Goal: Task Accomplishment & Management: Manage account settings

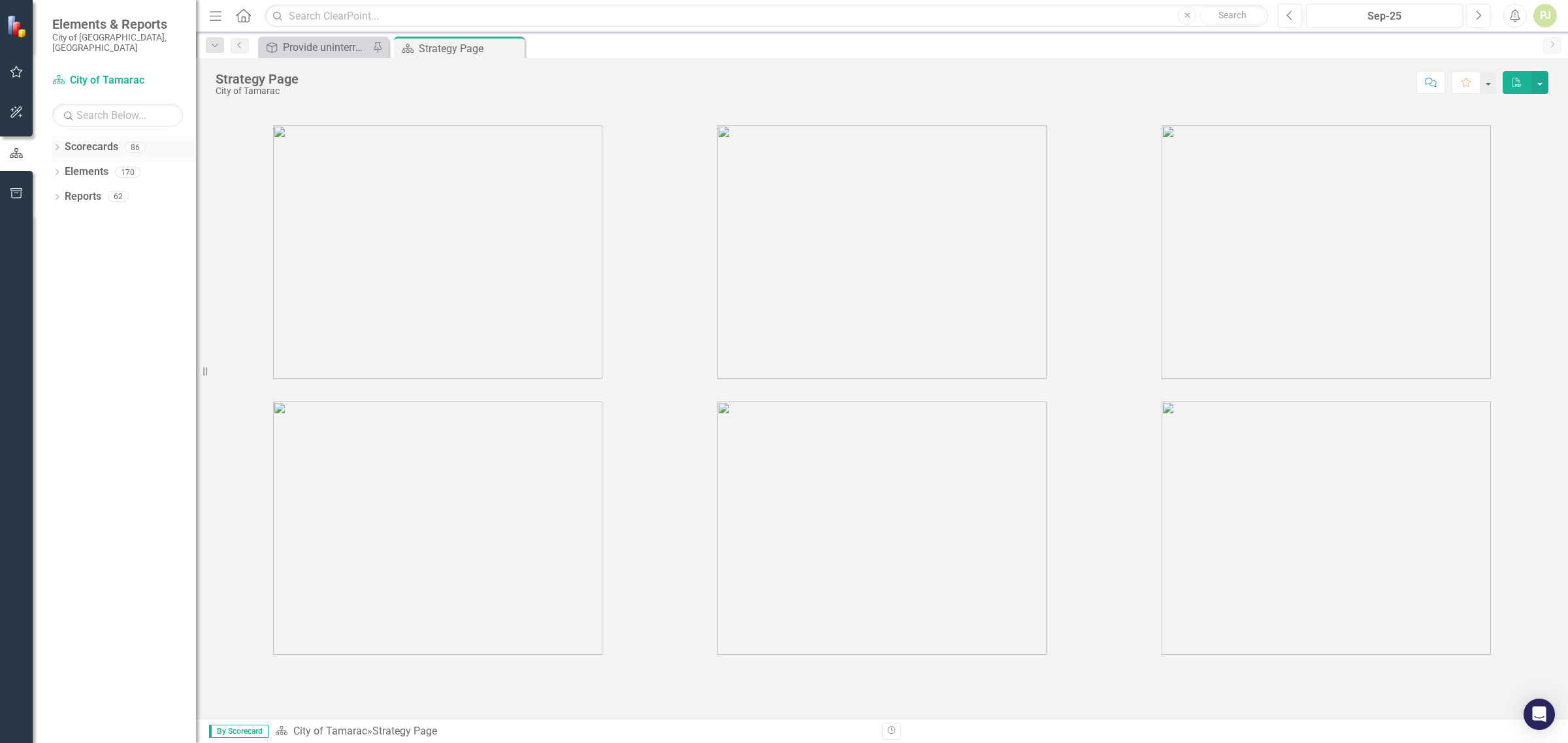
click at [63, 137] on div "Dropdown Scorecards 86" at bounding box center [124, 149] width 144 height 25
click at [61, 145] on icon "Dropdown" at bounding box center [57, 148] width 9 height 7
click at [60, 166] on div "Dropdown" at bounding box center [64, 172] width 9 height 11
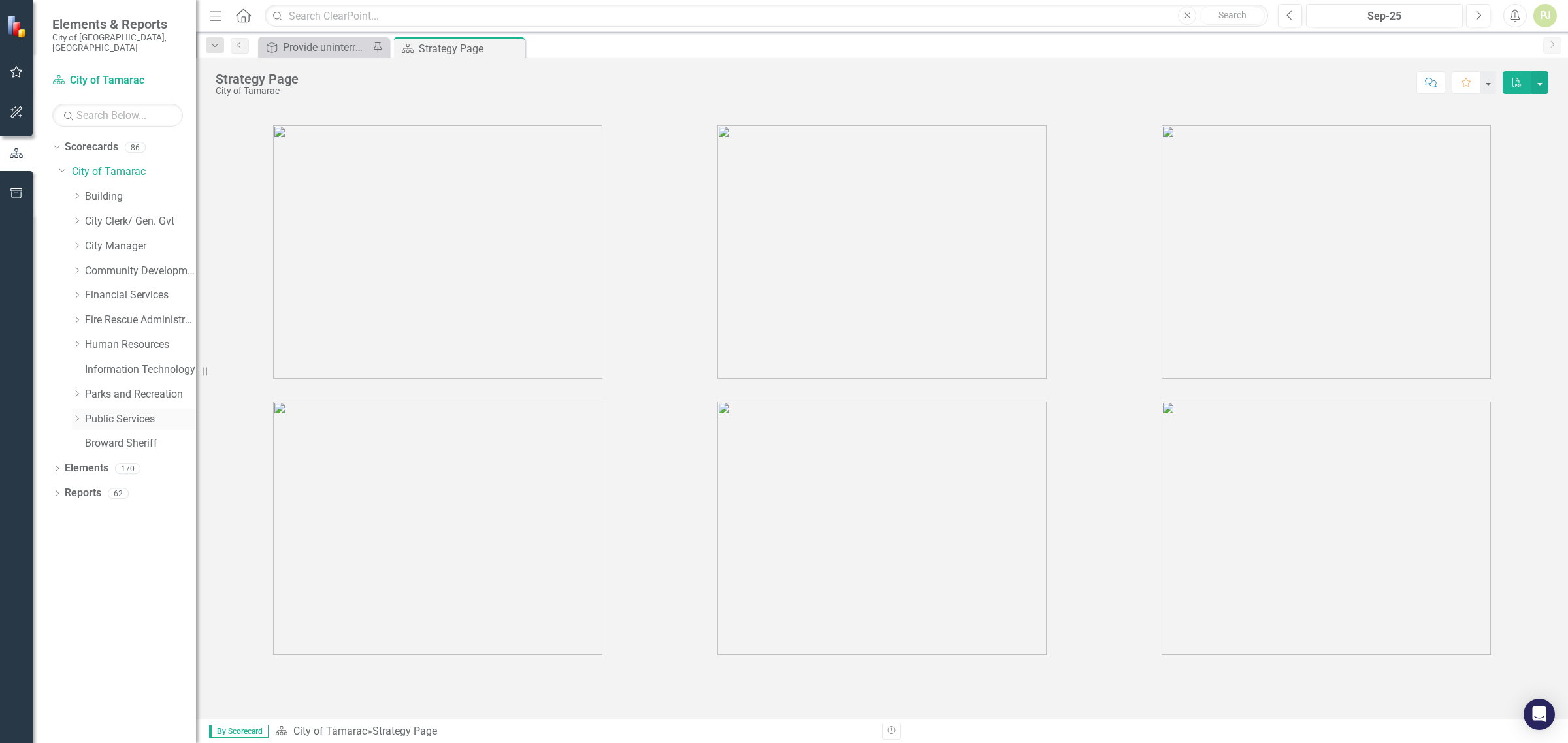
click at [74, 415] on icon "Dropdown" at bounding box center [77, 419] width 9 height 8
click at [93, 612] on div "Dropdown Utilities" at bounding box center [140, 617] width 111 height 22
click at [85, 611] on div "Dropdown" at bounding box center [89, 616] width 9 height 11
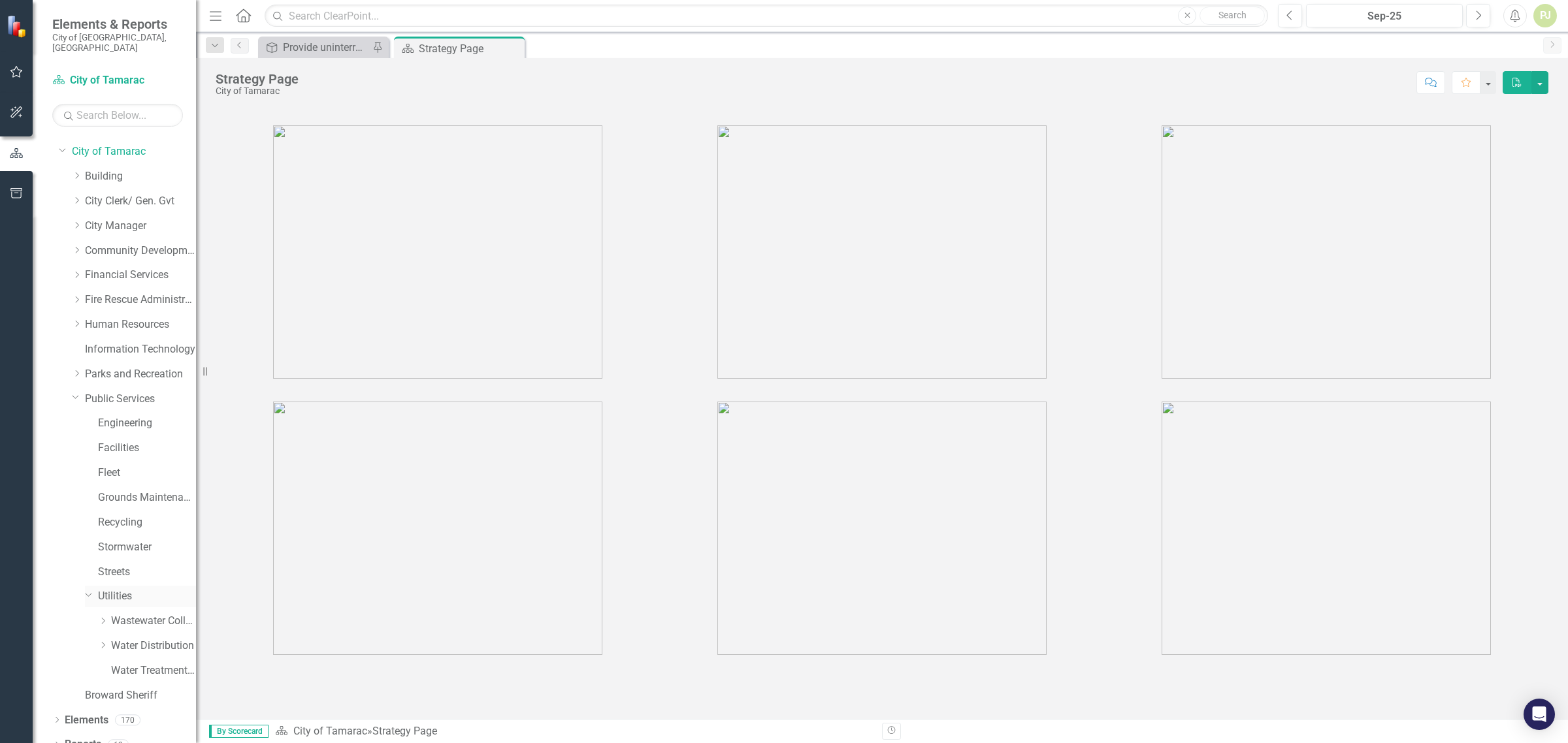
scroll to position [25, 0]
click at [100, 637] on icon "Dropdown" at bounding box center [103, 641] width 9 height 8
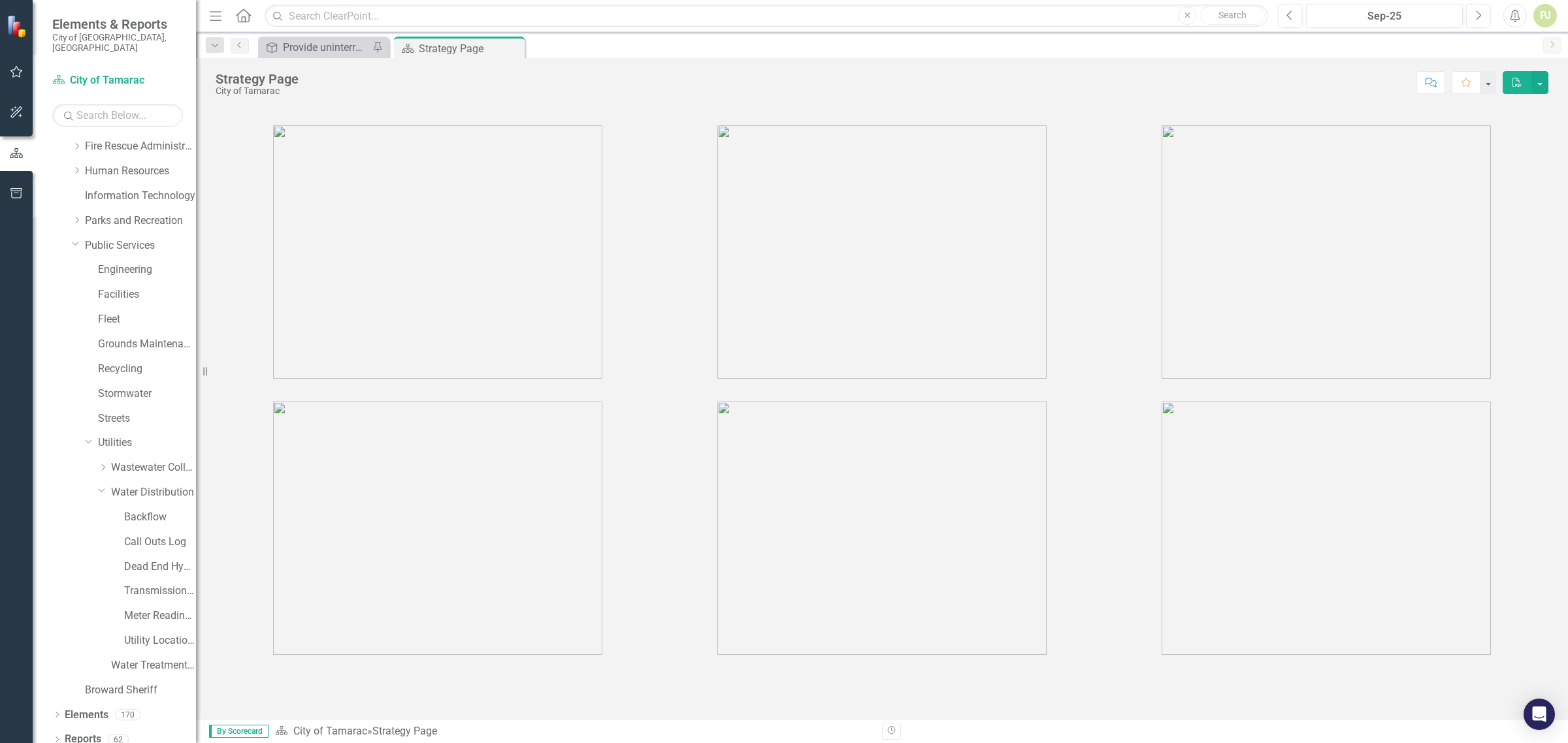
click at [123, 610] on div "Meter Reading ([PERSON_NAME])" at bounding box center [133, 618] width 124 height 25
click at [131, 609] on link "Meter Reading ([PERSON_NAME])" at bounding box center [160, 616] width 72 height 15
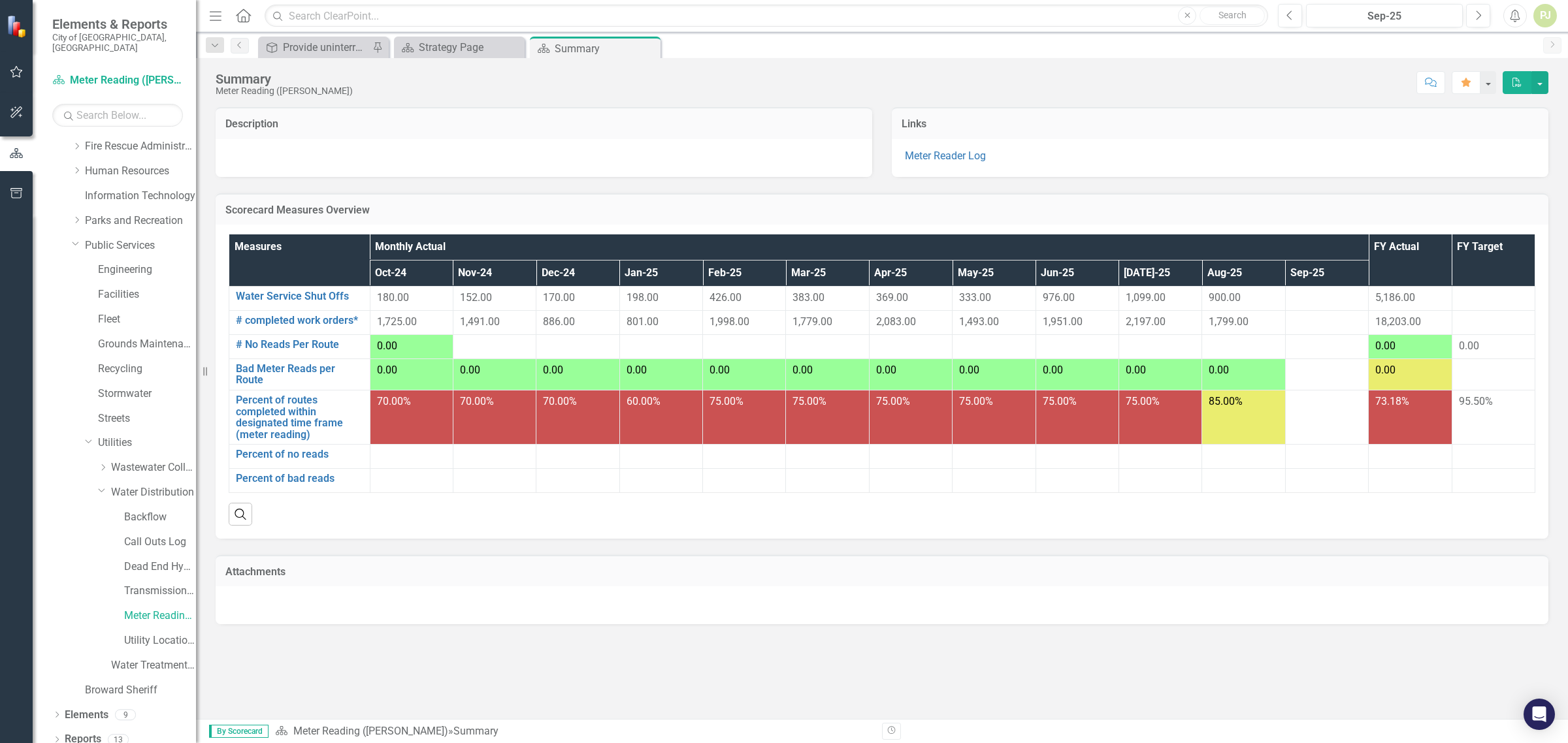
click at [494, 351] on div at bounding box center [494, 346] width 69 height 16
click at [311, 349] on link "# No Reads Per Route" at bounding box center [299, 344] width 127 height 12
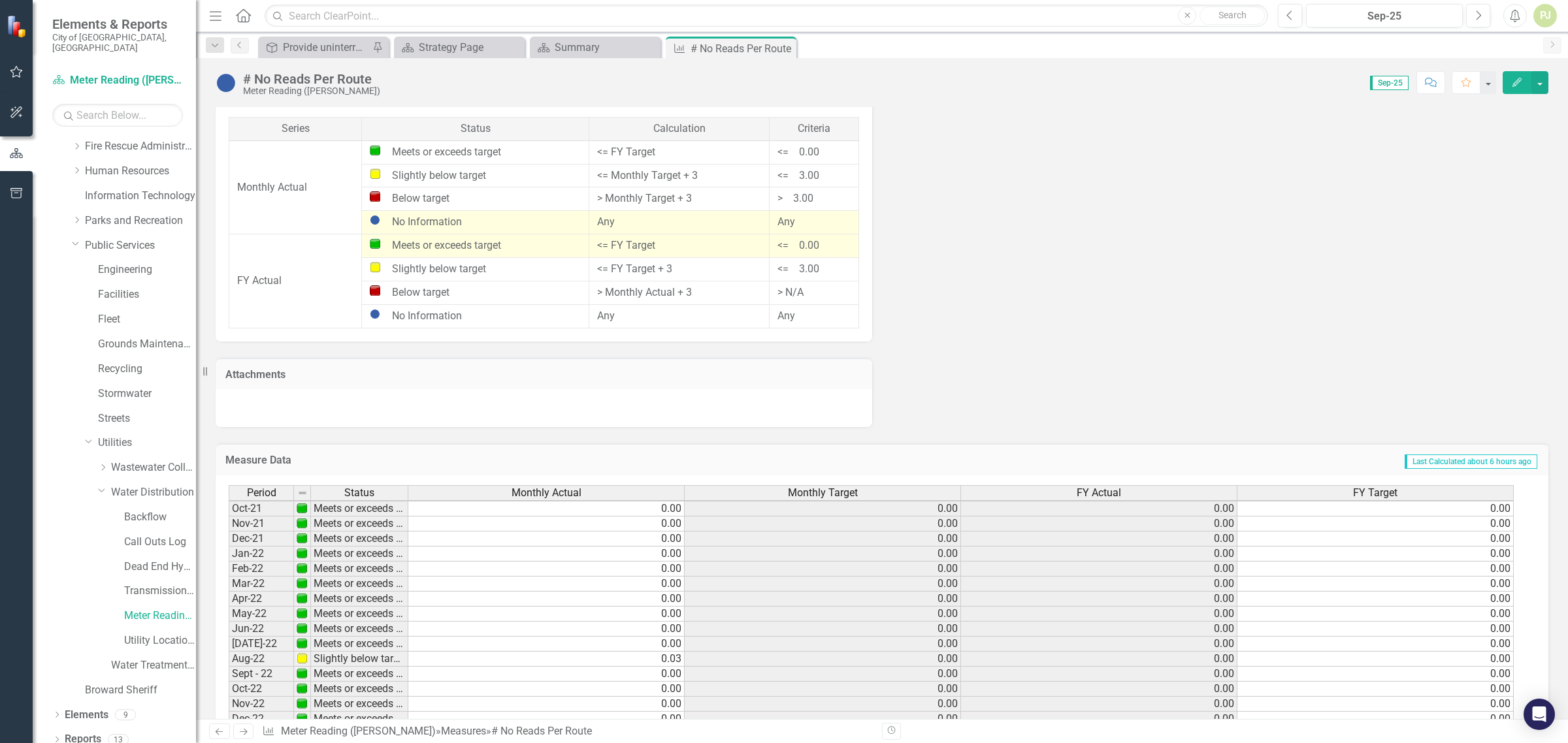
scroll to position [245, 0]
click at [165, 609] on link "Meter Reading ([PERSON_NAME])" at bounding box center [160, 616] width 72 height 15
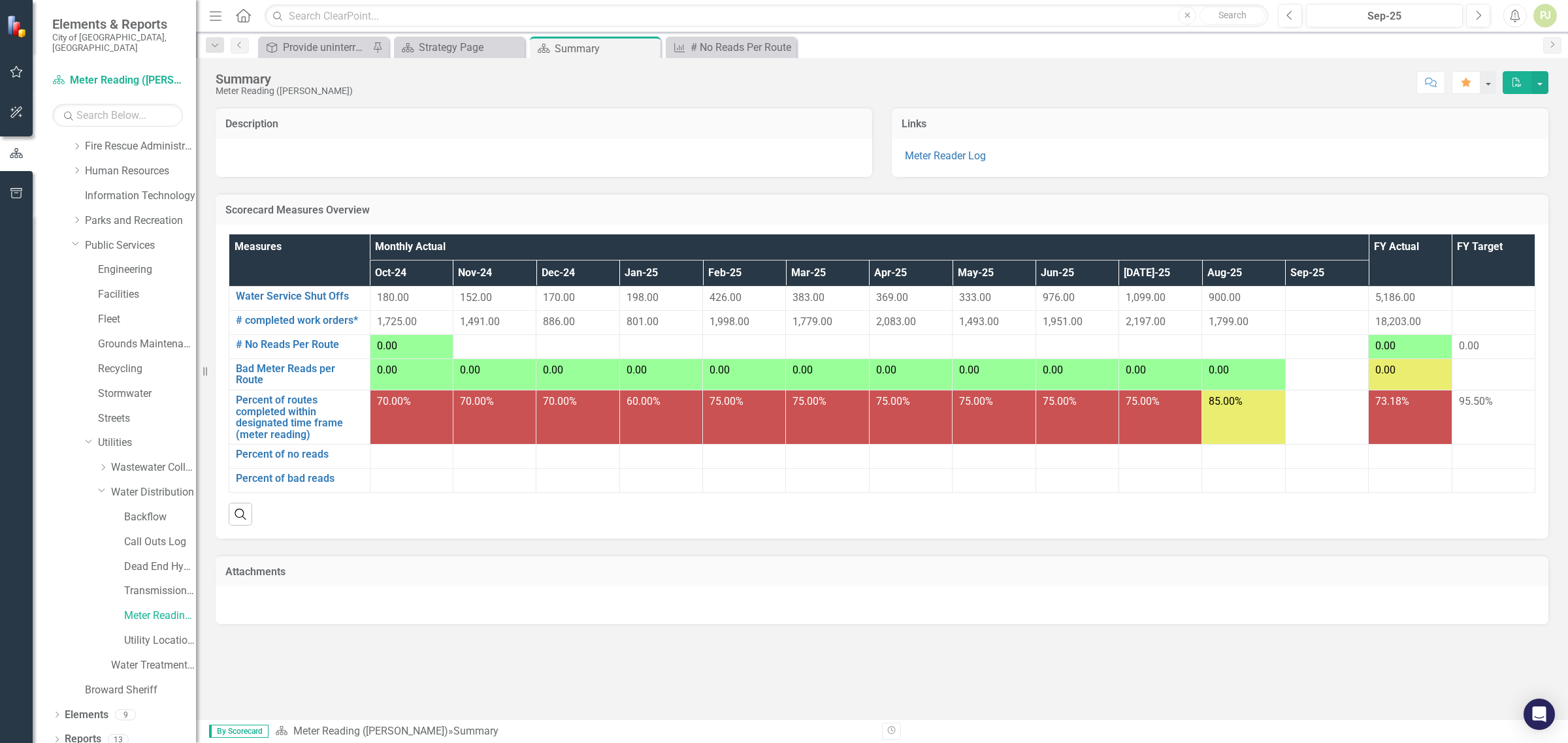
click at [384, 344] on span "0.00" at bounding box center [387, 346] width 20 height 12
click at [295, 344] on link "# No Reads Per Route" at bounding box center [299, 344] width 127 height 12
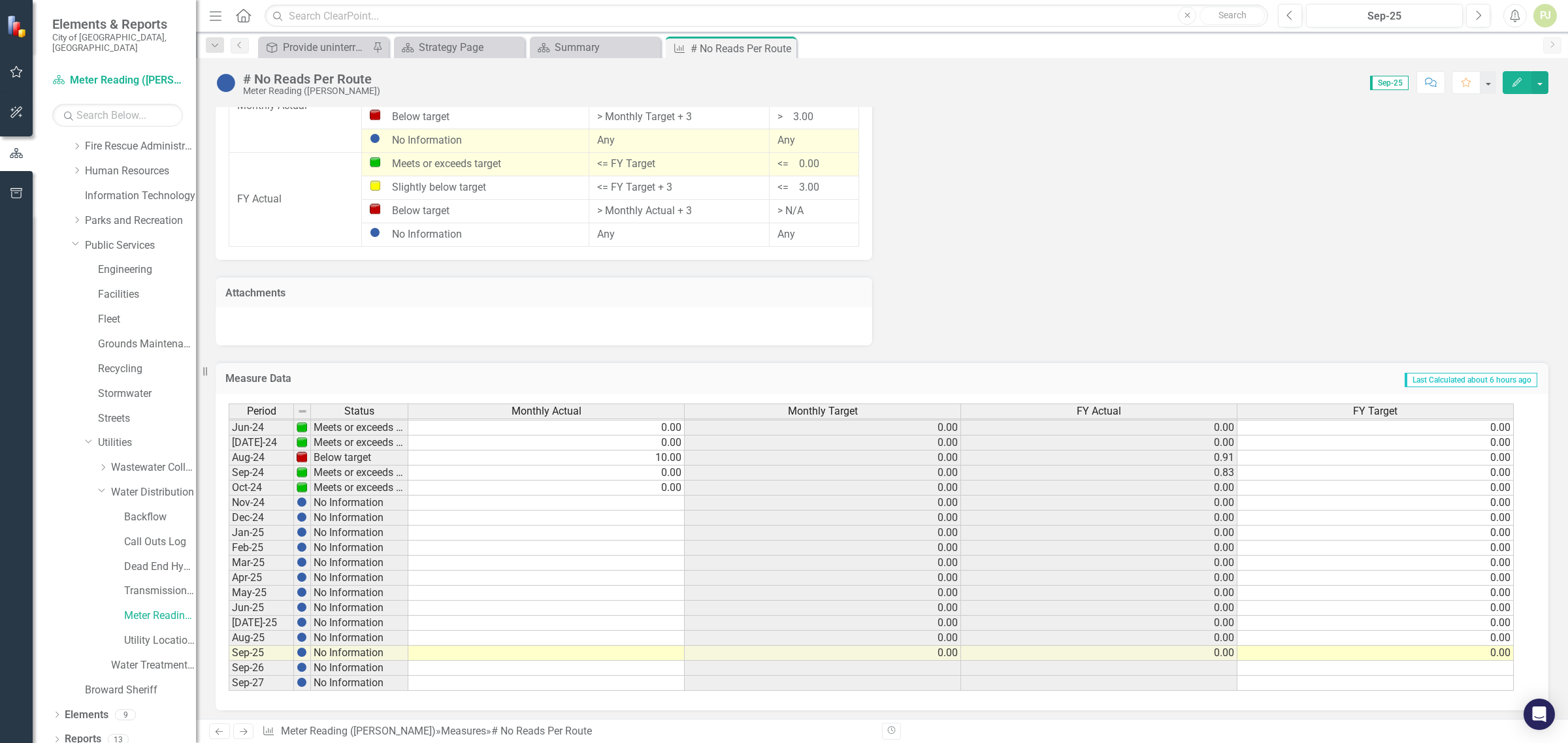
click at [674, 503] on tbody "Oct-22 Meets or exceeds target 0.00 0.00 0.00 0.00 Nov-22 Meets or exceeds targ…" at bounding box center [871, 405] width 1286 height 572
click at [674, 503] on td at bounding box center [546, 503] width 276 height 15
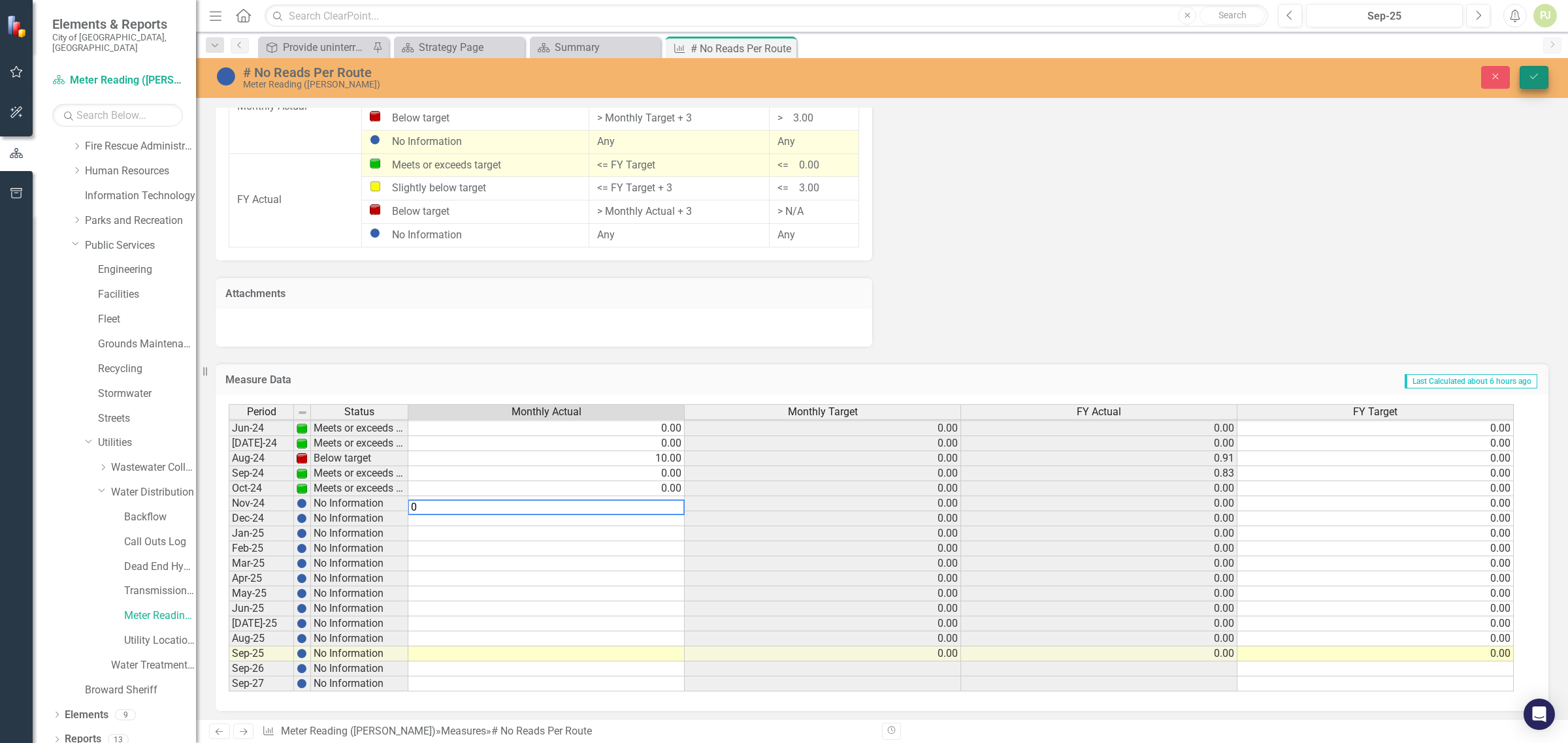
type textarea "0"
click at [1536, 72] on icon "Save" at bounding box center [1534, 76] width 12 height 9
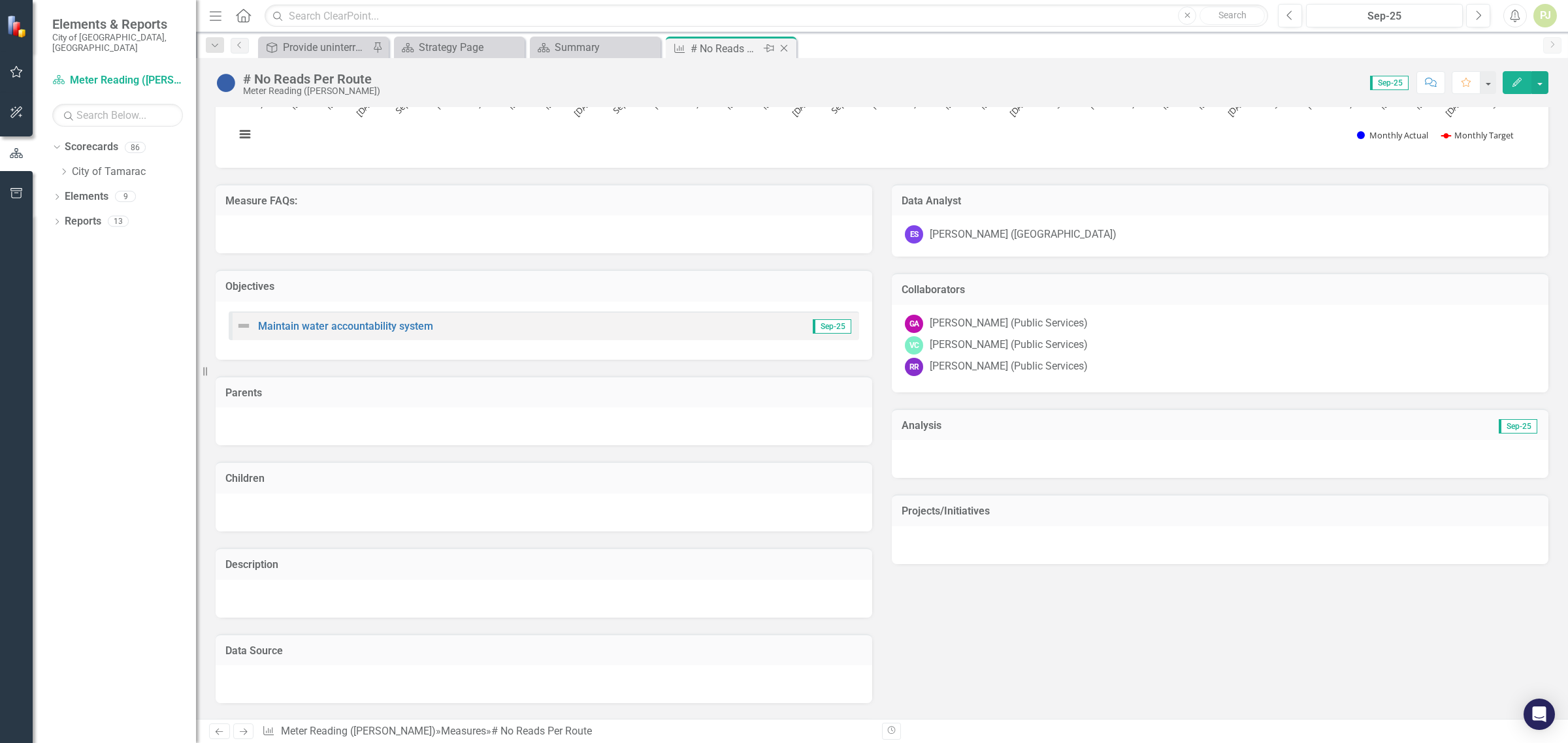
click at [723, 51] on div "# No Reads Per Route" at bounding box center [725, 49] width 70 height 16
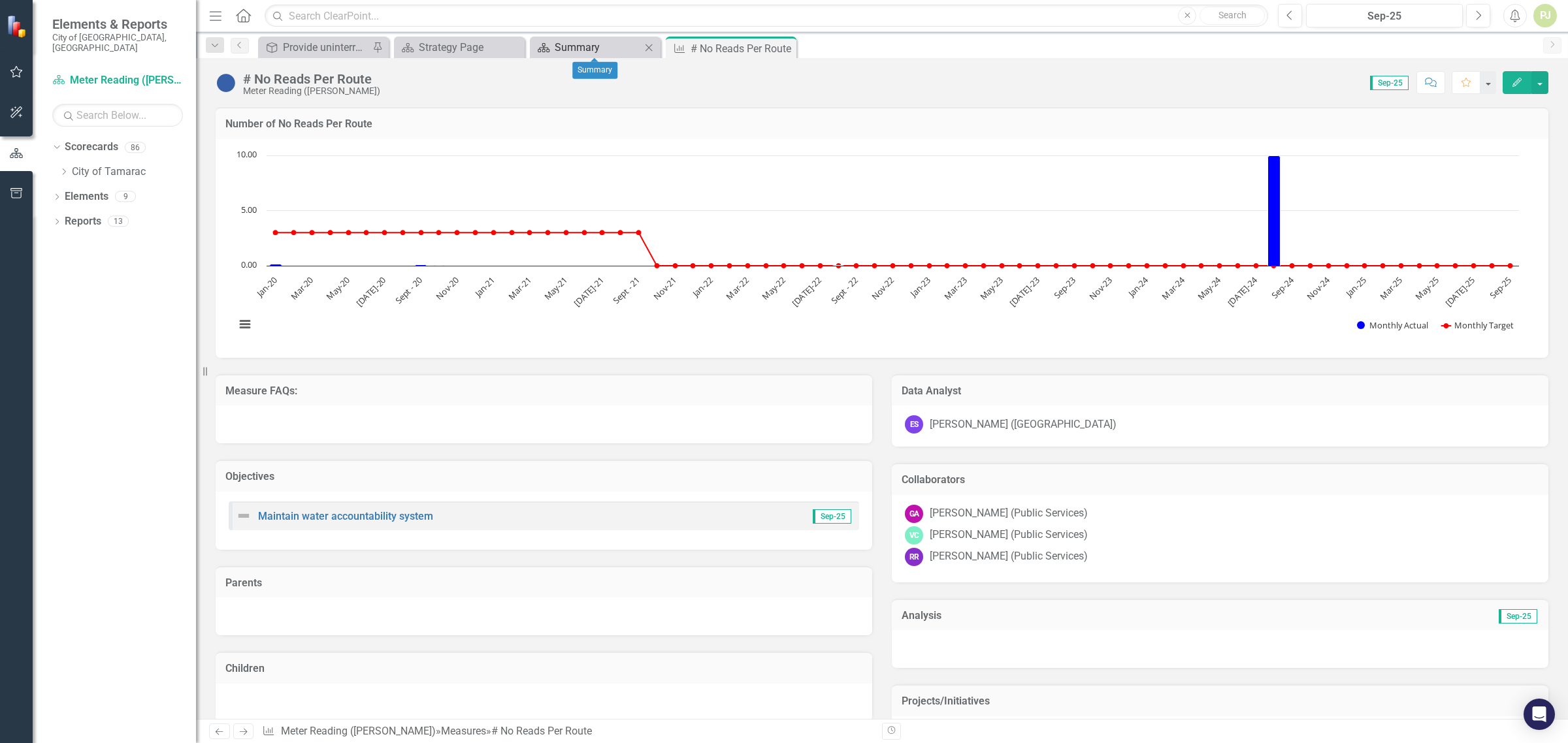
click at [586, 50] on div "Summary" at bounding box center [597, 47] width 86 height 16
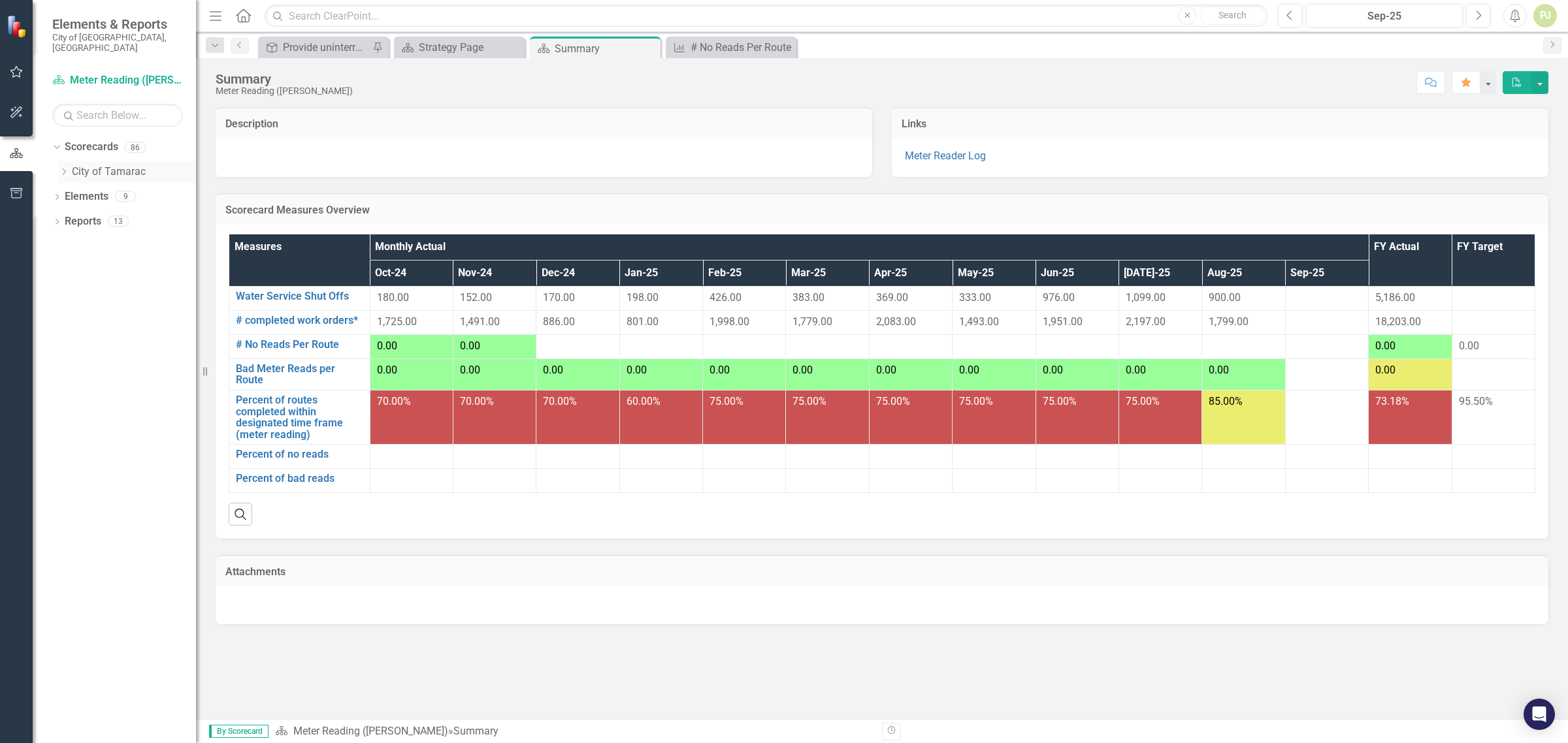
click at [64, 168] on icon "Dropdown" at bounding box center [64, 172] width 9 height 8
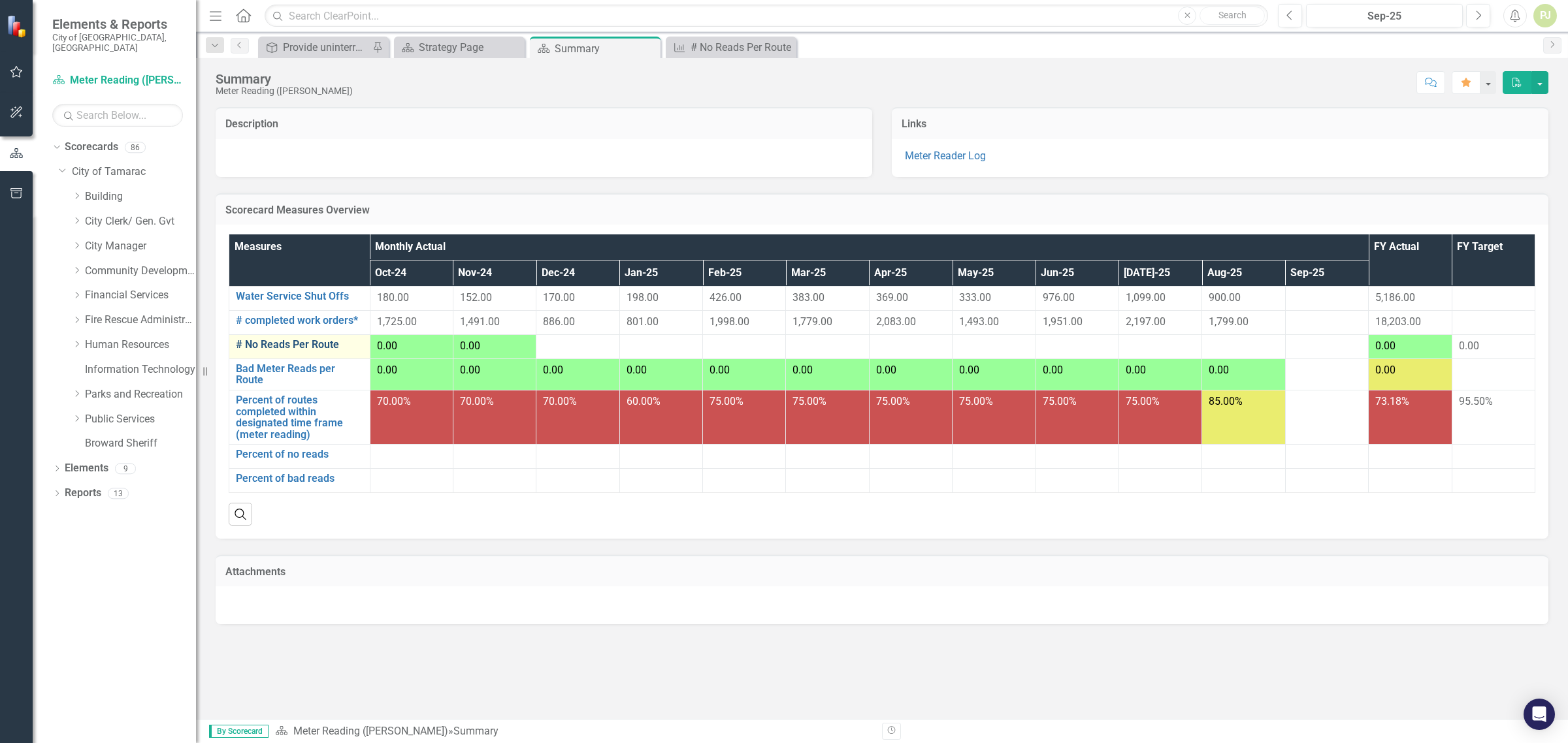
click at [289, 346] on link "# No Reads Per Route" at bounding box center [299, 344] width 127 height 12
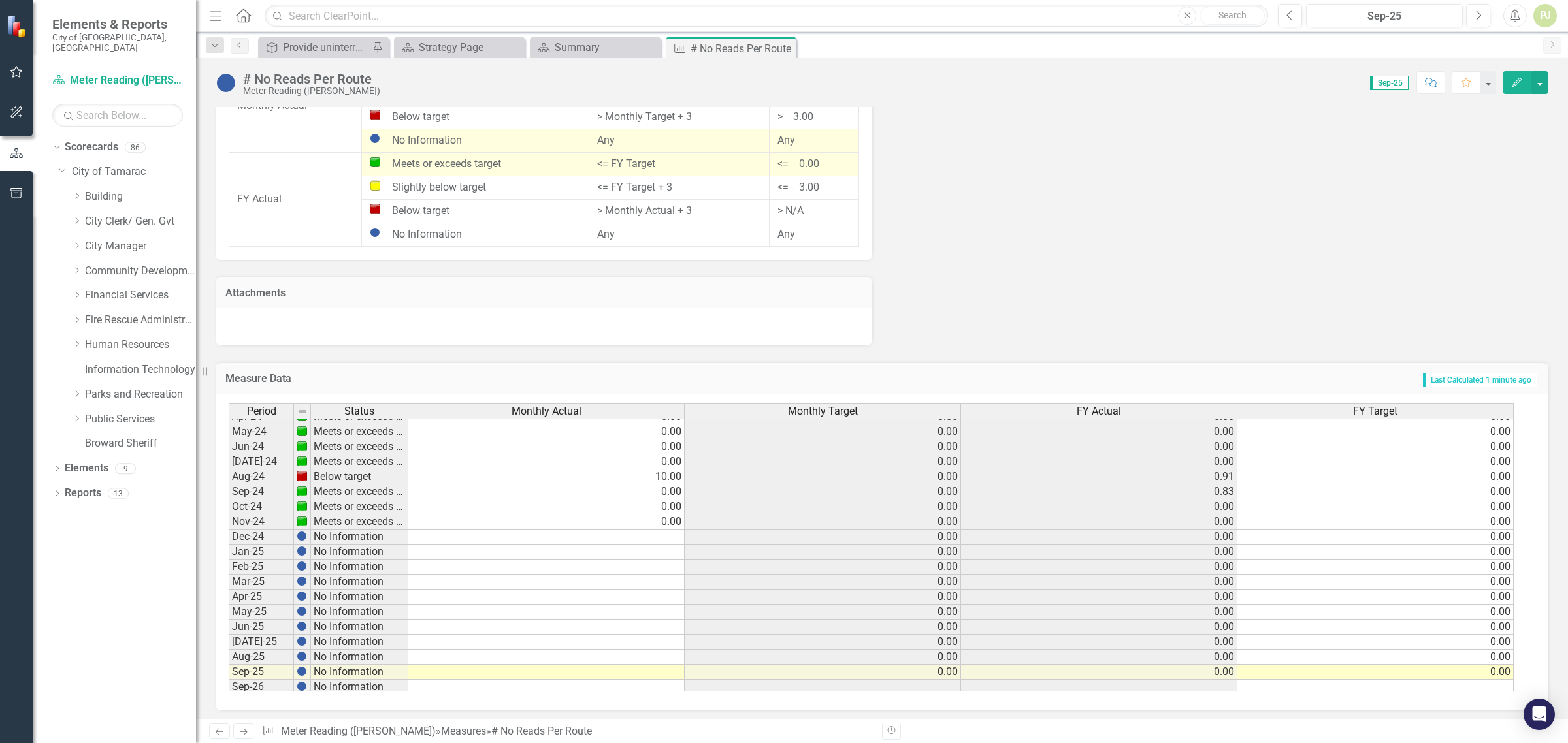
scroll to position [487, 0]
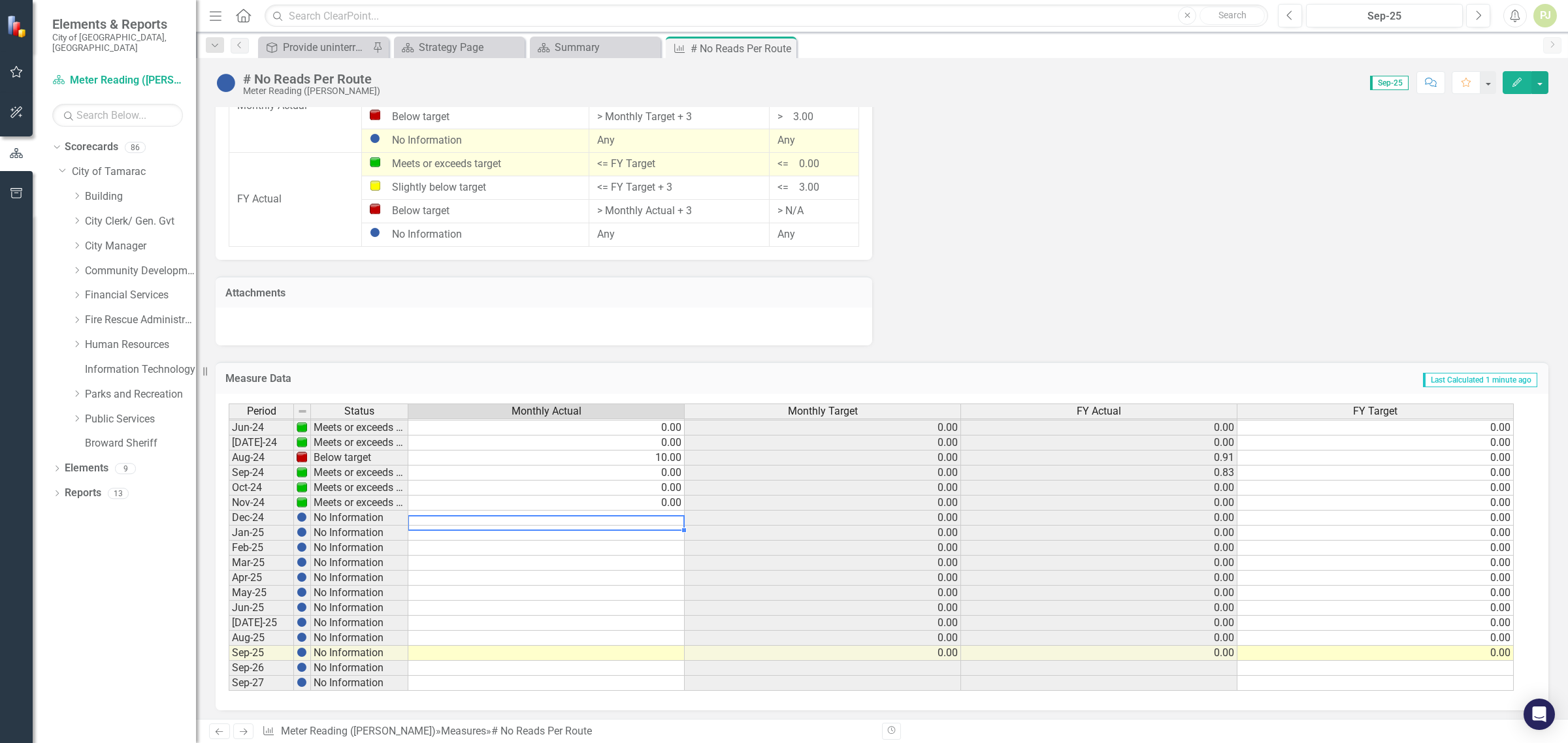
click at [648, 510] on tbody "Oct-22 Meets or exceeds target 0.00 0.00 0.00 0.00 Nov-22 Meets or exceeds targ…" at bounding box center [871, 405] width 1286 height 572
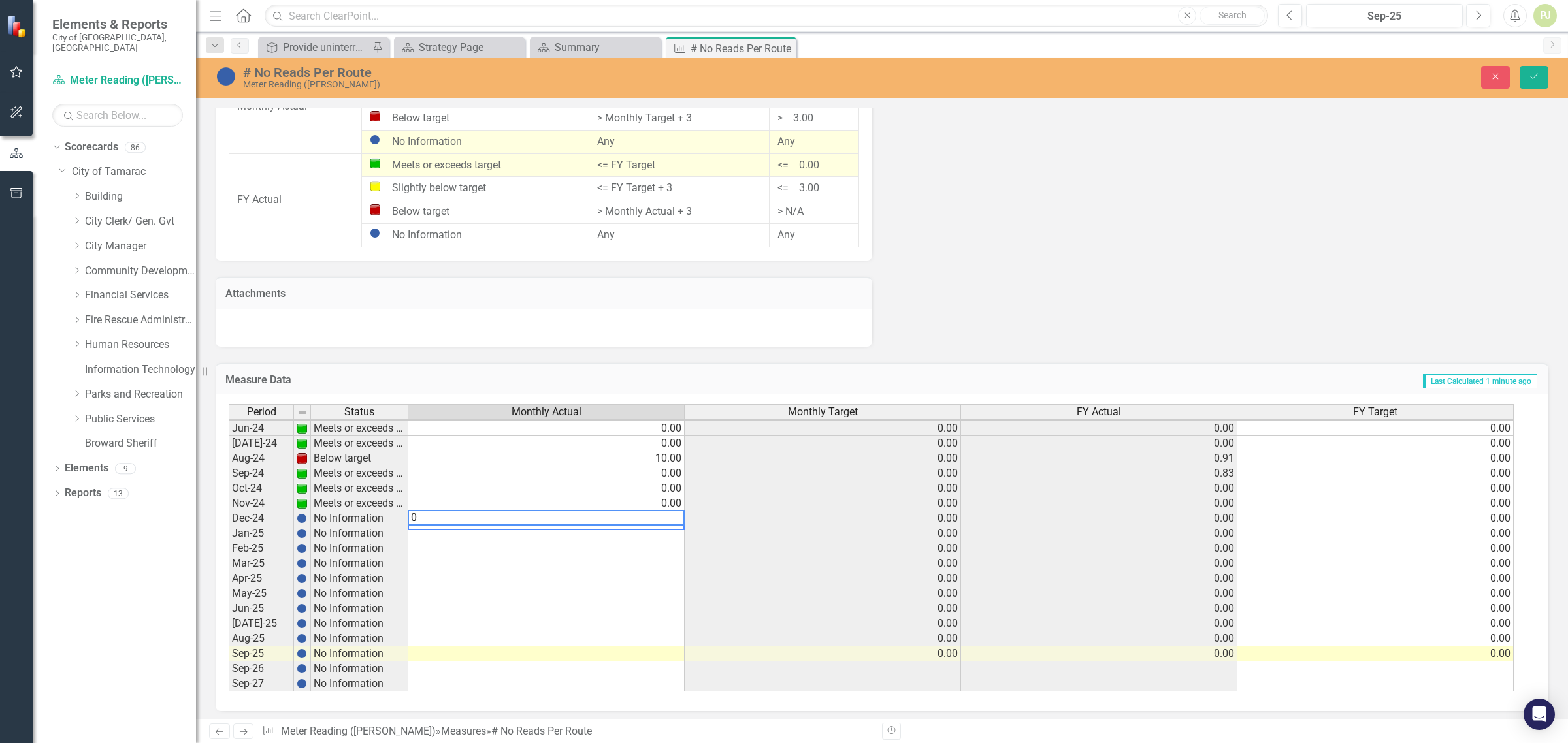
click at [643, 529] on td at bounding box center [546, 534] width 276 height 15
click at [645, 547] on td at bounding box center [546, 549] width 276 height 15
click at [651, 562] on td at bounding box center [546, 564] width 276 height 15
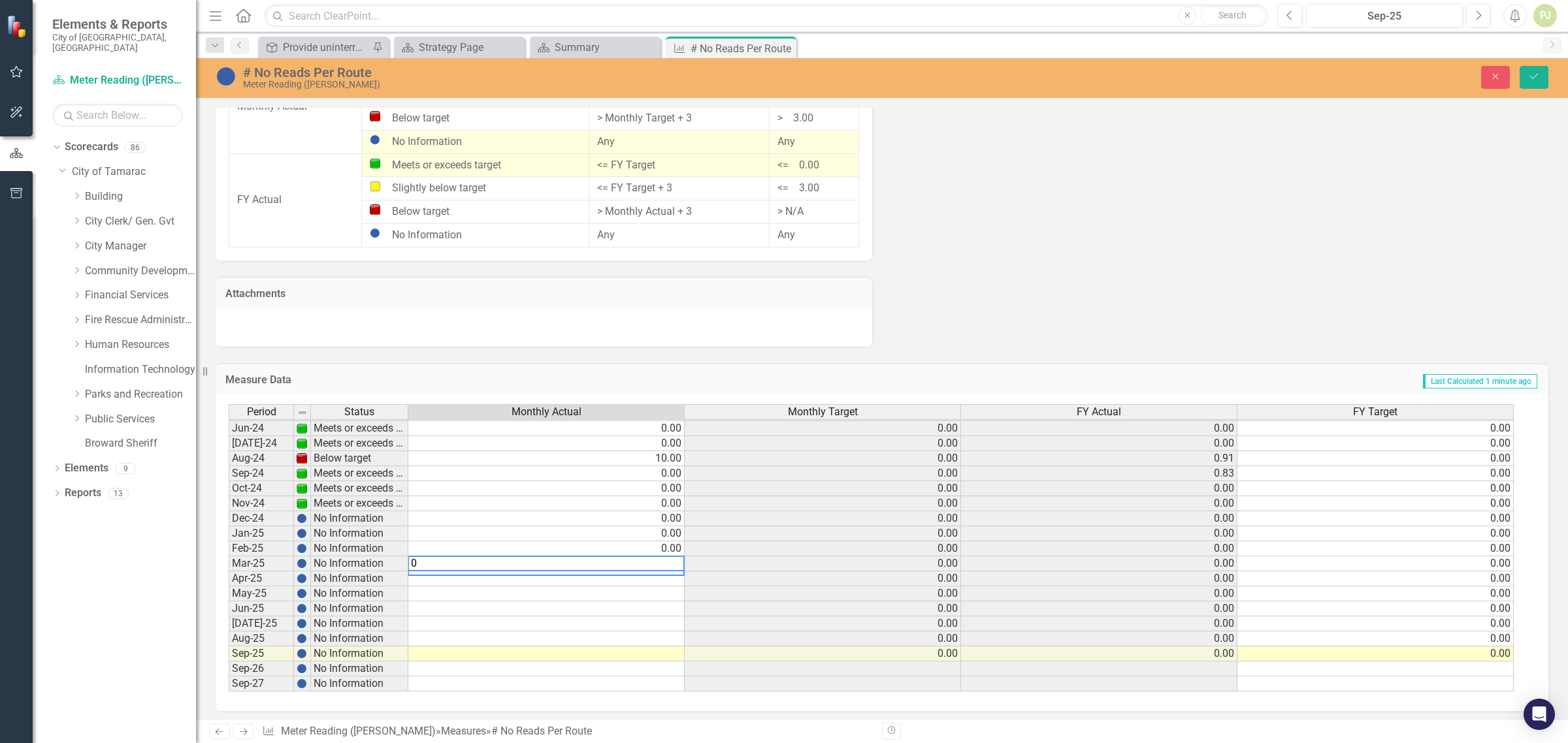
click at [651, 575] on td at bounding box center [546, 579] width 276 height 15
click at [650, 590] on td at bounding box center [546, 594] width 276 height 15
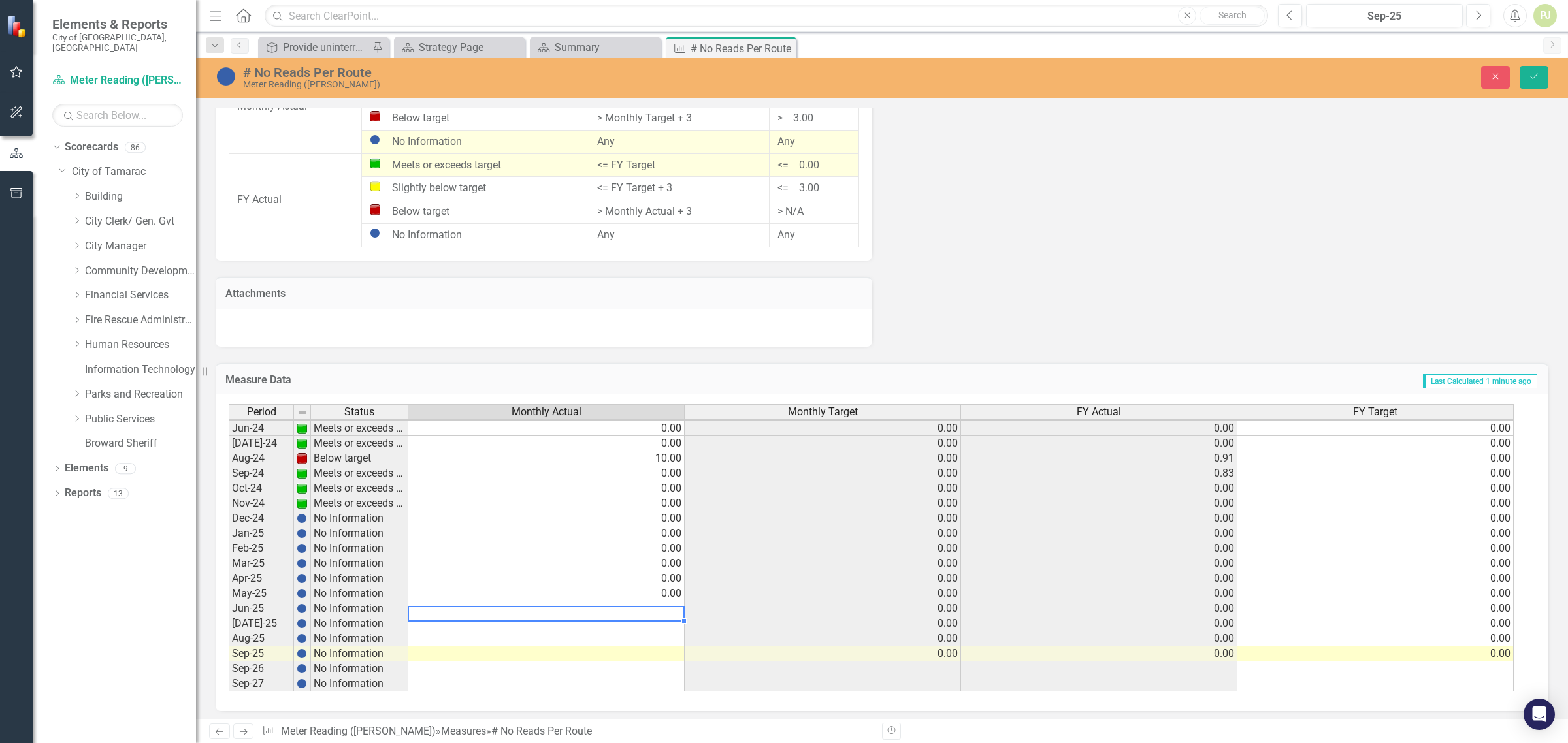
click at [651, 604] on td at bounding box center [546, 609] width 276 height 15
click at [654, 619] on td at bounding box center [546, 624] width 276 height 15
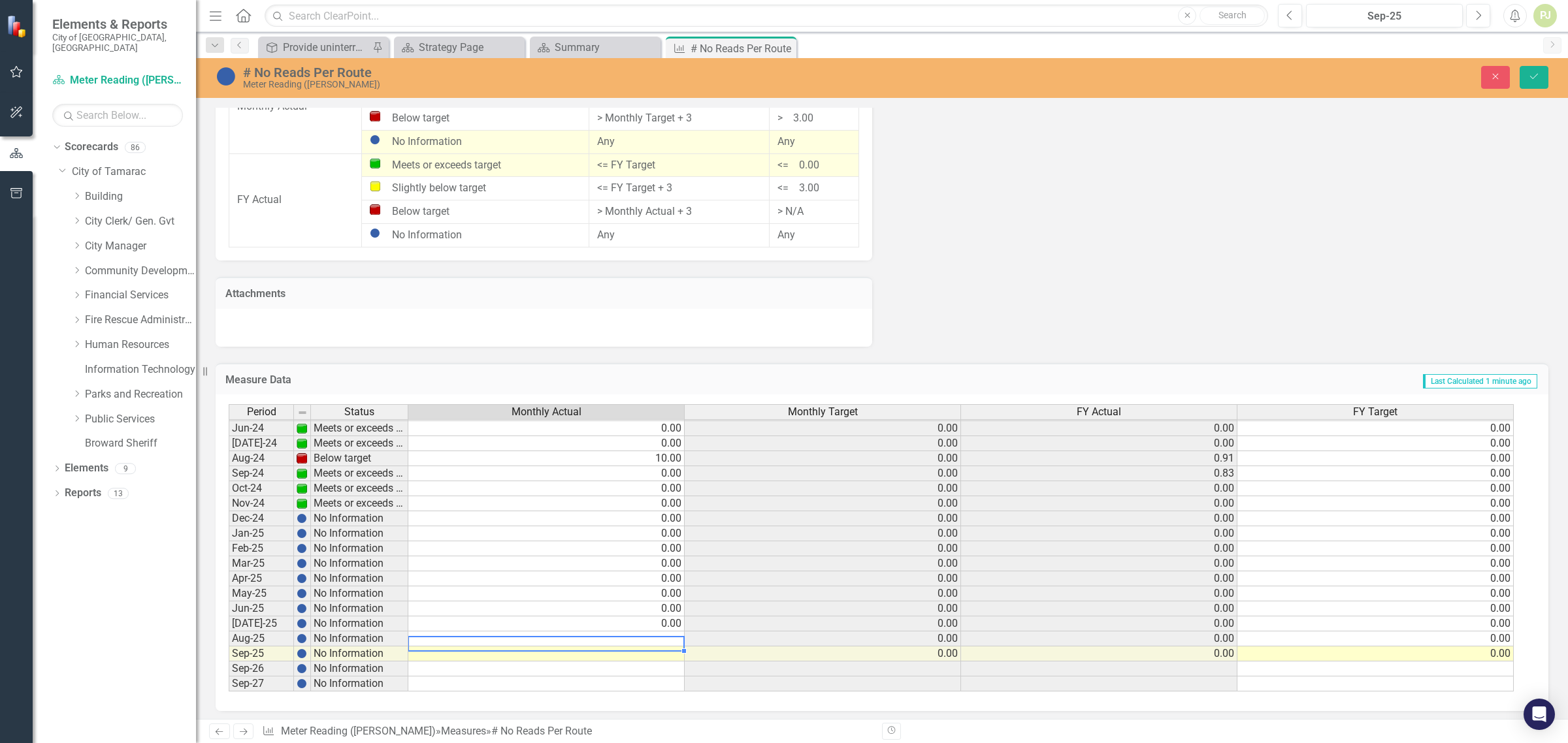
click at [654, 635] on td at bounding box center [546, 639] width 276 height 15
click at [660, 651] on td at bounding box center [546, 654] width 276 height 15
type textarea "0"
click at [1532, 76] on icon "Save" at bounding box center [1534, 76] width 12 height 9
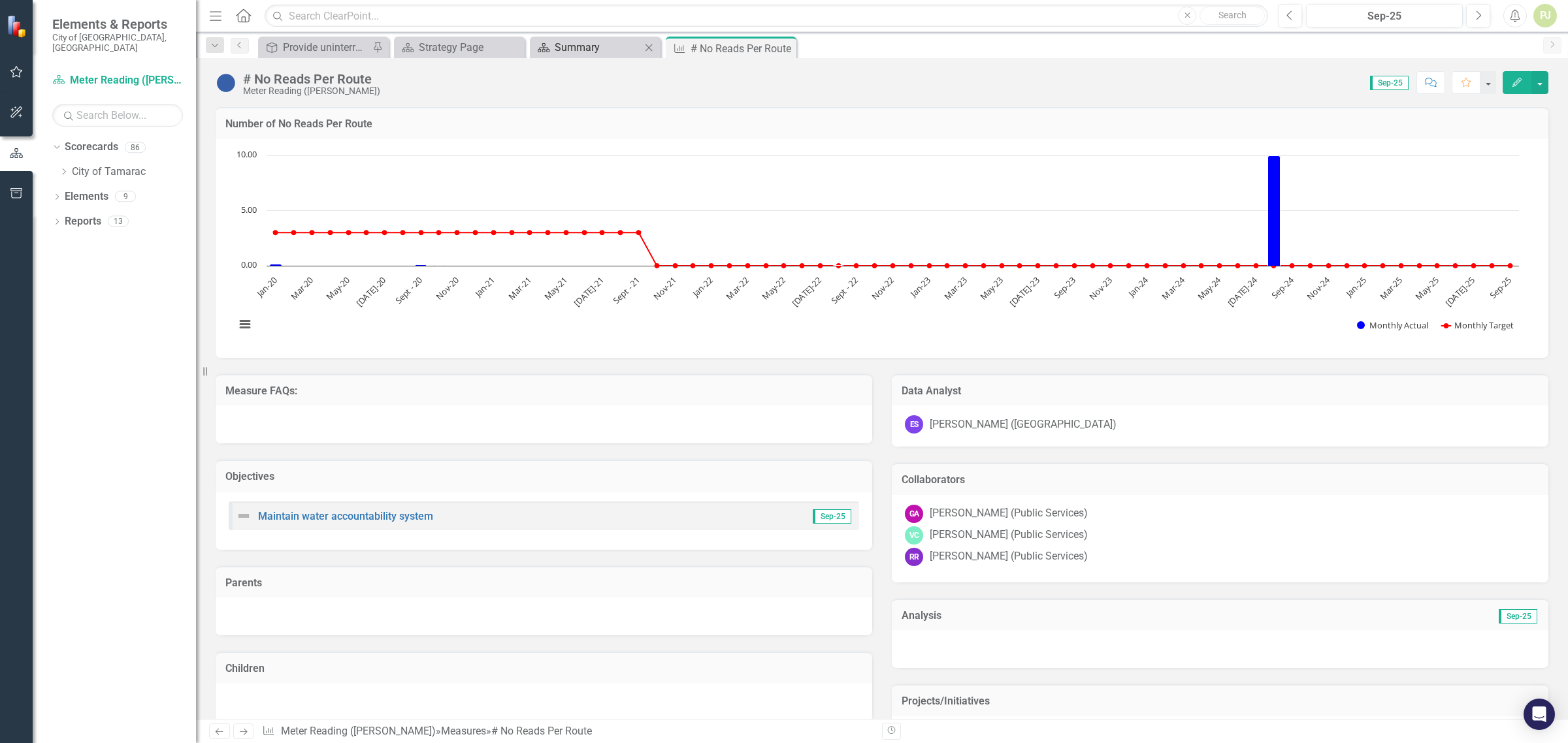
click at [609, 47] on div "Summary" at bounding box center [597, 47] width 86 height 16
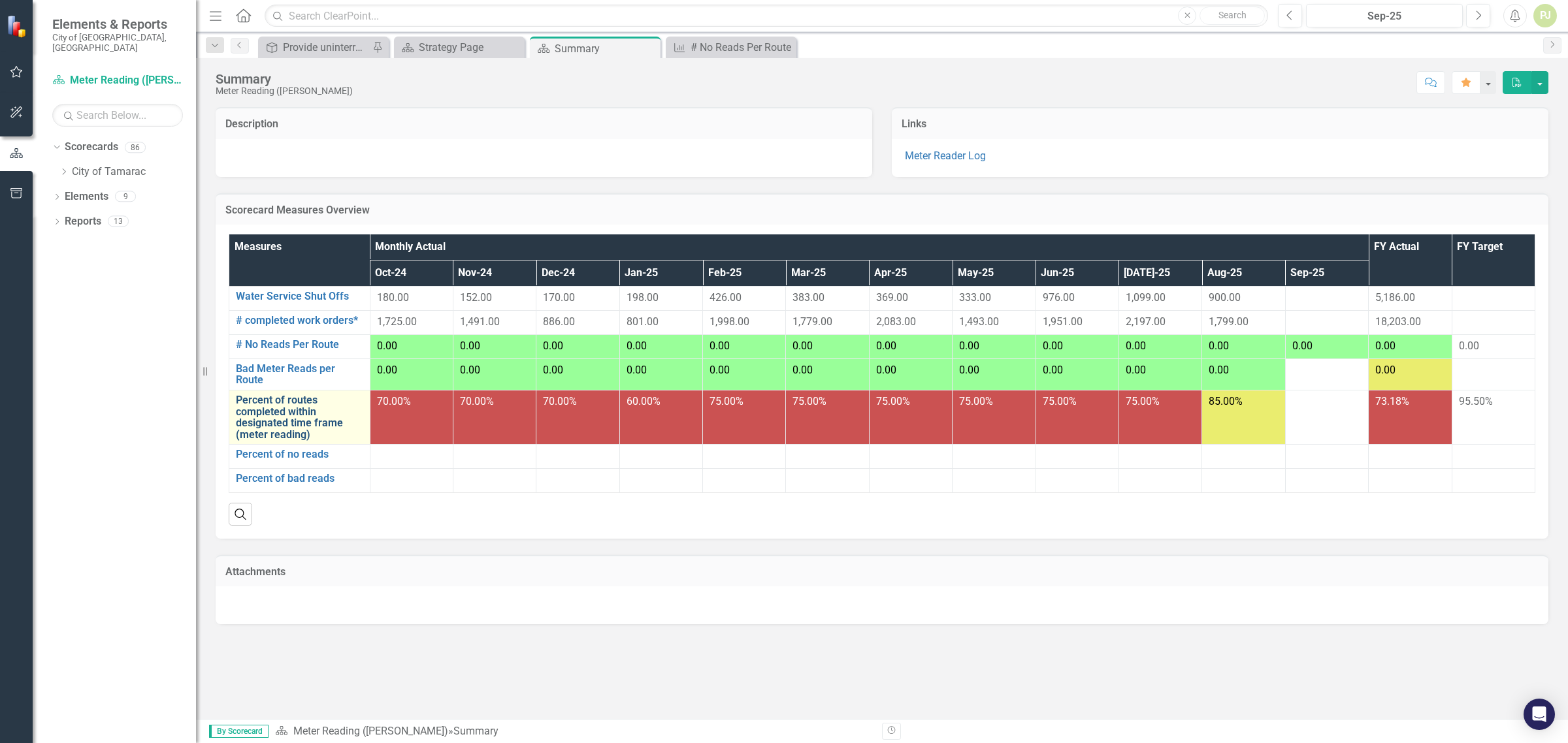
click at [272, 418] on link "Percent of routes completed within designated time frame (meter reading)" at bounding box center [299, 418] width 127 height 46
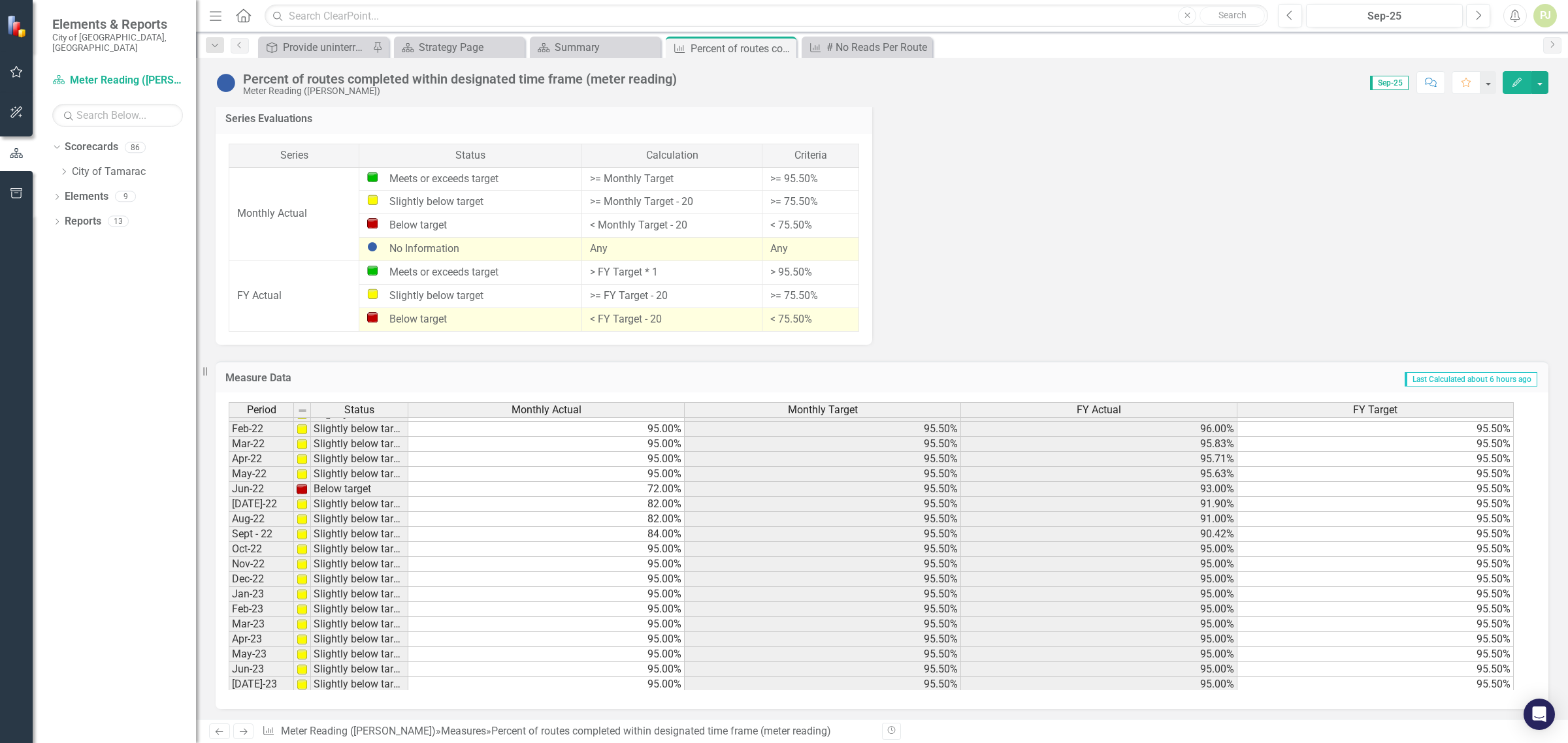
scroll to position [82, 0]
click at [565, 49] on div "Summary" at bounding box center [597, 47] width 86 height 16
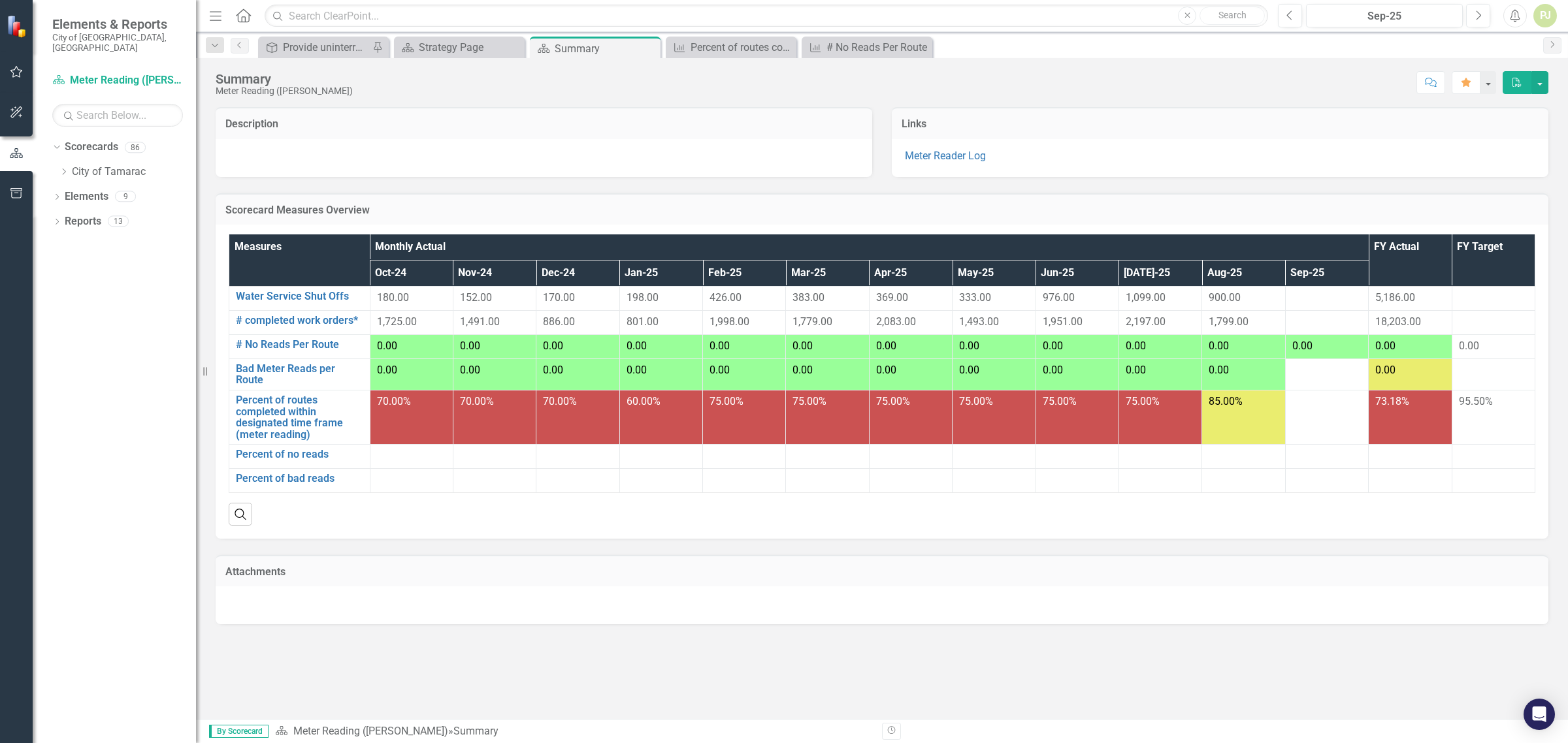
click at [216, 13] on icon "Menu" at bounding box center [215, 16] width 17 height 14
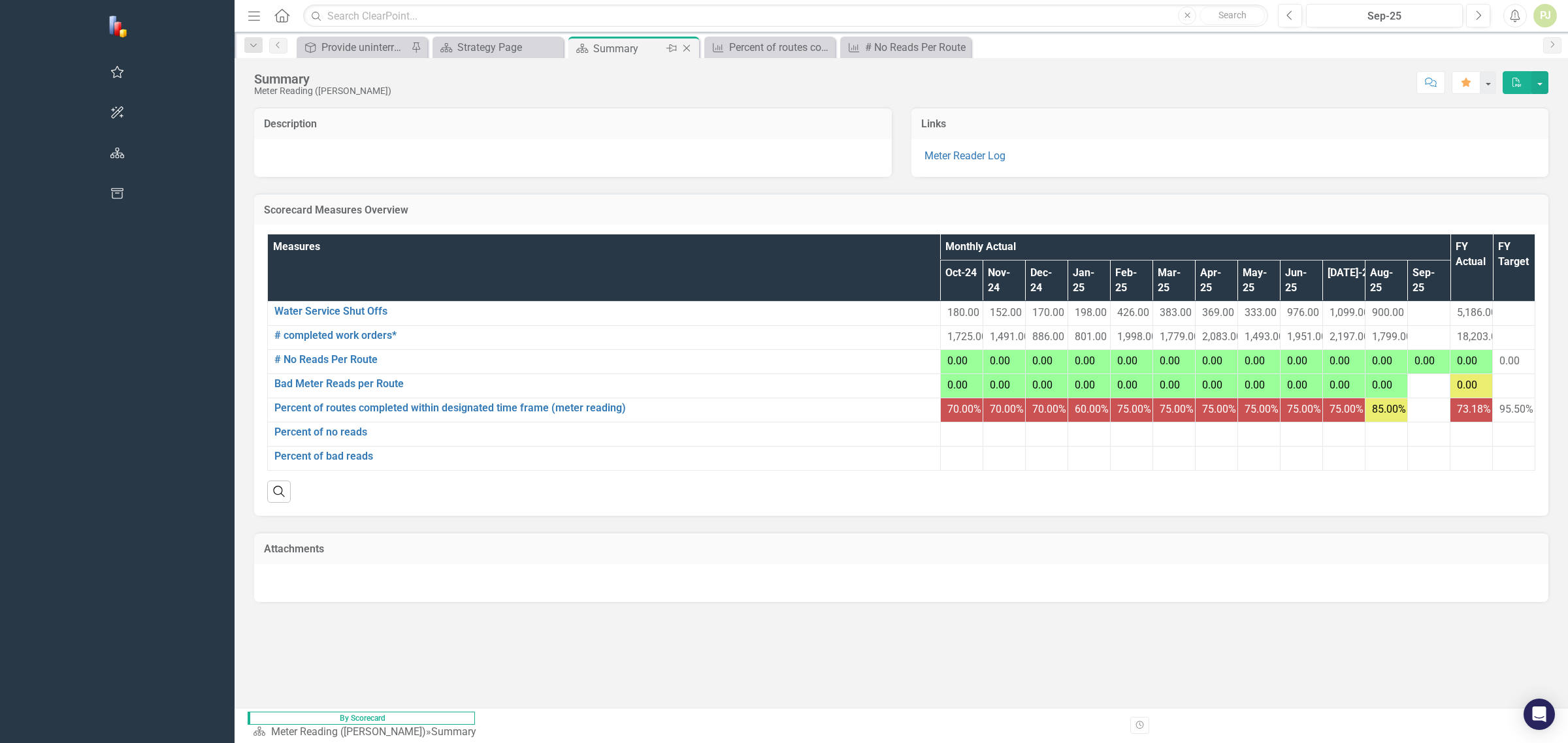
click at [593, 41] on div "Summary" at bounding box center [628, 49] width 70 height 16
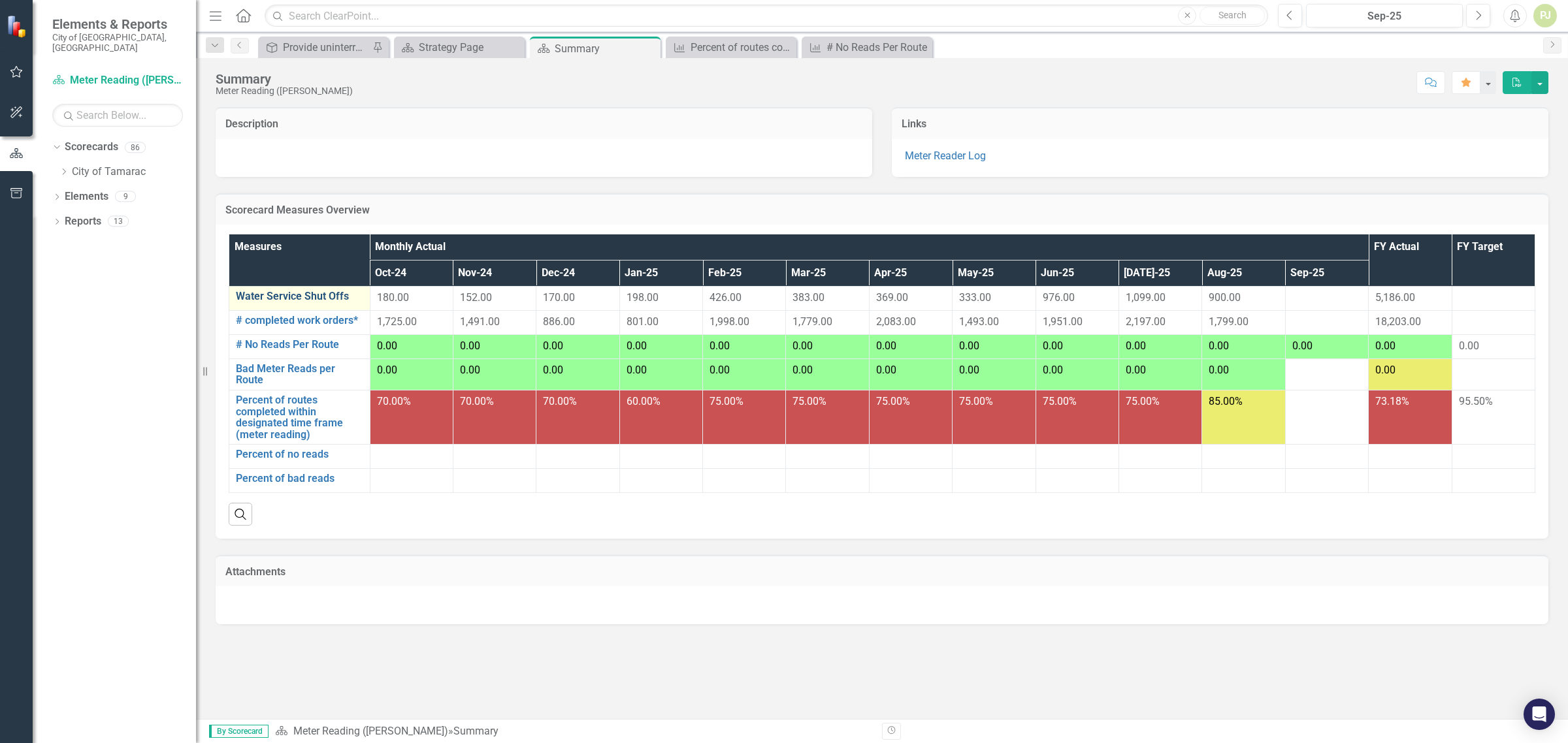
click at [317, 294] on link "Water Service Shut Offs" at bounding box center [299, 296] width 127 height 12
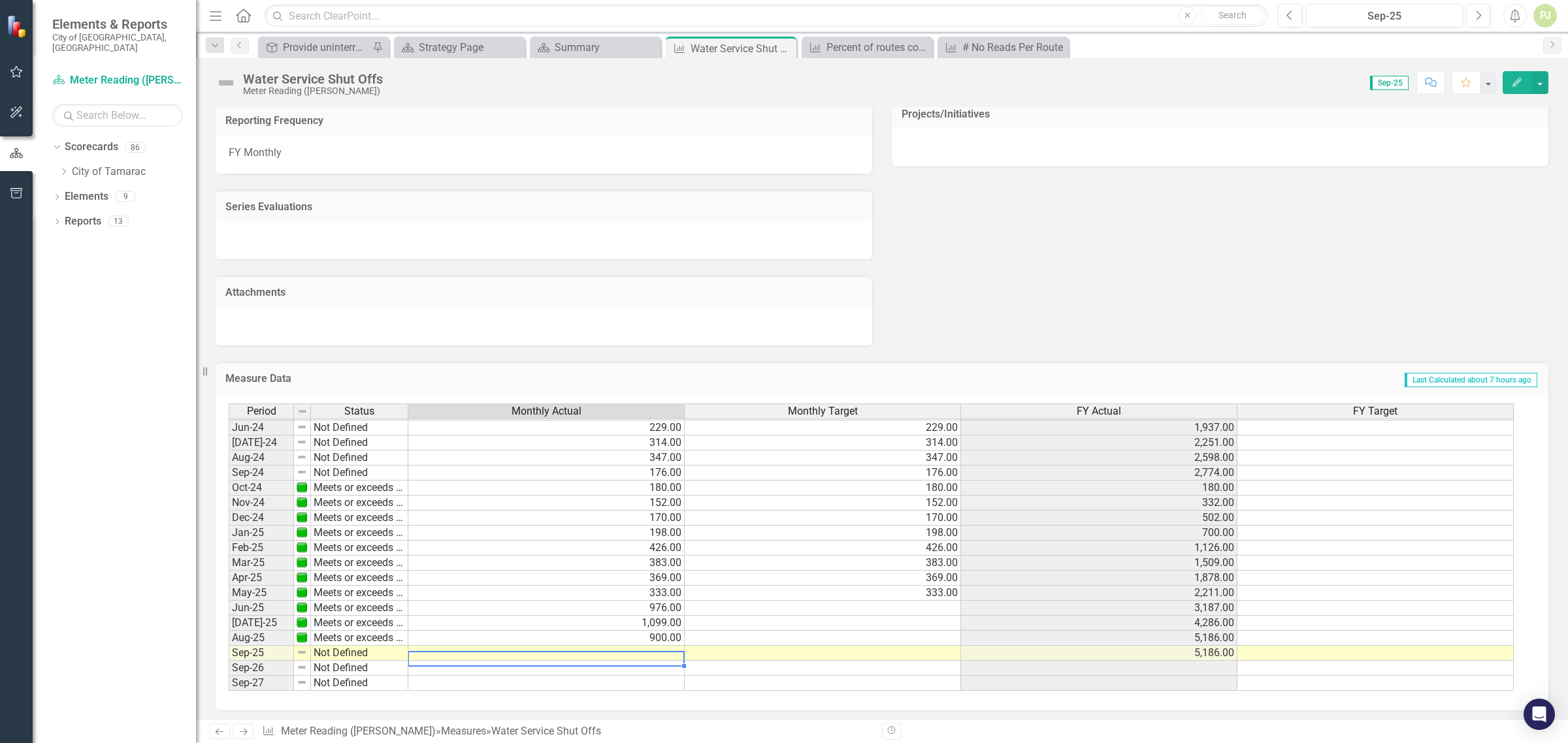
scroll to position [485, 0]
click at [626, 646] on td at bounding box center [546, 654] width 276 height 15
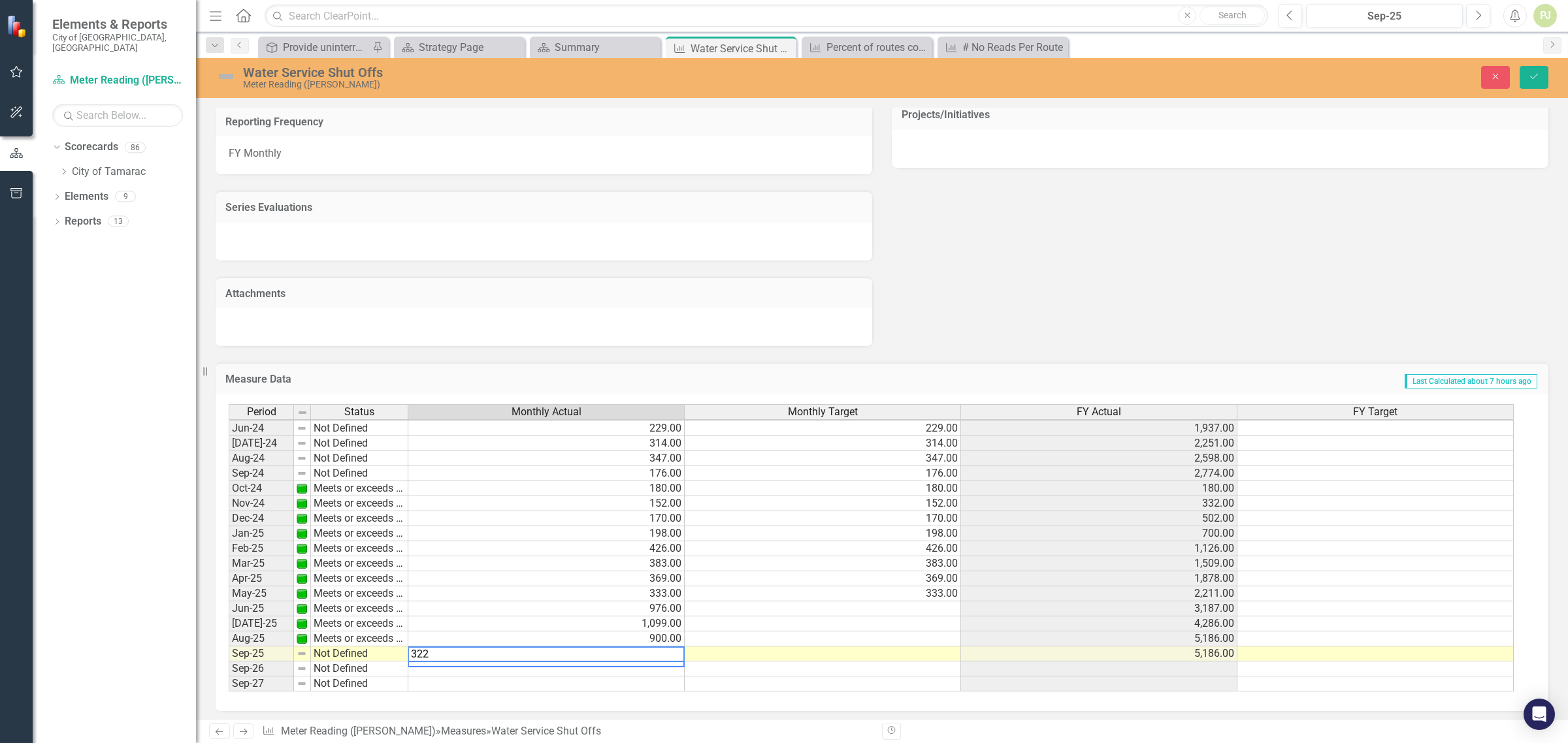
type textarea "322"
click at [629, 677] on td at bounding box center [546, 684] width 276 height 15
click at [305, 651] on img at bounding box center [301, 653] width 10 height 10
click at [326, 648] on td "Not Defined" at bounding box center [360, 654] width 97 height 15
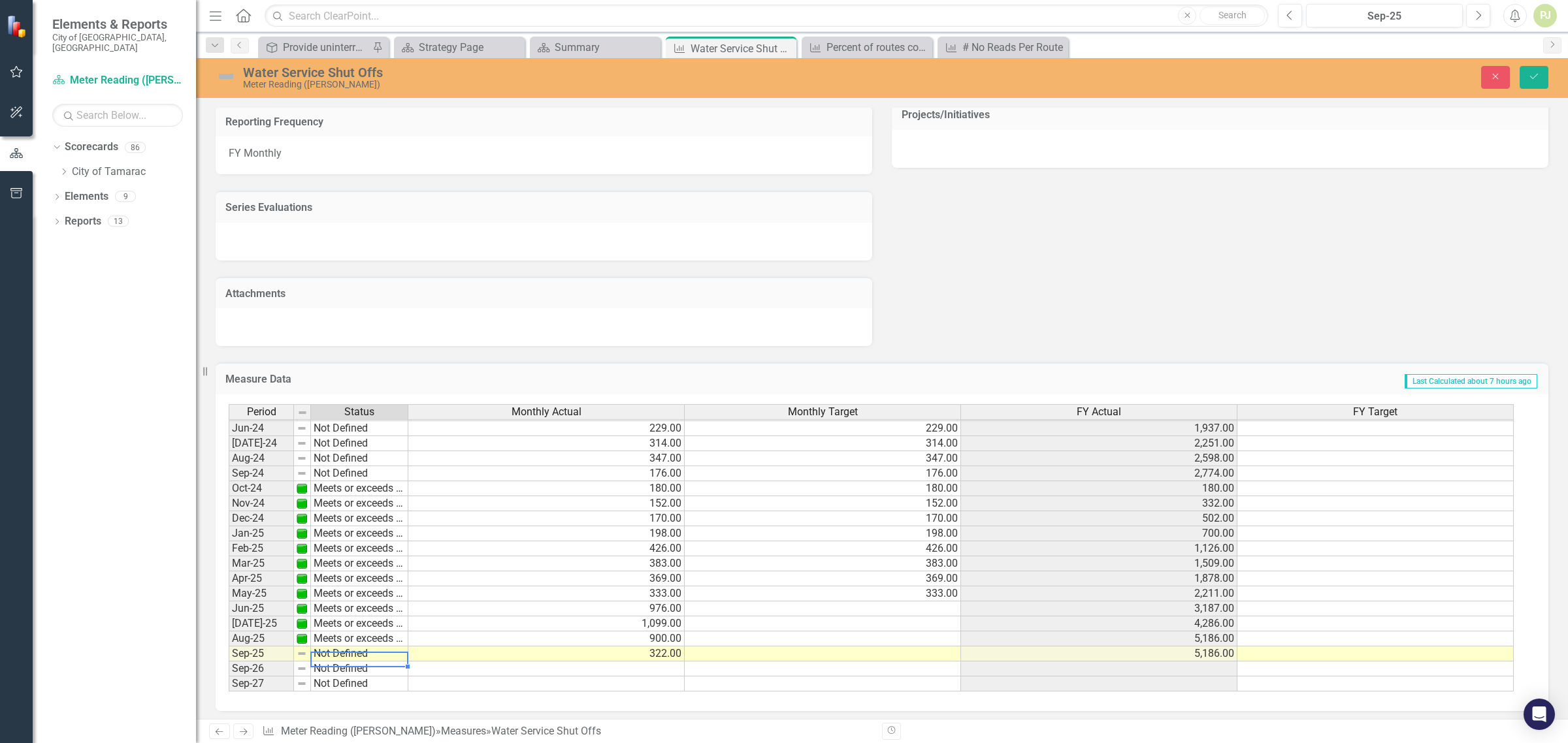
click at [327, 648] on td "Not Defined" at bounding box center [360, 654] width 97 height 15
click at [339, 586] on div "Period Status Monthly Actual Monthly Target FY Actual FY Target May-23 Not Defi…" at bounding box center [877, 548] width 1297 height 288
click at [1538, 78] on icon "Save" at bounding box center [1534, 76] width 12 height 9
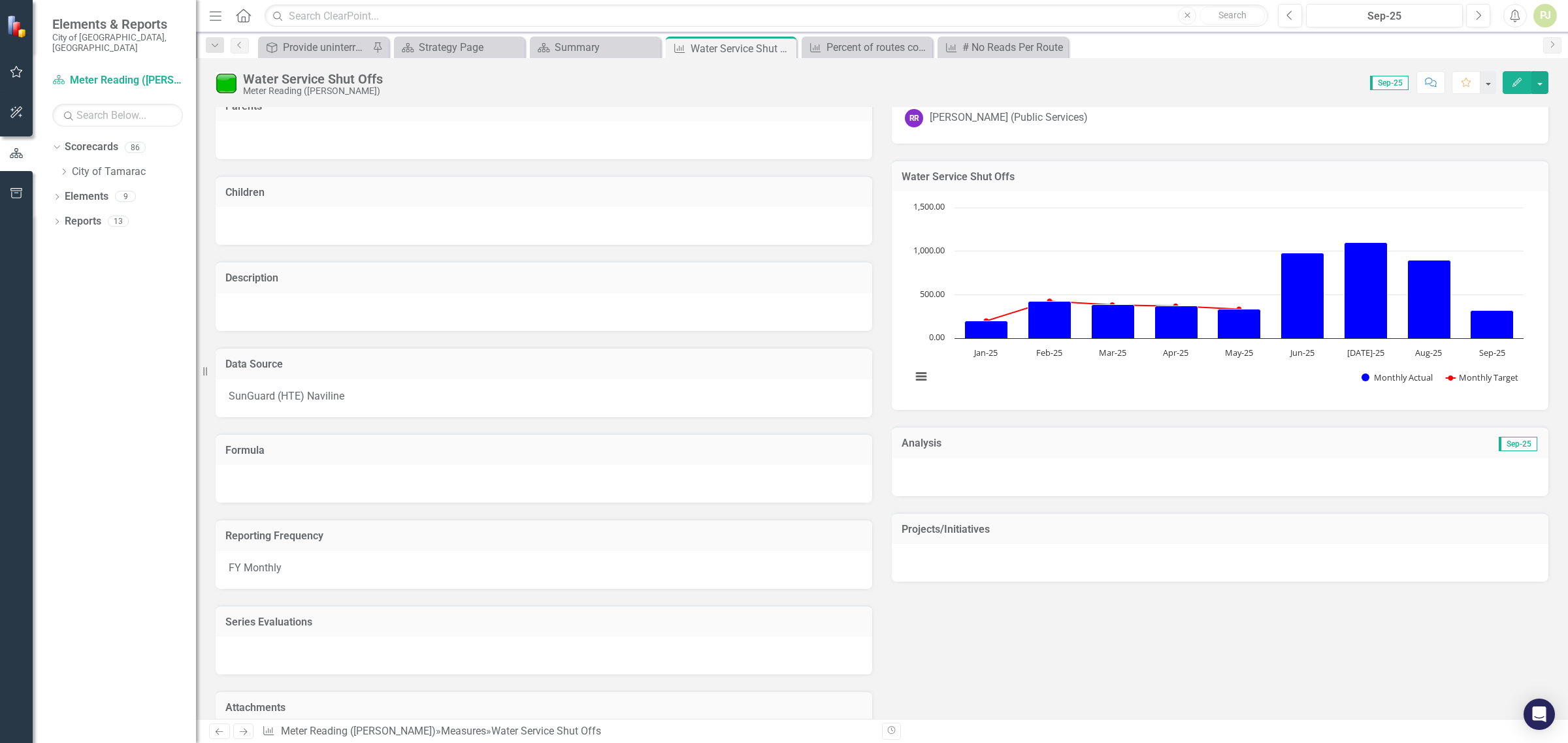
scroll to position [0, 0]
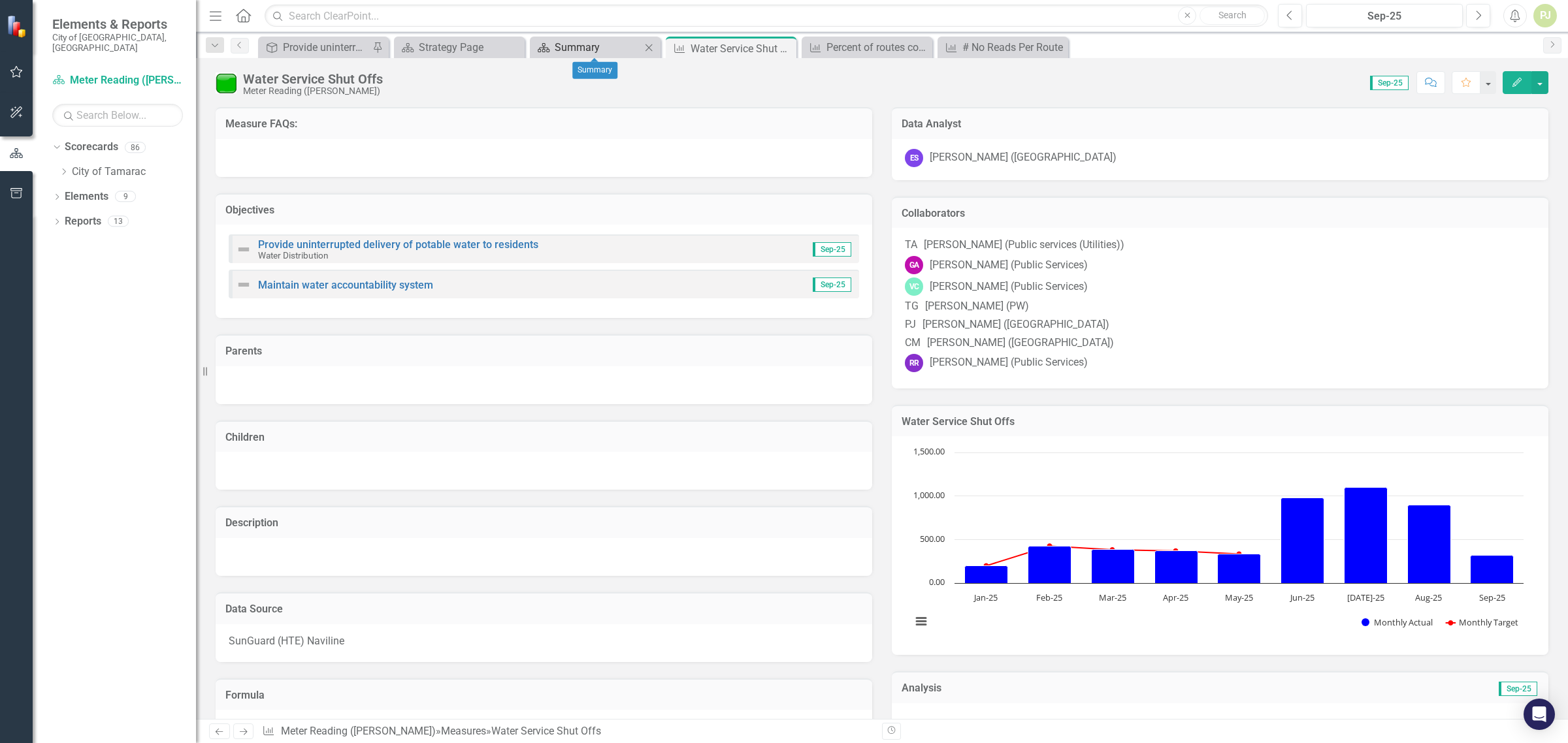
click at [596, 53] on div "Summary" at bounding box center [597, 47] width 86 height 16
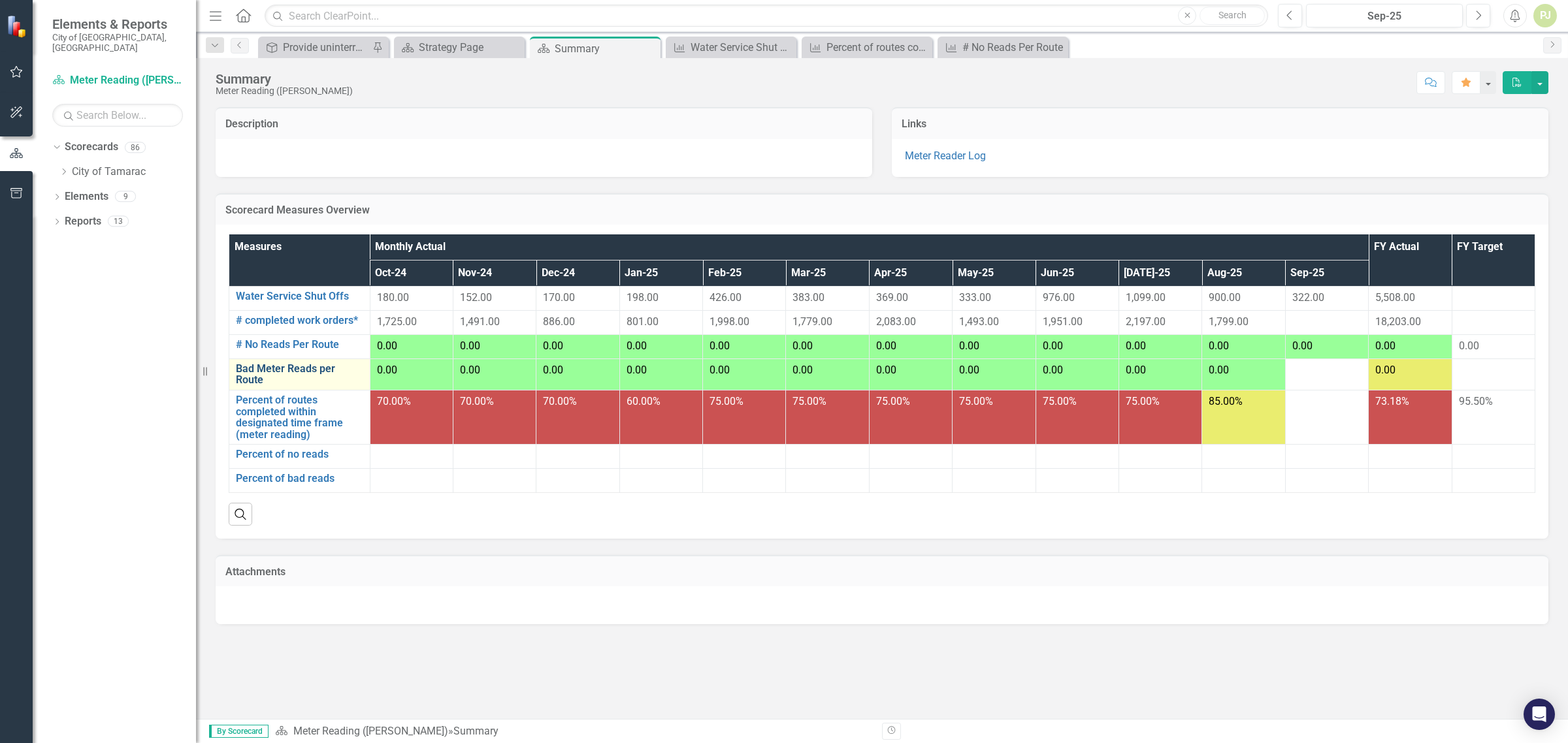
click at [301, 369] on link "Bad Meter Reads per Route" at bounding box center [299, 375] width 127 height 23
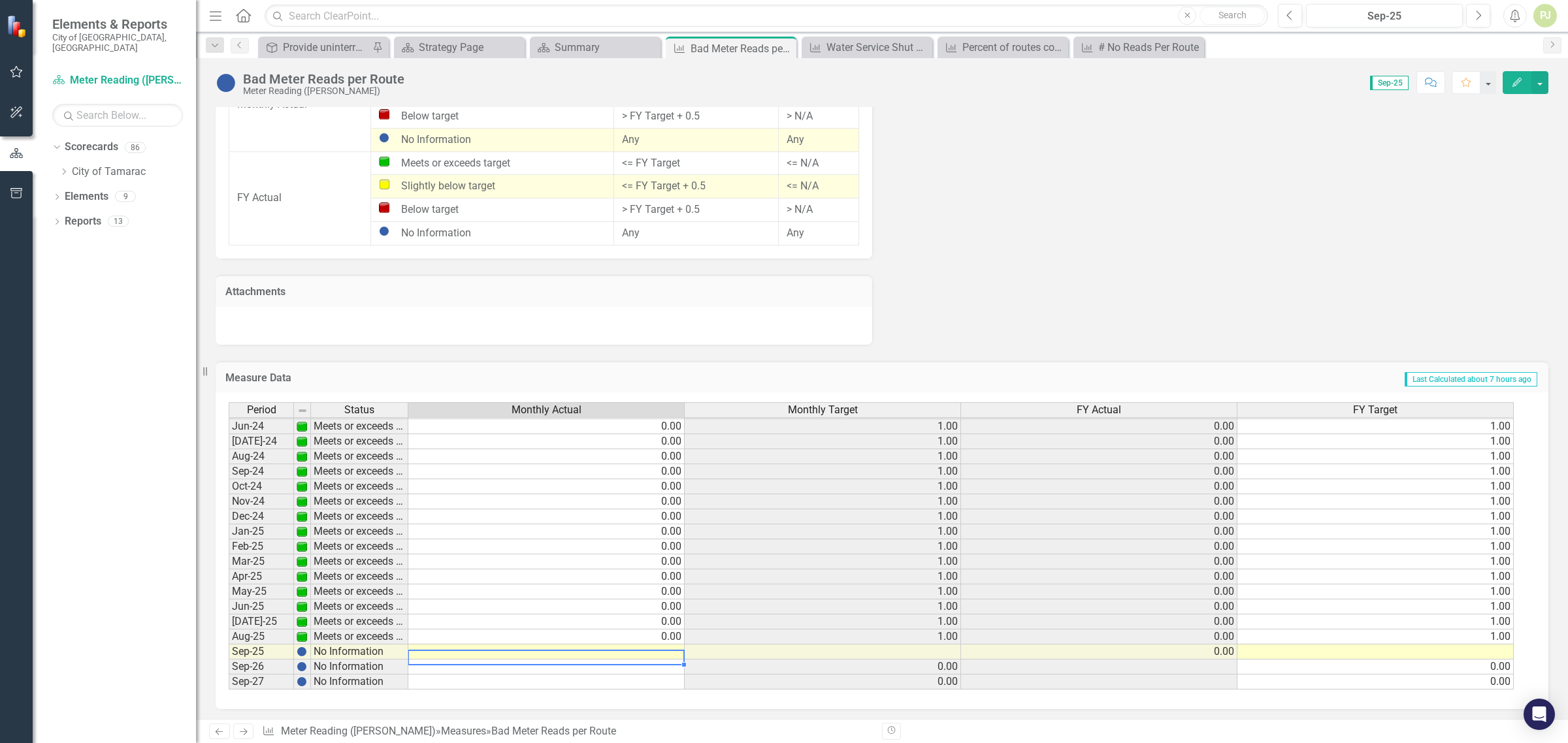
scroll to position [485, 0]
click at [471, 653] on td at bounding box center [546, 652] width 276 height 15
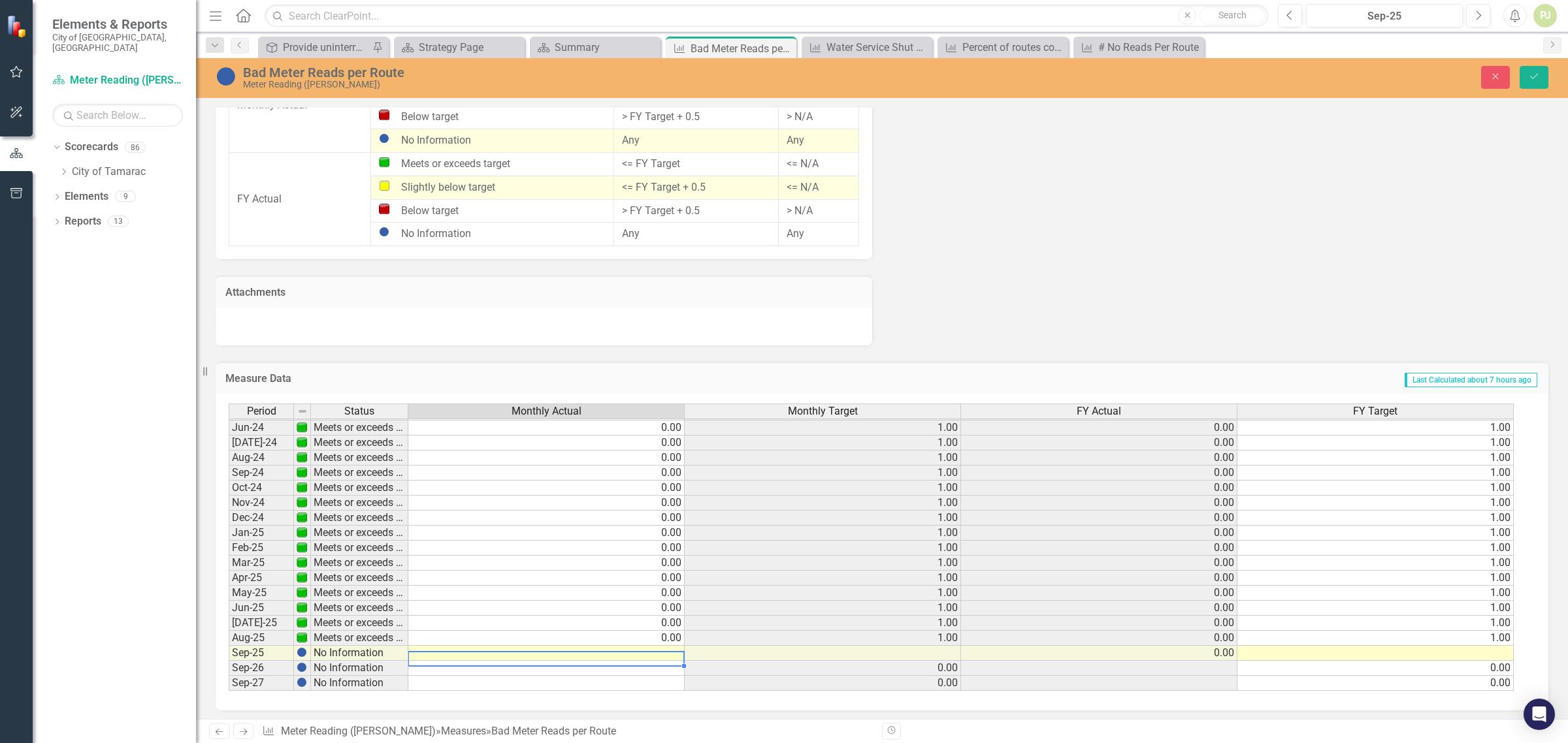
click at [471, 648] on td at bounding box center [546, 654] width 276 height 15
type textarea "0"
click at [638, 685] on td at bounding box center [546, 683] width 276 height 15
click at [303, 650] on img at bounding box center [301, 652] width 10 height 10
click at [345, 650] on td "No Information" at bounding box center [360, 654] width 97 height 15
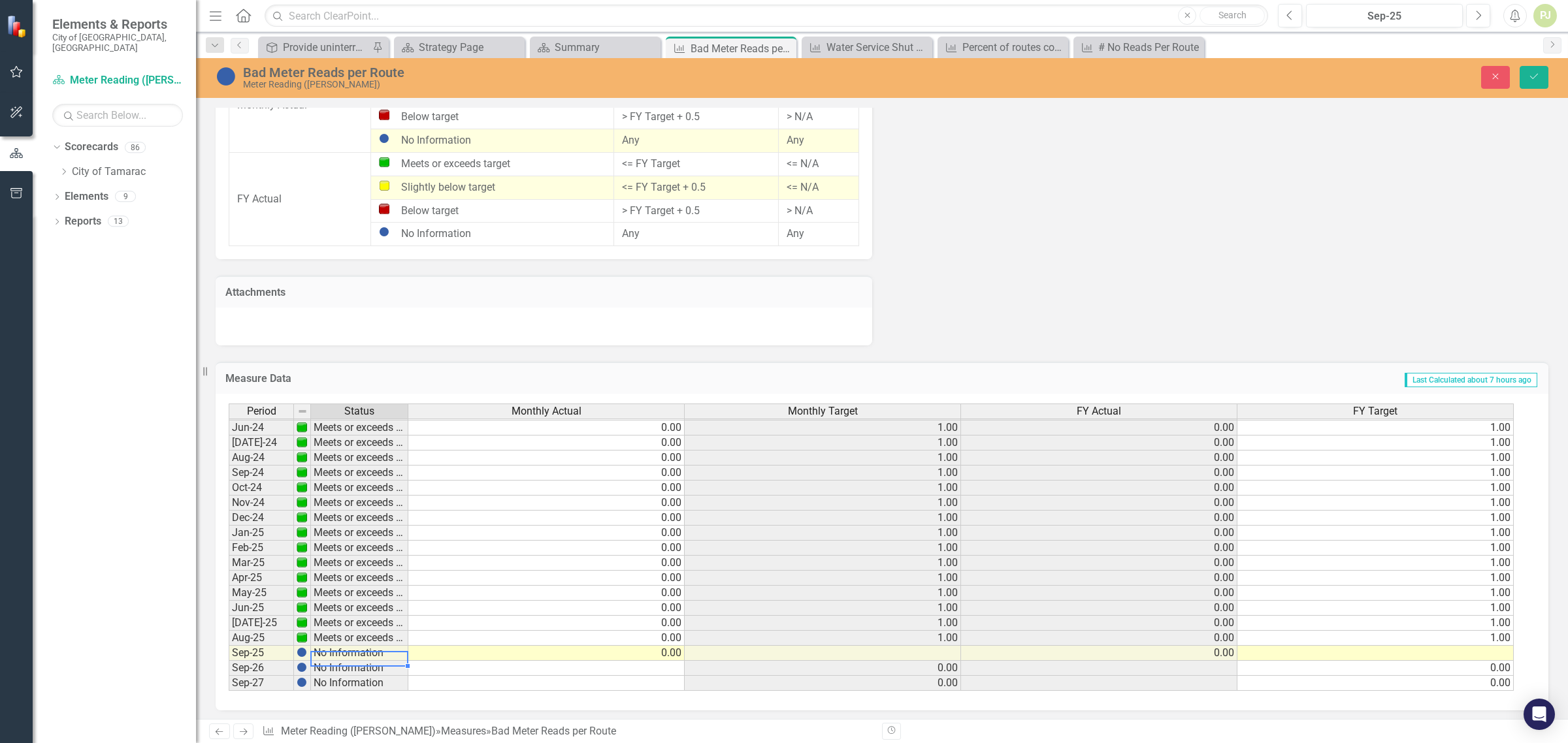
click at [345, 650] on td "No Information" at bounding box center [360, 654] width 97 height 15
click at [328, 648] on td "No Information" at bounding box center [360, 654] width 97 height 15
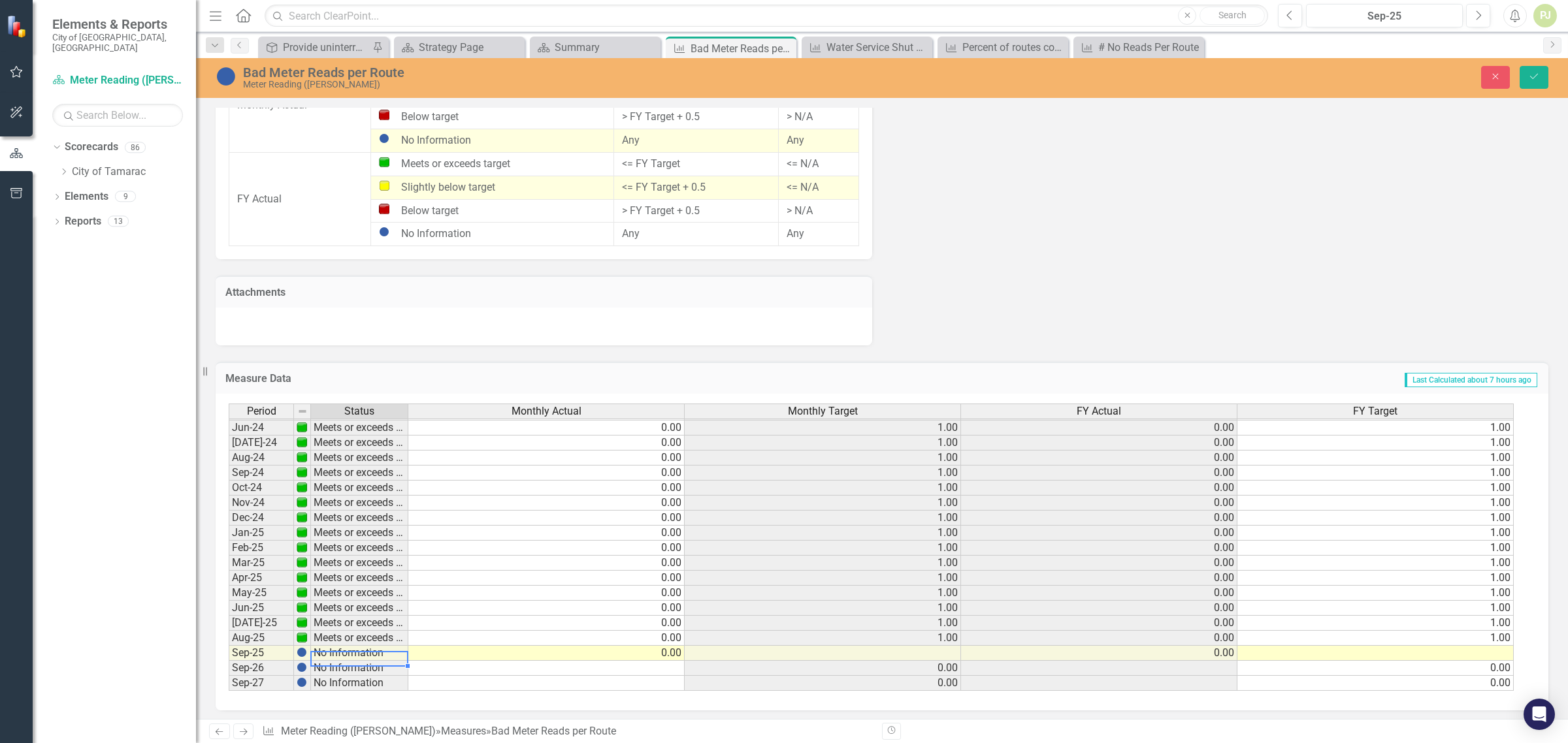
click at [387, 650] on td "No Information" at bounding box center [360, 654] width 97 height 15
click at [1539, 77] on icon "Save" at bounding box center [1534, 76] width 12 height 9
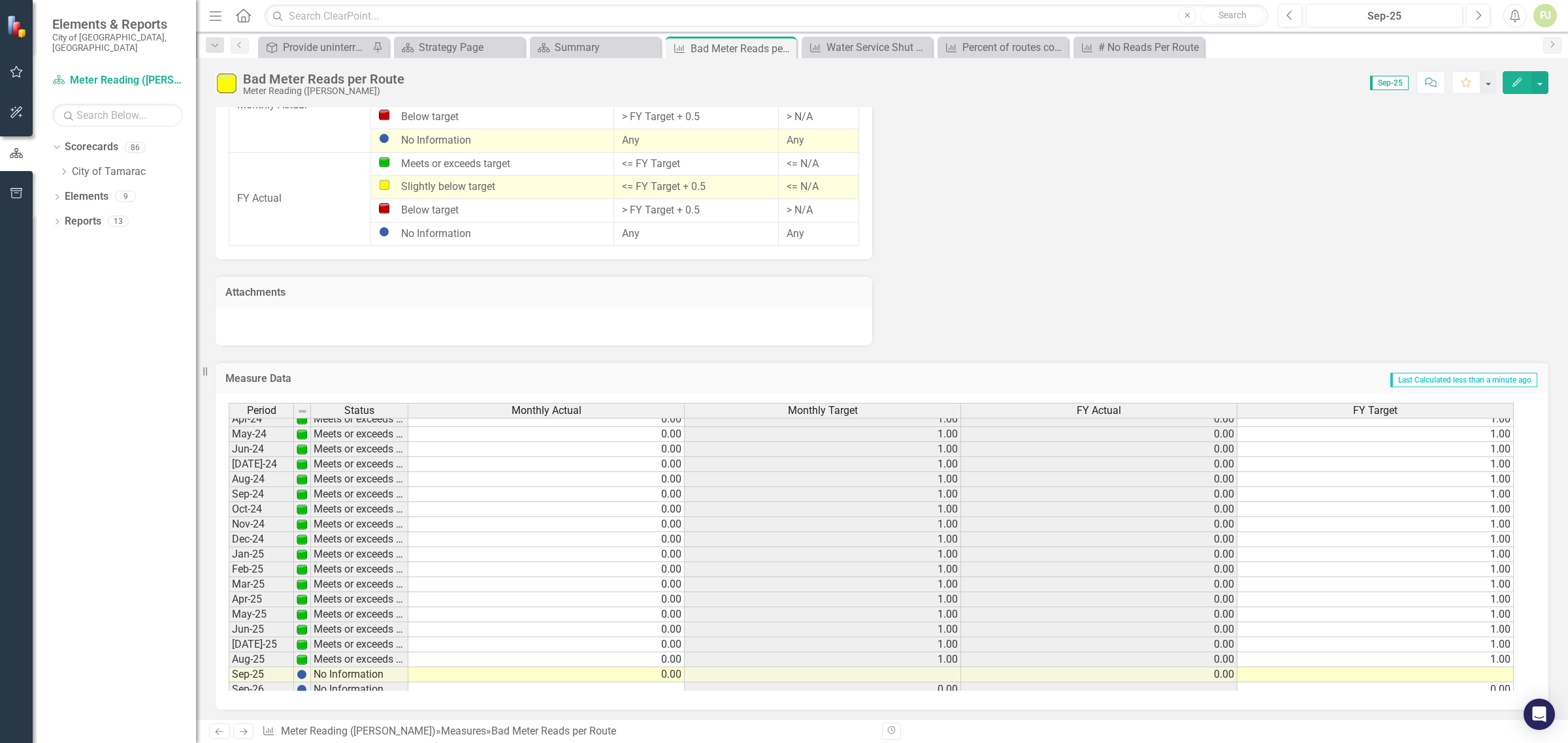
scroll to position [485, 0]
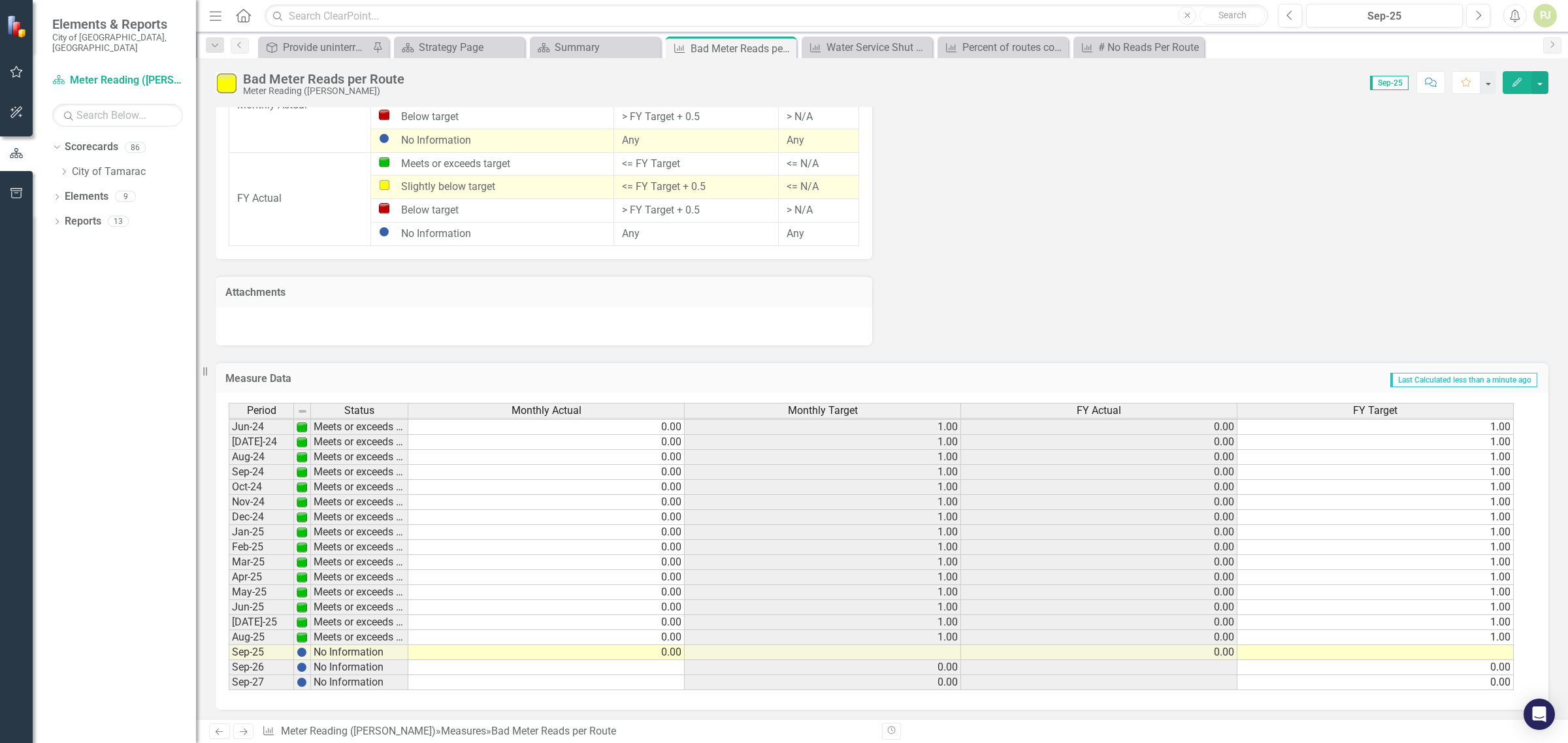
click at [362, 648] on td "No Information" at bounding box center [360, 653] width 97 height 15
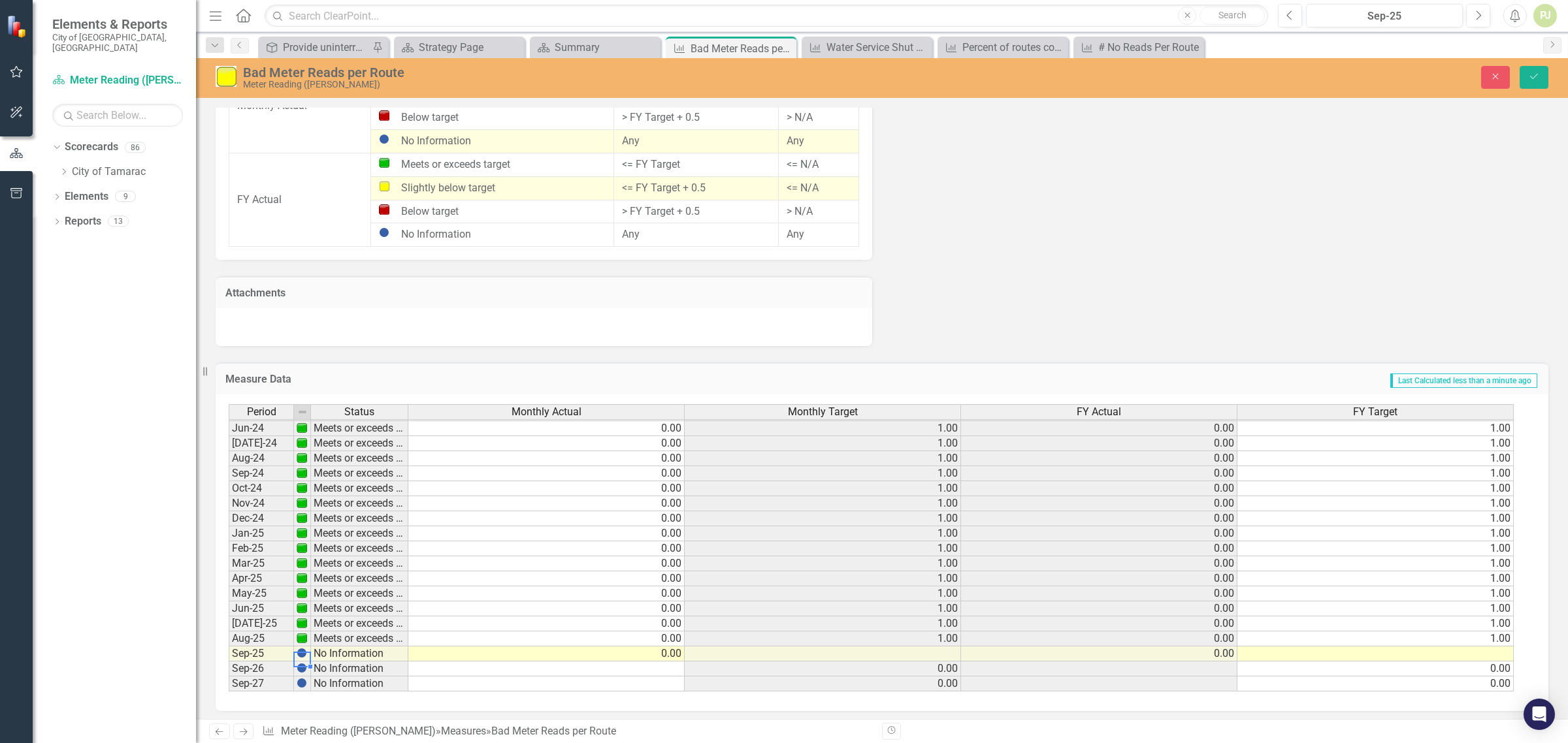
click at [307, 650] on td at bounding box center [302, 654] width 17 height 15
click at [340, 650] on td "No Information" at bounding box center [360, 654] width 97 height 15
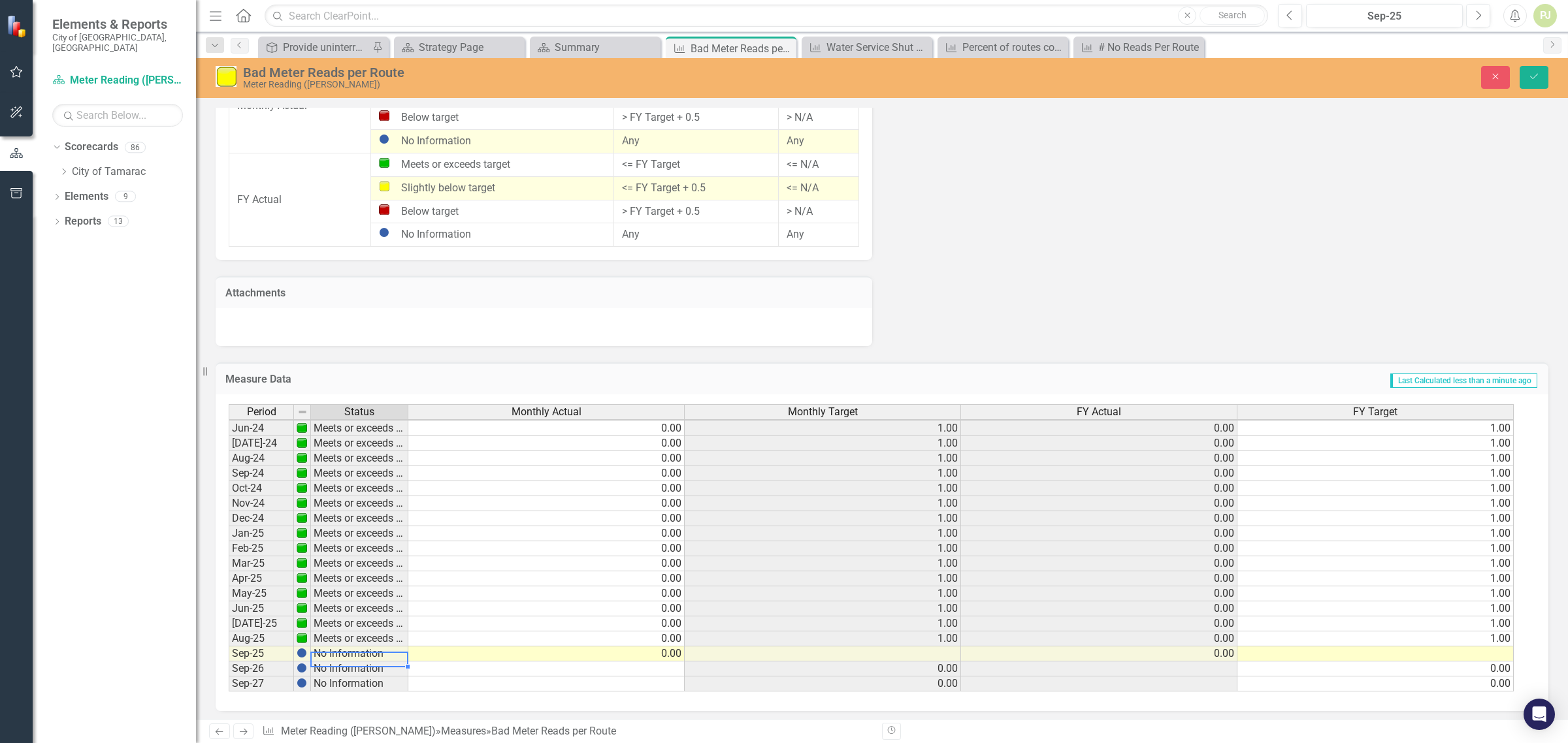
click at [374, 653] on td "No Information" at bounding box center [360, 654] width 97 height 15
drag, startPoint x: 377, startPoint y: 653, endPoint x: 389, endPoint y: 653, distance: 12.0
click at [379, 653] on td "No Information" at bounding box center [360, 654] width 97 height 15
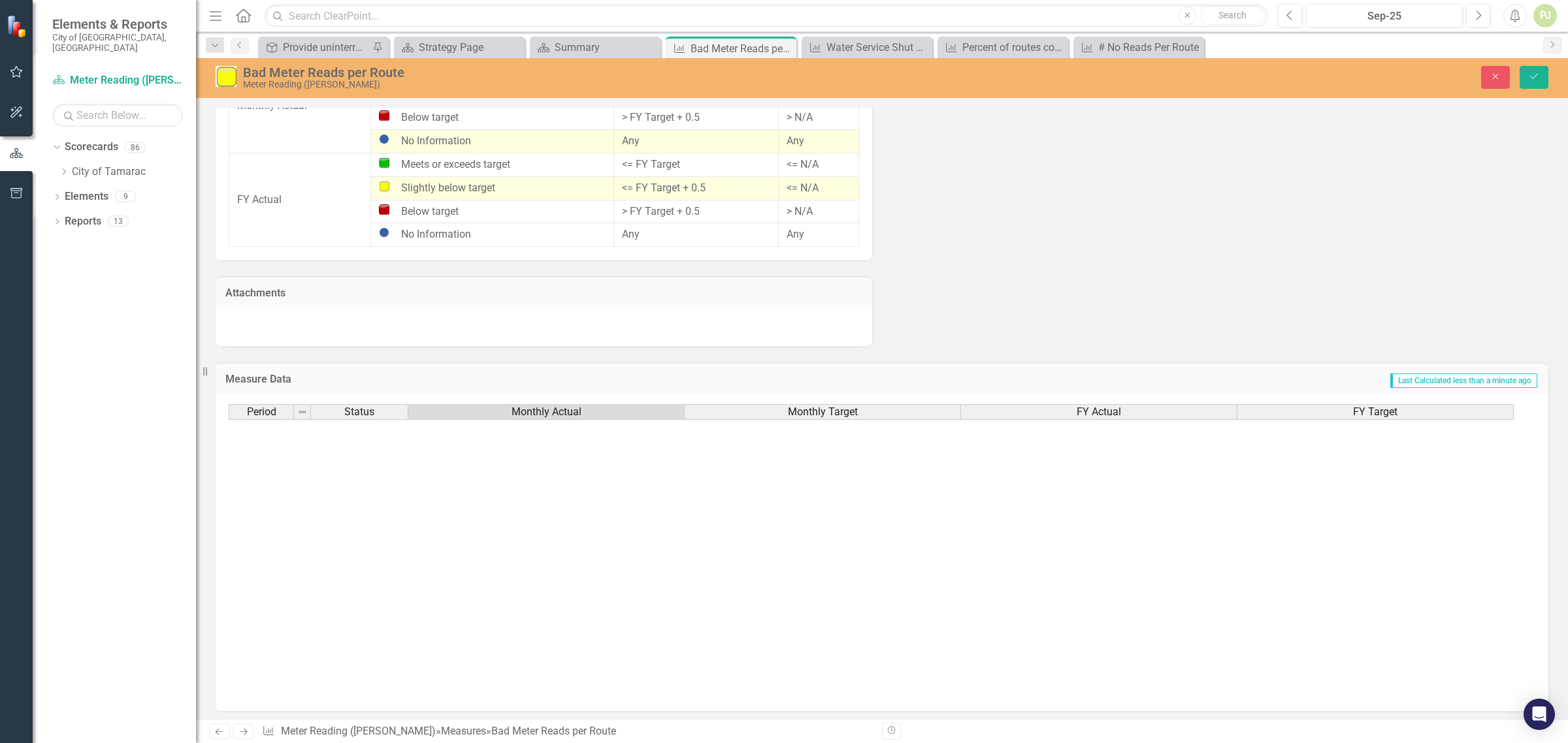
scroll to position [485, 0]
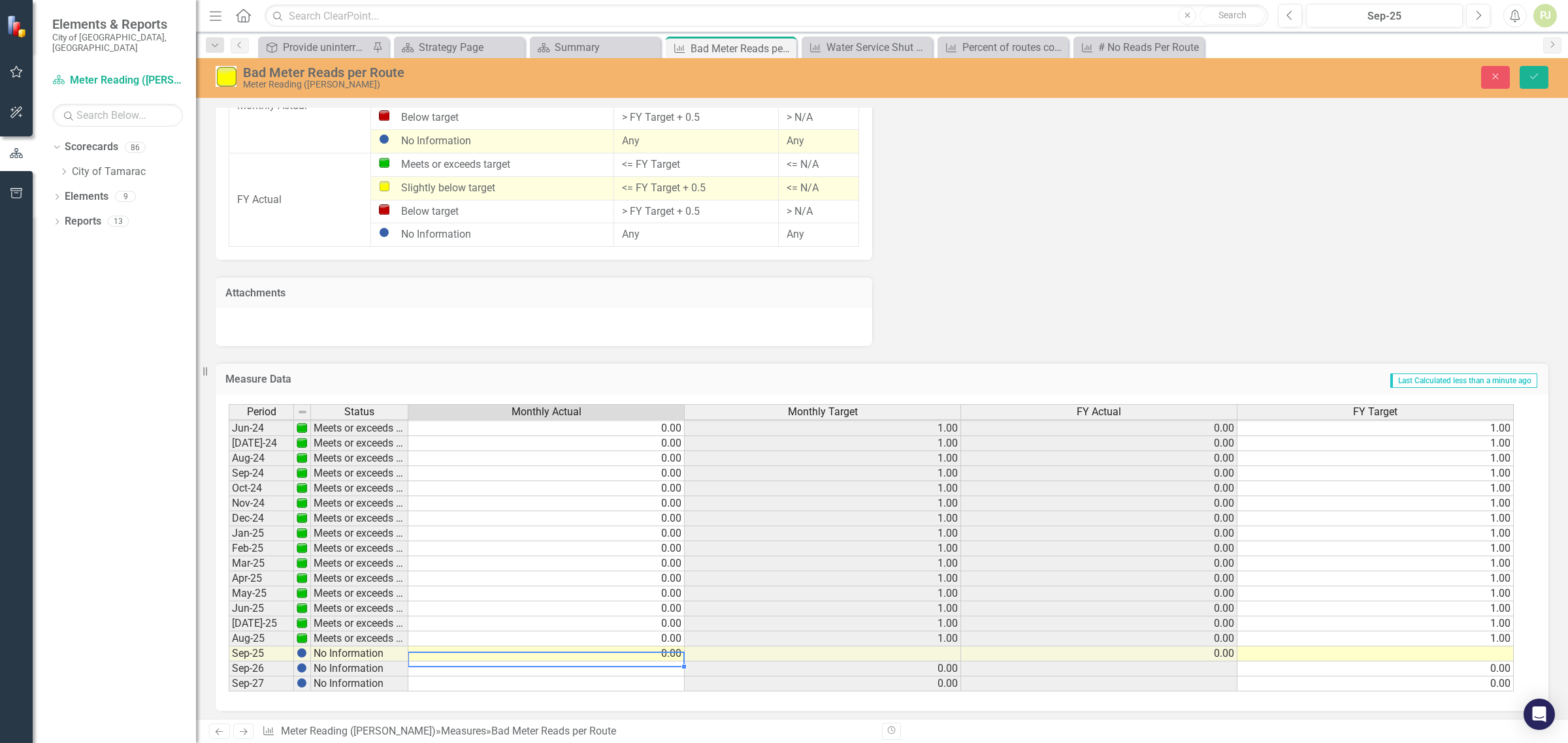
click at [934, 654] on td at bounding box center [823, 654] width 276 height 15
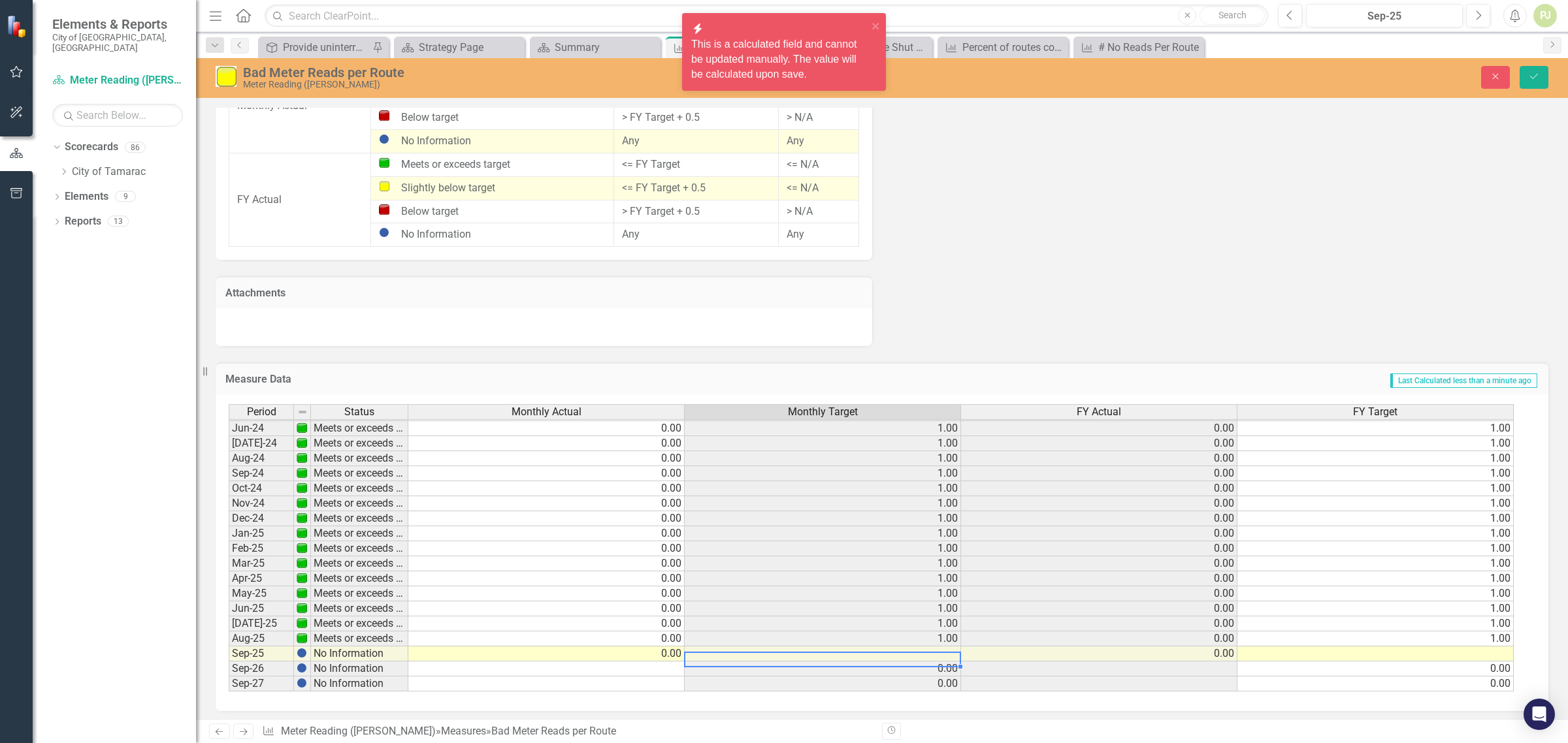
click at [934, 653] on td at bounding box center [823, 654] width 276 height 15
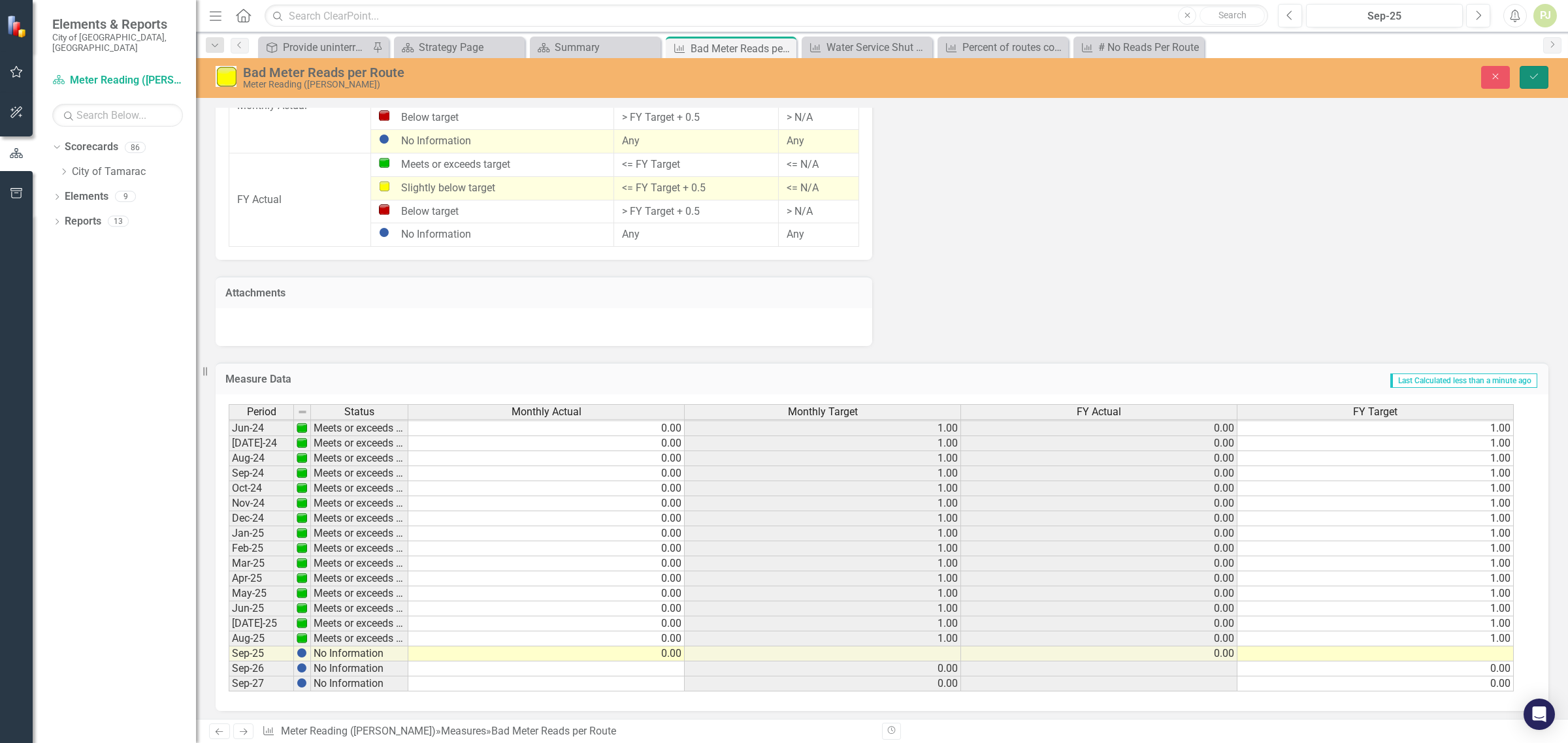
click at [1531, 75] on icon "Save" at bounding box center [1534, 76] width 12 height 9
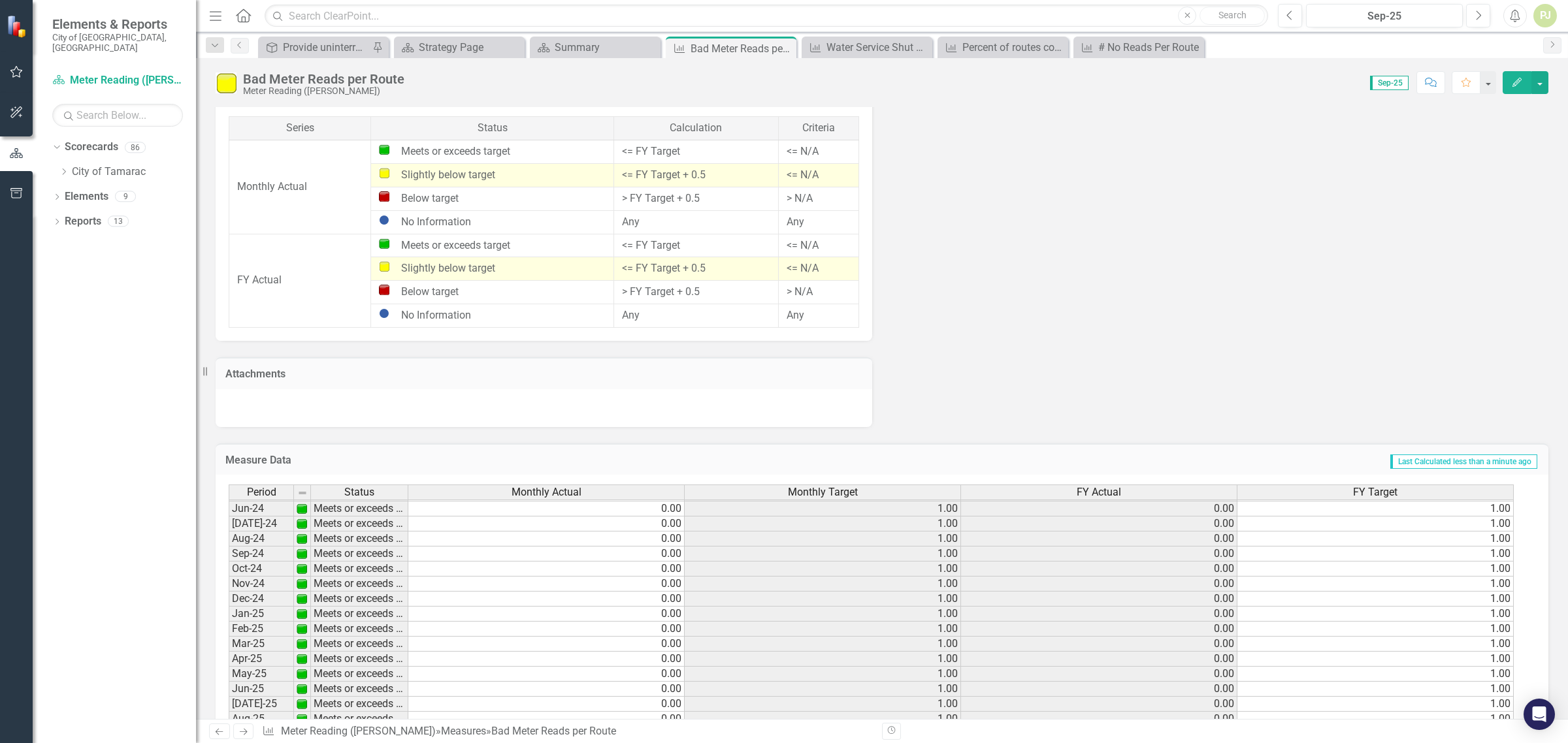
scroll to position [0, 0]
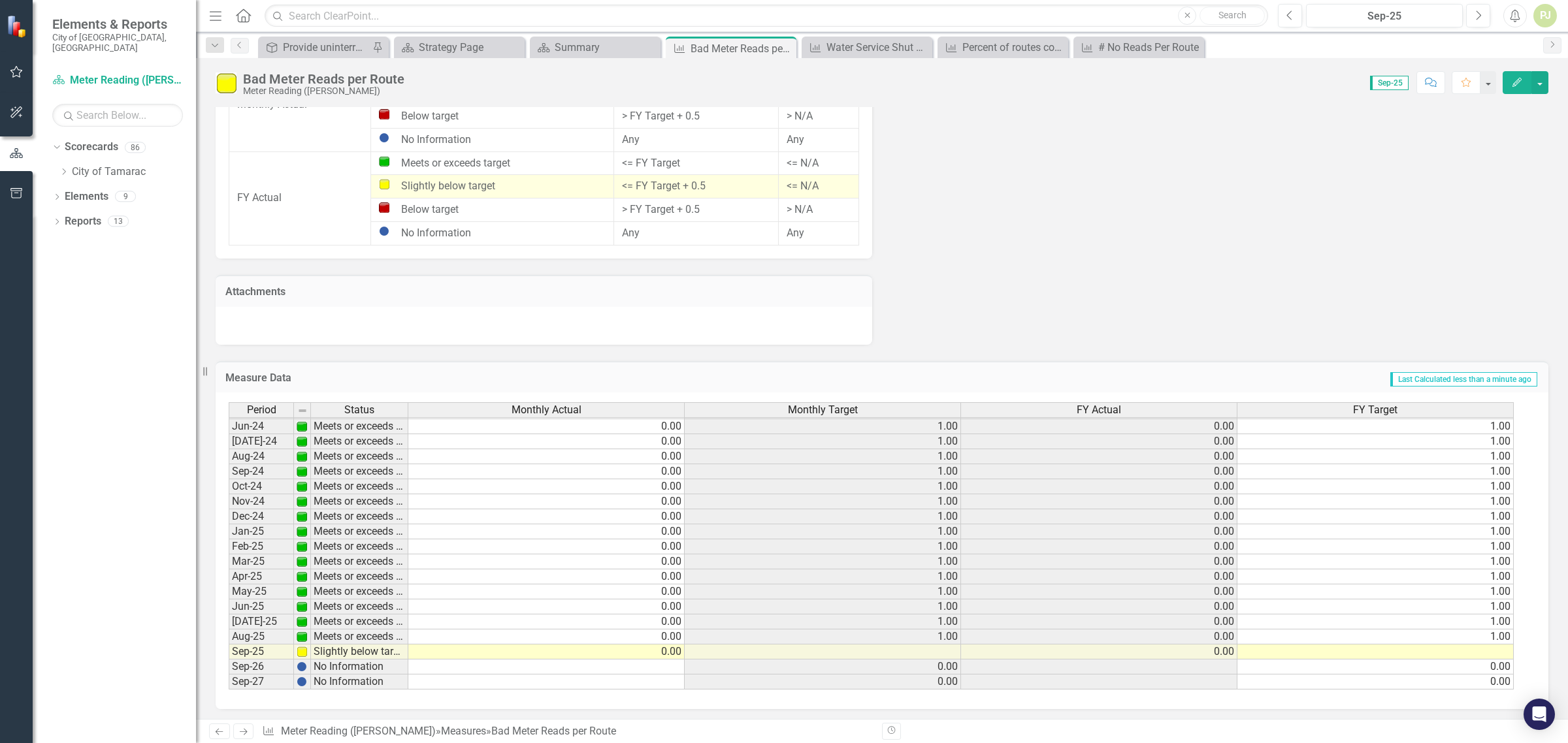
click at [943, 648] on td at bounding box center [823, 652] width 276 height 15
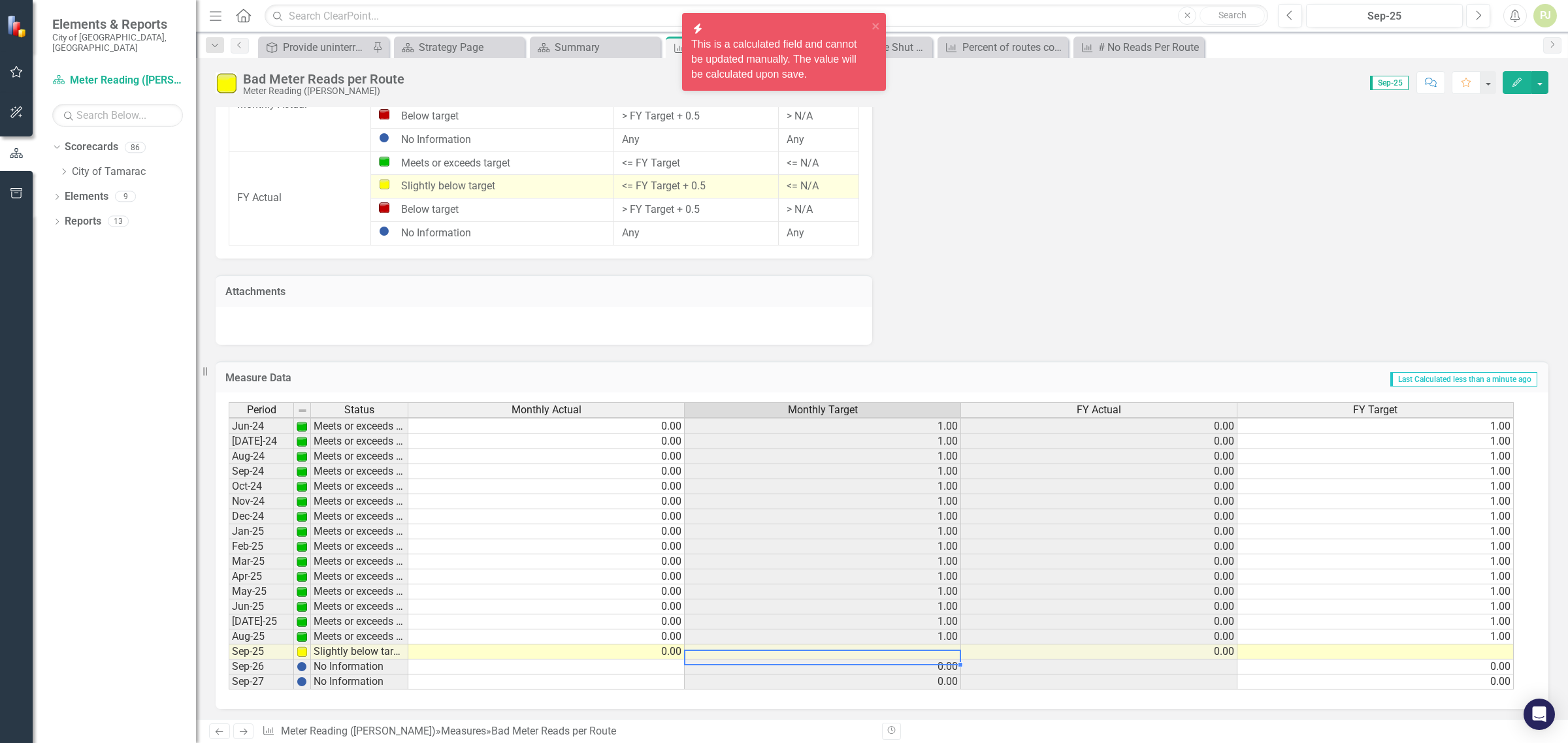
click at [944, 647] on td at bounding box center [823, 652] width 276 height 15
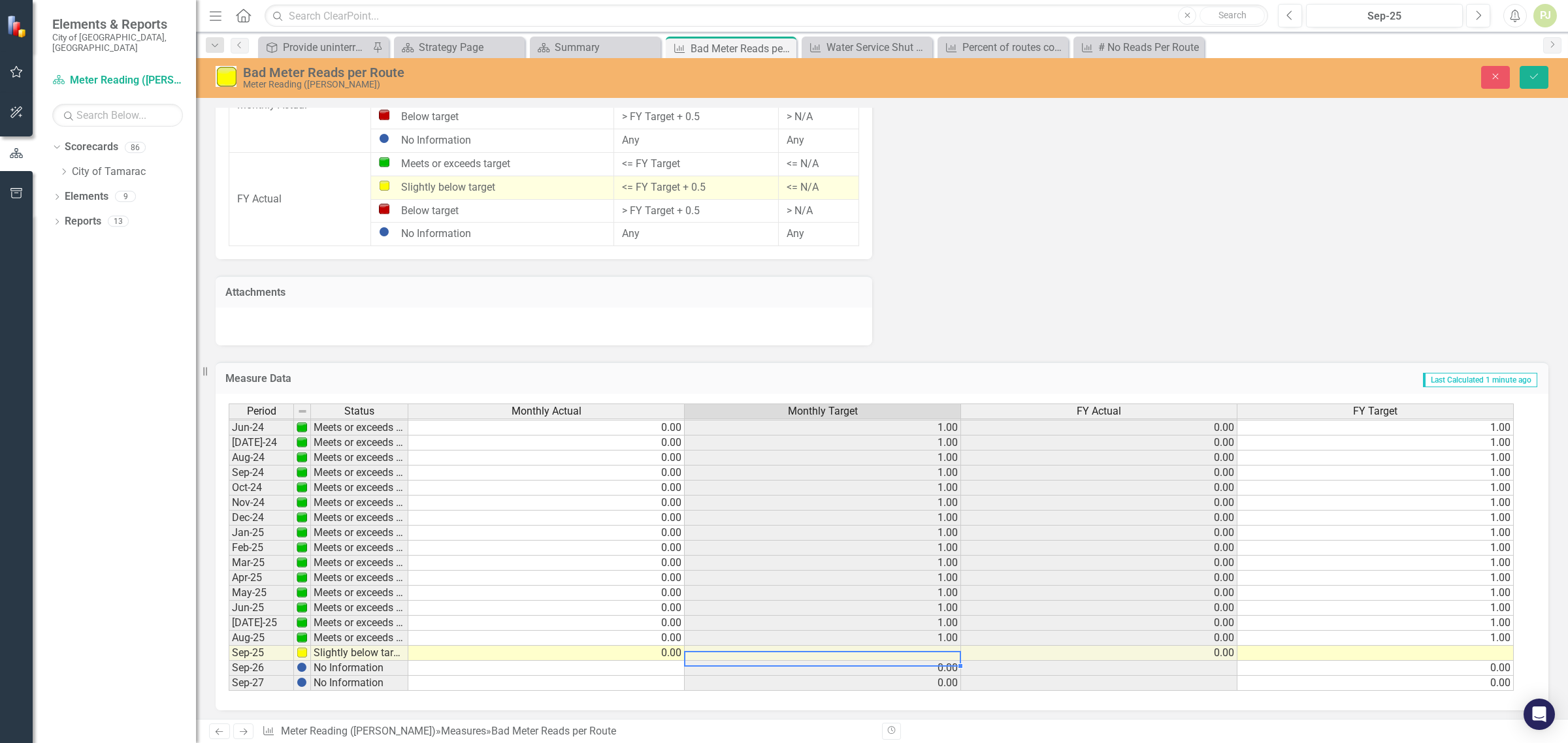
click at [1158, 669] on td at bounding box center [1099, 669] width 276 height 15
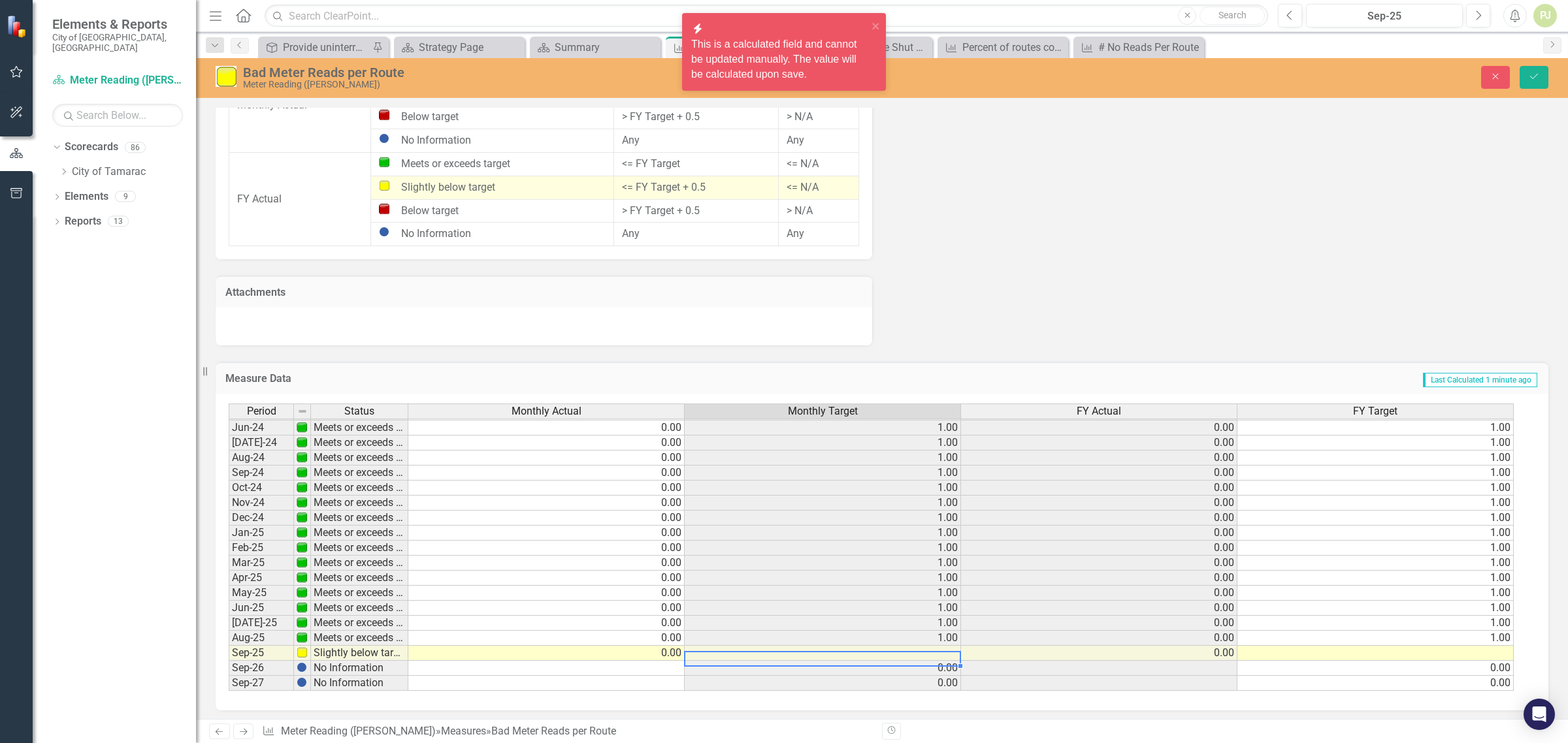
click at [949, 646] on td at bounding box center [823, 654] width 276 height 15
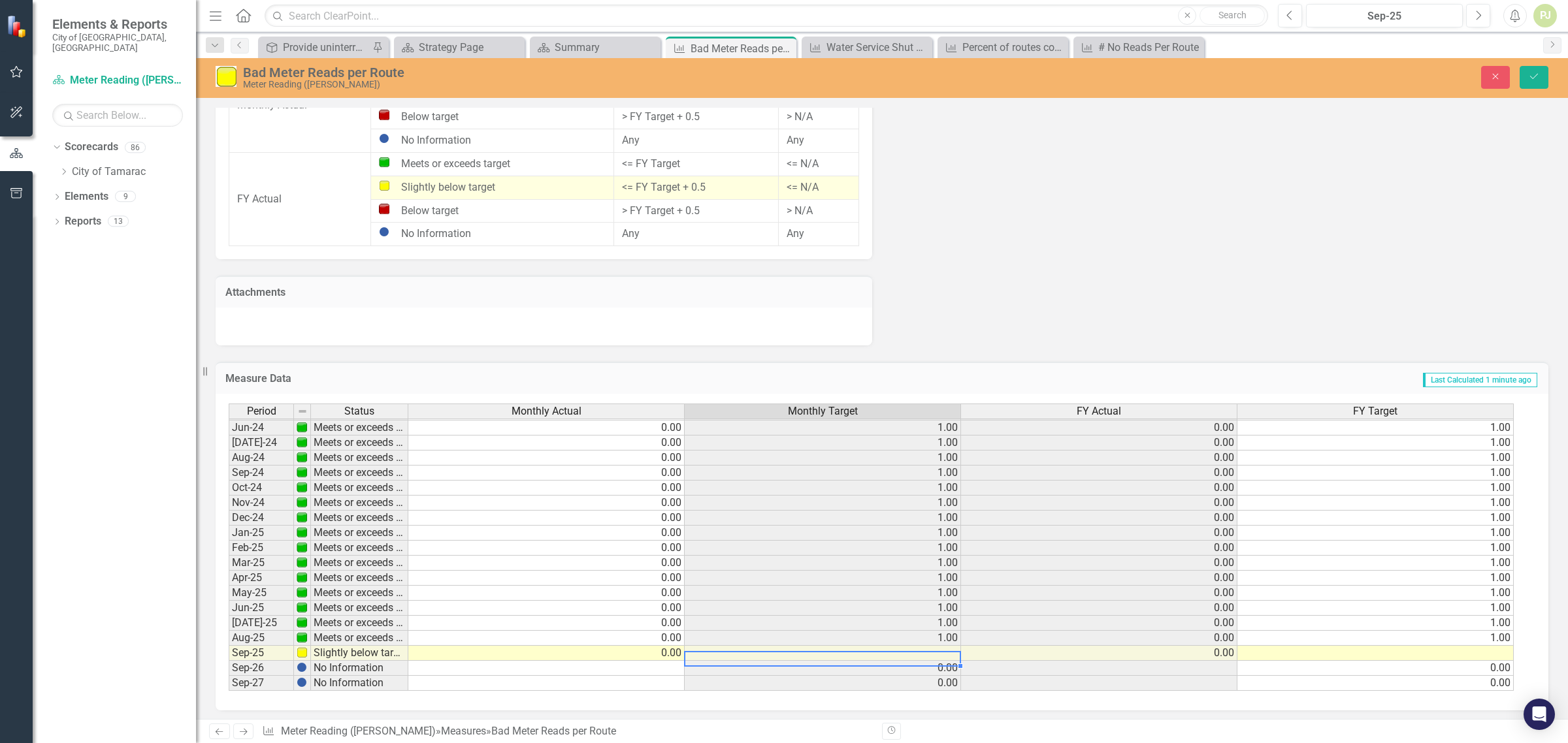
click at [305, 650] on img at bounding box center [301, 652] width 10 height 10
click at [341, 648] on td "Slightly below target" at bounding box center [360, 654] width 97 height 15
click at [949, 646] on td at bounding box center [823, 654] width 276 height 15
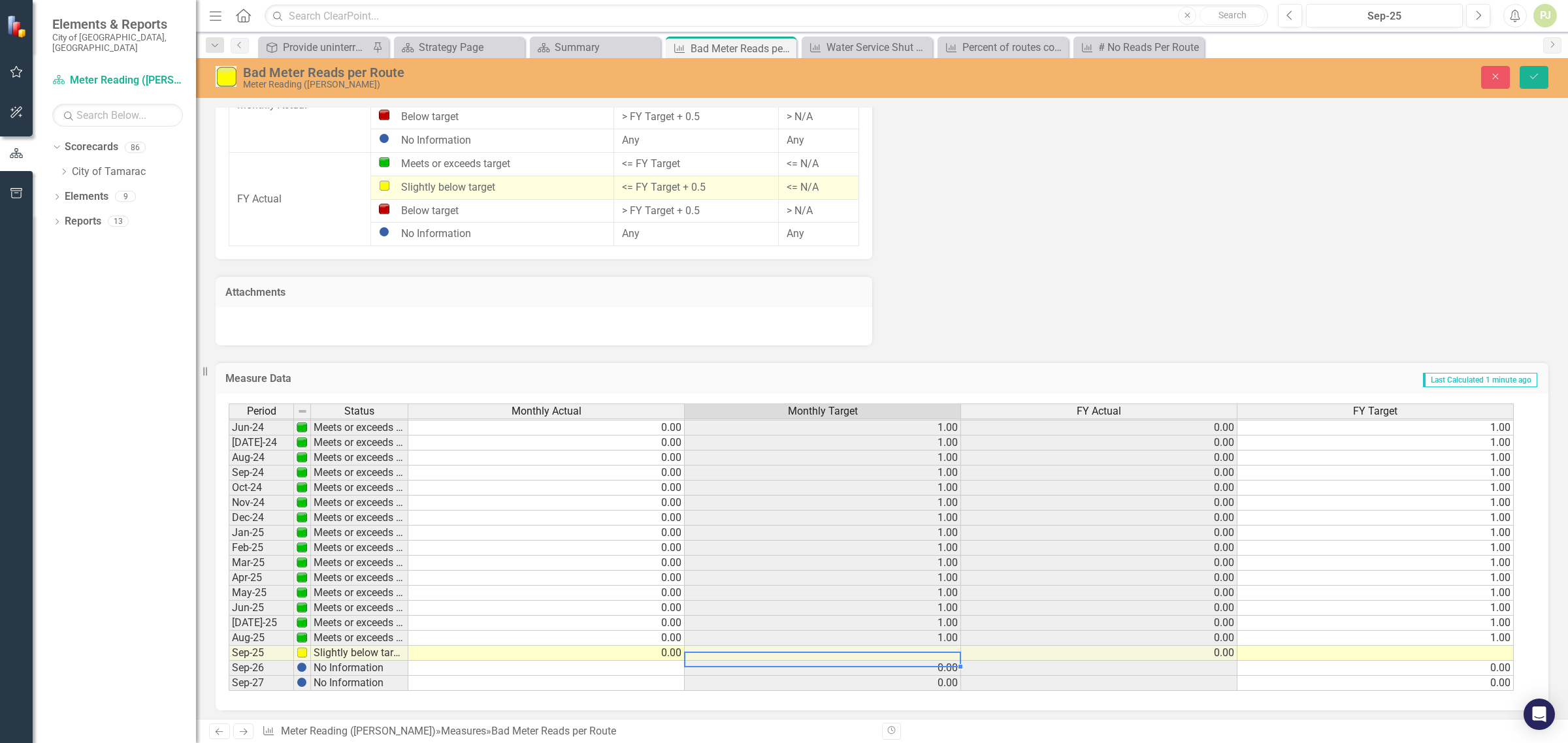
click at [949, 646] on td at bounding box center [823, 654] width 276 height 15
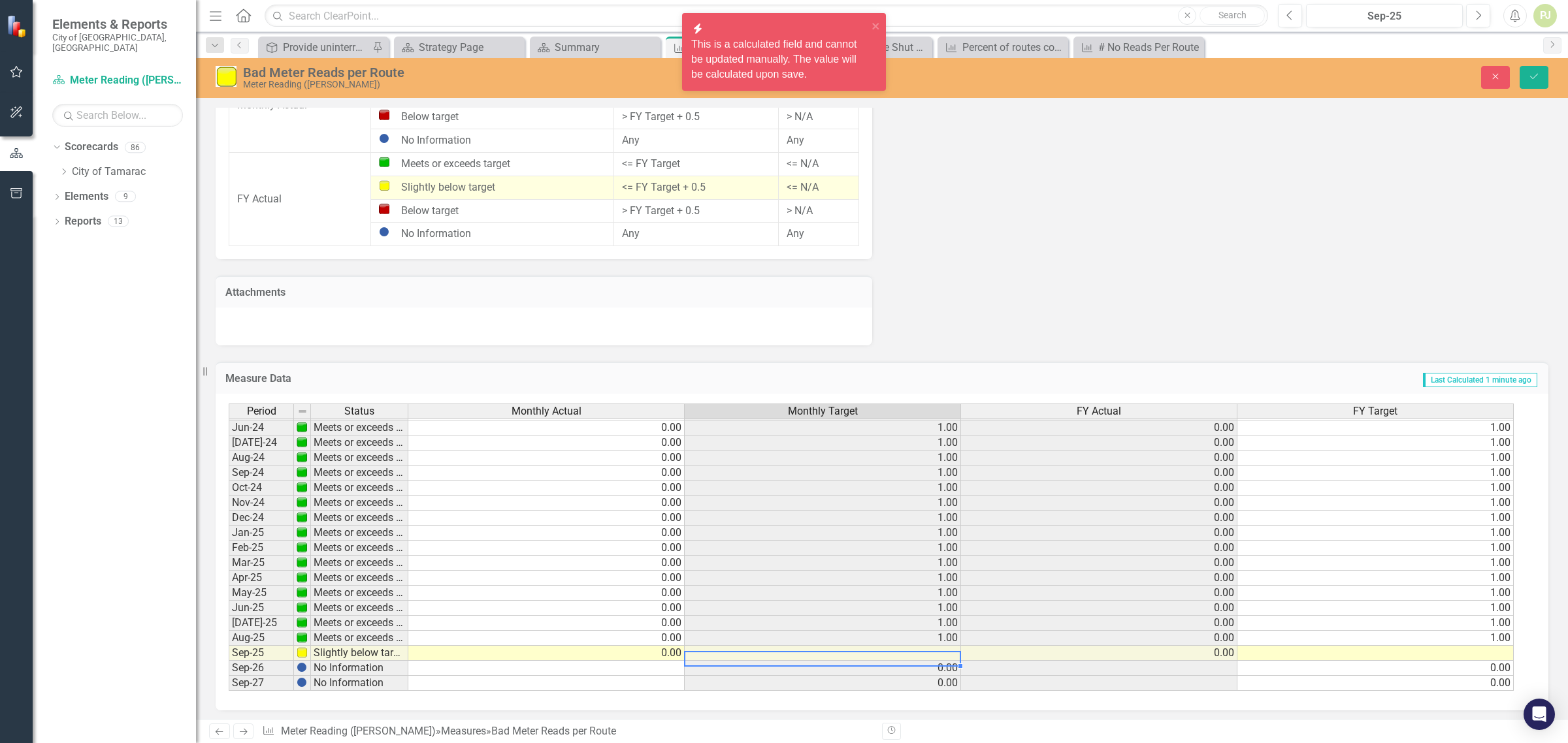
click at [951, 646] on td at bounding box center [823, 654] width 276 height 15
click at [535, 648] on td "0.00" at bounding box center [546, 654] width 276 height 15
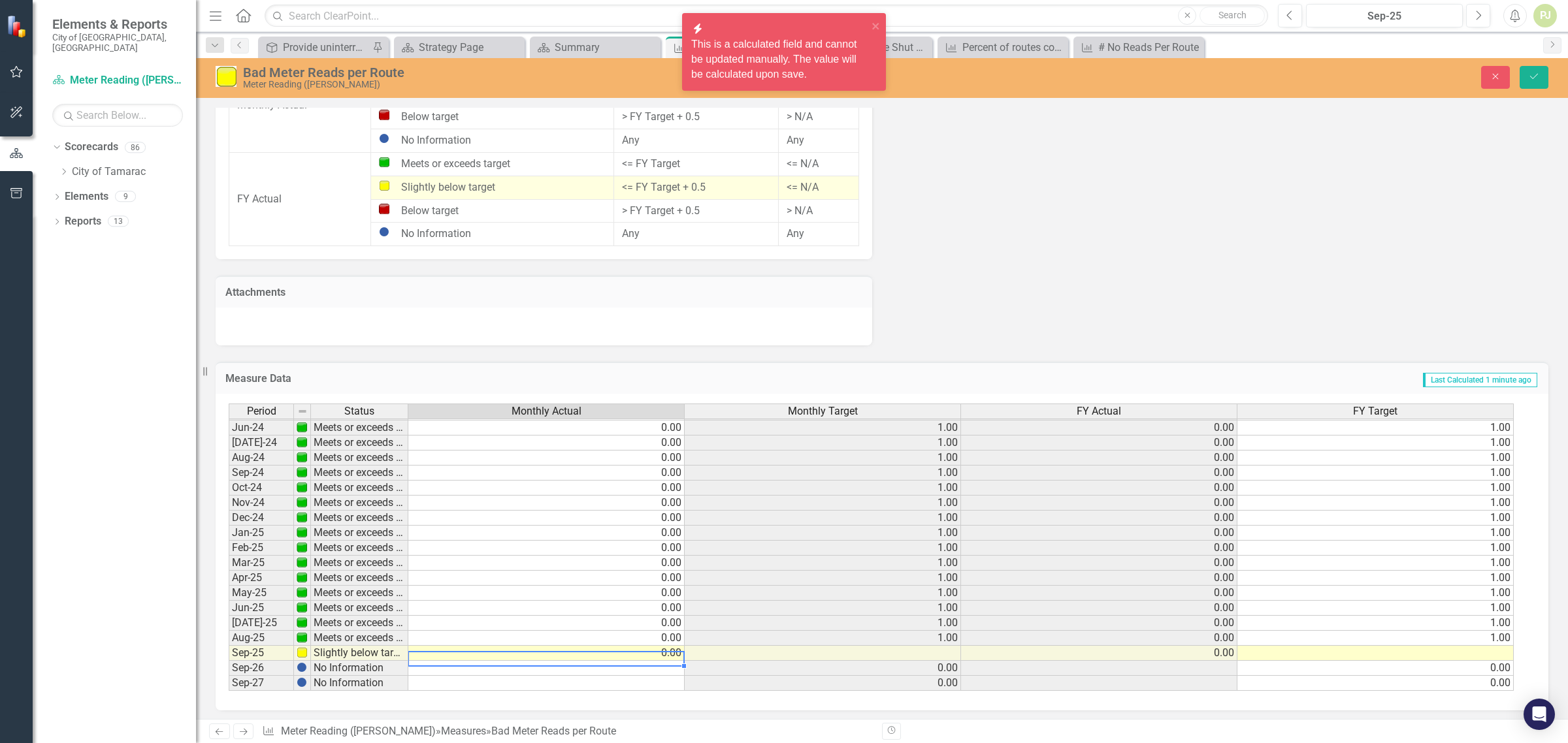
click at [535, 648] on td "0.00" at bounding box center [546, 654] width 276 height 15
type textarea "0"
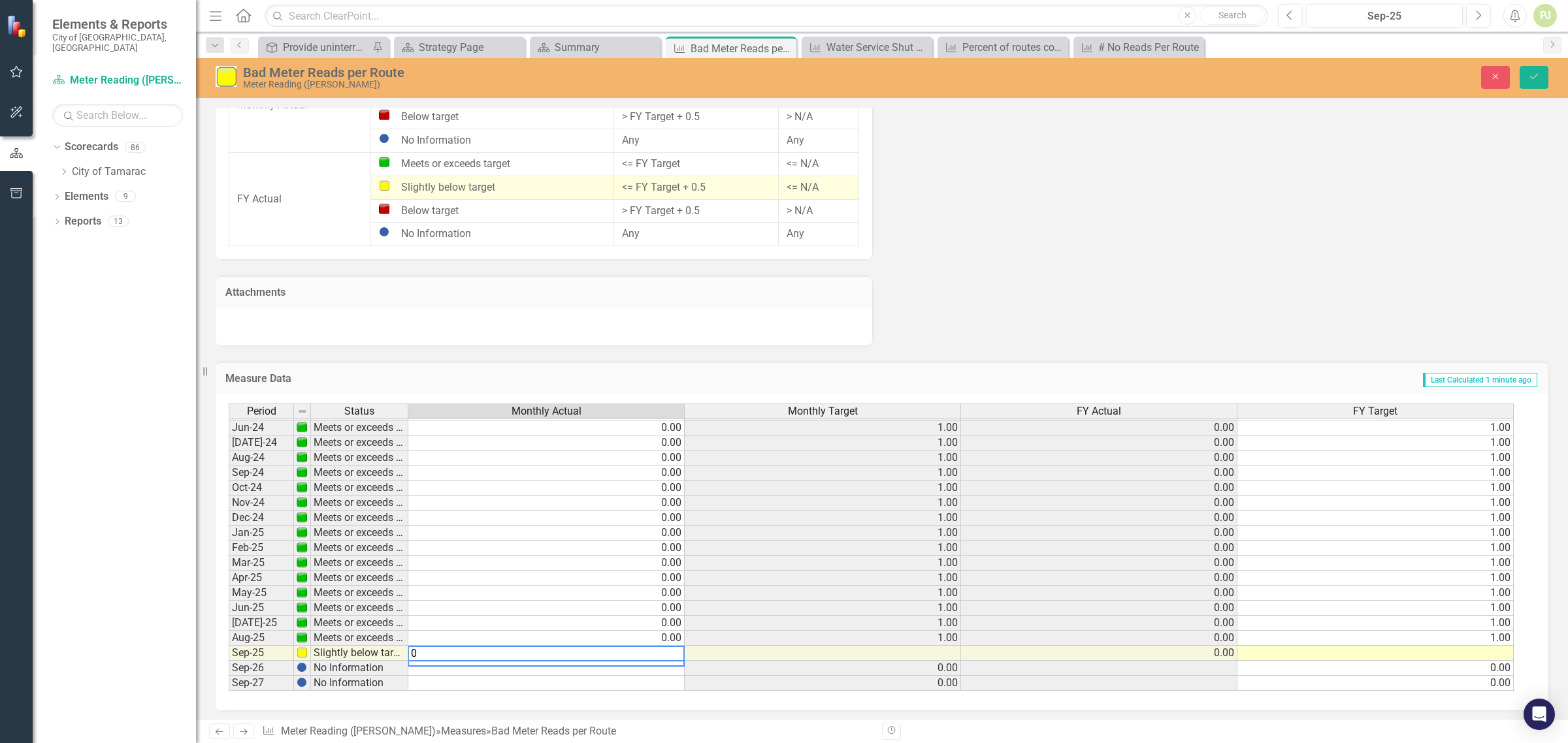
click at [351, 651] on td "Slightly below target" at bounding box center [360, 654] width 97 height 15
click at [351, 648] on td "Slightly below target" at bounding box center [360, 654] width 97 height 15
click at [664, 652] on td "0.00" at bounding box center [546, 654] width 276 height 15
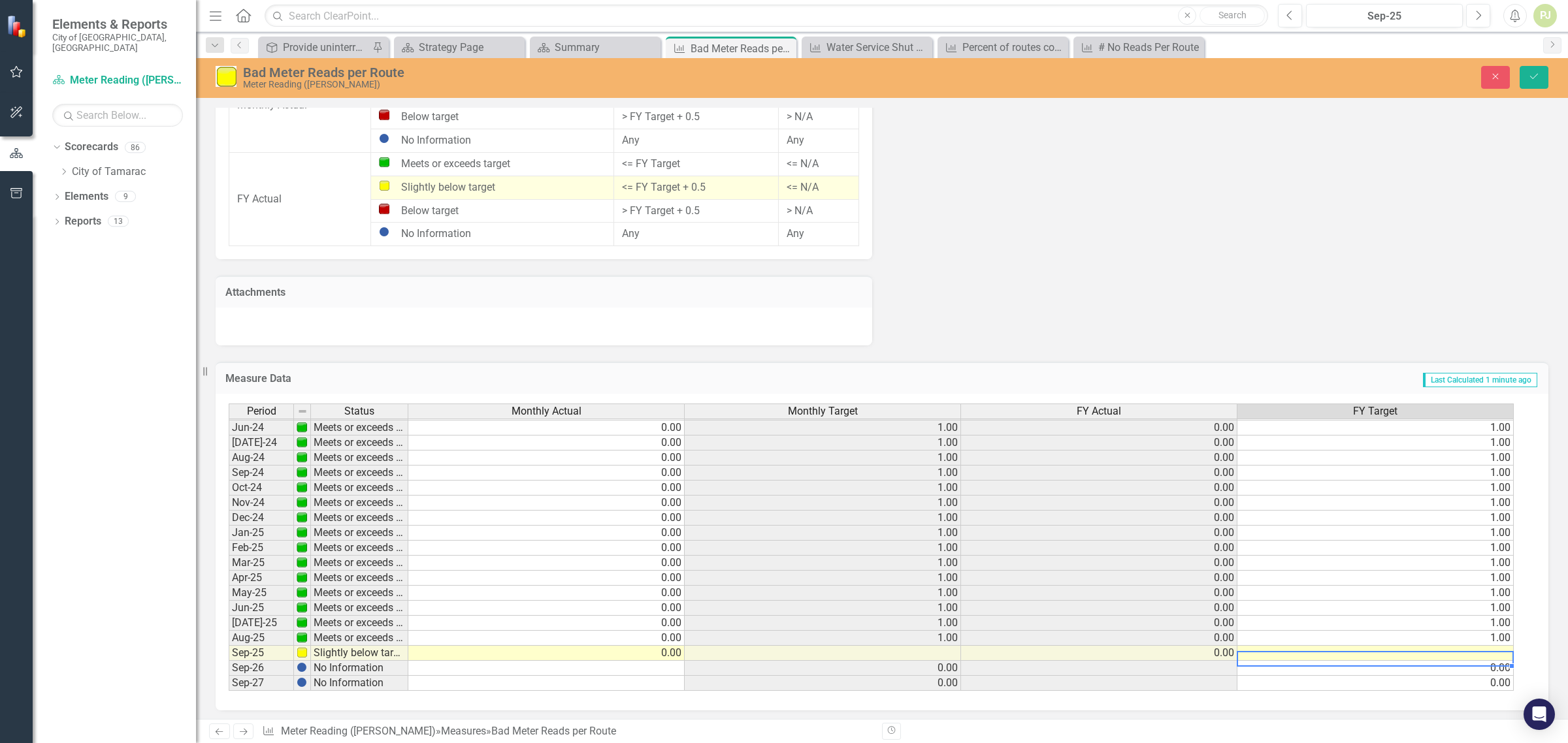
click at [1482, 650] on td at bounding box center [1376, 654] width 276 height 15
click at [229, 657] on div "Period Status Monthly Actual Monthly Target FY Actual FY Target May-23 Meets or…" at bounding box center [229, 450] width 0 height 482
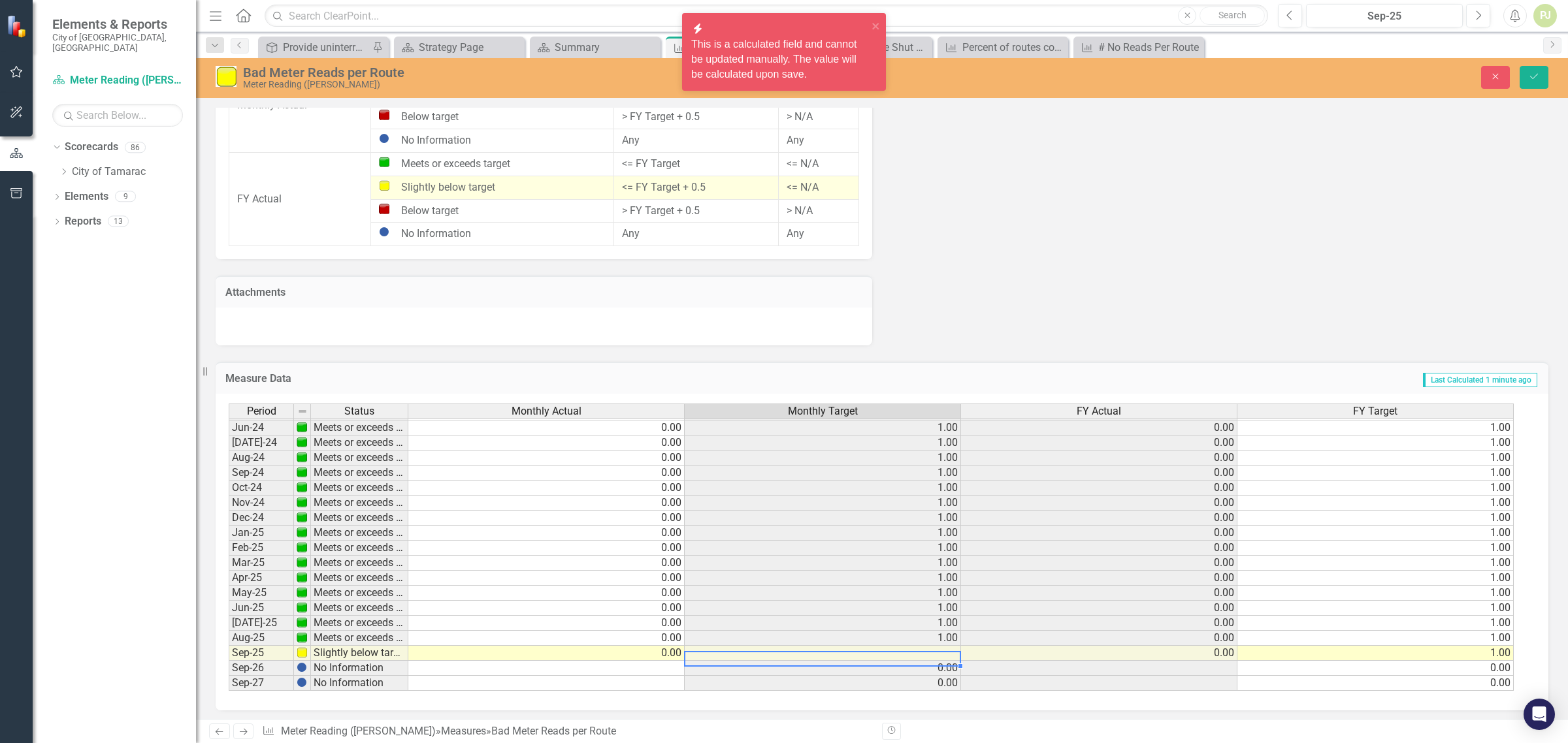
click at [921, 650] on td at bounding box center [823, 654] width 276 height 15
click at [836, 646] on td at bounding box center [823, 654] width 276 height 15
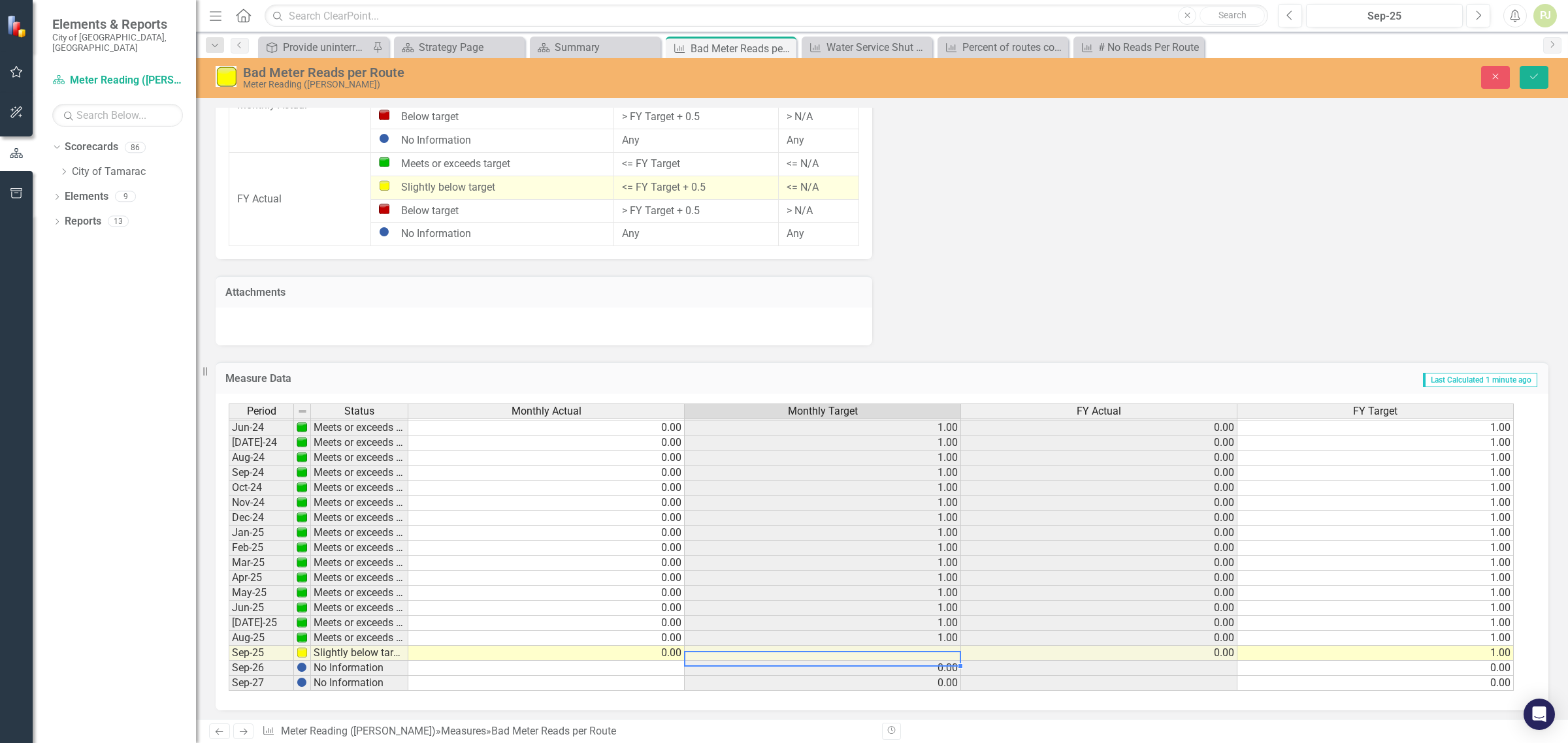
click at [340, 647] on td "Slightly below target" at bounding box center [360, 654] width 97 height 15
click at [305, 650] on img at bounding box center [301, 652] width 10 height 10
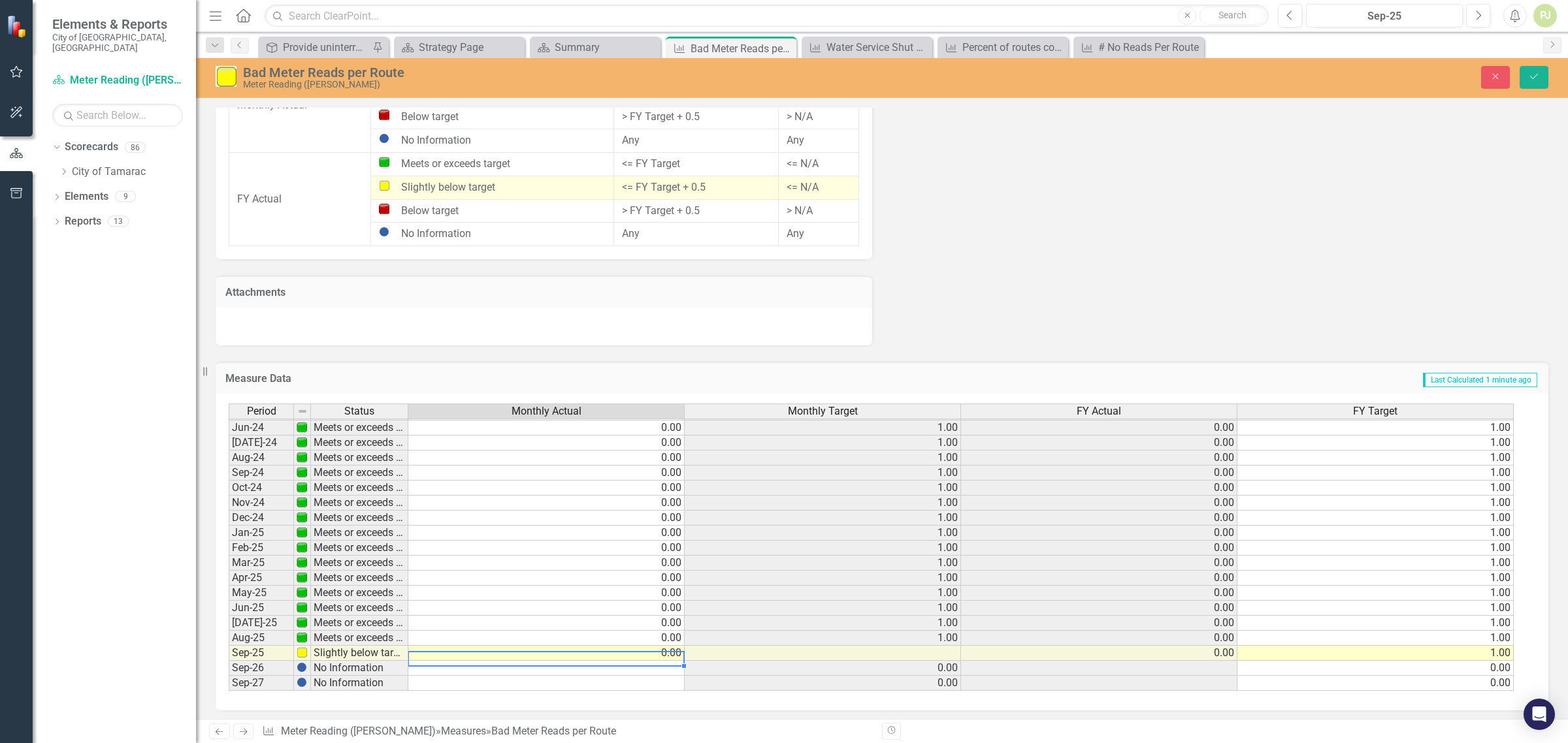
click at [507, 651] on td "0.00" at bounding box center [546, 654] width 276 height 15
click at [508, 650] on td "0.00" at bounding box center [546, 654] width 276 height 15
type textarea "0"
click at [670, 667] on td at bounding box center [546, 669] width 276 height 15
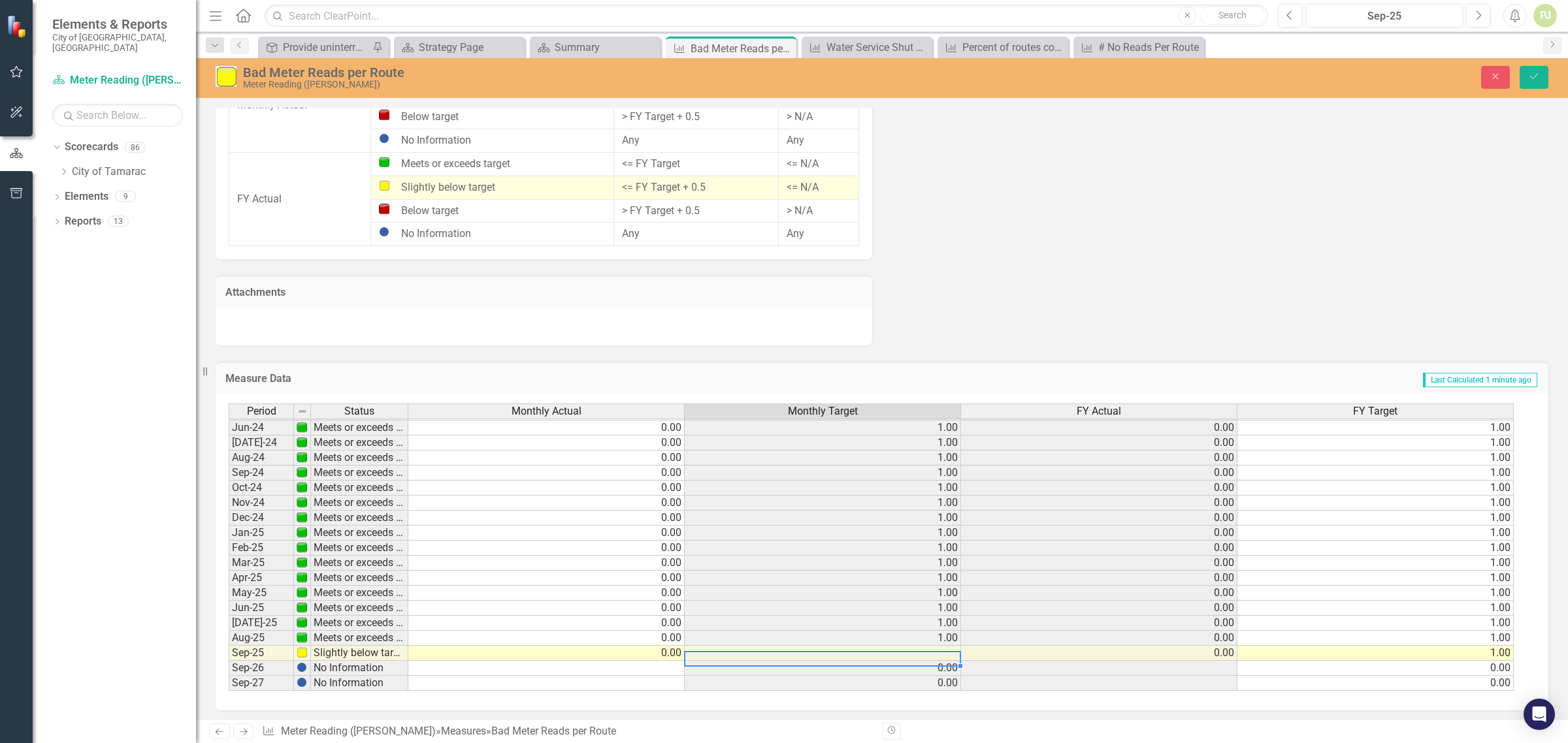
click at [834, 652] on td at bounding box center [823, 654] width 276 height 15
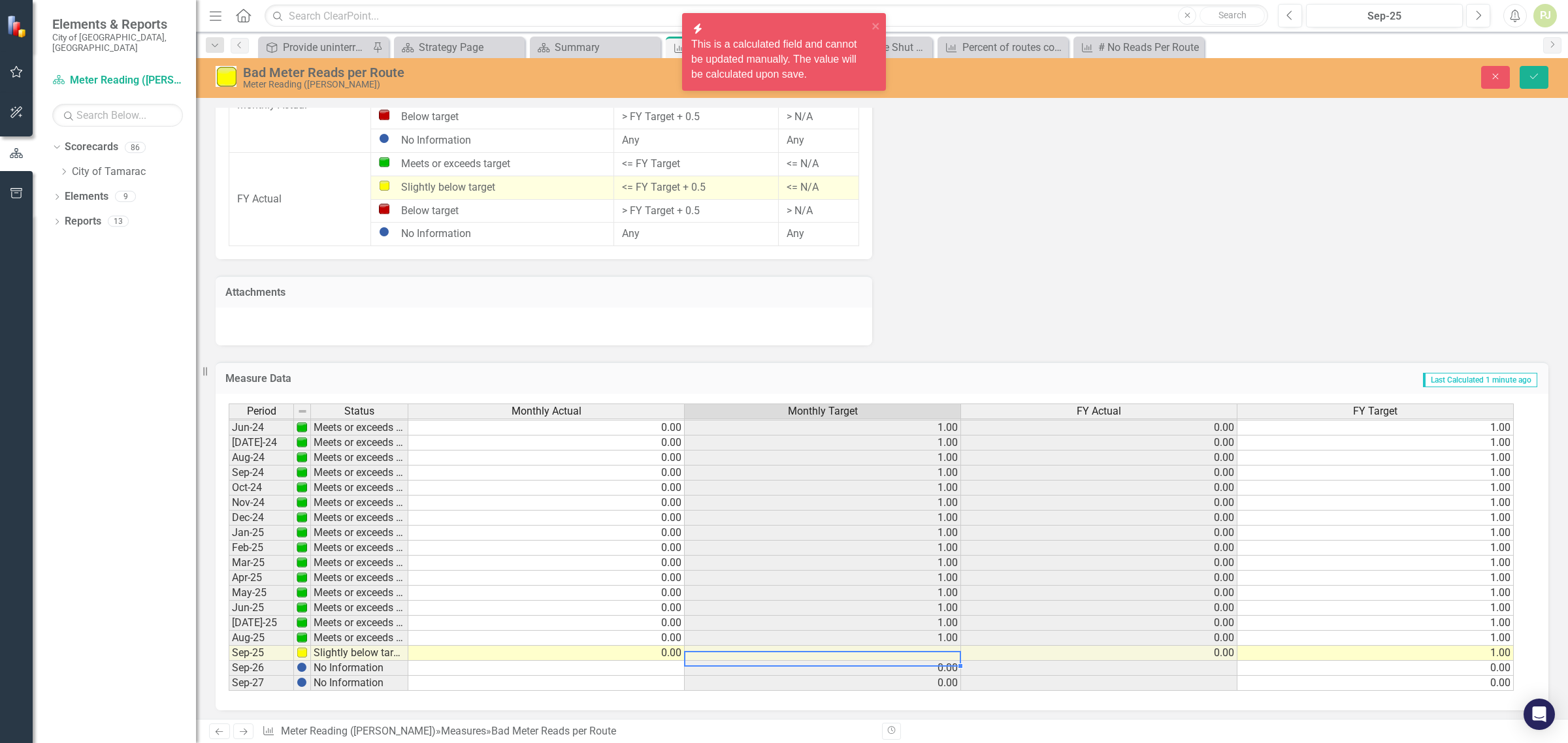
click at [834, 652] on td at bounding box center [823, 654] width 276 height 15
click at [935, 650] on td at bounding box center [823, 654] width 276 height 15
click at [938, 648] on td at bounding box center [823, 654] width 276 height 15
click at [955, 651] on div at bounding box center [823, 652] width 276 height 1
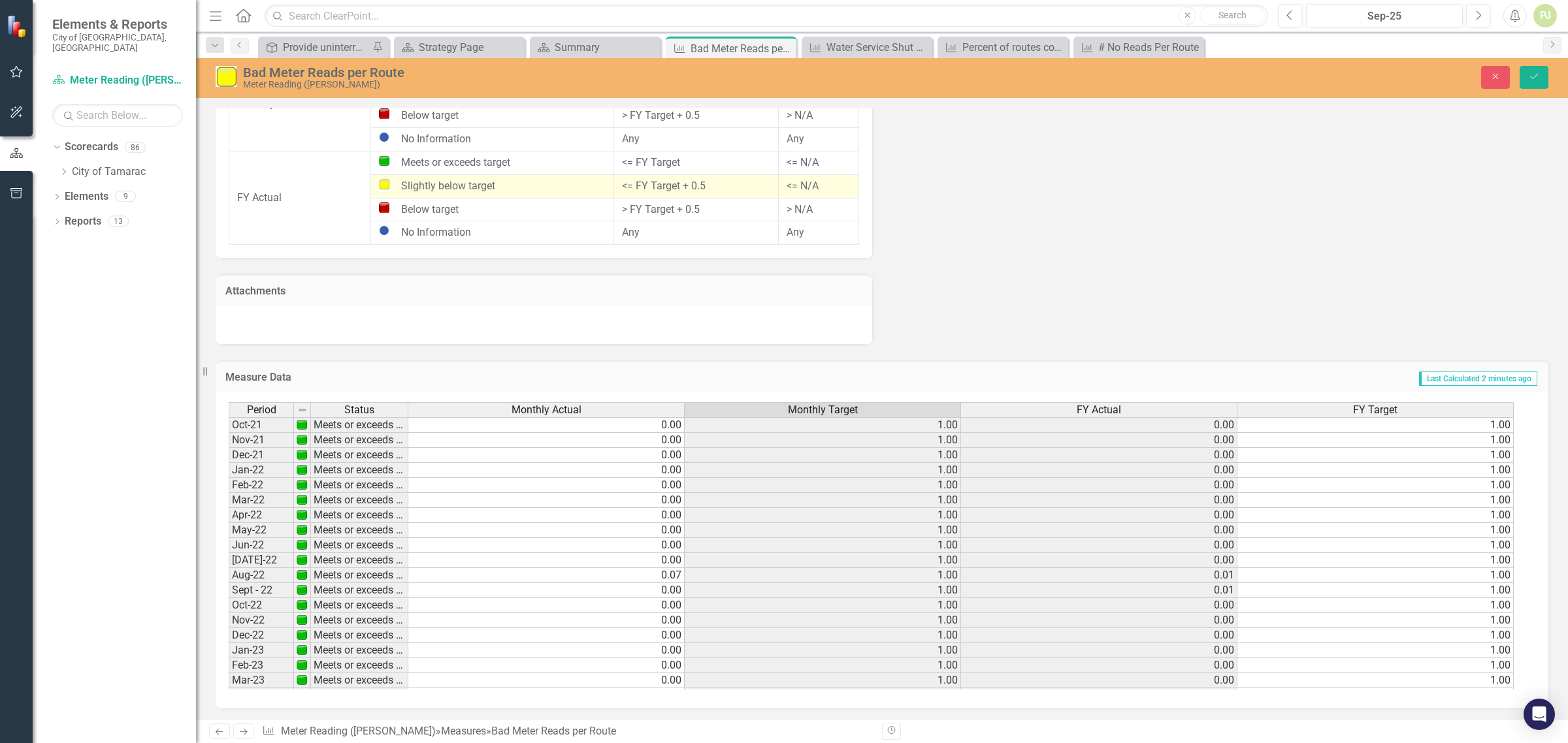
click at [1496, 422] on td "1.00" at bounding box center [1376, 425] width 276 height 16
click at [1497, 439] on td "1.00" at bounding box center [1376, 441] width 276 height 15
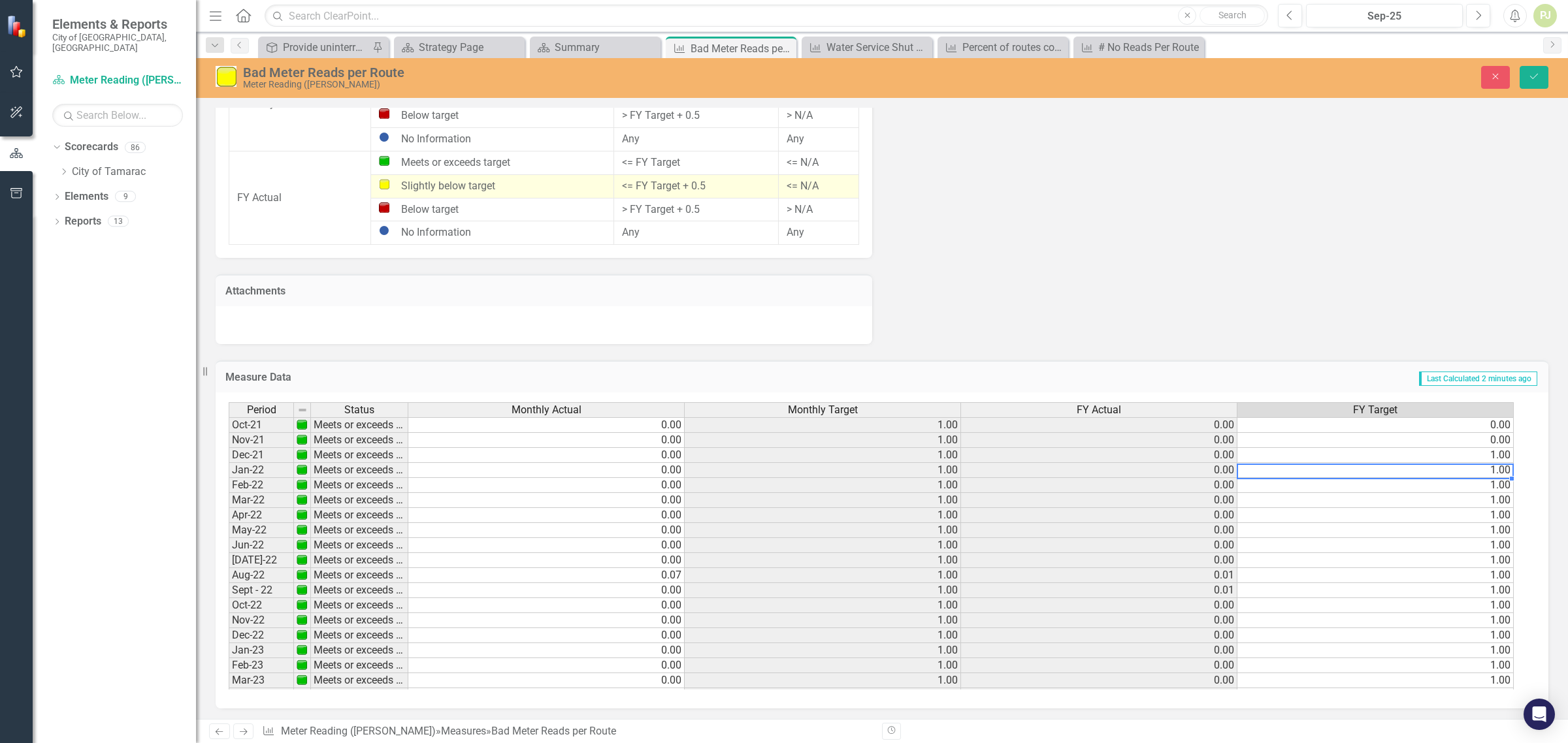
click at [229, 461] on div "Period Status Monthly Actual Monthly Target FY Actual FY Target Oct-21 Meets or…" at bounding box center [229, 591] width 0 height 376
click at [1498, 455] on td "1.00" at bounding box center [1376, 455] width 276 height 15
click at [1498, 480] on td "1.00" at bounding box center [1376, 486] width 276 height 15
click at [1498, 499] on td "1.00" at bounding box center [1376, 501] width 276 height 15
click at [229, 536] on div "Period Status Monthly Actual Monthly Target FY Actual FY Target Oct-21 Meets or…" at bounding box center [229, 591] width 0 height 376
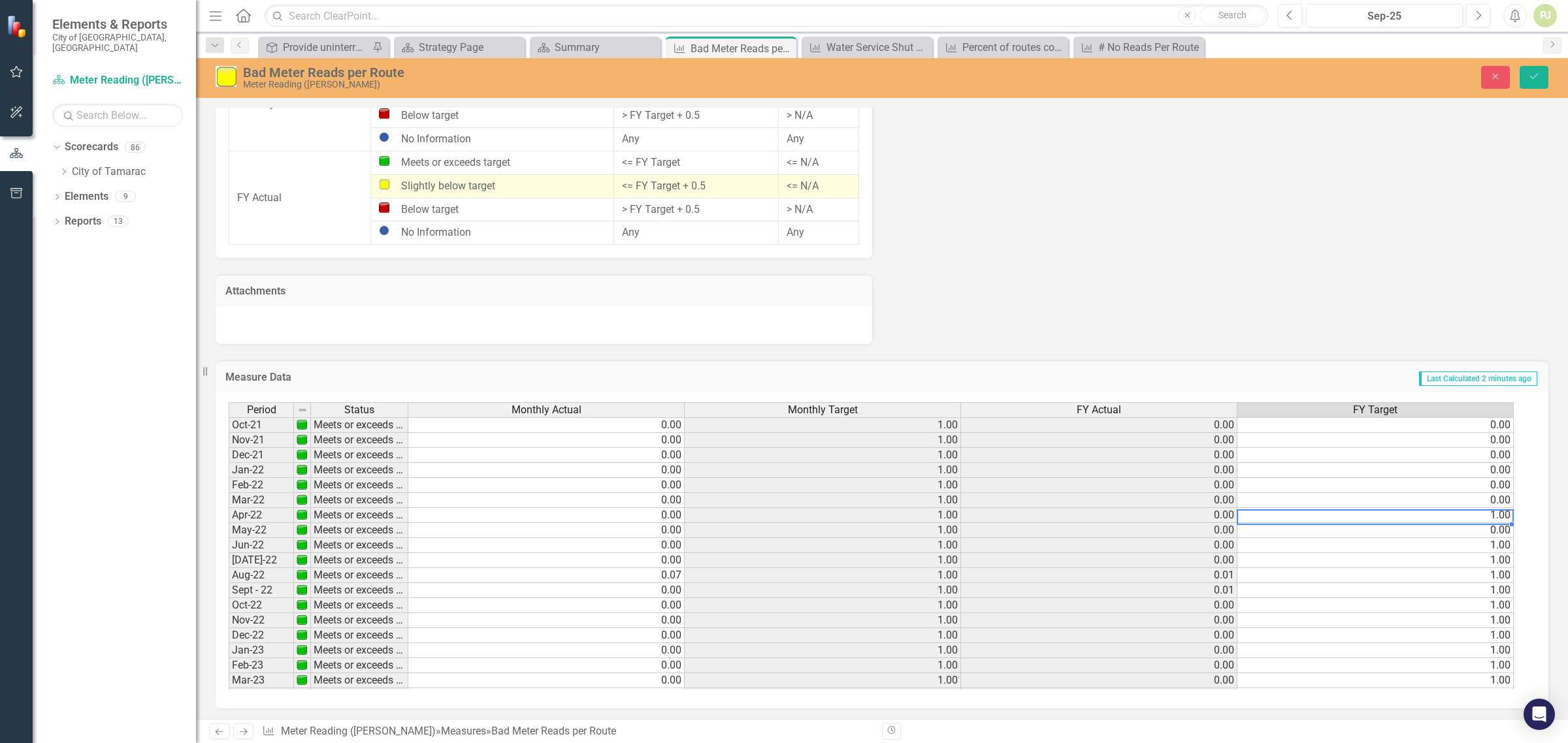
click at [1492, 513] on td "1.00" at bounding box center [1376, 516] width 276 height 15
click at [1493, 530] on td "0.00" at bounding box center [1376, 531] width 276 height 15
click at [1495, 543] on td "1.00" at bounding box center [1376, 545] width 276 height 15
click at [1496, 551] on textarea "0" at bounding box center [1375, 547] width 277 height 16
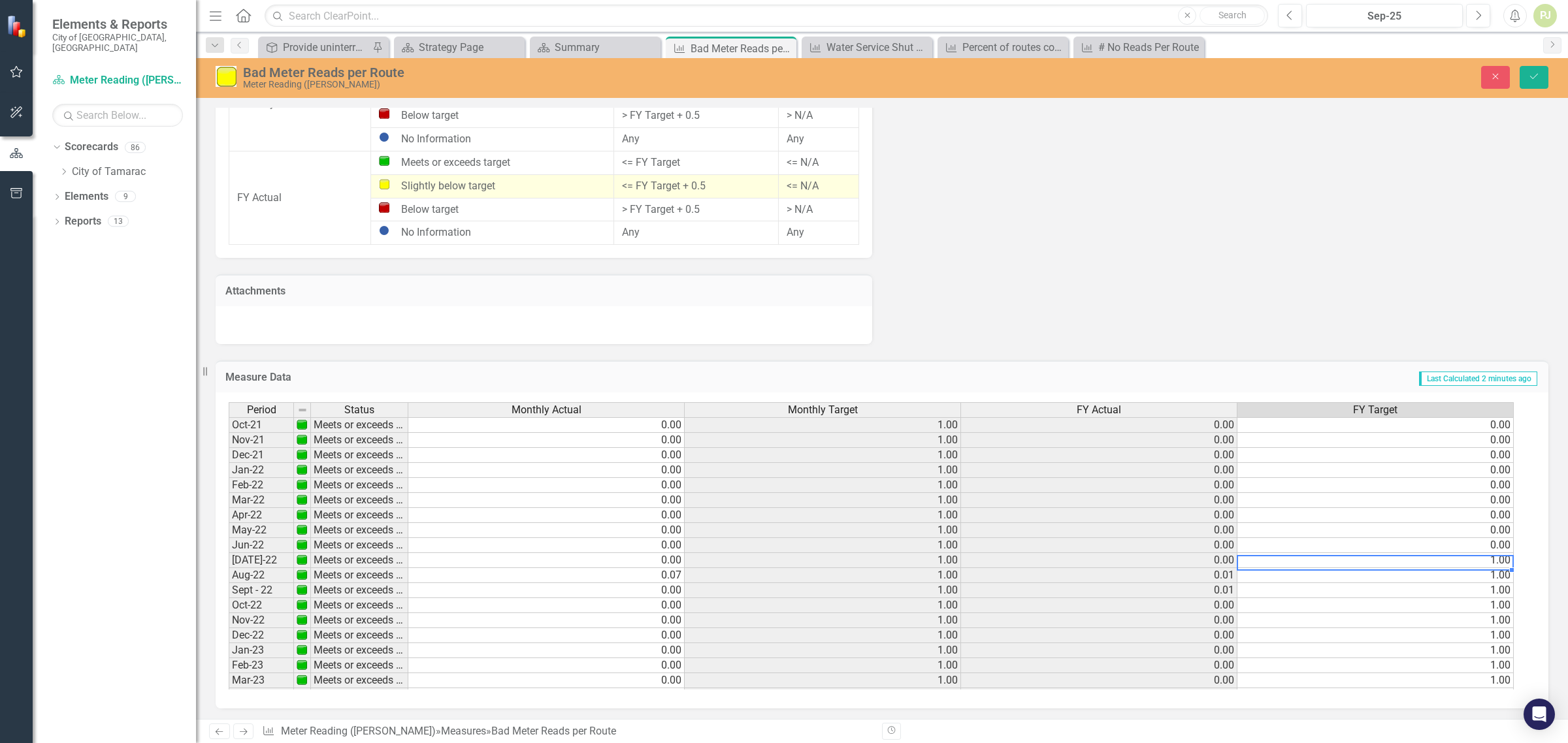
click at [1498, 562] on td "1.00" at bounding box center [1376, 561] width 276 height 15
click at [1495, 575] on td "1.00" at bounding box center [1376, 576] width 276 height 15
click at [1495, 588] on td "1.00" at bounding box center [1376, 591] width 276 height 15
click at [1498, 606] on td "1.00" at bounding box center [1376, 606] width 276 height 15
click at [1494, 617] on td "1.00" at bounding box center [1376, 621] width 276 height 15
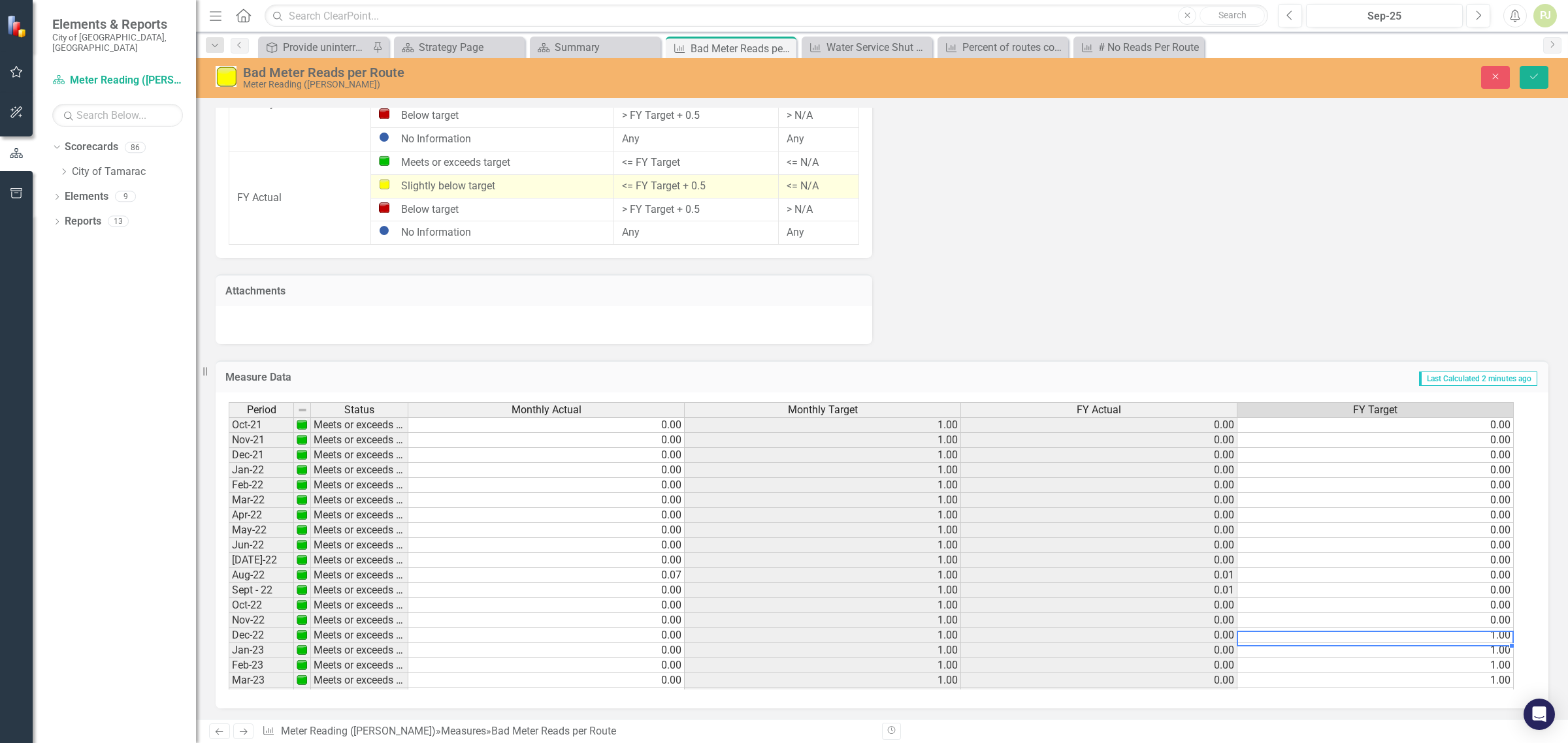
click at [1495, 639] on td "1.00" at bounding box center [1376, 636] width 276 height 15
drag, startPoint x: 1491, startPoint y: 660, endPoint x: 1490, endPoint y: 651, distance: 9.1
click at [1491, 656] on tbody "Oct-21 Meets or exceeds target 0.00 1.00 0.00 0.00 Nov-21 Meets or exceeds targ…" at bounding box center [871, 598] width 1286 height 361
click at [1484, 671] on textarea "0" at bounding box center [1375, 669] width 277 height 16
click at [1487, 438] on td "1.00" at bounding box center [1376, 436] width 276 height 15
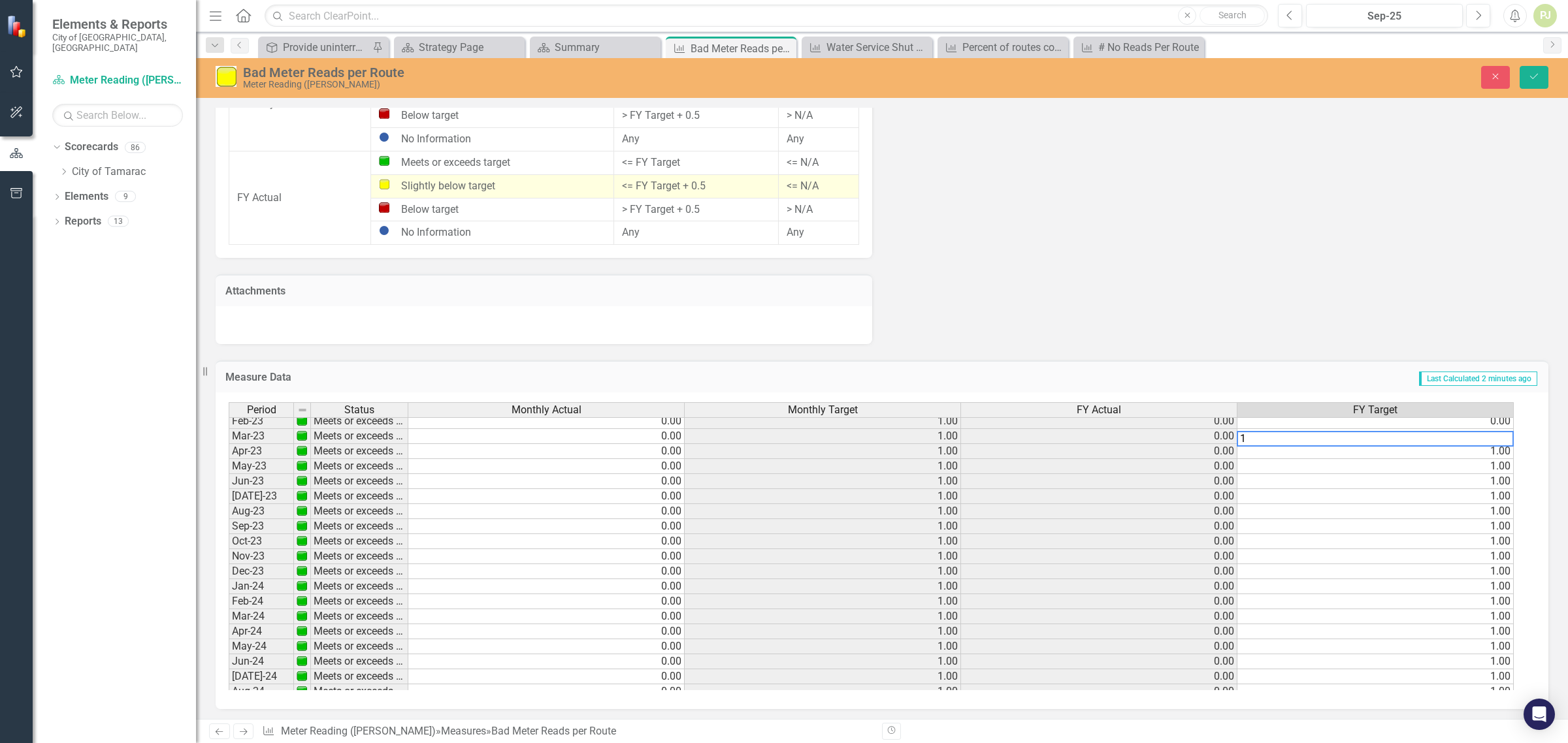
click at [1479, 465] on td "1.00" at bounding box center [1376, 467] width 276 height 15
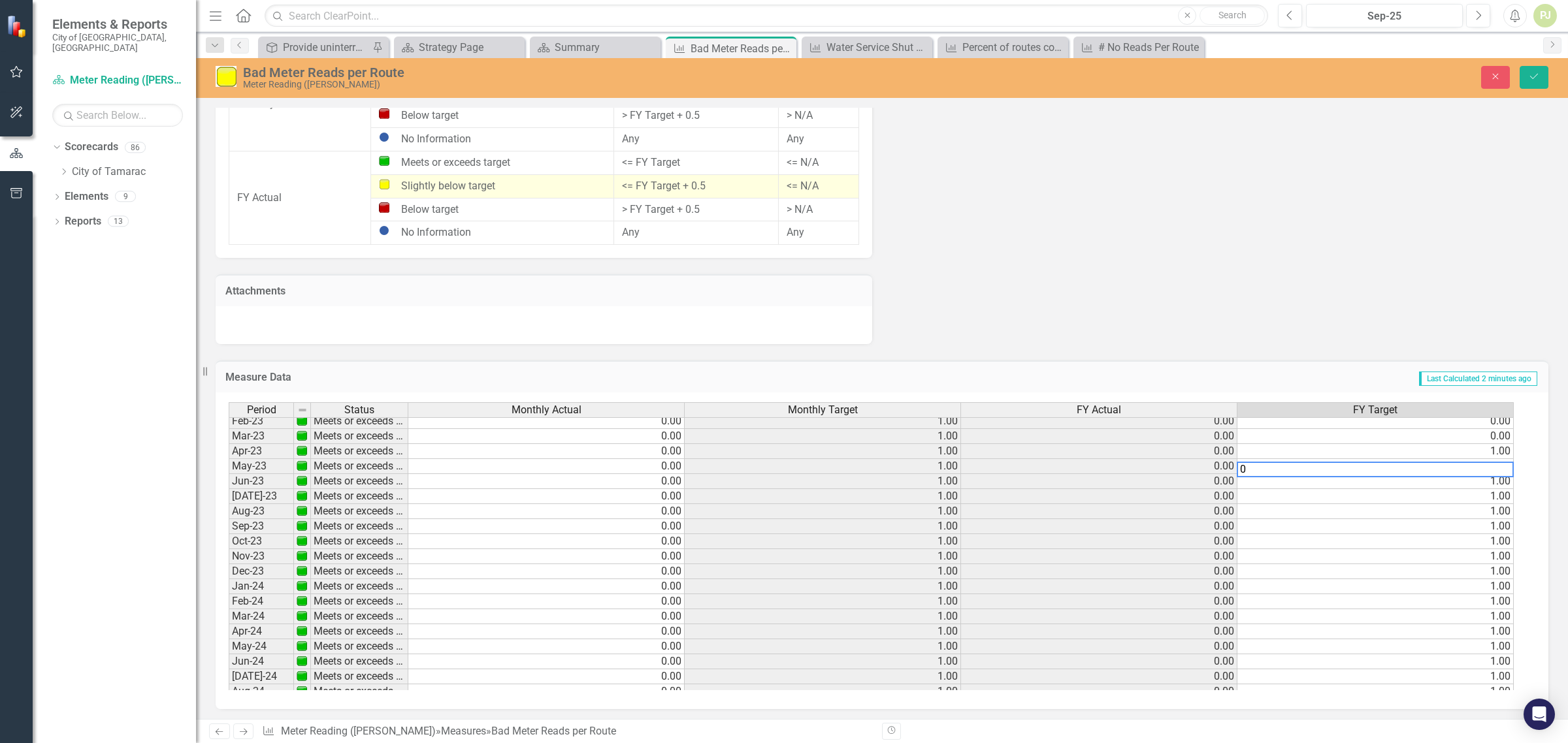
drag, startPoint x: 1479, startPoint y: 469, endPoint x: 1479, endPoint y: 487, distance: 18.0
click at [1479, 470] on textarea "0" at bounding box center [1375, 469] width 277 height 16
click at [1483, 454] on td "1.00" at bounding box center [1376, 451] width 276 height 15
click at [1491, 484] on td "1.00" at bounding box center [1376, 482] width 276 height 15
click at [1491, 501] on td "1.00" at bounding box center [1376, 497] width 276 height 15
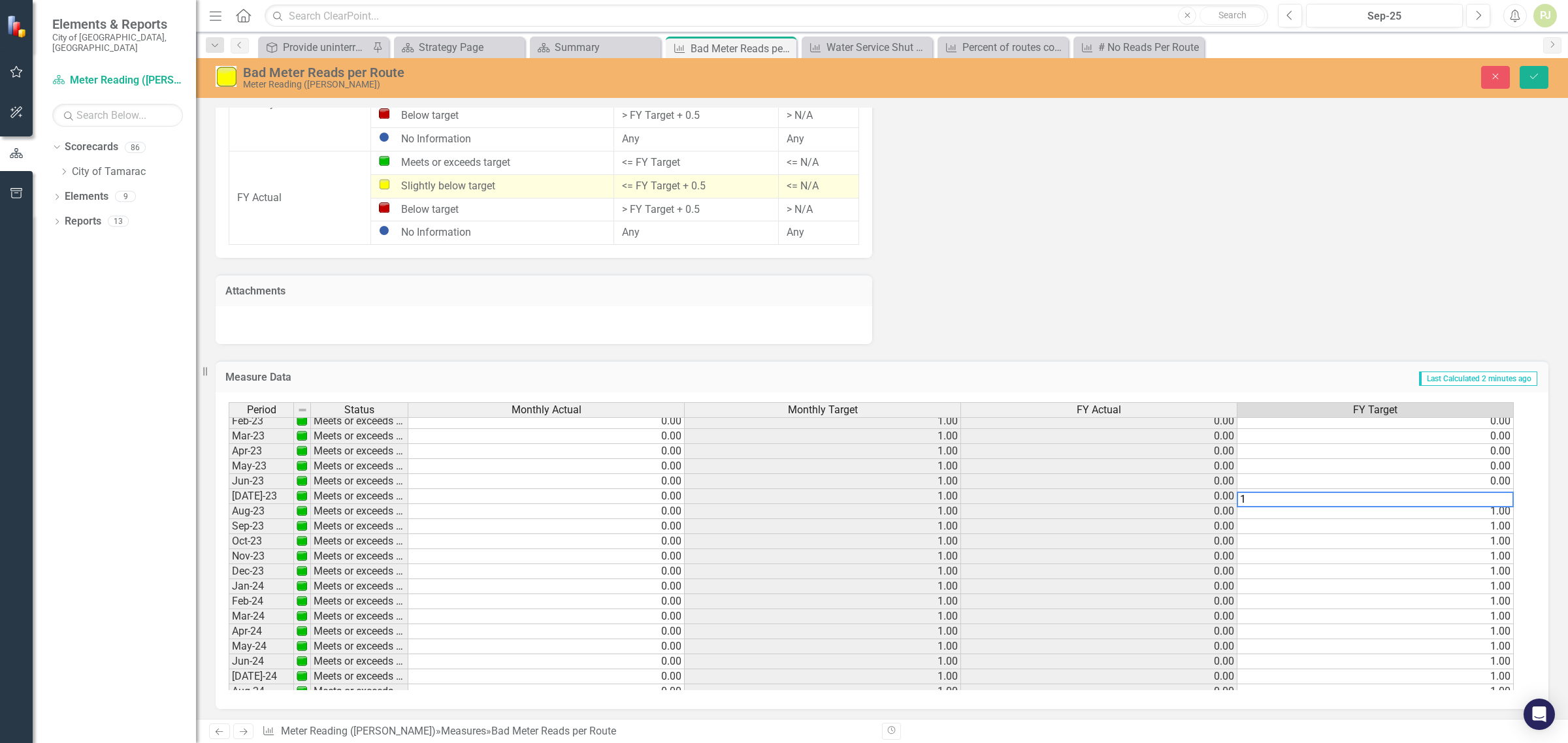
click at [1489, 510] on td "1.00" at bounding box center [1376, 512] width 276 height 15
click at [229, 534] on div "Period Status Monthly Actual Monthly Target FY Actual FY Target May-22 Meets or…" at bounding box center [229, 549] width 0 height 572
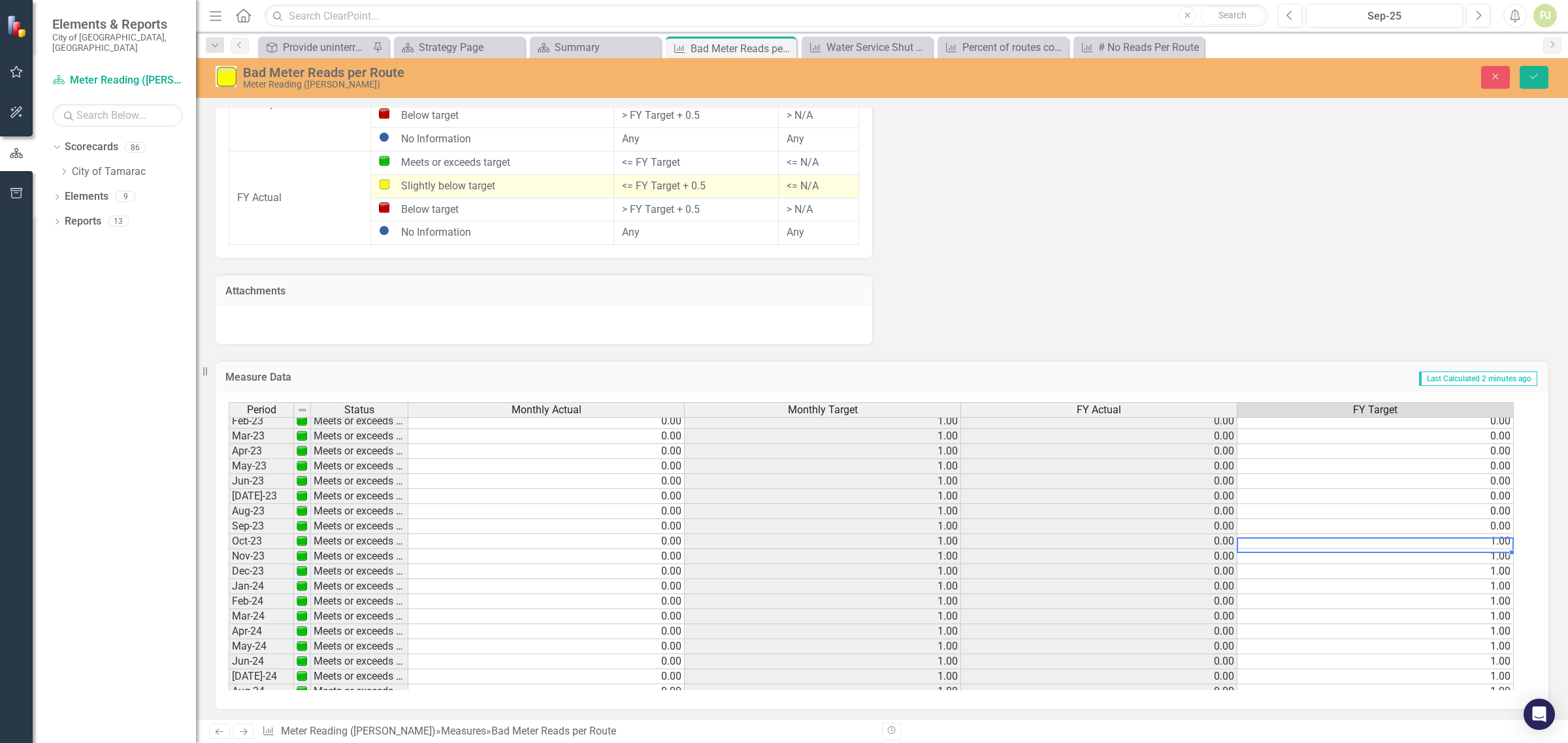
click at [1487, 547] on td "1.00" at bounding box center [1376, 542] width 276 height 15
click at [1487, 556] on td "1.00" at bounding box center [1376, 557] width 276 height 15
click at [1488, 582] on tbody "May-22 Meets or exceeds target 0.00 1.00 0.00 0.00 Jun-22 Meets or exceeds targ…" at bounding box center [871, 556] width 1286 height 556
click at [1485, 589] on td "1.00" at bounding box center [1376, 587] width 276 height 15
click at [1484, 594] on textarea "0" at bounding box center [1375, 591] width 277 height 16
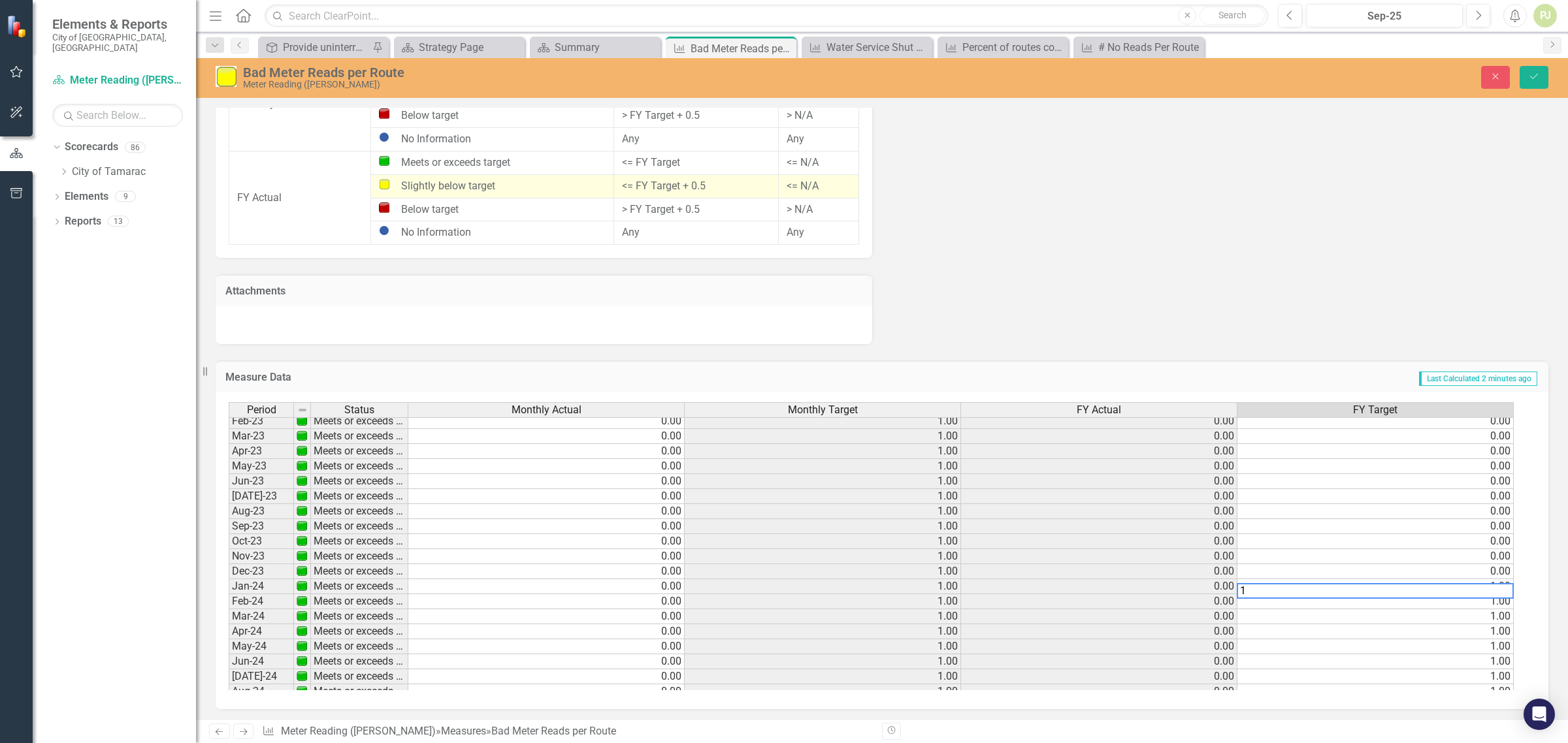
click at [1485, 604] on td "1.00" at bounding box center [1376, 602] width 276 height 15
click at [1489, 618] on td "1.00" at bounding box center [1376, 617] width 276 height 15
click at [1493, 634] on td "1.00" at bounding box center [1376, 632] width 276 height 15
click at [1492, 652] on td "1.00" at bounding box center [1376, 647] width 276 height 15
click at [1490, 661] on td "1.00" at bounding box center [1376, 662] width 276 height 15
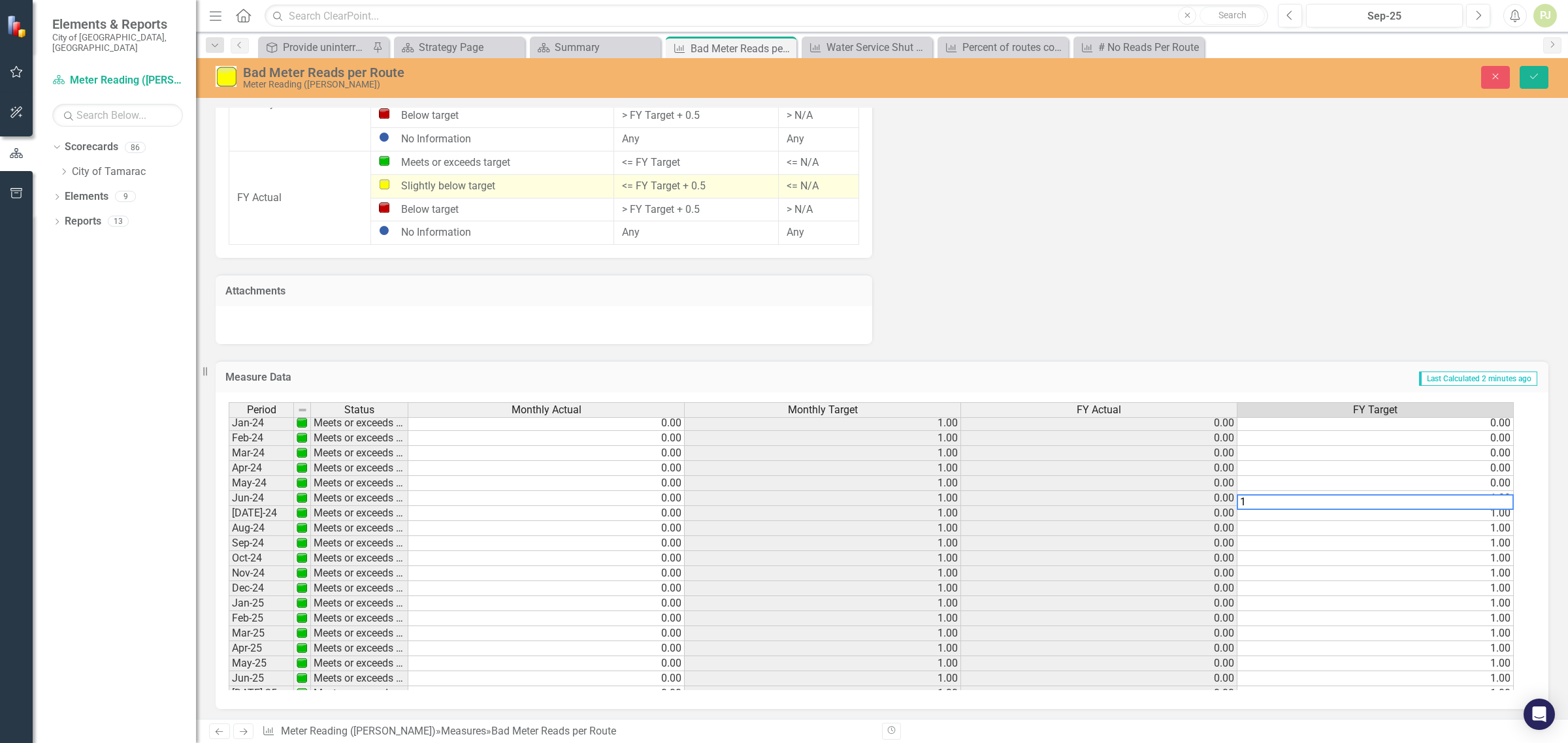
click at [1475, 511] on tbody "Dec-22 Meets or exceeds target 0.00 1.00 0.00 0.00 Jan-23 Meets or exceeds targ…" at bounding box center [871, 491] width 1286 height 541
click at [1475, 531] on td "1.00" at bounding box center [1376, 528] width 276 height 15
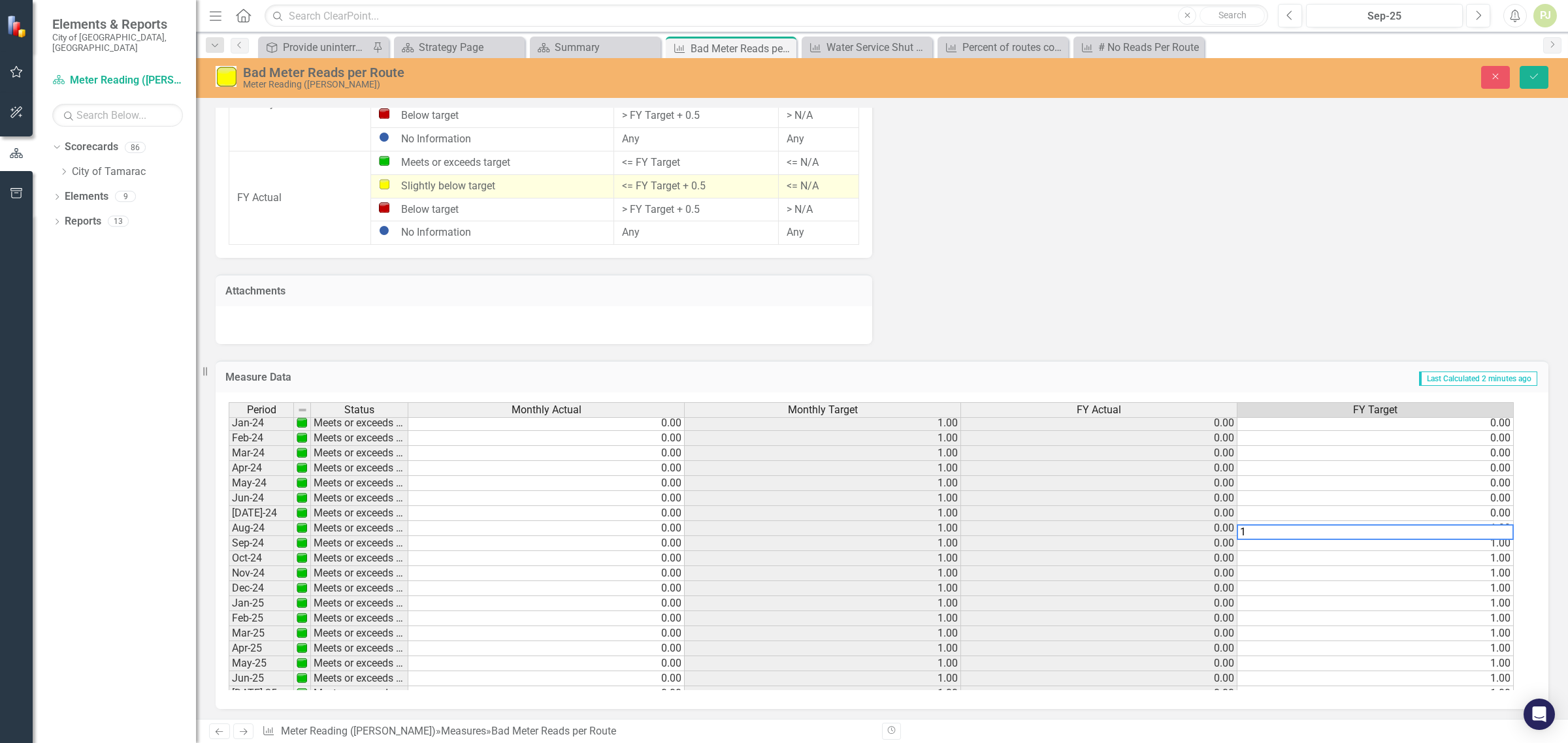
click at [1478, 542] on td "1.00" at bounding box center [1376, 543] width 276 height 15
click at [1477, 558] on td "1.00" at bounding box center [1376, 559] width 276 height 15
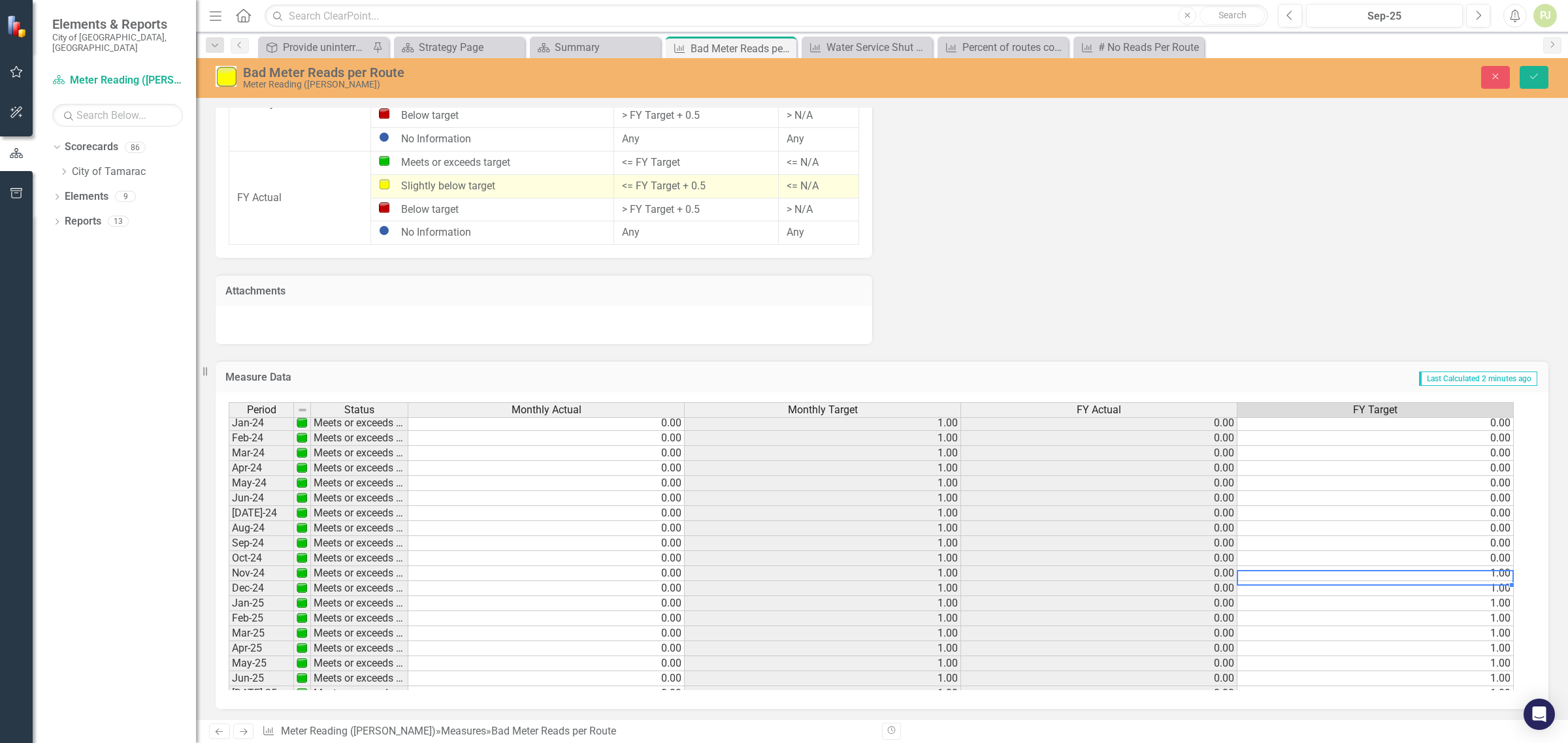
click at [1477, 575] on td "1.00" at bounding box center [1376, 574] width 276 height 15
click at [1475, 591] on td "1.00" at bounding box center [1376, 589] width 276 height 15
click at [1471, 606] on td "1.00" at bounding box center [1376, 604] width 276 height 15
click at [1477, 623] on td "1.00" at bounding box center [1376, 618] width 276 height 15
click at [1479, 638] on td "1.00" at bounding box center [1376, 634] width 276 height 15
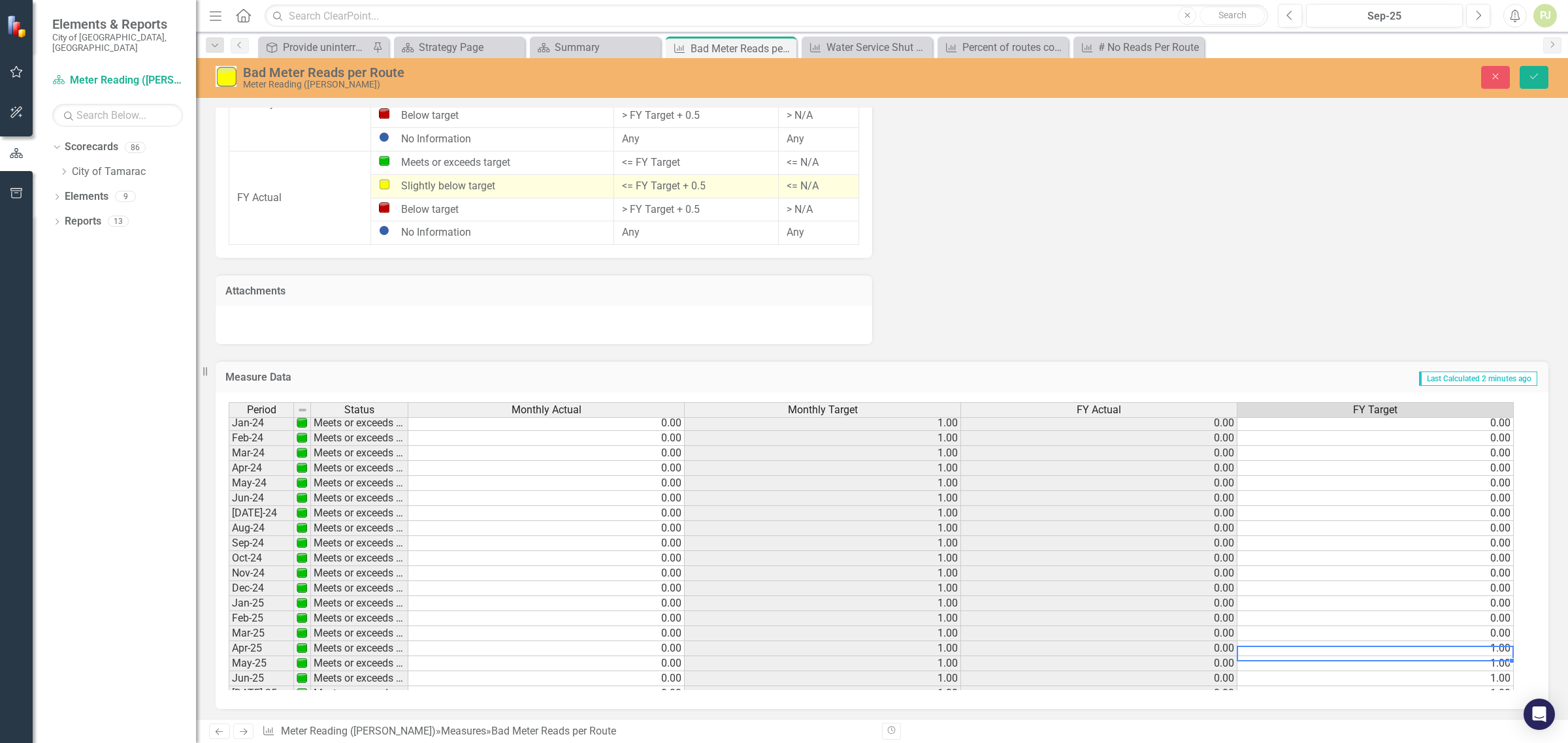
click at [1483, 648] on td "1.00" at bounding box center [1376, 649] width 276 height 15
click at [1474, 660] on td "1.00" at bounding box center [1376, 664] width 276 height 15
click at [1471, 680] on td "1.00" at bounding box center [1376, 679] width 276 height 15
click at [932, 422] on td "1.00" at bounding box center [823, 424] width 276 height 15
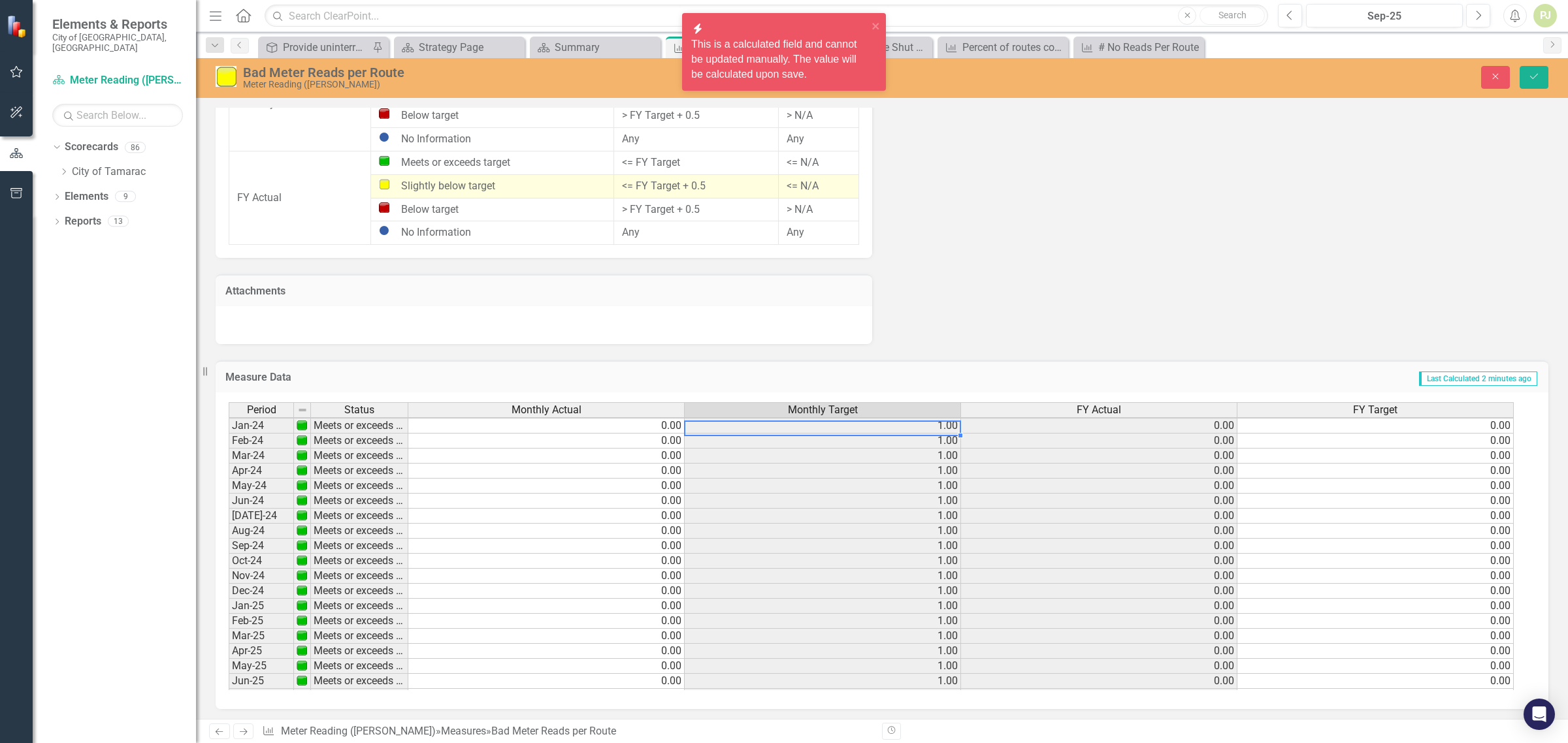
click at [932, 441] on td "1.00" at bounding box center [823, 441] width 276 height 15
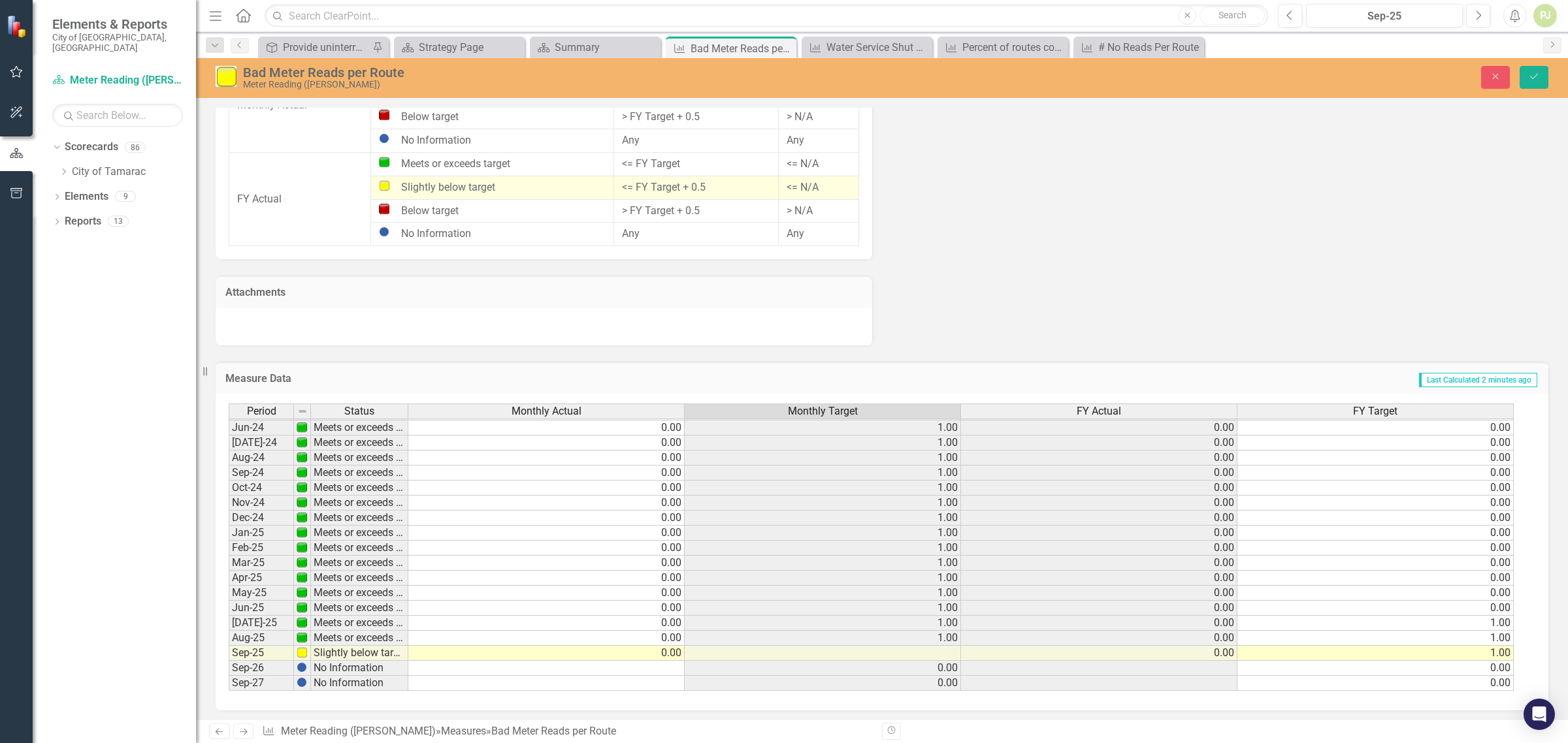
click at [668, 663] on td at bounding box center [546, 669] width 276 height 15
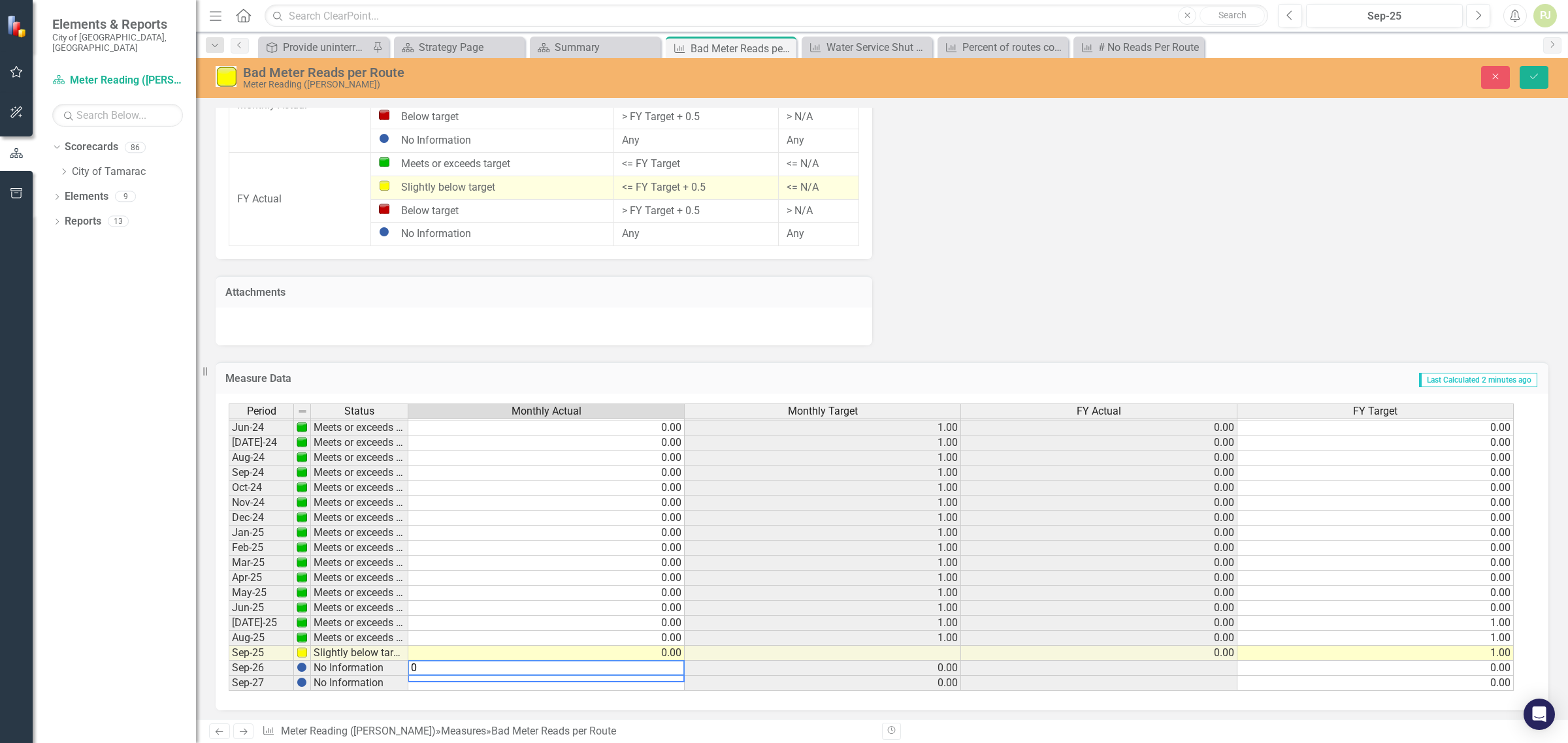
type textarea "0"
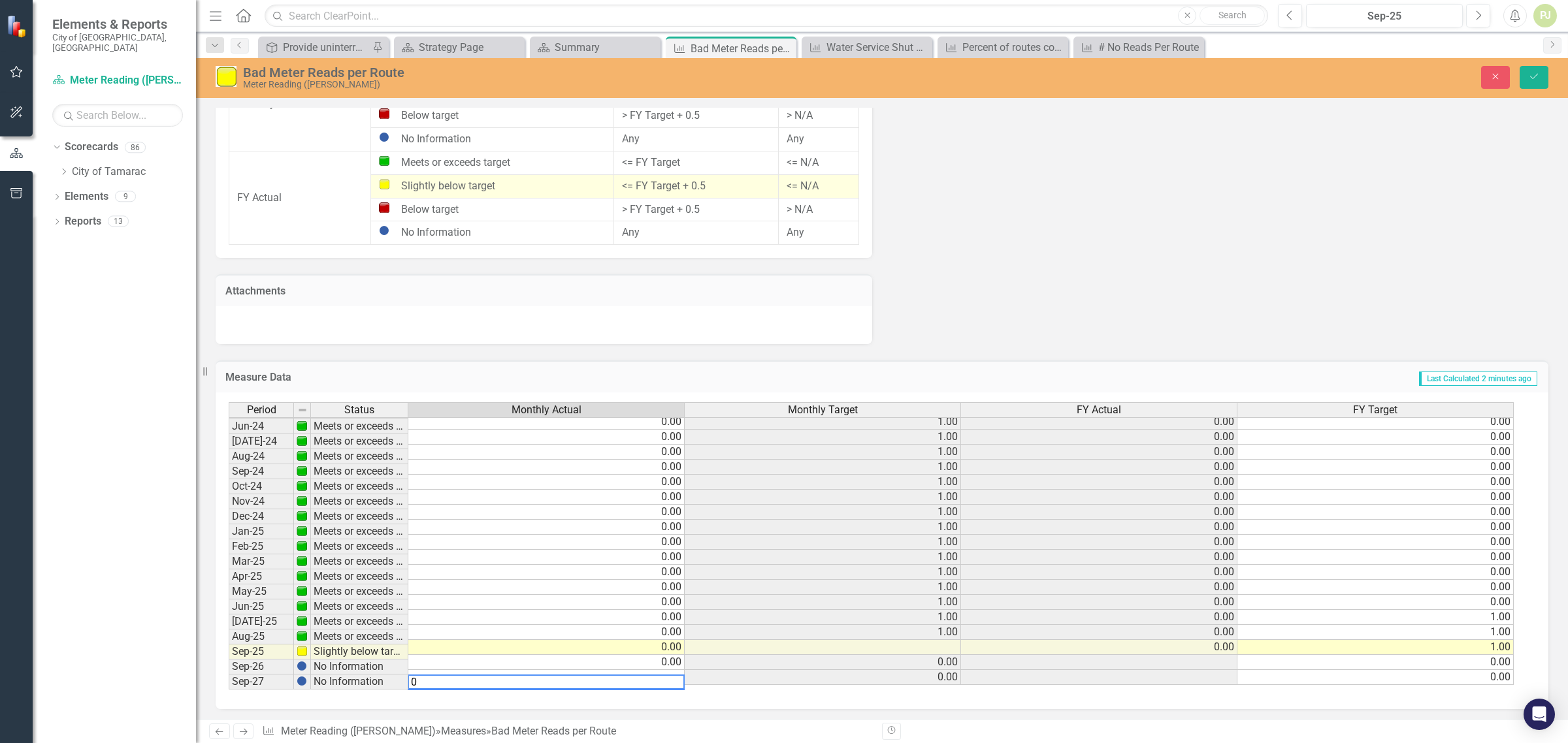
click at [941, 635] on td "1.00" at bounding box center [823, 633] width 276 height 15
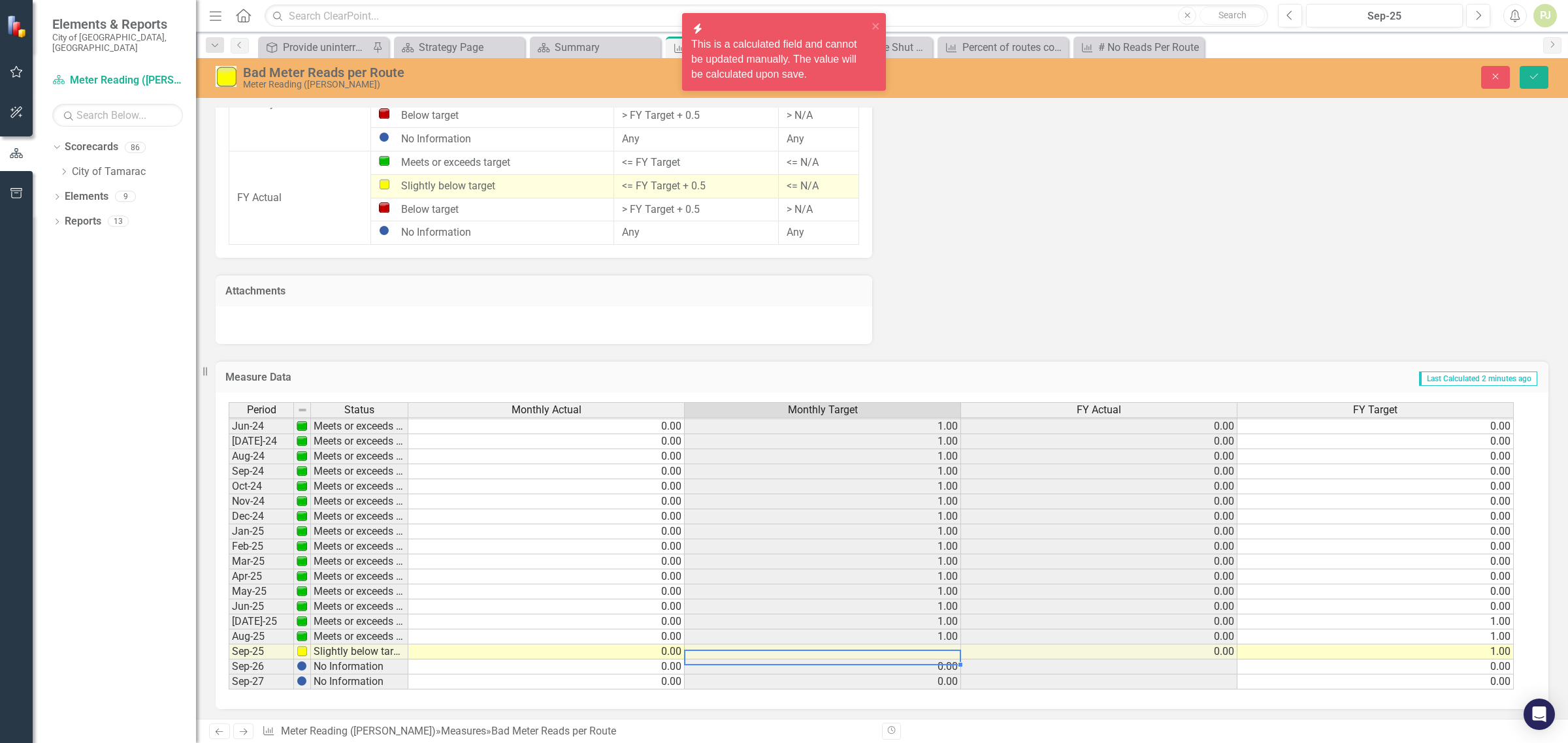
click at [922, 654] on td at bounding box center [823, 652] width 276 height 15
click at [930, 623] on td "1.00" at bounding box center [823, 622] width 276 height 15
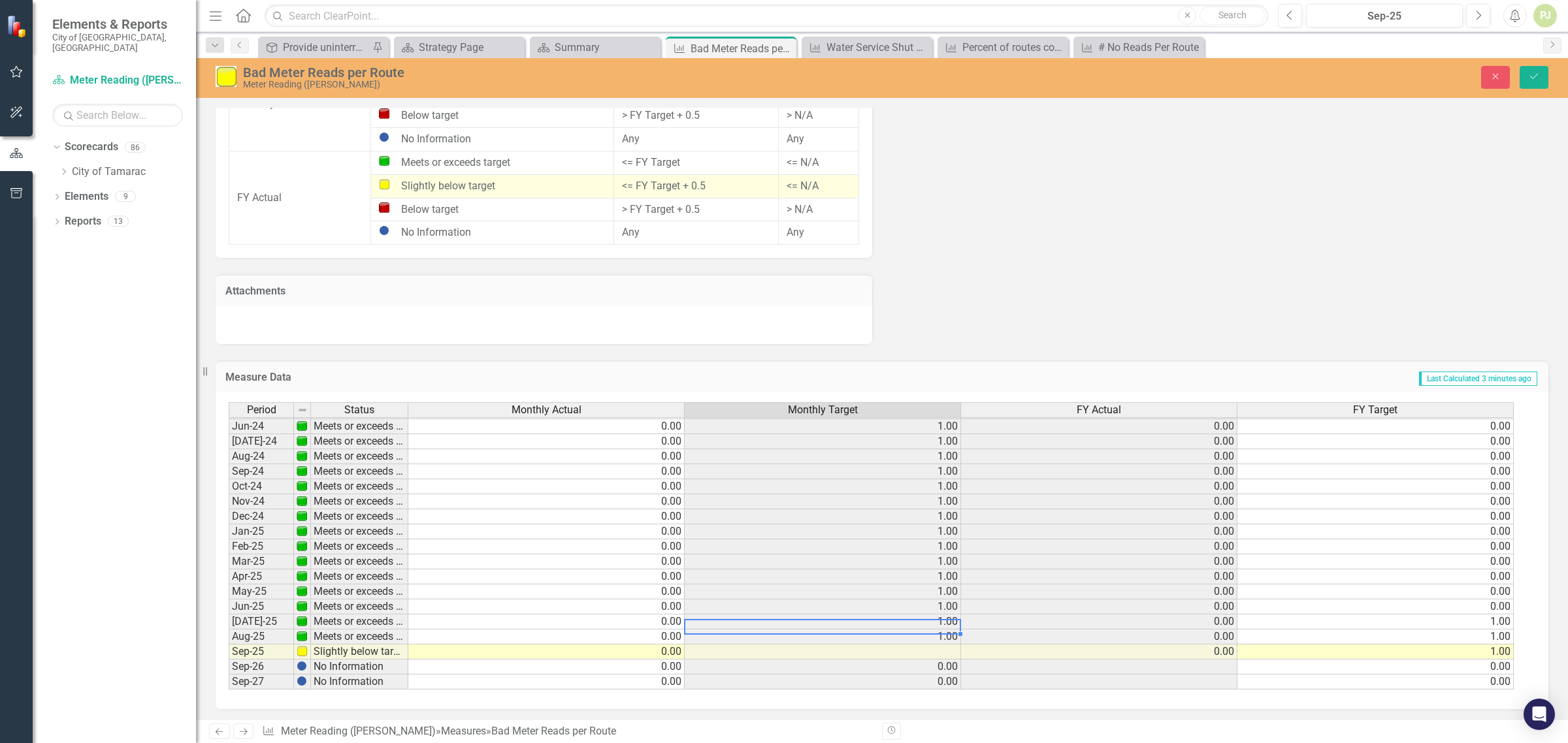
click at [1474, 623] on td "1.00" at bounding box center [1376, 622] width 276 height 15
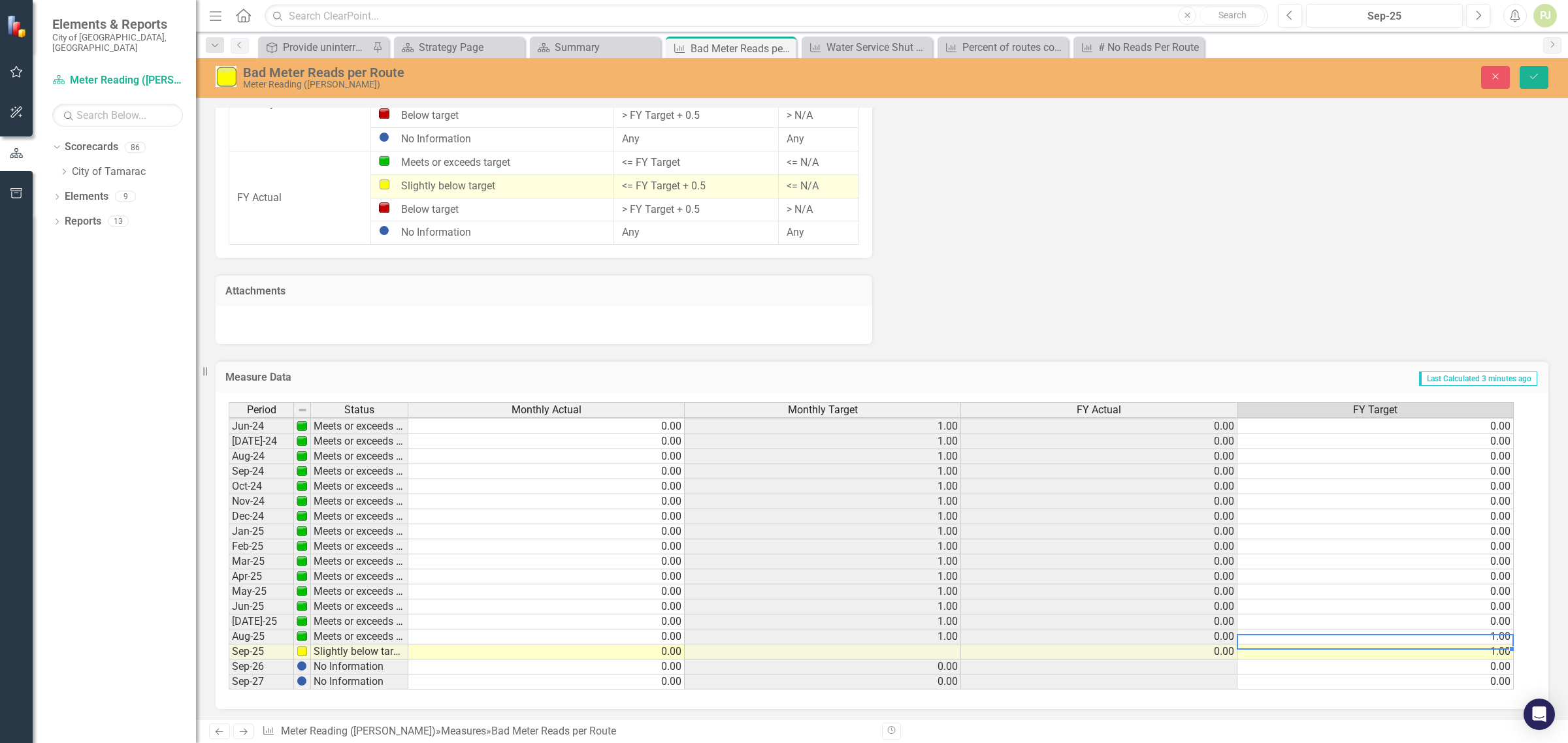
click at [1471, 632] on td "1.00" at bounding box center [1376, 637] width 276 height 15
click at [229, 657] on div "Period Status Monthly Actual Monthly Target FY Actual FY Target May-23 Meets or…" at bounding box center [229, 449] width 0 height 482
click at [1468, 665] on td "0.00" at bounding box center [1376, 667] width 276 height 15
click at [1468, 660] on textarea "0" at bounding box center [1375, 667] width 277 height 16
click at [1468, 648] on td "1.00" at bounding box center [1376, 652] width 276 height 15
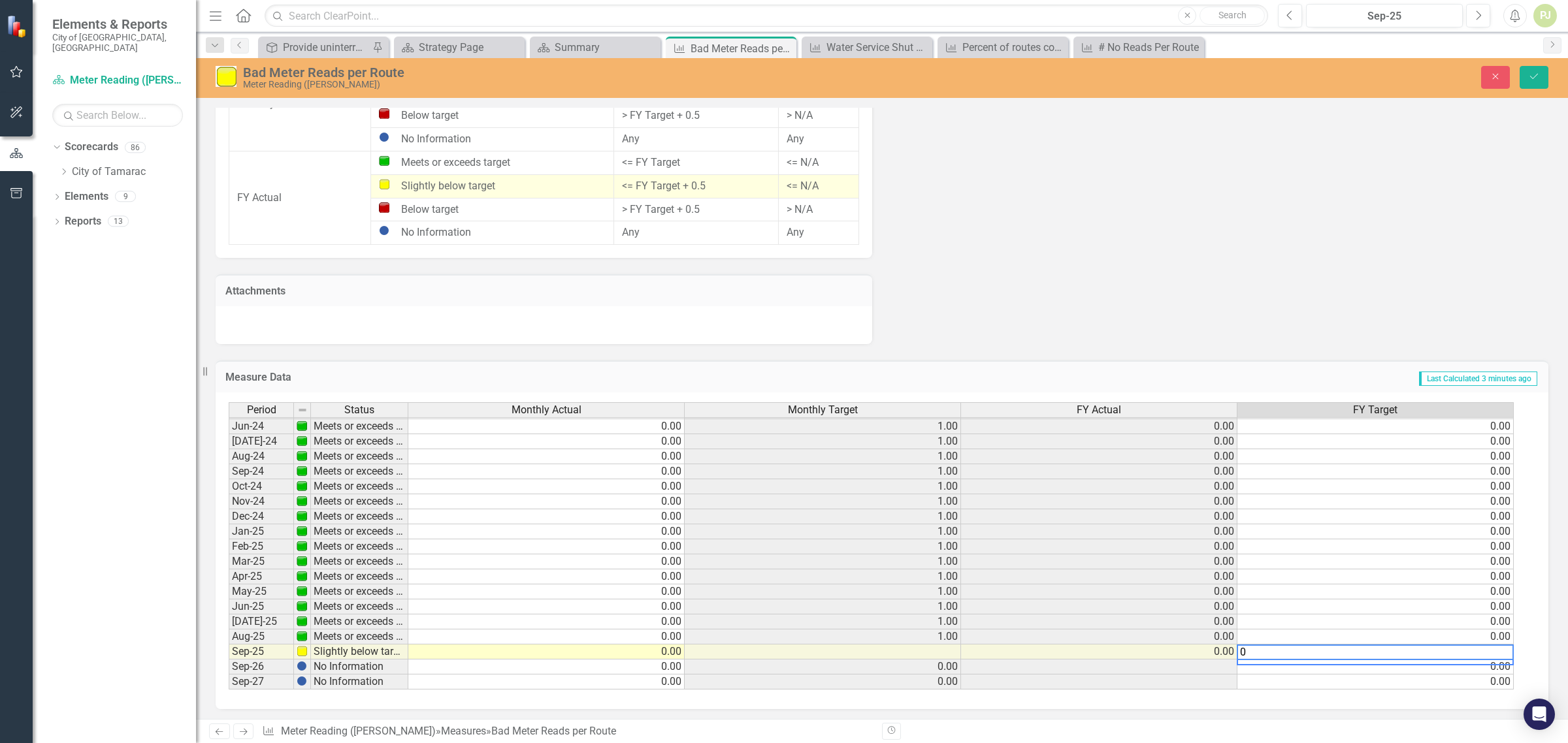
type textarea "0"
click at [1376, 676] on td "0.00" at bounding box center [1376, 682] width 276 height 15
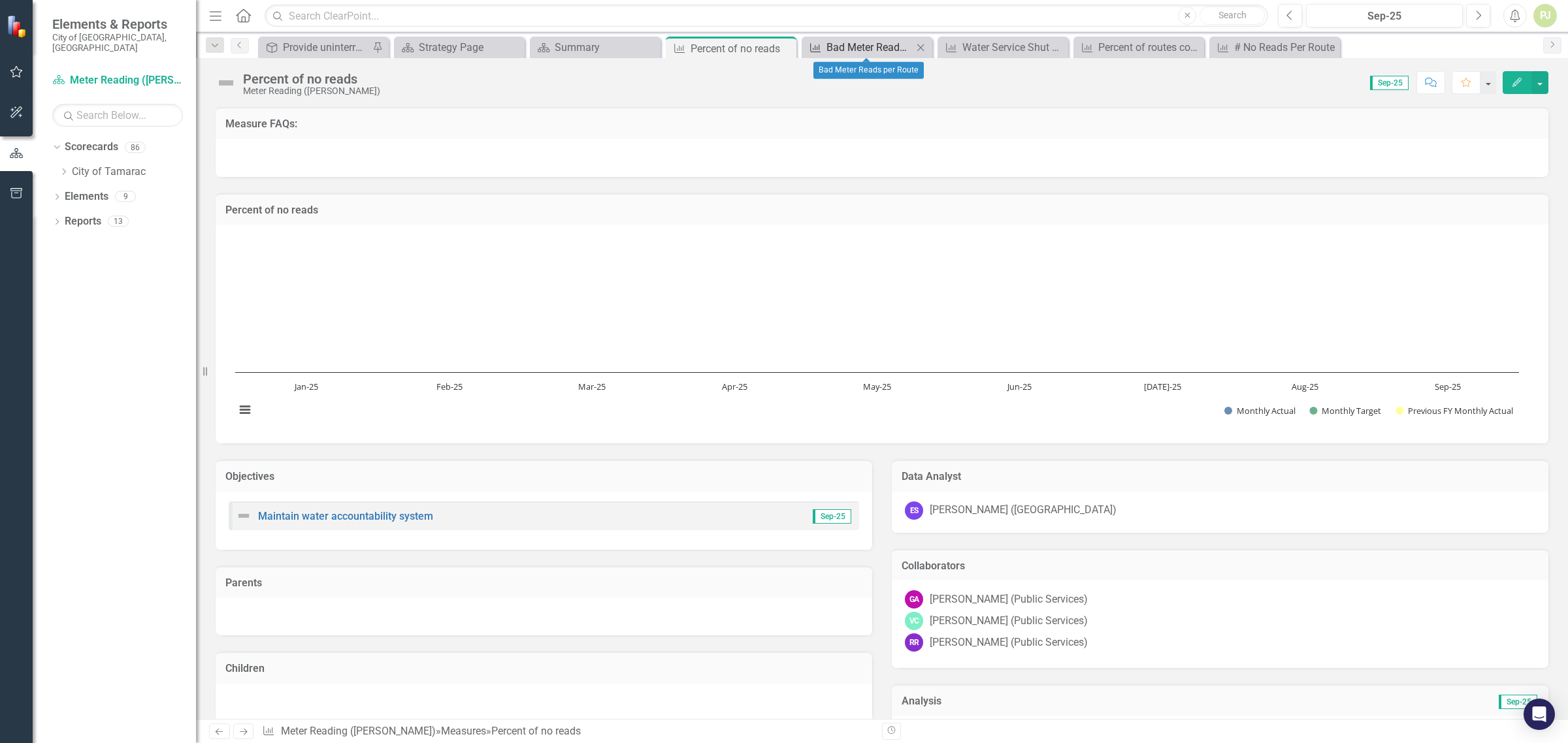
click at [860, 51] on div "Bad Meter Reads per Route" at bounding box center [869, 47] width 86 height 16
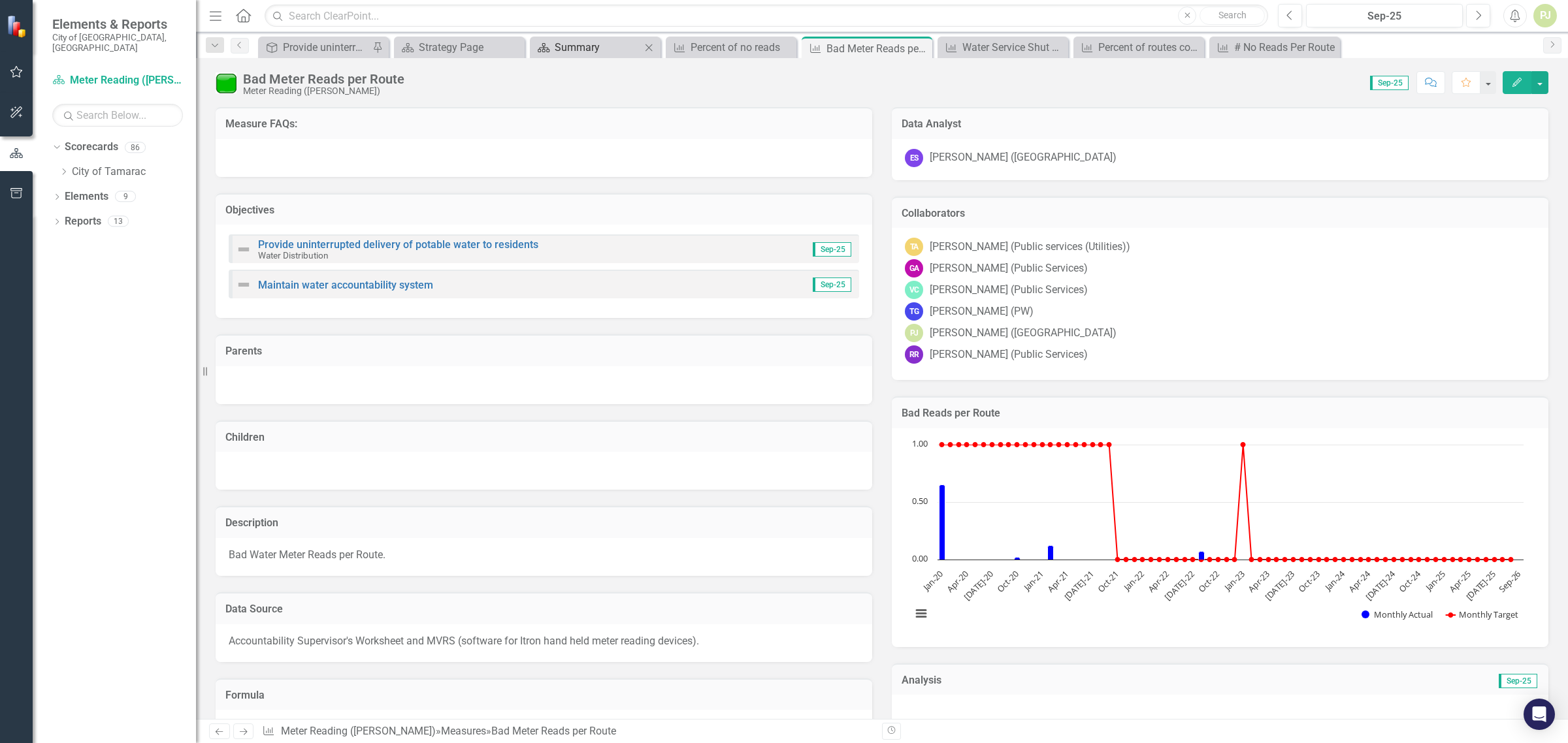
click at [605, 49] on div "Summary" at bounding box center [597, 47] width 86 height 16
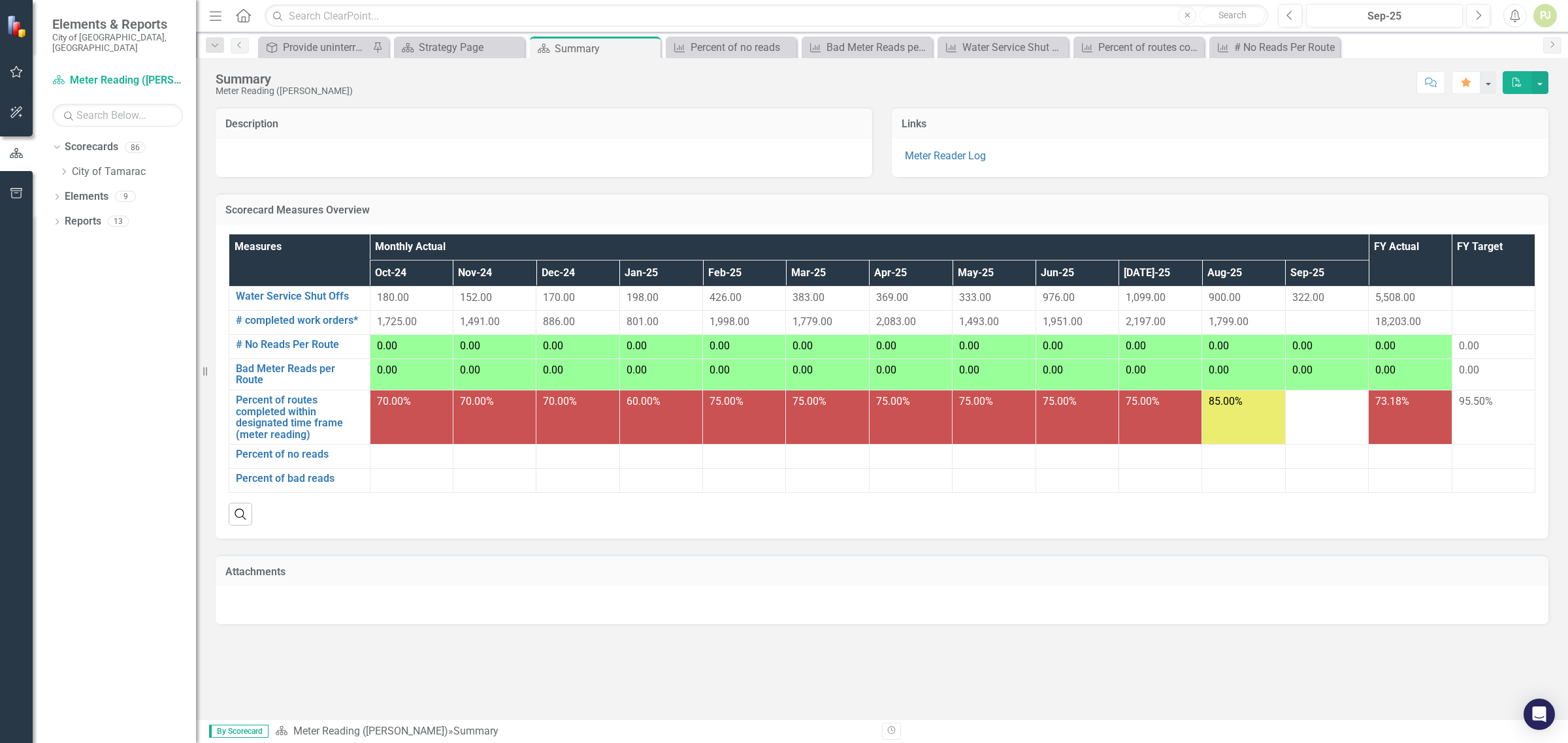
click at [1321, 412] on td at bounding box center [1328, 418] width 84 height 54
click at [310, 402] on link "Percent of routes completed within designated time frame (meter reading)" at bounding box center [299, 418] width 127 height 46
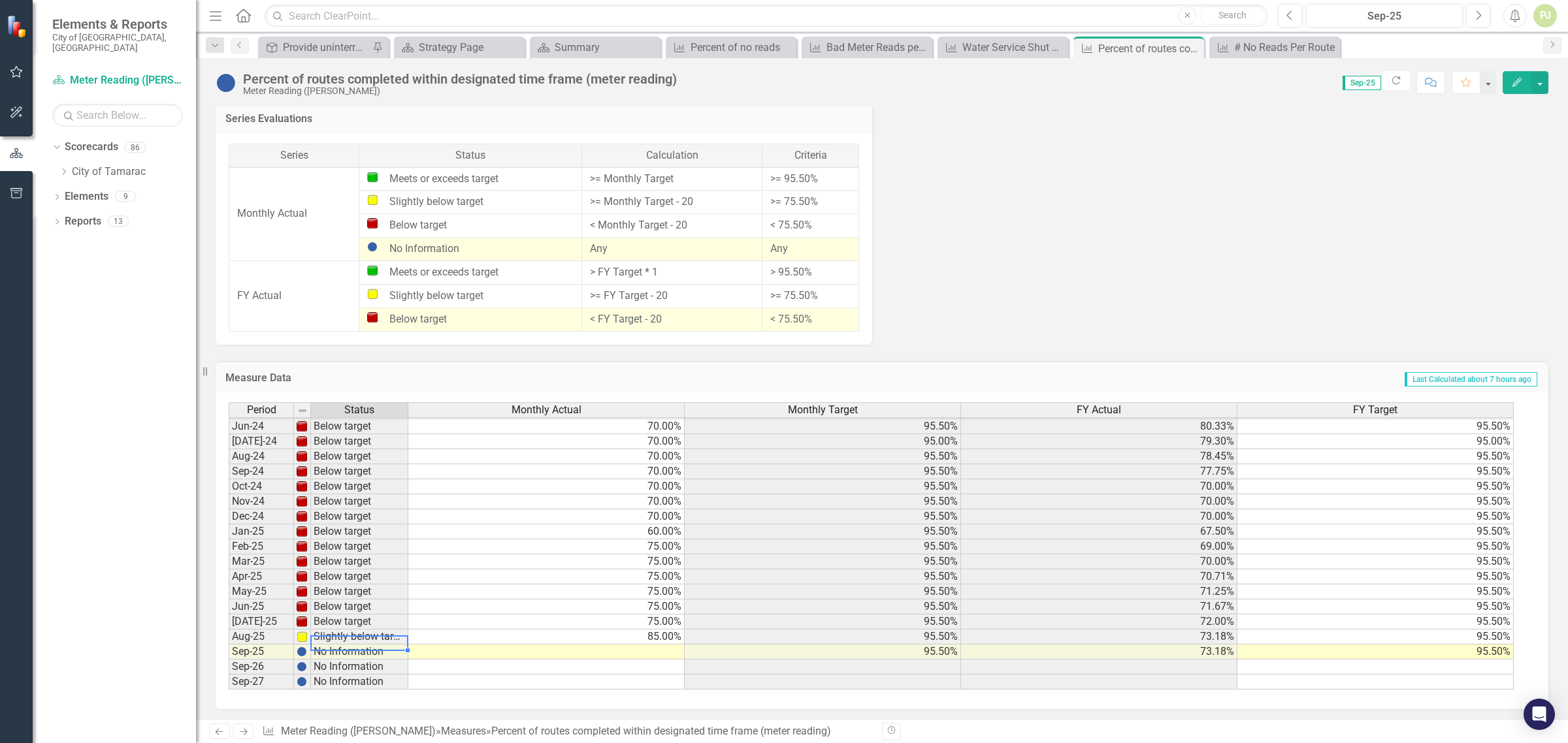
scroll to position [485, 0]
click at [332, 632] on td "Slightly below target" at bounding box center [360, 637] width 97 height 15
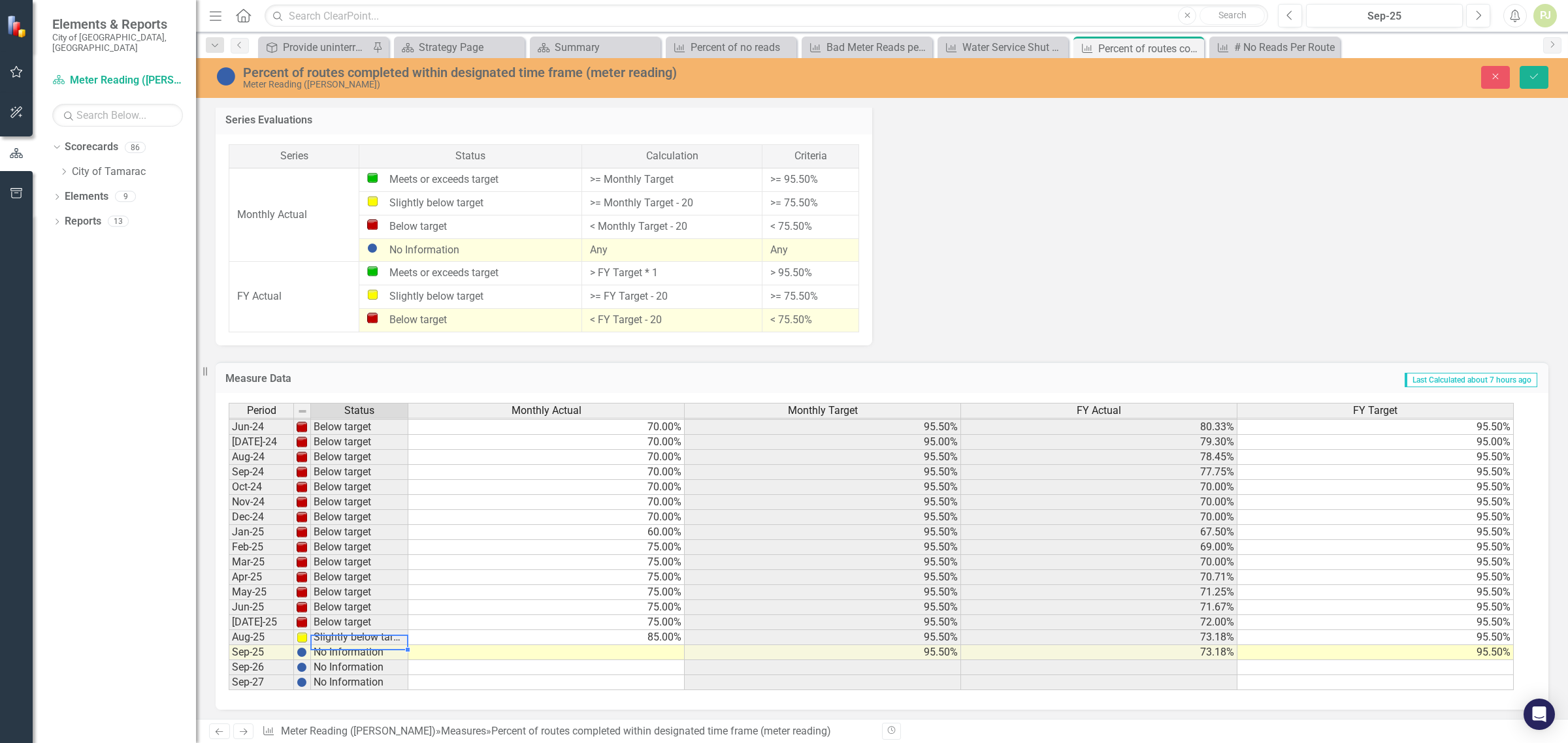
click at [306, 635] on img at bounding box center [301, 637] width 10 height 10
click at [333, 639] on td "Slightly below target" at bounding box center [360, 637] width 97 height 15
click at [335, 637] on td "Slightly below target" at bounding box center [360, 637] width 97 height 15
click at [306, 640] on img at bounding box center [301, 637] width 10 height 10
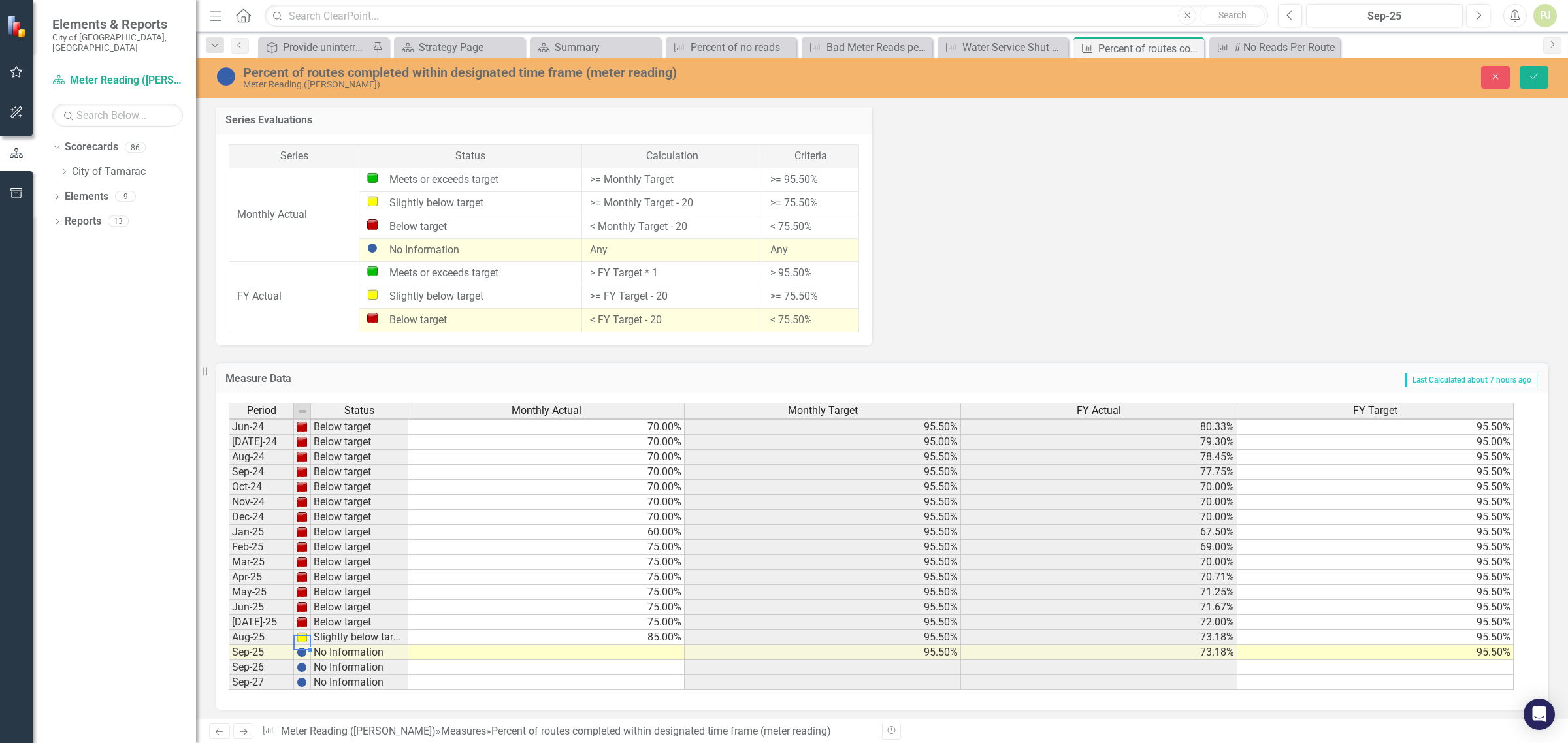
click at [357, 635] on td "Slightly below target" at bounding box center [360, 637] width 97 height 15
click at [360, 635] on td "Slightly below target" at bounding box center [360, 637] width 97 height 15
click at [380, 631] on td "Slightly below target" at bounding box center [360, 637] width 97 height 15
click at [635, 648] on td at bounding box center [546, 653] width 276 height 15
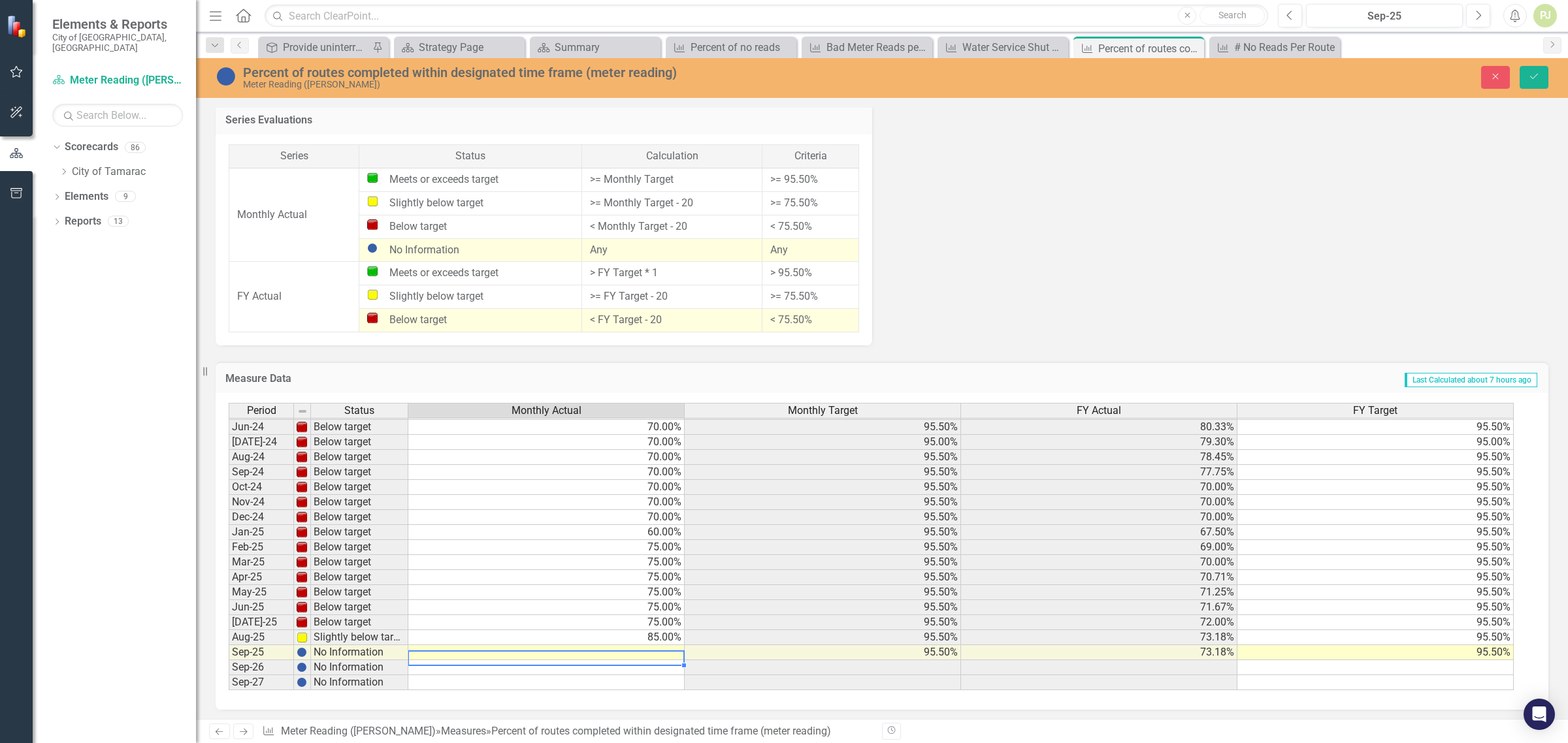
click at [635, 648] on td at bounding box center [546, 653] width 276 height 15
type textarea "85"
click at [654, 666] on td at bounding box center [546, 668] width 276 height 15
click at [357, 651] on td "No Information" at bounding box center [360, 653] width 97 height 15
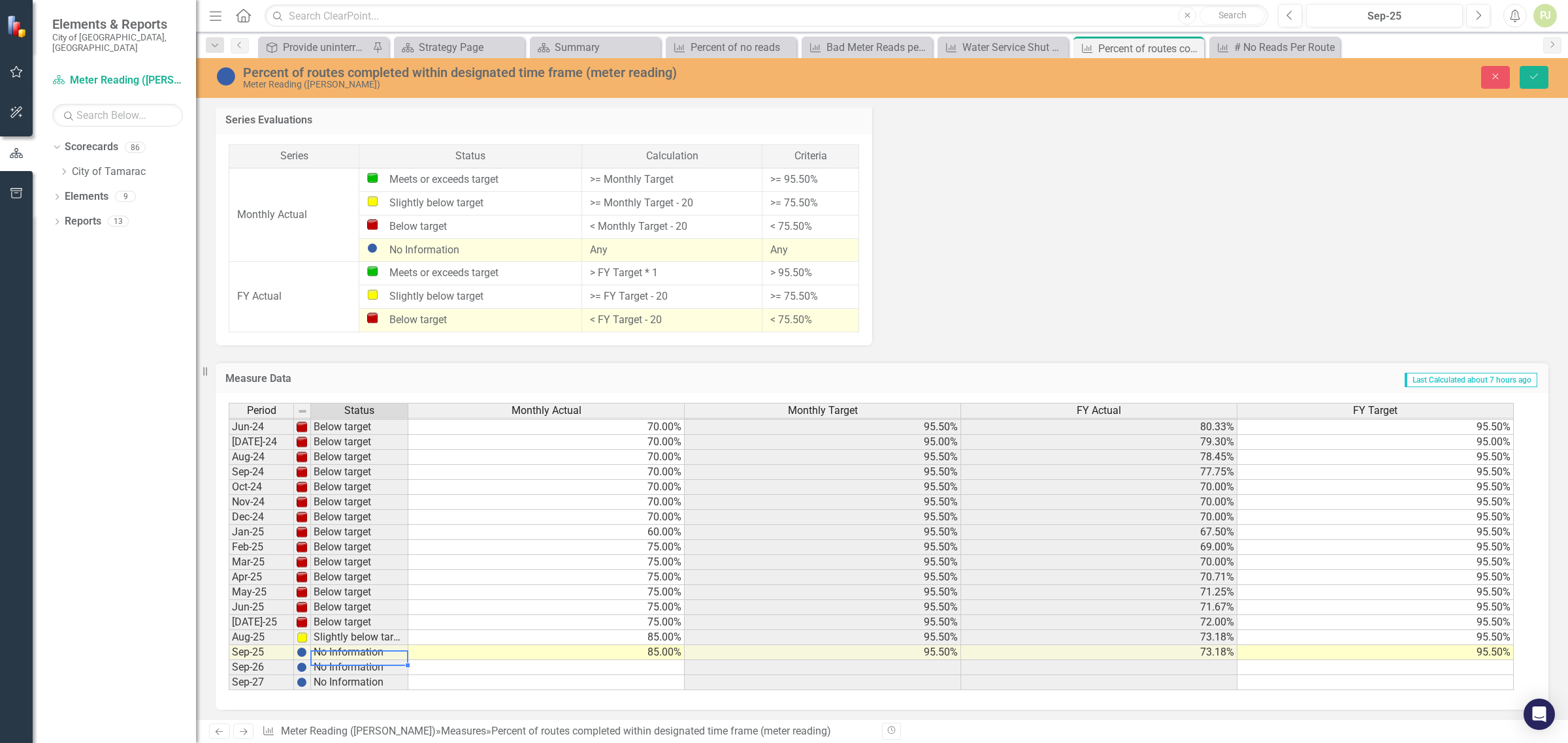
click at [330, 650] on td "No Information" at bounding box center [360, 653] width 97 height 15
click at [345, 633] on td "Slightly below target" at bounding box center [360, 637] width 97 height 15
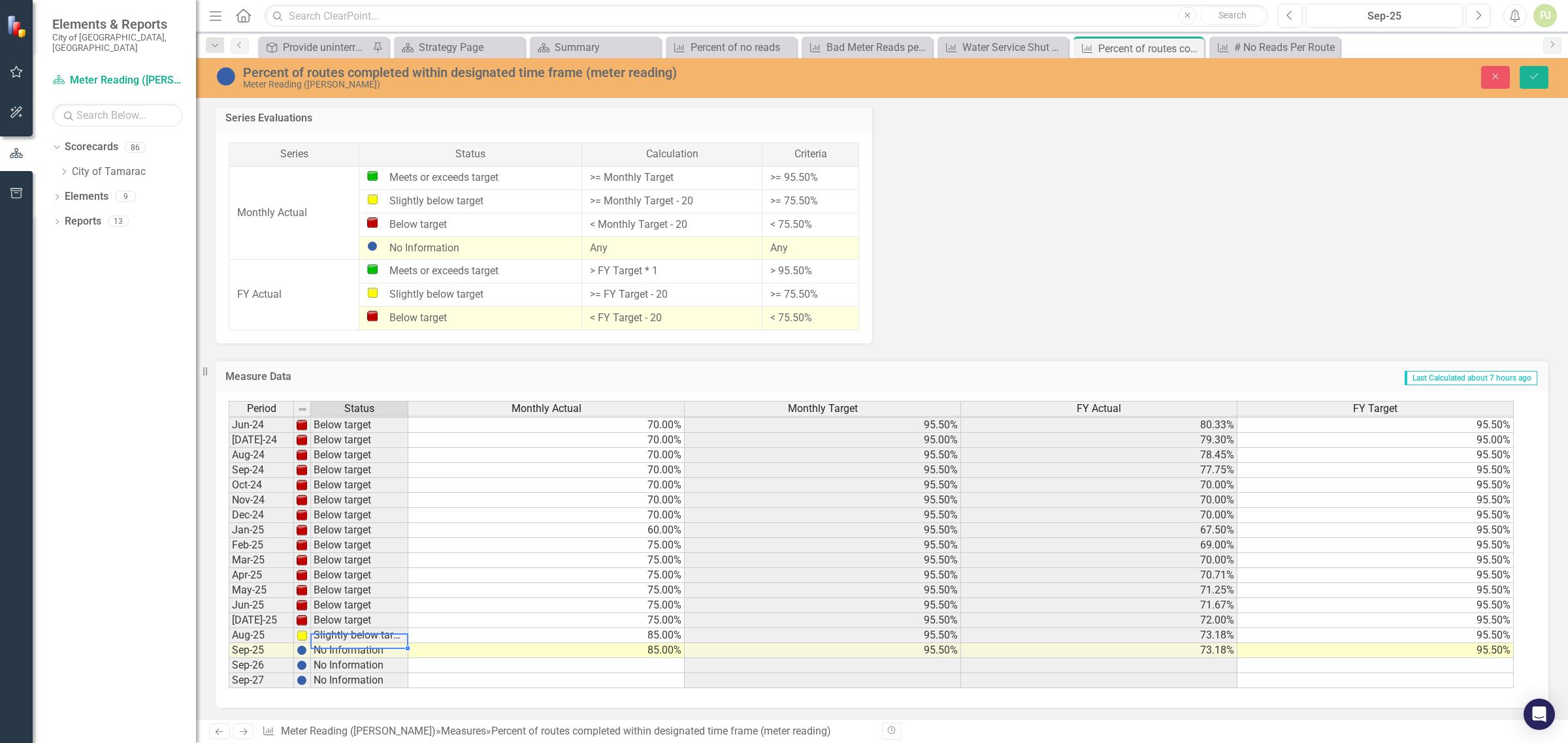
click at [305, 634] on img at bounding box center [301, 635] width 10 height 10
click at [321, 633] on td "Slightly below target" at bounding box center [360, 636] width 97 height 15
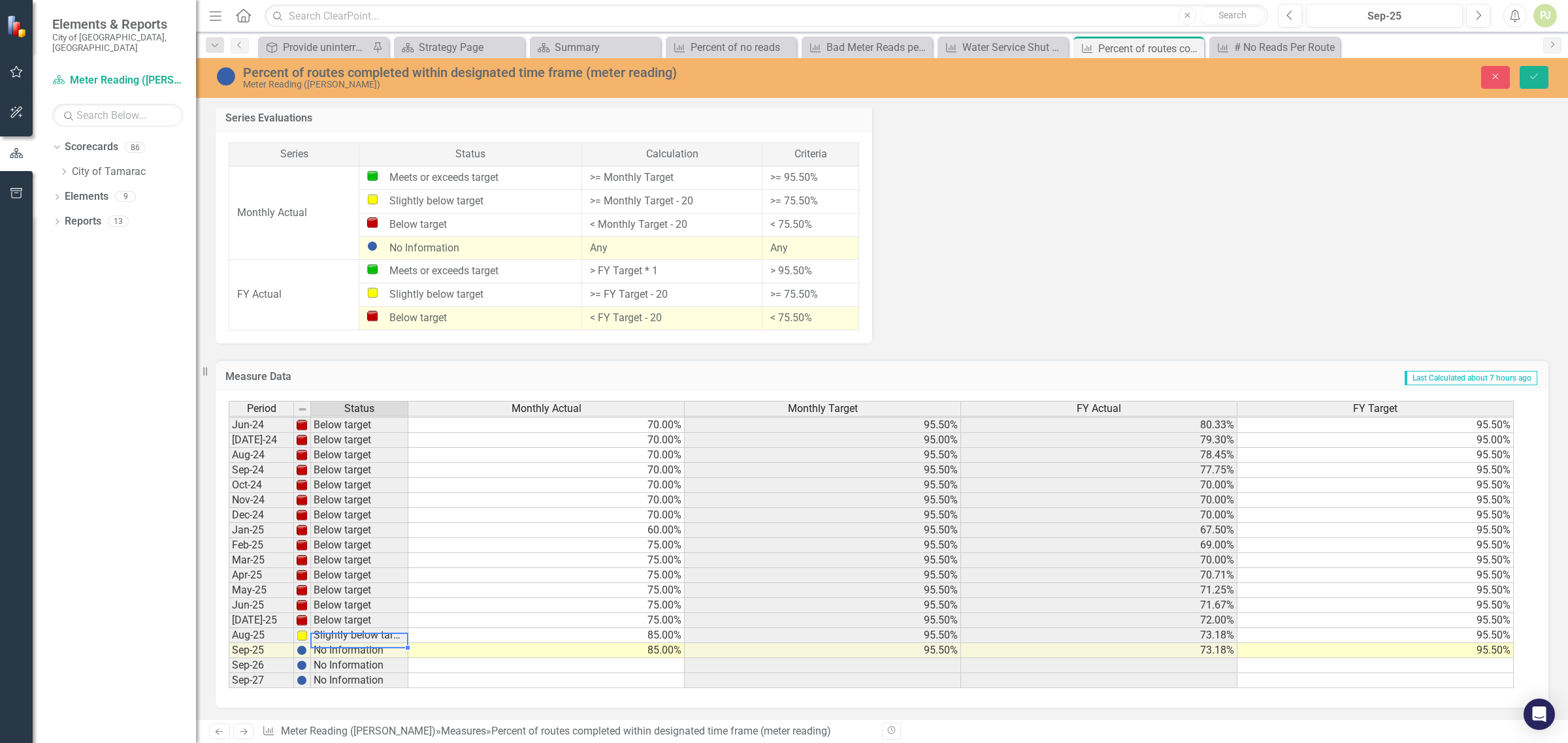
click at [321, 633] on td "Slightly below target" at bounding box center [360, 636] width 97 height 15
click at [308, 630] on td at bounding box center [302, 636] width 17 height 15
click at [307, 630] on td at bounding box center [302, 636] width 17 height 15
click at [364, 633] on td "Slightly below target" at bounding box center [360, 636] width 97 height 15
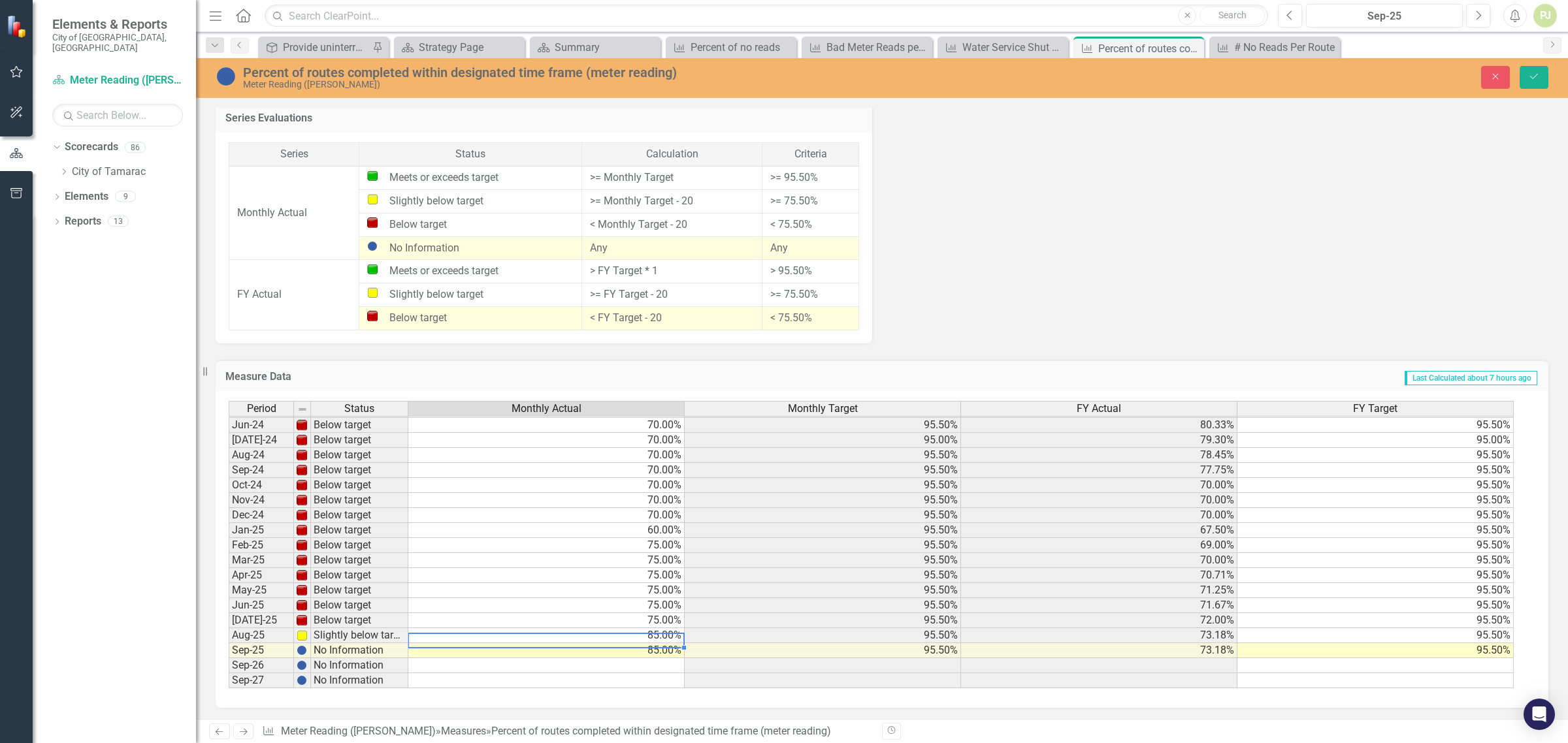
click at [629, 631] on td "85.00%" at bounding box center [546, 636] width 276 height 15
click at [308, 632] on td at bounding box center [302, 636] width 17 height 15
click at [308, 631] on td at bounding box center [302, 636] width 17 height 15
click at [337, 631] on td "Slightly below target" at bounding box center [360, 636] width 97 height 15
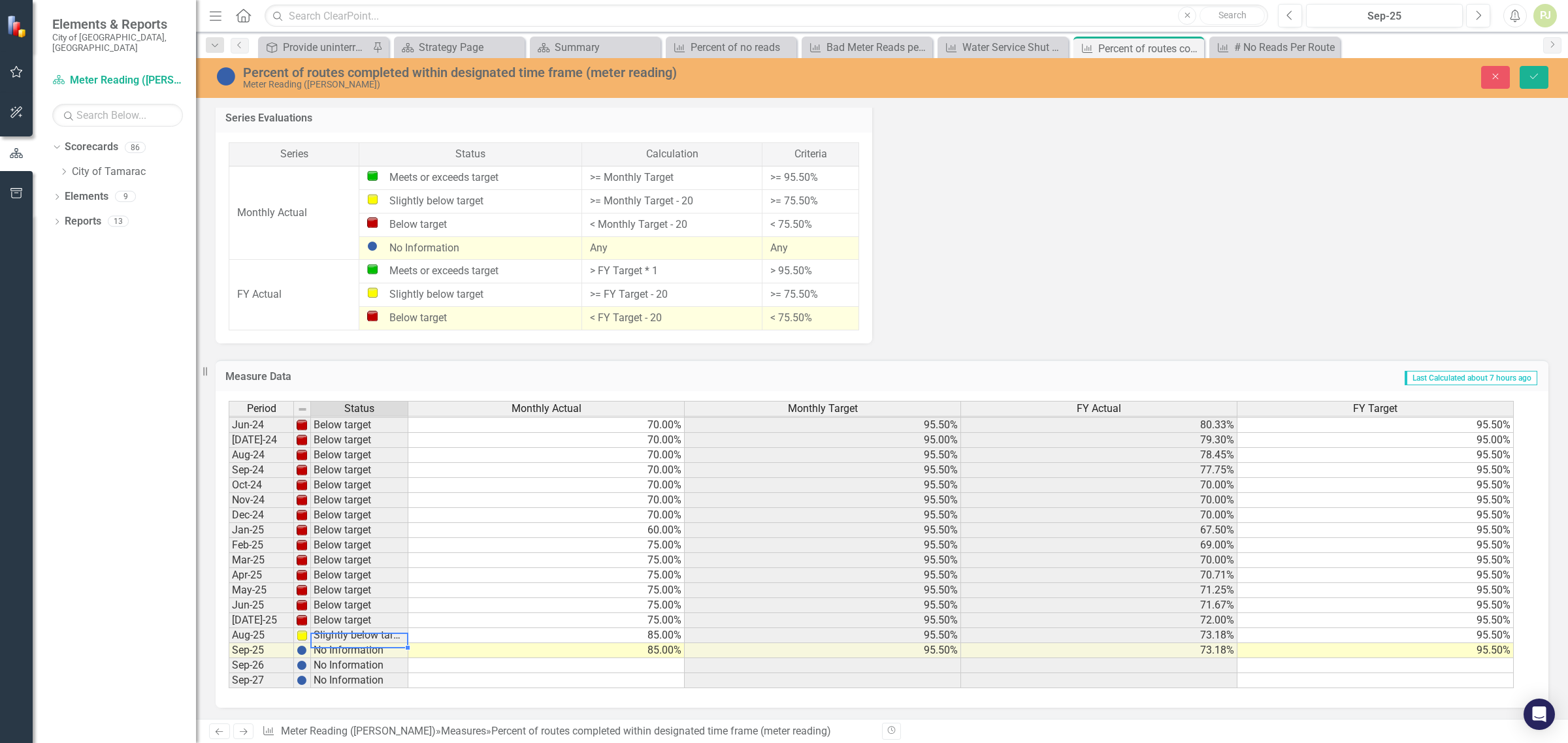
click at [337, 631] on td "Slightly below target" at bounding box center [360, 636] width 97 height 15
click at [305, 635] on img at bounding box center [301, 635] width 10 height 10
click at [319, 648] on td "No Information" at bounding box center [360, 651] width 97 height 15
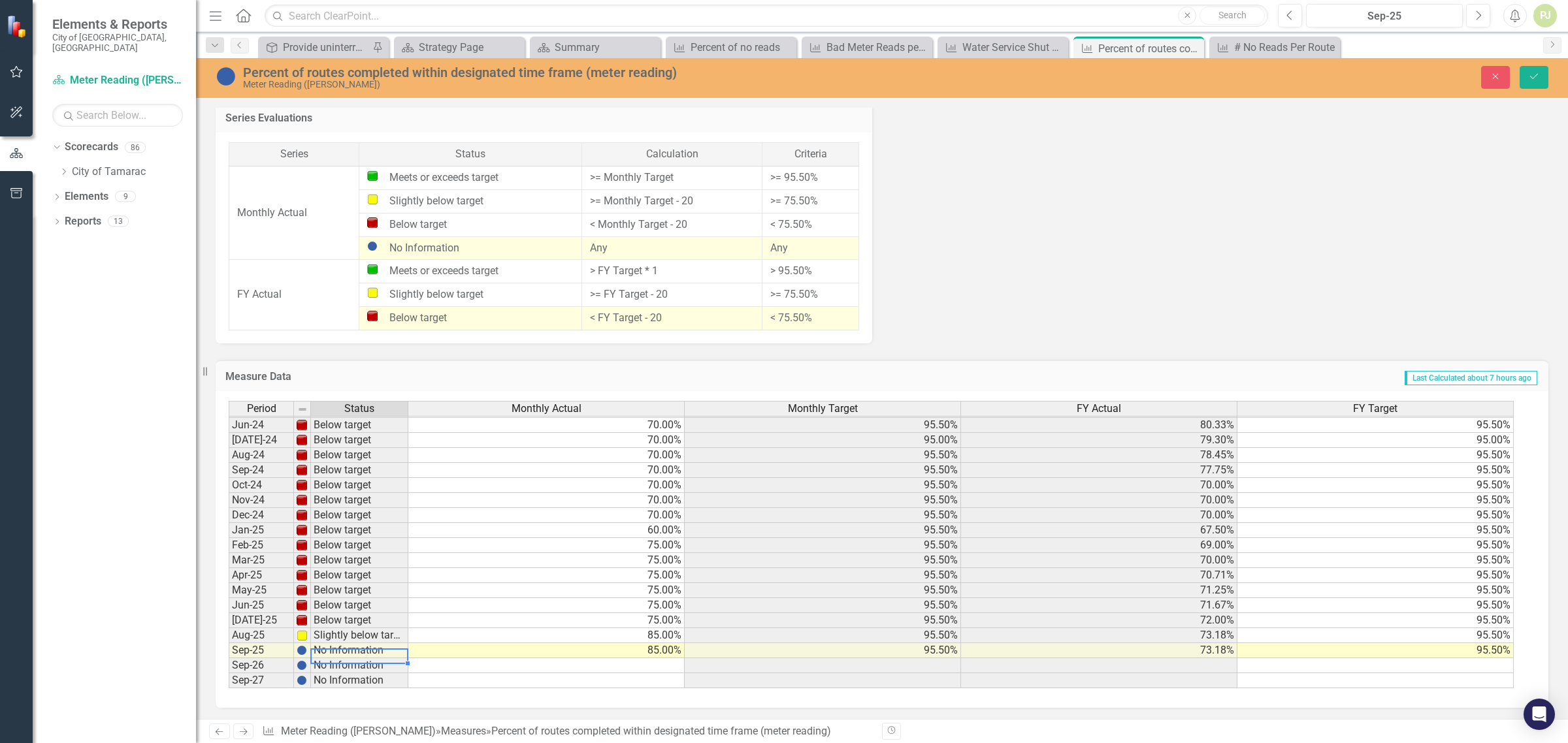
click at [301, 650] on img at bounding box center [301, 650] width 10 height 10
click at [582, 648] on td "85.00%" at bounding box center [546, 651] width 276 height 15
type textarea "85"
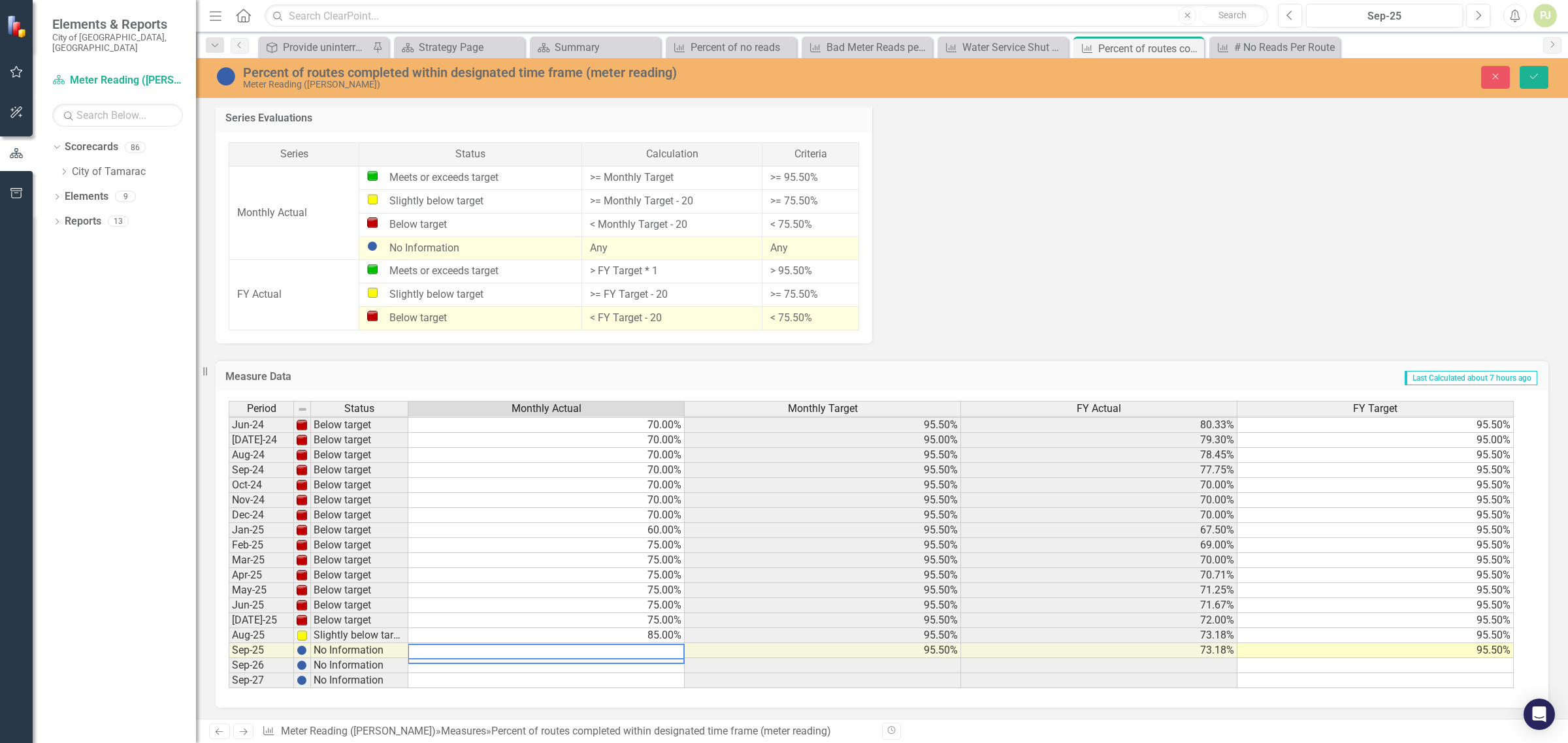
click at [448, 660] on td at bounding box center [546, 666] width 276 height 15
click at [429, 650] on td "85.00%" at bounding box center [546, 651] width 276 height 15
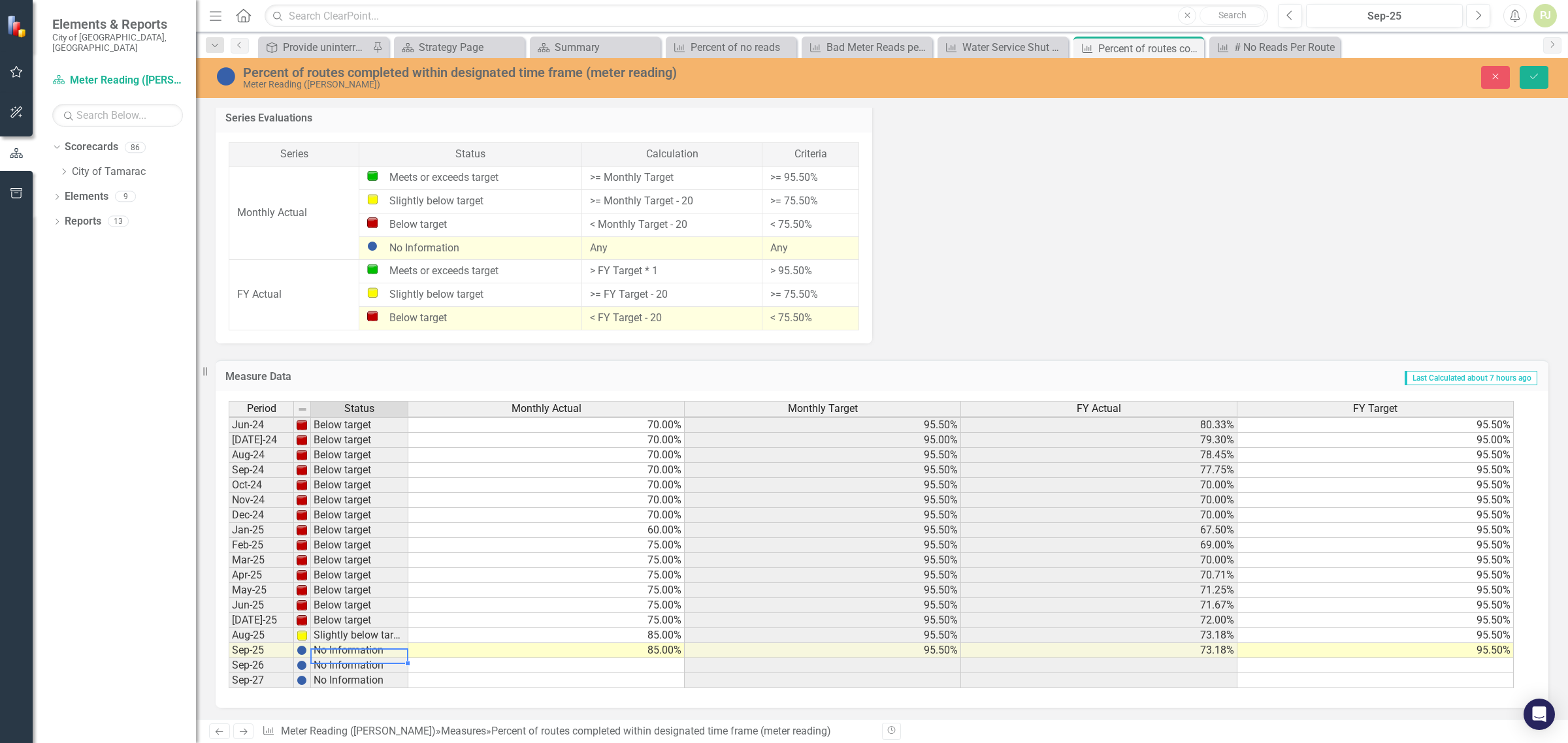
click at [322, 648] on td "No Information" at bounding box center [360, 651] width 97 height 15
click at [317, 645] on td "No Information" at bounding box center [360, 651] width 97 height 15
click at [318, 645] on td "No Information" at bounding box center [360, 651] width 97 height 15
click at [357, 646] on td "No Information" at bounding box center [360, 651] width 97 height 15
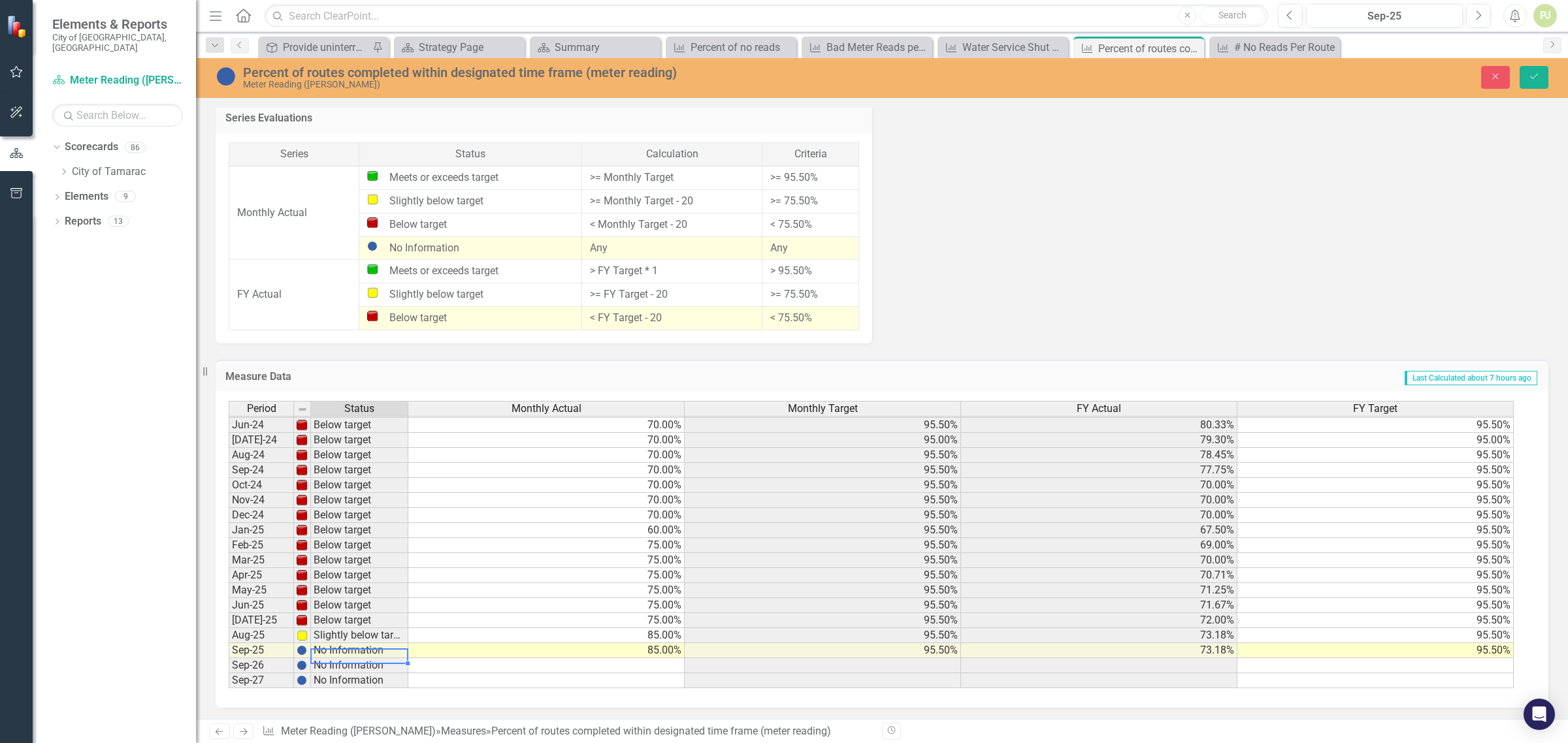
click at [357, 645] on td "No Information" at bounding box center [360, 651] width 97 height 15
click at [354, 650] on td "No Information" at bounding box center [360, 651] width 97 height 15
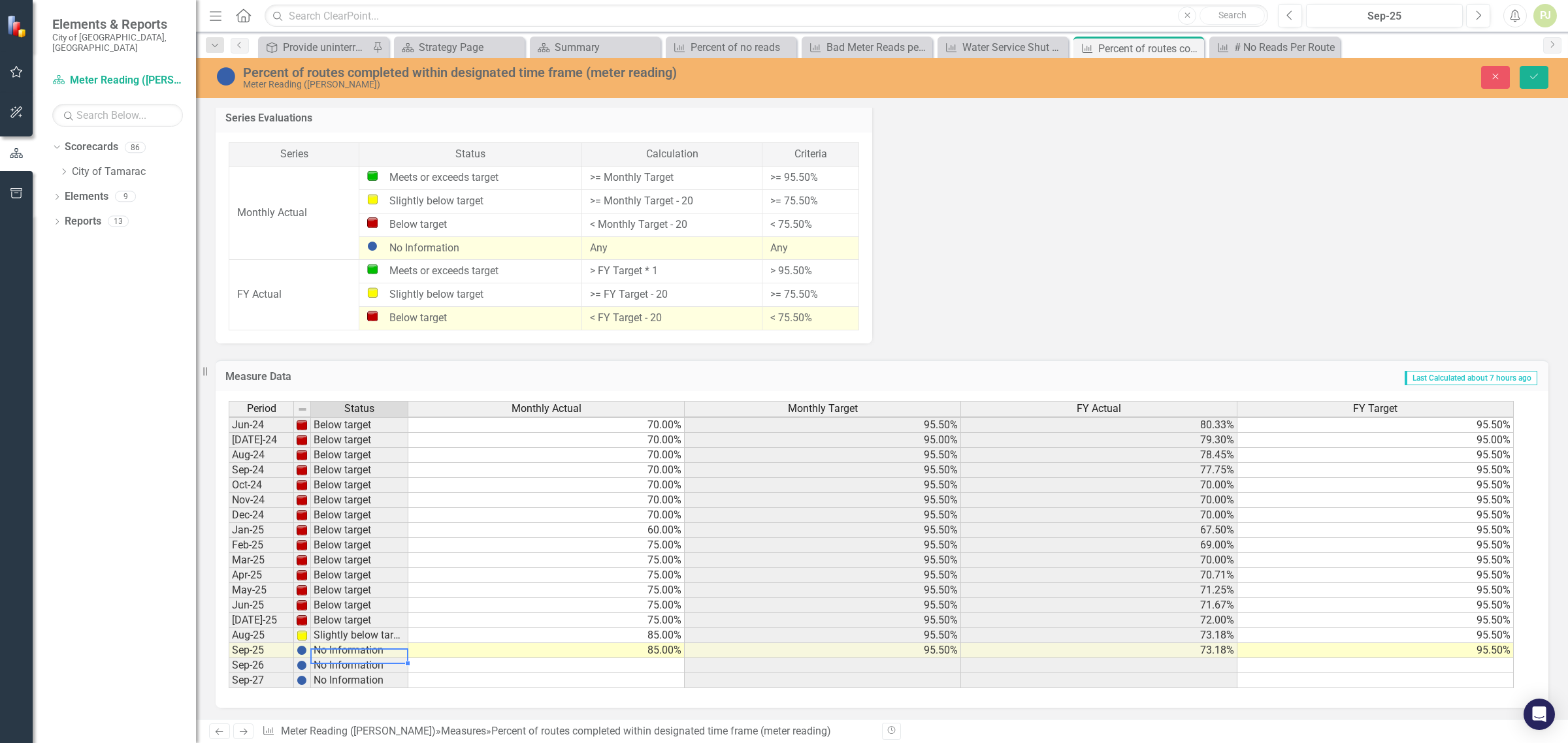
click at [335, 631] on td "Slightly below target" at bounding box center [360, 636] width 97 height 15
click at [338, 647] on td "No Information" at bounding box center [360, 651] width 97 height 15
click at [1527, 76] on button "Save" at bounding box center [1534, 77] width 28 height 23
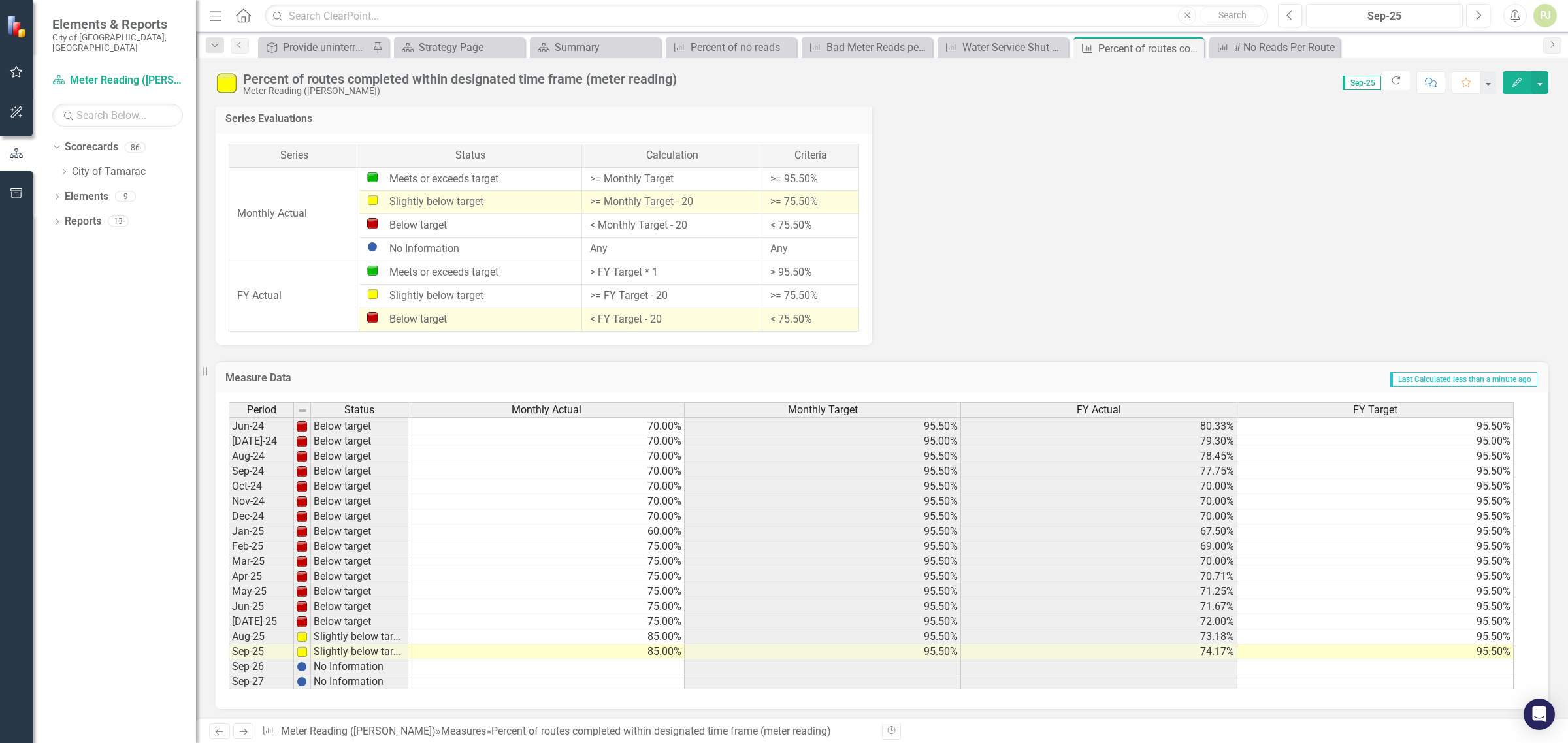
scroll to position [864, 0]
click at [654, 648] on td "85.00%" at bounding box center [546, 652] width 276 height 15
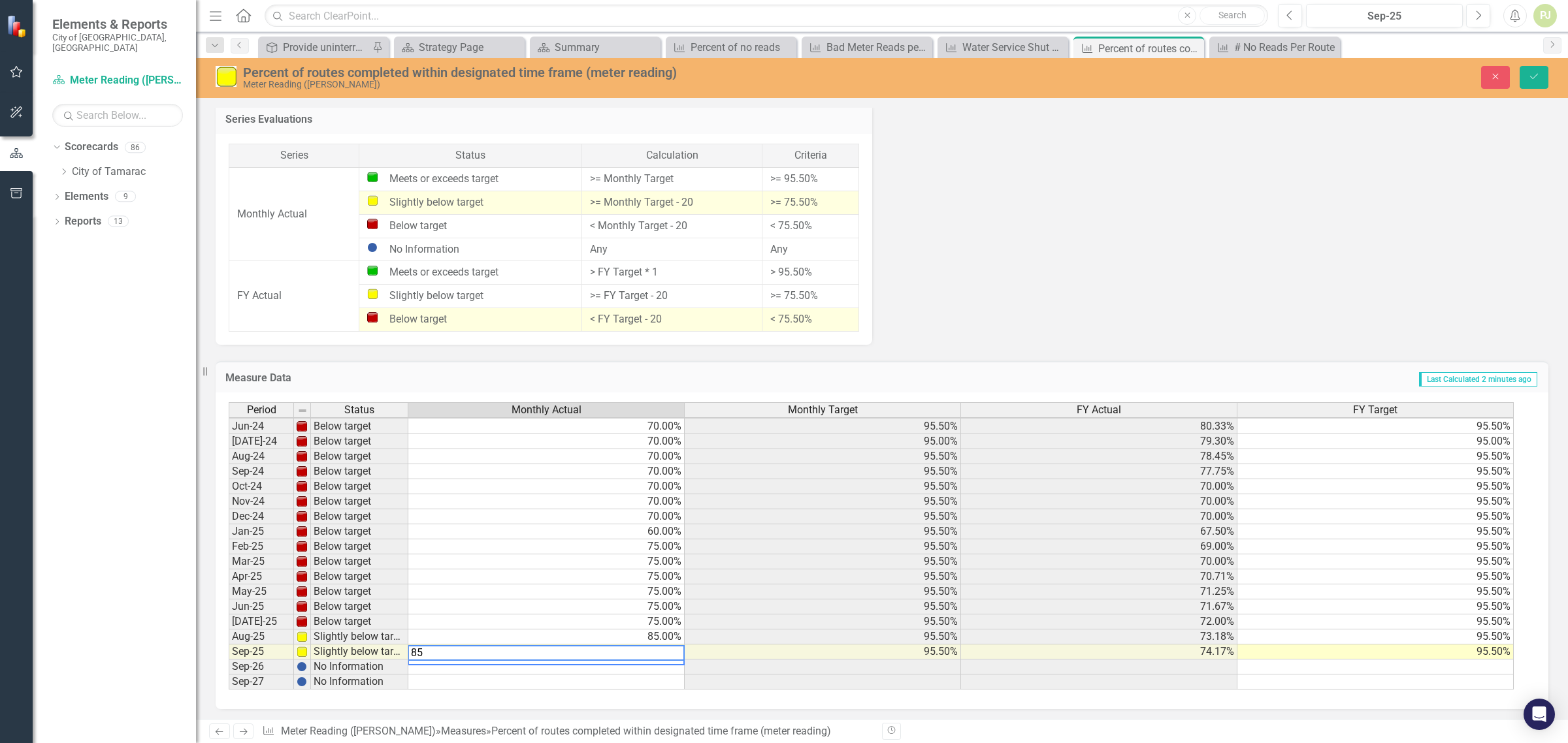
scroll to position [485, 0]
type textarea "8"
type textarea "95"
click at [229, 673] on div "Period Status Monthly Actual Monthly Target FY Actual FY Target May-23 Slightly…" at bounding box center [229, 449] width 0 height 482
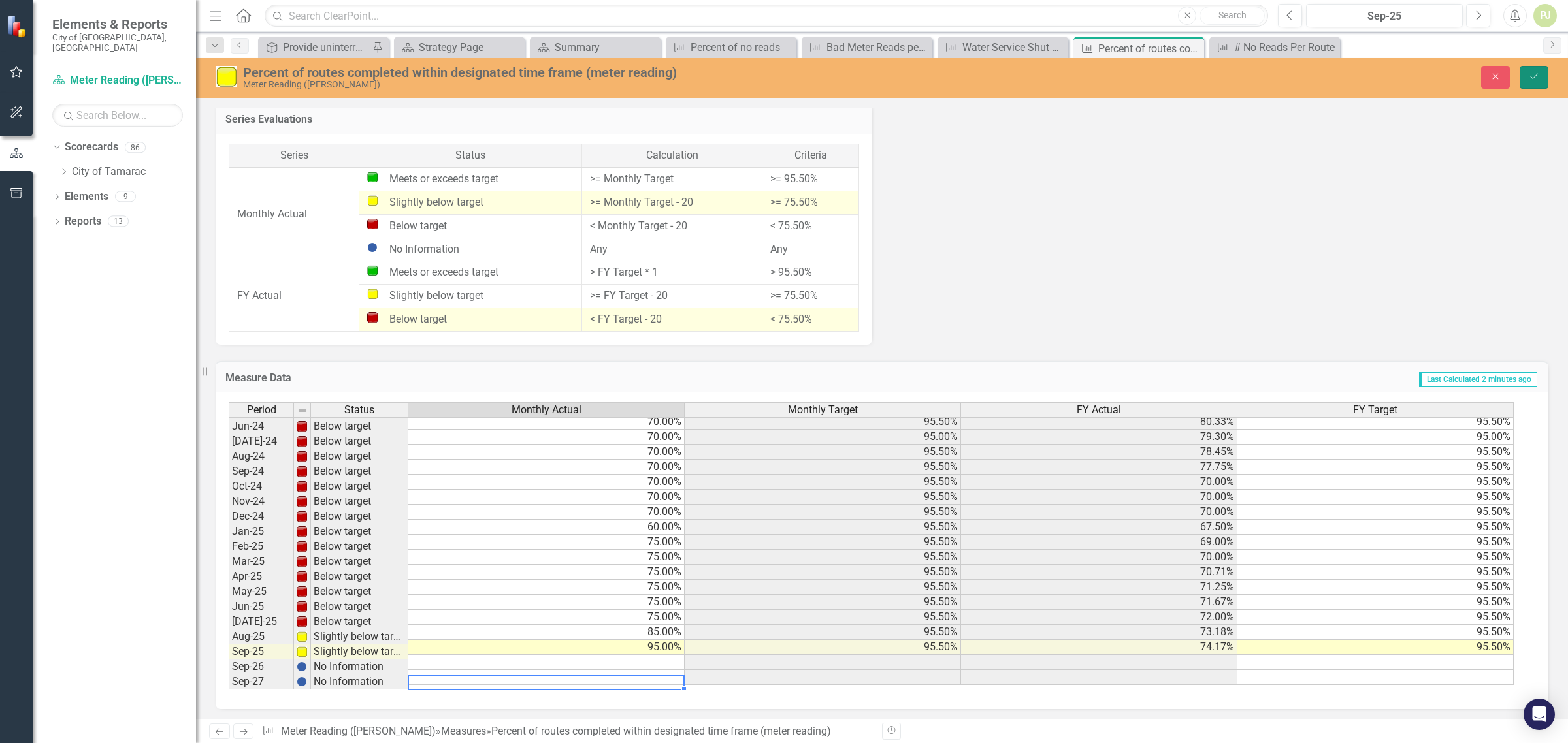
click at [1530, 82] on button "Save" at bounding box center [1534, 77] width 28 height 23
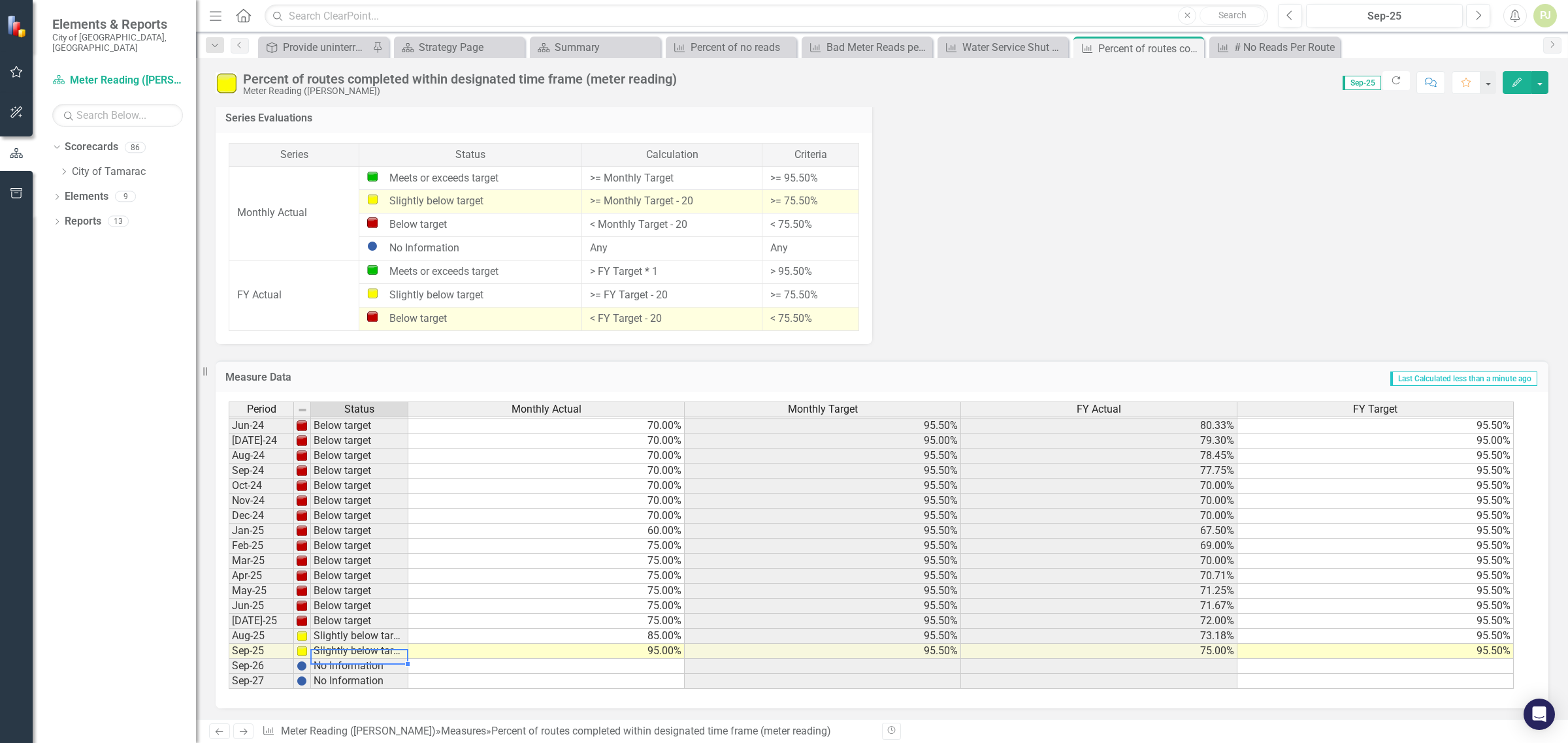
click at [363, 650] on td "Slightly below target" at bounding box center [360, 652] width 97 height 15
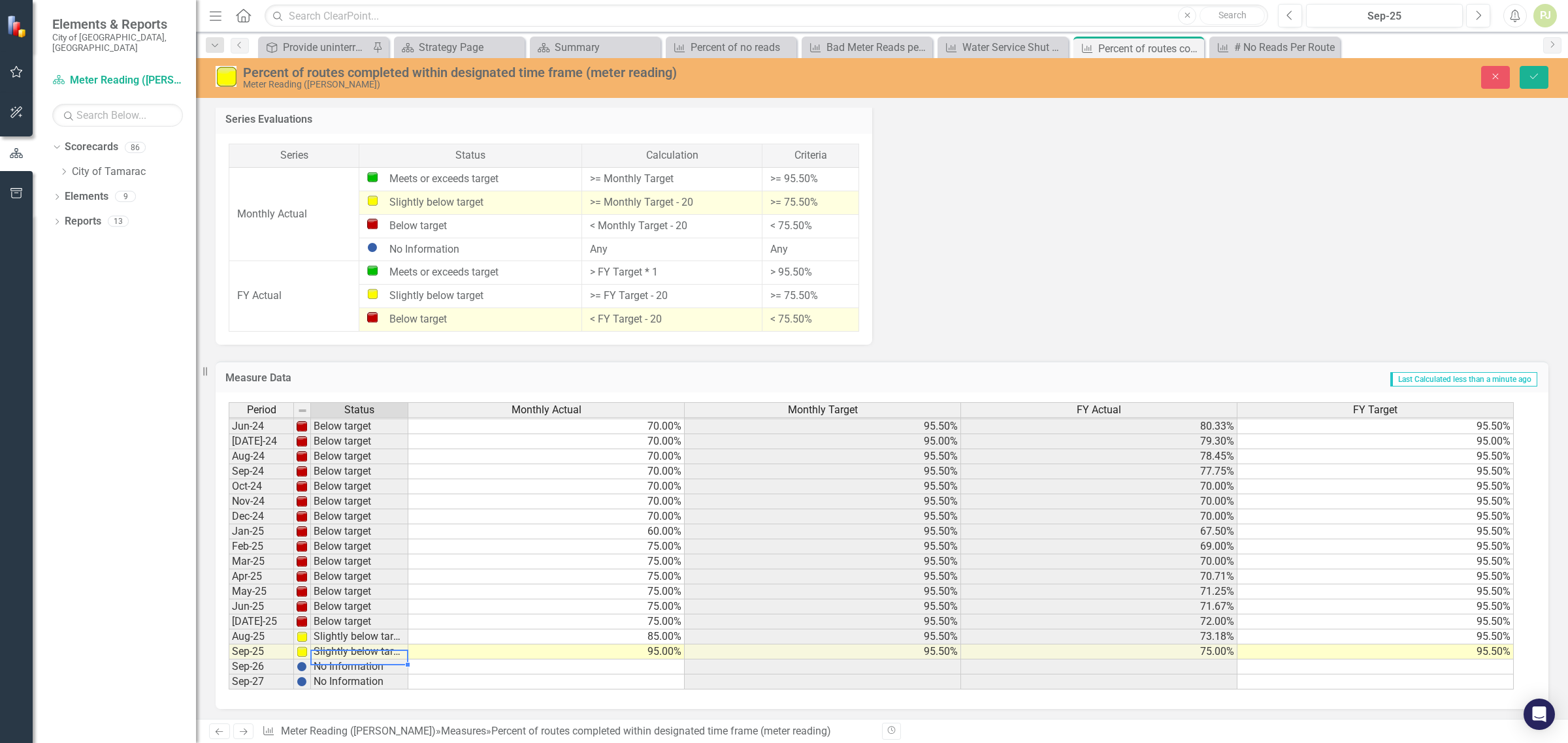
click at [659, 648] on td "95.00%" at bounding box center [546, 652] width 276 height 15
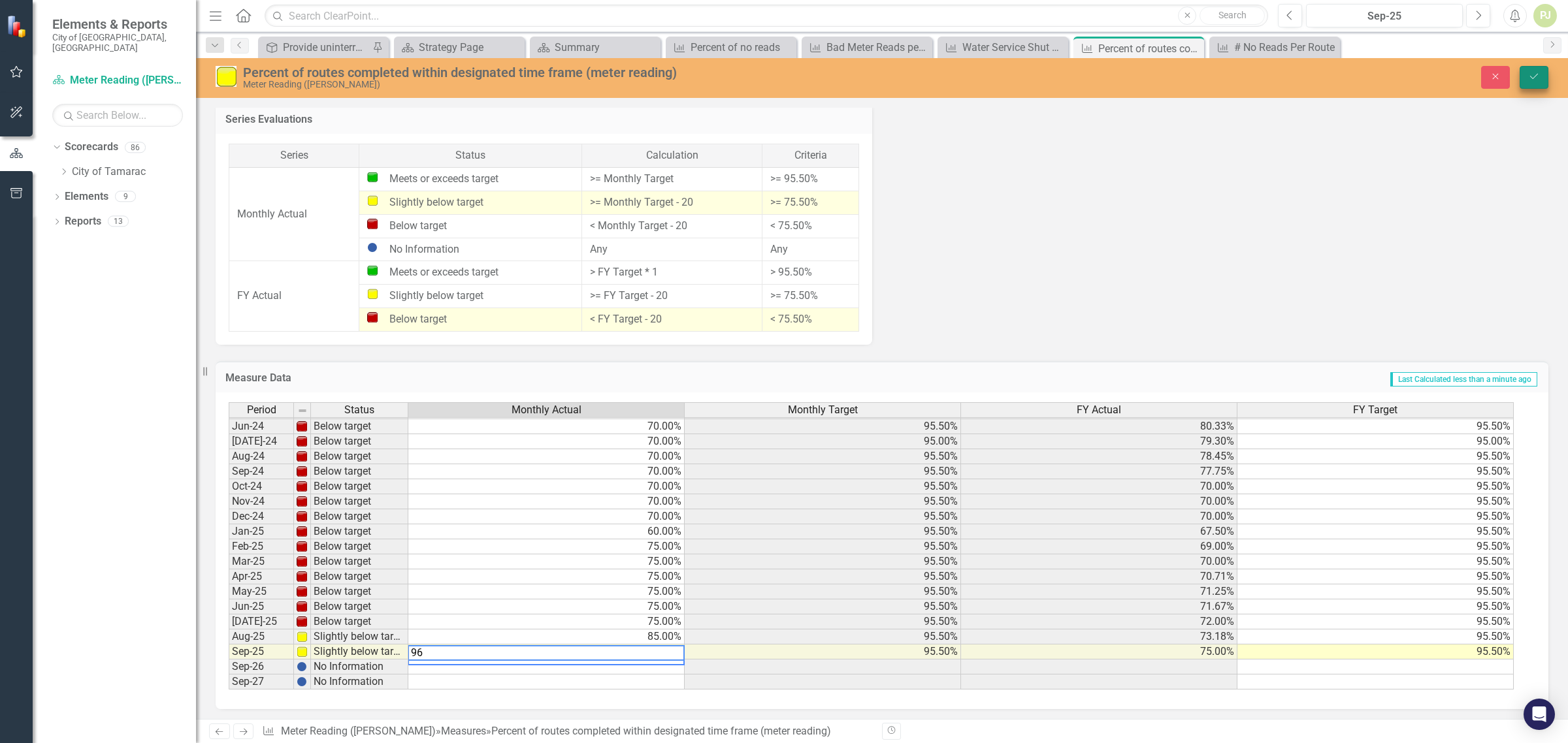
type textarea "96"
click at [1533, 80] on icon "Save" at bounding box center [1534, 76] width 12 height 9
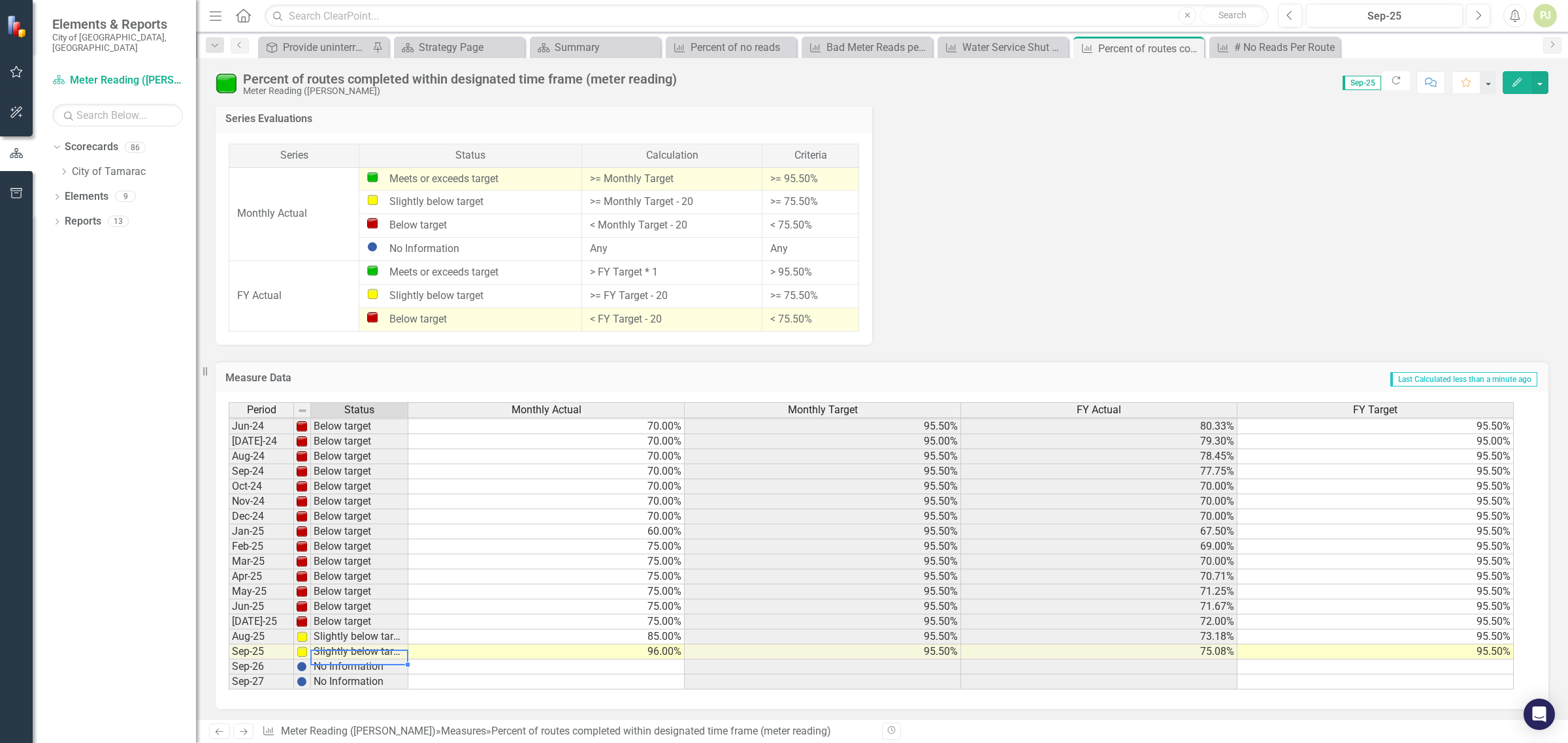
click at [353, 648] on td "Slightly below target" at bounding box center [360, 652] width 97 height 15
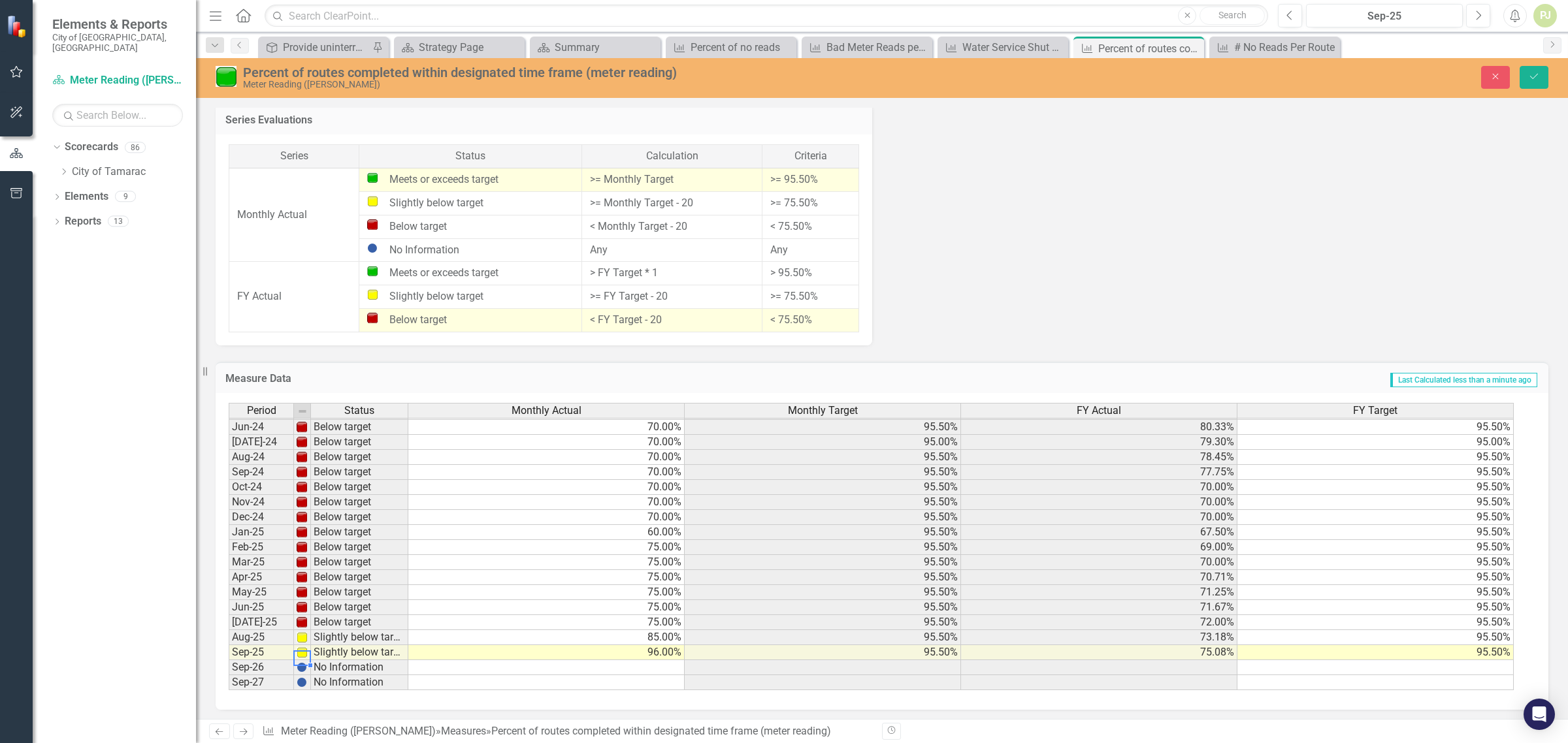
click at [305, 648] on img at bounding box center [301, 652] width 10 height 10
click at [336, 650] on td "Slightly below target" at bounding box center [360, 653] width 97 height 15
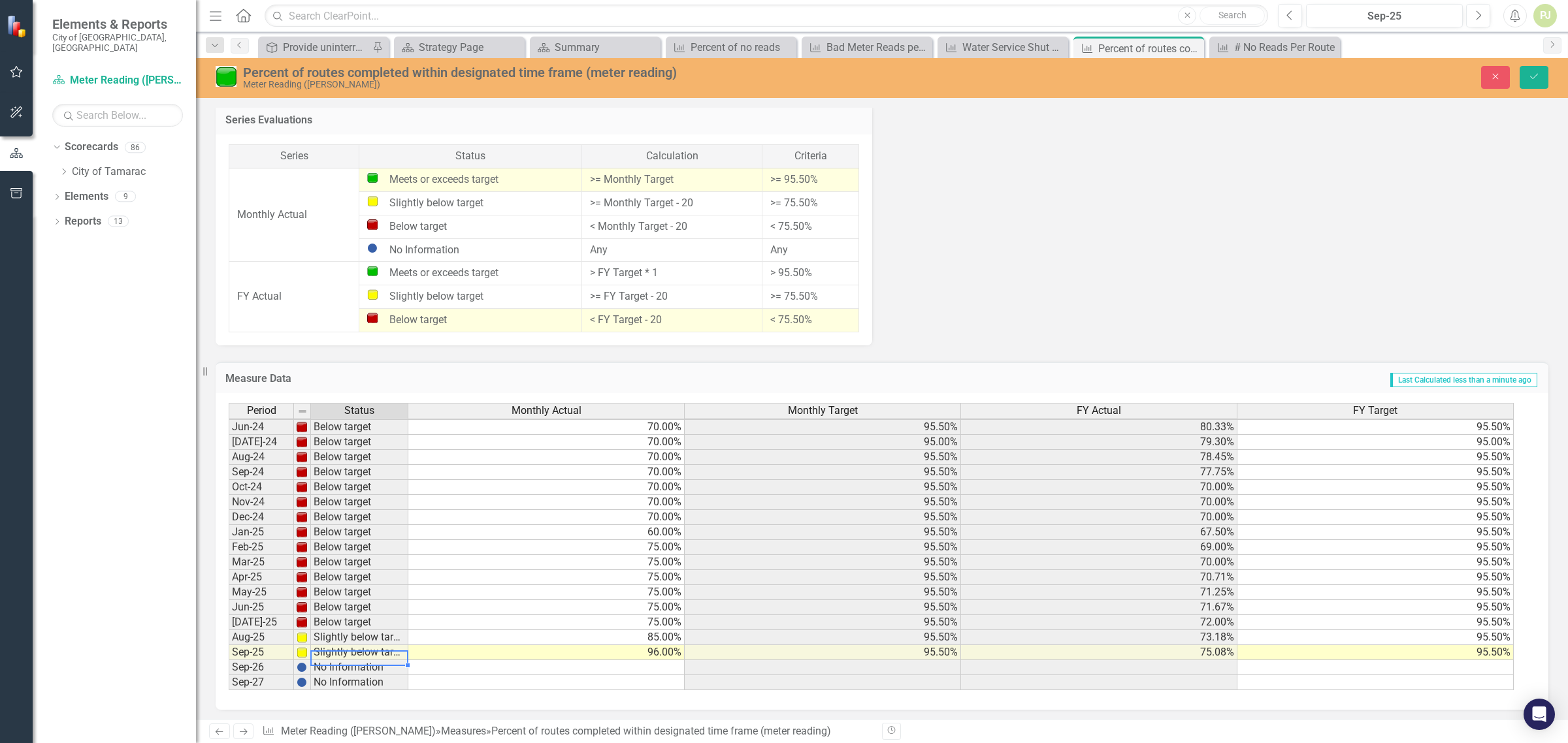
click at [336, 650] on td "Slightly below target" at bounding box center [360, 653] width 97 height 15
click at [603, 650] on td "96.00%" at bounding box center [546, 653] width 276 height 15
type textarea "9"
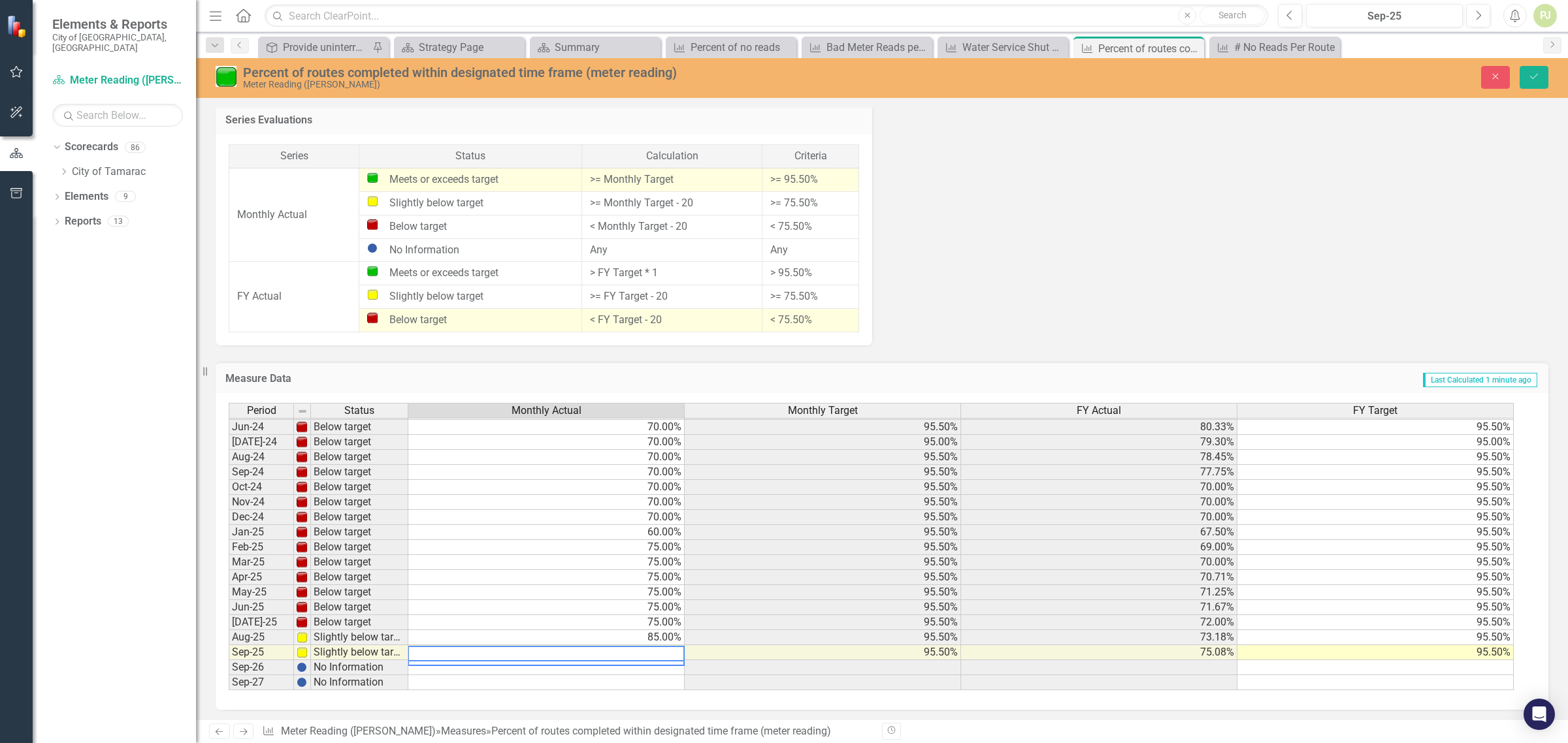
click at [658, 648] on textarea at bounding box center [546, 654] width 277 height 16
click at [461, 648] on textarea at bounding box center [546, 654] width 277 height 16
type textarea "95"
click at [462, 671] on td at bounding box center [546, 668] width 276 height 15
click at [661, 631] on td "85.00%" at bounding box center [546, 637] width 276 height 15
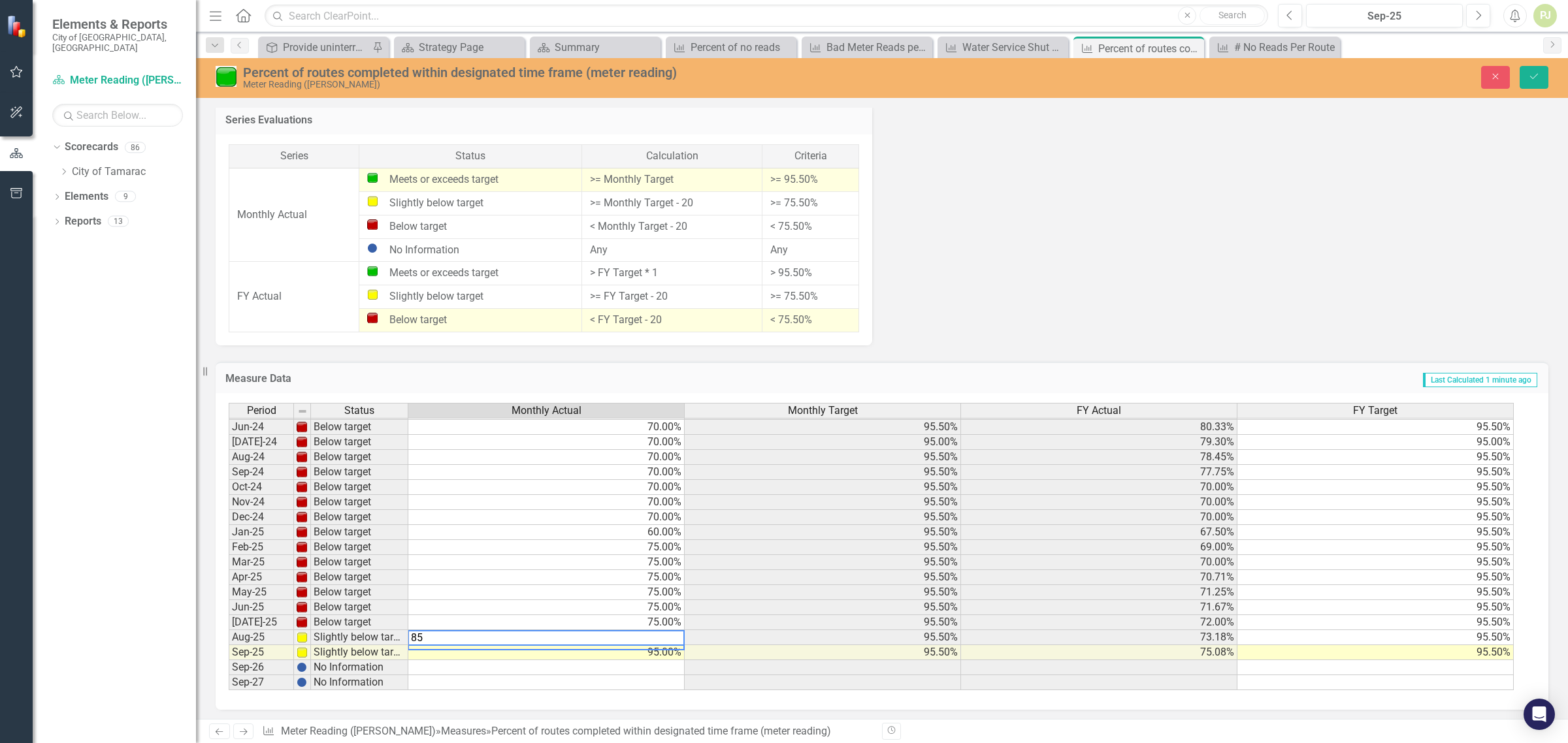
type textarea "85"
click at [229, 673] on div "Period Status Monthly Actual Monthly Target FY Actual FY Target May-23 Slightly…" at bounding box center [229, 449] width 0 height 482
click at [658, 617] on td "75.00%" at bounding box center [546, 623] width 276 height 15
type textarea "95"
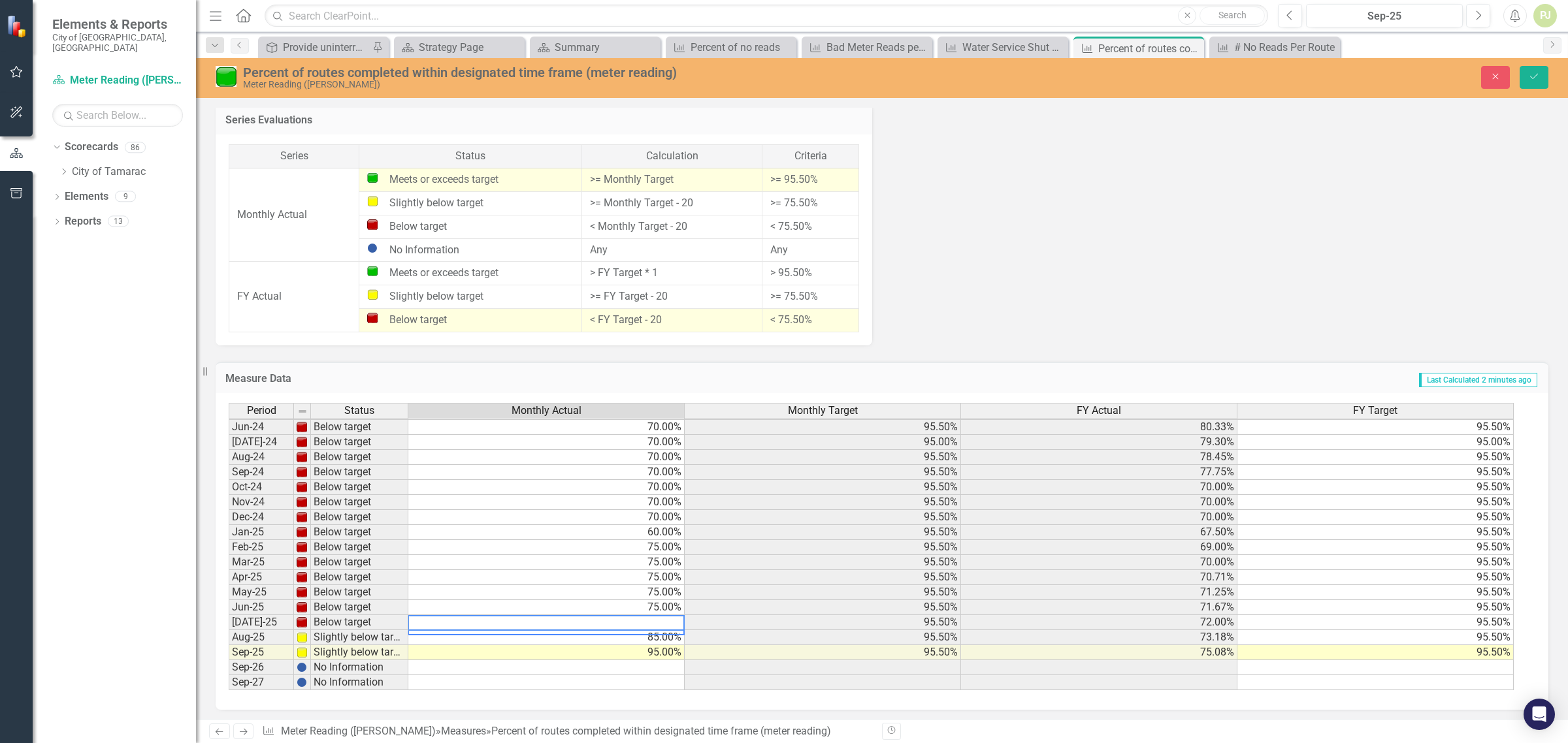
click at [229, 688] on div "Period Status Monthly Actual Monthly Target FY Actual FY Target May-23 Slightly…" at bounding box center [229, 449] width 0 height 482
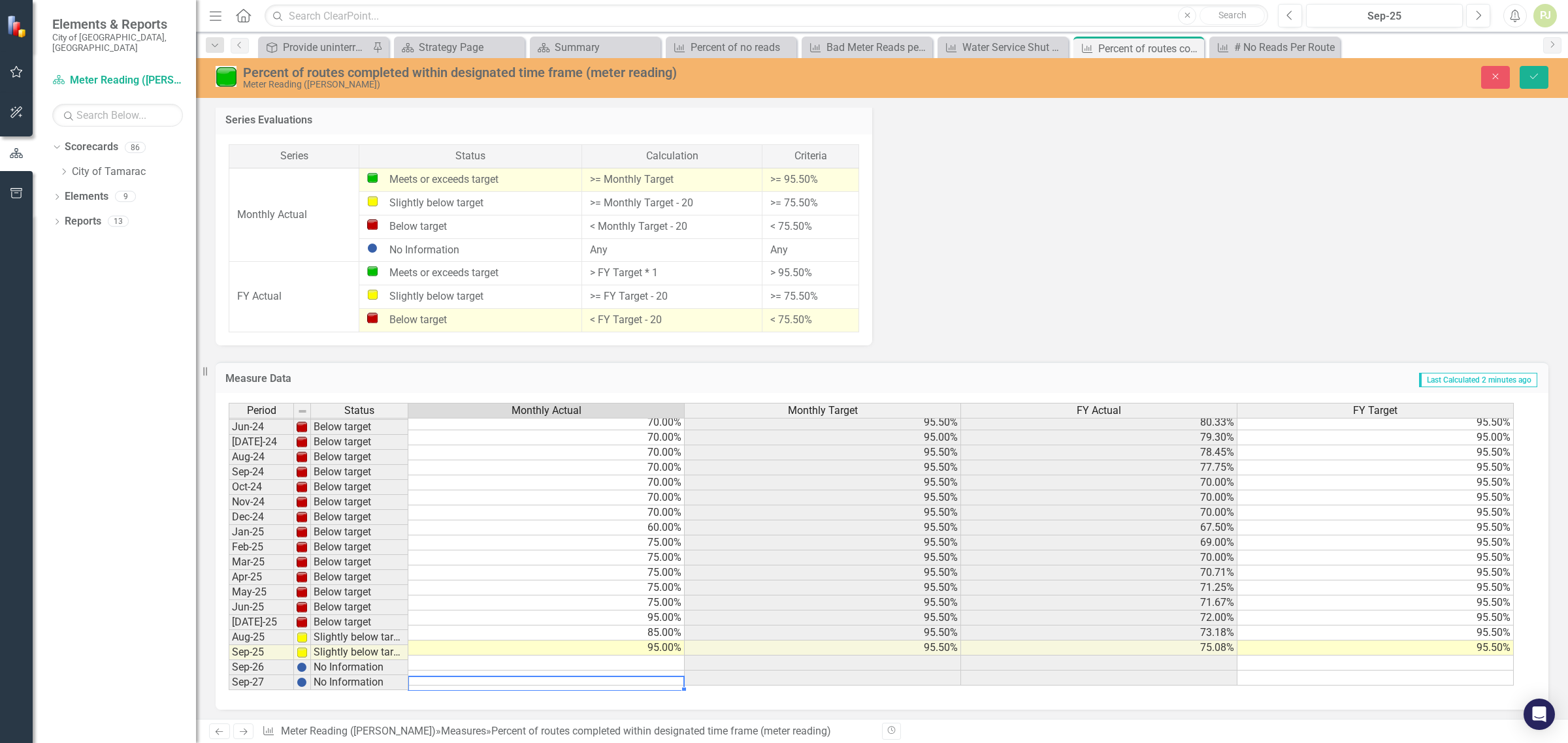
click at [657, 621] on td "95.00%" at bounding box center [546, 618] width 276 height 15
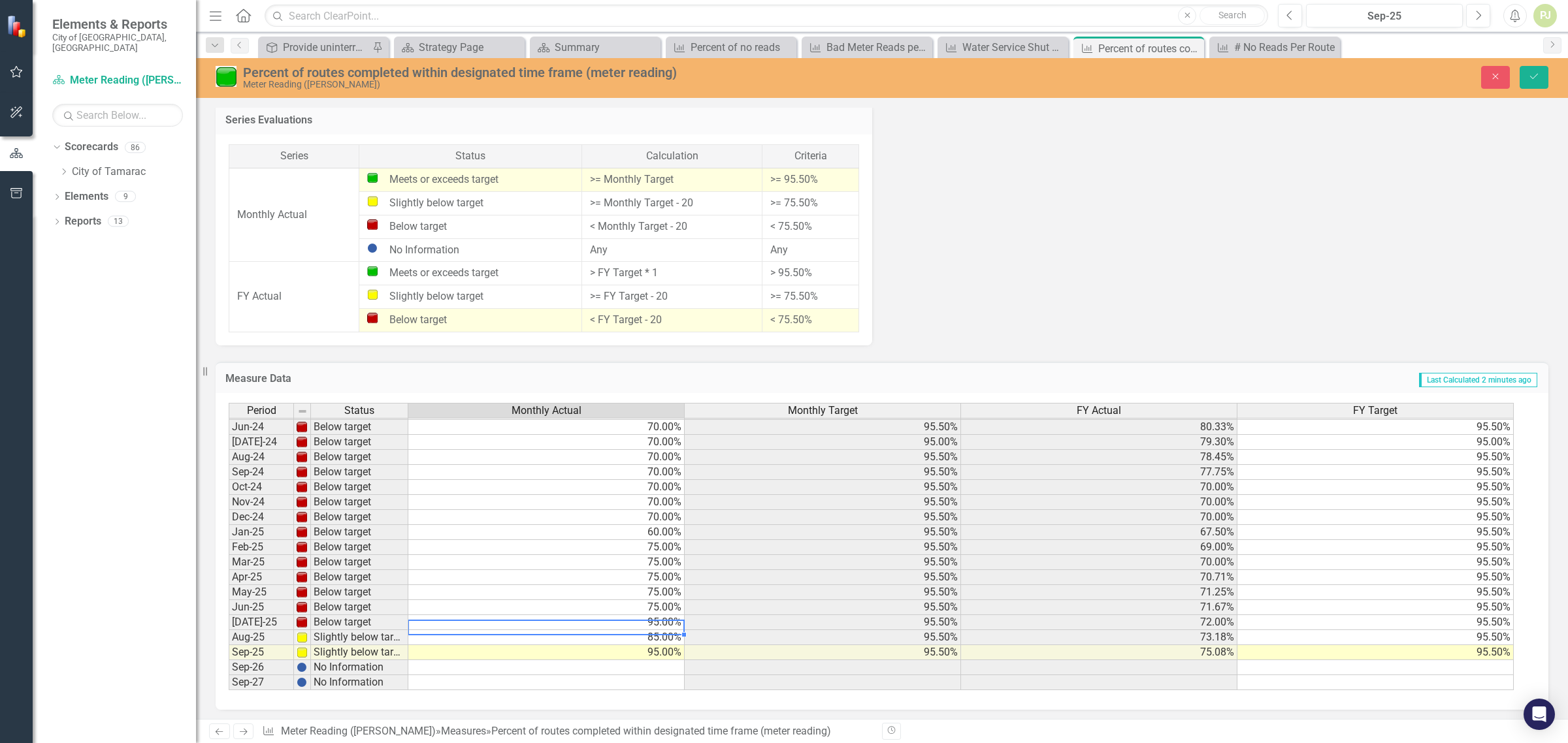
click at [657, 621] on td "95.00%" at bounding box center [546, 623] width 276 height 15
type textarea "85"
click at [630, 675] on td at bounding box center [546, 683] width 276 height 15
click at [341, 622] on td "Below target" at bounding box center [360, 623] width 97 height 15
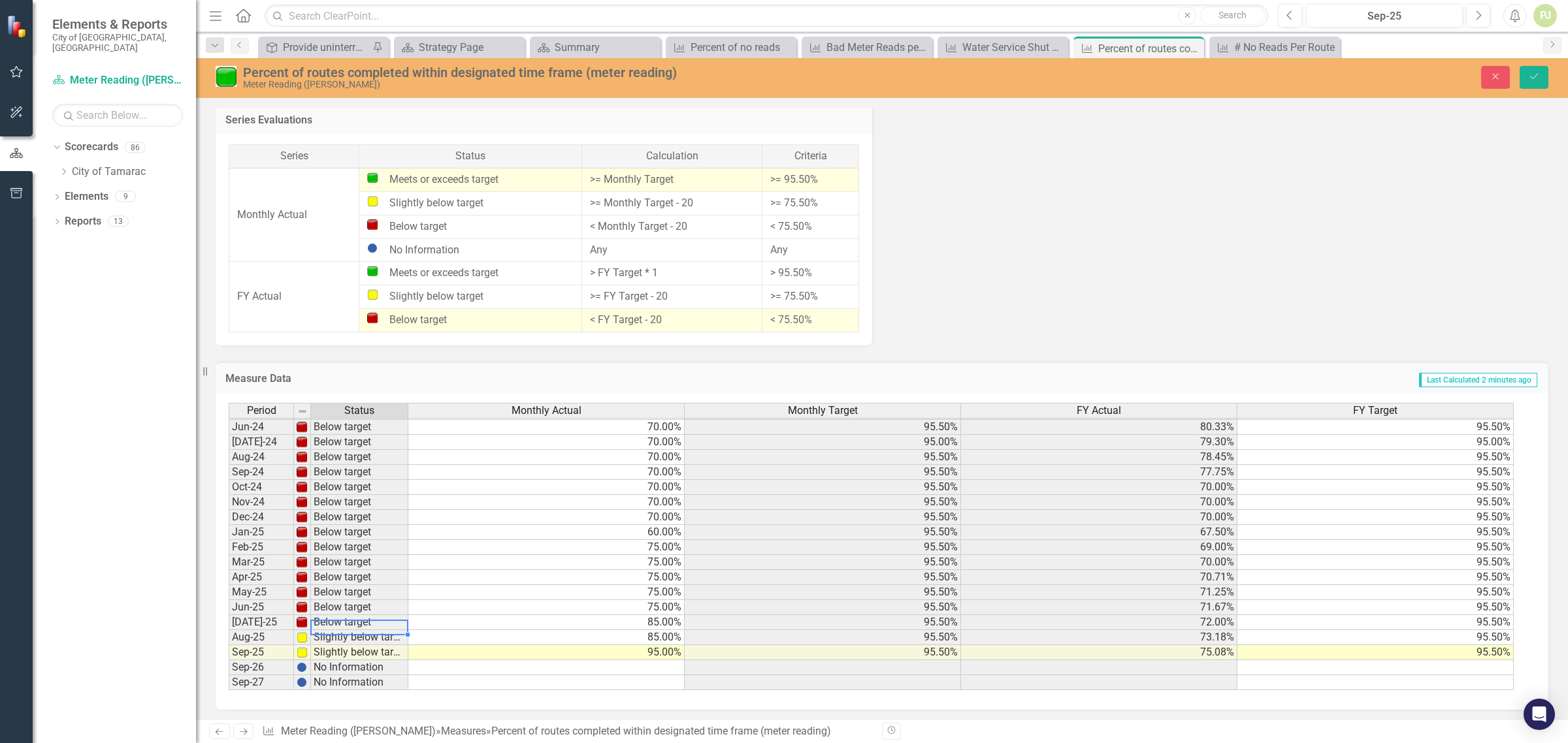
click at [342, 619] on td "Below target" at bounding box center [360, 623] width 97 height 15
click at [1536, 76] on icon "submit" at bounding box center [1534, 76] width 8 height 5
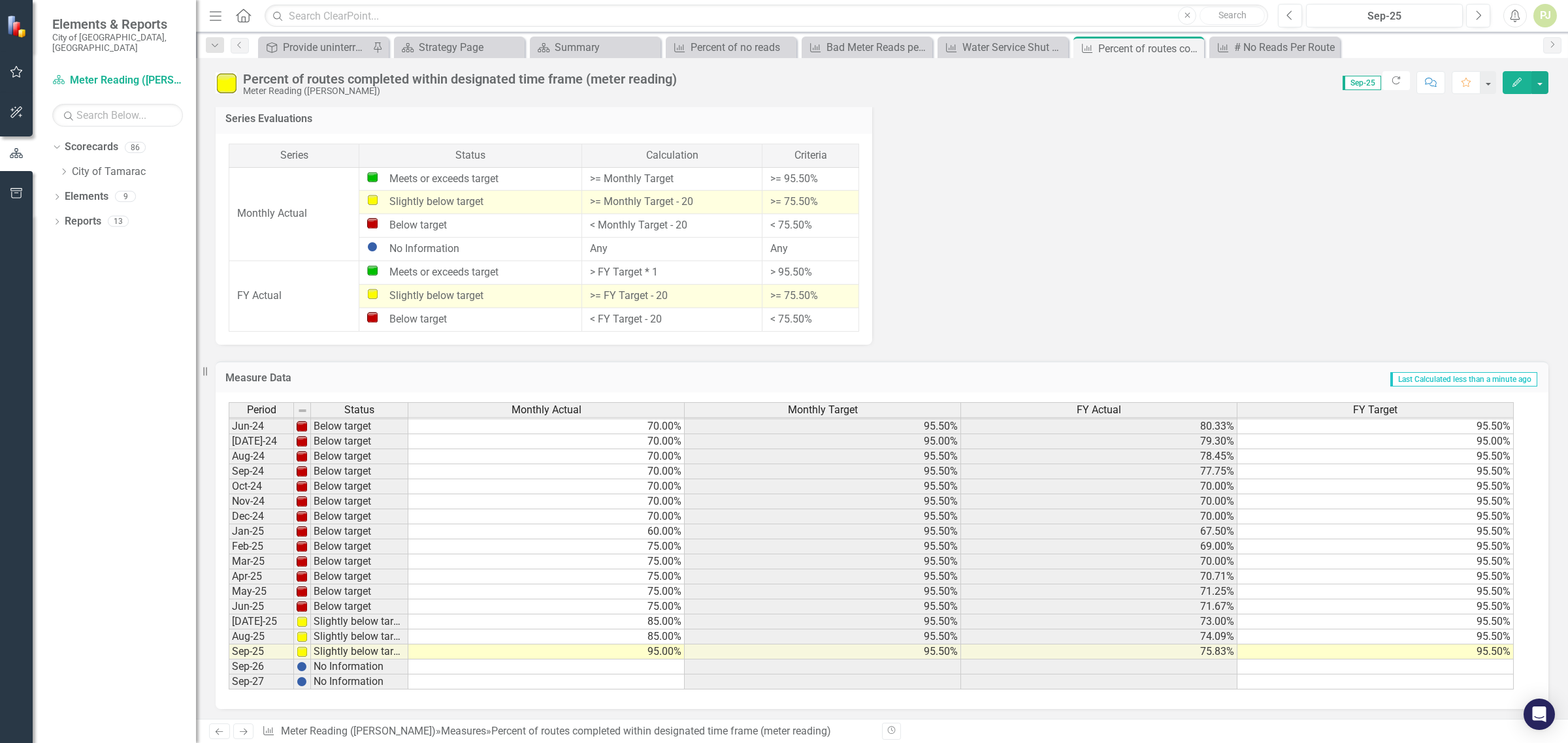
scroll to position [864, 0]
click at [561, 49] on div "Summary" at bounding box center [597, 47] width 86 height 16
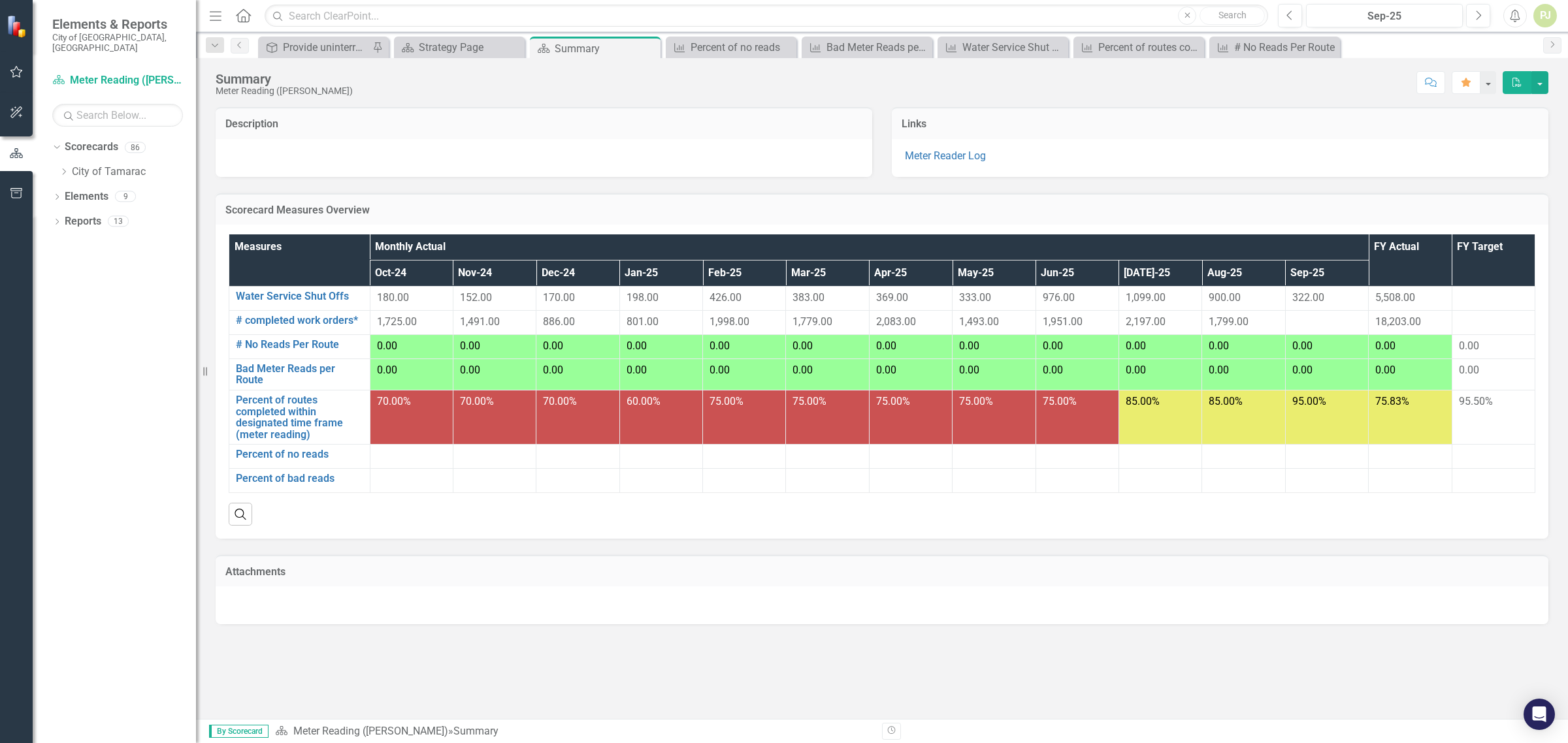
click at [1307, 317] on div at bounding box center [1327, 322] width 70 height 16
click at [404, 459] on div at bounding box center [412, 456] width 69 height 16
click at [1490, 310] on td at bounding box center [1494, 322] width 83 height 24
click at [1318, 319] on div at bounding box center [1327, 322] width 70 height 16
click at [1320, 321] on div at bounding box center [1327, 322] width 70 height 16
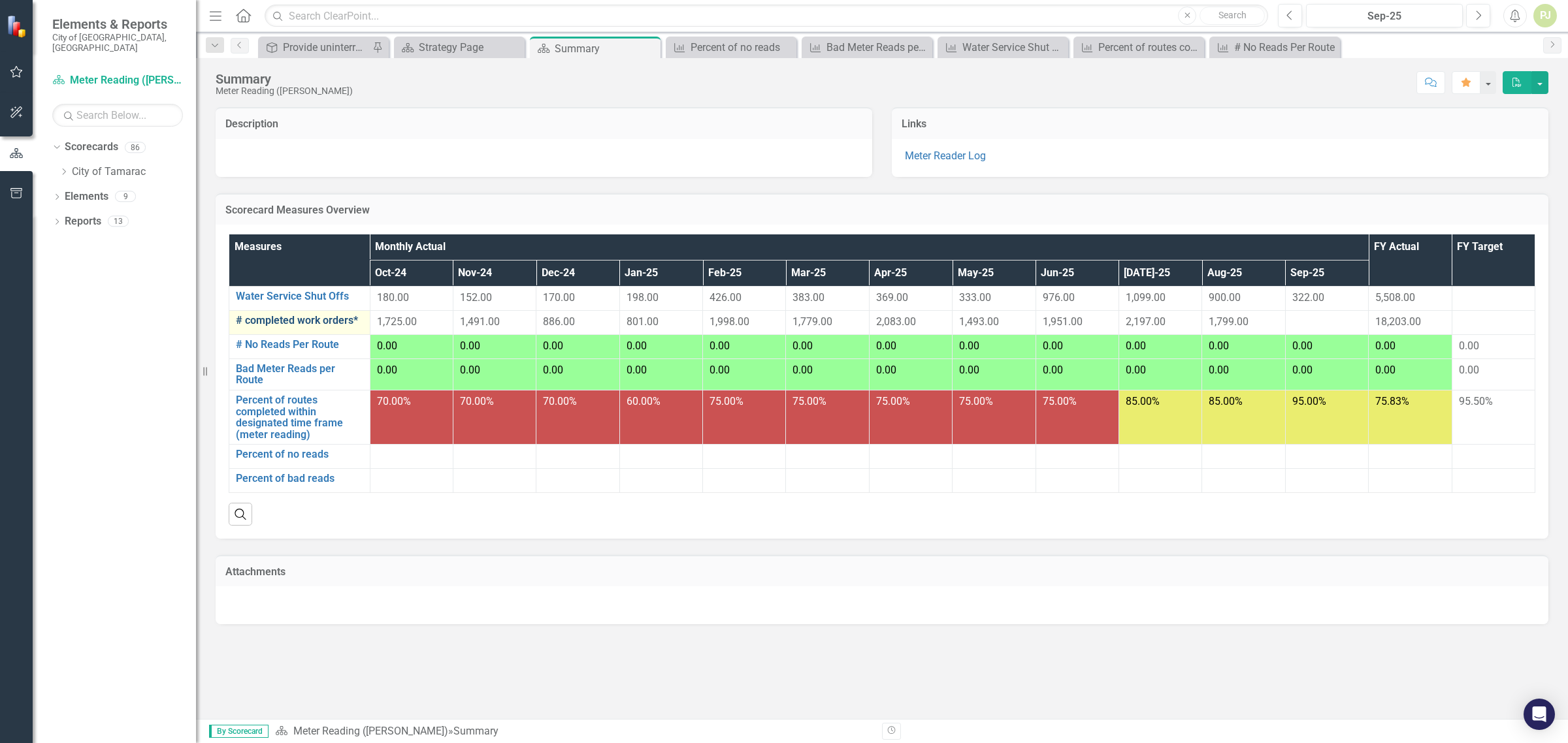
click at [328, 321] on link "# completed work orders*" at bounding box center [299, 320] width 127 height 12
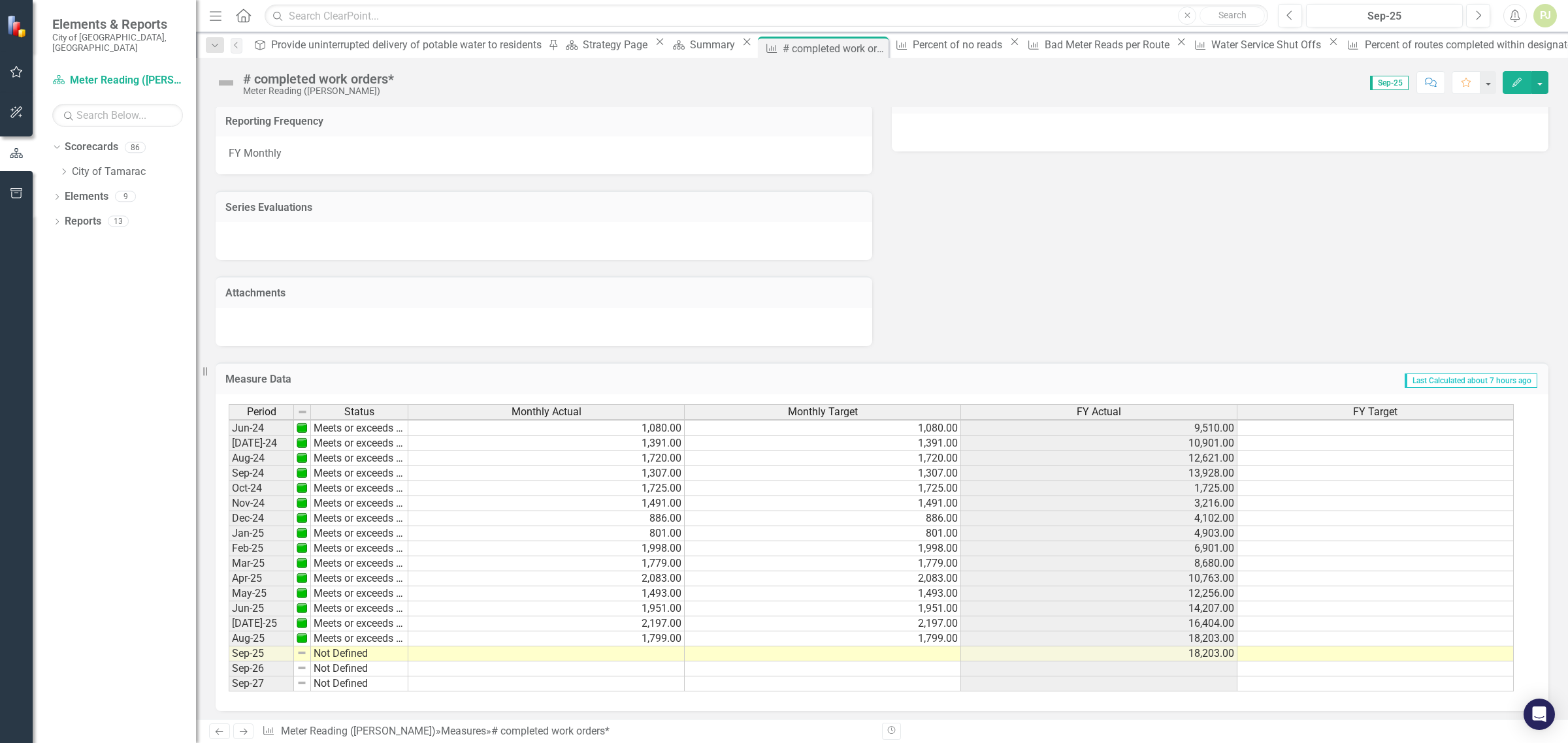
scroll to position [485, 0]
click at [651, 647] on td at bounding box center [546, 654] width 276 height 15
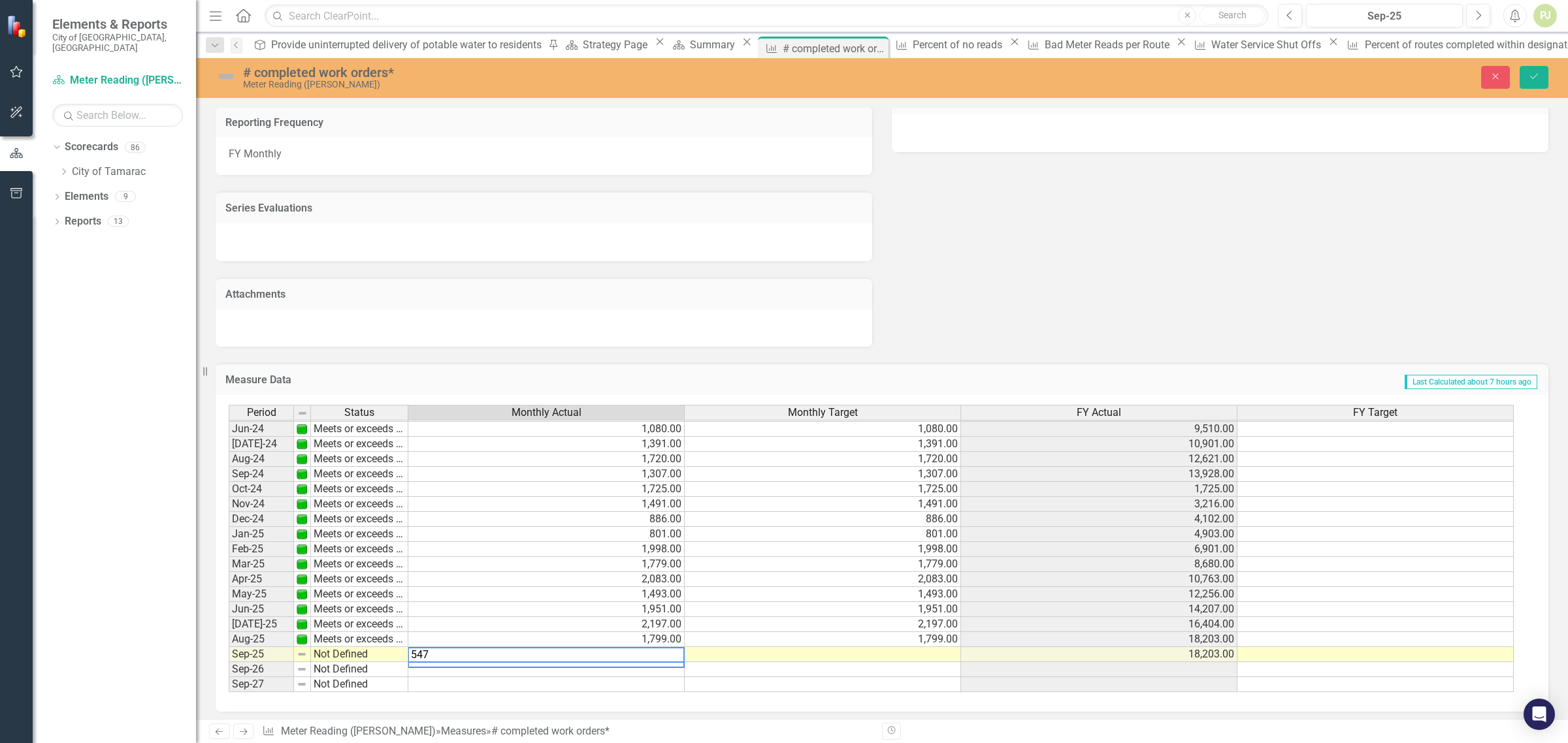
type textarea "547"
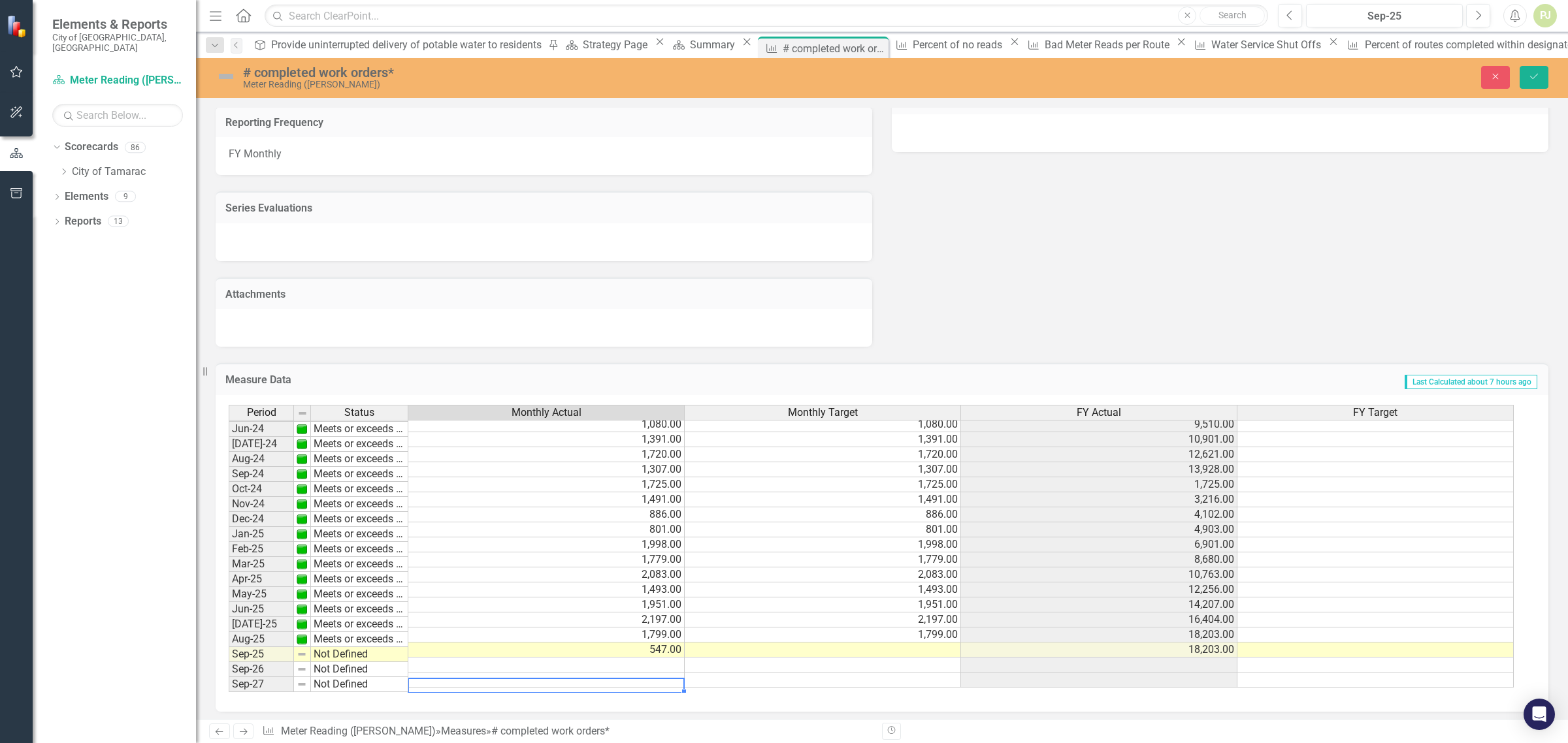
click at [638, 677] on td at bounding box center [546, 680] width 276 height 15
click at [229, 644] on div "Period Status Monthly Actual Monthly Target FY Actual FY Target May-23 Meets or…" at bounding box center [229, 447] width 0 height 482
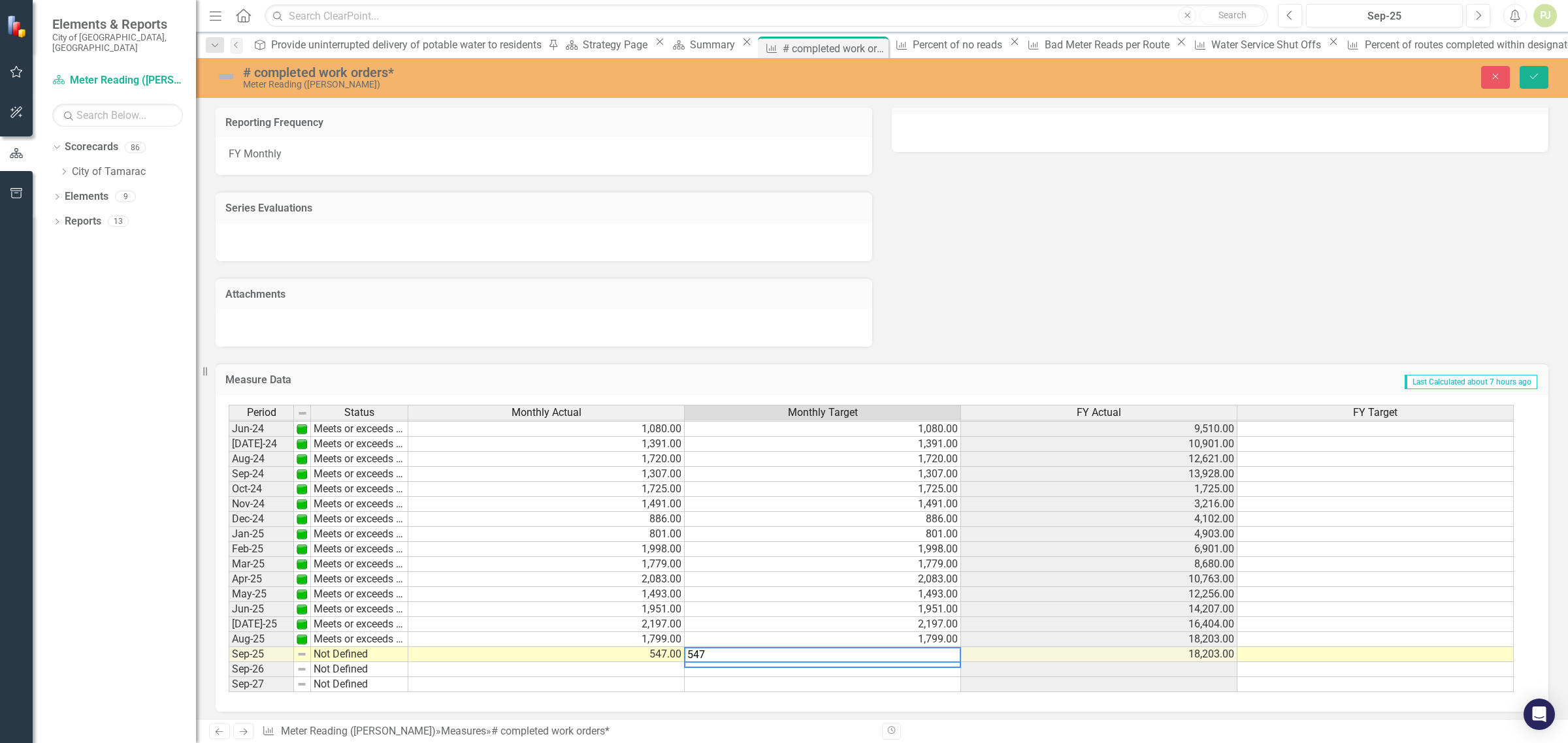
type textarea "547"
click at [229, 688] on div "Period Status Monthly Actual Monthly Target FY Actual FY Target May-23 Meets or…" at bounding box center [229, 451] width 0 height 482
click at [1540, 79] on icon "Save" at bounding box center [1534, 76] width 12 height 9
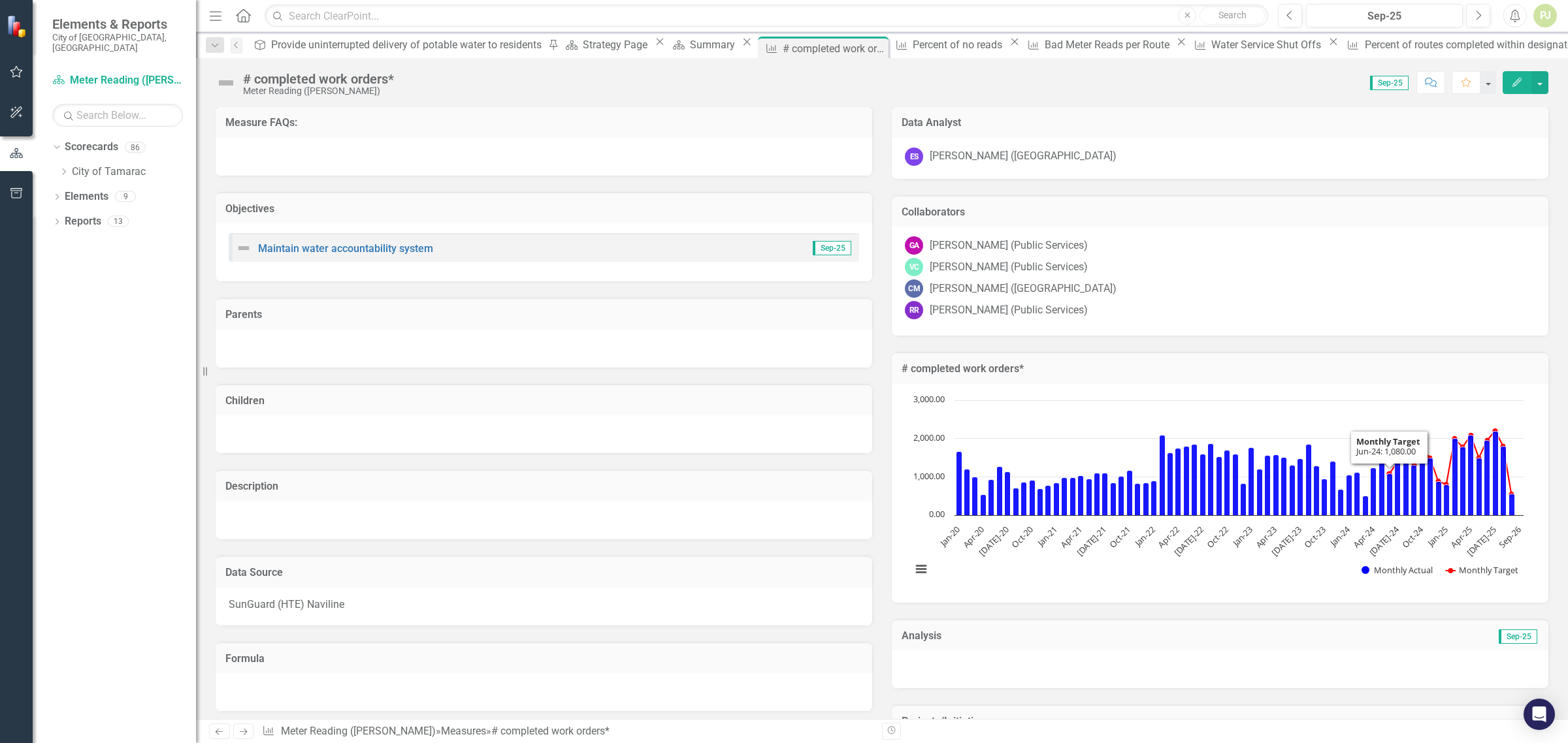
scroll to position [0, 0]
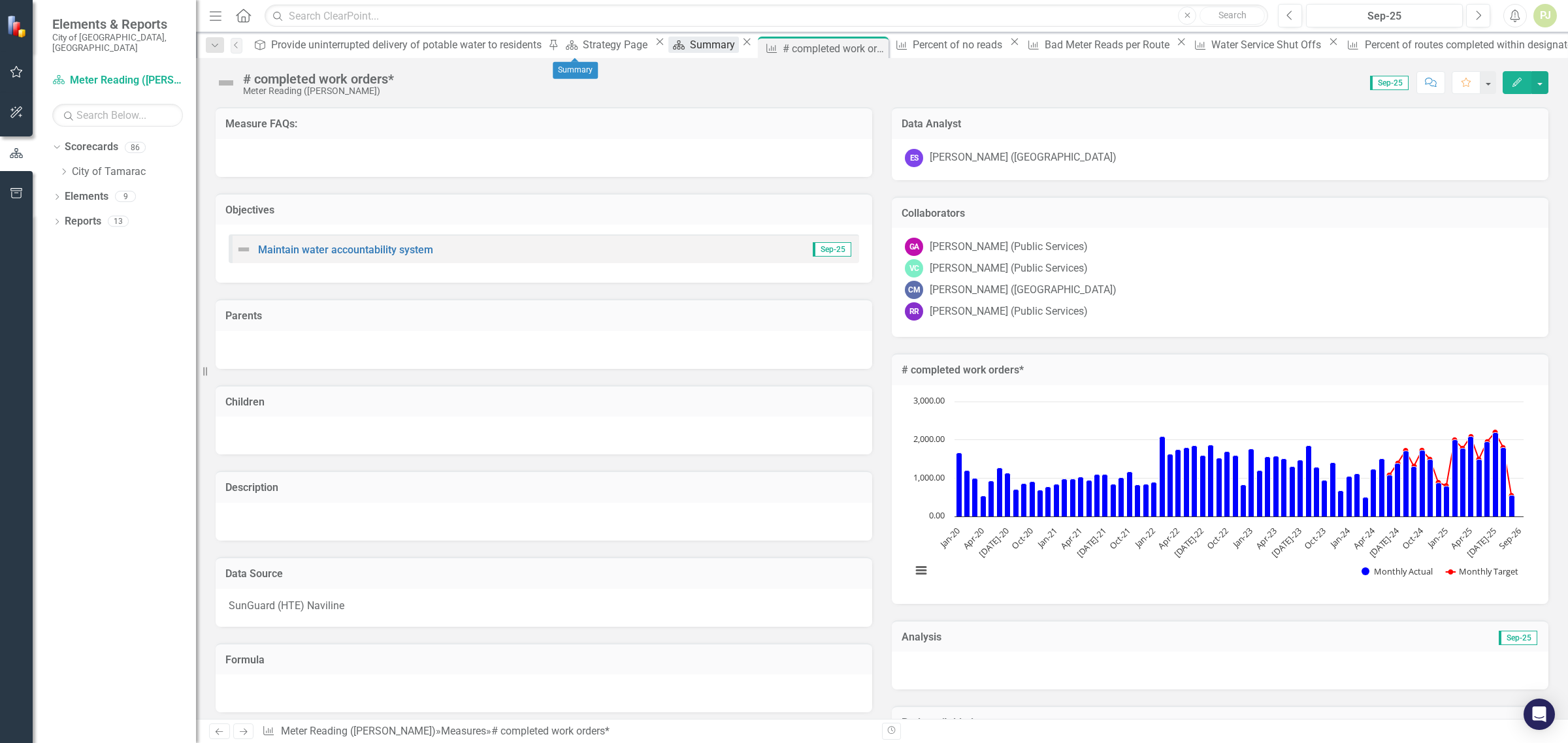
click at [690, 40] on div "Summary" at bounding box center [714, 45] width 49 height 16
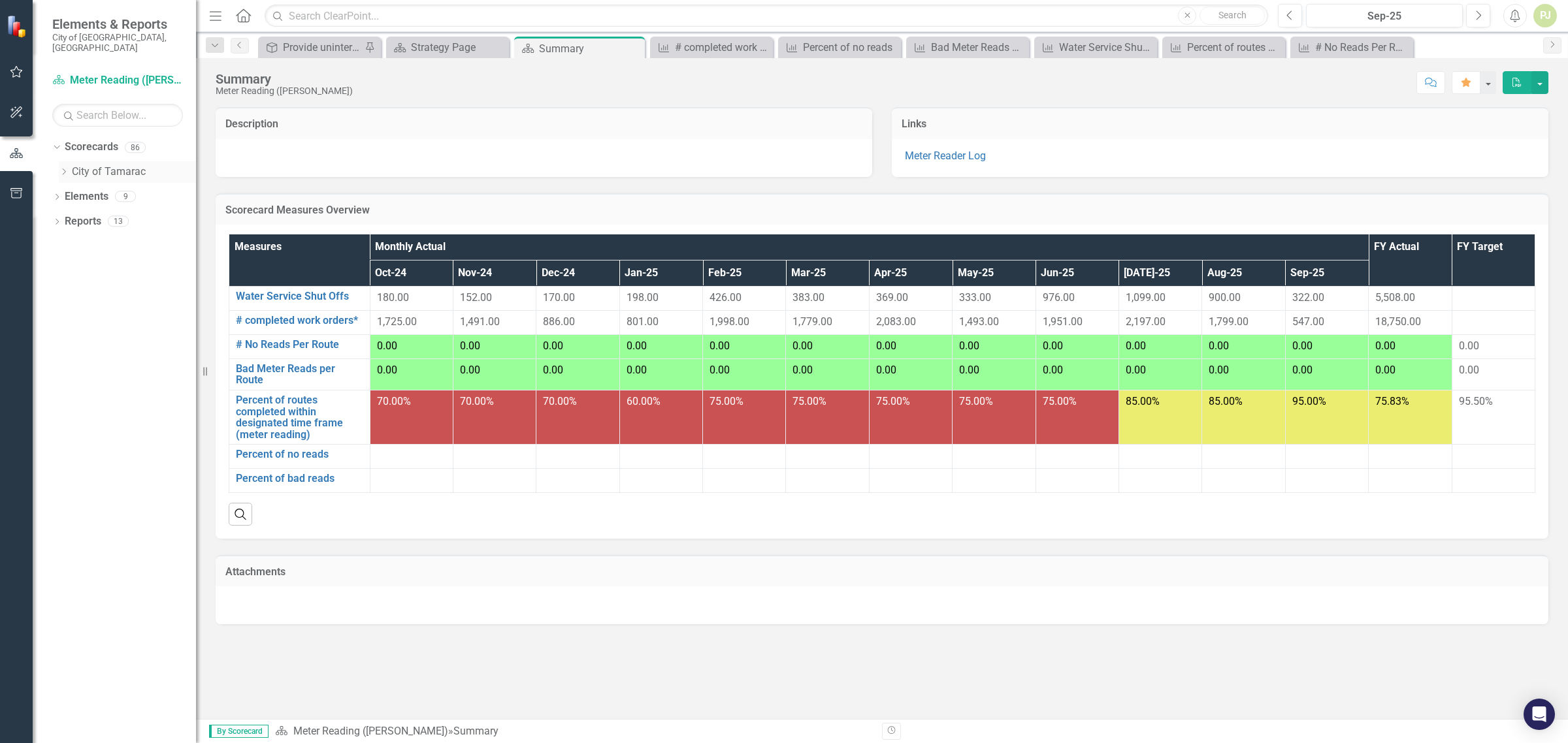
click at [92, 164] on link "City of Tamarac" at bounding box center [133, 172] width 124 height 15
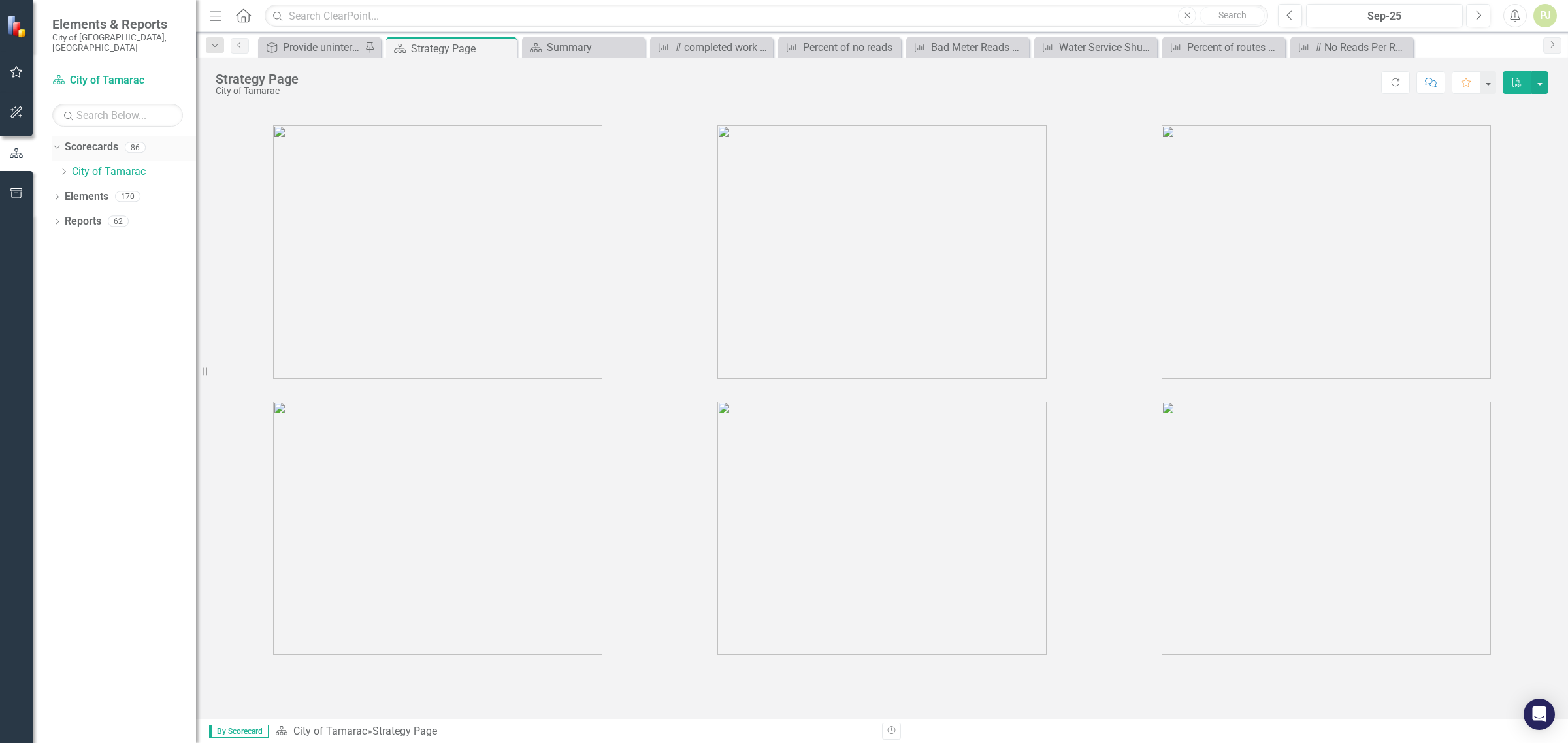
click at [89, 141] on link "Scorecards" at bounding box center [91, 148] width 53 height 15
click at [64, 137] on div "Dropdown Scorecards 86" at bounding box center [124, 149] width 144 height 25
click at [62, 168] on icon "Dropdown" at bounding box center [64, 172] width 9 height 8
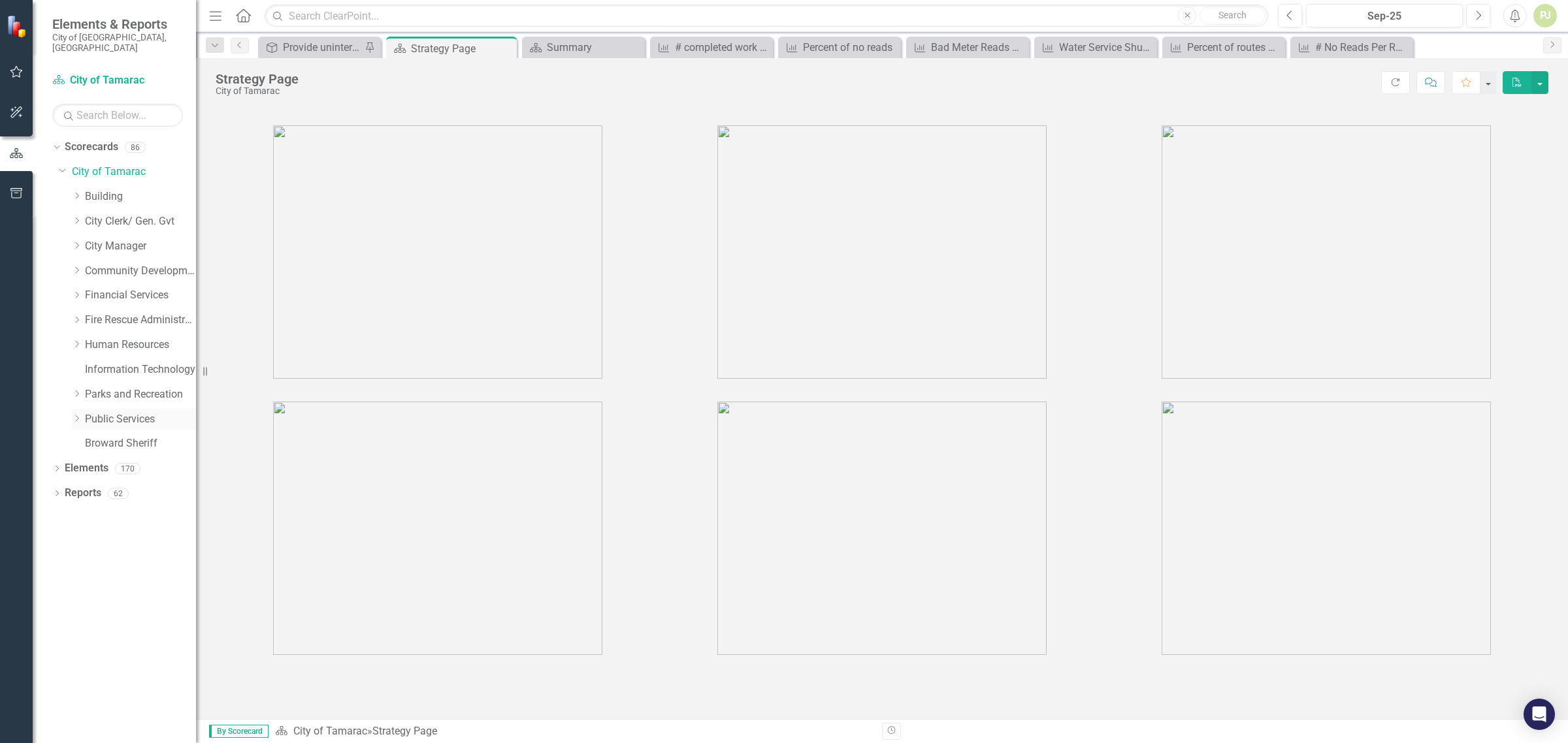
click at [81, 415] on icon "Dropdown" at bounding box center [77, 419] width 9 height 8
click at [111, 610] on link "Utilities" at bounding box center [147, 617] width 98 height 15
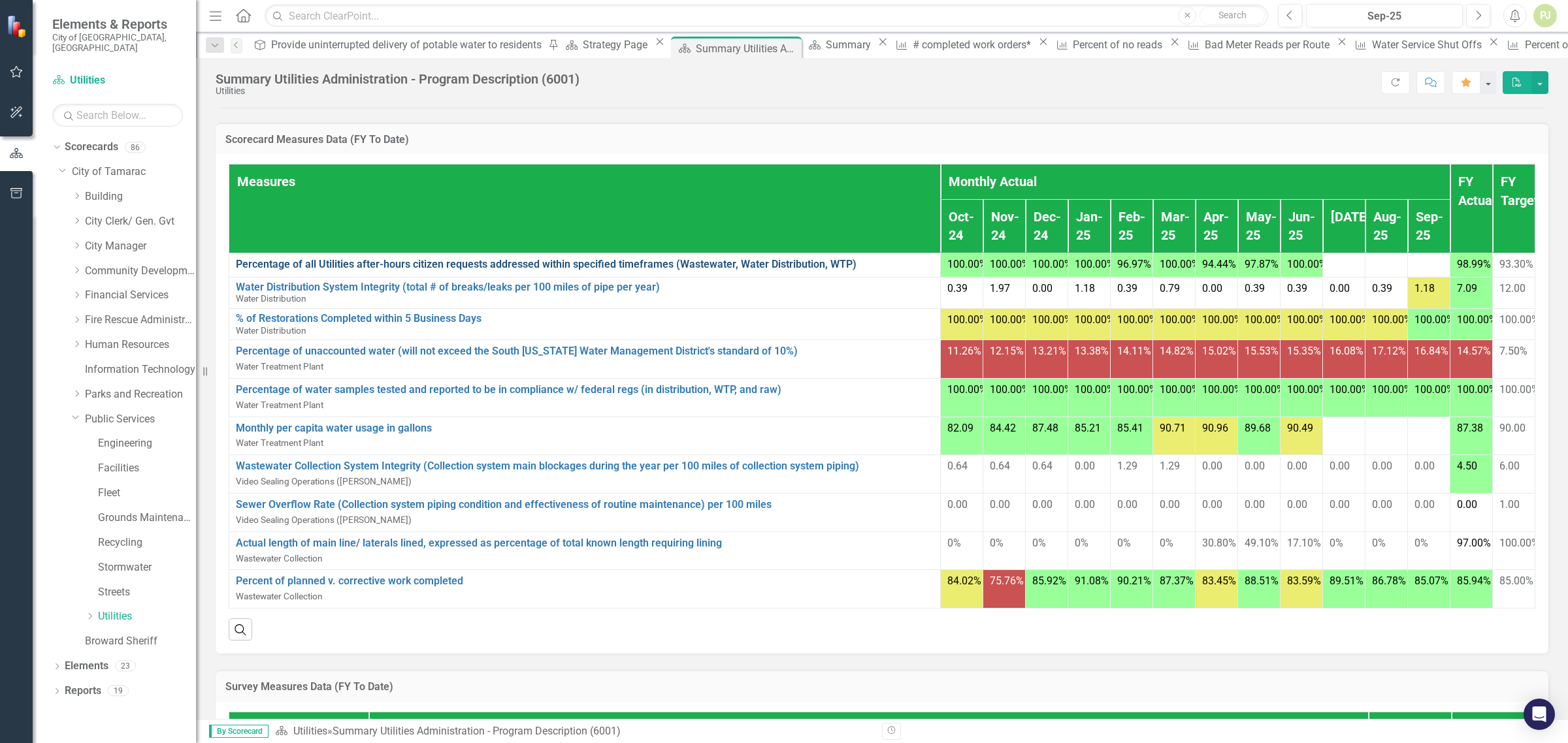
click at [301, 272] on link "Percentage of all Utilities after-hours citizen requests addressed within speci…" at bounding box center [584, 265] width 698 height 15
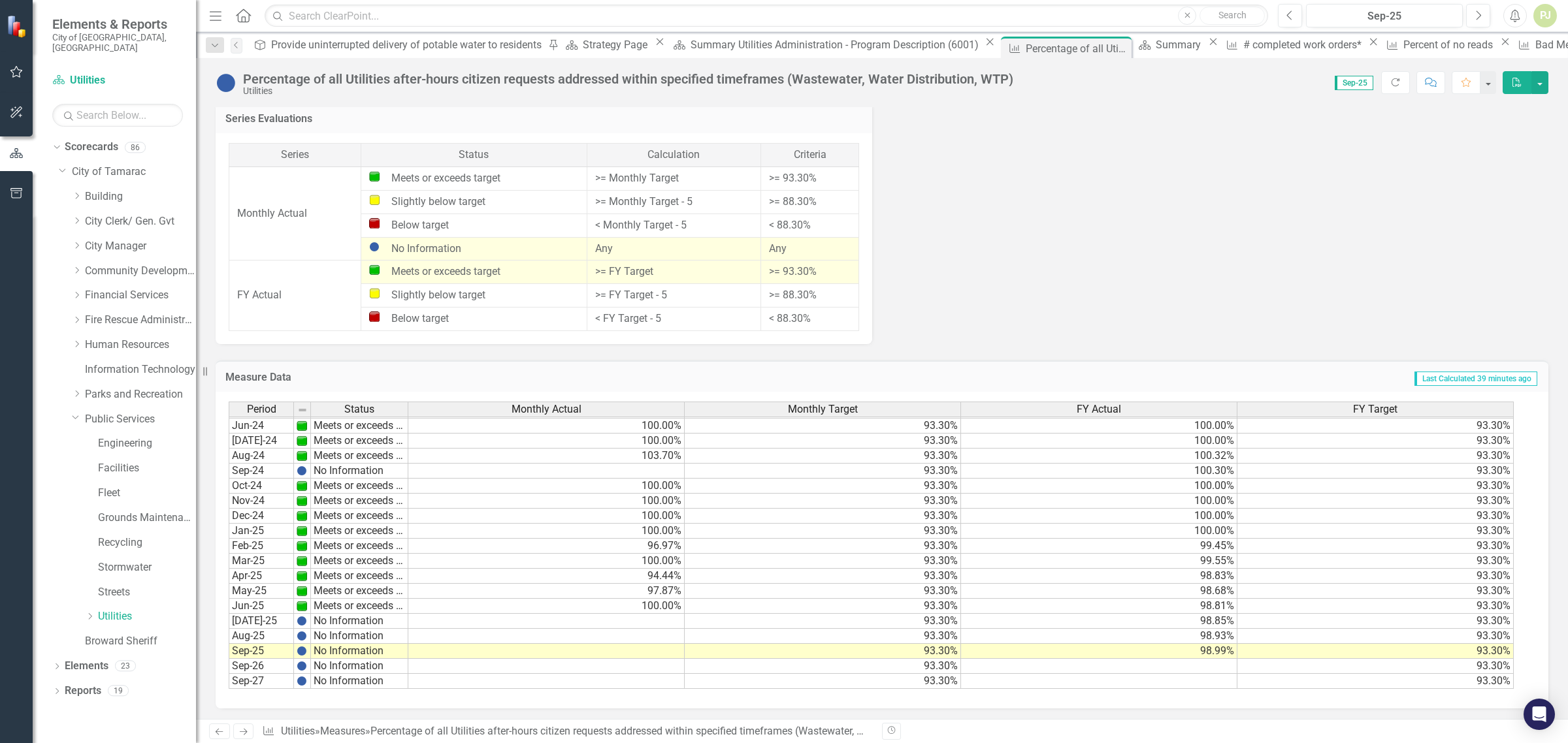
scroll to position [485, 0]
click at [615, 614] on td at bounding box center [546, 621] width 276 height 15
click at [644, 619] on td at bounding box center [546, 621] width 276 height 15
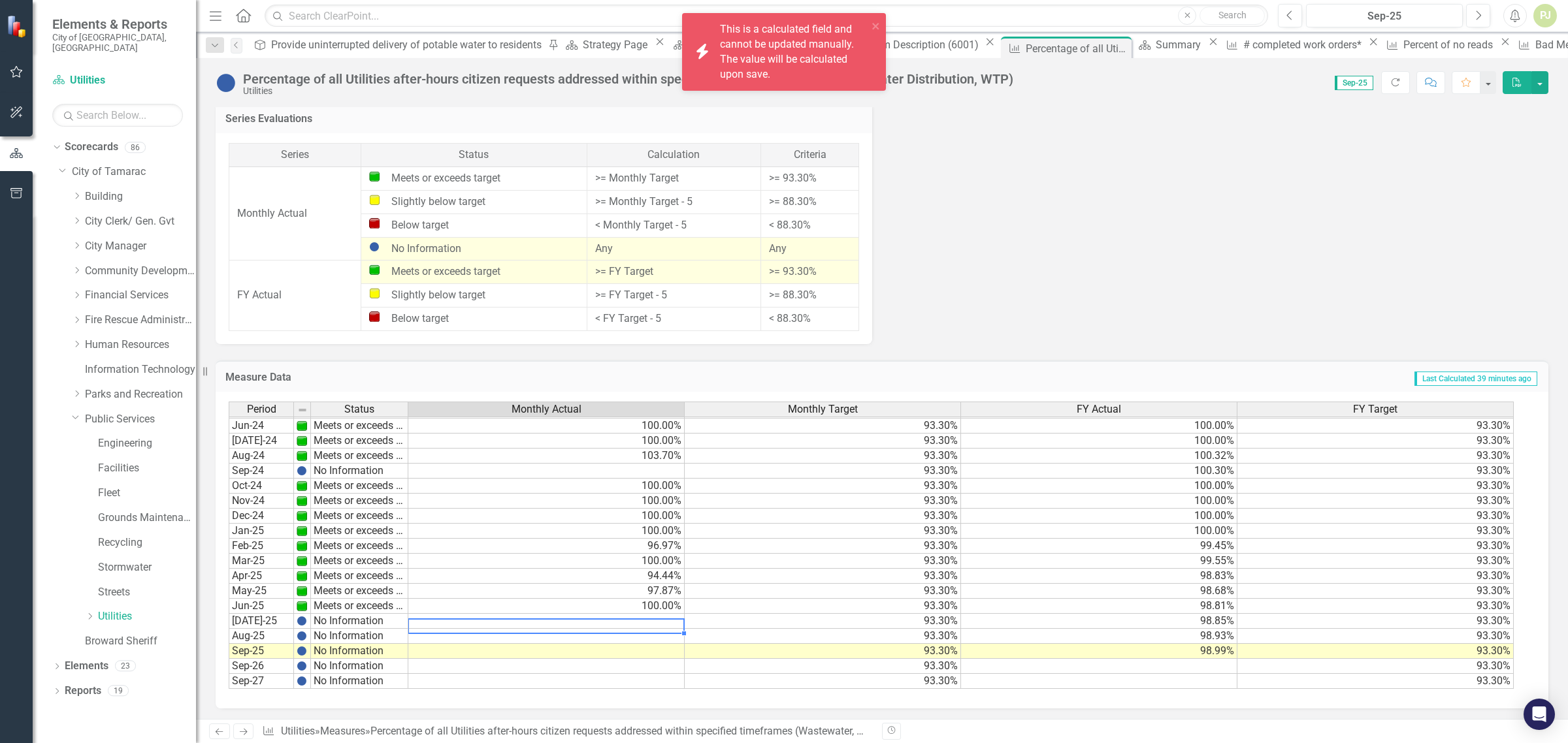
click at [664, 614] on td at bounding box center [546, 621] width 276 height 15
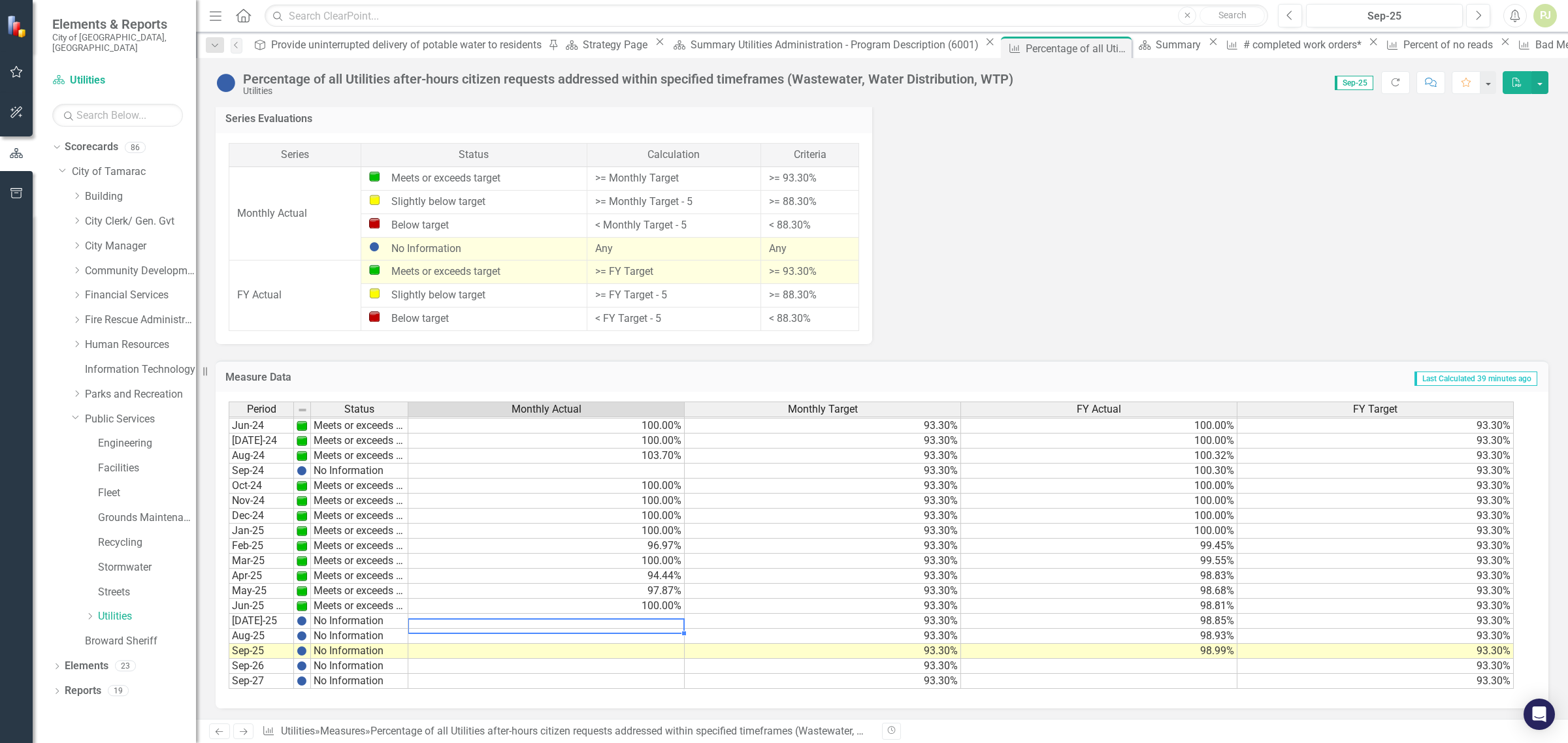
click at [648, 616] on td at bounding box center [546, 621] width 276 height 15
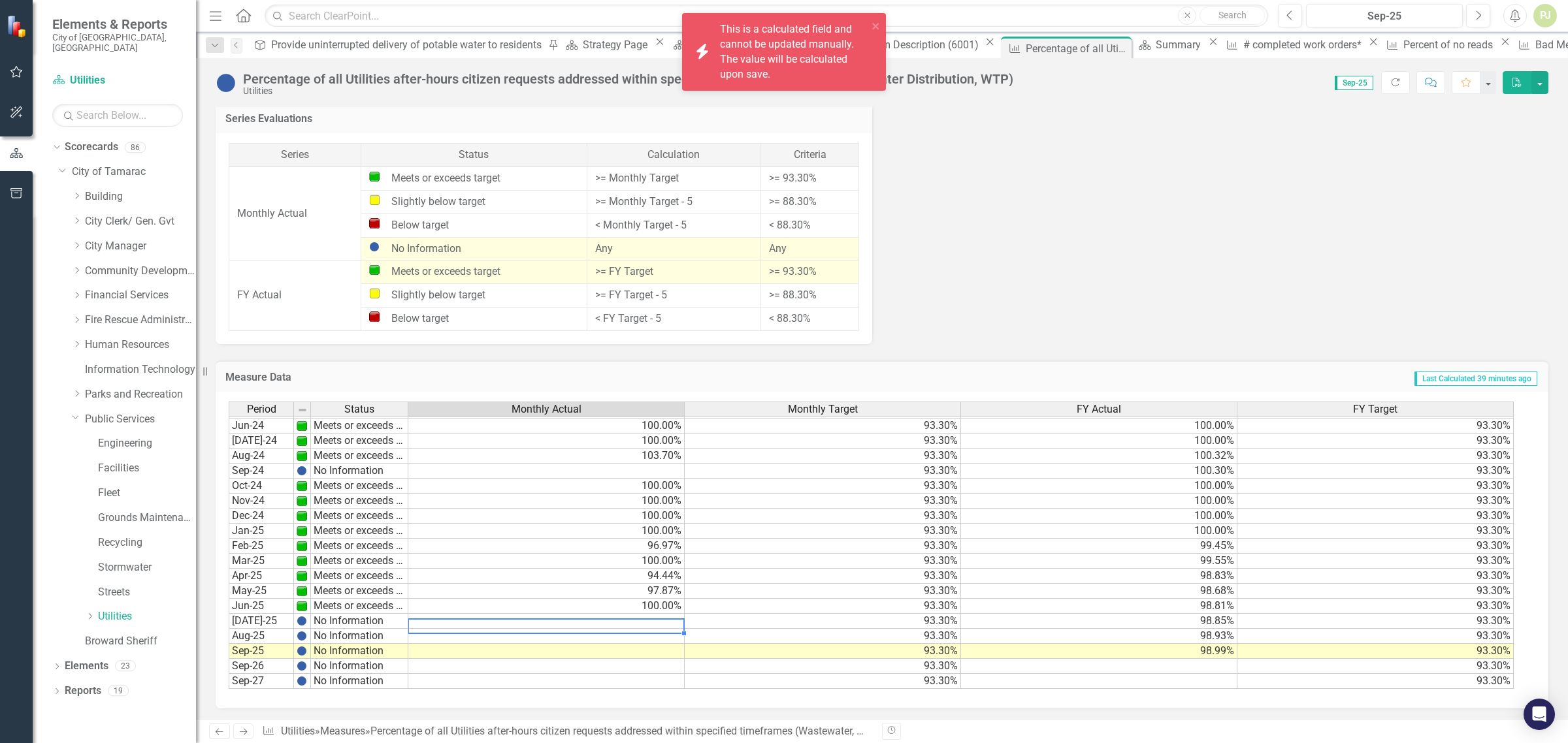
click at [655, 616] on td at bounding box center [546, 621] width 276 height 15
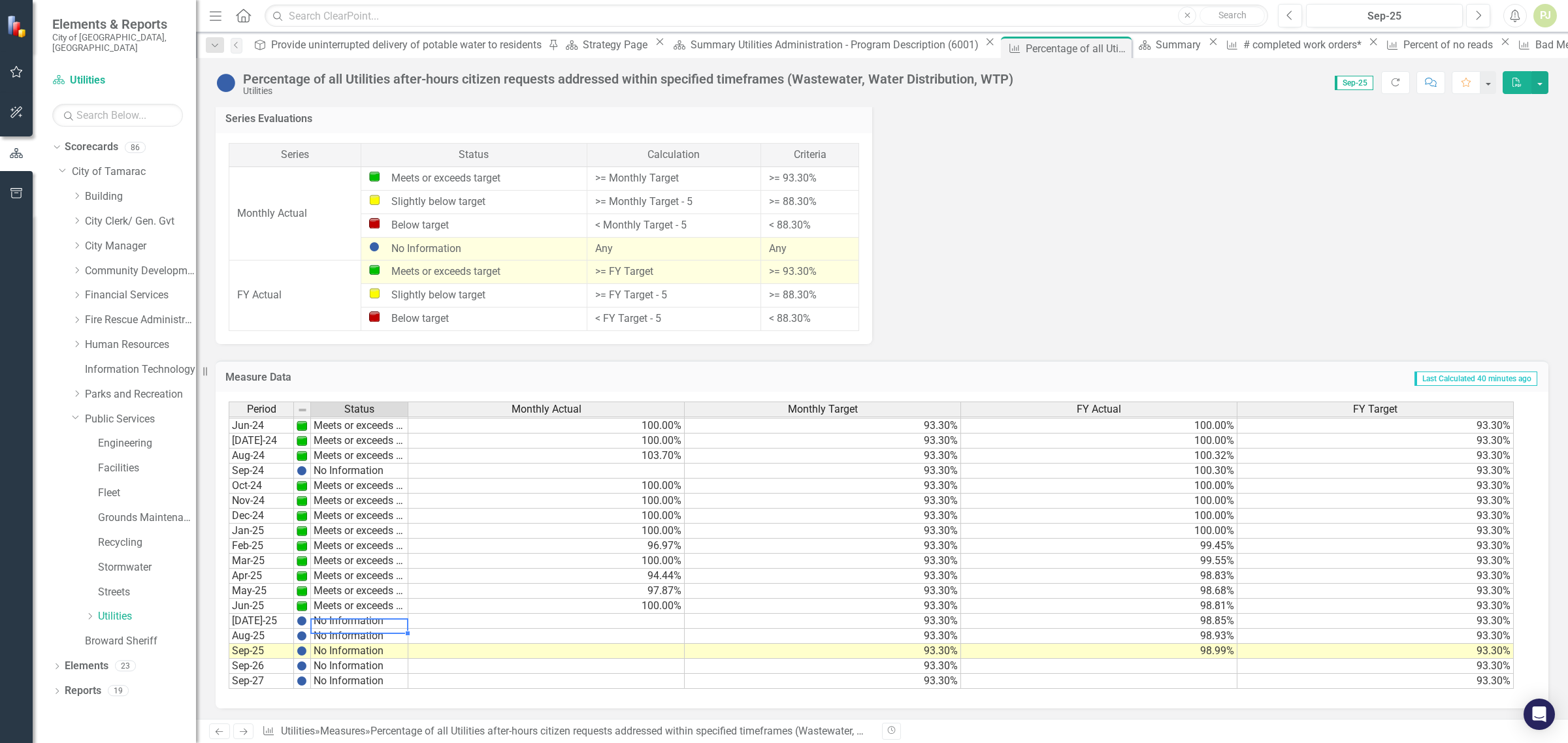
click at [336, 619] on td "No Information" at bounding box center [360, 621] width 97 height 15
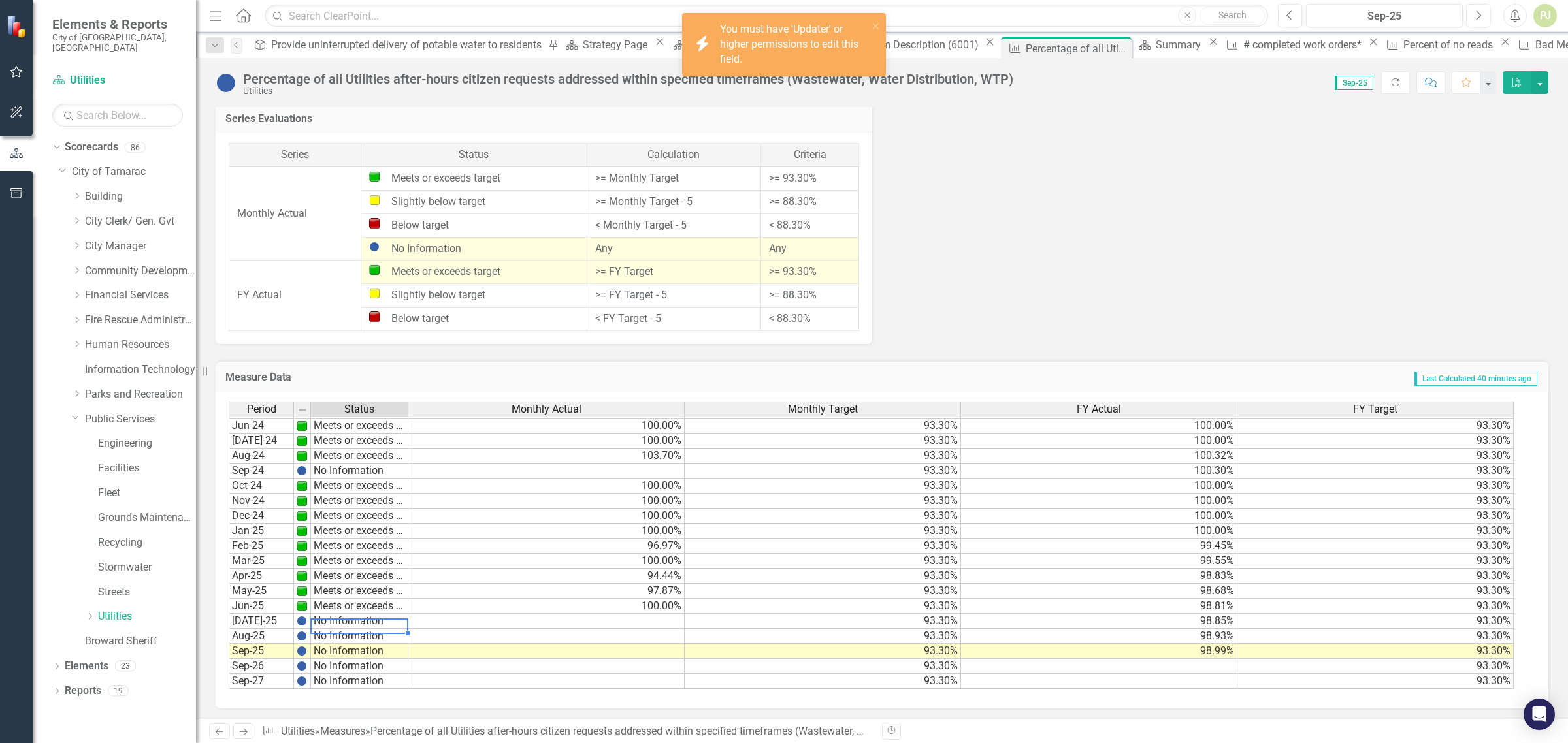
click at [307, 619] on td at bounding box center [302, 621] width 17 height 15
click at [306, 619] on img at bounding box center [301, 621] width 10 height 10
click at [347, 617] on td "No Information" at bounding box center [360, 621] width 97 height 15
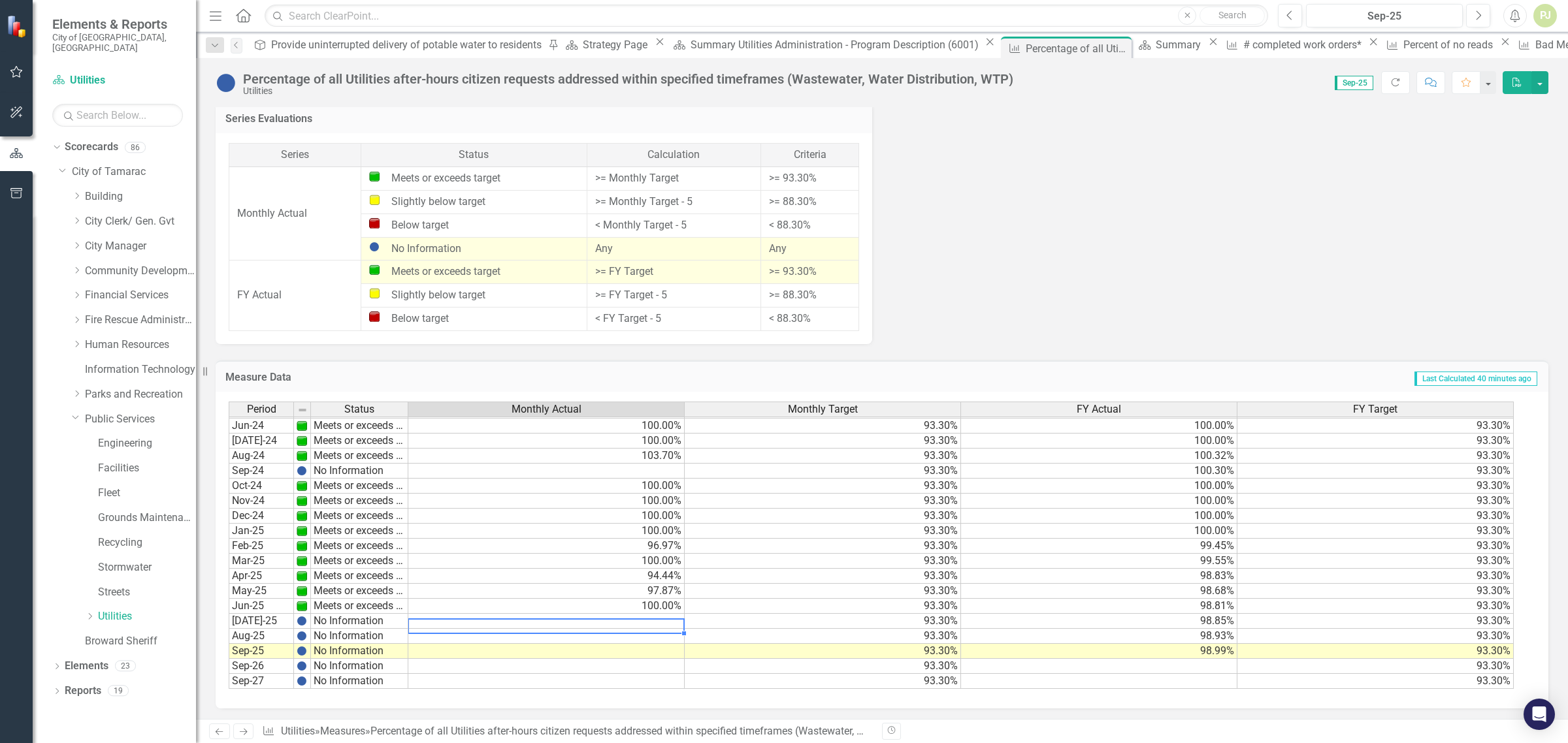
click at [444, 619] on td at bounding box center [546, 621] width 276 height 15
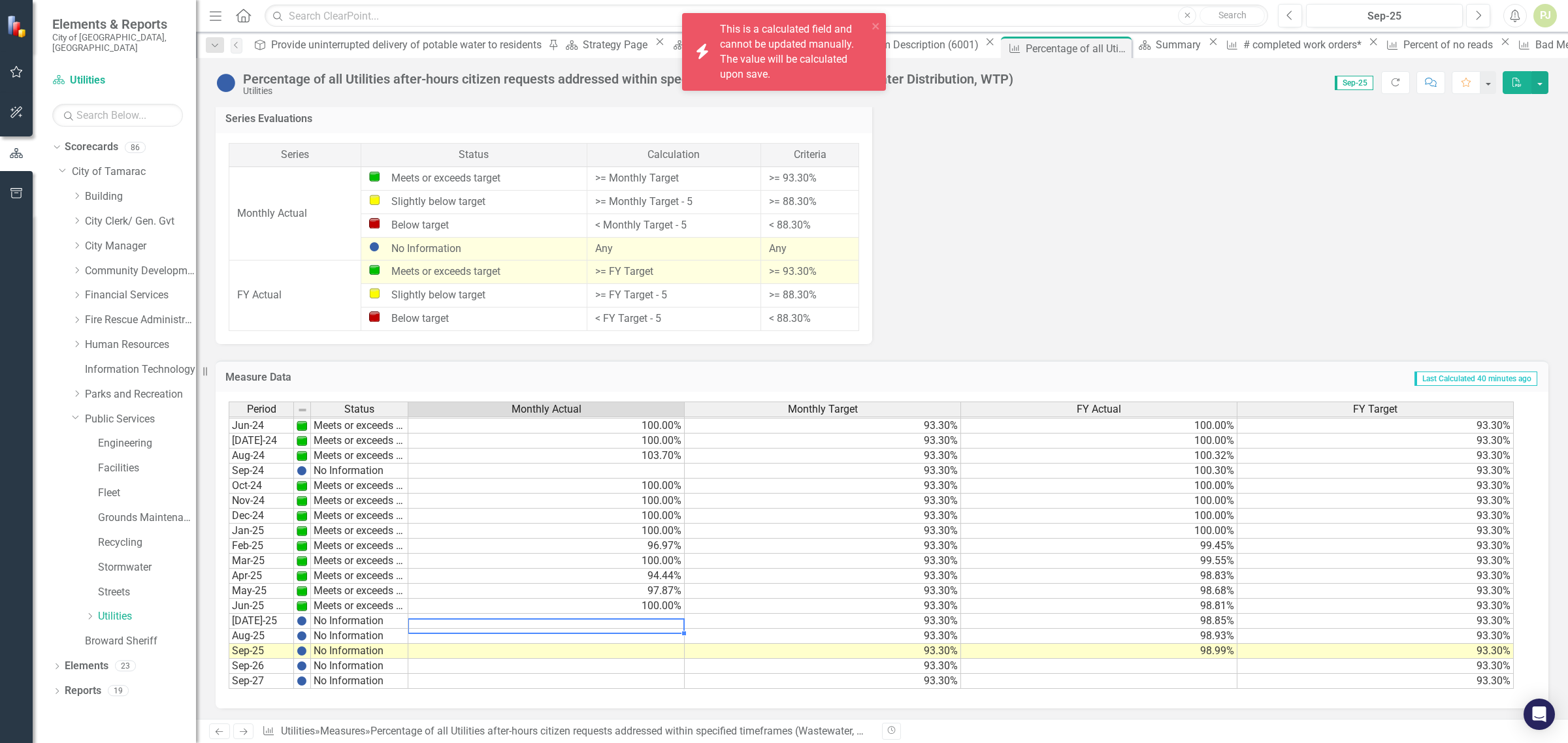
click at [668, 625] on td at bounding box center [546, 621] width 276 height 15
click at [668, 622] on td at bounding box center [546, 621] width 276 height 15
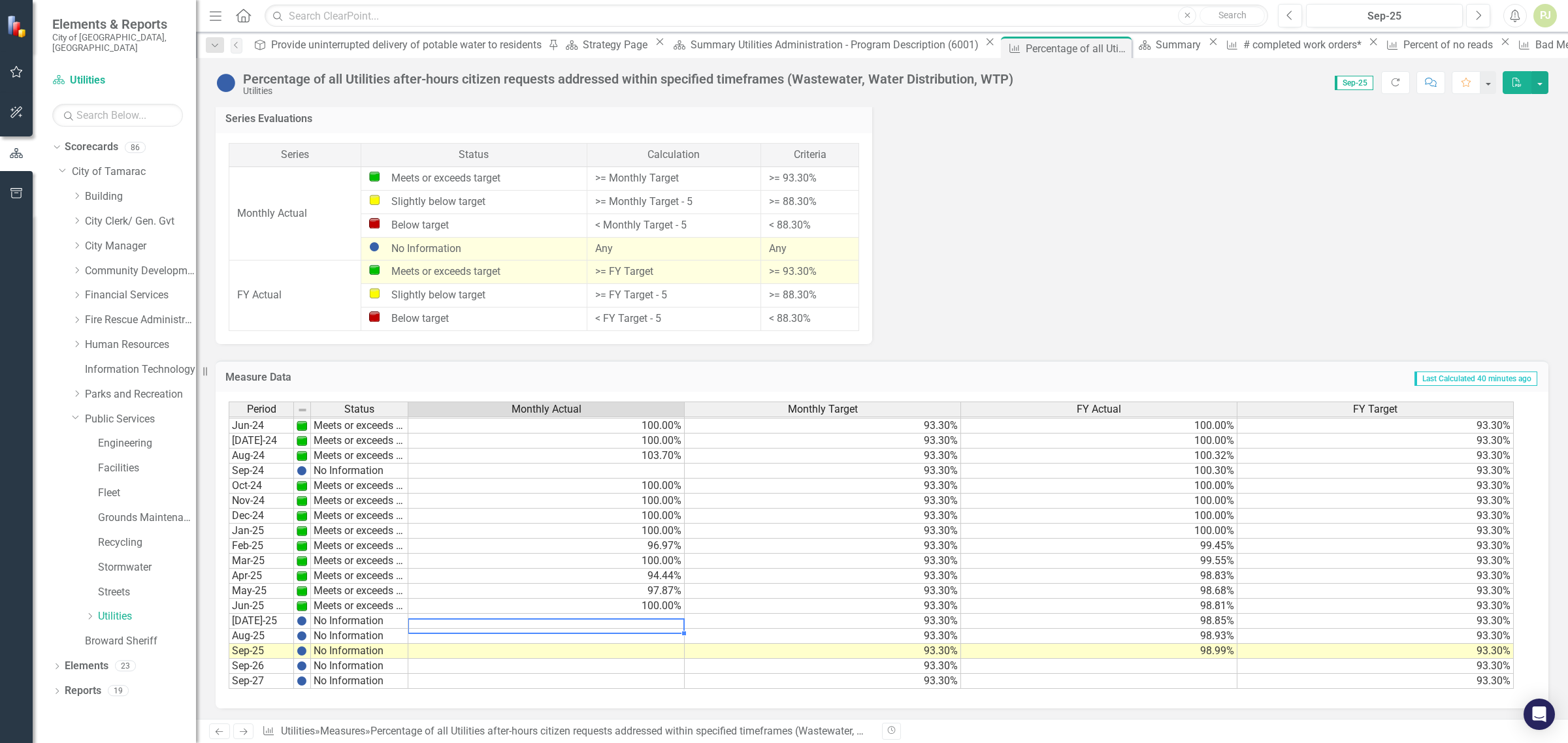
click at [668, 622] on td at bounding box center [546, 621] width 276 height 15
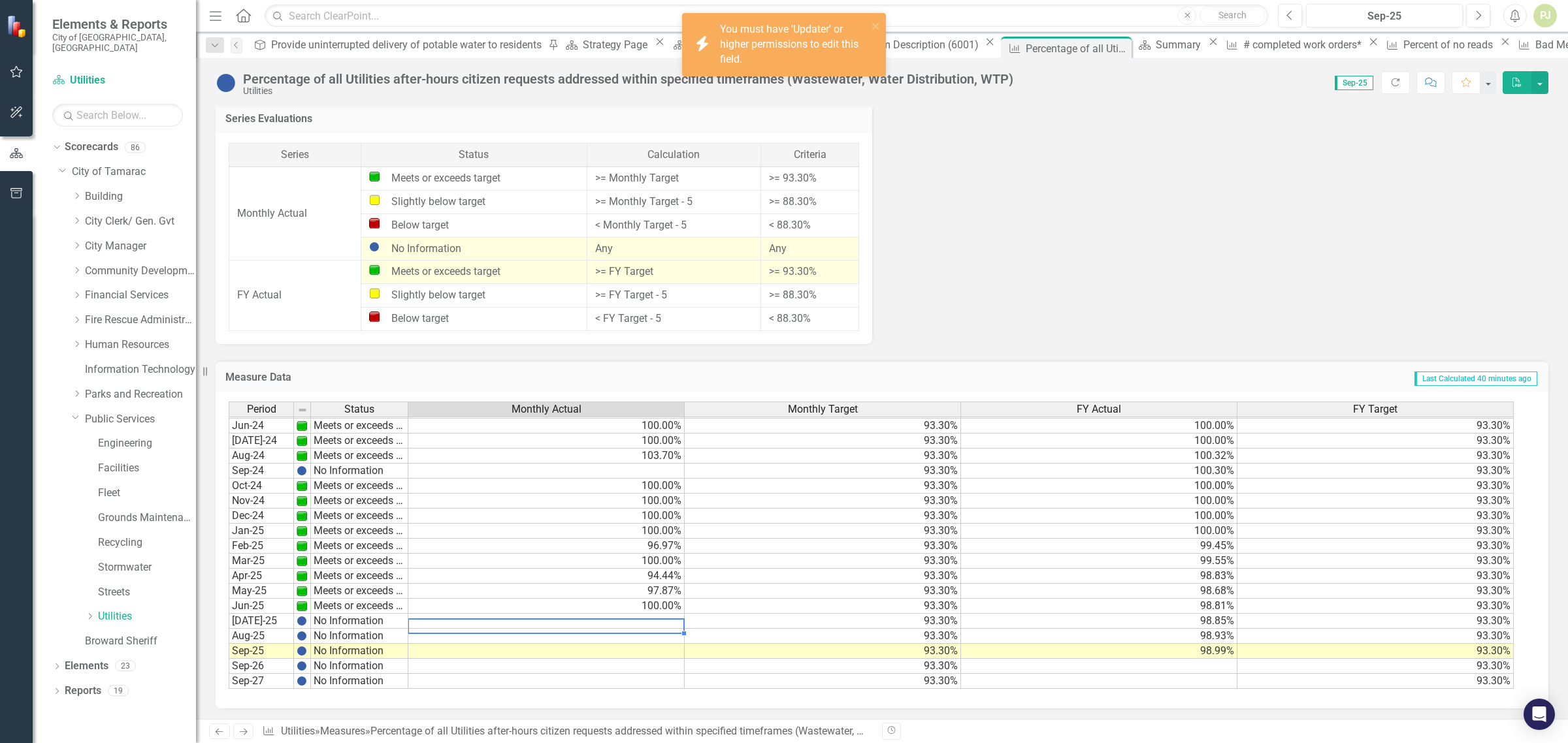
click at [804, 619] on td "93.30%" at bounding box center [823, 621] width 276 height 15
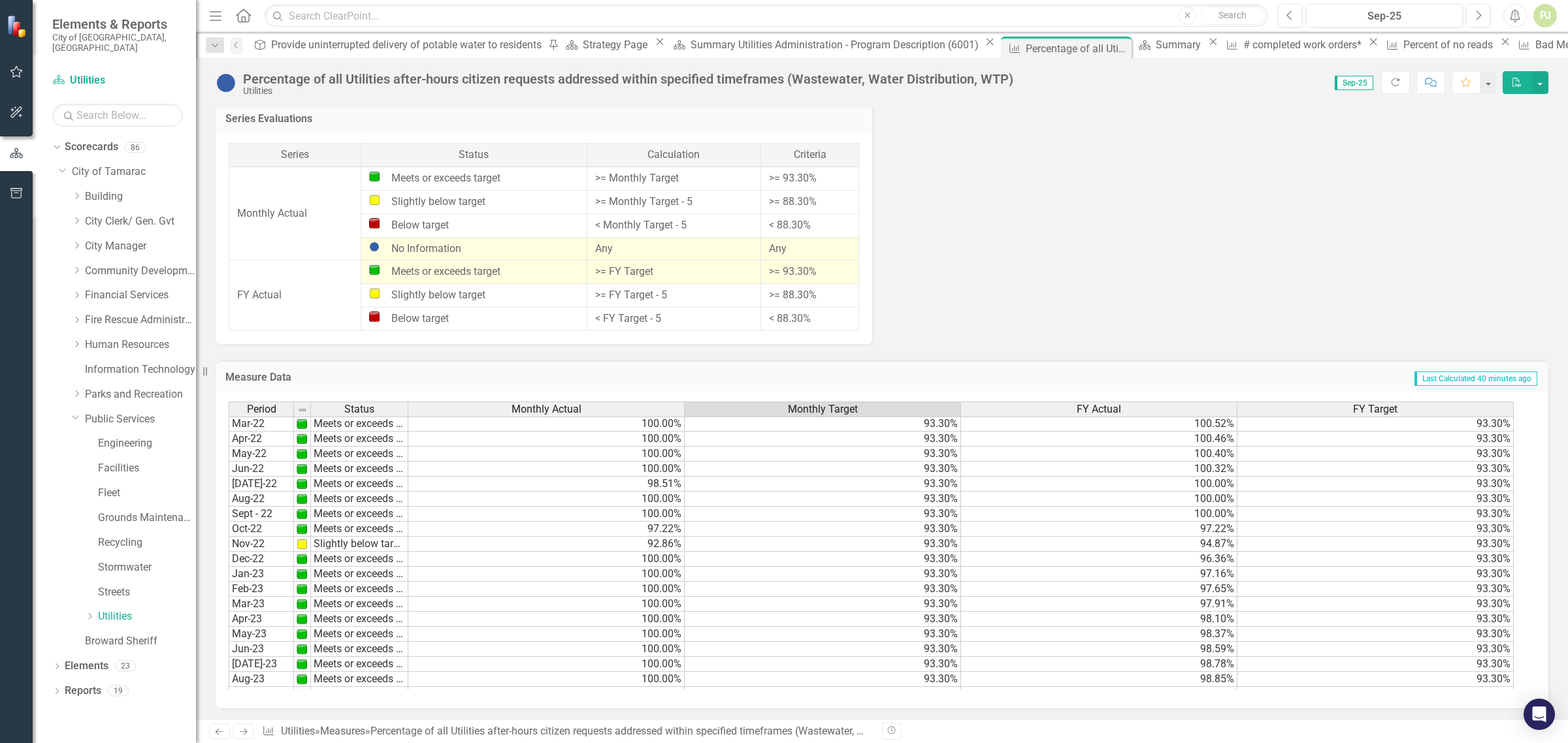
scroll to position [7, 0]
click at [334, 542] on td "Slightly below target" at bounding box center [360, 539] width 97 height 15
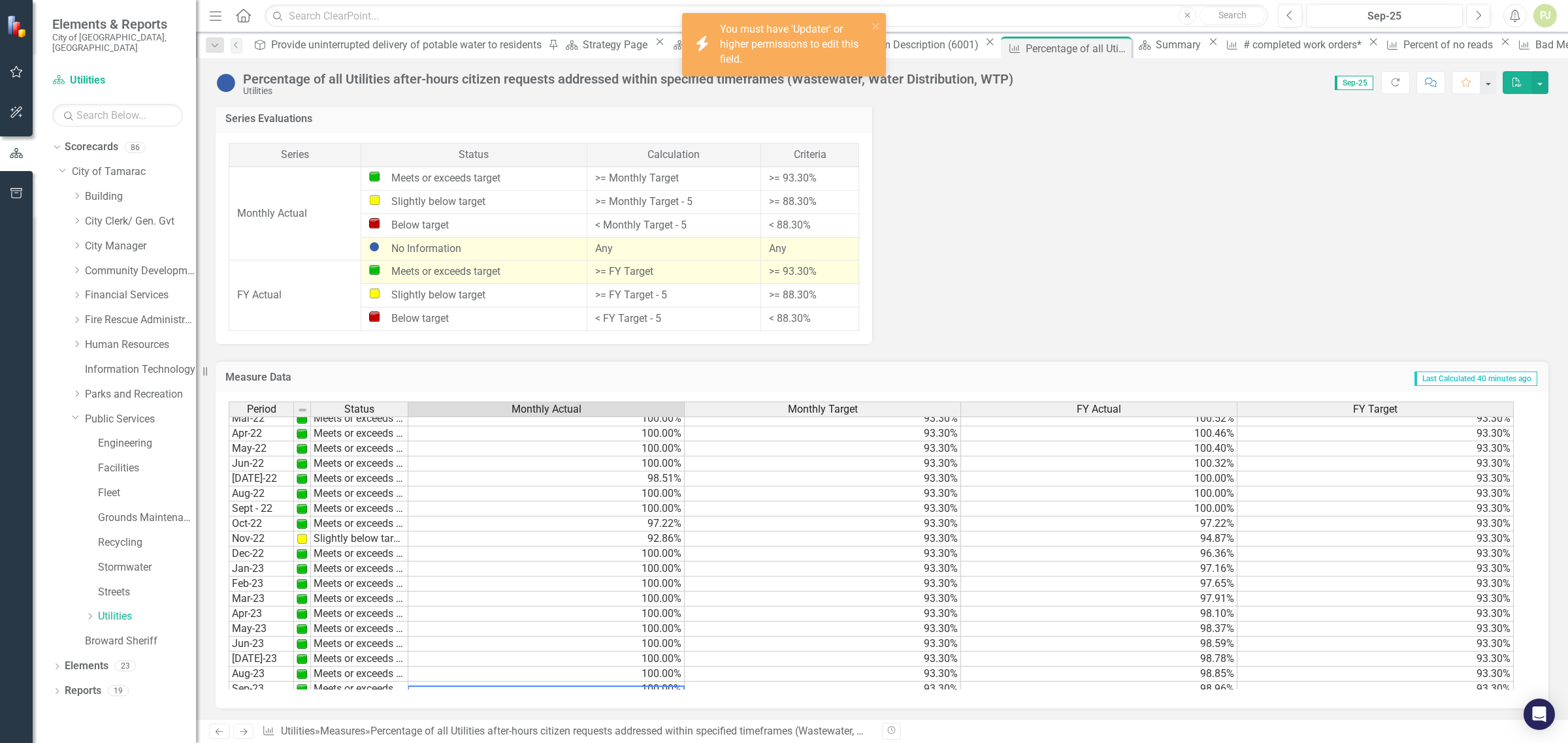
click at [598, 685] on td "100.00%" at bounding box center [546, 690] width 276 height 15
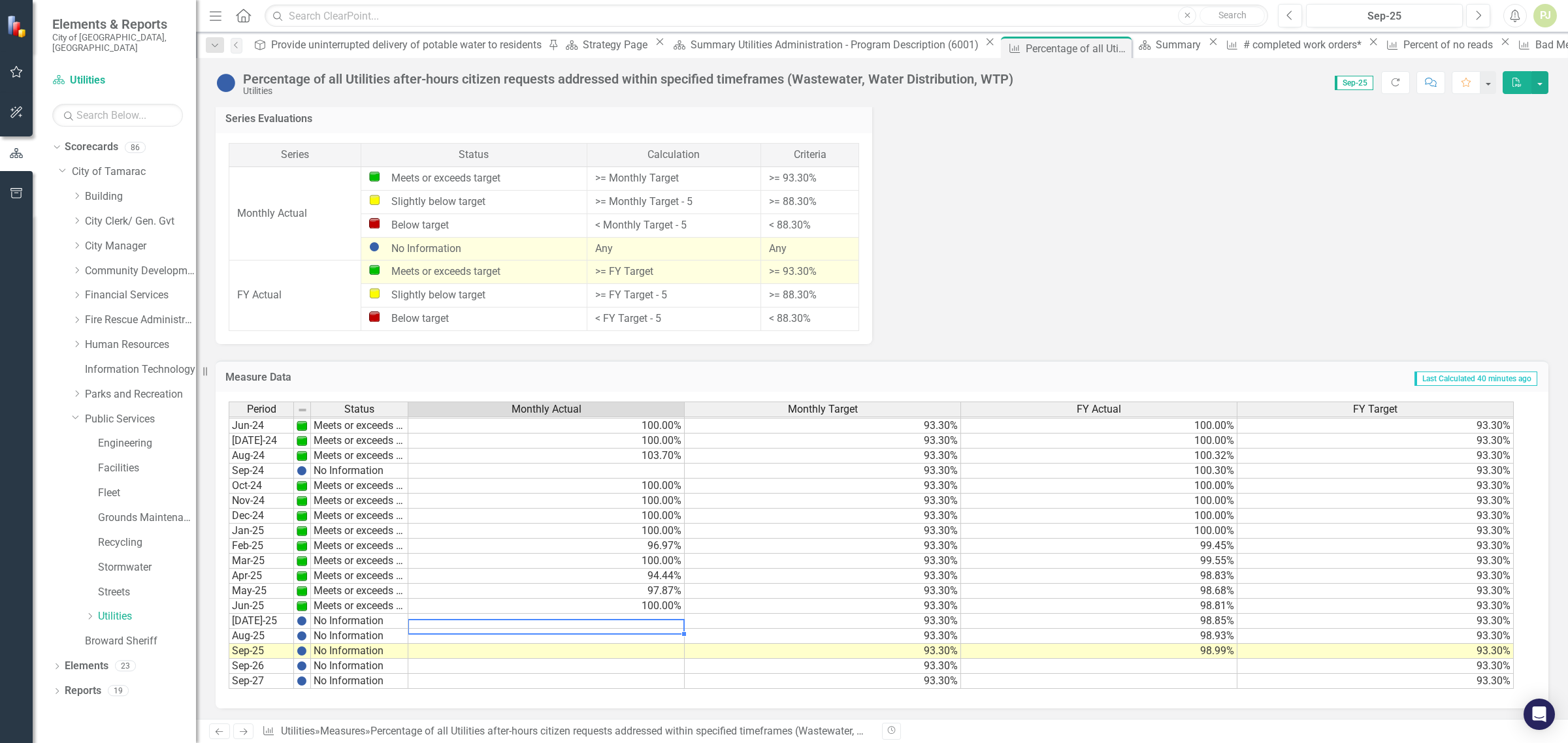
click at [641, 614] on td at bounding box center [546, 621] width 276 height 15
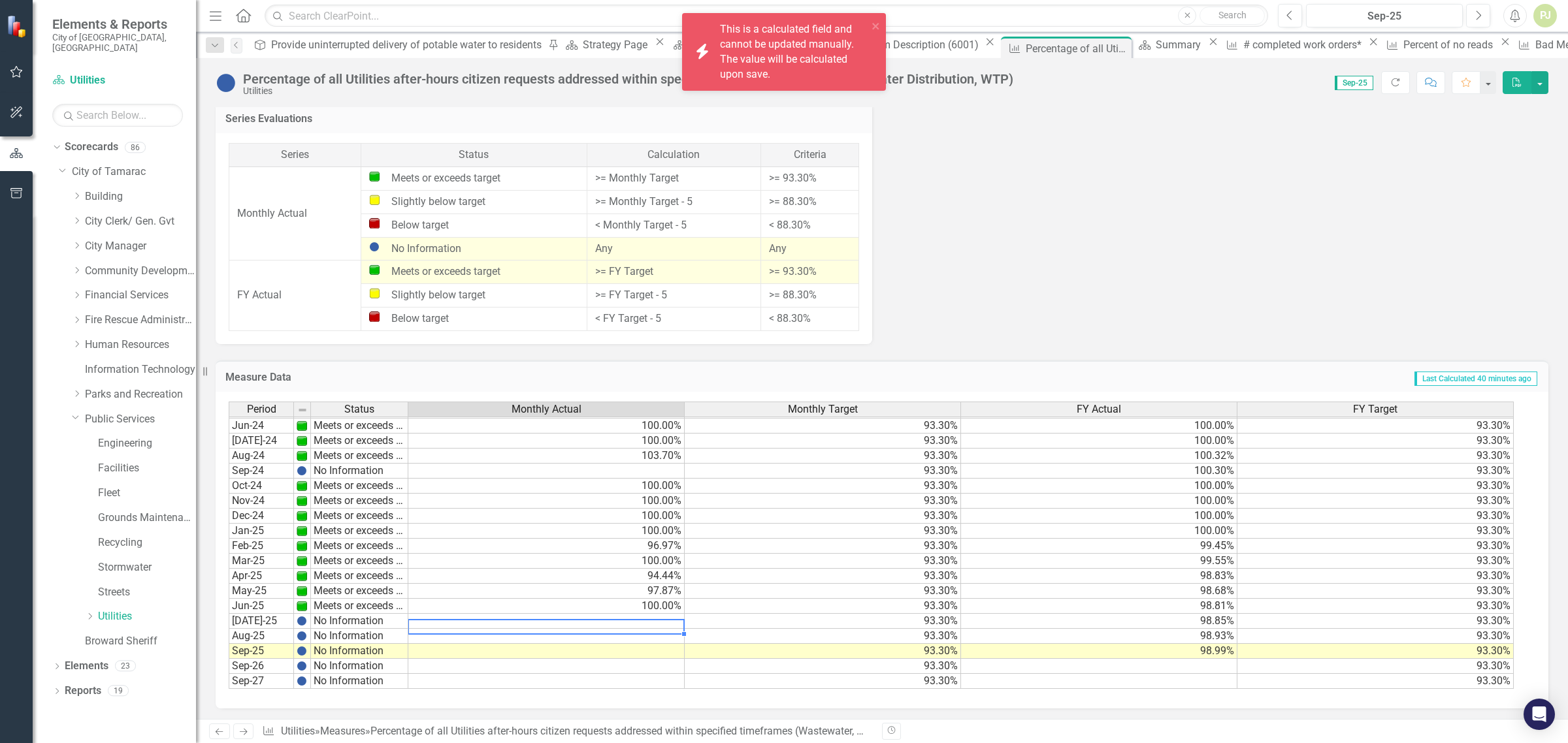
click at [641, 614] on td at bounding box center [546, 621] width 276 height 15
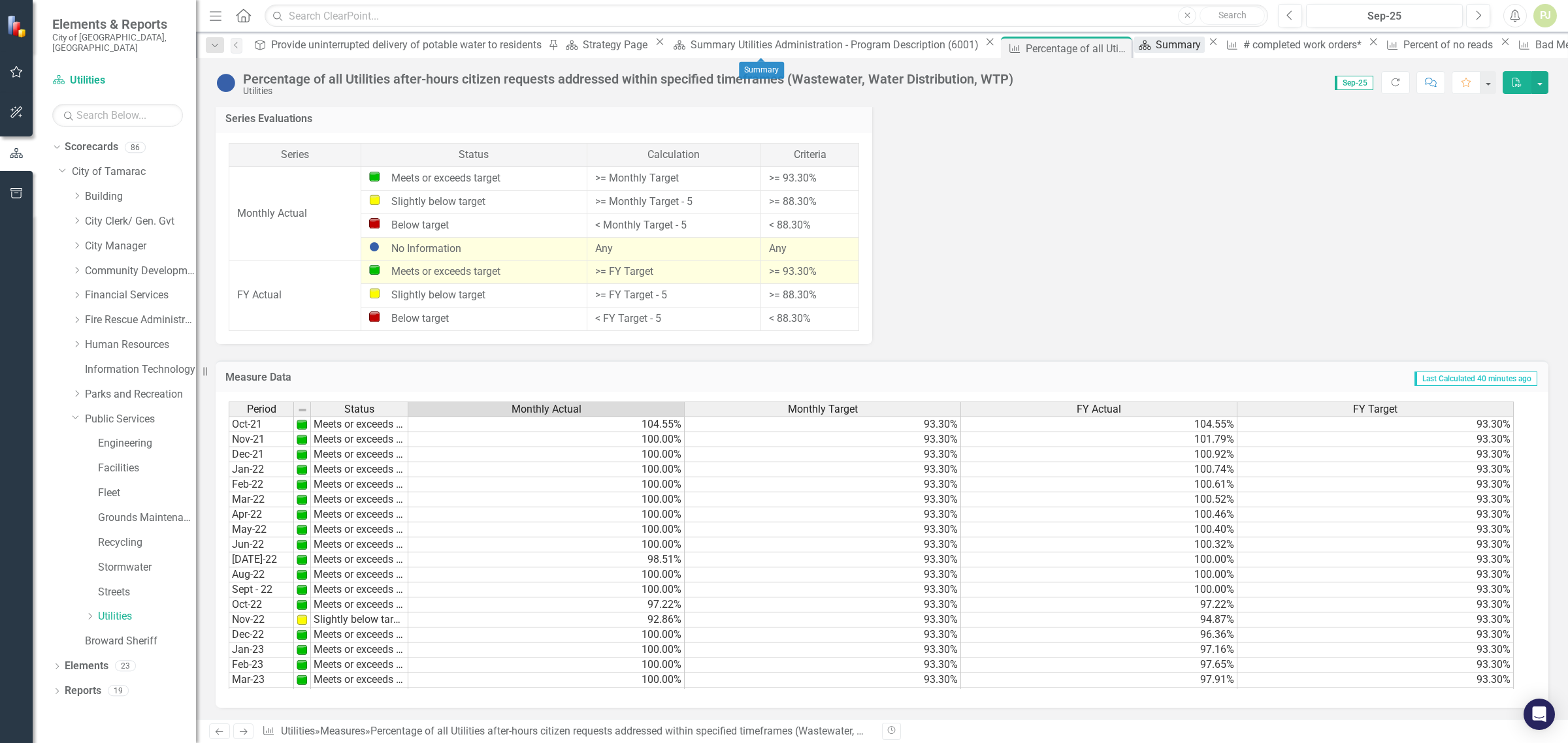
click at [1156, 50] on div "Summary" at bounding box center [1180, 45] width 49 height 16
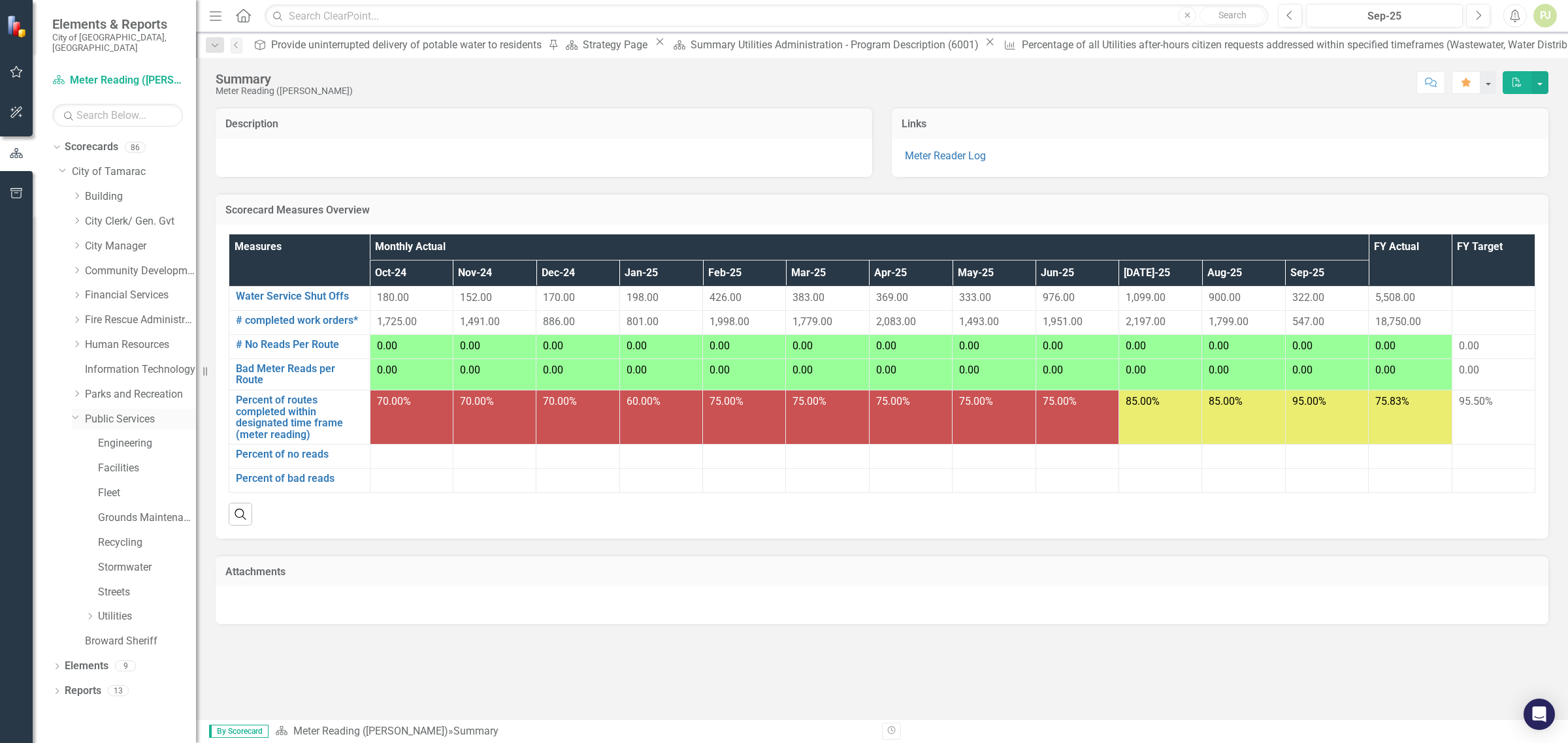
click at [141, 413] on link "Public Services" at bounding box center [140, 420] width 111 height 15
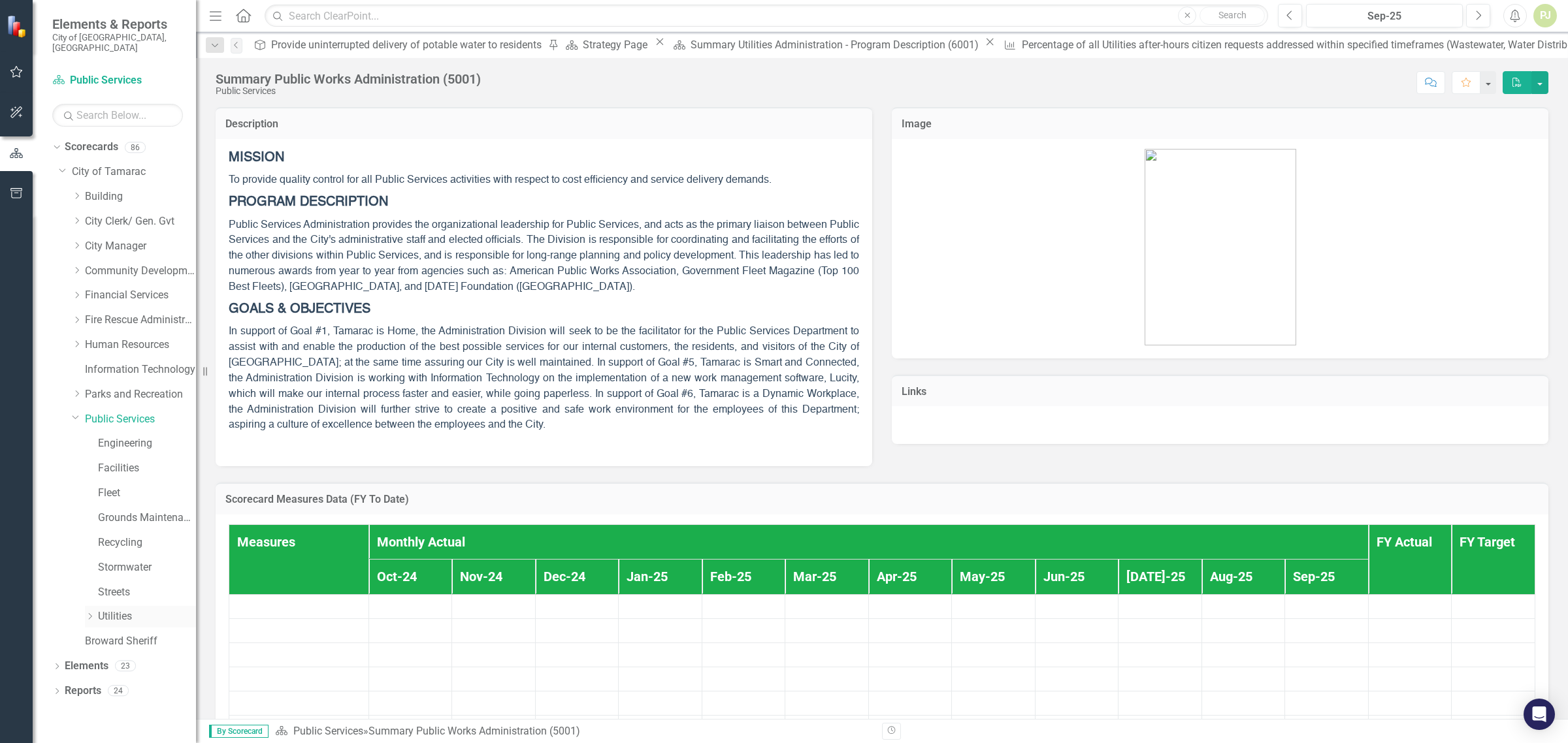
click at [120, 610] on link "Utilities" at bounding box center [147, 617] width 98 height 15
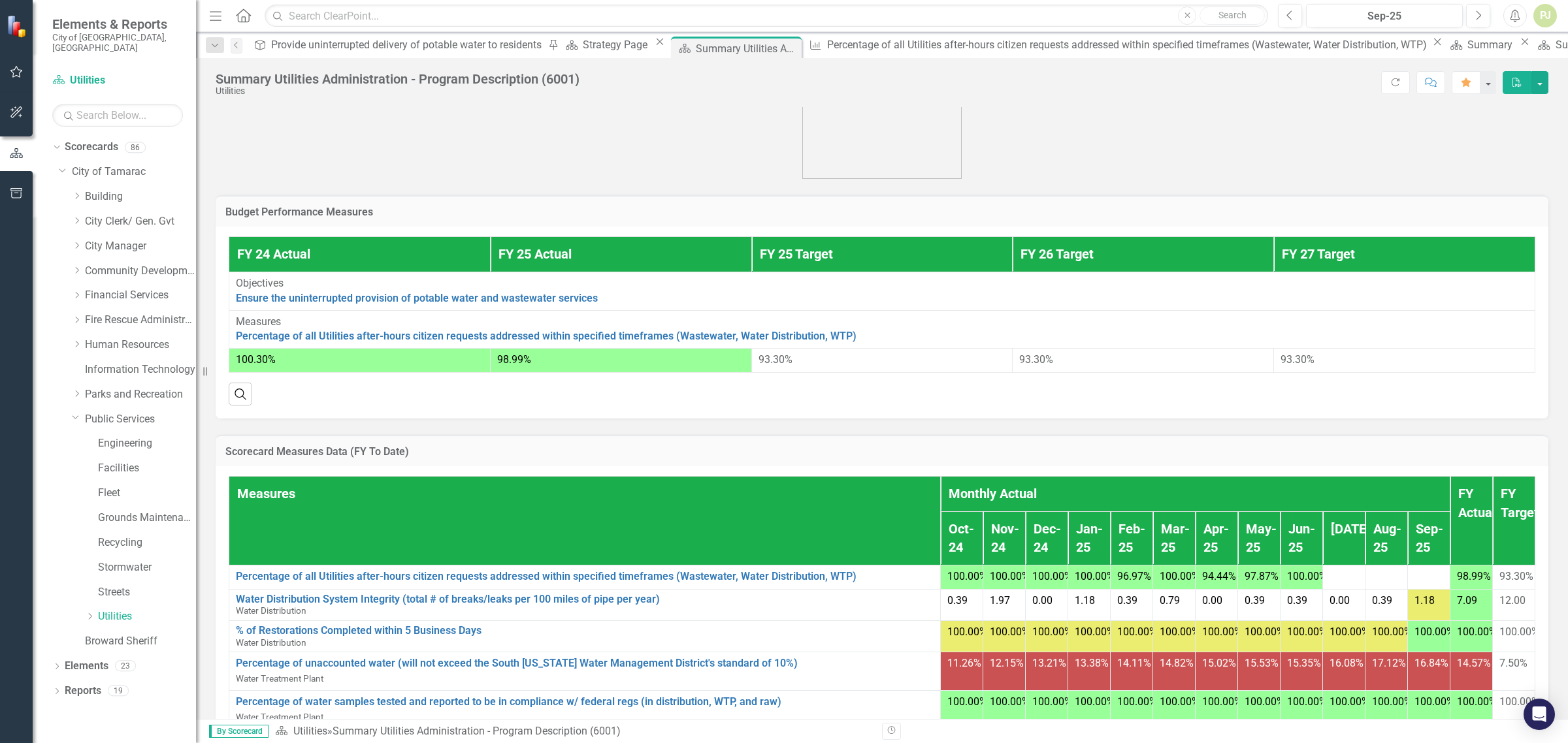
click at [1323, 565] on th "[DATE]-25" at bounding box center [1344, 538] width 43 height 53
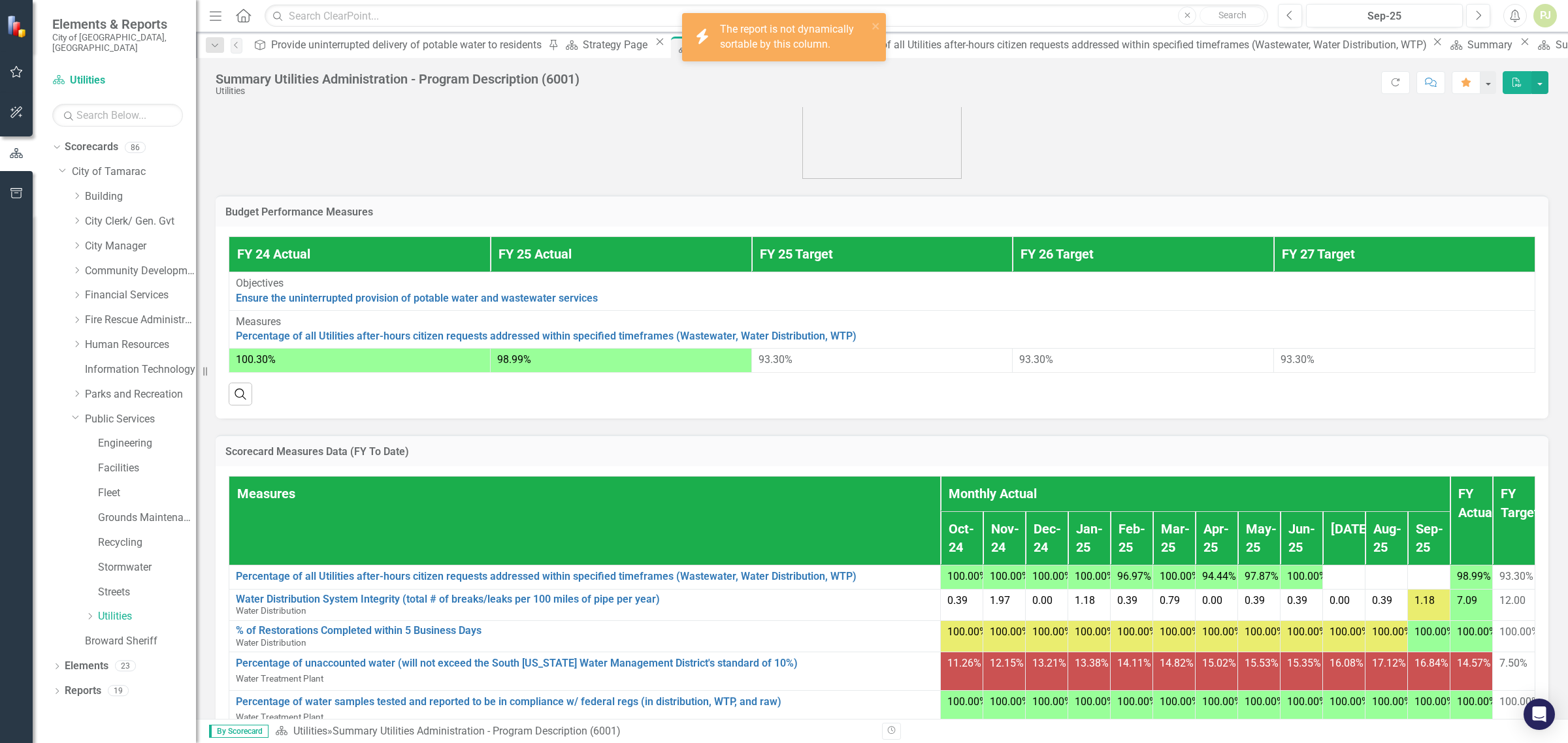
click at [1287, 583] on span "100.00%" at bounding box center [1307, 577] width 40 height 12
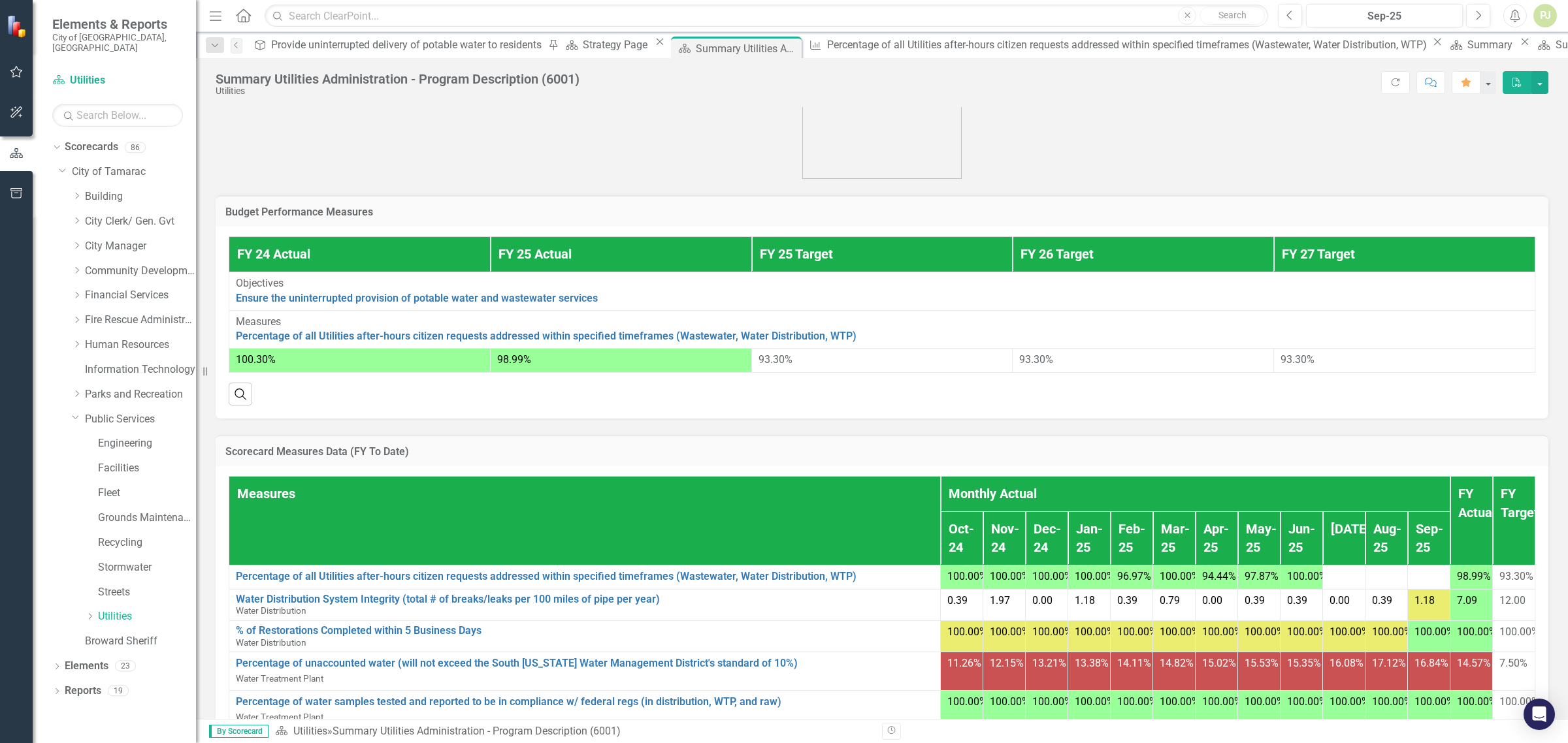
click at [295, 367] on div "100.30%" at bounding box center [360, 360] width 248 height 15
click at [255, 366] on span "100.30%" at bounding box center [255, 359] width 40 height 12
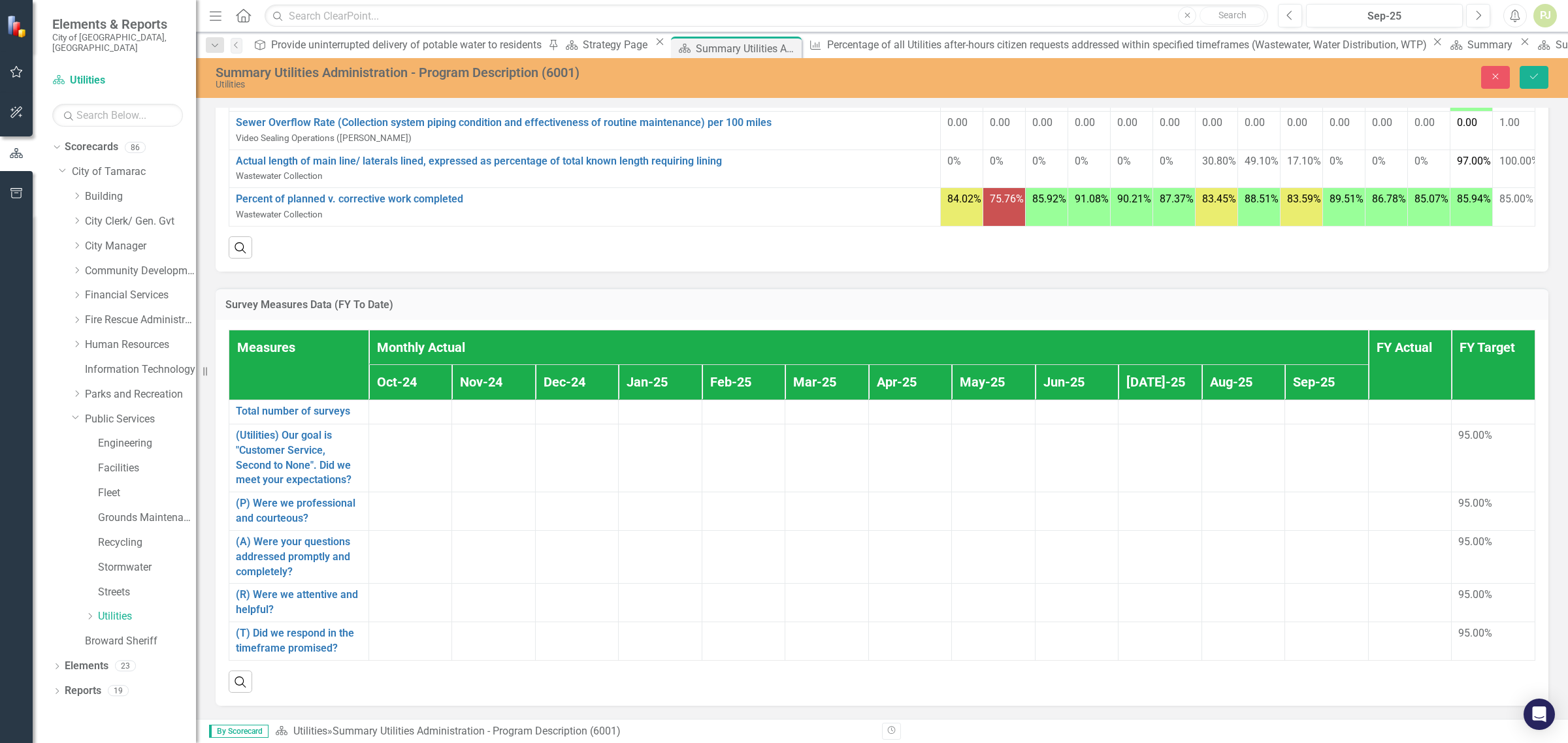
scroll to position [1213, 0]
click at [318, 460] on div "Survey Measures Data (FY To Date) Measures Monthly Actual FY Actual FY Target O…" at bounding box center [882, 489] width 1353 height 434
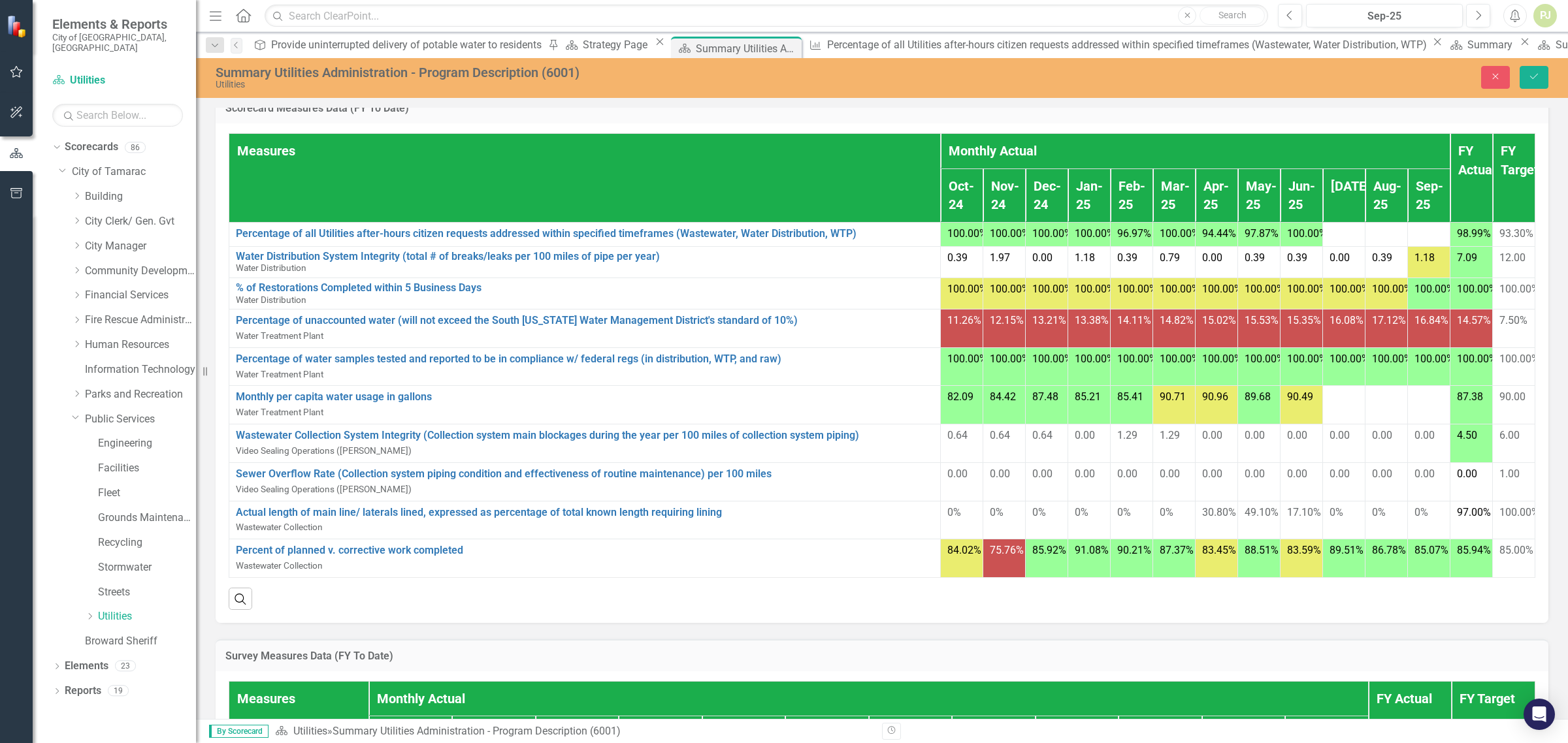
scroll to position [560, 0]
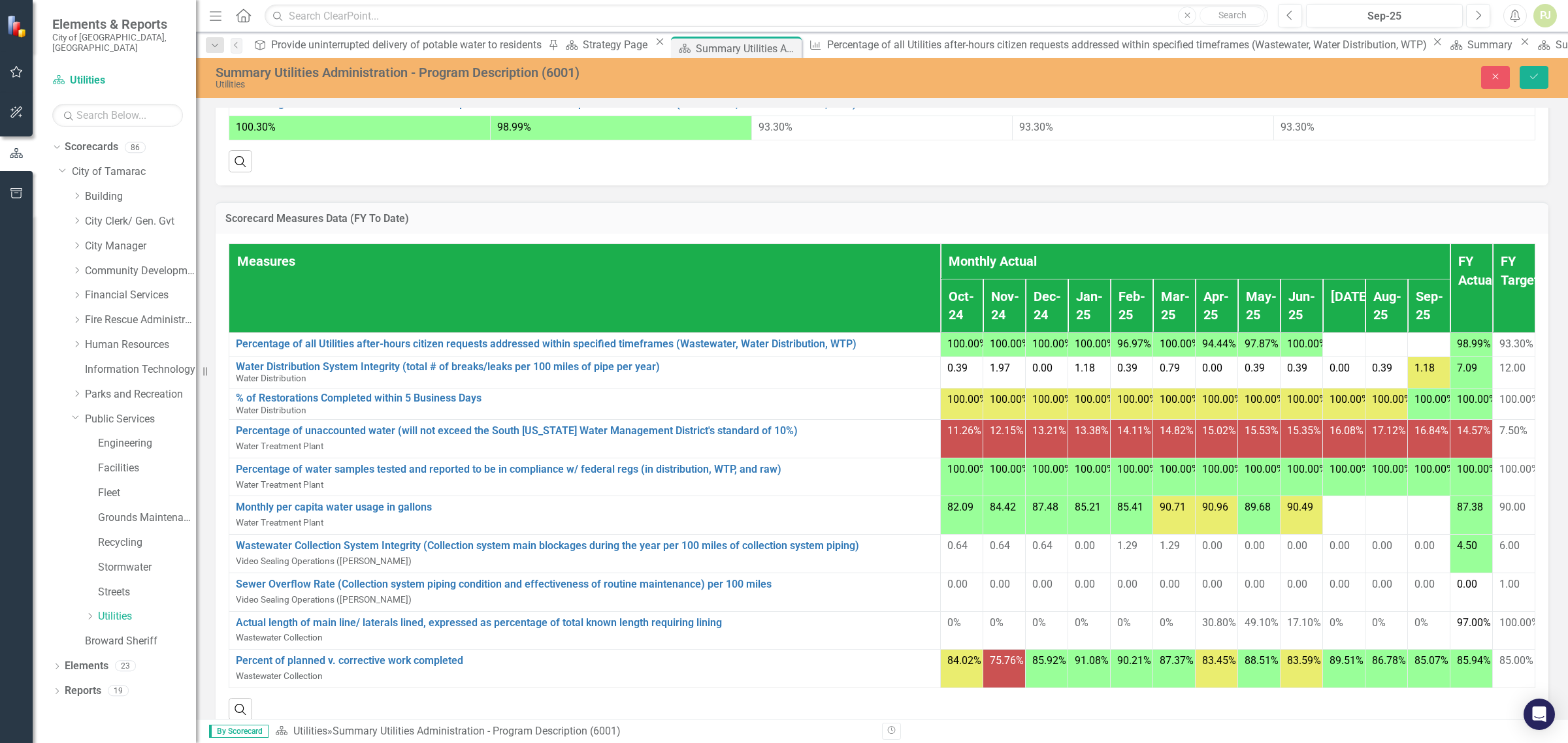
click at [276, 133] on span "100.30%" at bounding box center [255, 127] width 40 height 12
click at [112, 610] on link "Utilities" at bounding box center [147, 617] width 98 height 15
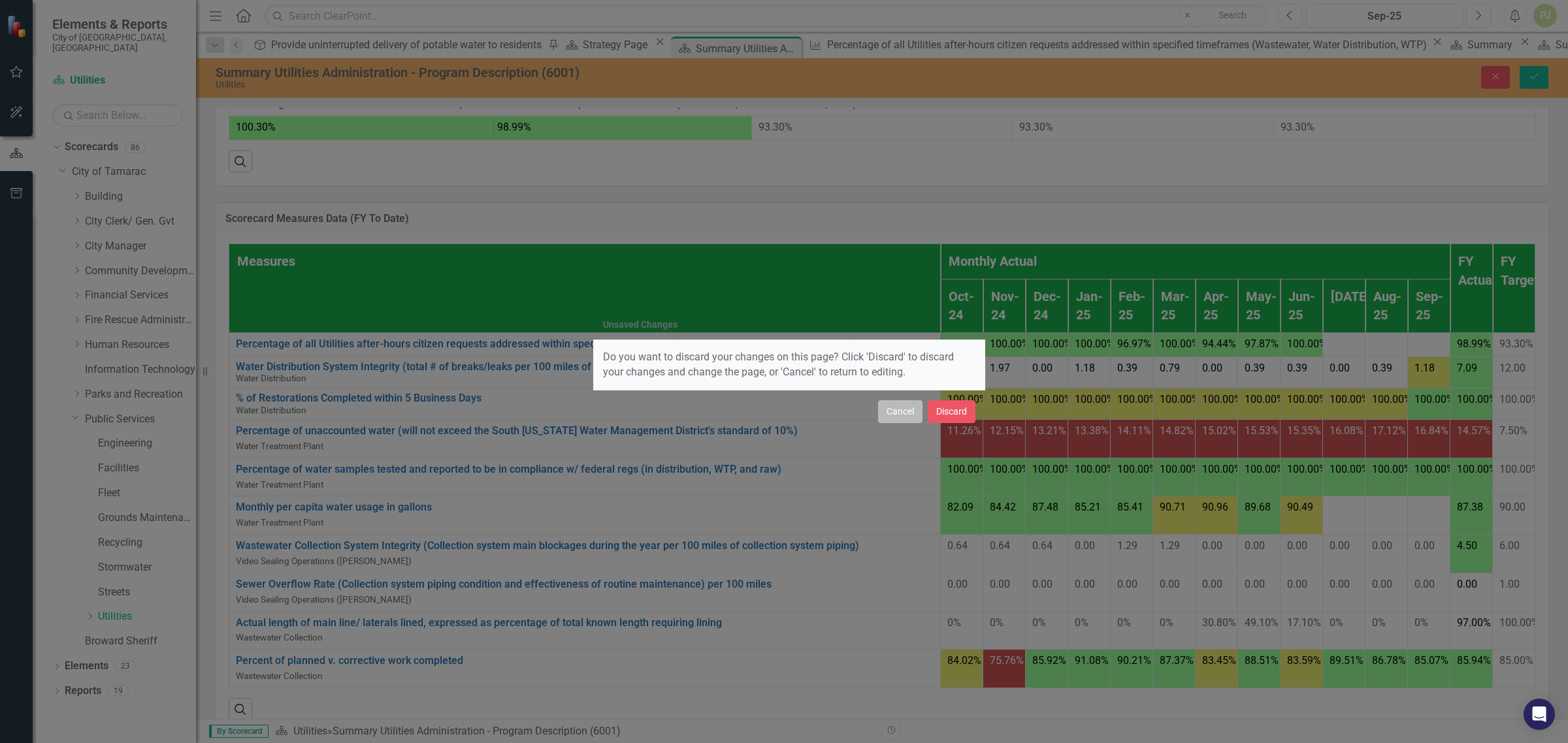
click at [906, 411] on button "Cancel" at bounding box center [900, 412] width 45 height 23
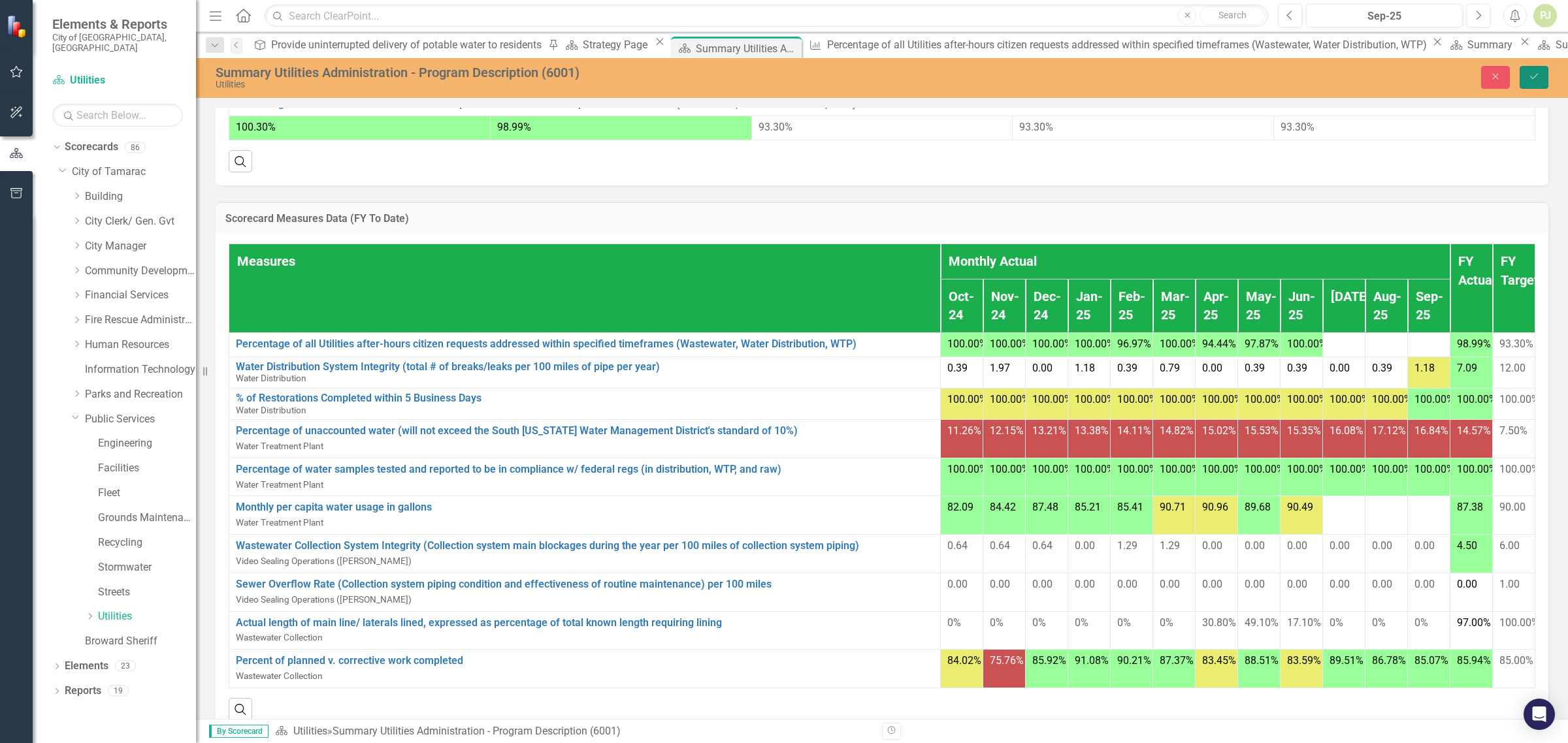
click at [1532, 78] on icon "submit" at bounding box center [1534, 76] width 8 height 5
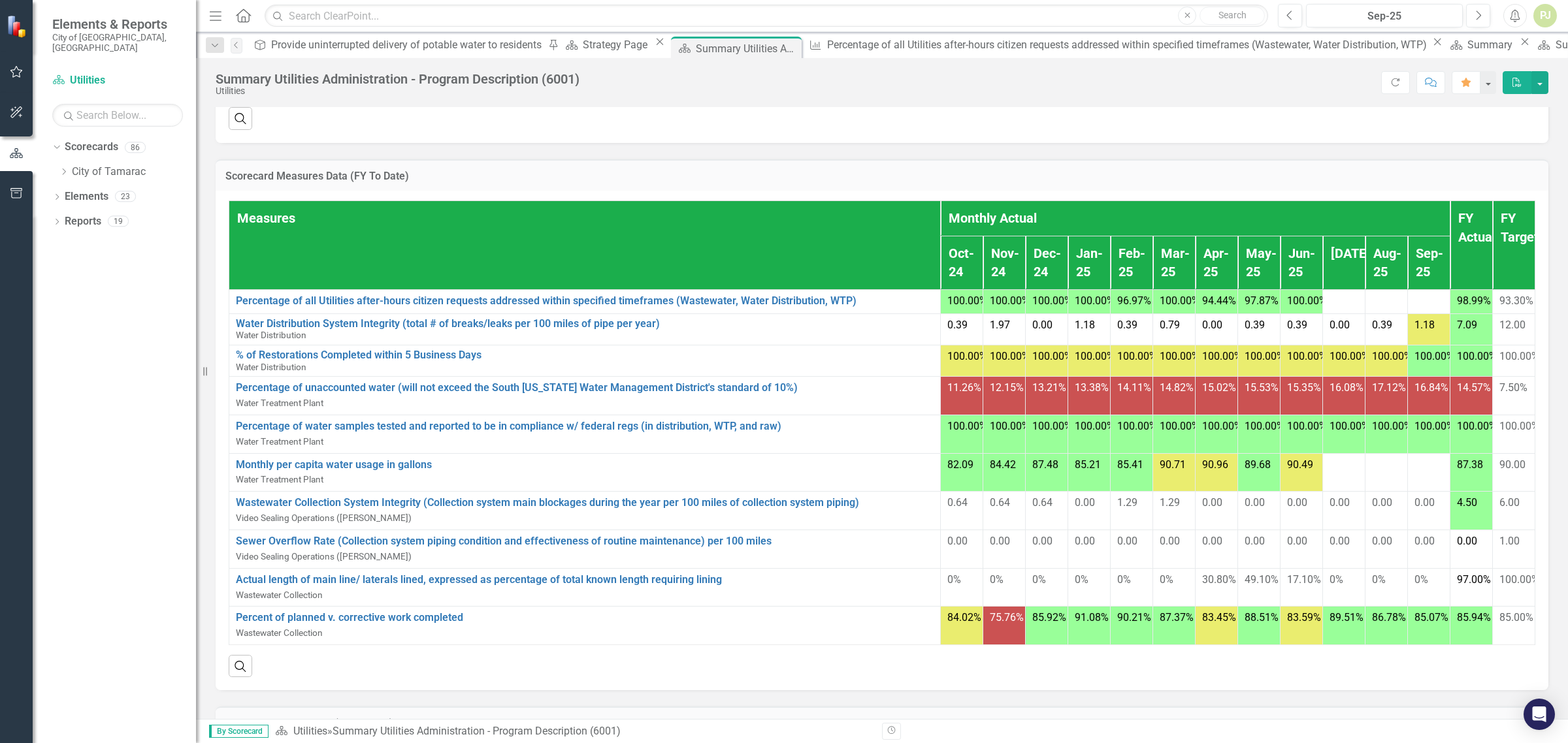
scroll to position [653, 0]
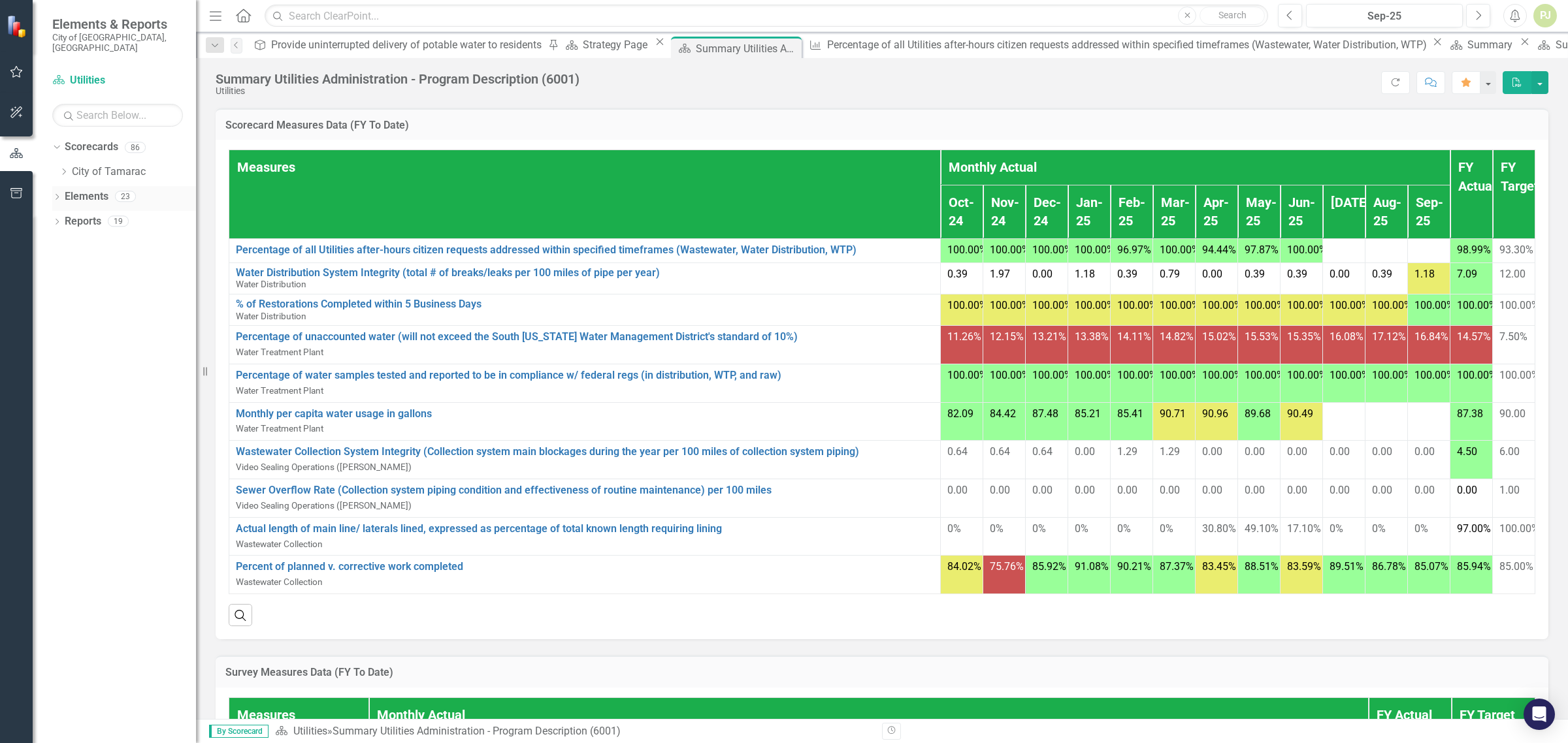
click at [56, 195] on icon "Dropdown" at bounding box center [57, 198] width 9 height 7
click at [64, 268] on icon at bounding box center [64, 271] width 3 height 6
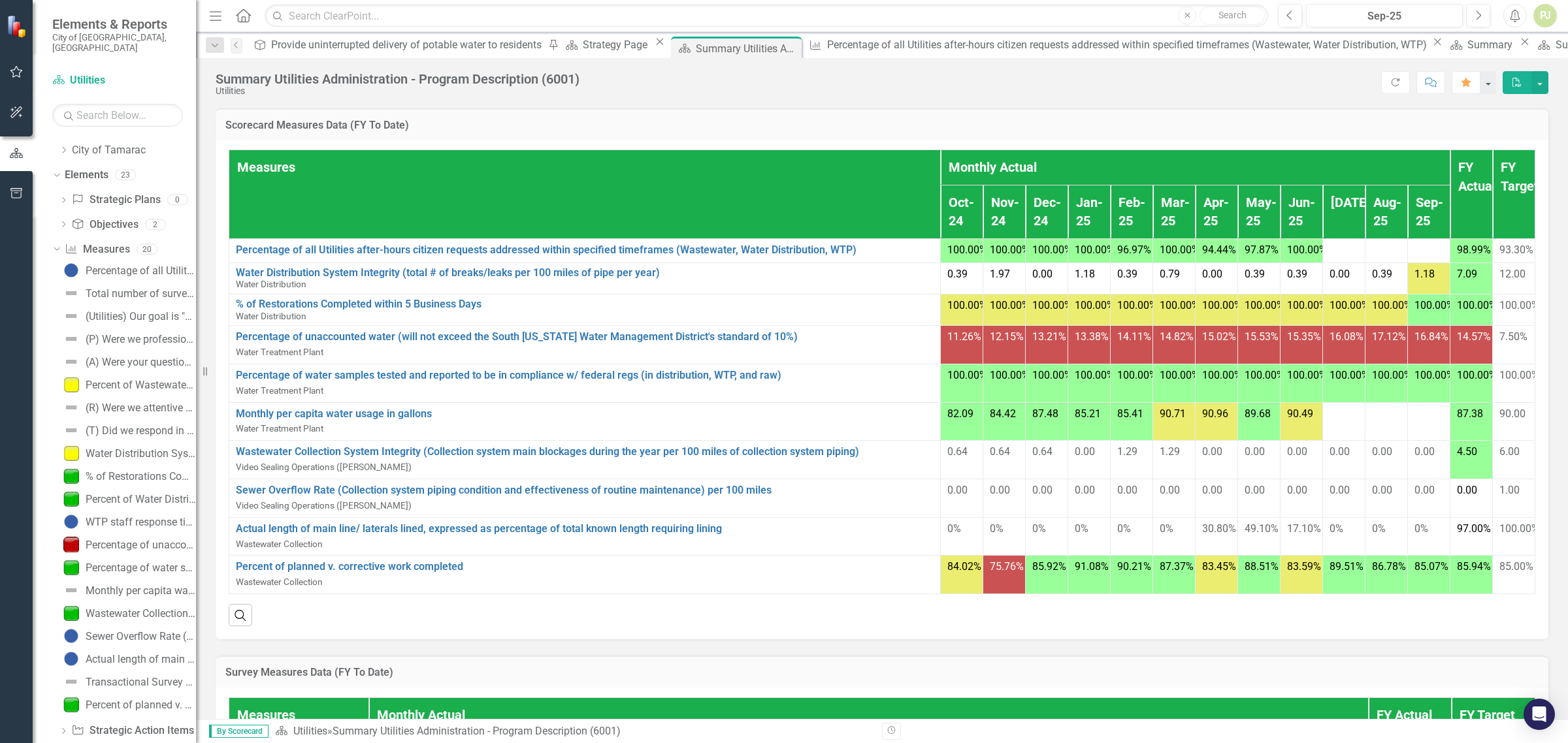
scroll to position [0, 0]
click at [64, 168] on icon at bounding box center [64, 172] width 3 height 7
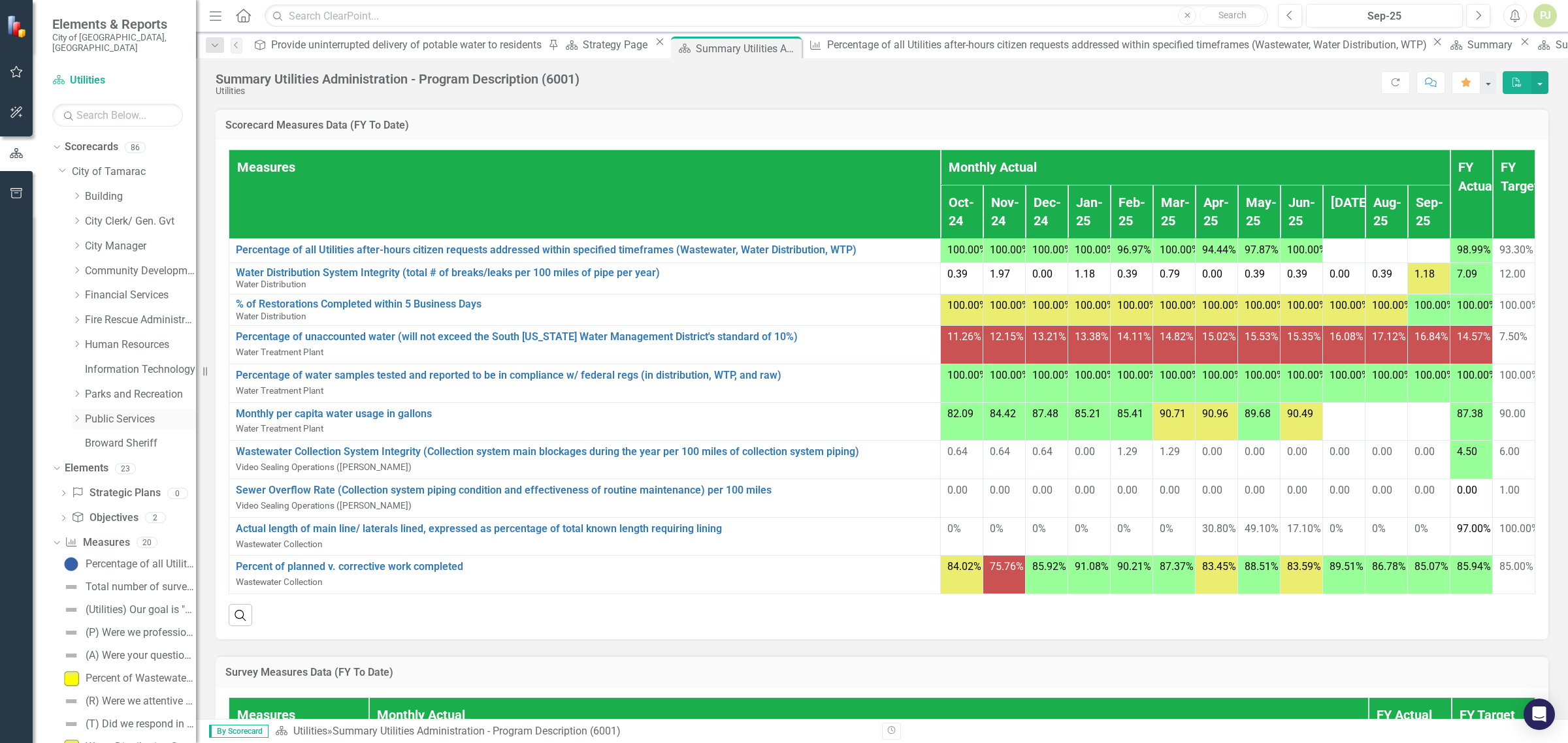
click at [79, 415] on icon "Dropdown" at bounding box center [77, 419] width 9 height 8
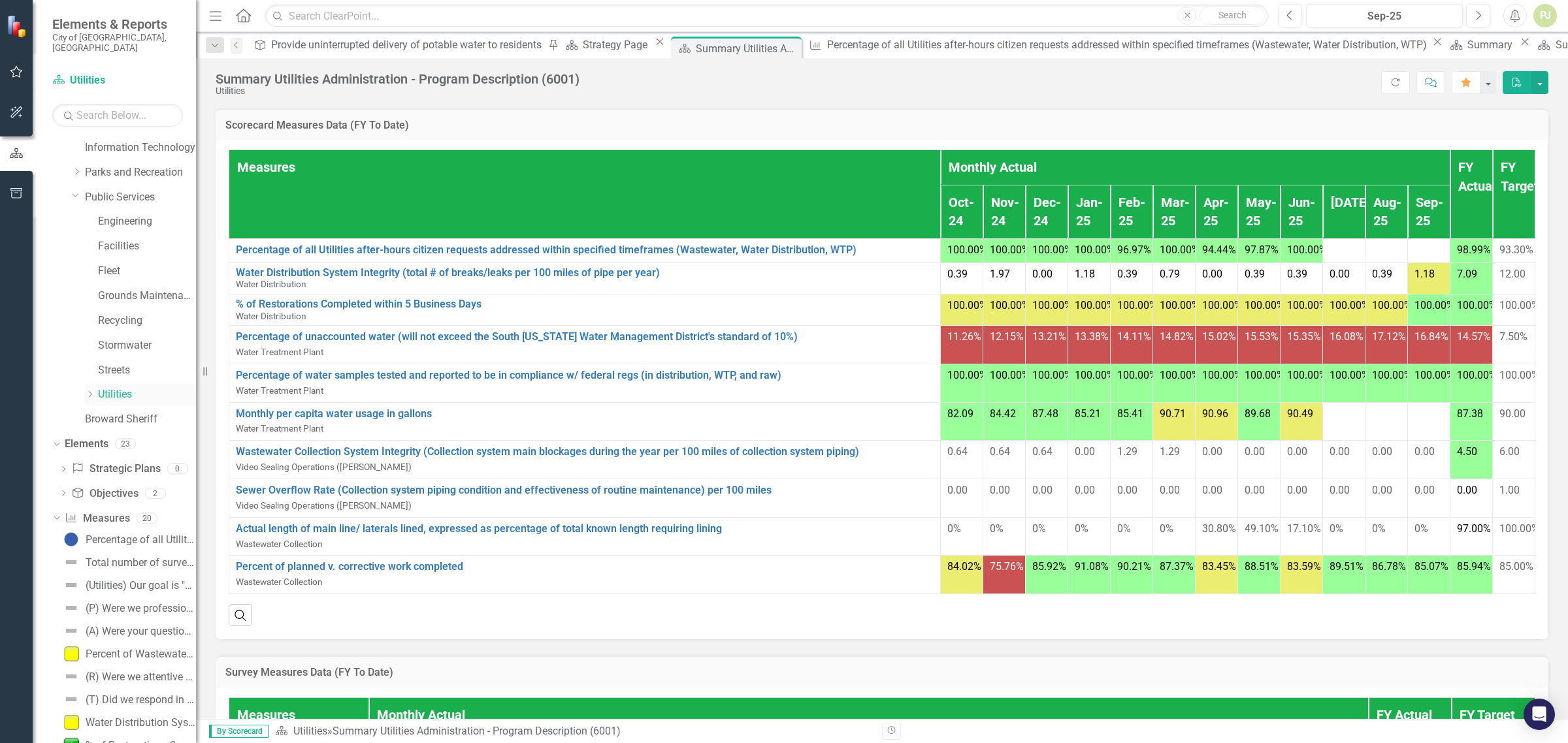
scroll to position [245, 0]
click at [87, 367] on icon "Dropdown" at bounding box center [89, 372] width 9 height 8
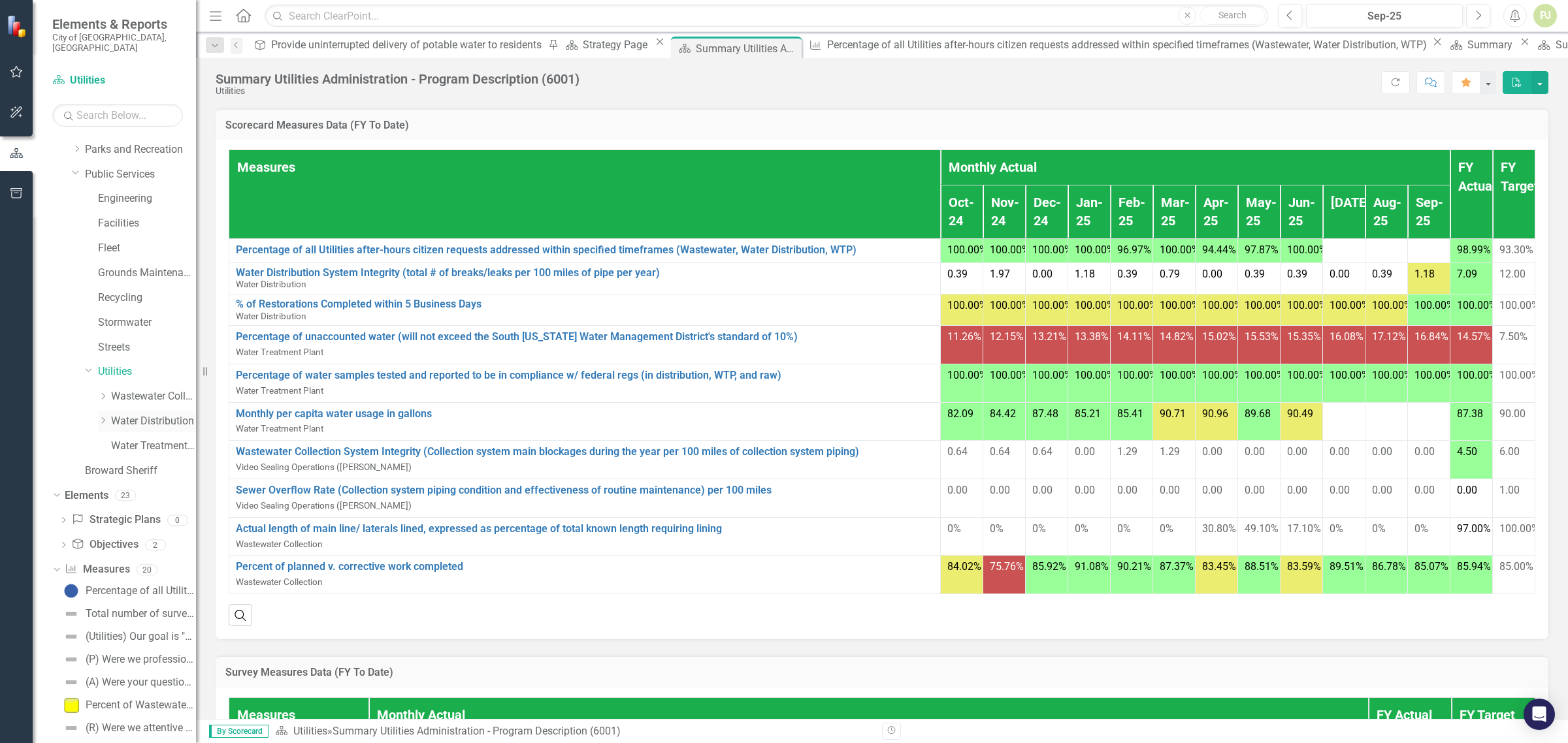
click at [104, 418] on icon at bounding box center [104, 422] width 3 height 7
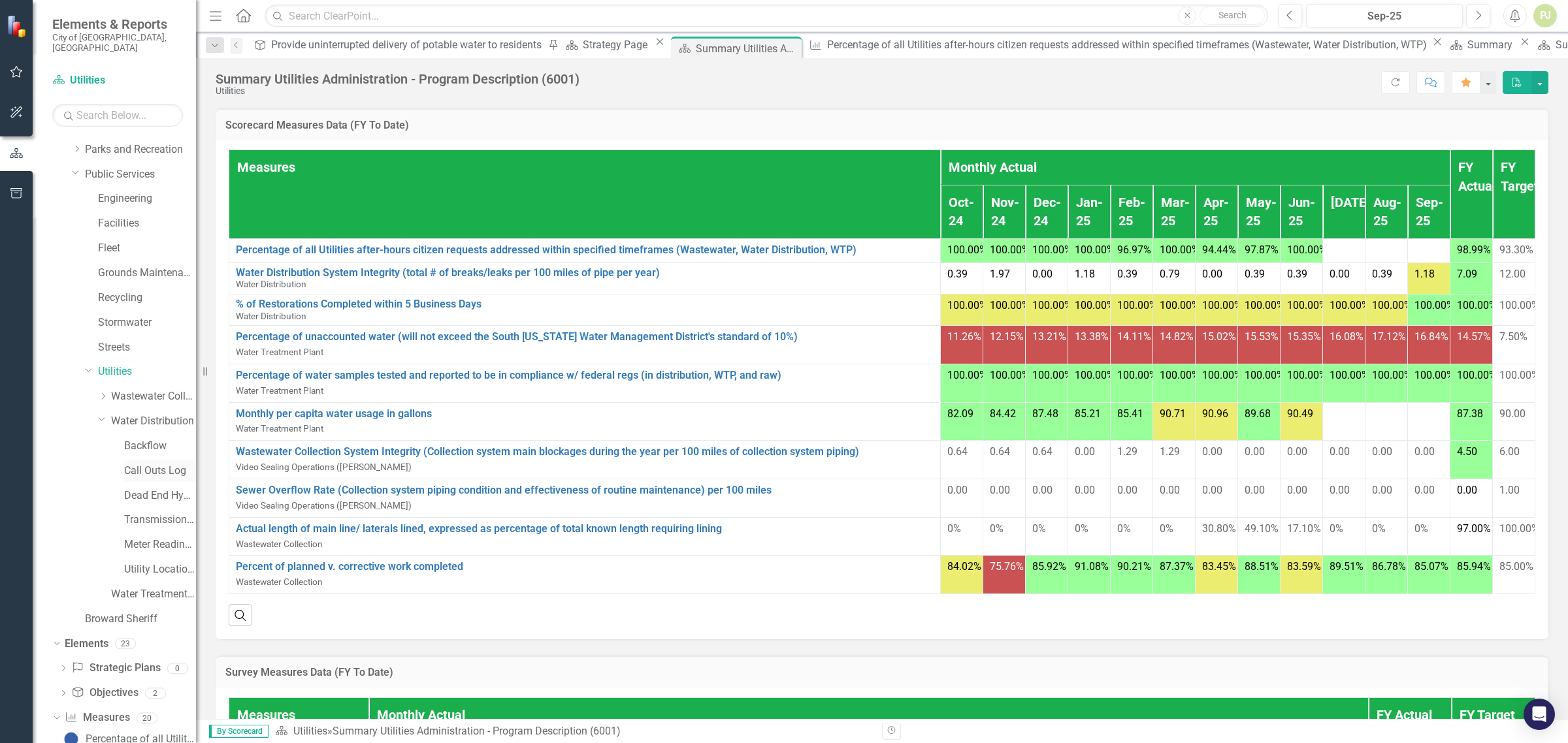
click at [151, 464] on link "Call Outs Log" at bounding box center [160, 471] width 72 height 15
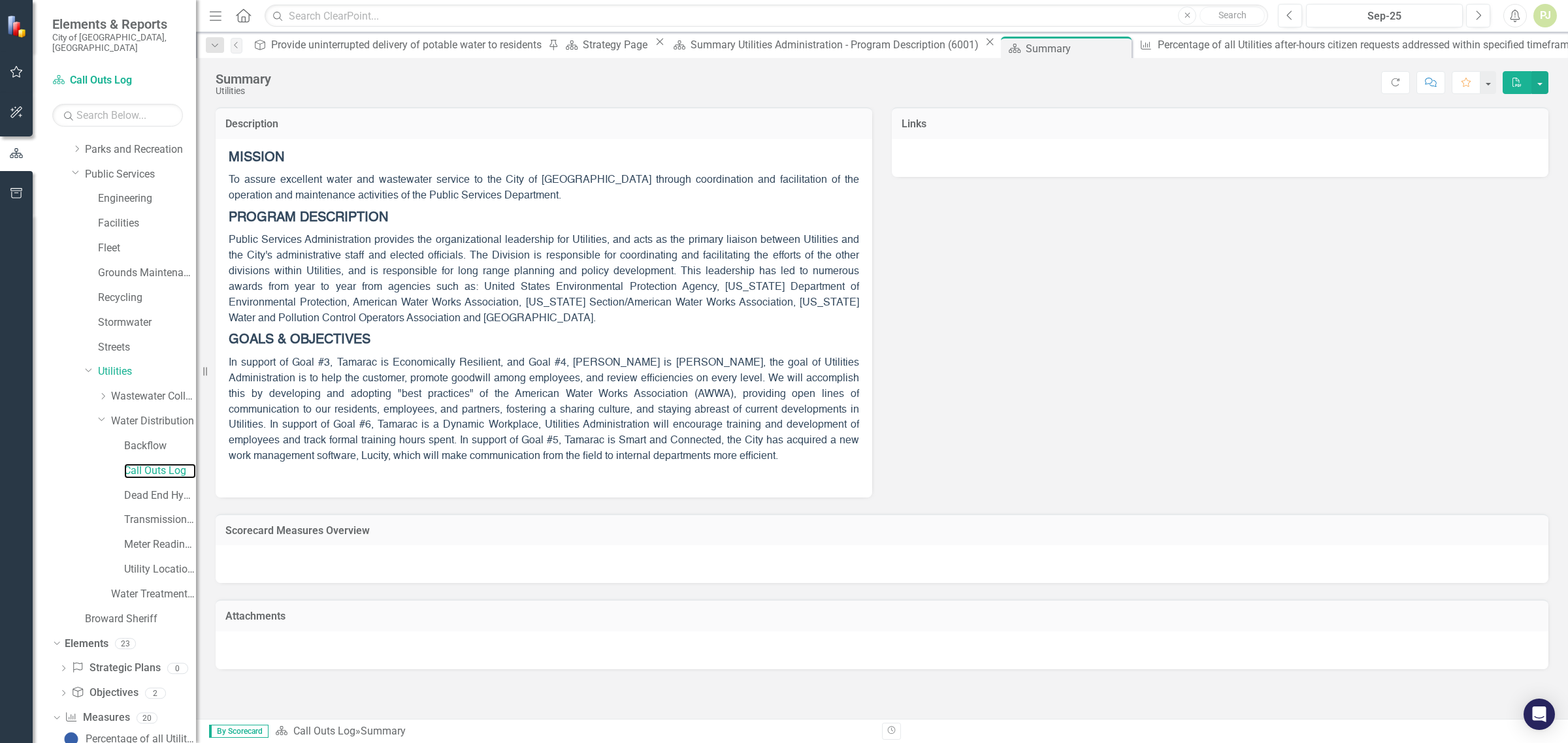
scroll to position [245, 0]
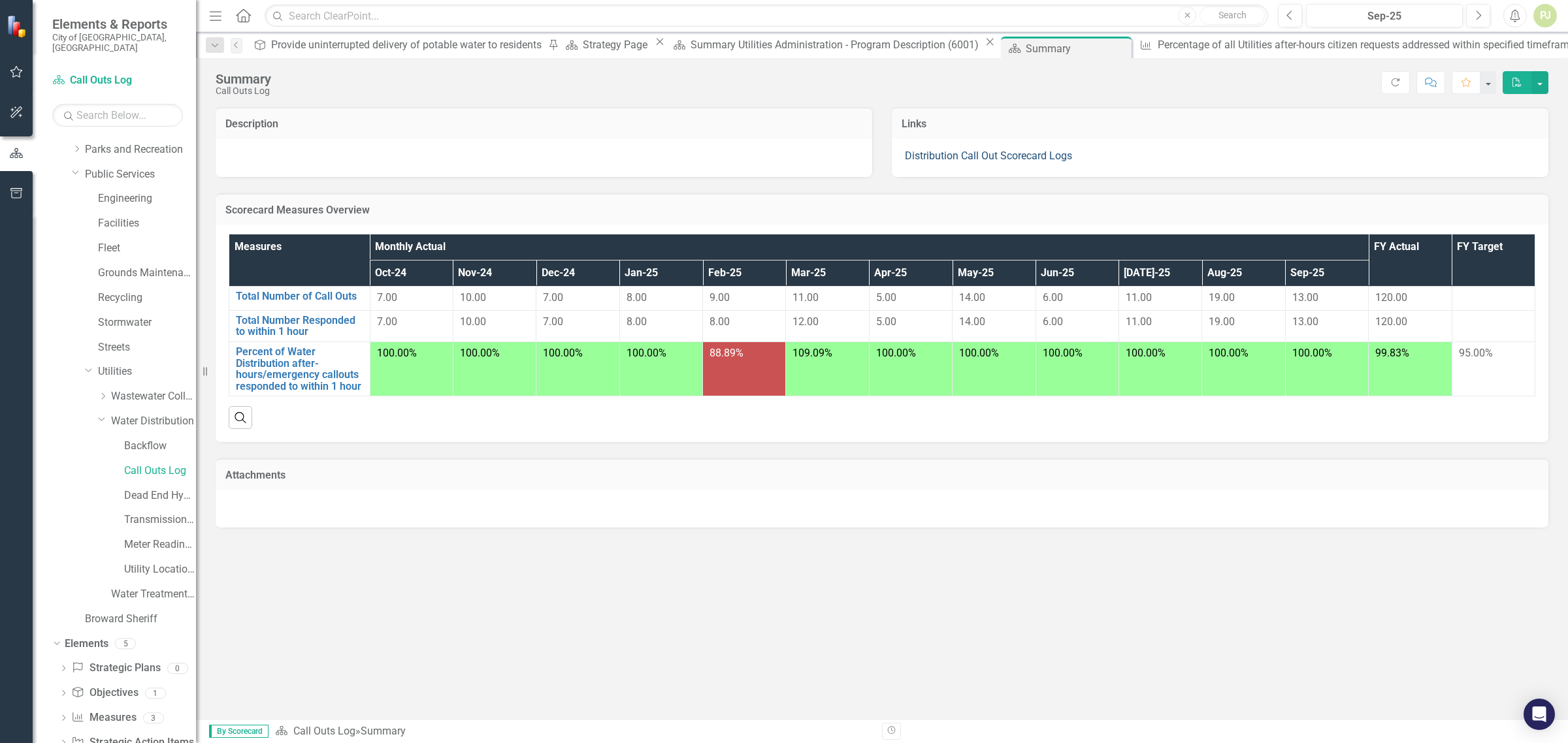
click at [975, 157] on link "Distribution Call Out Scorecard Logs" at bounding box center [988, 156] width 167 height 12
click at [997, 152] on link "Distribution Call Out Scorecard Logs" at bounding box center [988, 156] width 167 height 12
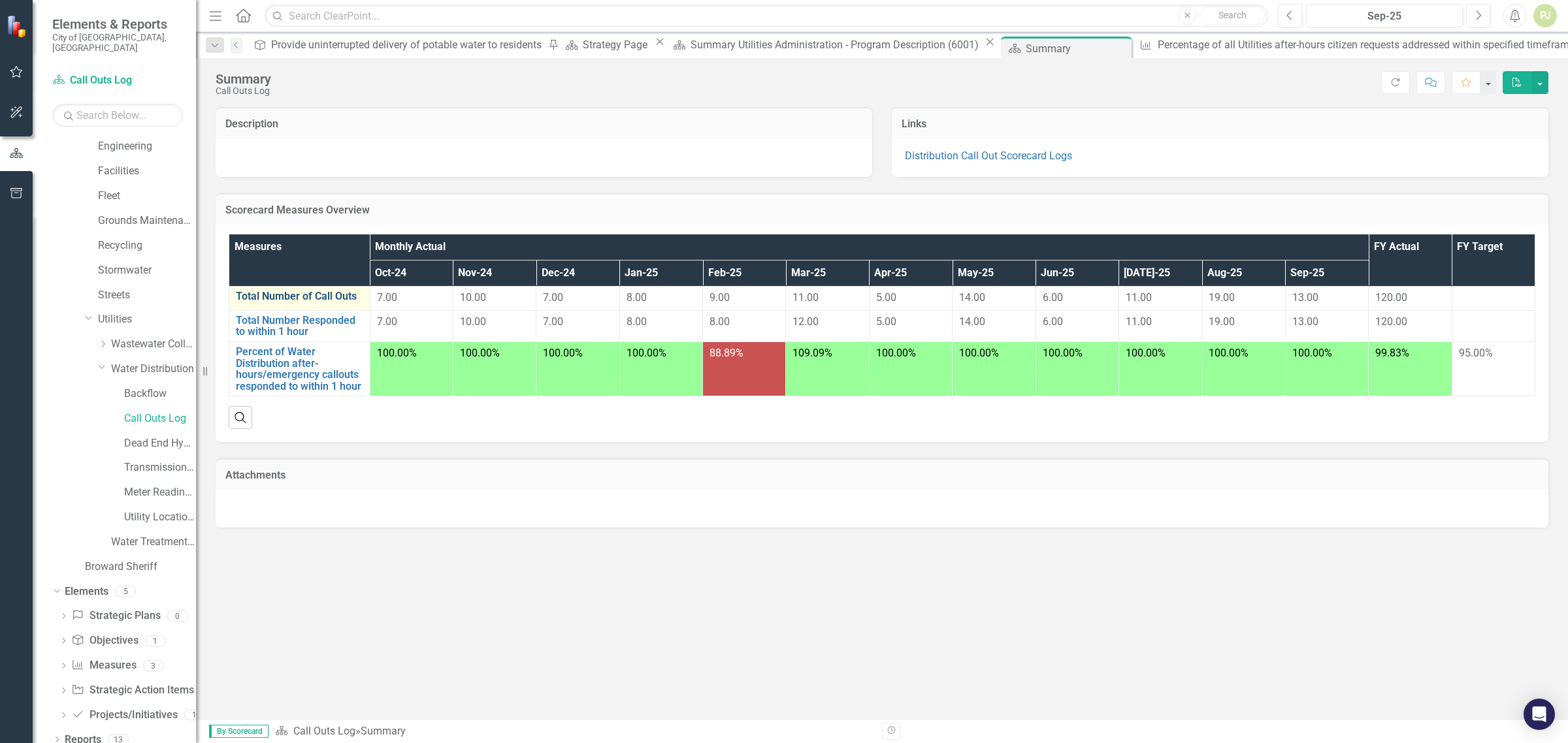
click at [331, 298] on link "Total Number of Call Outs" at bounding box center [299, 296] width 127 height 12
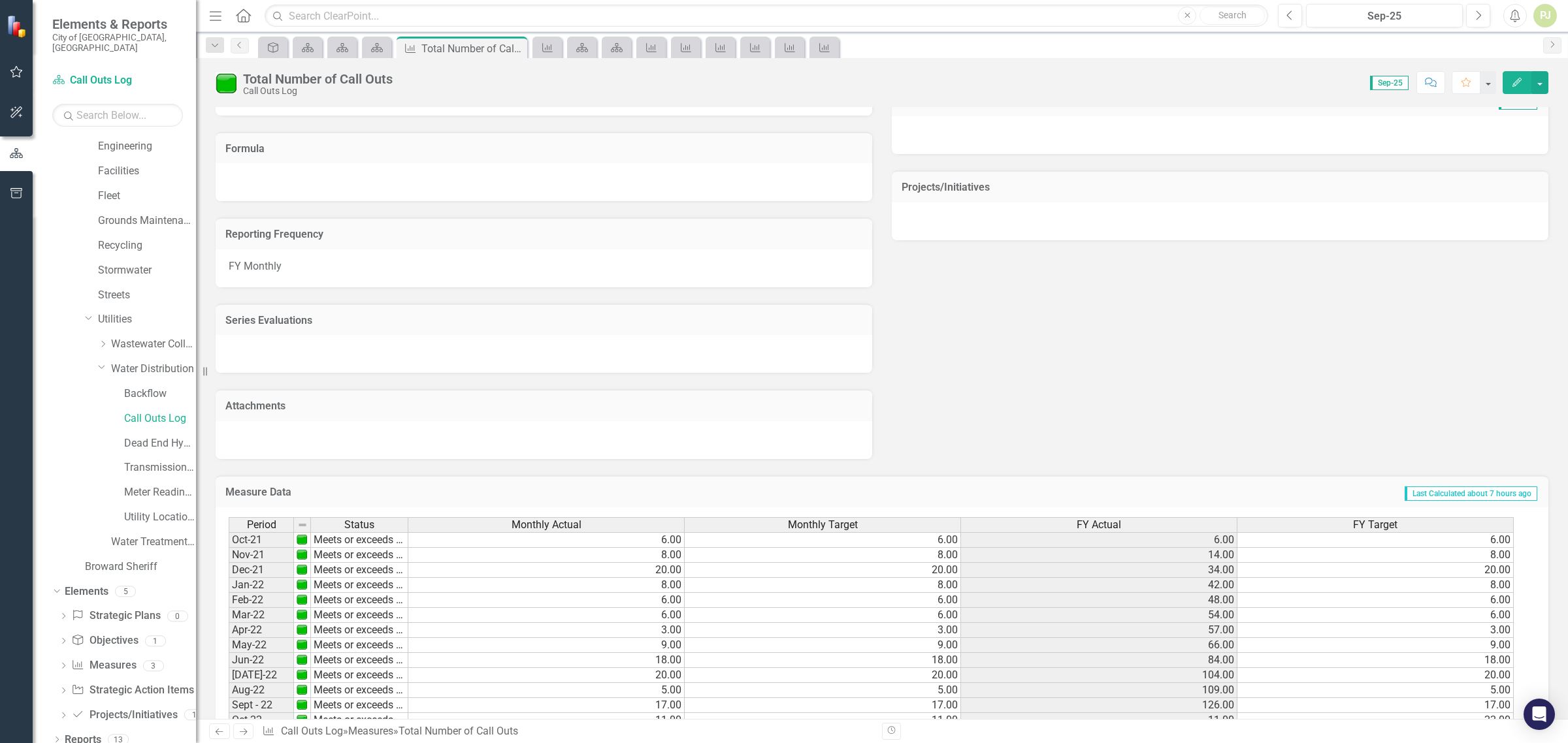
scroll to position [625, 0]
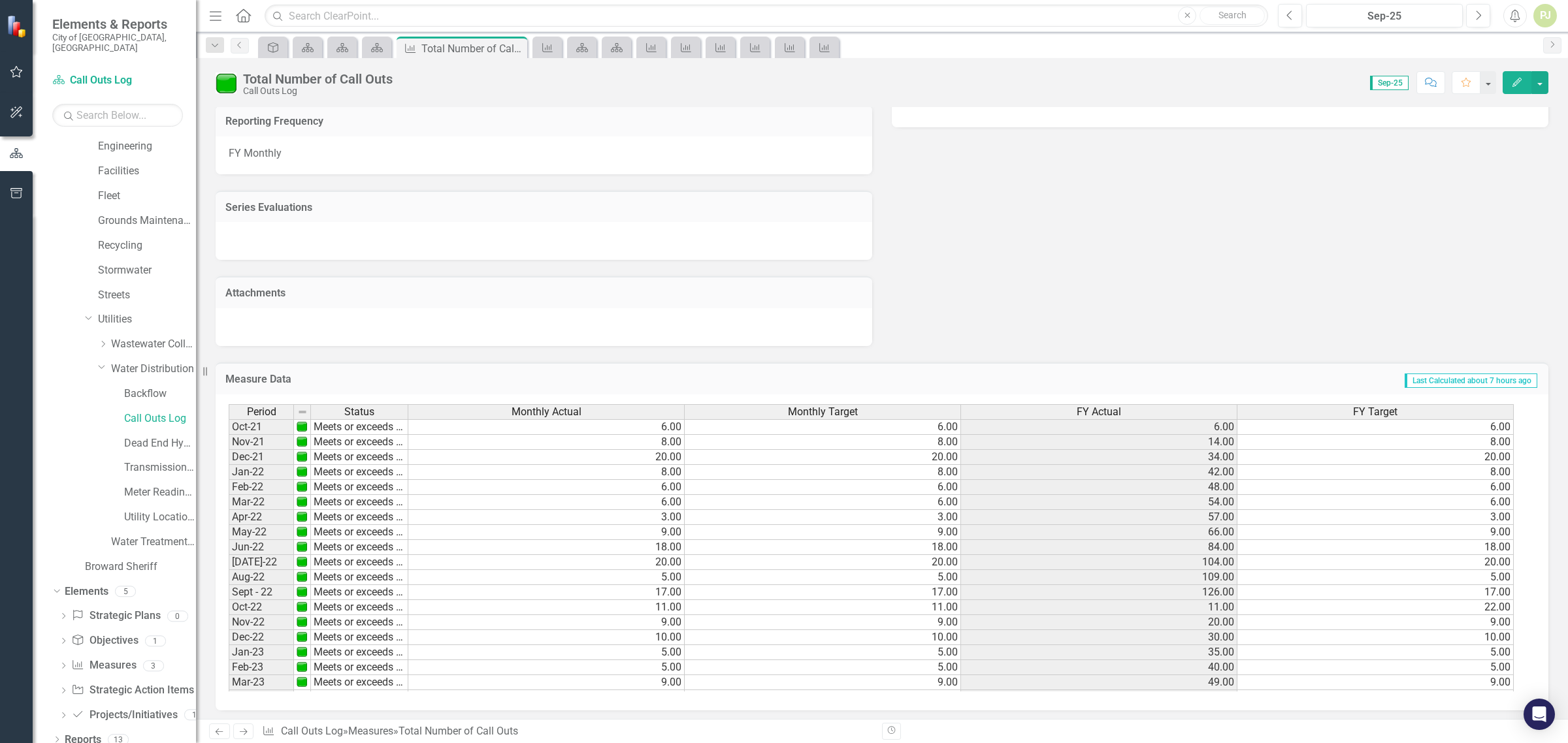
click at [1493, 422] on td "6.00" at bounding box center [1376, 427] width 276 height 16
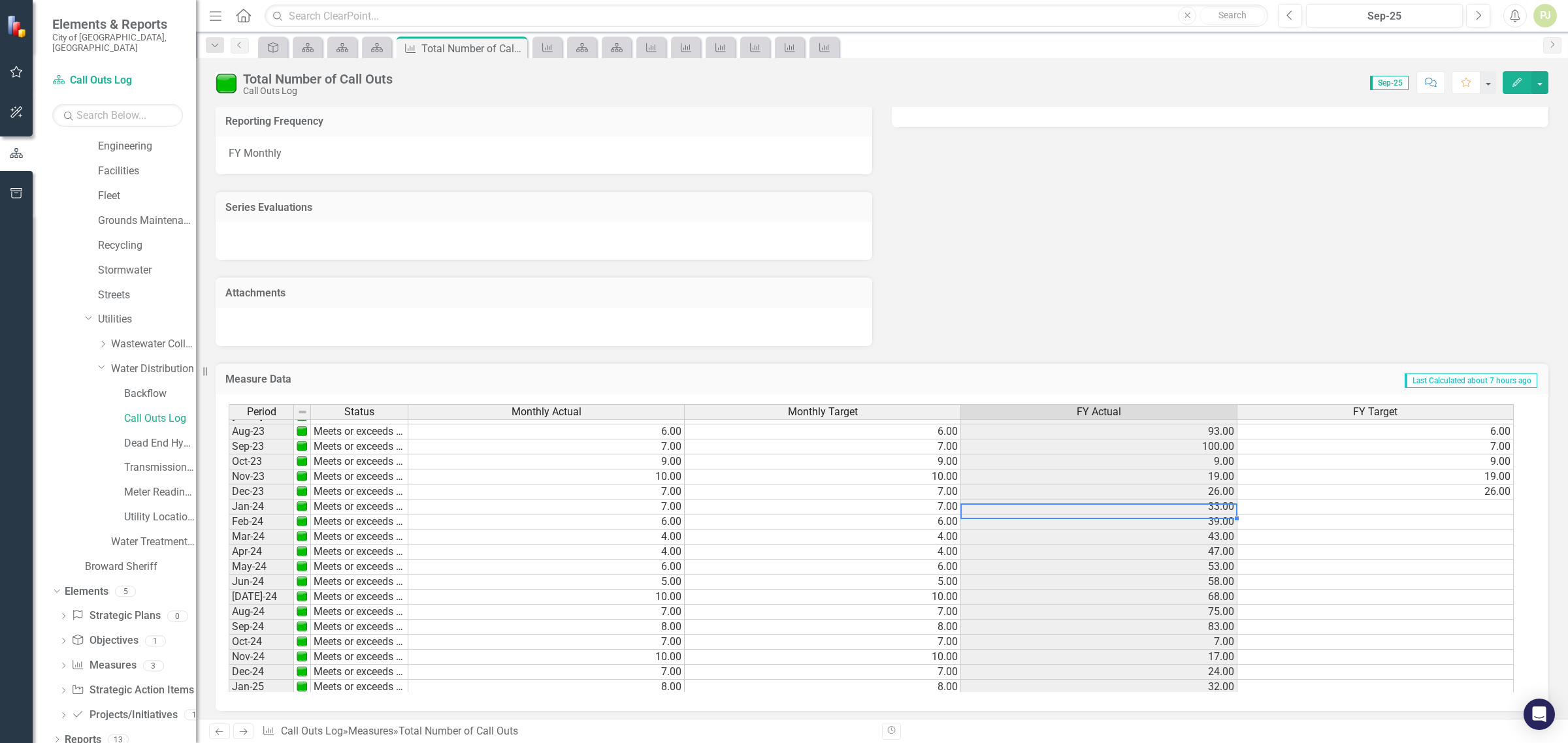
click at [1222, 508] on td "33.00" at bounding box center [1099, 507] width 276 height 15
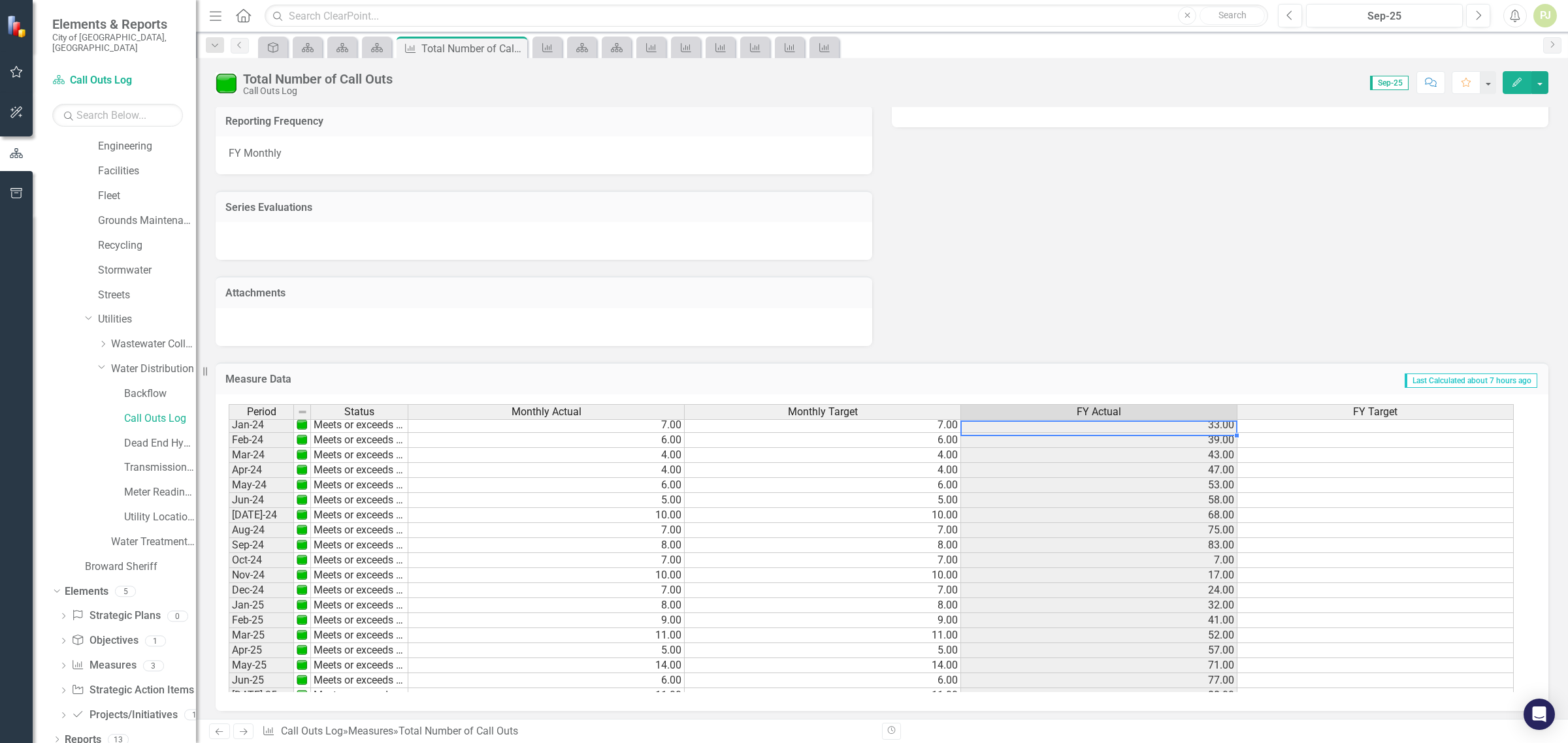
scroll to position [487, 0]
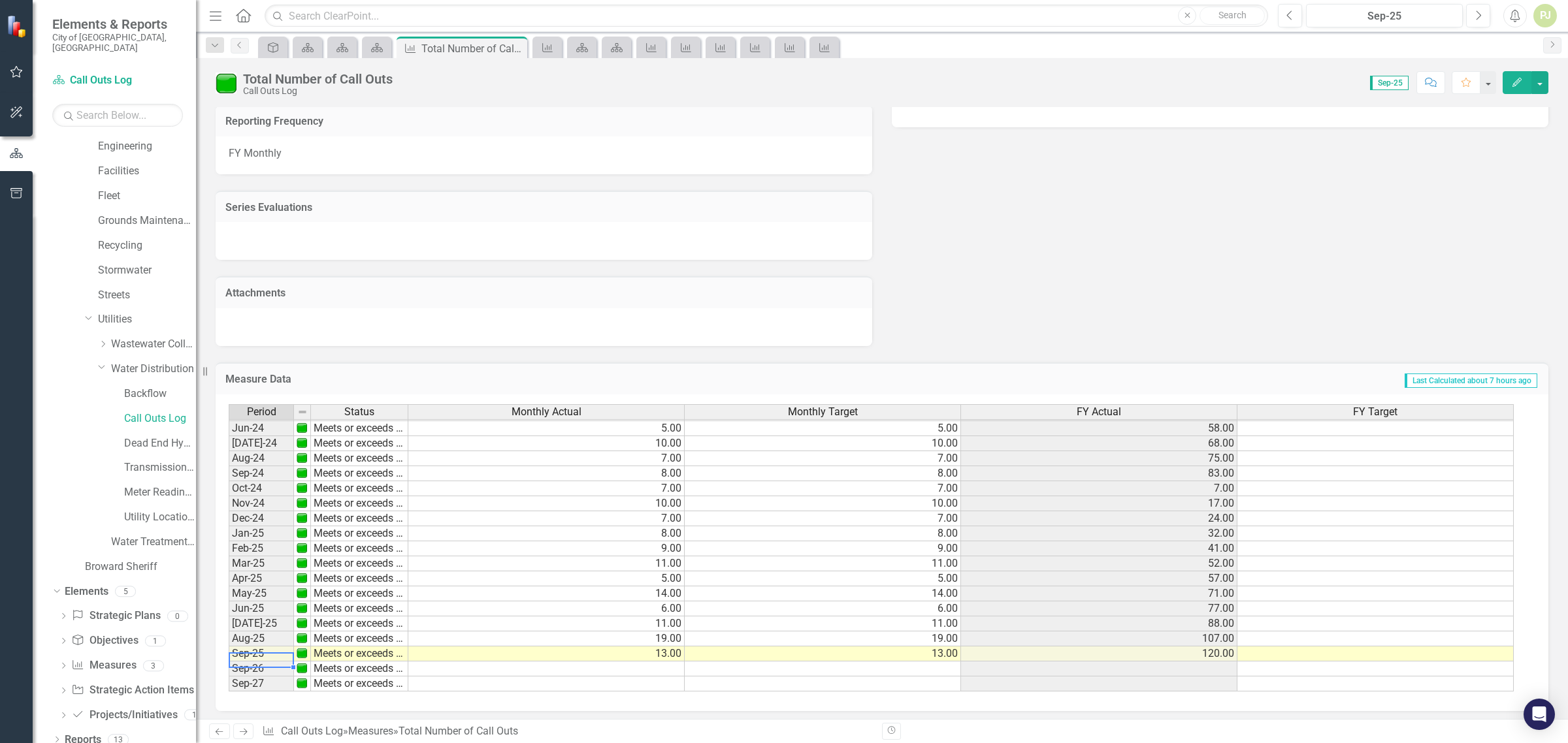
click at [259, 650] on td "Sep-25" at bounding box center [261, 654] width 66 height 15
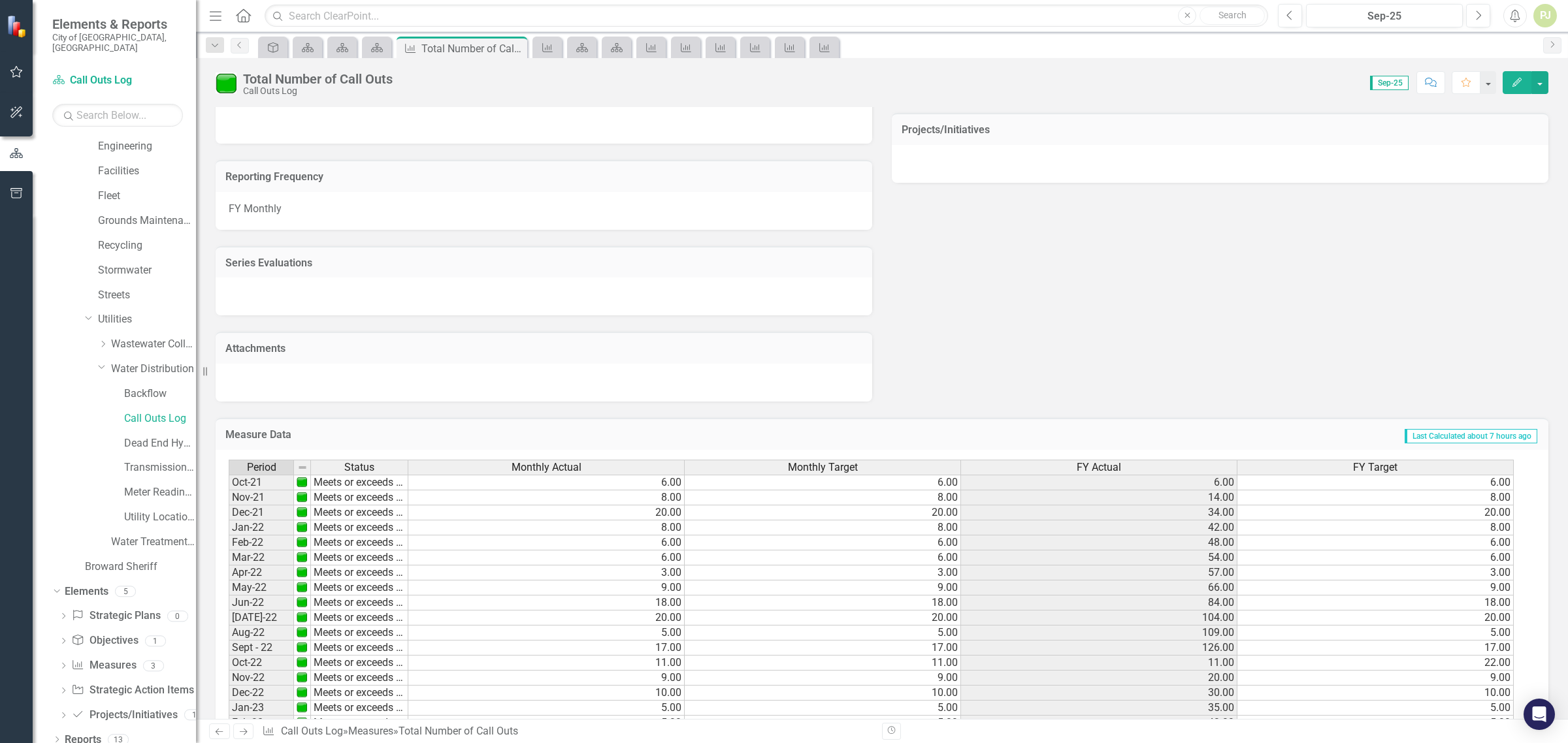
scroll to position [543, 0]
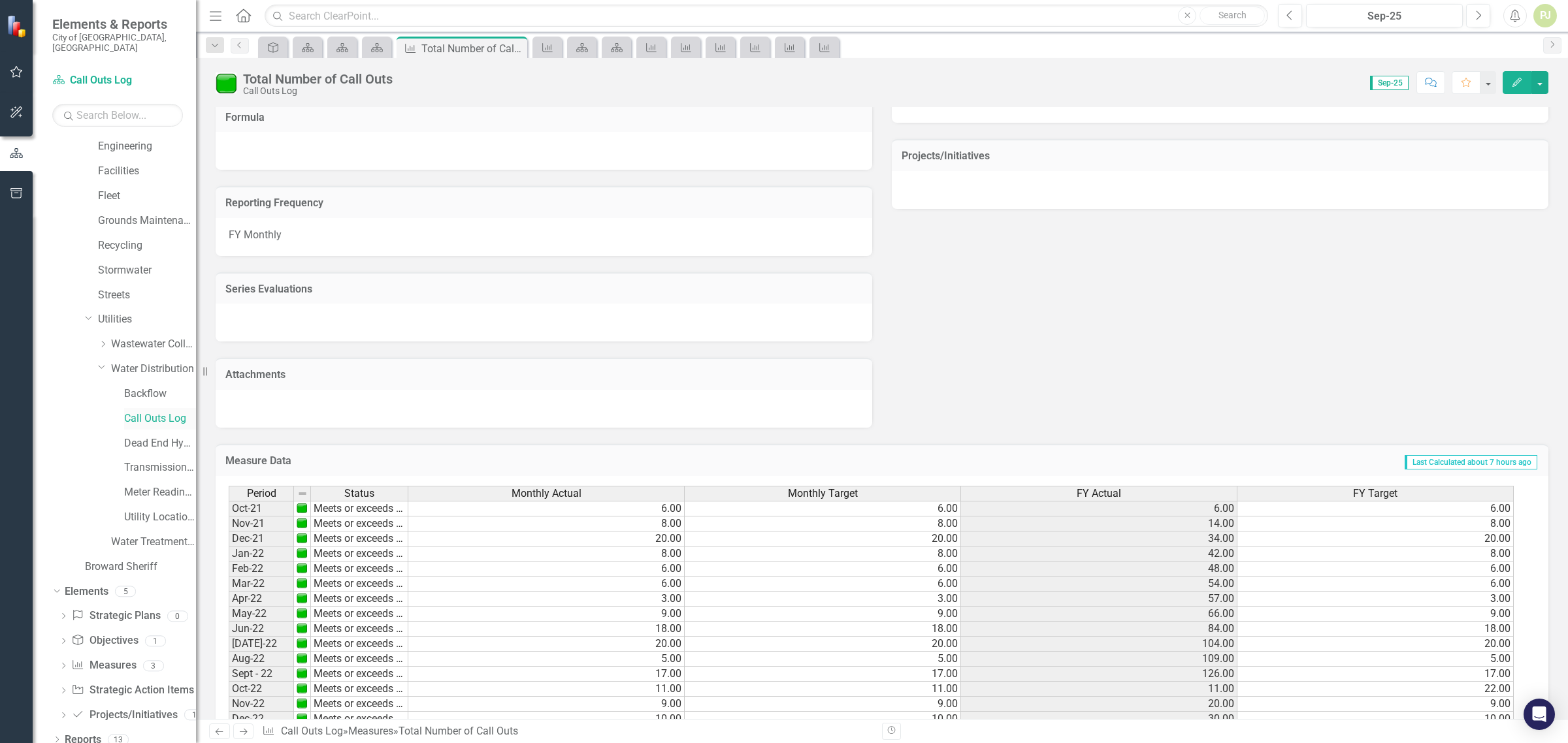
click at [173, 411] on link "Call Outs Log" at bounding box center [160, 419] width 72 height 15
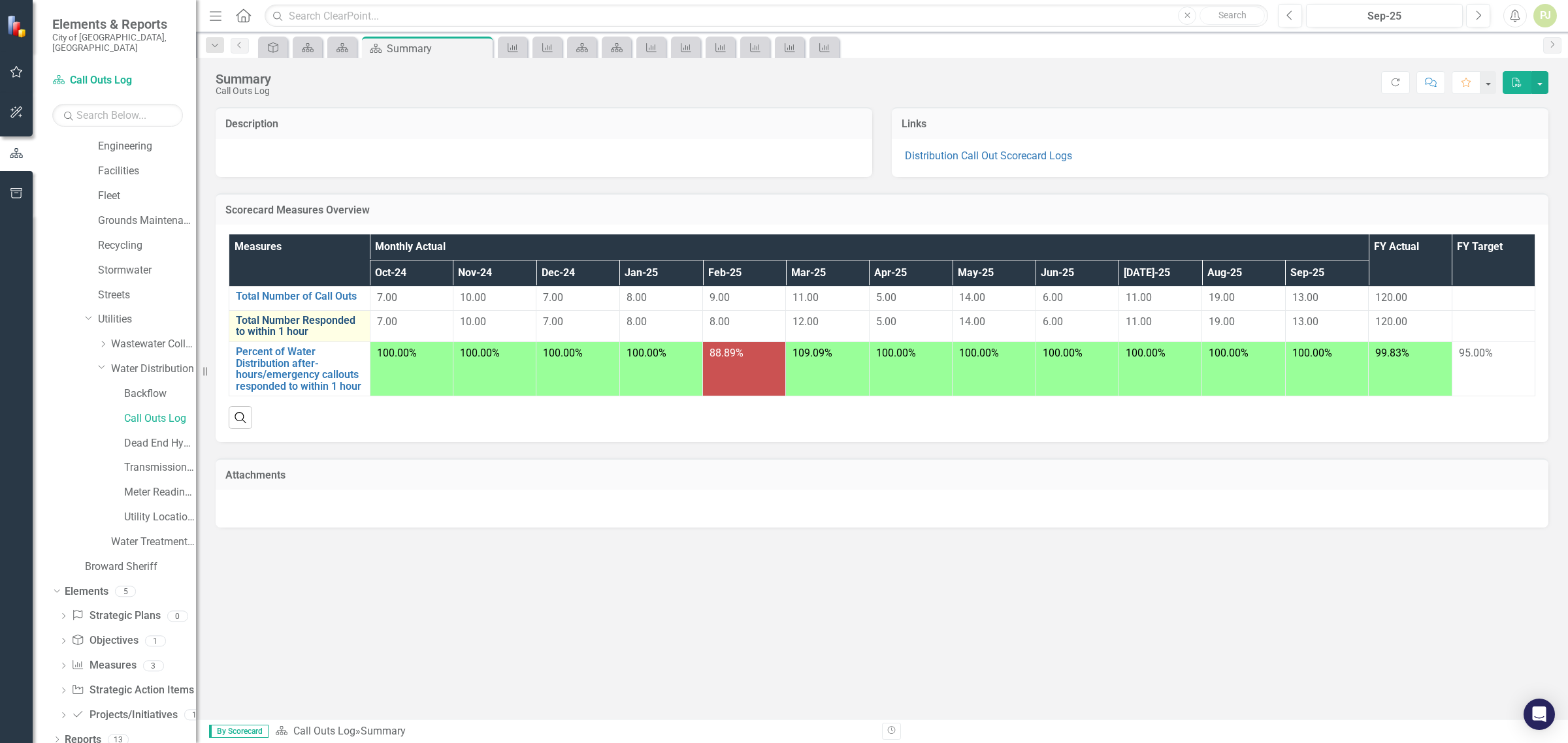
click at [321, 328] on link "Total Number Responded to within 1 hour" at bounding box center [299, 326] width 127 height 23
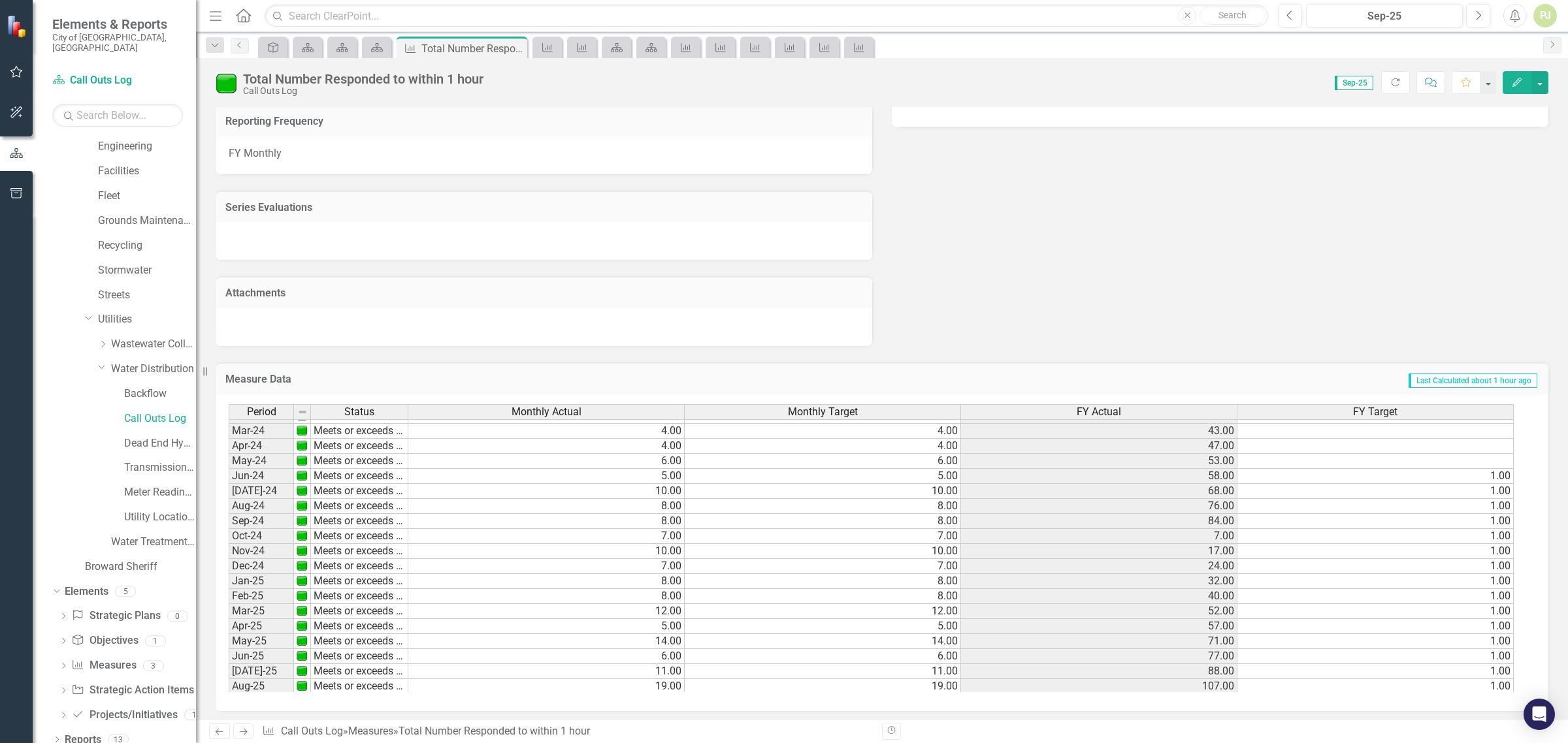
scroll to position [150, 0]
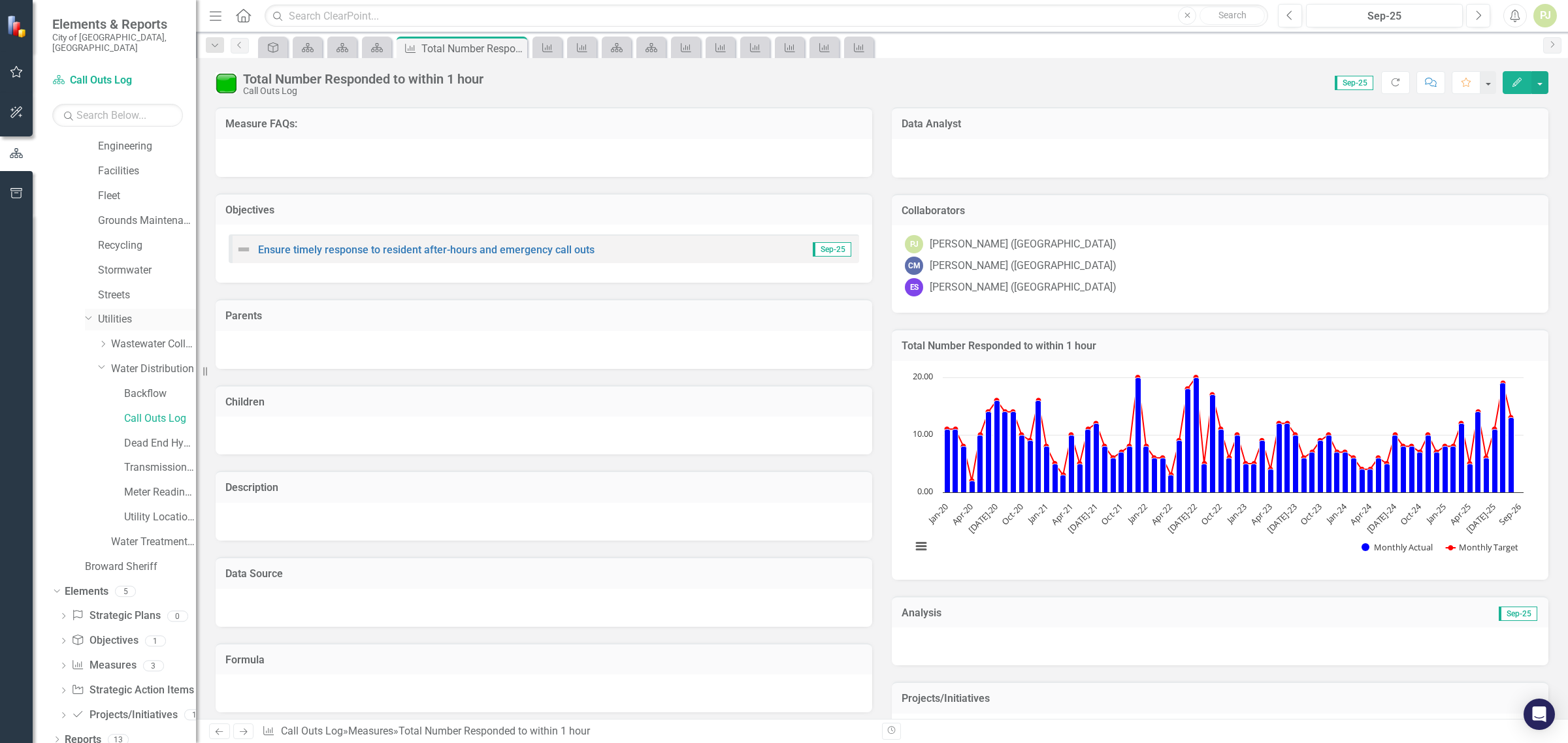
click at [122, 312] on link "Utilities" at bounding box center [147, 319] width 98 height 15
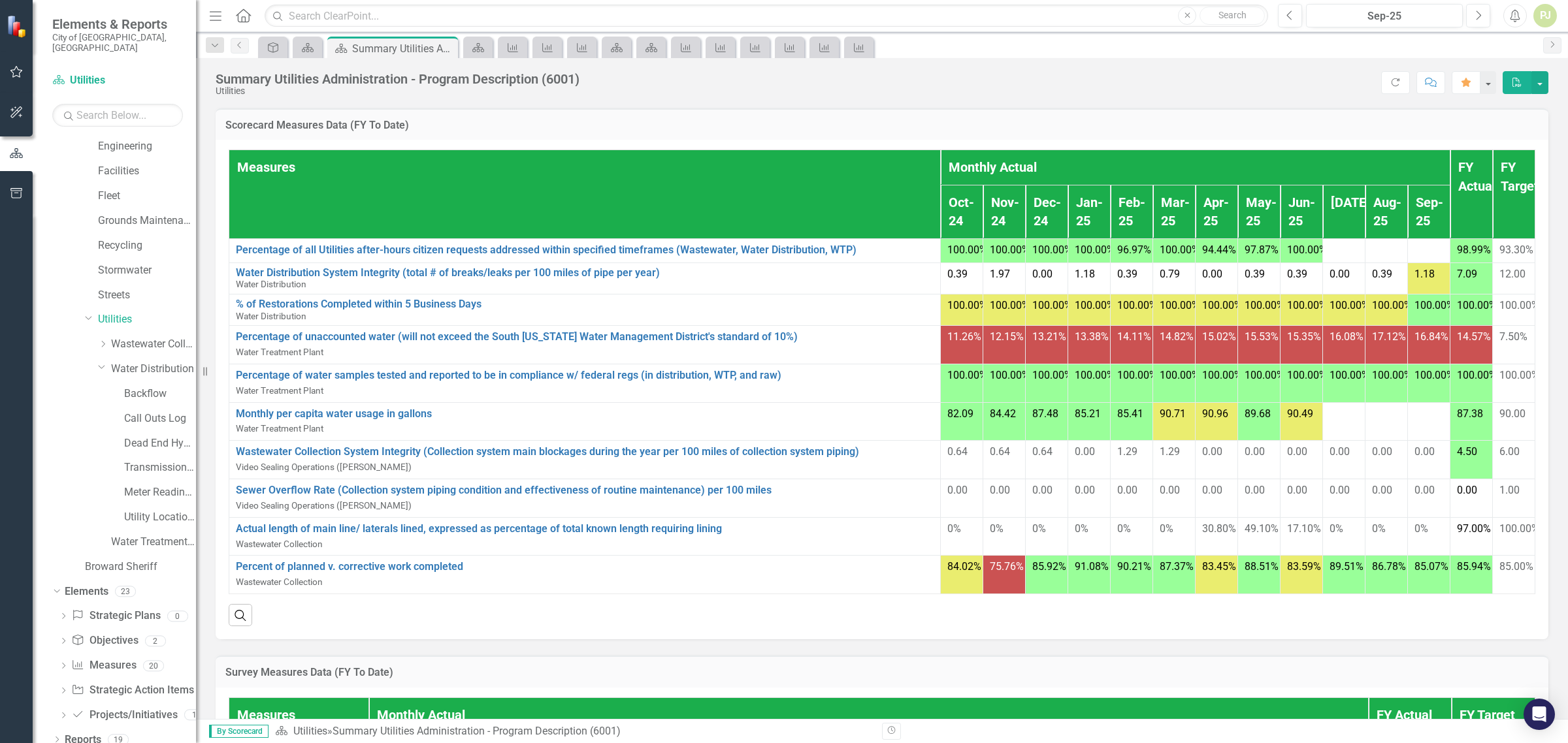
click at [1323, 263] on td at bounding box center [1344, 250] width 43 height 24
click at [315, 258] on link "Percentage of all Utilities after-hours citizen requests addressed within speci…" at bounding box center [584, 250] width 698 height 15
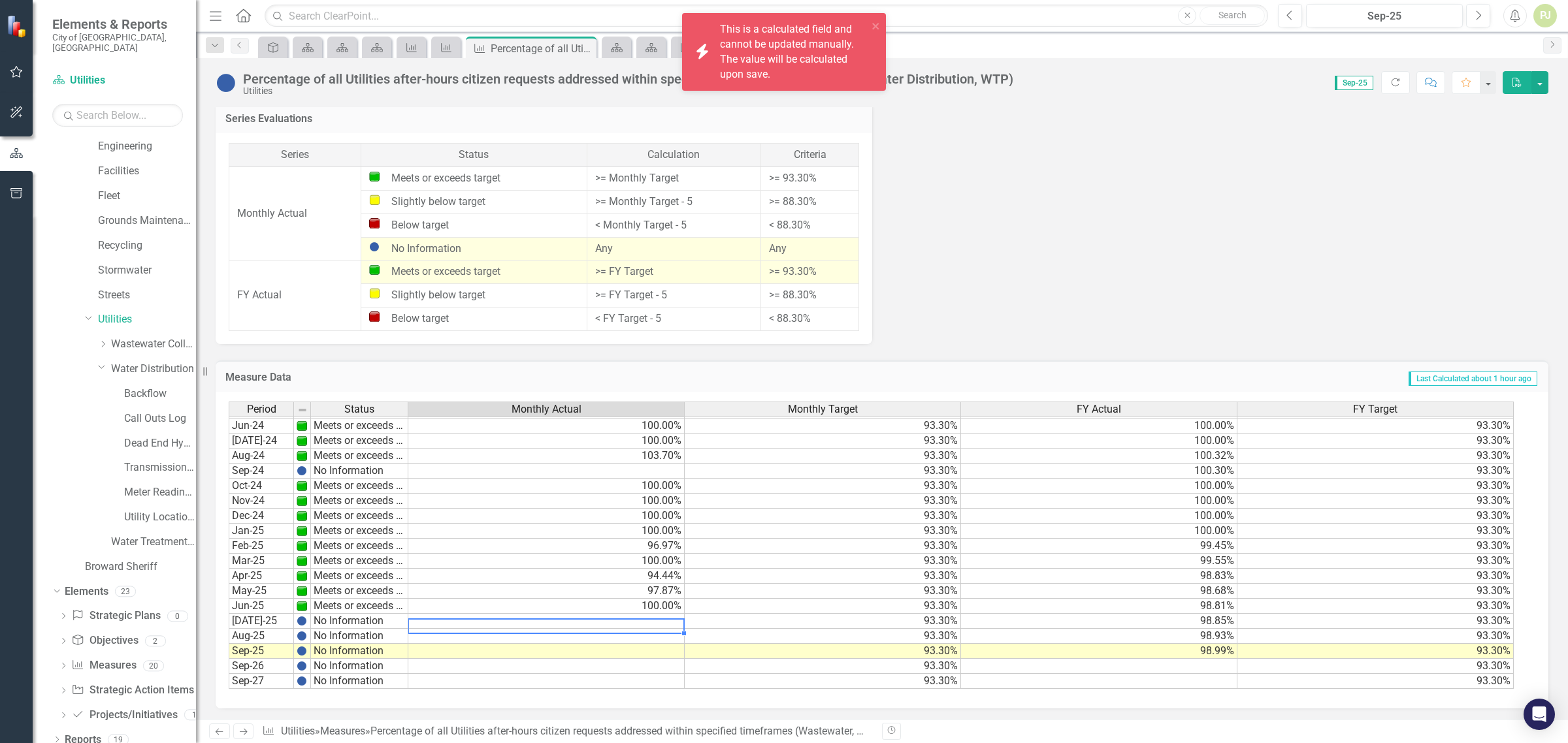
click at [655, 614] on td at bounding box center [546, 621] width 276 height 15
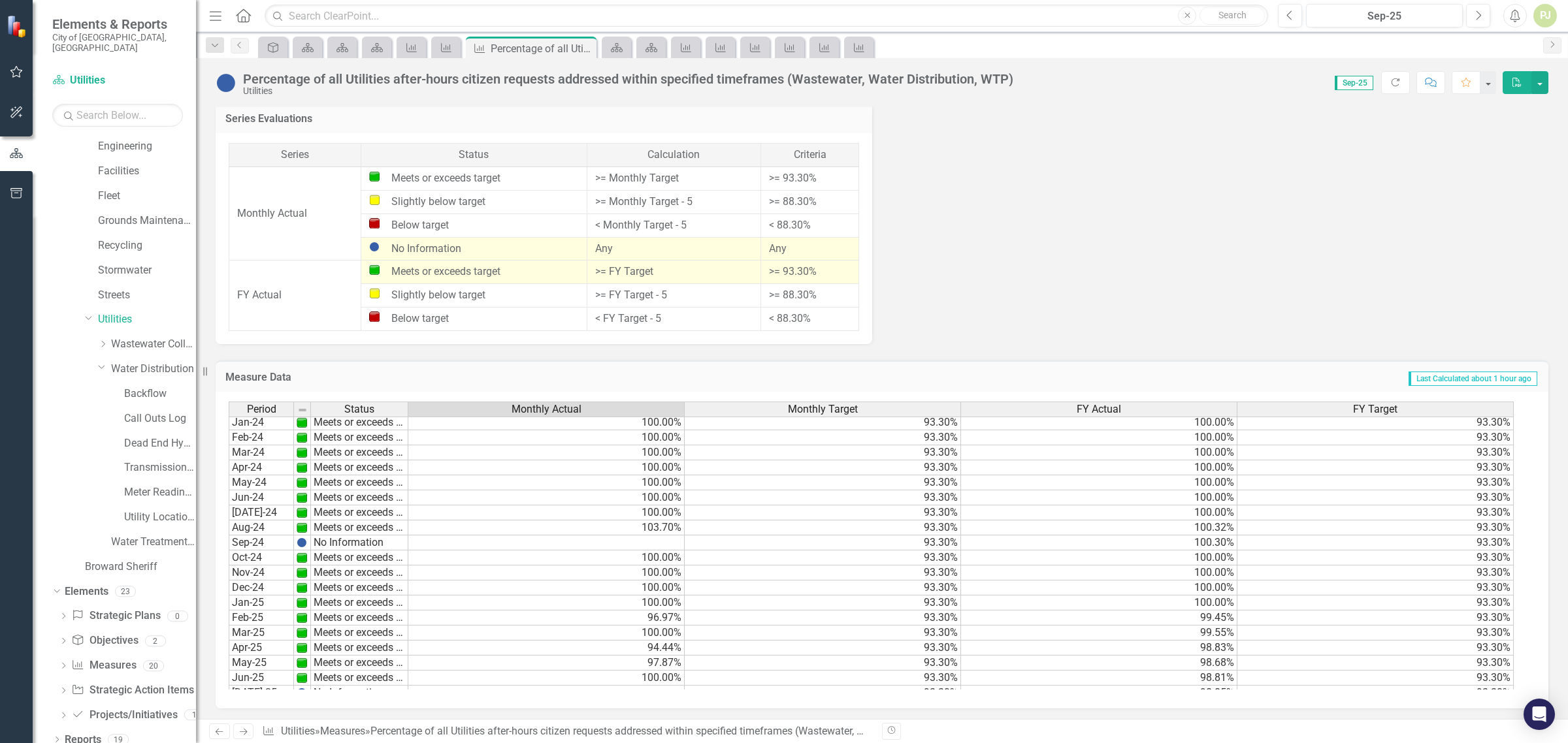
click at [1210, 515] on td "100.00%" at bounding box center [1099, 513] width 276 height 15
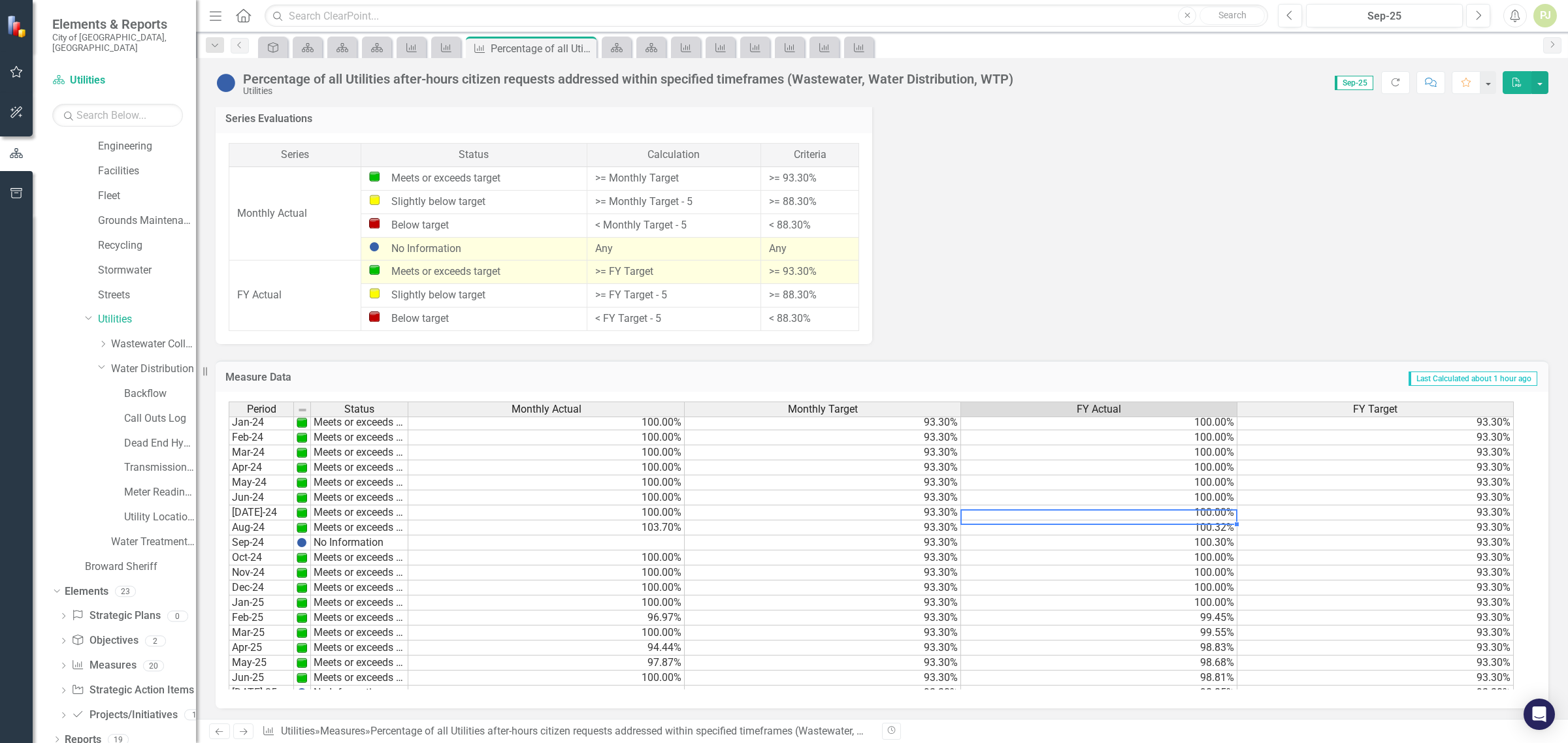
click at [1211, 515] on td "100.00%" at bounding box center [1099, 513] width 276 height 15
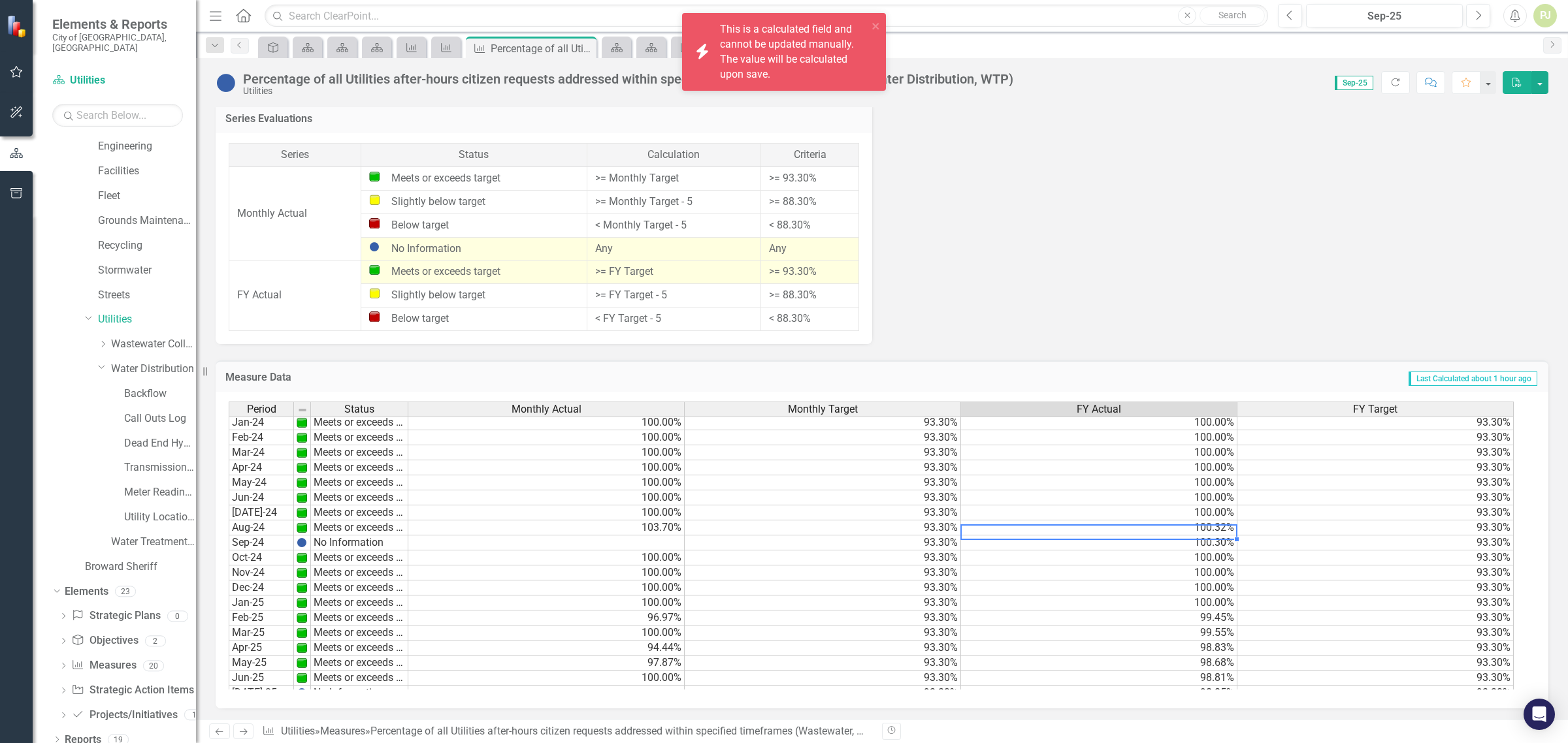
click at [1222, 524] on td "100.32%" at bounding box center [1099, 528] width 276 height 15
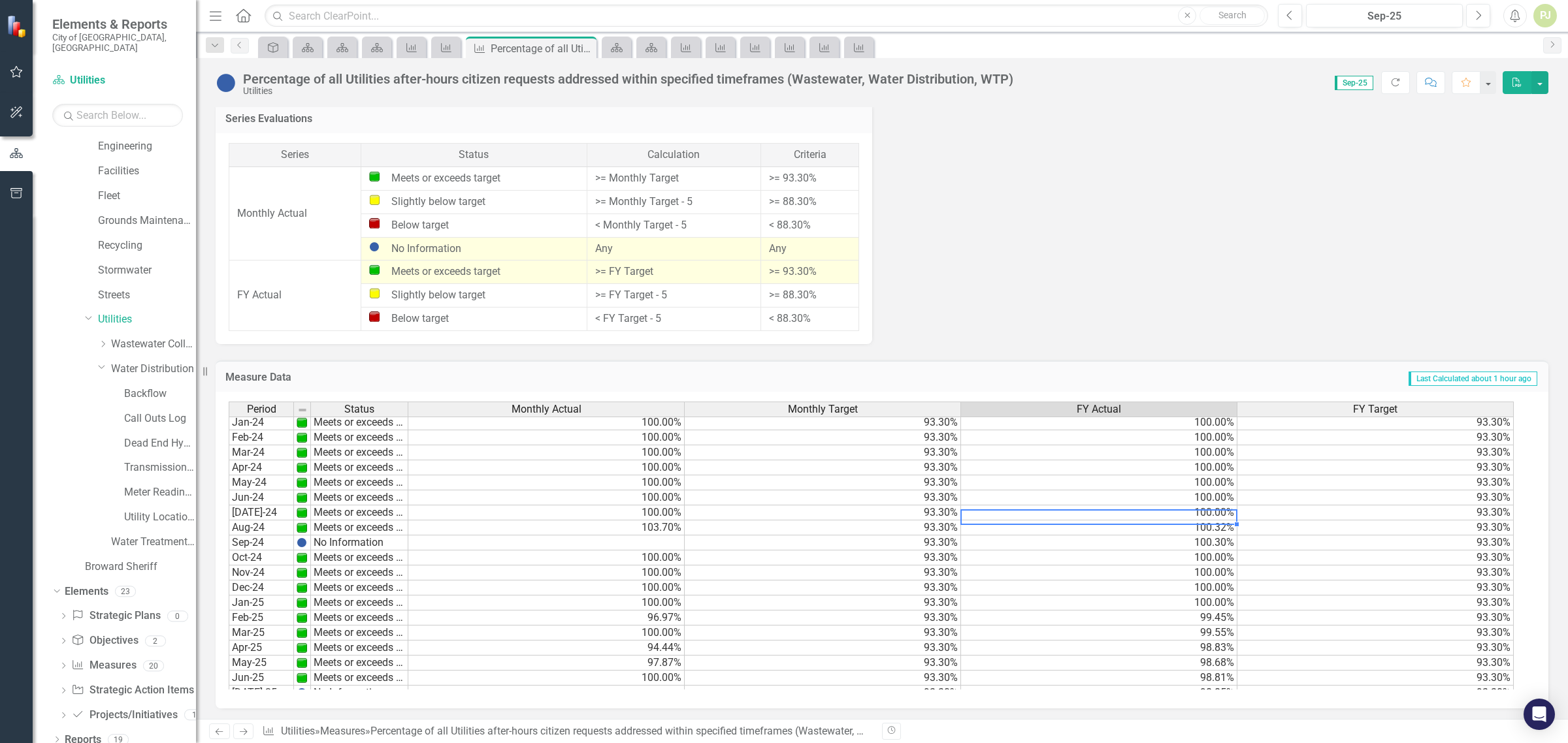
click at [1219, 511] on td "100.00%" at bounding box center [1099, 513] width 276 height 15
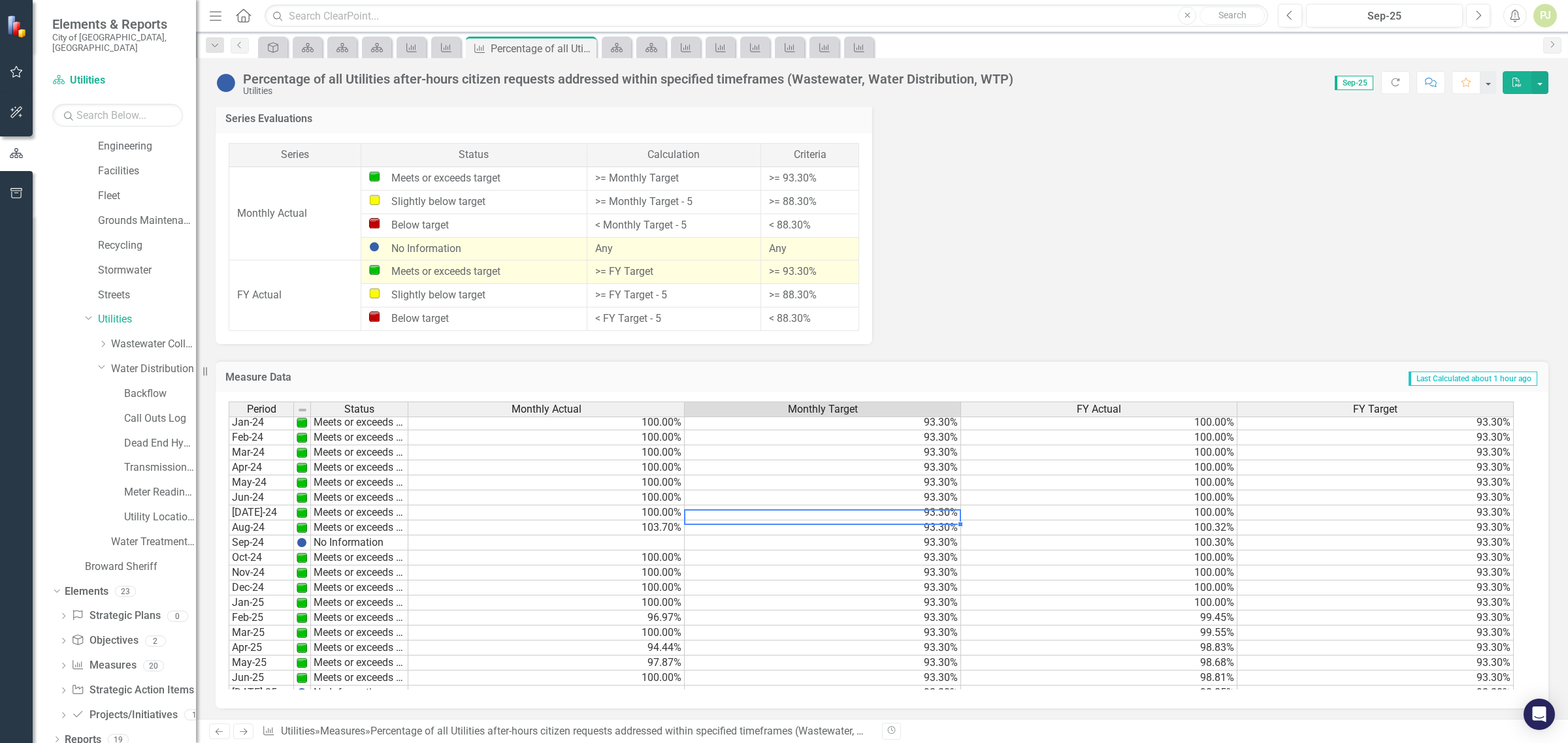
click at [942, 512] on td "93.30%" at bounding box center [823, 513] width 276 height 15
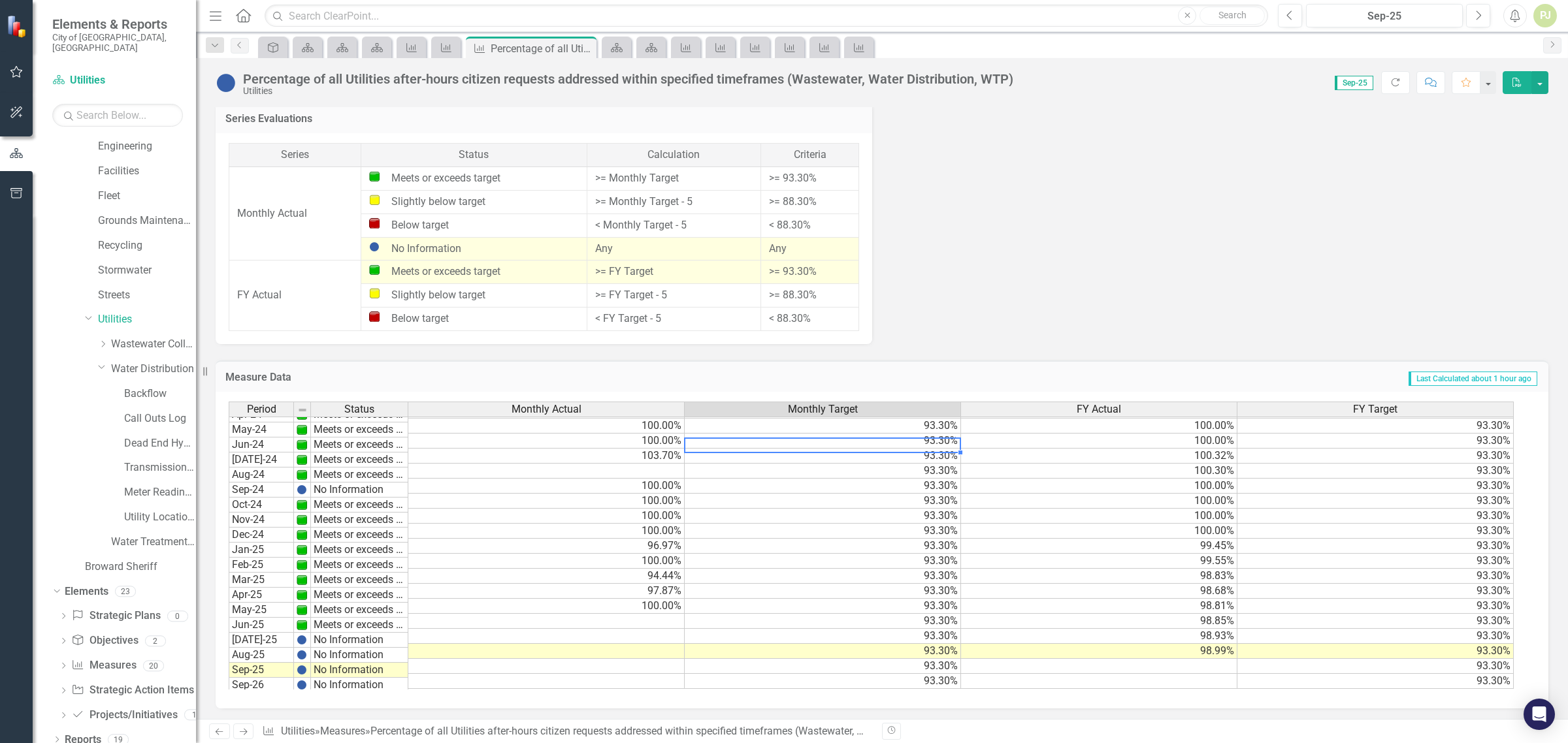
scroll to position [487, 0]
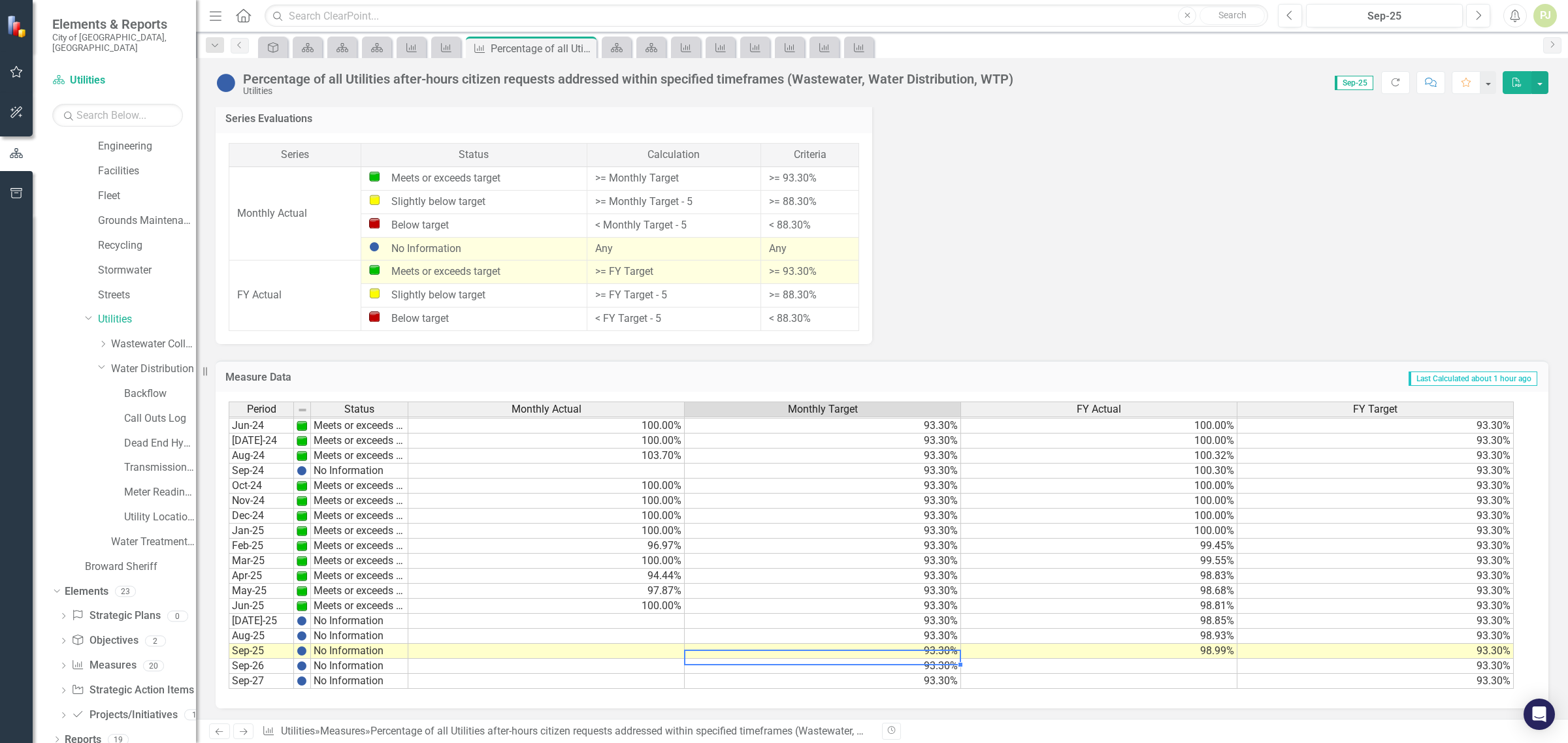
click at [938, 648] on td "93.30%" at bounding box center [823, 652] width 276 height 15
click at [935, 647] on td "93.30%" at bounding box center [823, 652] width 276 height 15
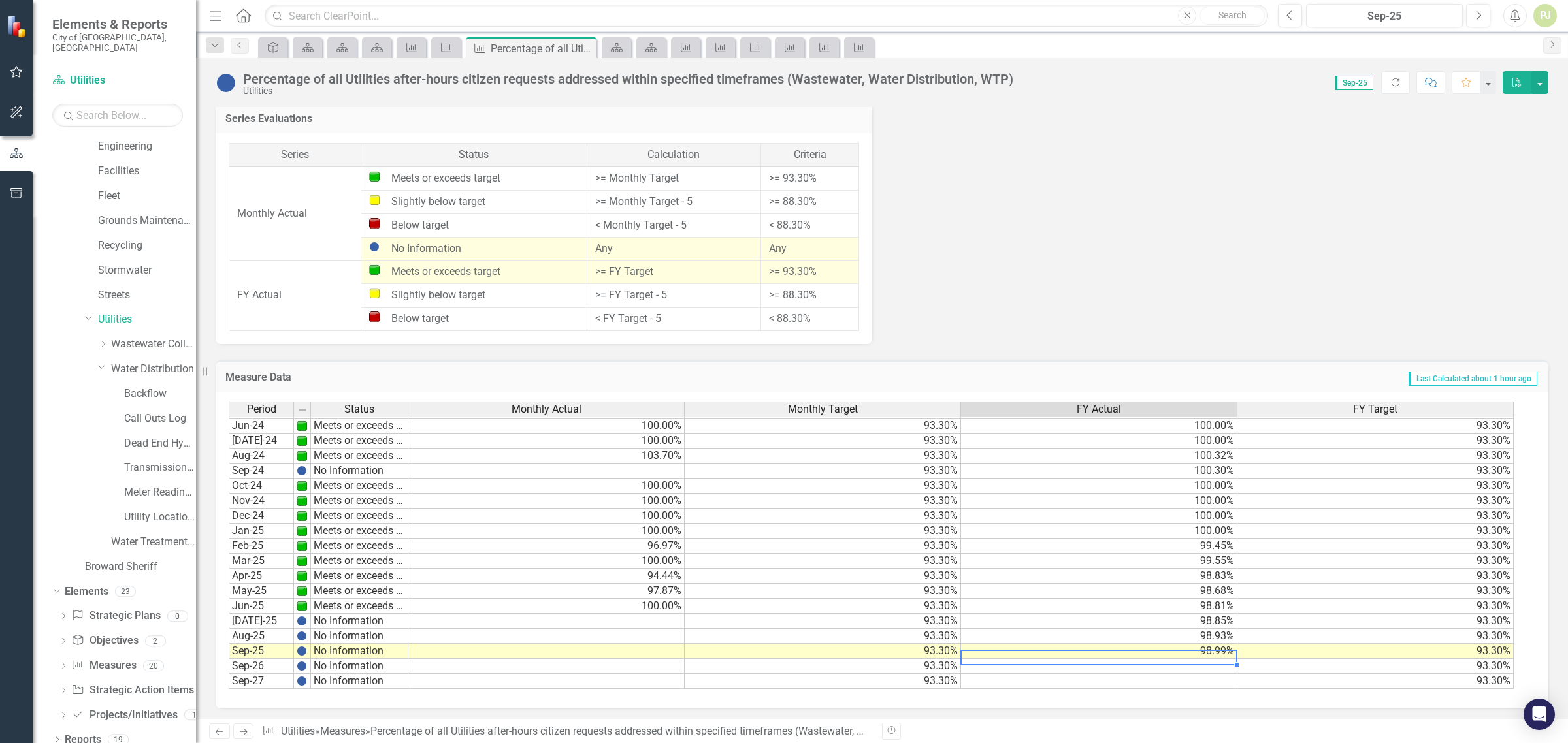
click at [1211, 650] on td "98.99%" at bounding box center [1099, 652] width 276 height 15
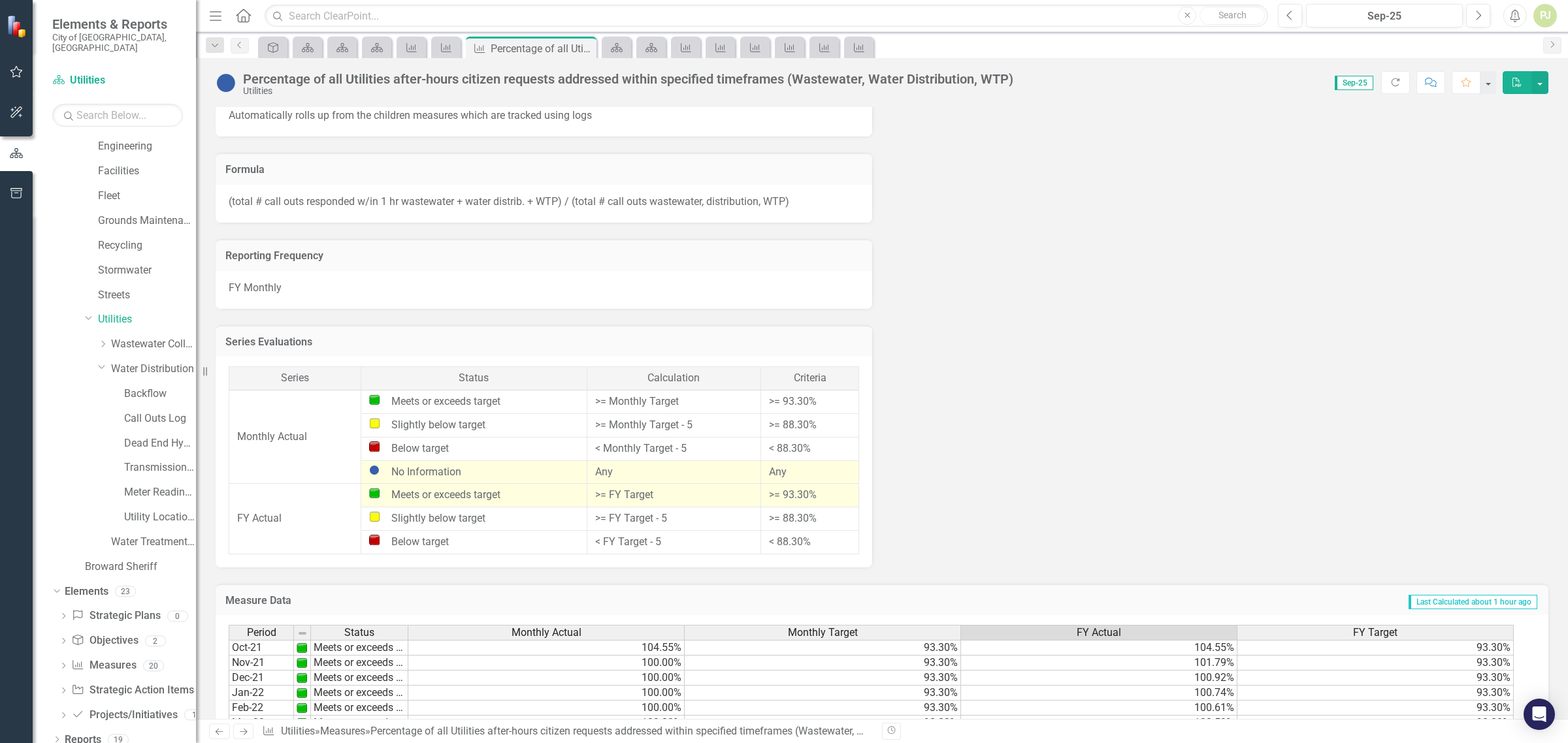
scroll to position [949, 0]
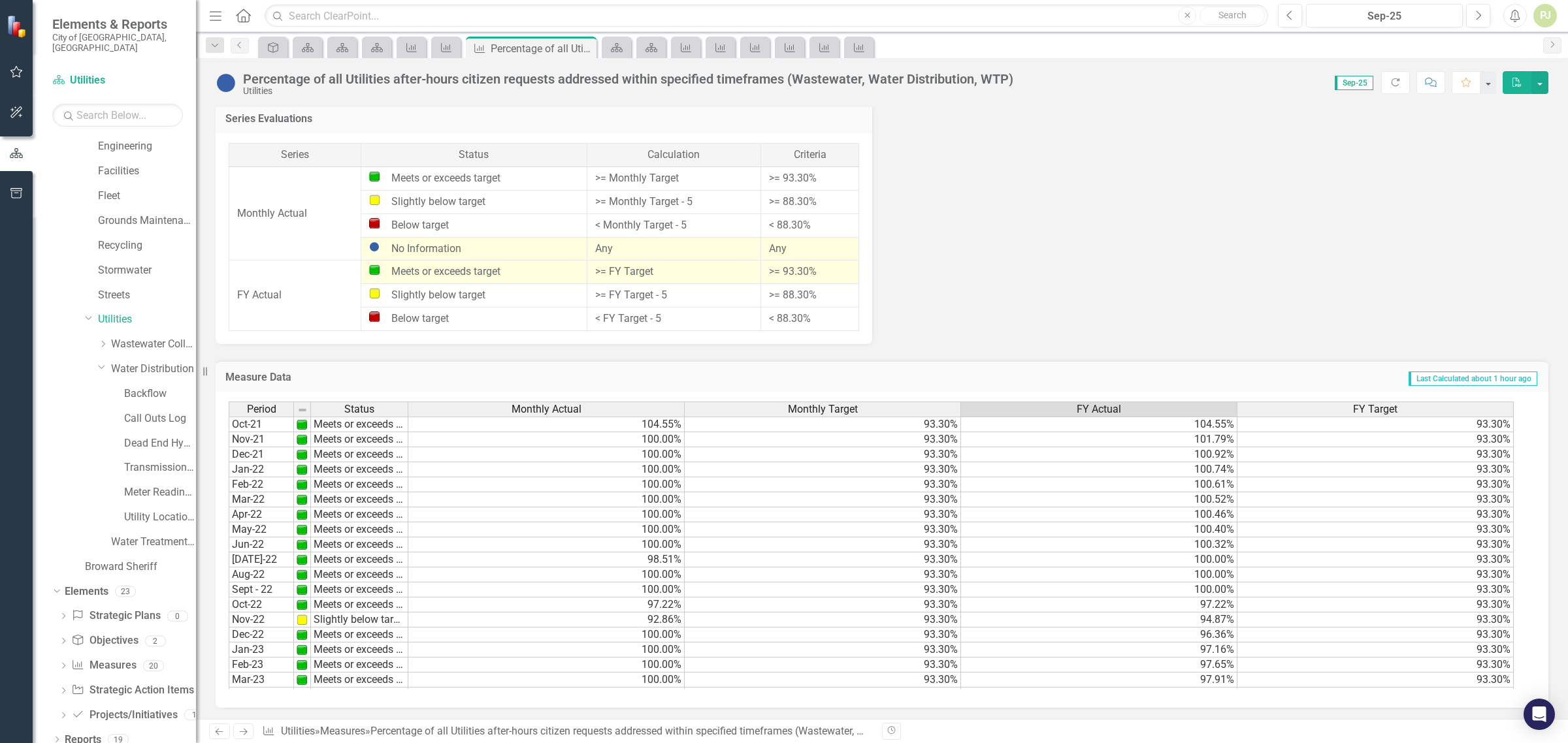
click at [517, 495] on td "100.00%" at bounding box center [546, 500] width 276 height 15
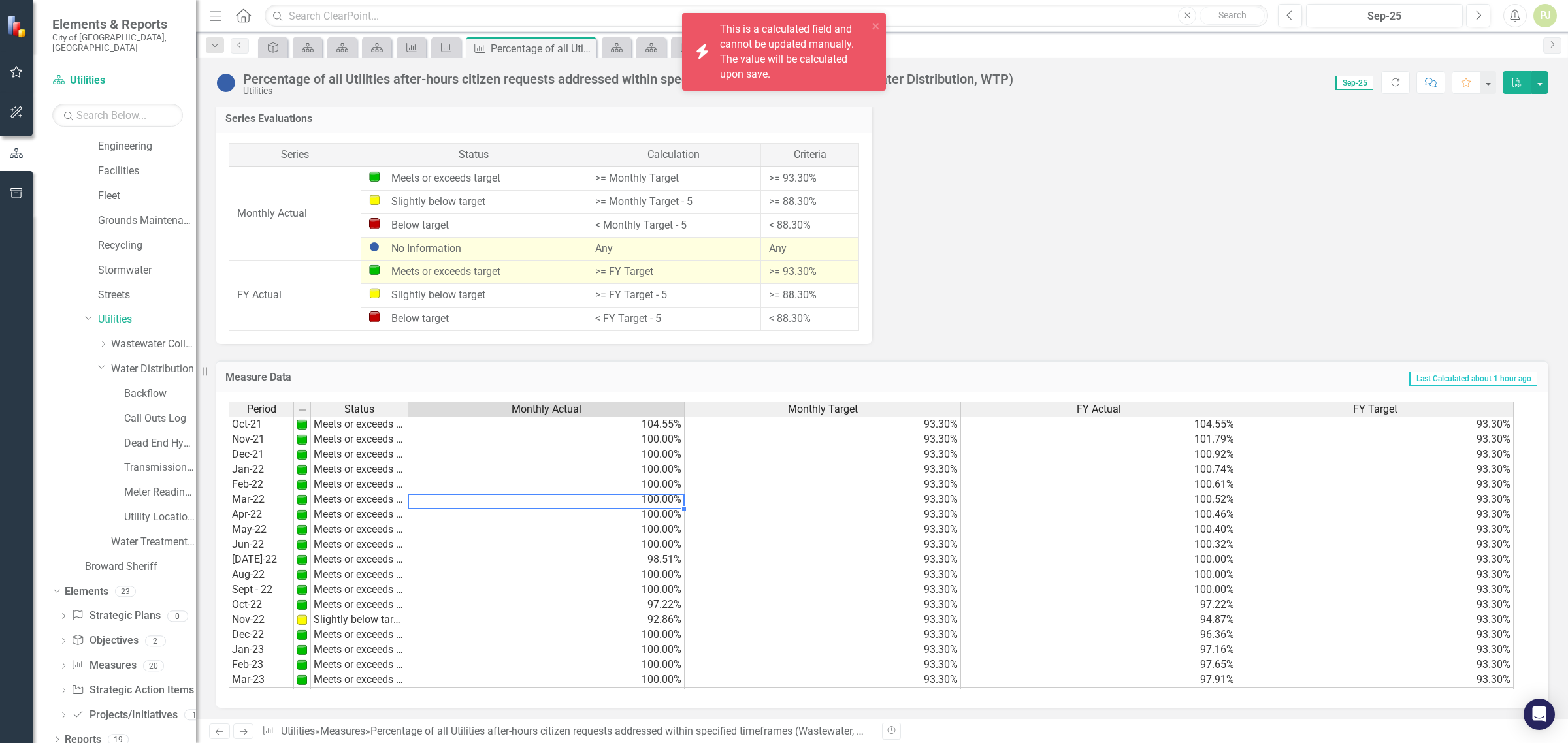
click at [229, 535] on div "Period Status Oct-21 Meets or exceeds target Nov-21 Meets or exceeds target Dec…" at bounding box center [229, 590] width 0 height 376
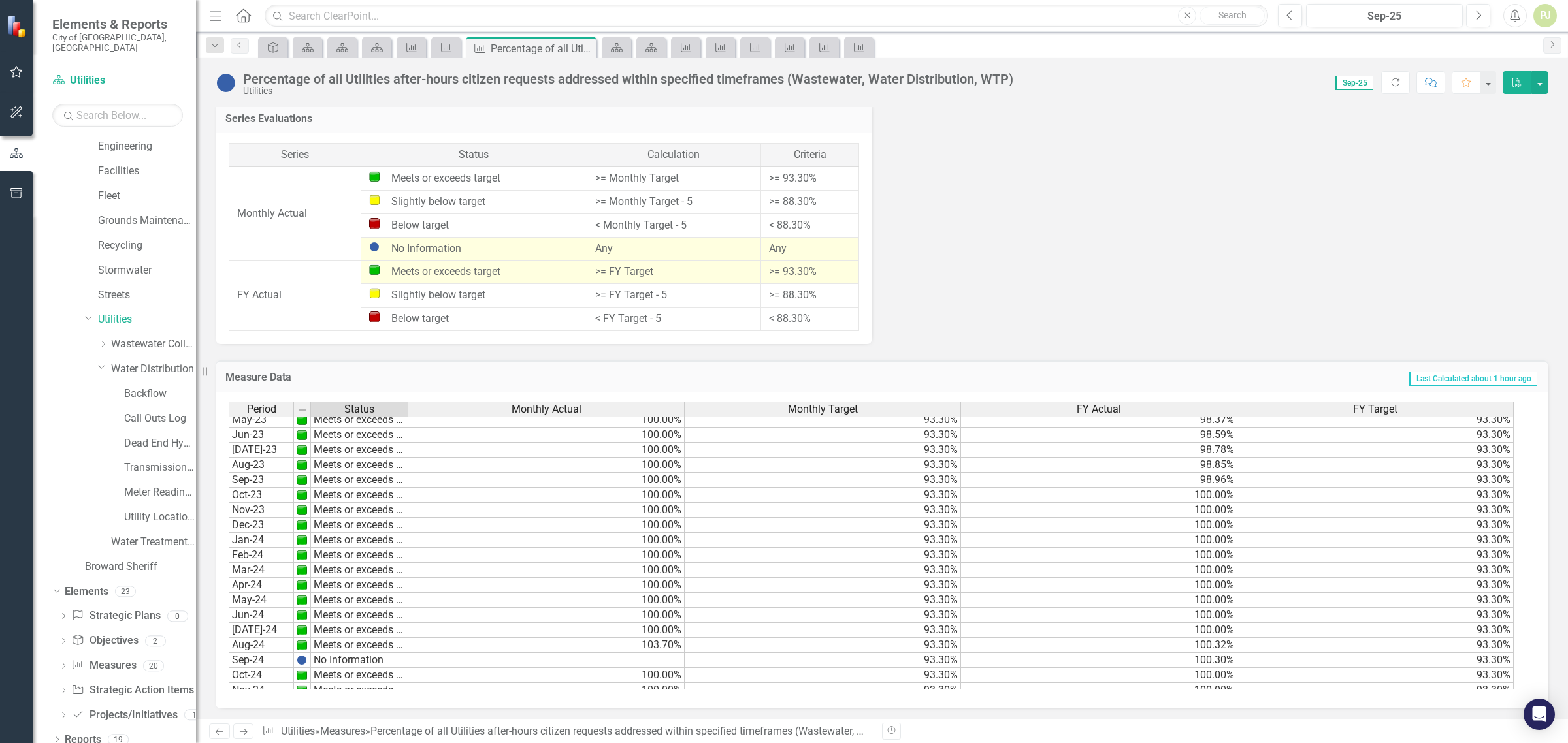
scroll to position [159, 0]
click at [160, 510] on link "Utility Location Requests" at bounding box center [160, 518] width 72 height 15
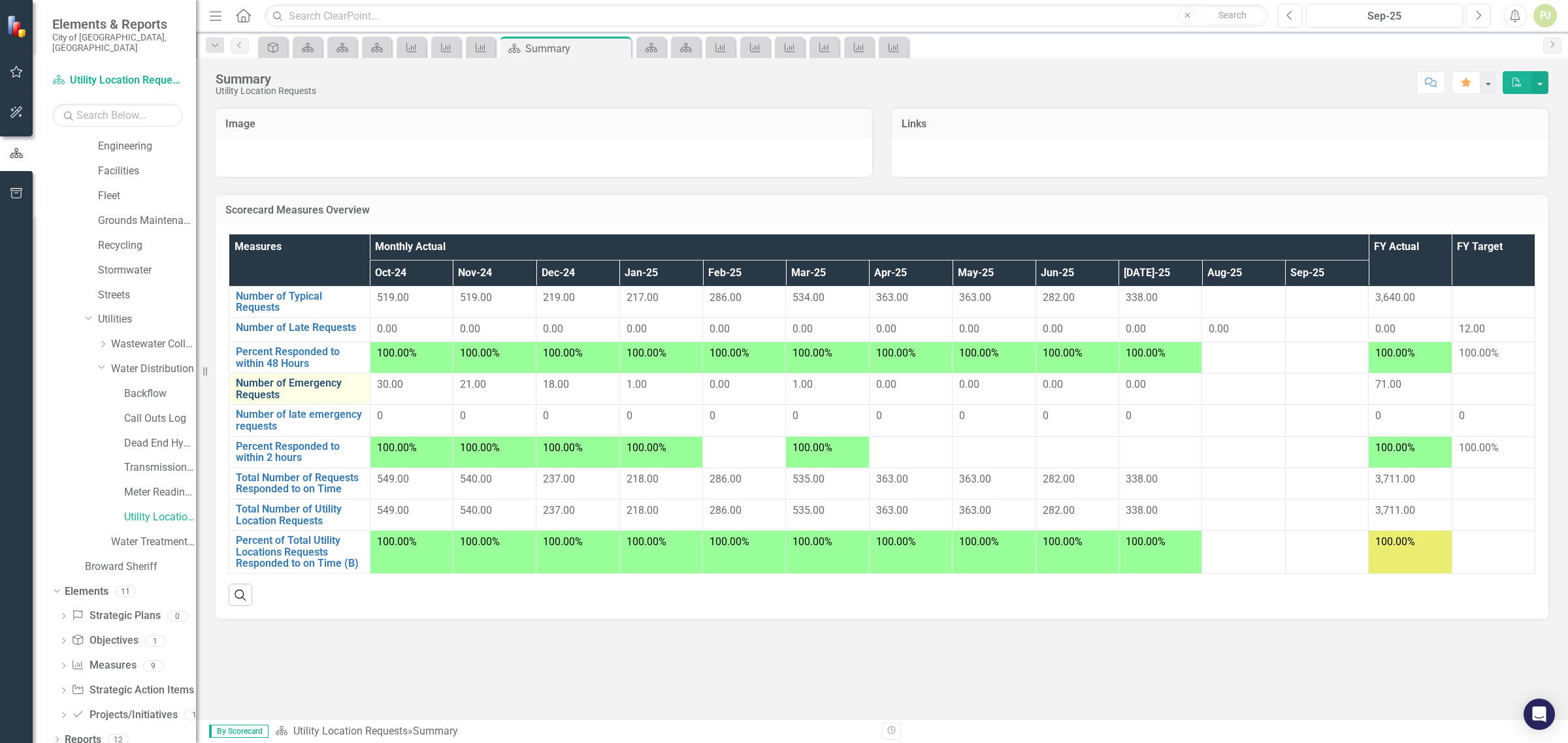
click at [321, 384] on link "Number of Emergency Requests" at bounding box center [299, 389] width 127 height 23
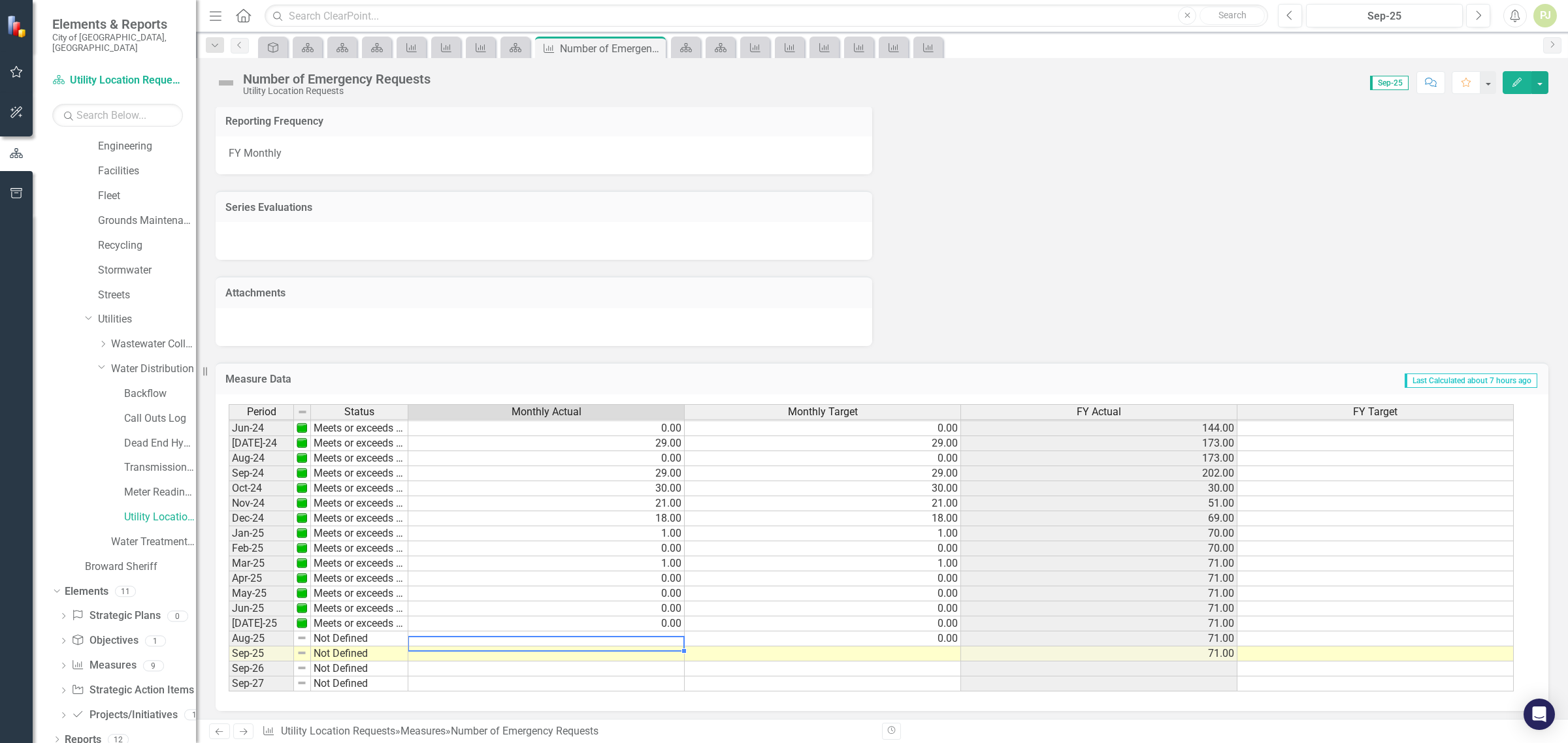
scroll to position [485, 0]
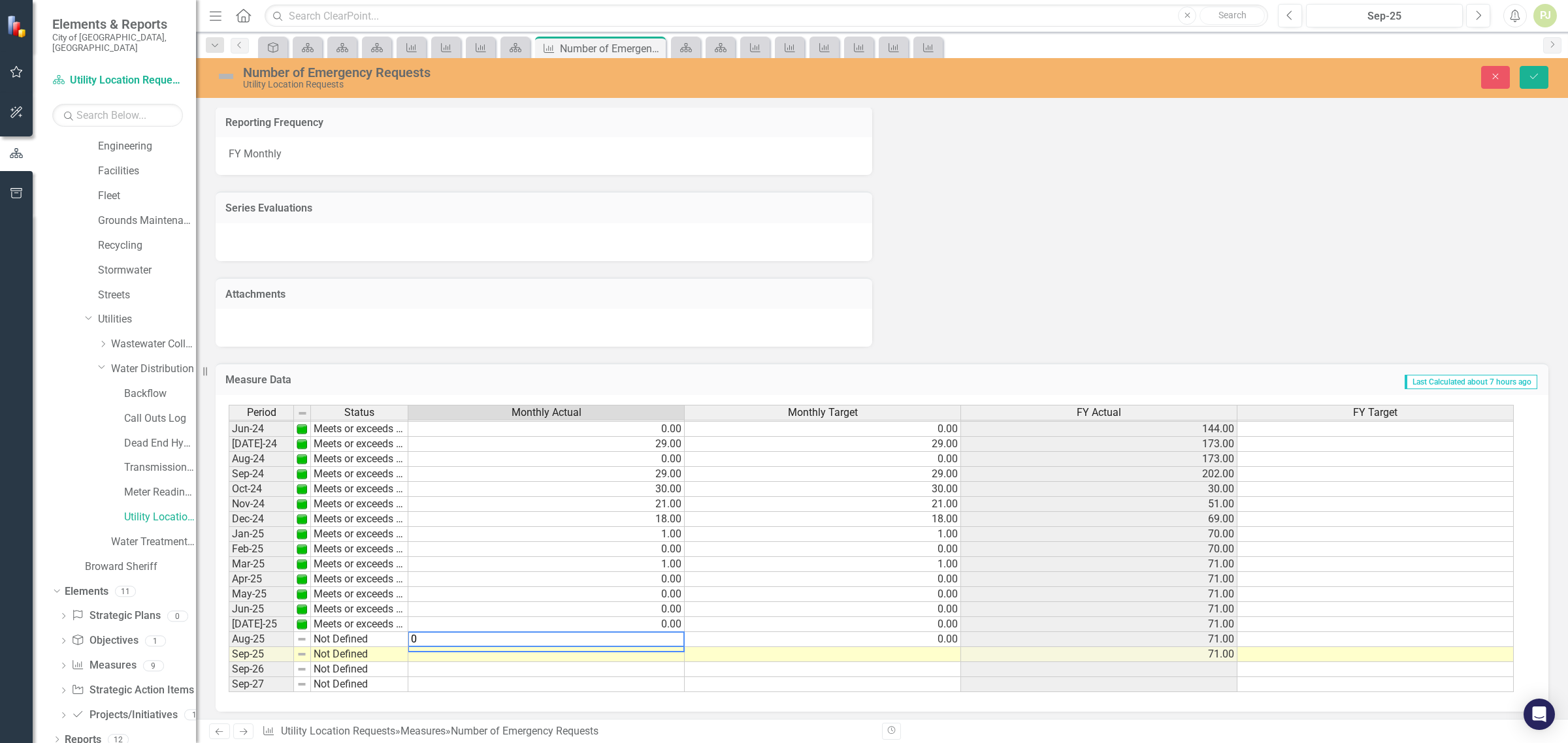
type textarea "0"
click at [645, 650] on td at bounding box center [546, 655] width 276 height 15
type textarea "0"
click at [326, 632] on td "Not Defined" at bounding box center [360, 639] width 97 height 15
click at [302, 635] on img at bounding box center [301, 639] width 10 height 10
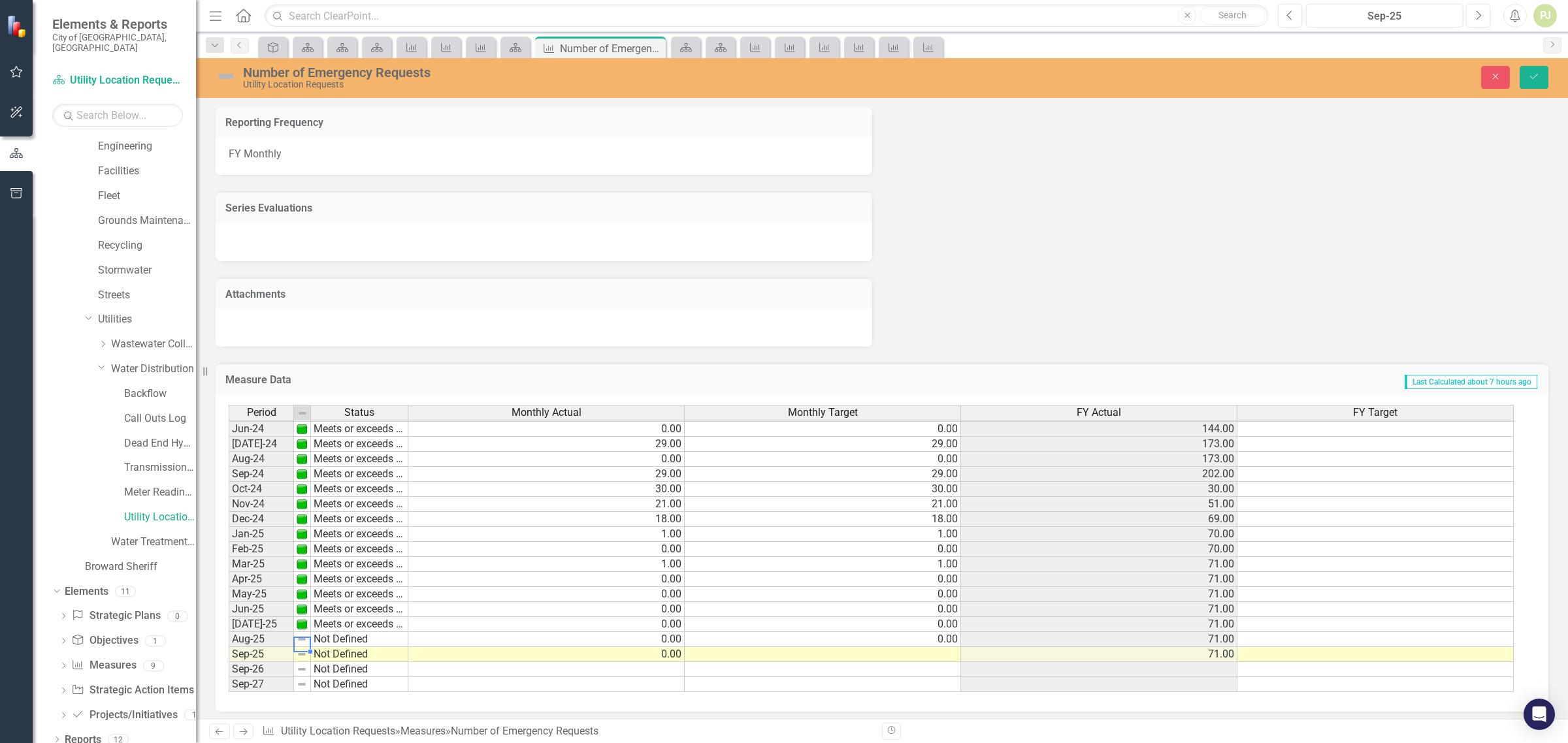
click at [334, 635] on td "Not Defined" at bounding box center [360, 639] width 97 height 15
click at [361, 572] on div "Period Status Monthly Actual Monthly Target FY Actual FY Target May-23 Meets or…" at bounding box center [877, 549] width 1297 height 288
click at [362, 648] on td "Not Defined" at bounding box center [360, 655] width 97 height 15
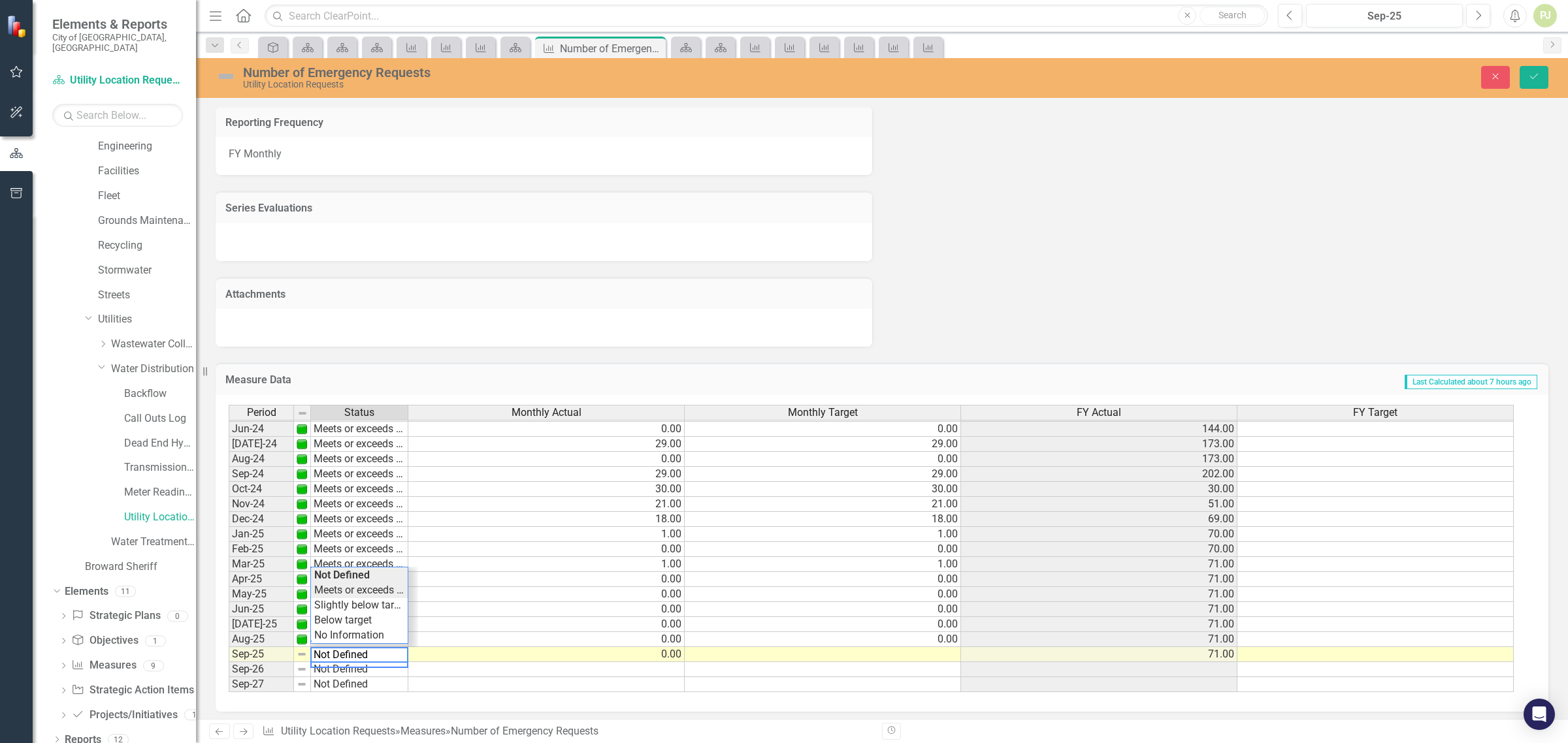
type textarea "Meets or exceeds target"
click at [362, 585] on div "Period Status Monthly Actual Monthly Target FY Actual FY Target May-23 Meets or…" at bounding box center [877, 549] width 1297 height 288
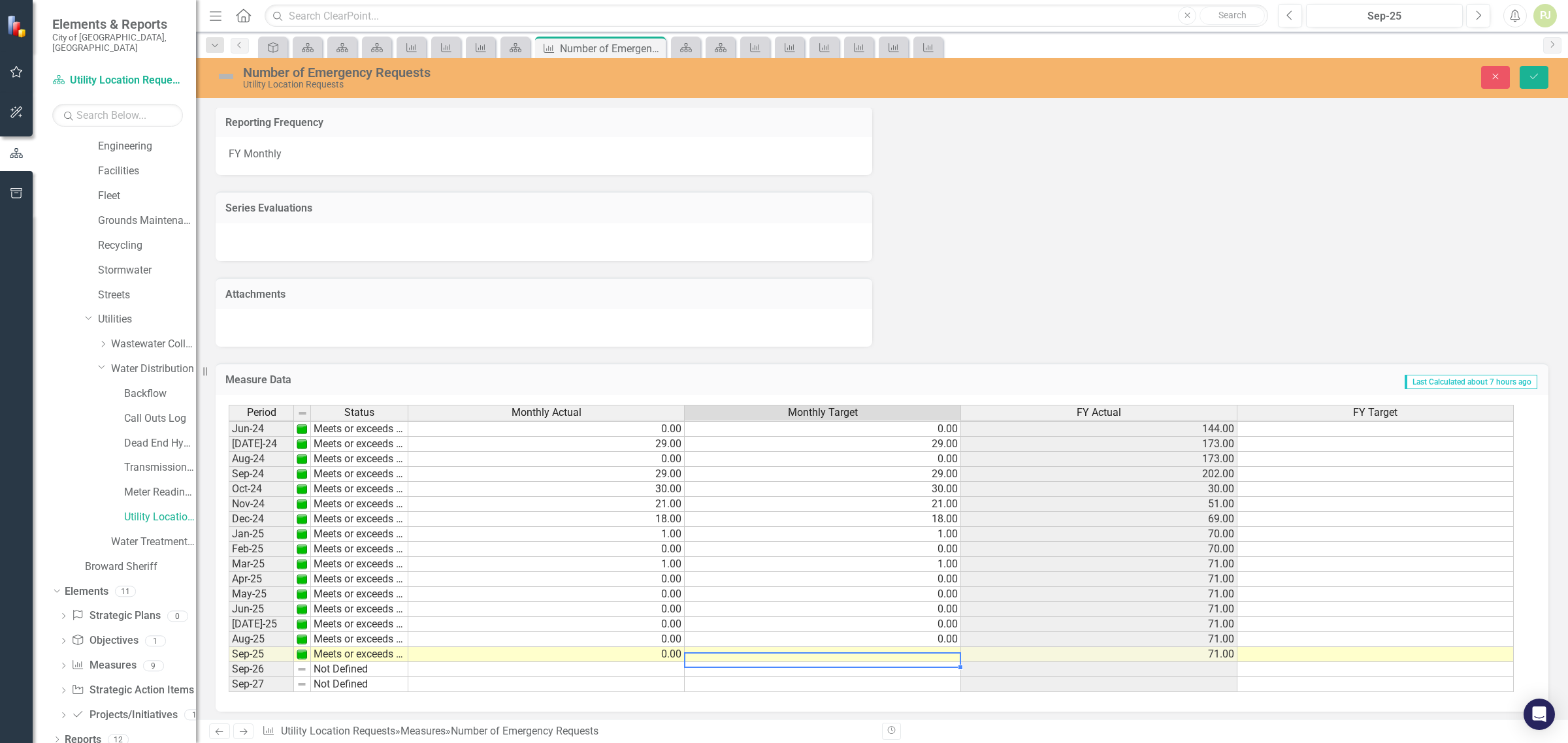
click at [927, 648] on td at bounding box center [823, 655] width 276 height 15
click at [932, 648] on td at bounding box center [823, 655] width 276 height 15
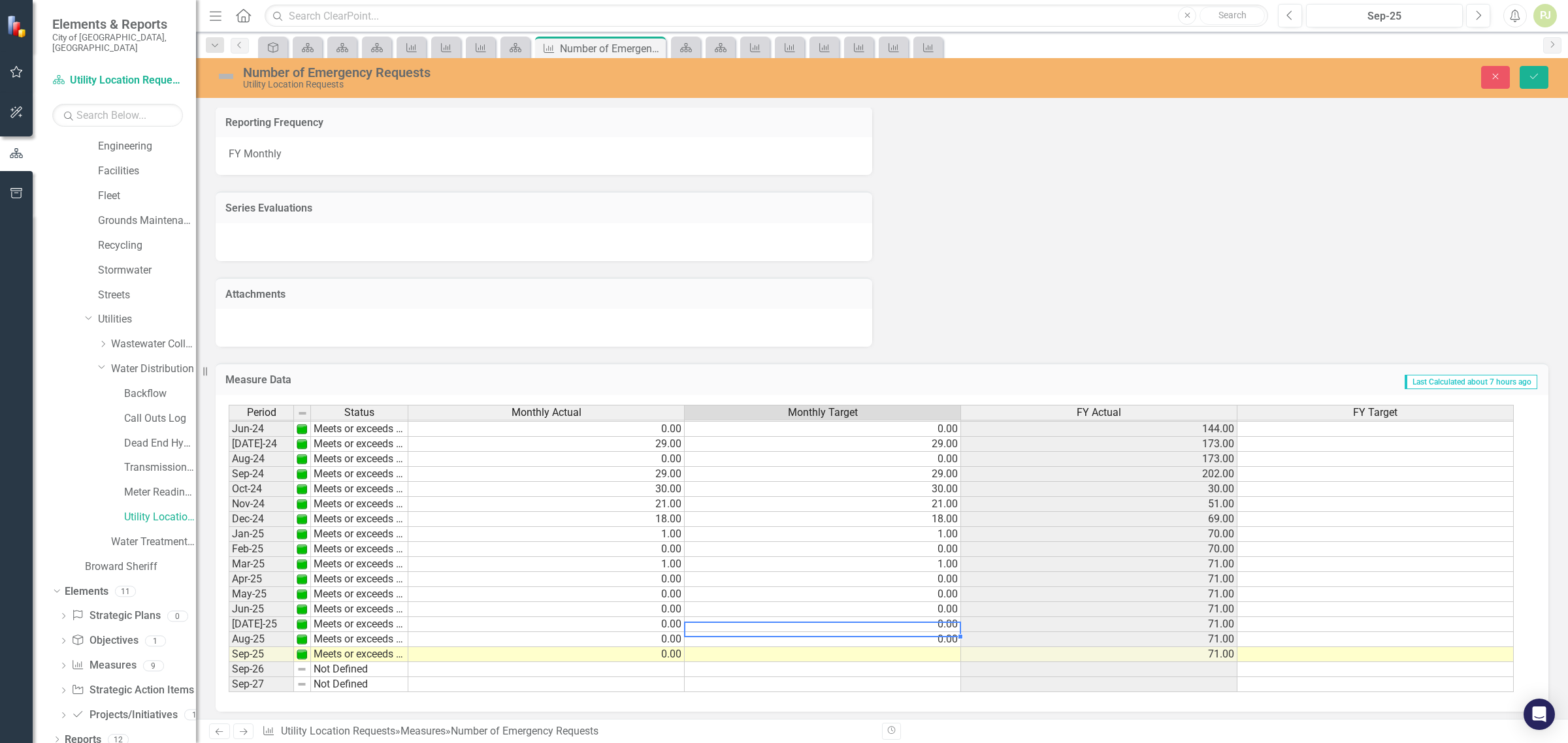
click at [819, 617] on td "0.00" at bounding box center [823, 625] width 276 height 15
click at [934, 648] on td at bounding box center [823, 655] width 276 height 15
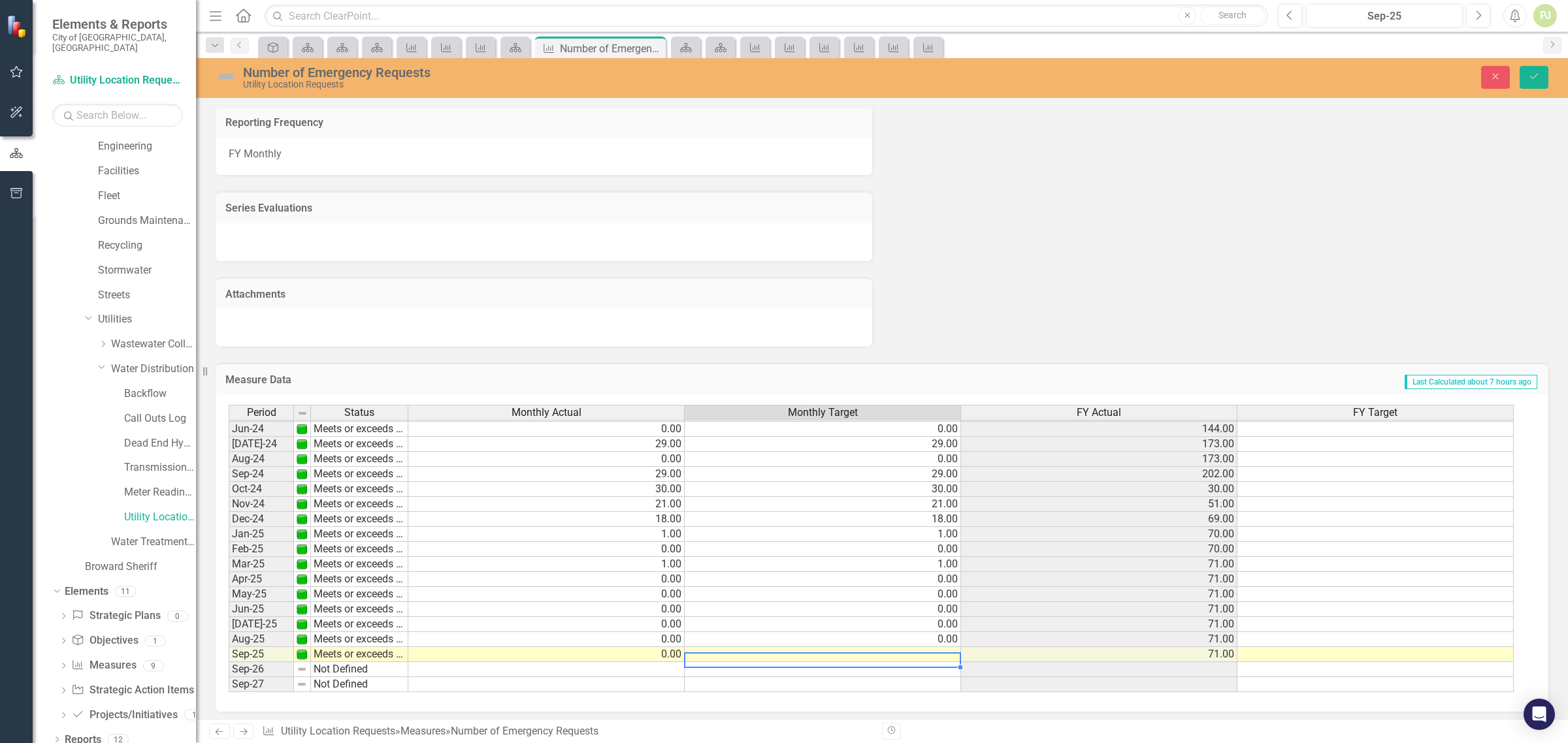
click at [934, 648] on td at bounding box center [823, 655] width 276 height 15
type textarea "0"
click at [814, 603] on td "0.00" at bounding box center [823, 610] width 276 height 15
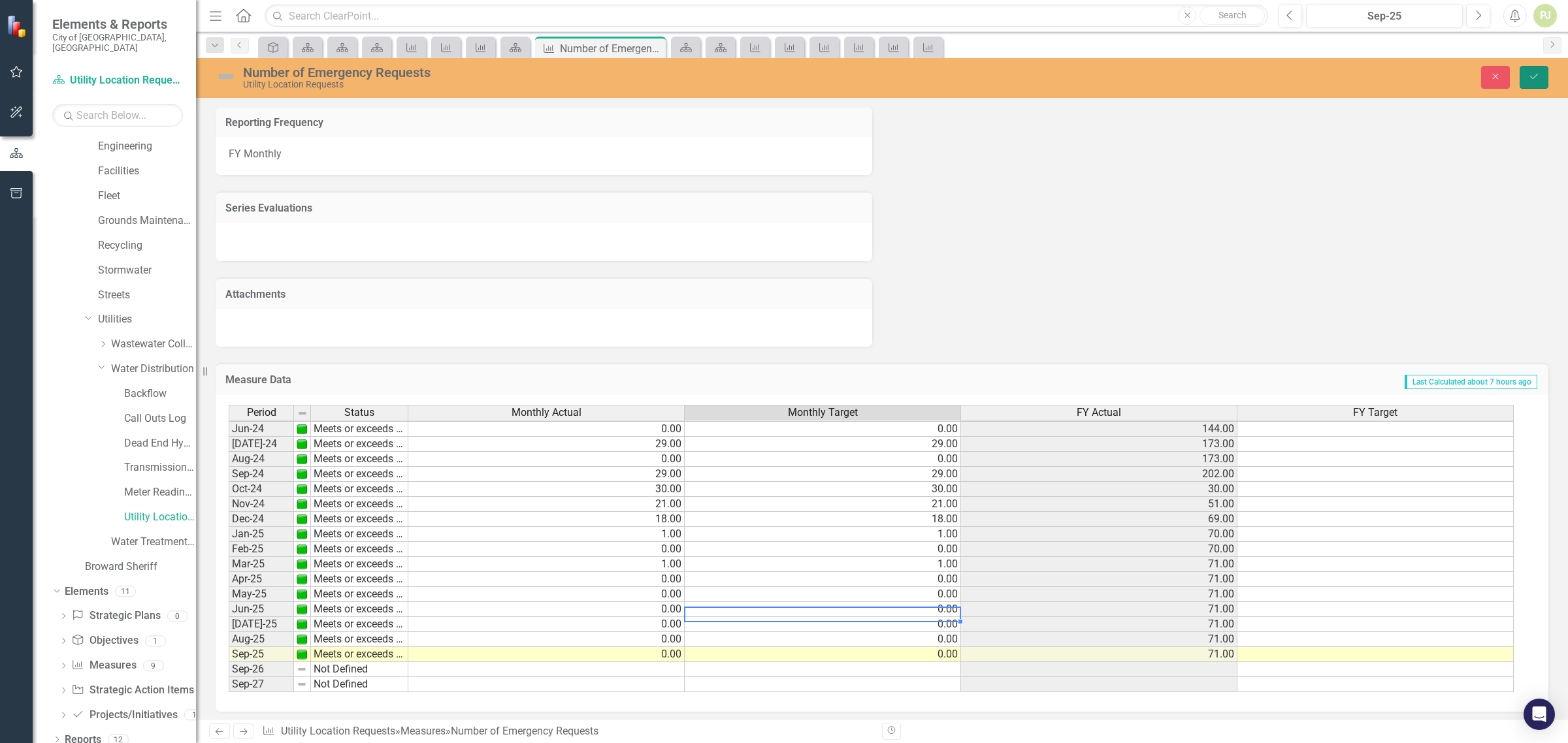
click at [1541, 79] on button "Save" at bounding box center [1534, 77] width 28 height 23
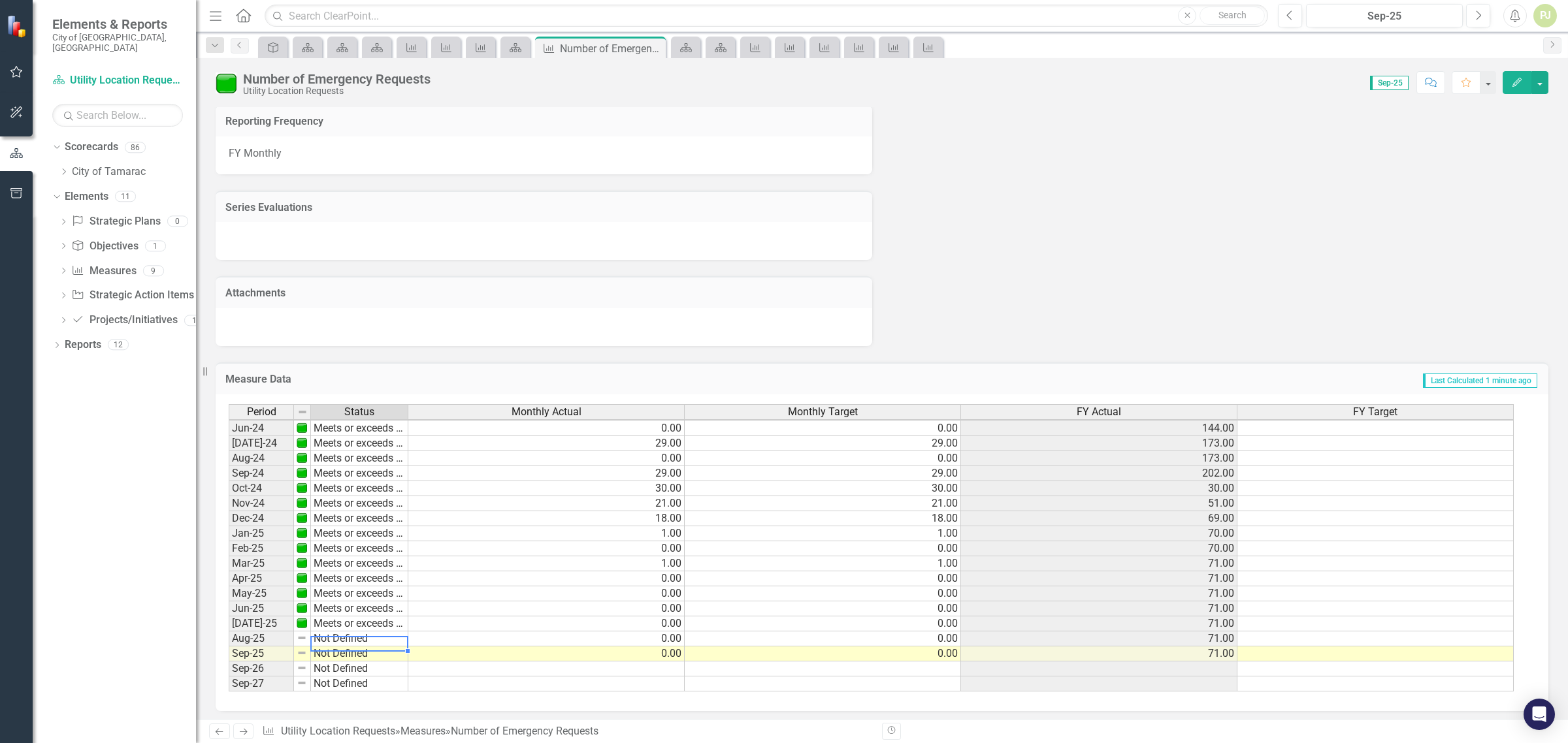
click at [360, 634] on td "Not Defined" at bounding box center [360, 639] width 97 height 15
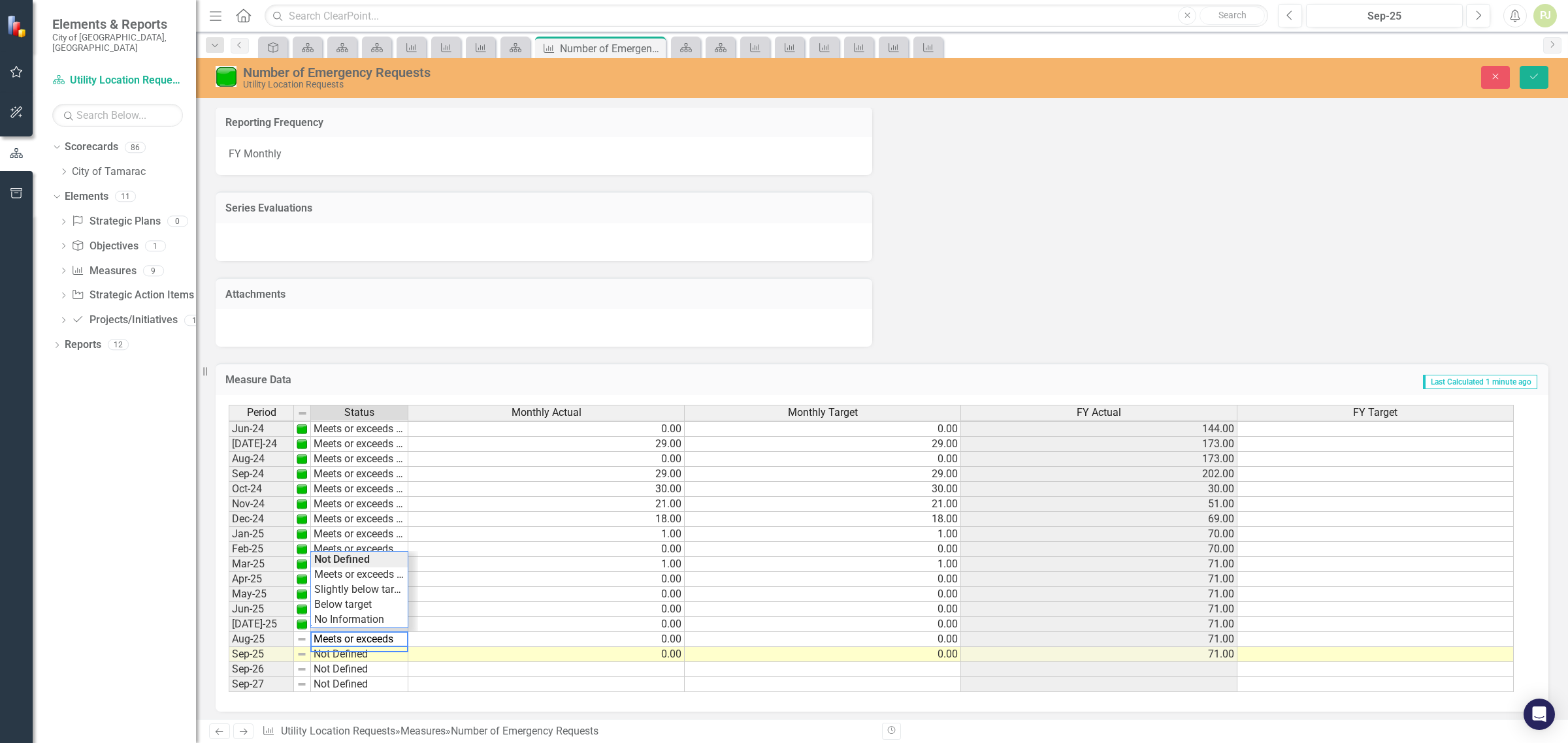
click at [360, 575] on div "Period Status Monthly Actual Monthly Target FY Actual FY Target May-23 Meets or…" at bounding box center [877, 549] width 1297 height 288
click at [354, 648] on td "Not Defined" at bounding box center [360, 655] width 97 height 15
type textarea "Meets or exceeds target"
click at [355, 589] on div "Period Status Monthly Actual Monthly Target FY Actual FY Target May-23 Meets or…" at bounding box center [877, 549] width 1297 height 288
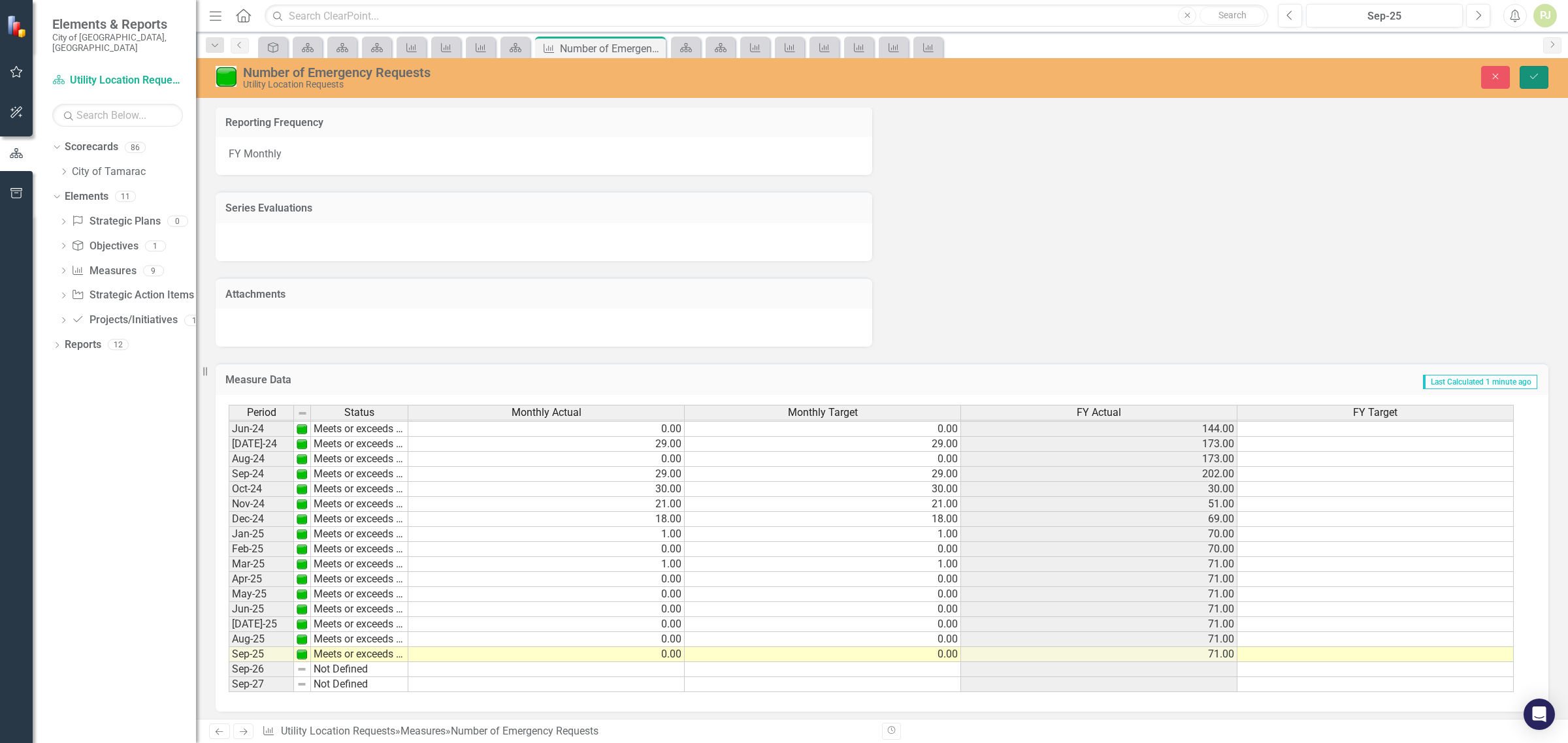
click at [1536, 75] on icon "Save" at bounding box center [1534, 76] width 12 height 9
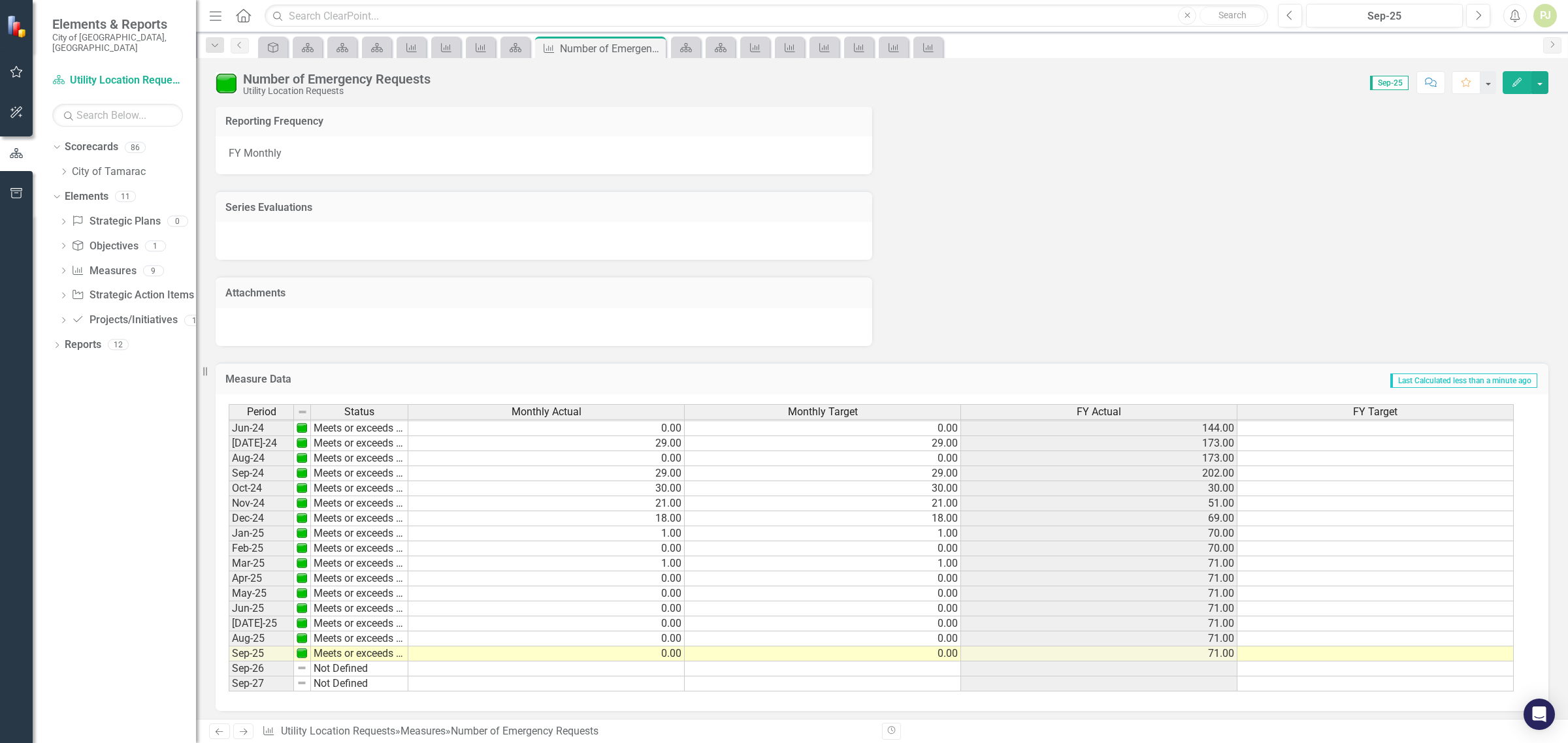
scroll to position [327, 0]
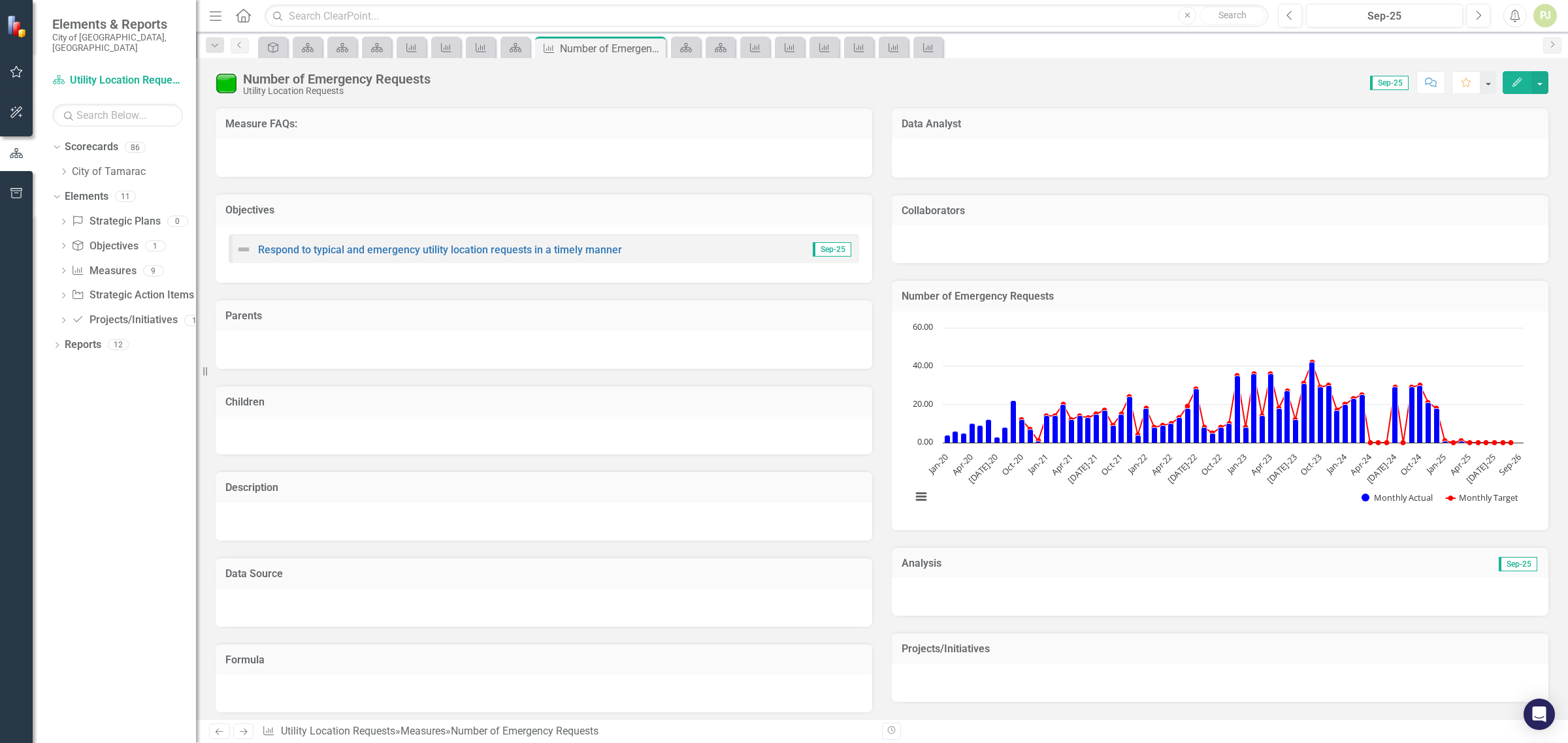
click at [1129, 92] on div "Score: 0.00 Sep-25 Completed Comment Favorite Edit" at bounding box center [993, 82] width 1112 height 22
click at [64, 168] on icon "Dropdown" at bounding box center [64, 172] width 9 height 8
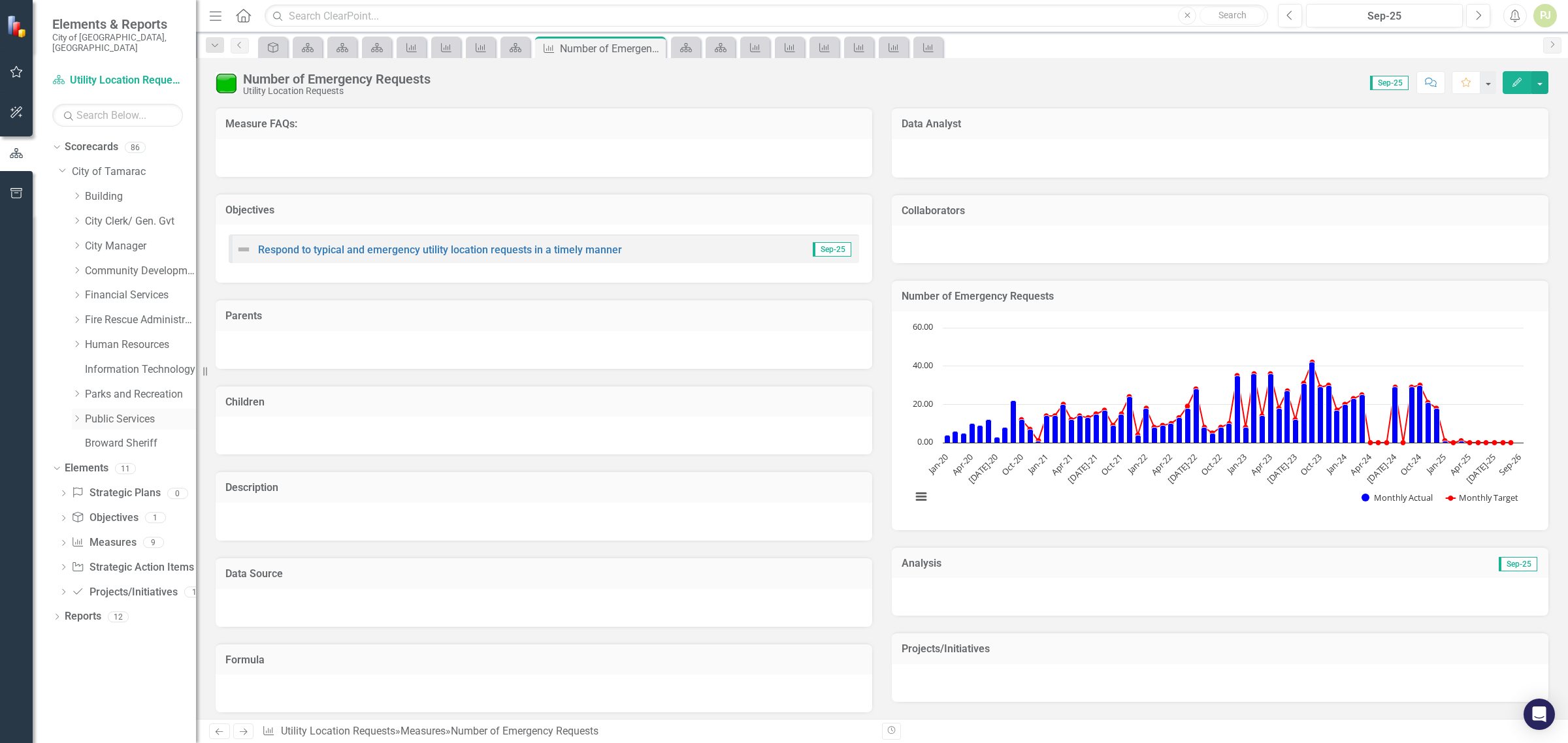
click at [79, 413] on div "Dropdown" at bounding box center [77, 419] width 9 height 11
click at [89, 611] on div "Dropdown" at bounding box center [89, 616] width 9 height 11
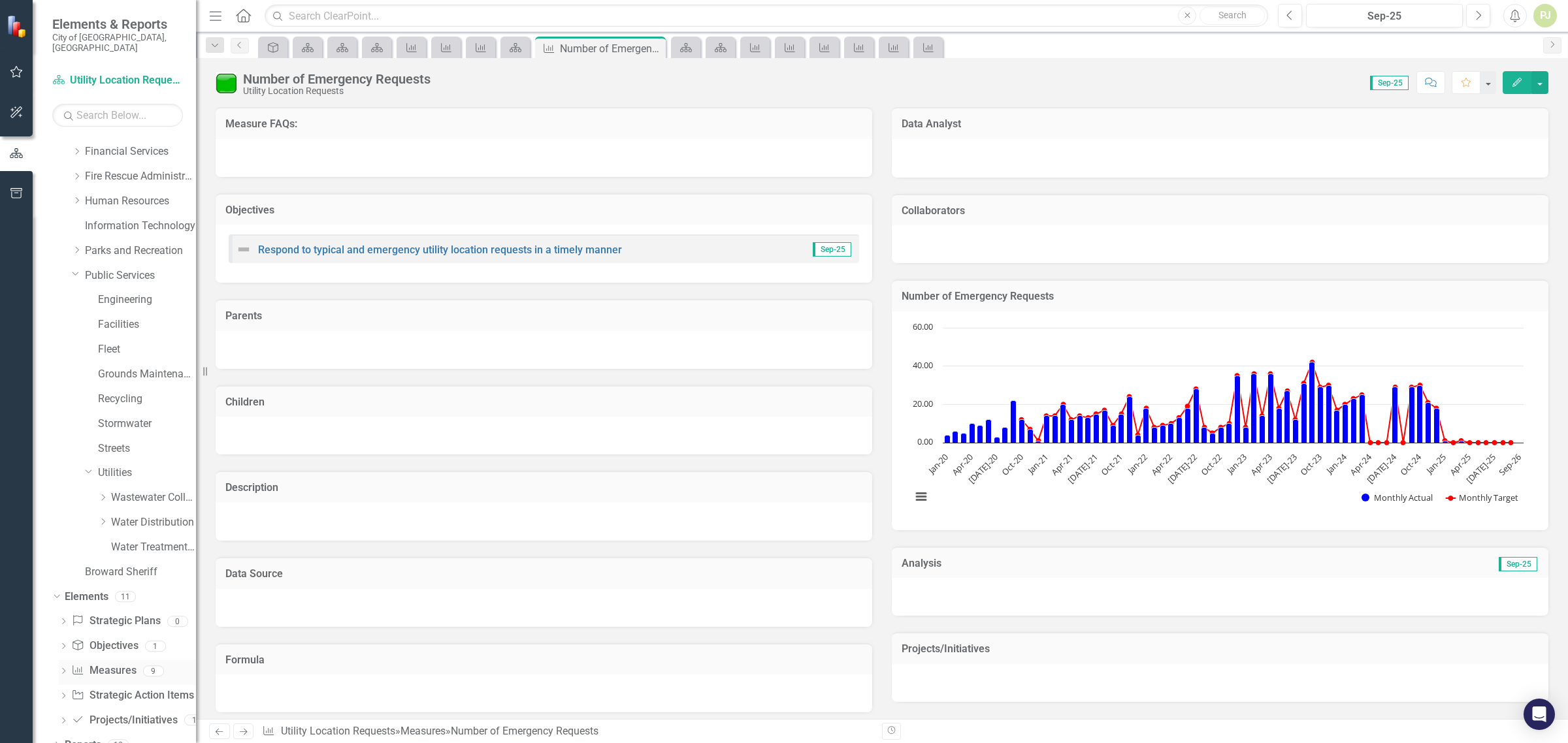
scroll to position [149, 0]
click at [102, 513] on icon "Dropdown" at bounding box center [103, 517] width 9 height 8
click at [135, 658] on link "Utility Location Requests" at bounding box center [160, 666] width 72 height 15
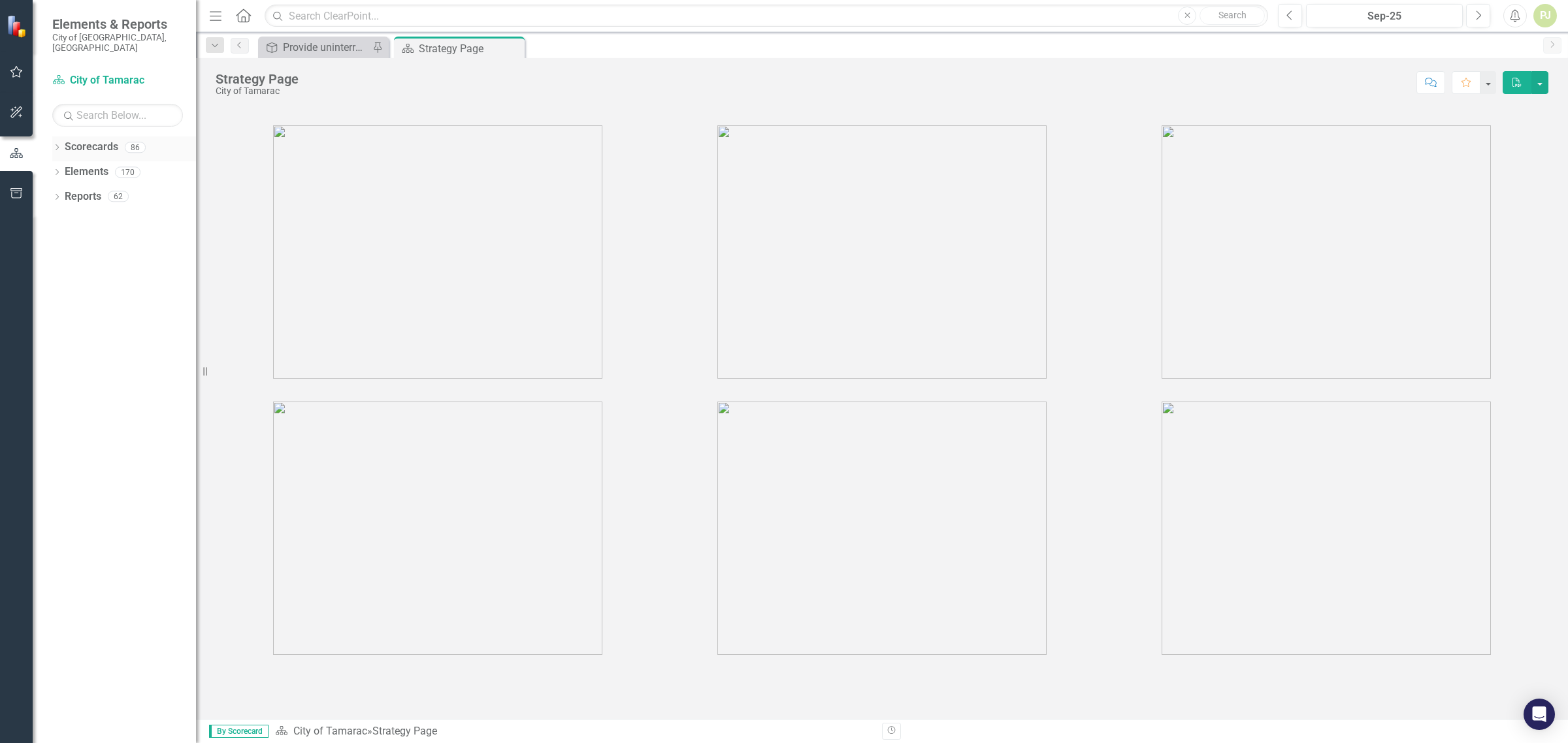
click at [53, 145] on icon "Dropdown" at bounding box center [57, 148] width 9 height 7
click at [63, 168] on icon "Dropdown" at bounding box center [64, 172] width 9 height 8
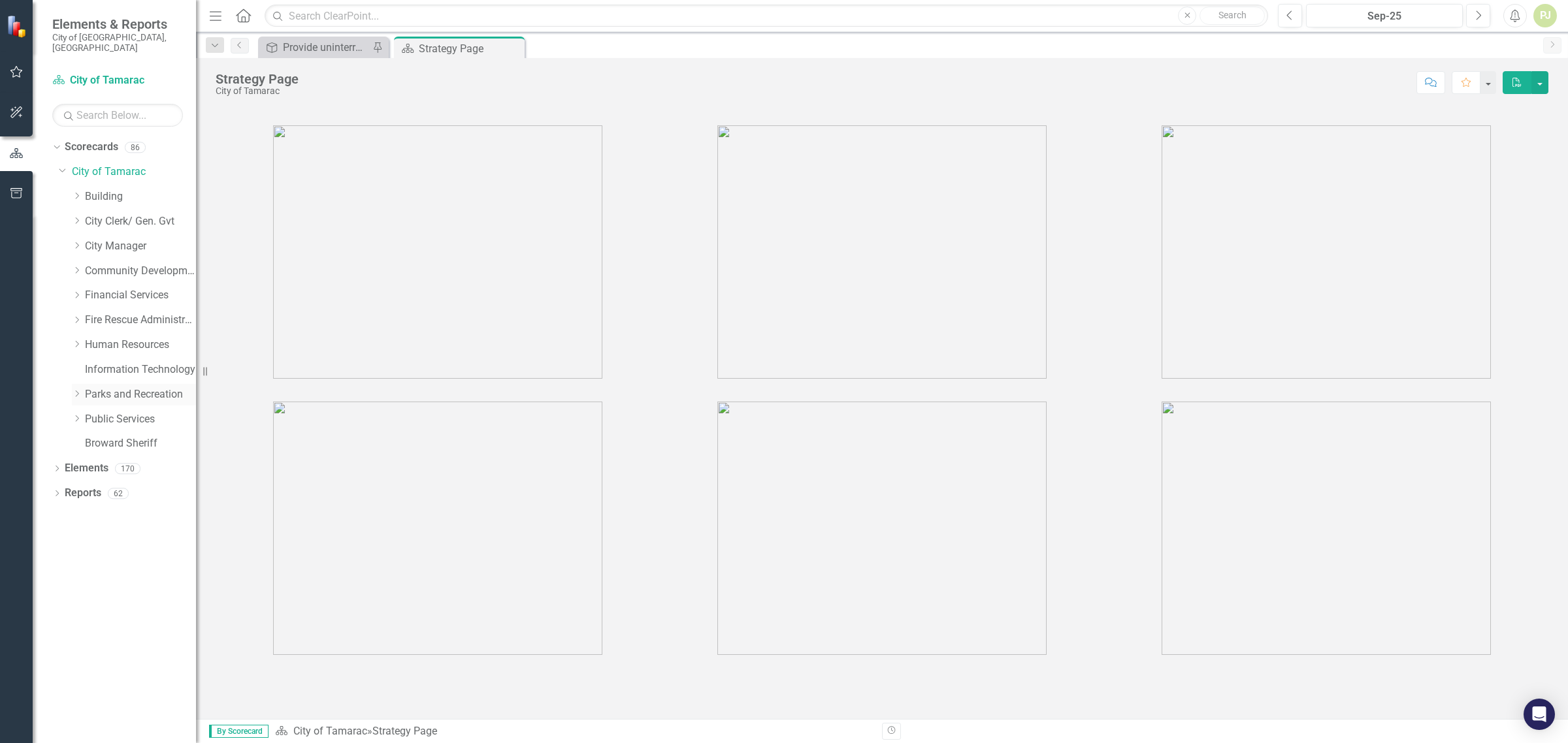
click at [76, 390] on icon "Dropdown" at bounding box center [77, 394] width 9 height 8
click at [80, 612] on icon "Dropdown" at bounding box center [77, 616] width 9 height 8
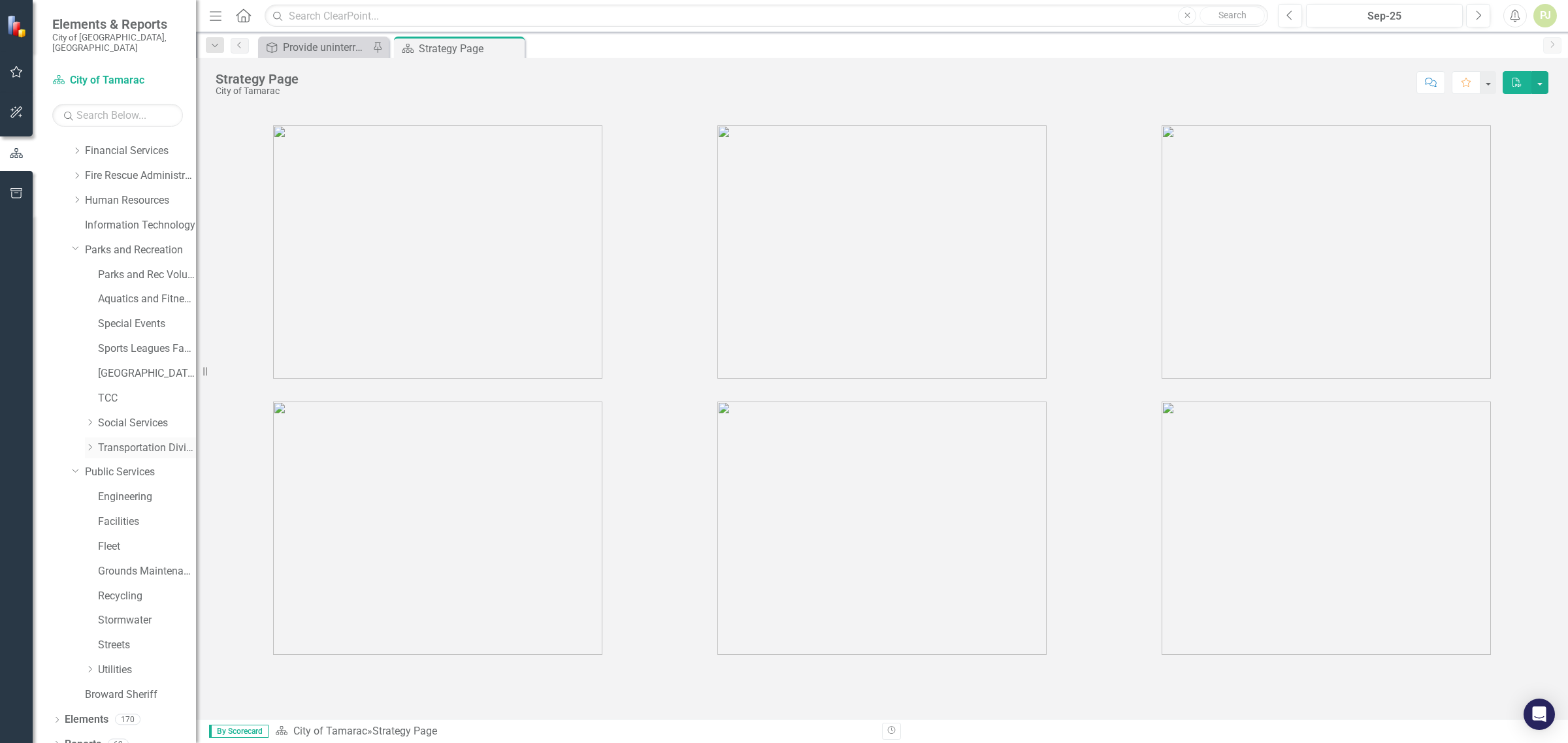
scroll to position [149, 0]
click at [88, 661] on icon "Dropdown" at bounding box center [89, 665] width 9 height 8
click at [104, 637] on icon "Dropdown" at bounding box center [103, 641] width 9 height 8
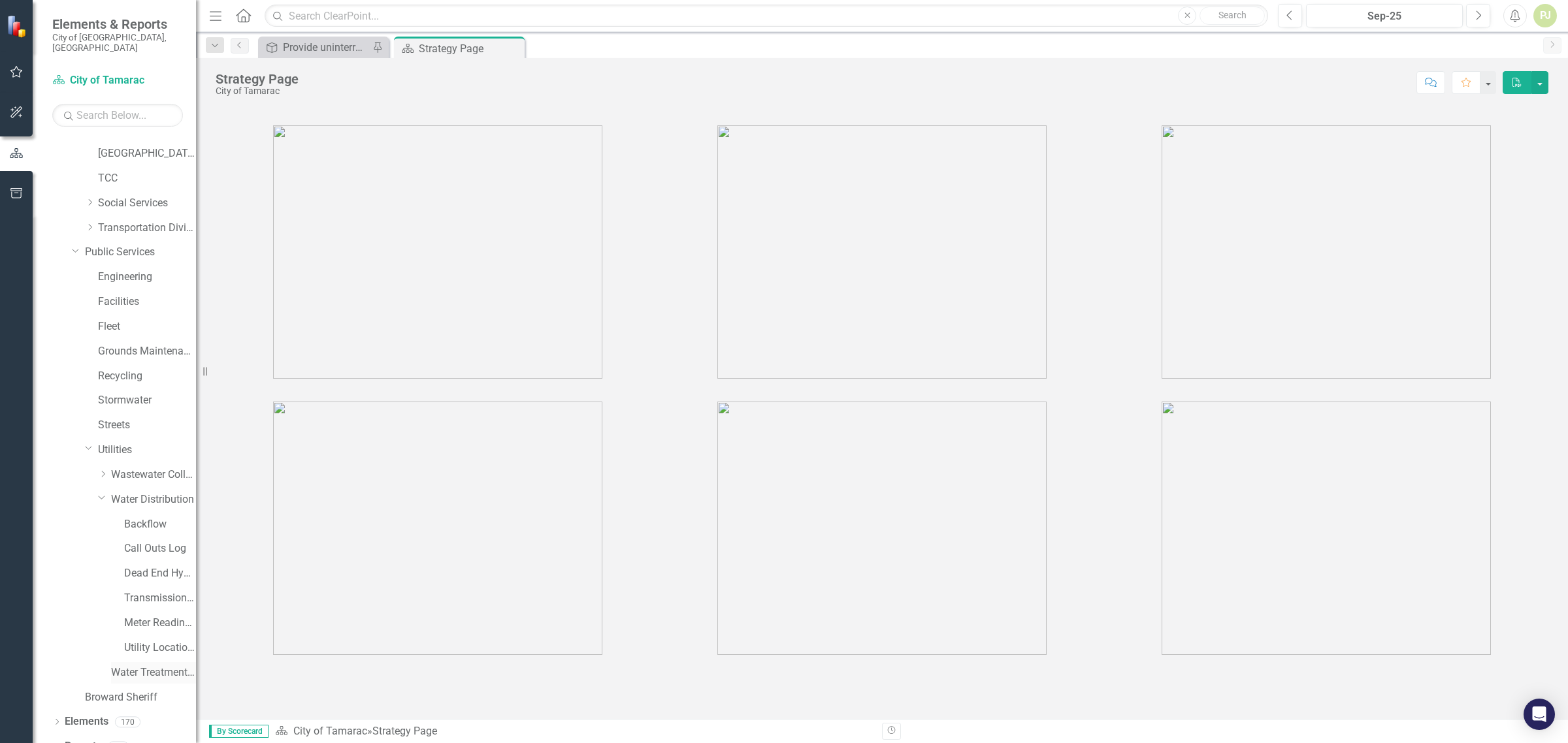
scroll to position [371, 0]
click at [139, 634] on link "Utility Location Requests" at bounding box center [160, 641] width 72 height 15
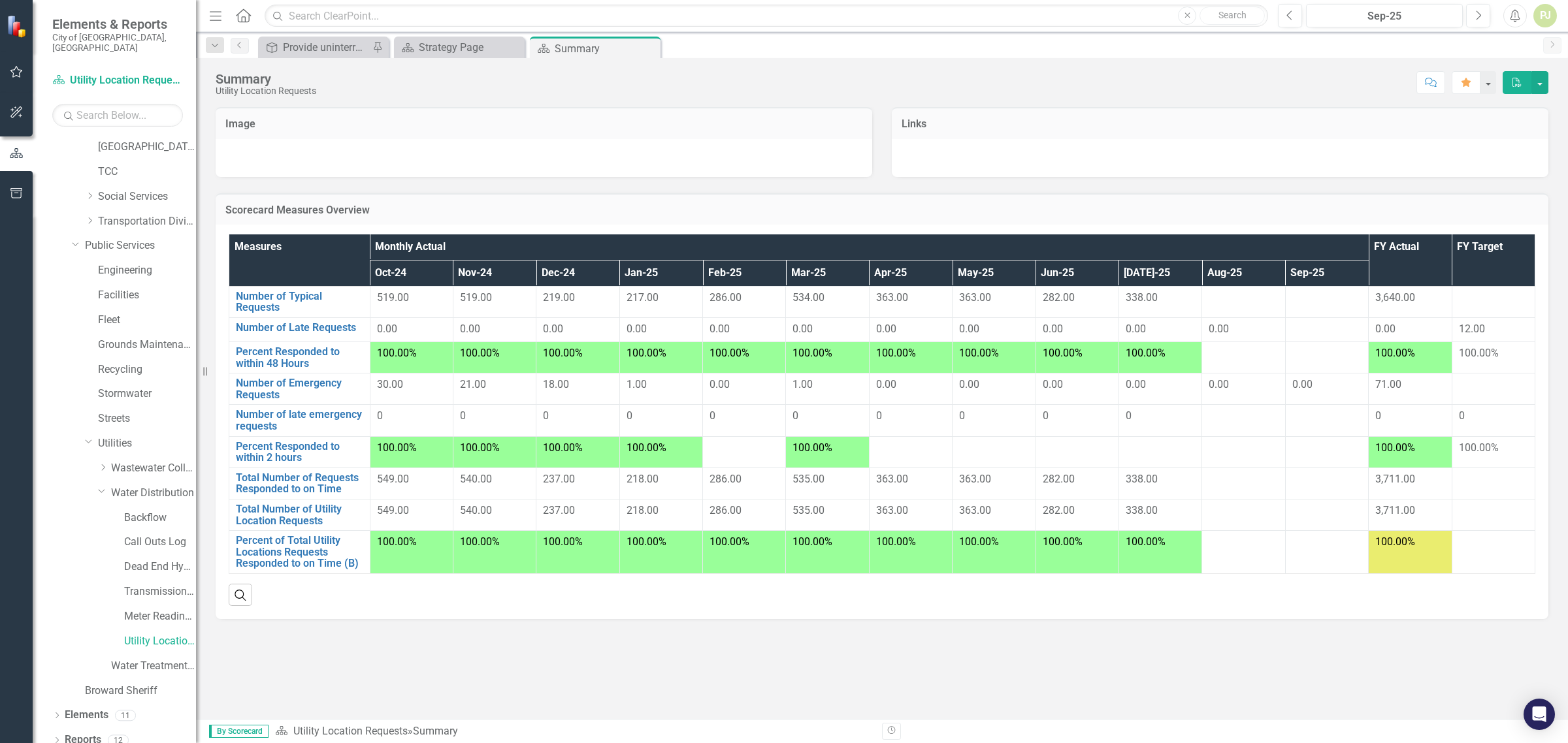
click at [1236, 302] on div at bounding box center [1244, 298] width 69 height 16
click at [1230, 304] on div at bounding box center [1244, 298] width 69 height 16
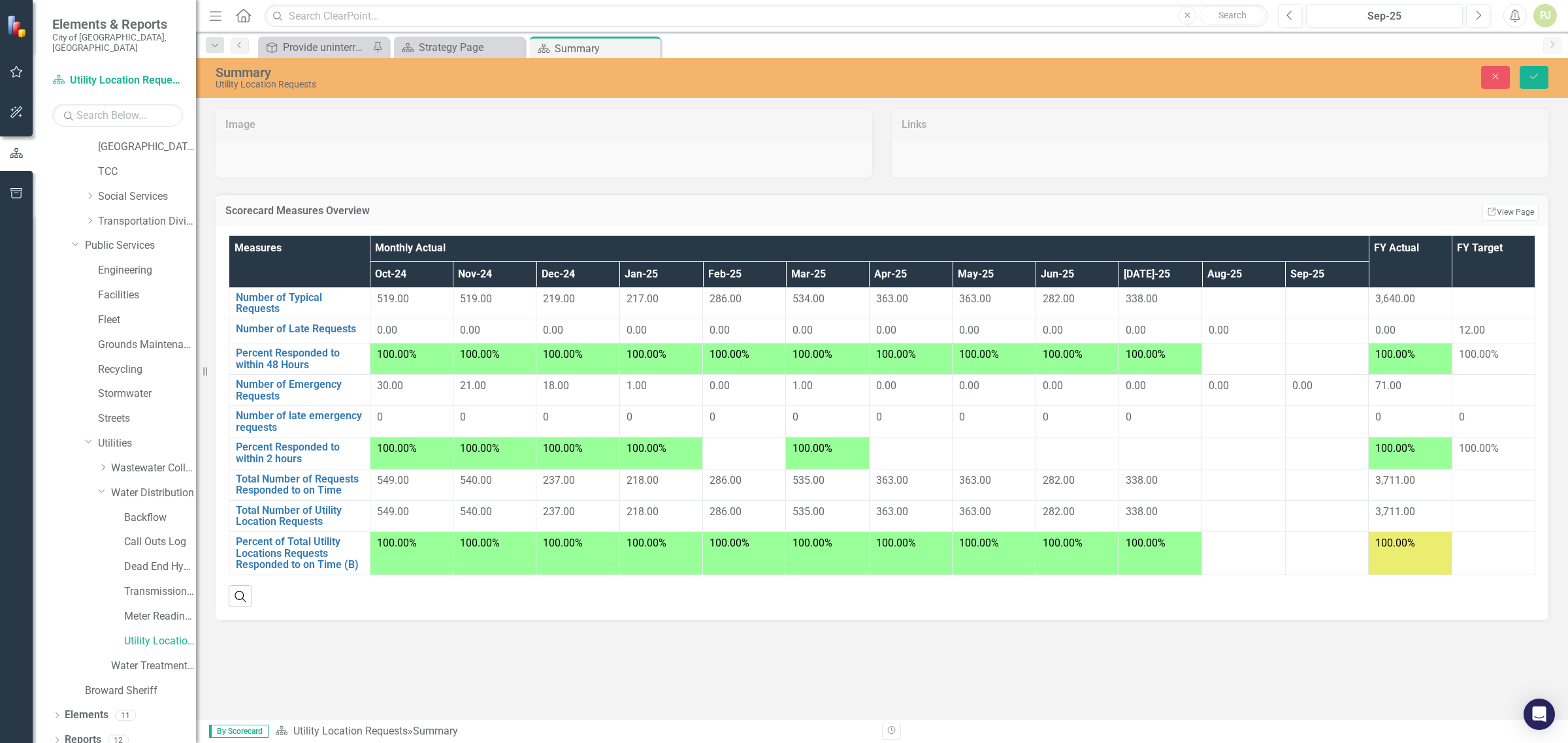
click at [1230, 304] on div at bounding box center [1244, 299] width 69 height 16
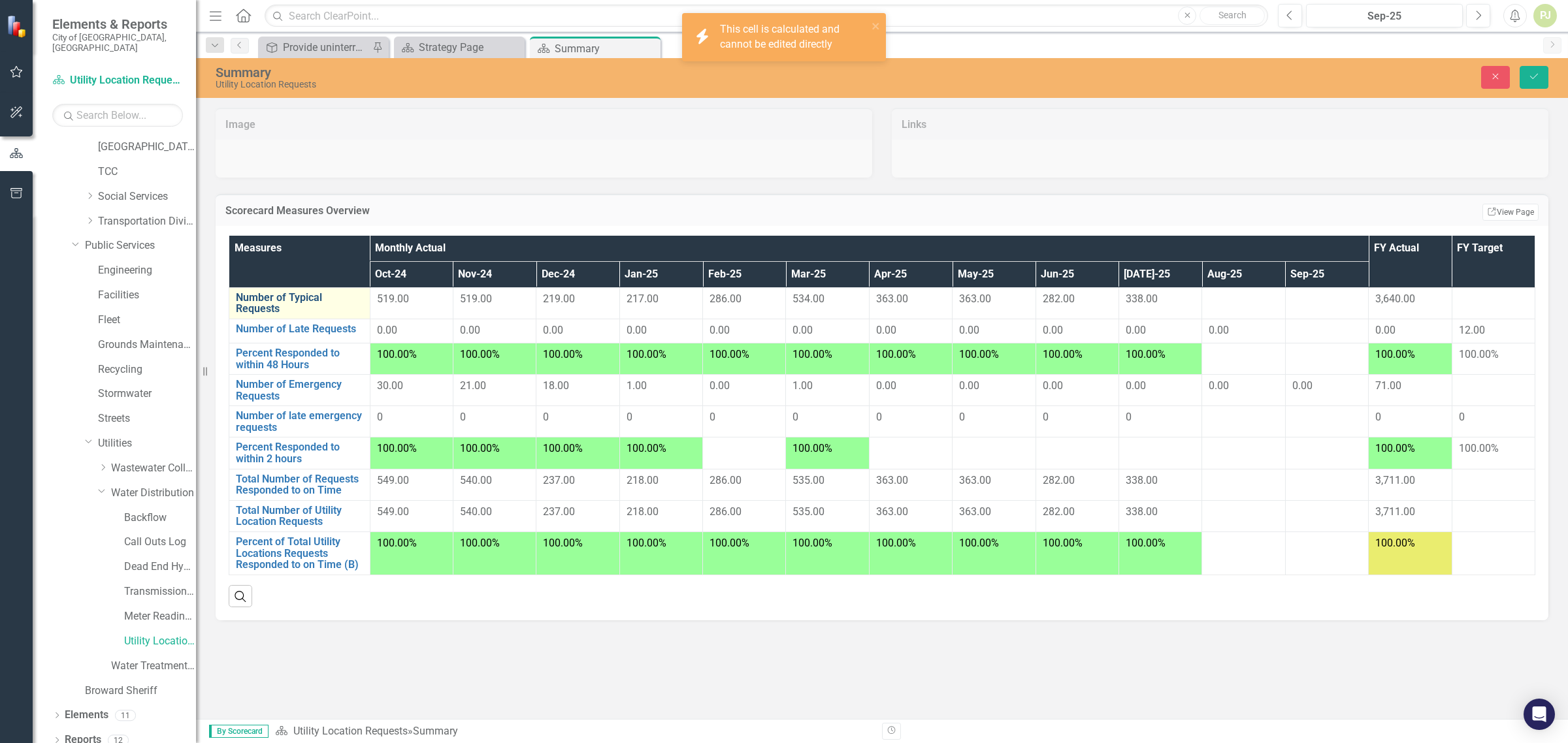
click at [279, 305] on link "Number of Typical Requests" at bounding box center [299, 303] width 127 height 23
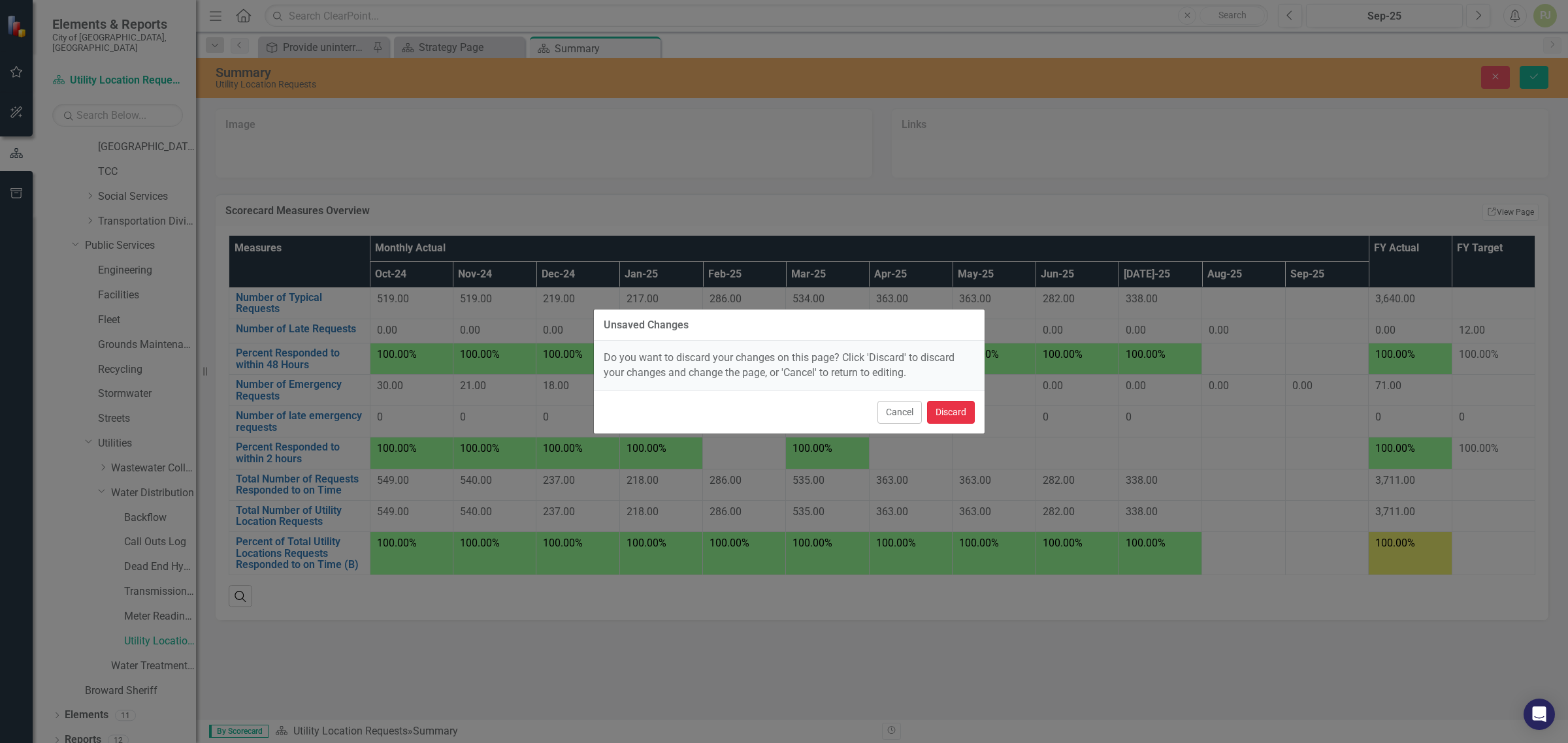
click at [948, 409] on button "Discard" at bounding box center [951, 413] width 47 height 23
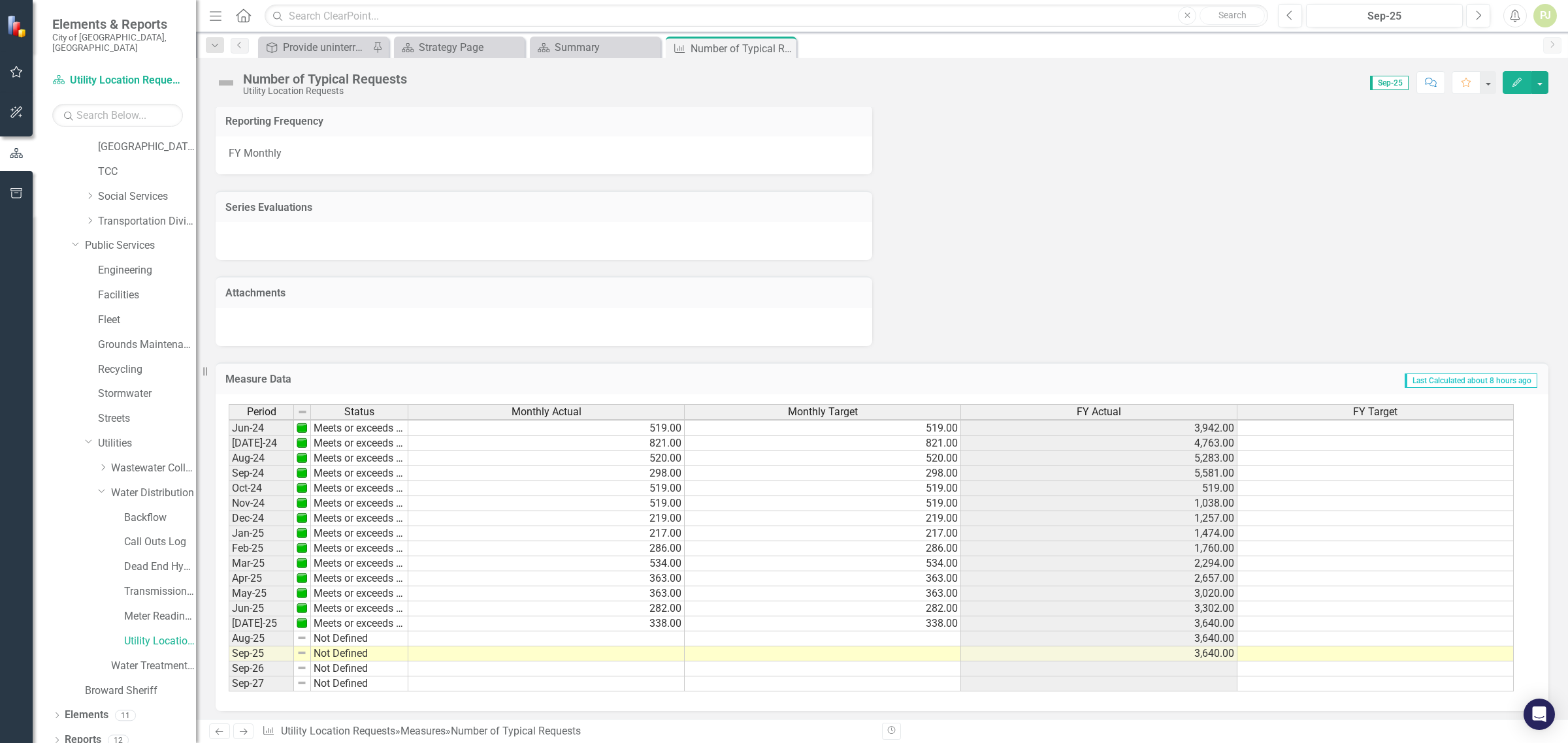
scroll to position [485, 0]
click at [664, 631] on tbody "Feb-23 Meets or exceeds target 718.00 718.00 3,764.00 718.00 Mar-23 Meets or ex…" at bounding box center [871, 436] width 1286 height 512
click at [663, 634] on td at bounding box center [546, 639] width 276 height 15
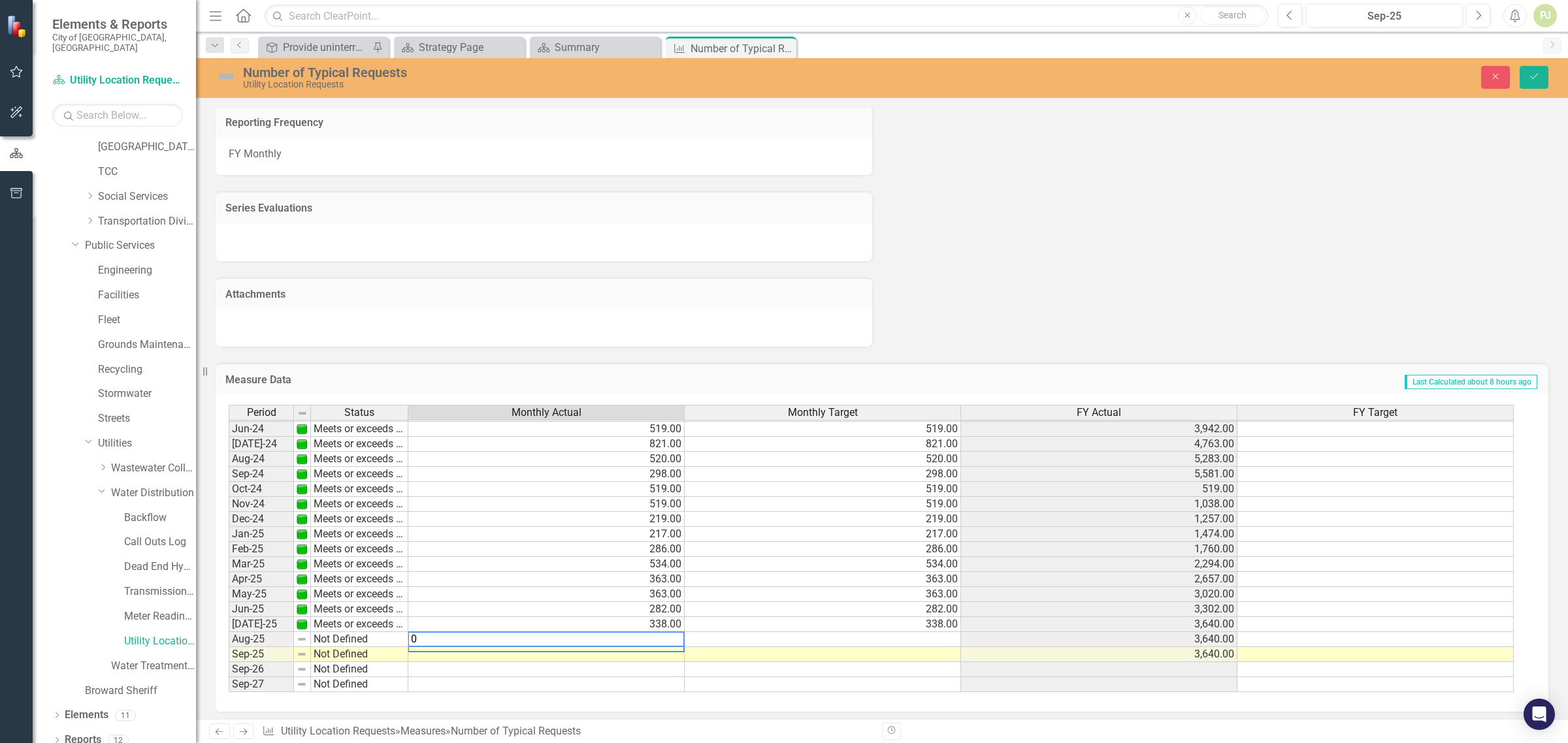
type textarea "0"
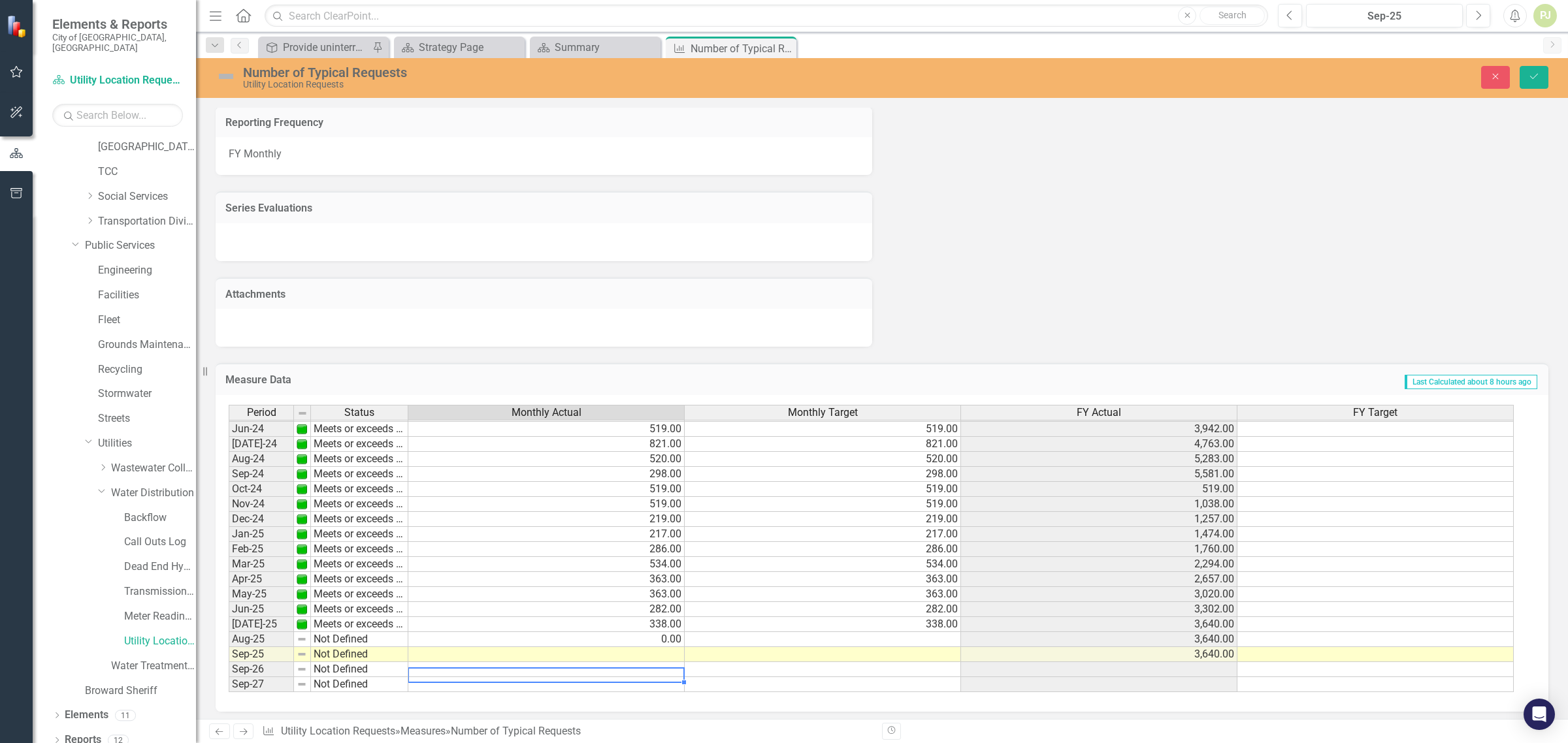
click at [638, 662] on td at bounding box center [546, 670] width 276 height 15
click at [676, 637] on td "0.00" at bounding box center [546, 639] width 276 height 15
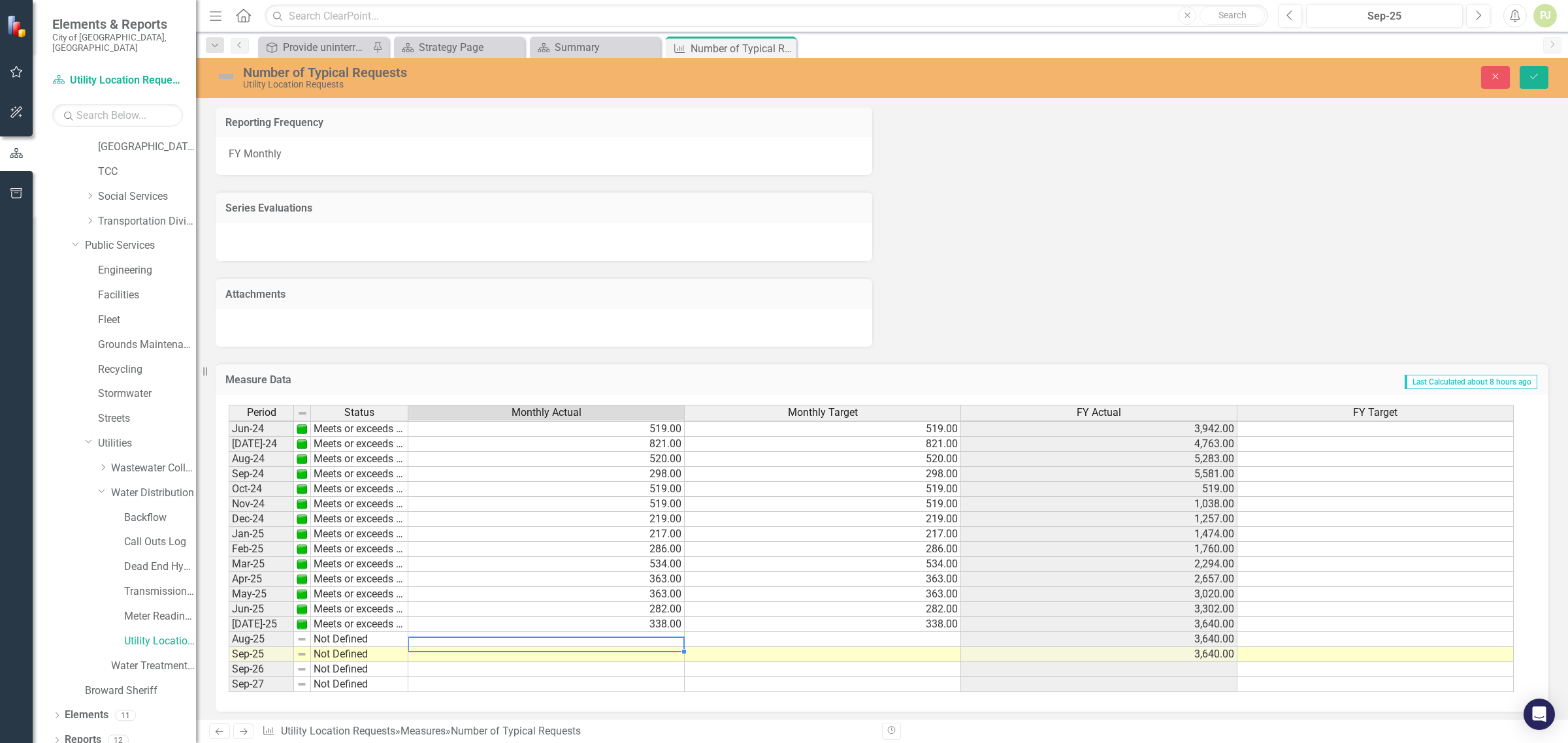
click at [676, 634] on td at bounding box center [546, 639] width 276 height 15
click at [171, 634] on link "Utility Location Requests" at bounding box center [160, 641] width 72 height 15
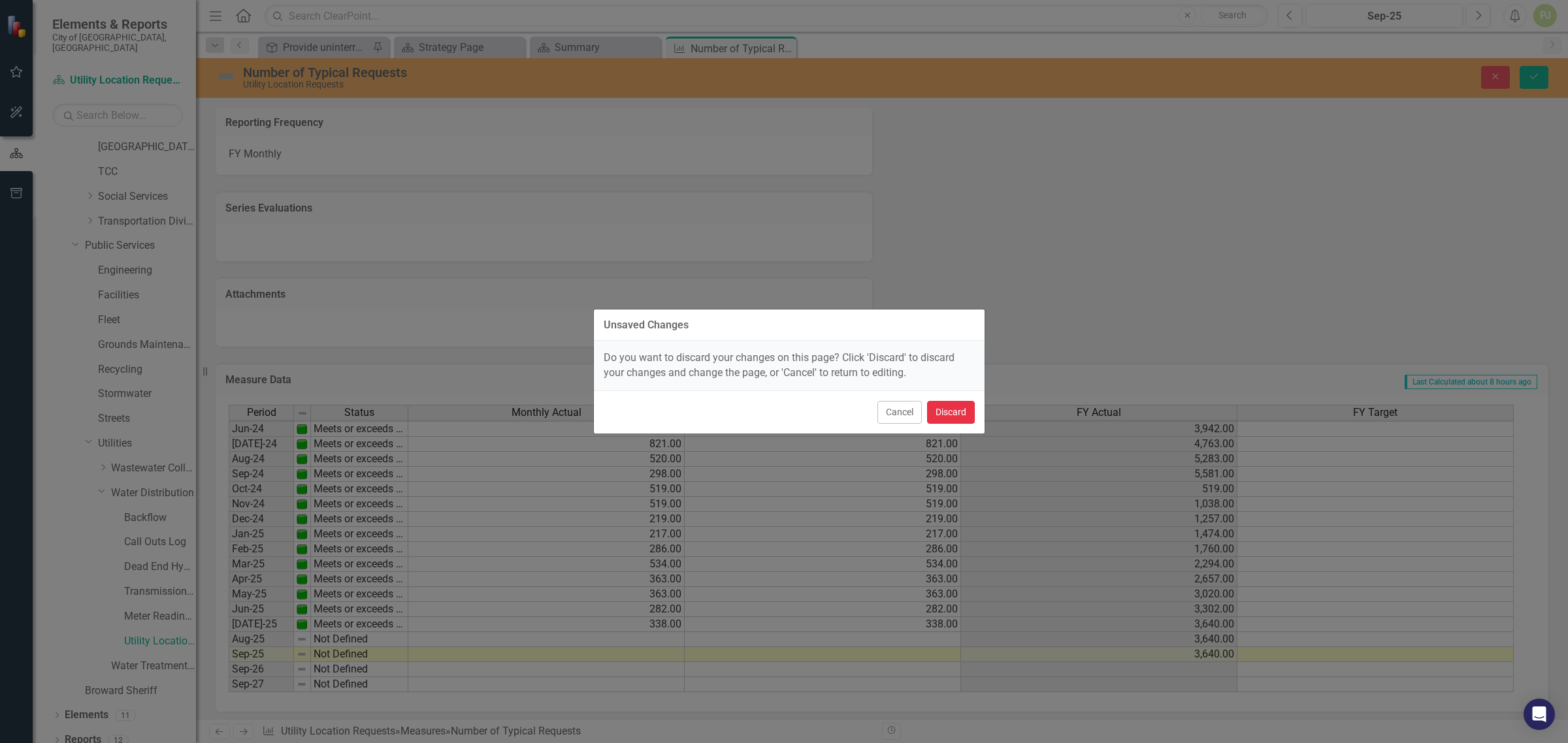
click at [949, 410] on button "Discard" at bounding box center [951, 413] width 47 height 23
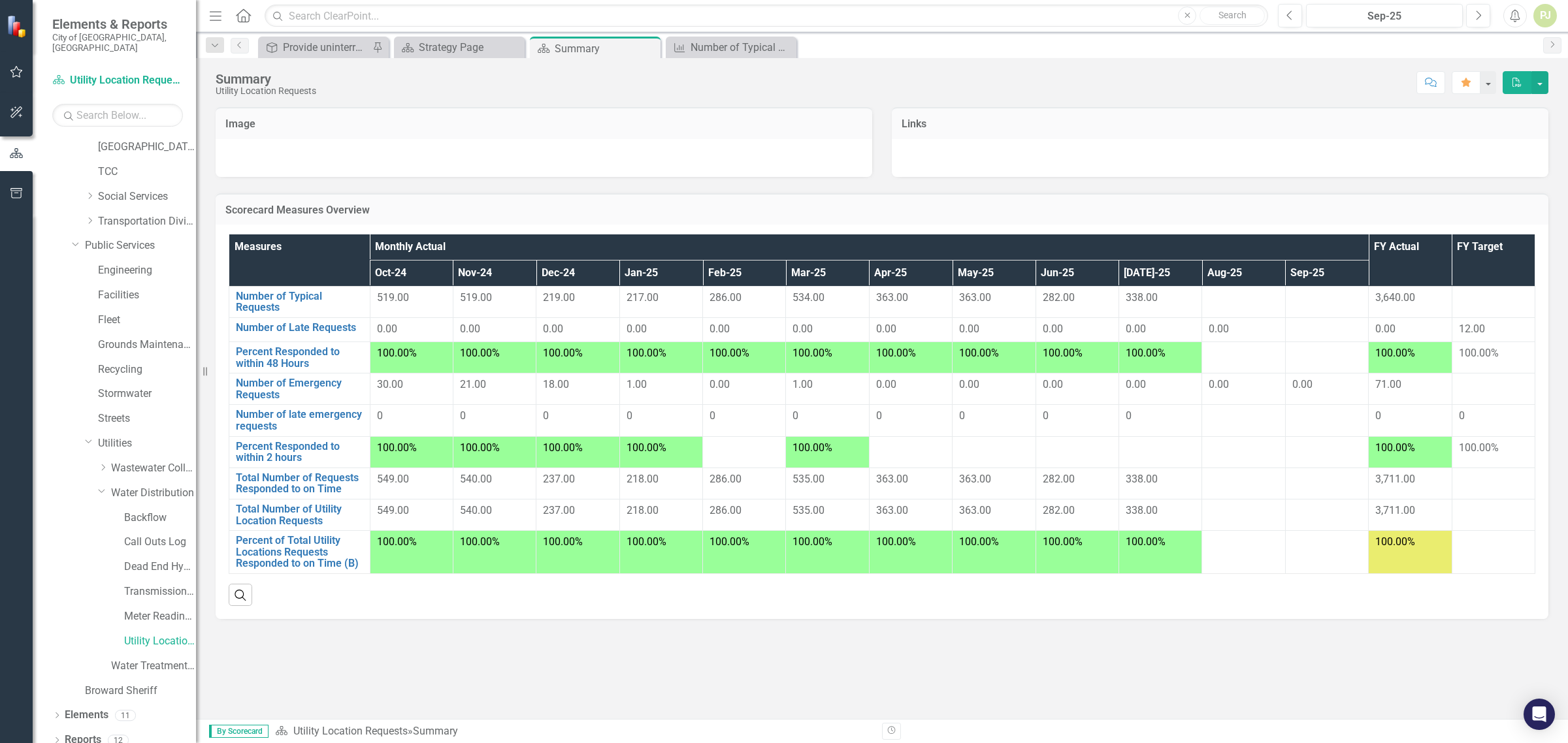
drag, startPoint x: 1436, startPoint y: 0, endPoint x: 1232, endPoint y: 87, distance: 221.8
click at [1230, 93] on div "Summary Utility Location Requests Score: N/A Sep-25 Completed Comment Favorite …" at bounding box center [882, 78] width 1372 height 39
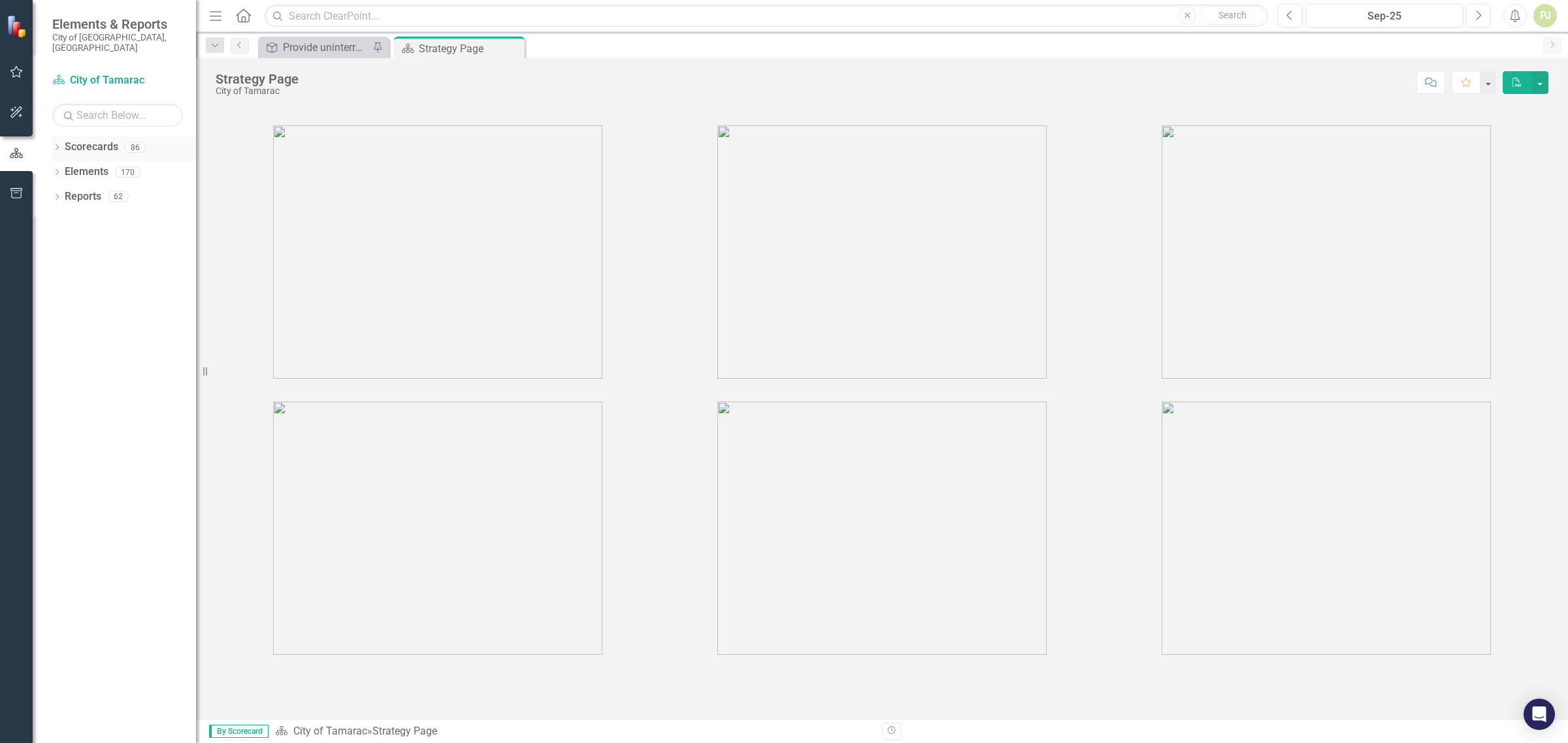
click at [54, 145] on icon "Dropdown" at bounding box center [57, 148] width 9 height 7
click at [56, 193] on div "Dropdown" at bounding box center [57, 198] width 9 height 11
click at [62, 219] on icon "Dropdown" at bounding box center [64, 223] width 9 height 7
click at [58, 192] on icon "Dropdown" at bounding box center [55, 196] width 7 height 9
click at [54, 142] on icon "Dropdown" at bounding box center [55, 147] width 7 height 9
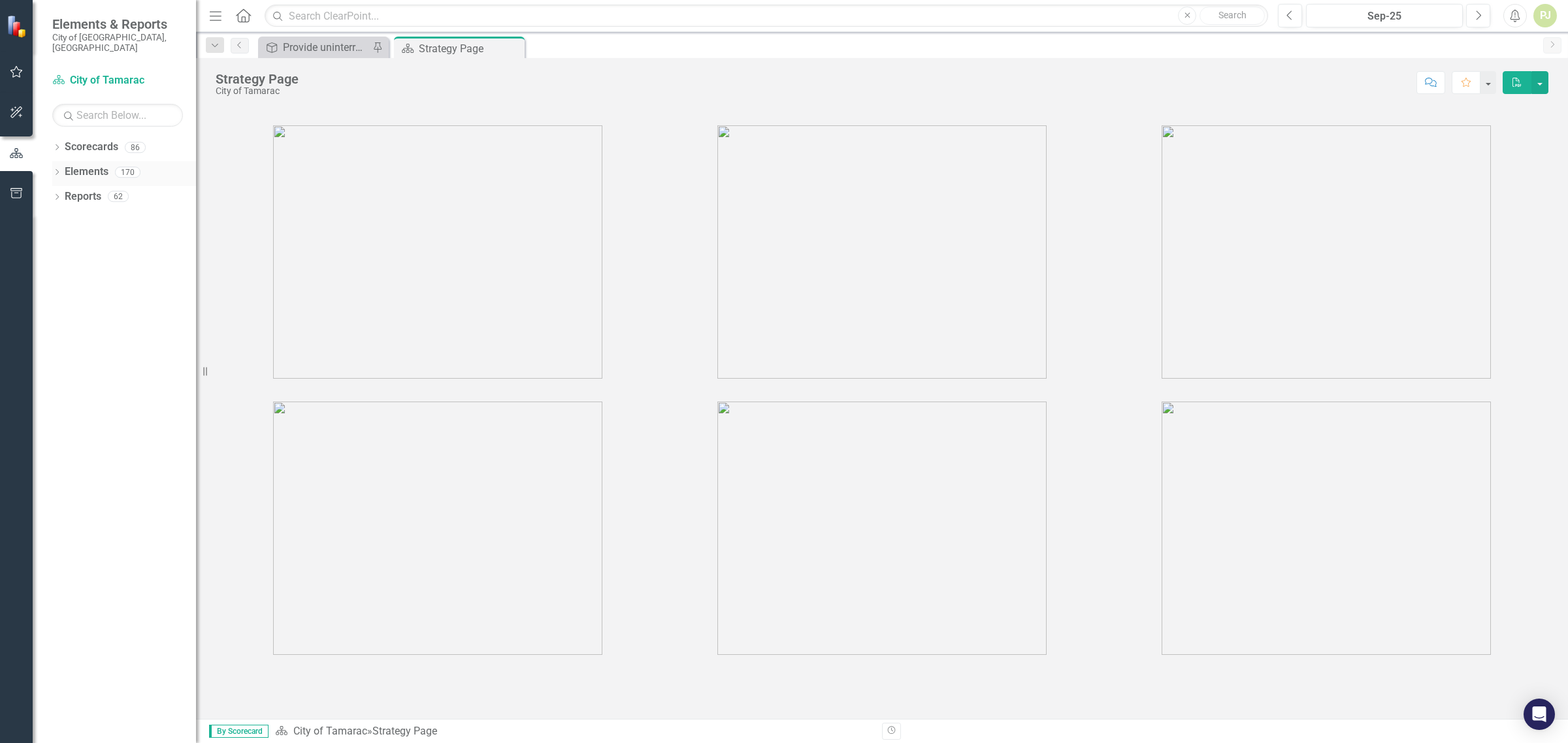
click at [60, 170] on icon "Dropdown" at bounding box center [57, 173] width 9 height 7
click at [54, 145] on icon "Dropdown" at bounding box center [57, 148] width 9 height 7
click at [59, 290] on div "Dropdown" at bounding box center [64, 296] width 9 height 11
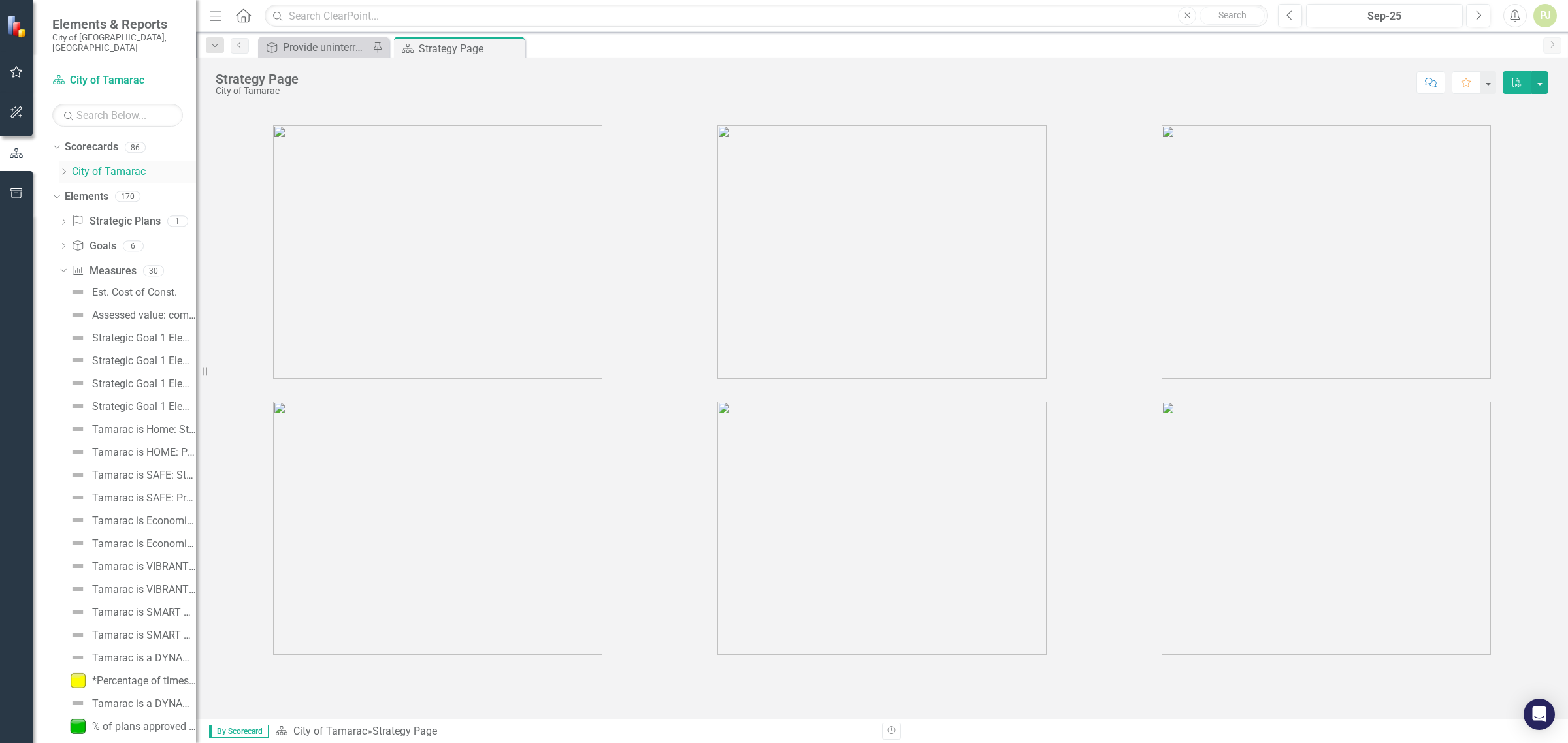
click at [61, 168] on icon "Dropdown" at bounding box center [64, 172] width 9 height 8
click at [76, 415] on icon "Dropdown" at bounding box center [77, 419] width 9 height 8
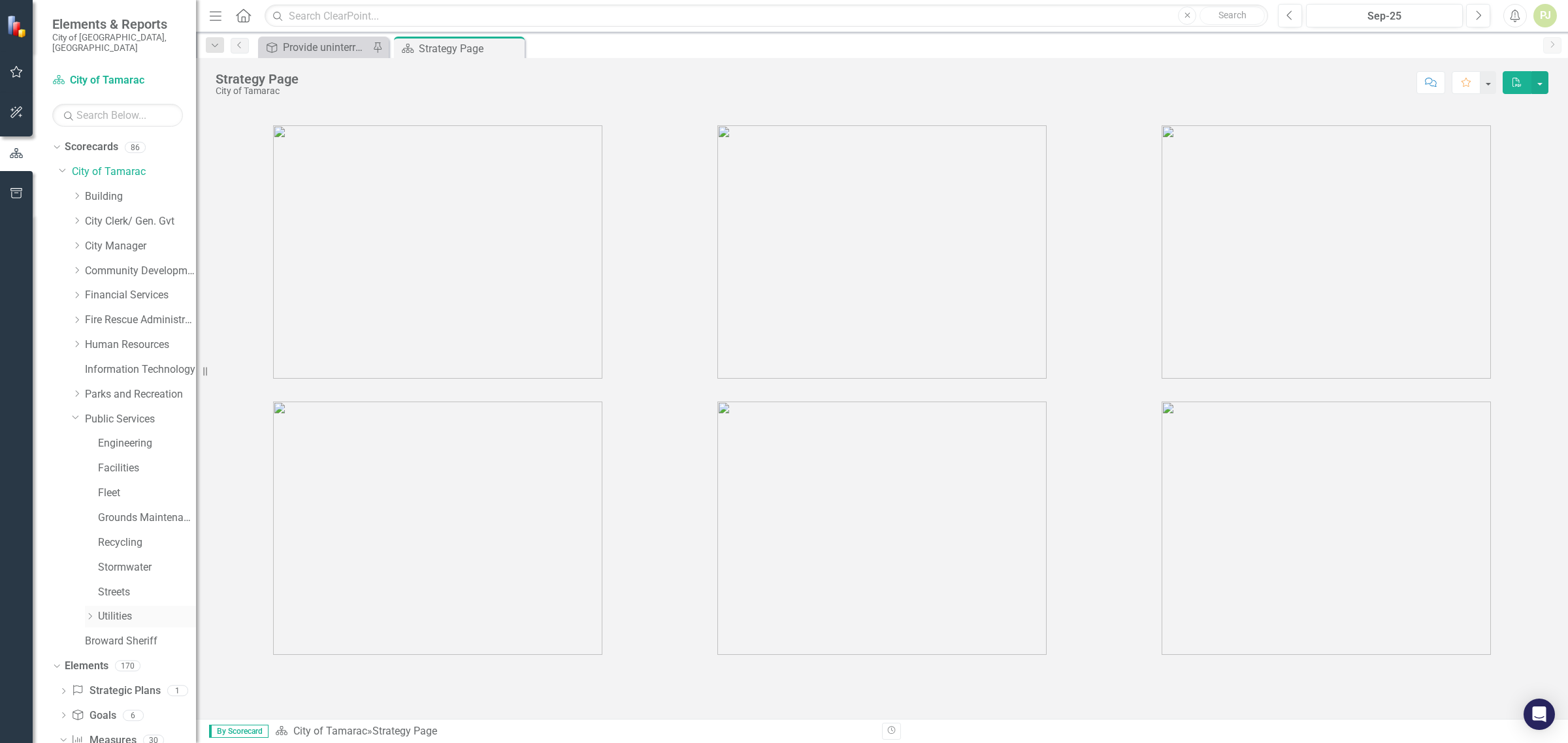
click at [89, 612] on icon "Dropdown" at bounding box center [89, 616] width 9 height 8
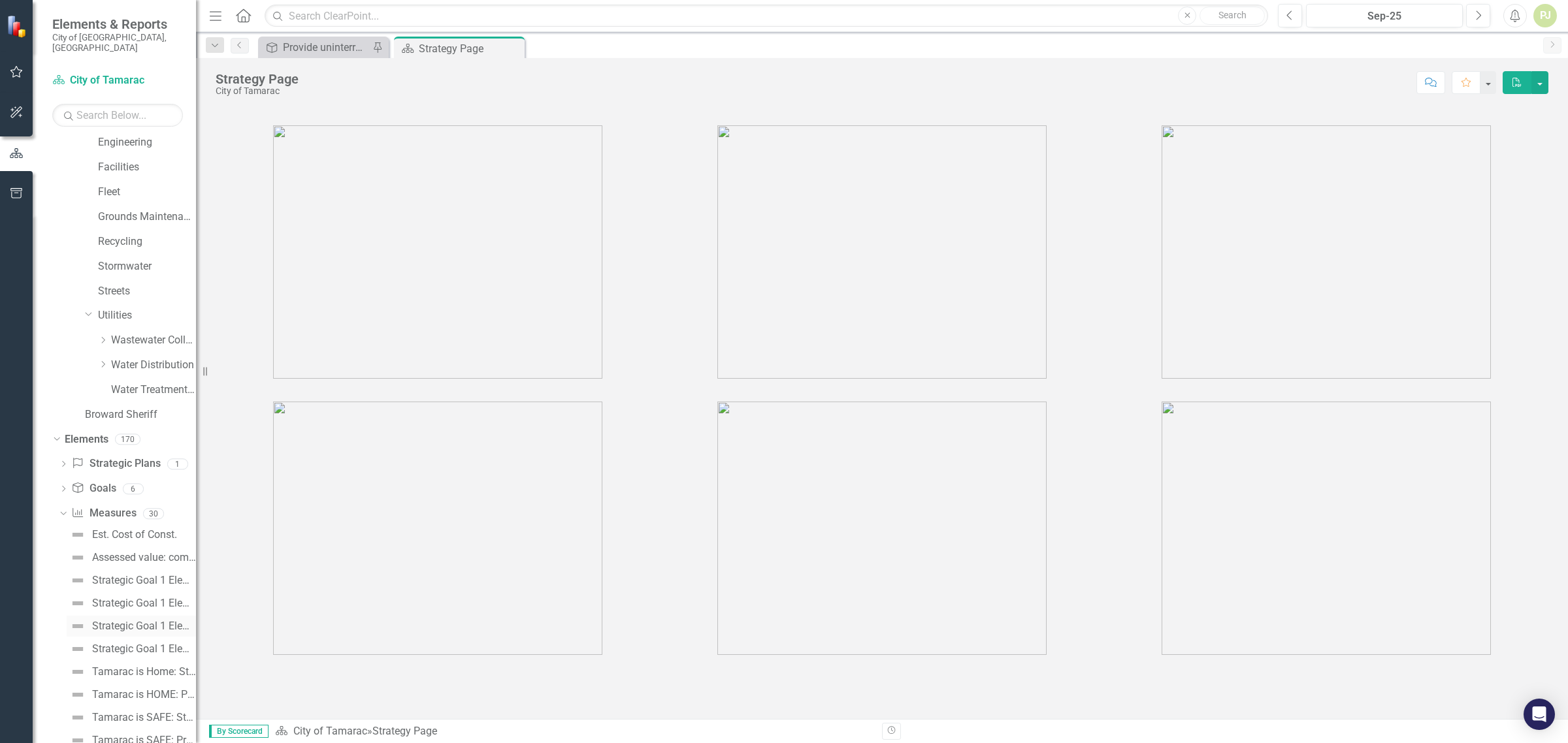
scroll to position [327, 0]
click at [99, 335] on icon "Dropdown" at bounding box center [103, 339] width 9 height 8
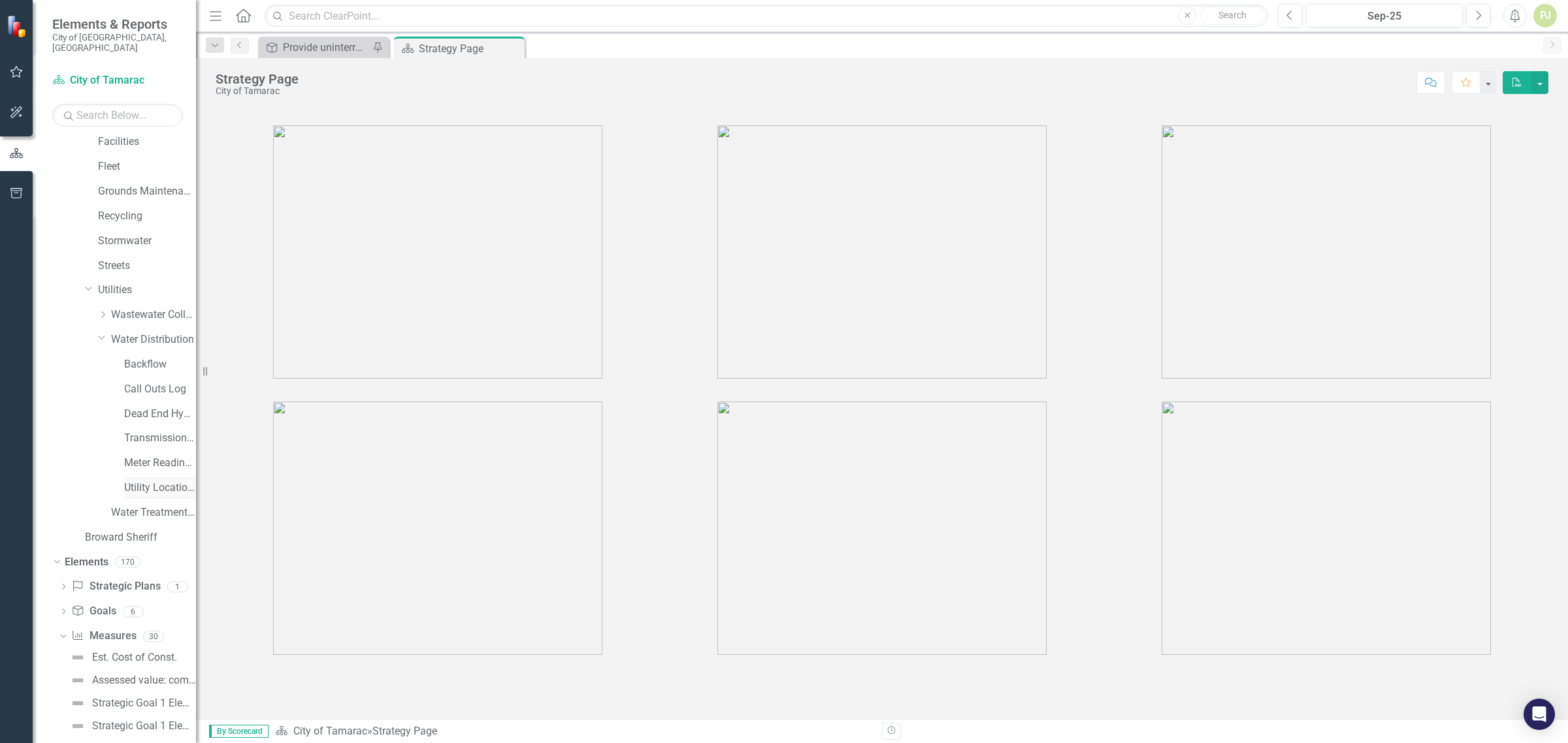
click at [129, 480] on link "Utility Location Requests" at bounding box center [160, 488] width 72 height 15
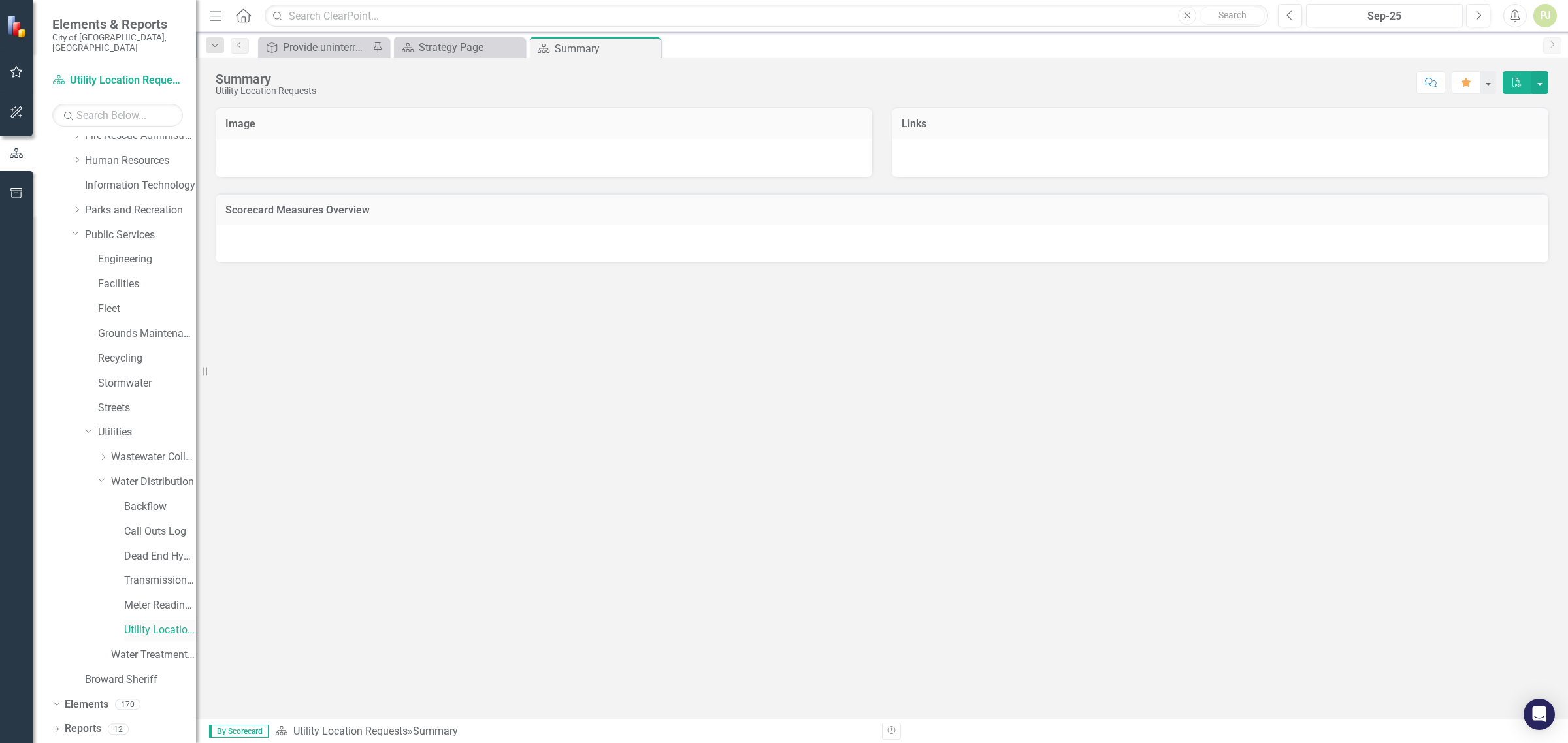
scroll to position [297, 0]
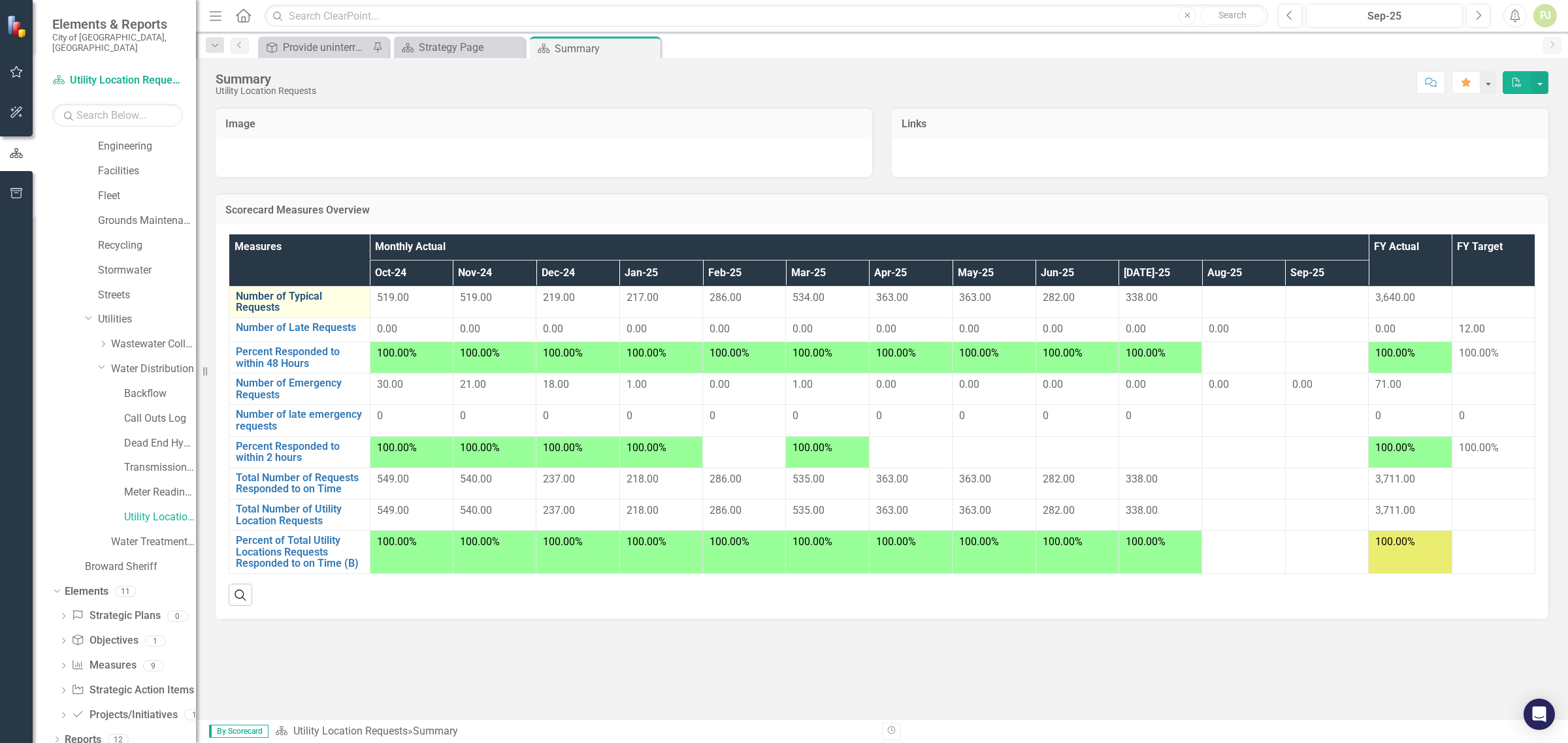
click at [282, 300] on link "Number of Typical Requests" at bounding box center [299, 302] width 127 height 23
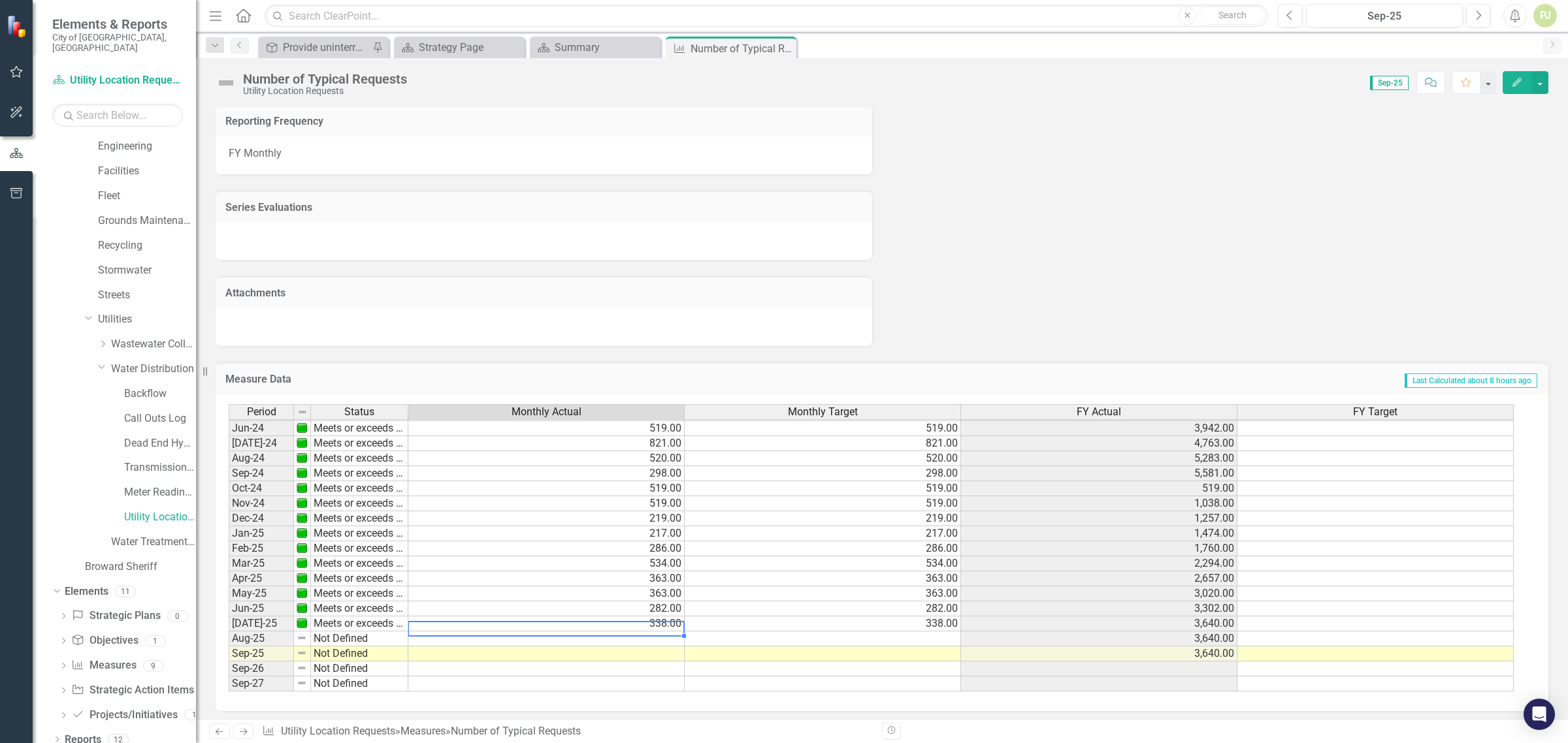
scroll to position [485, 0]
click at [655, 634] on td at bounding box center [546, 639] width 276 height 15
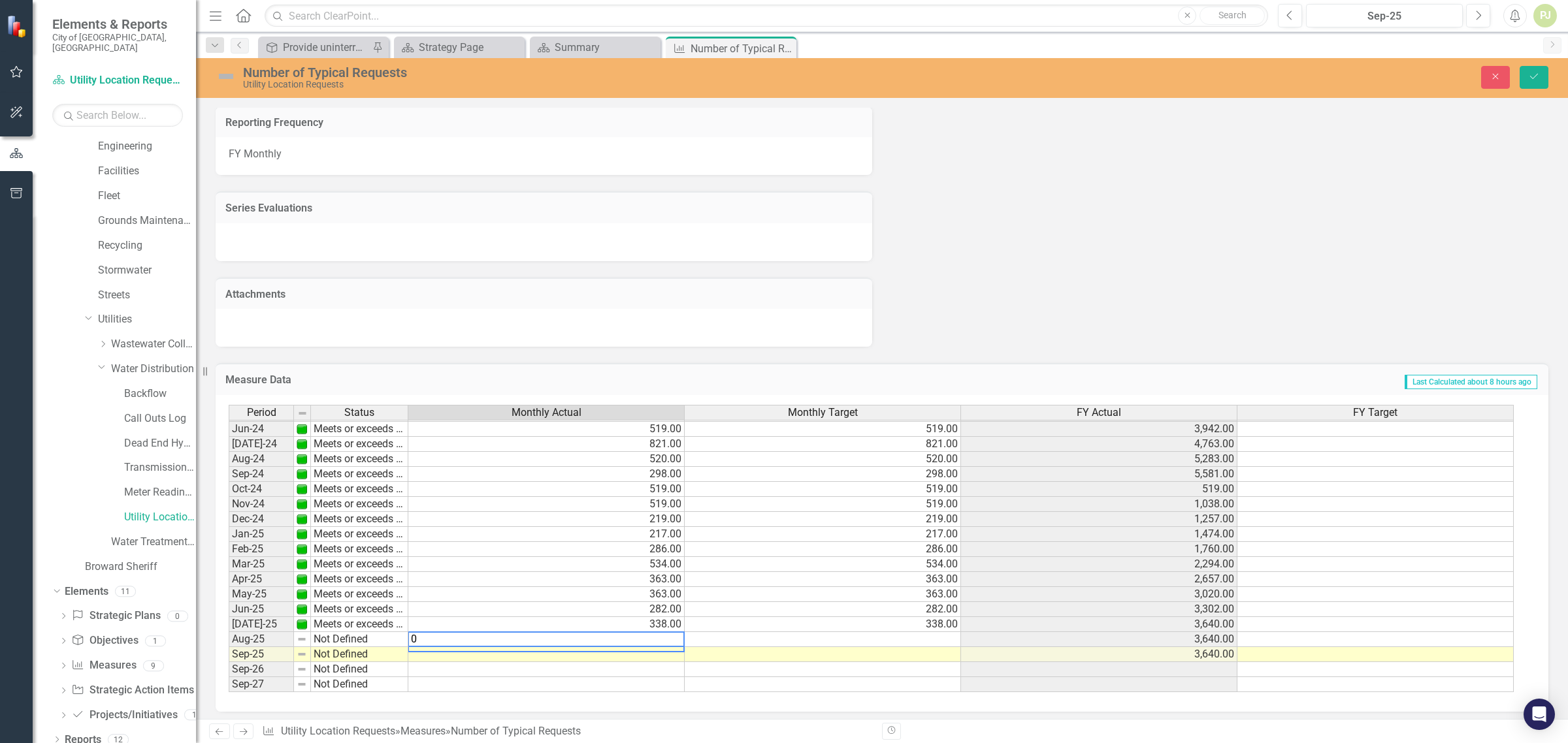
type textarea "0"
click at [661, 654] on td at bounding box center [546, 655] width 276 height 15
type textarea "0"
click at [229, 657] on div "Period Status Monthly Actual Monthly Target FY Actual FY Target May-23 Meets or…" at bounding box center [229, 451] width 0 height 482
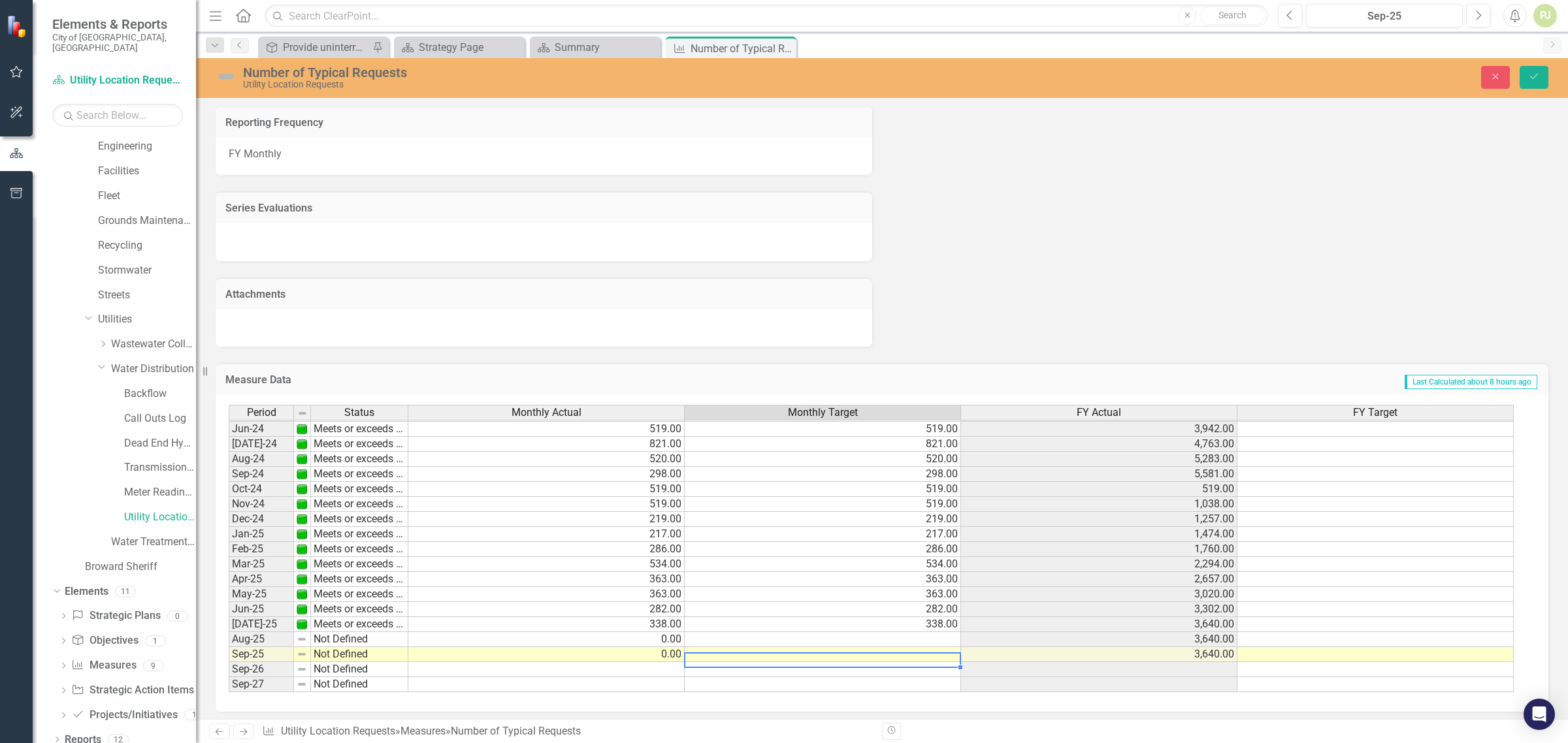
click at [918, 635] on td at bounding box center [823, 639] width 276 height 15
click at [1521, 93] on div "Number of Typical Requests Utility Location Requests Close Save" at bounding box center [882, 78] width 1372 height 40
click at [1536, 83] on button "Save" at bounding box center [1534, 77] width 28 height 23
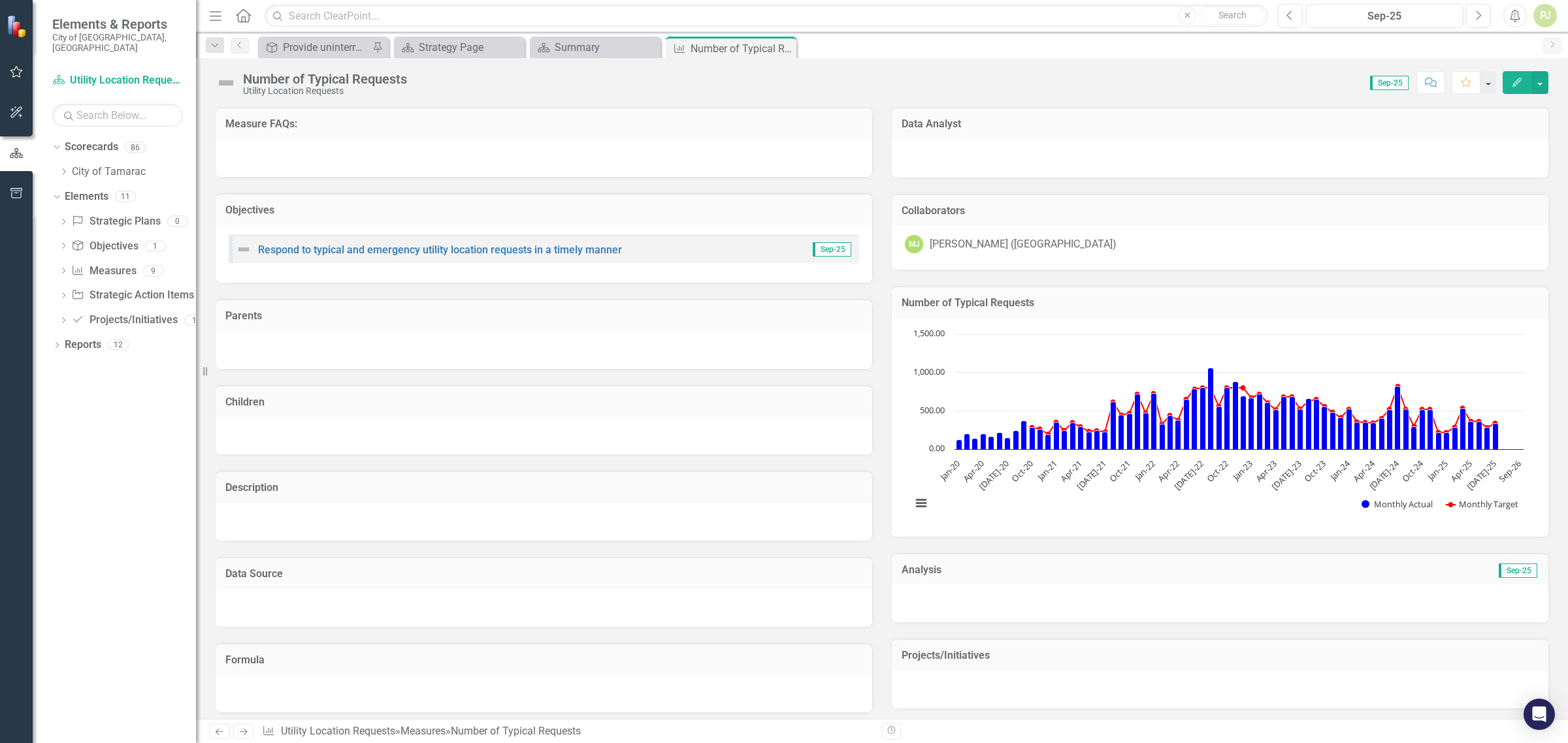
scroll to position [0, 0]
click at [575, 47] on div "Summary" at bounding box center [597, 47] width 86 height 16
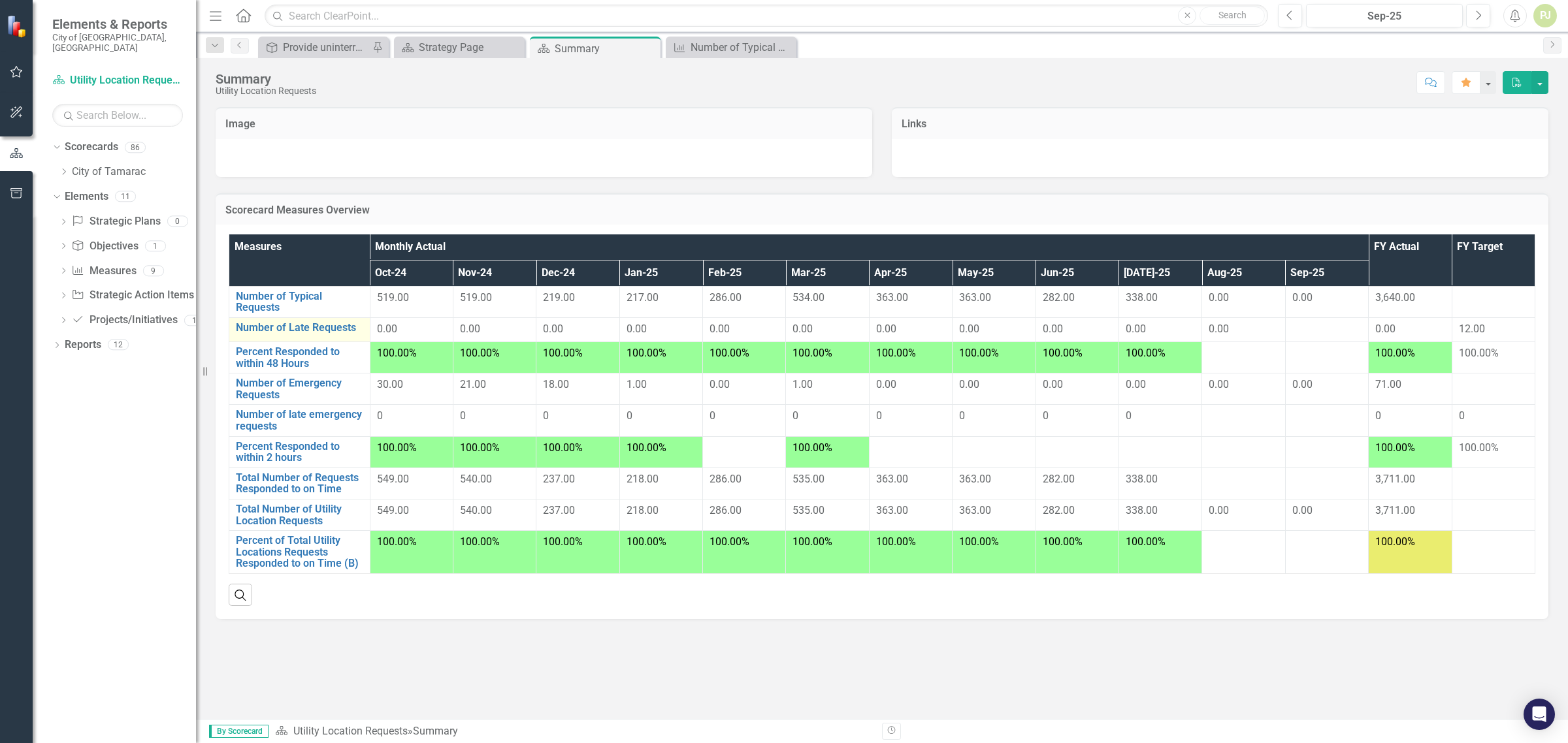
click at [339, 319] on td "Number of Late Requests Link Open Element" at bounding box center [300, 330] width 141 height 24
click at [347, 328] on link "Number of Late Requests" at bounding box center [299, 328] width 127 height 12
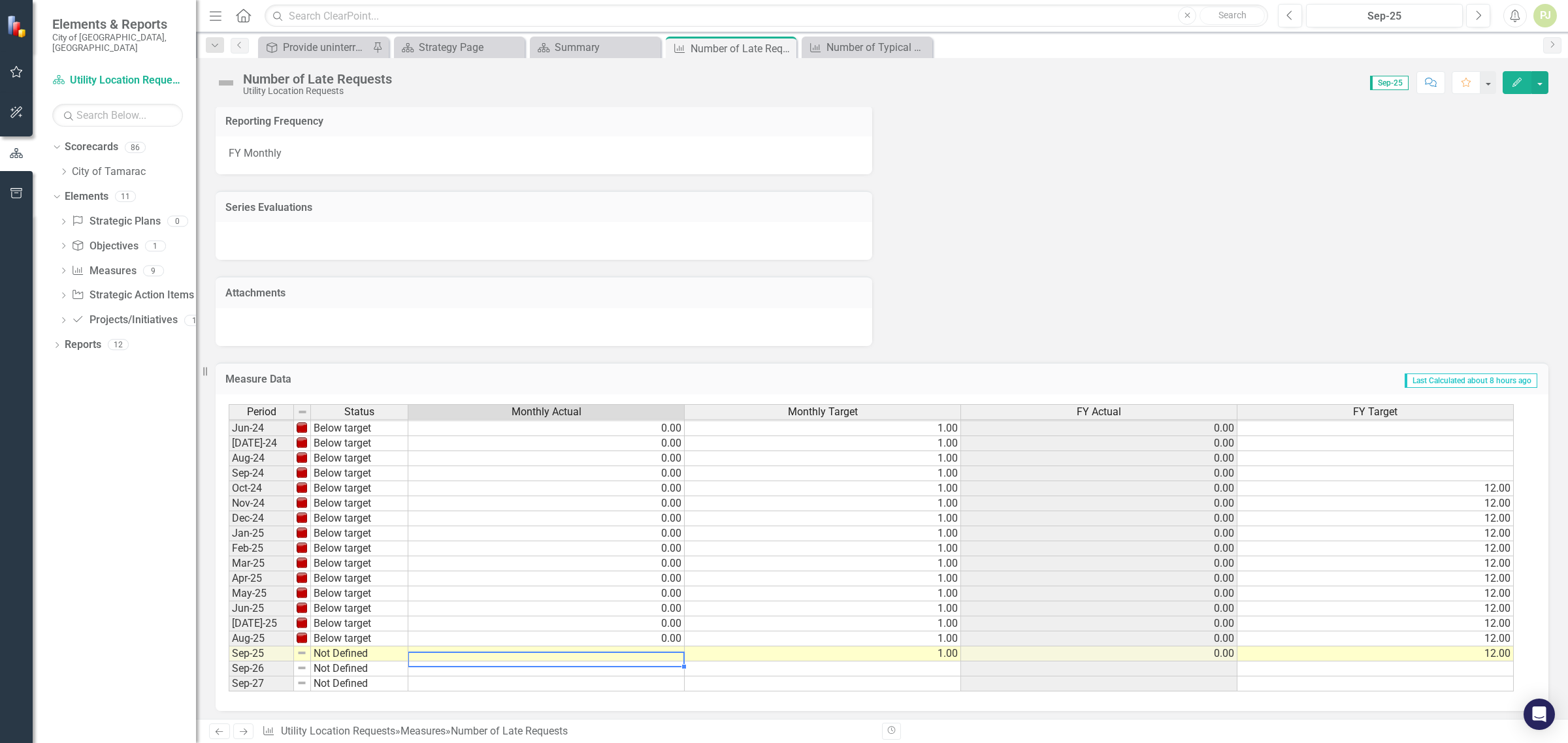
scroll to position [485, 0]
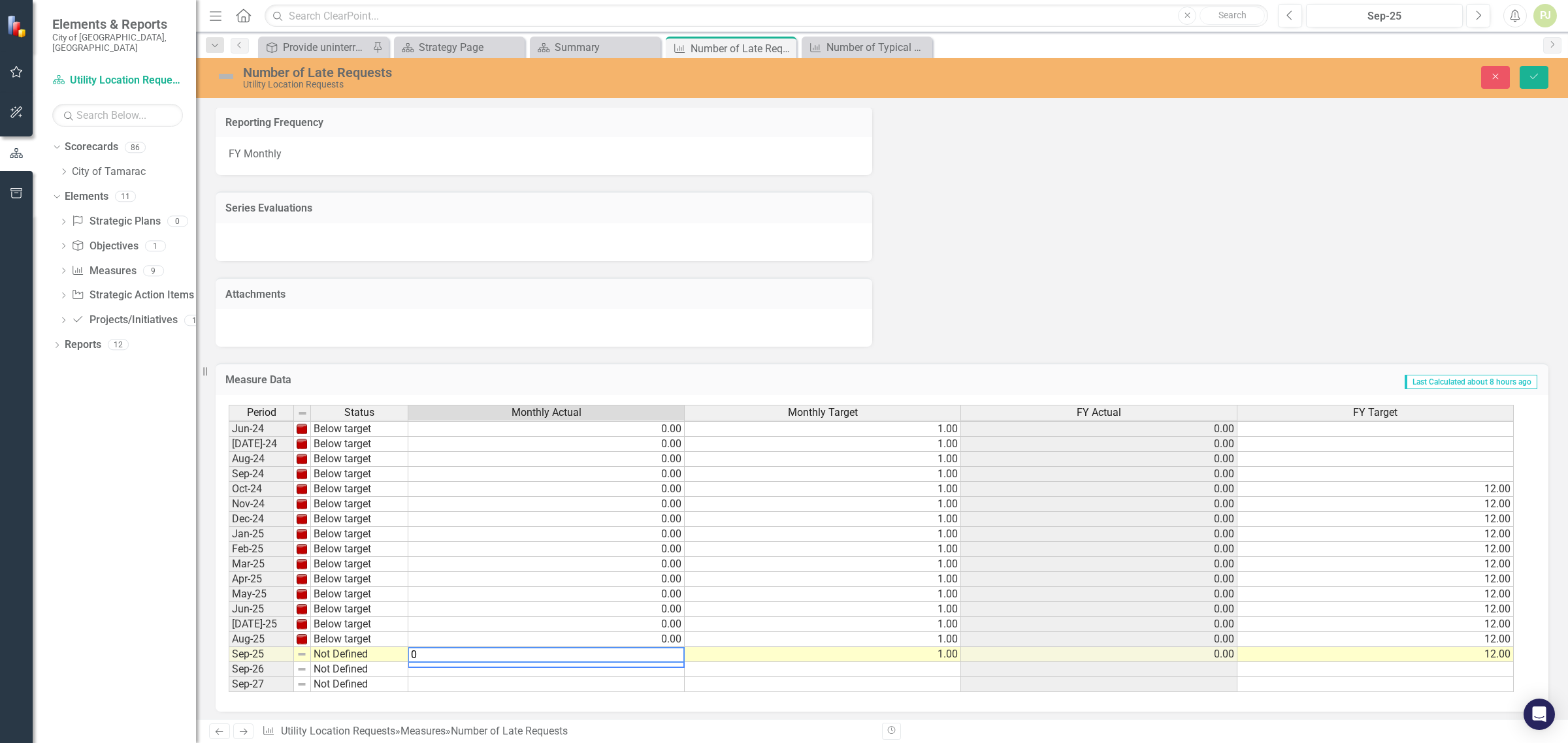
type textarea "0"
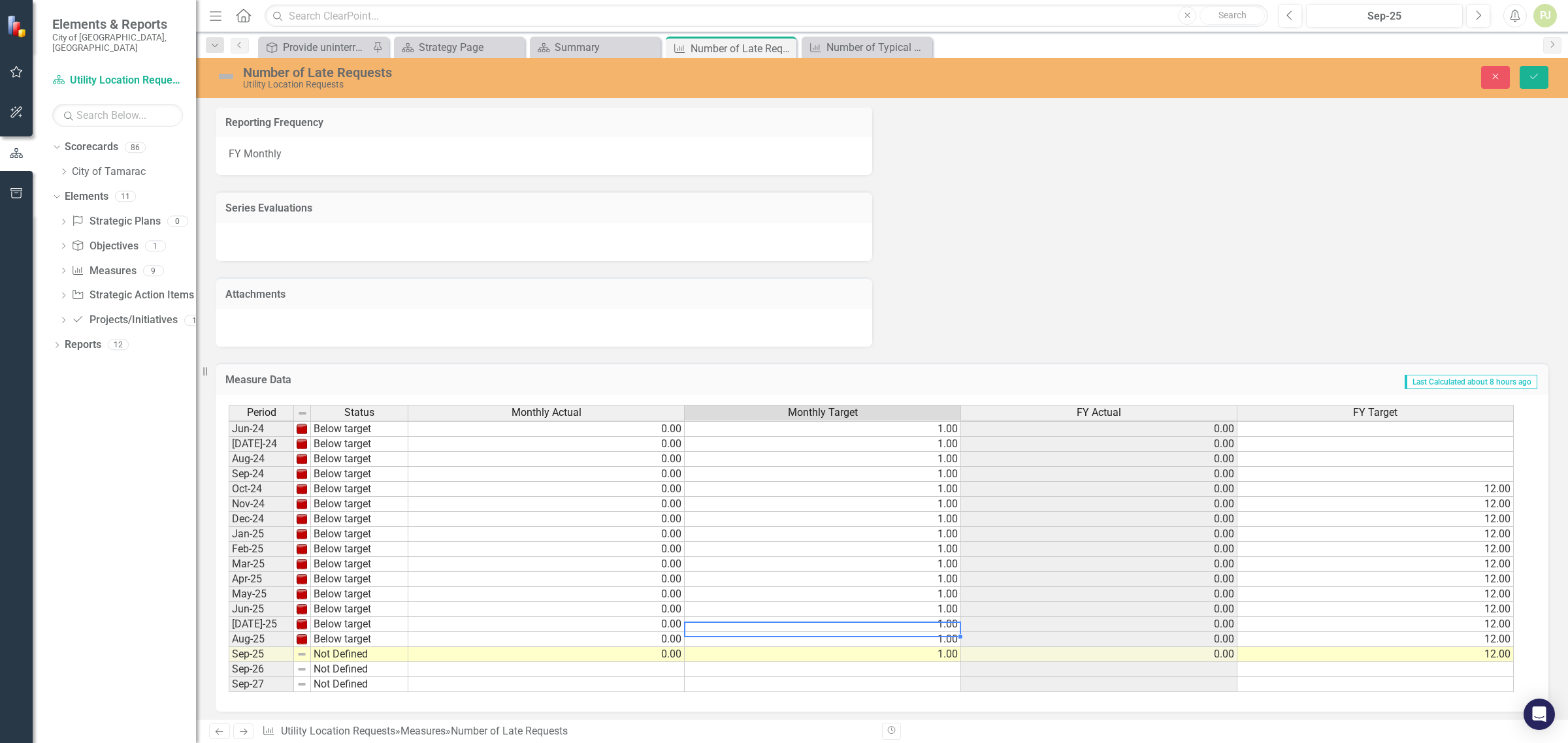
click at [837, 617] on td "1.00" at bounding box center [823, 625] width 276 height 15
click at [1534, 85] on button "Save" at bounding box center [1534, 77] width 28 height 23
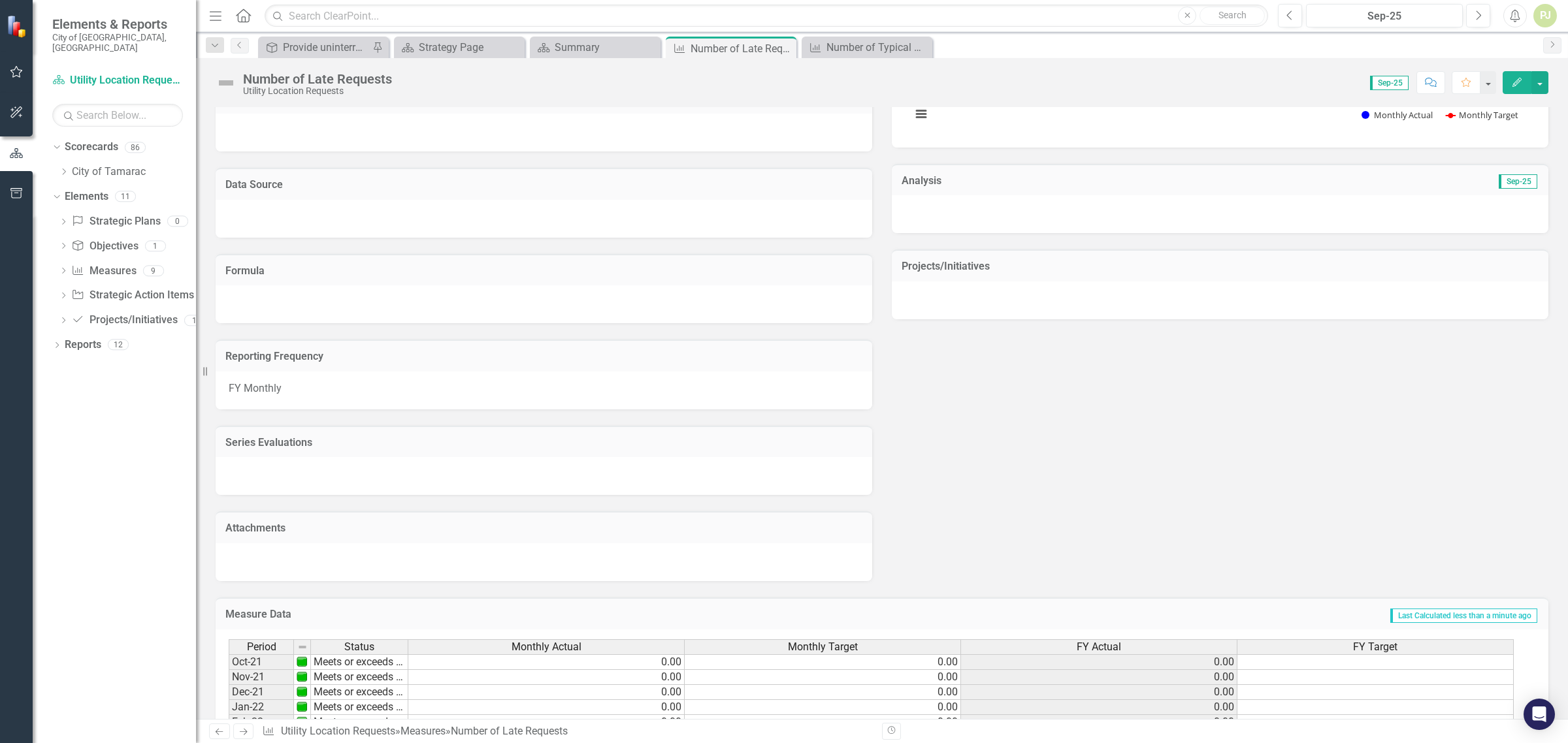
scroll to position [380, 0]
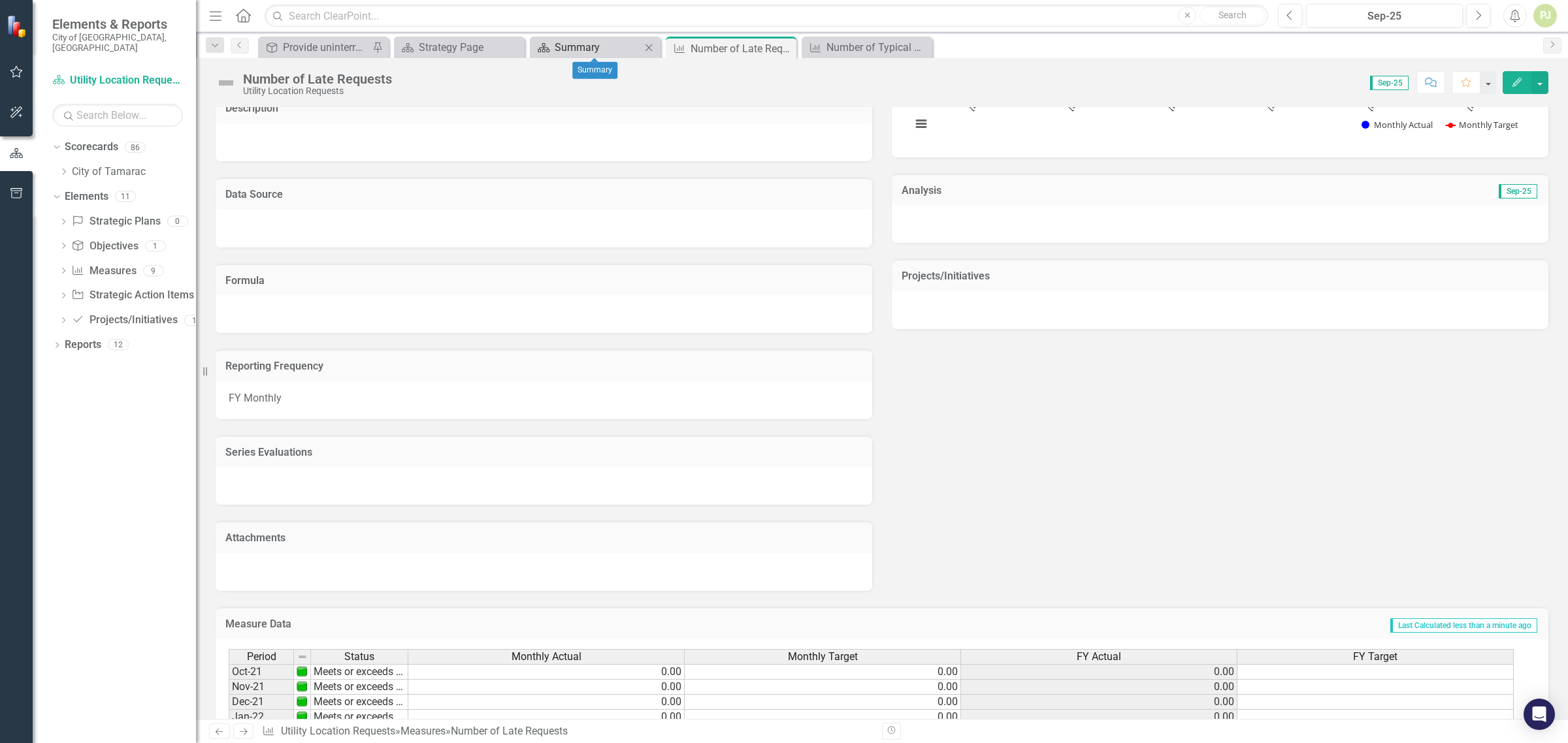
click at [592, 52] on div "Summary" at bounding box center [597, 47] width 86 height 16
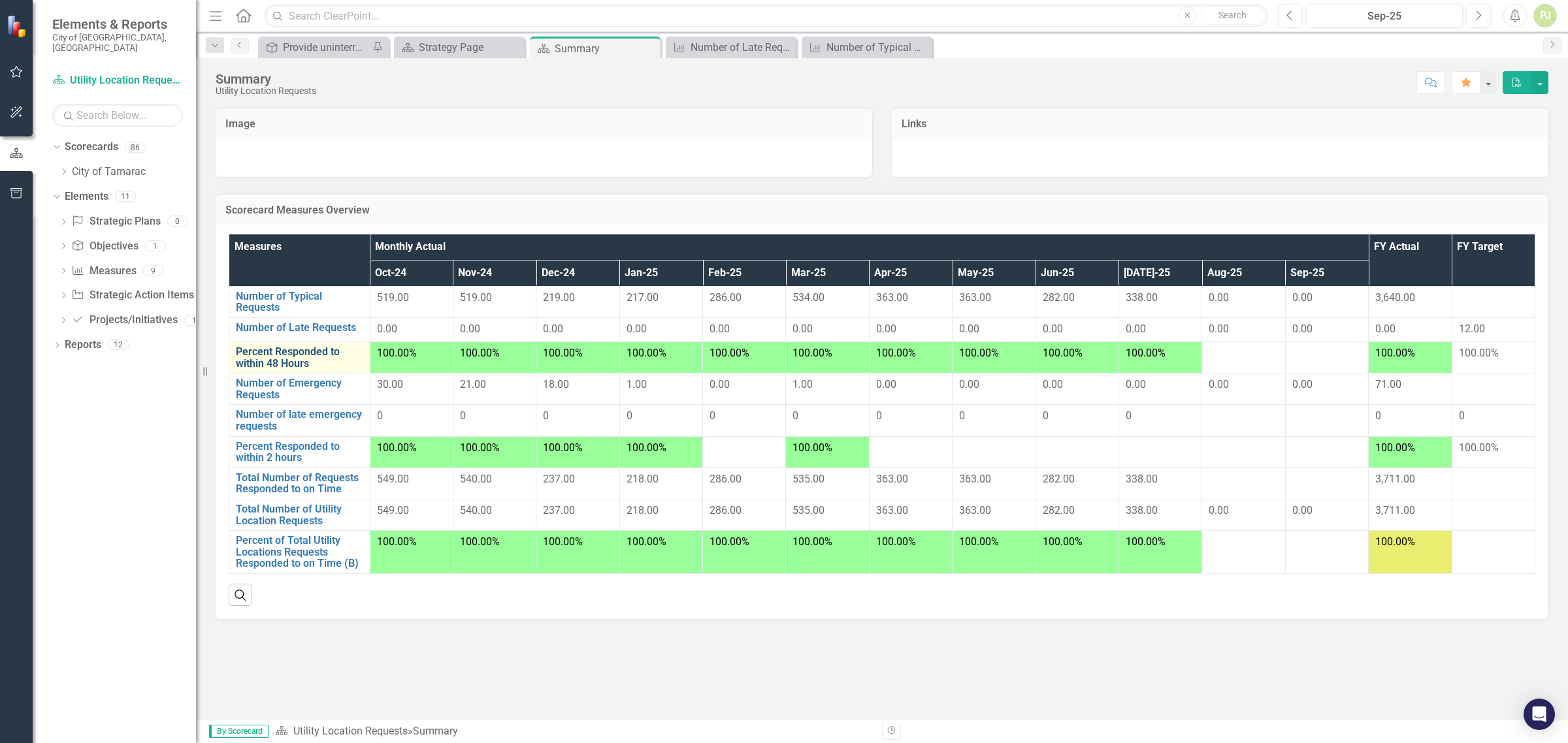
click at [326, 356] on link "Percent Responded to within 48 Hours" at bounding box center [299, 358] width 127 height 23
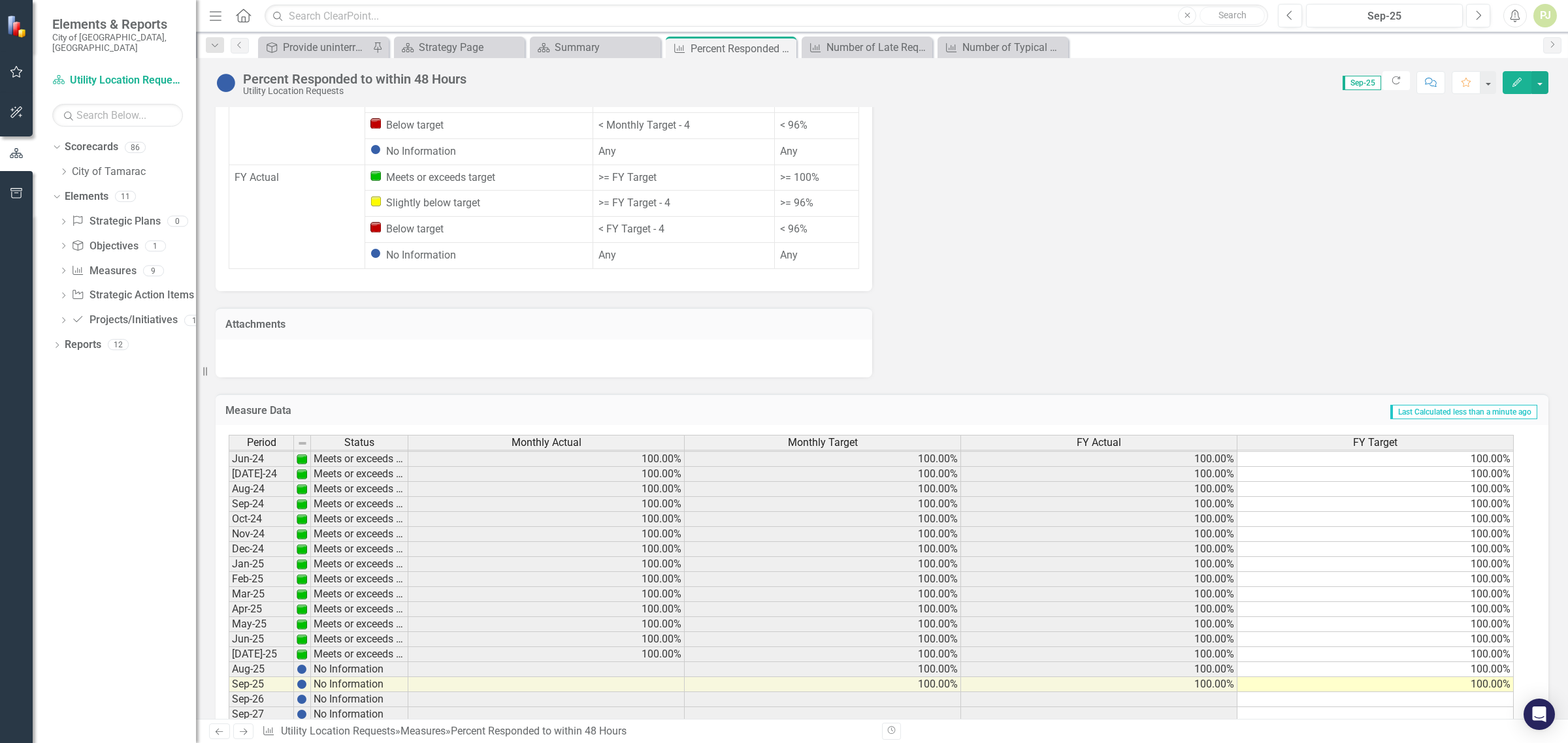
scroll to position [485, 0]
click at [871, 662] on td "100.00%" at bounding box center [823, 670] width 276 height 15
click at [655, 662] on td at bounding box center [546, 670] width 276 height 15
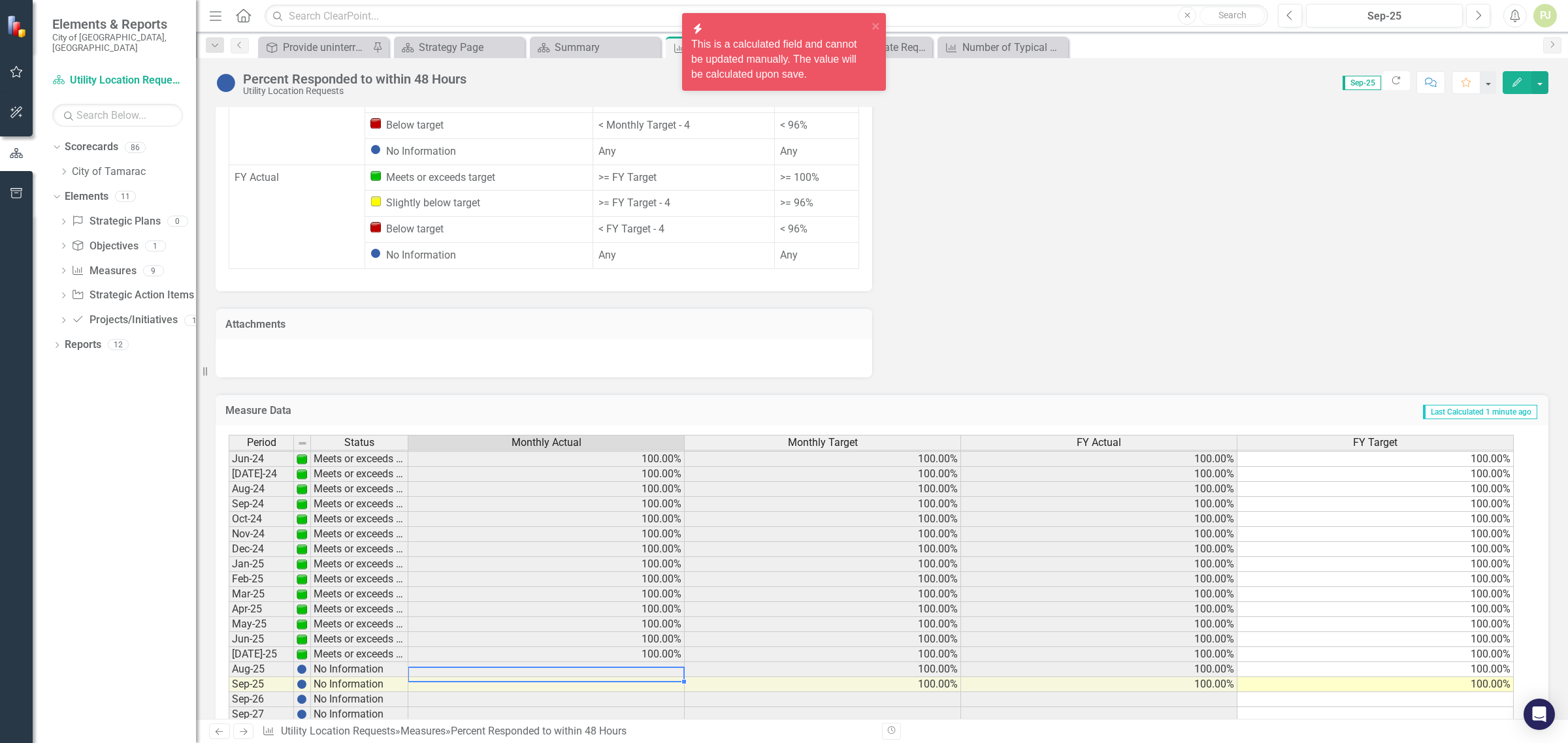
click at [655, 662] on td at bounding box center [546, 670] width 276 height 15
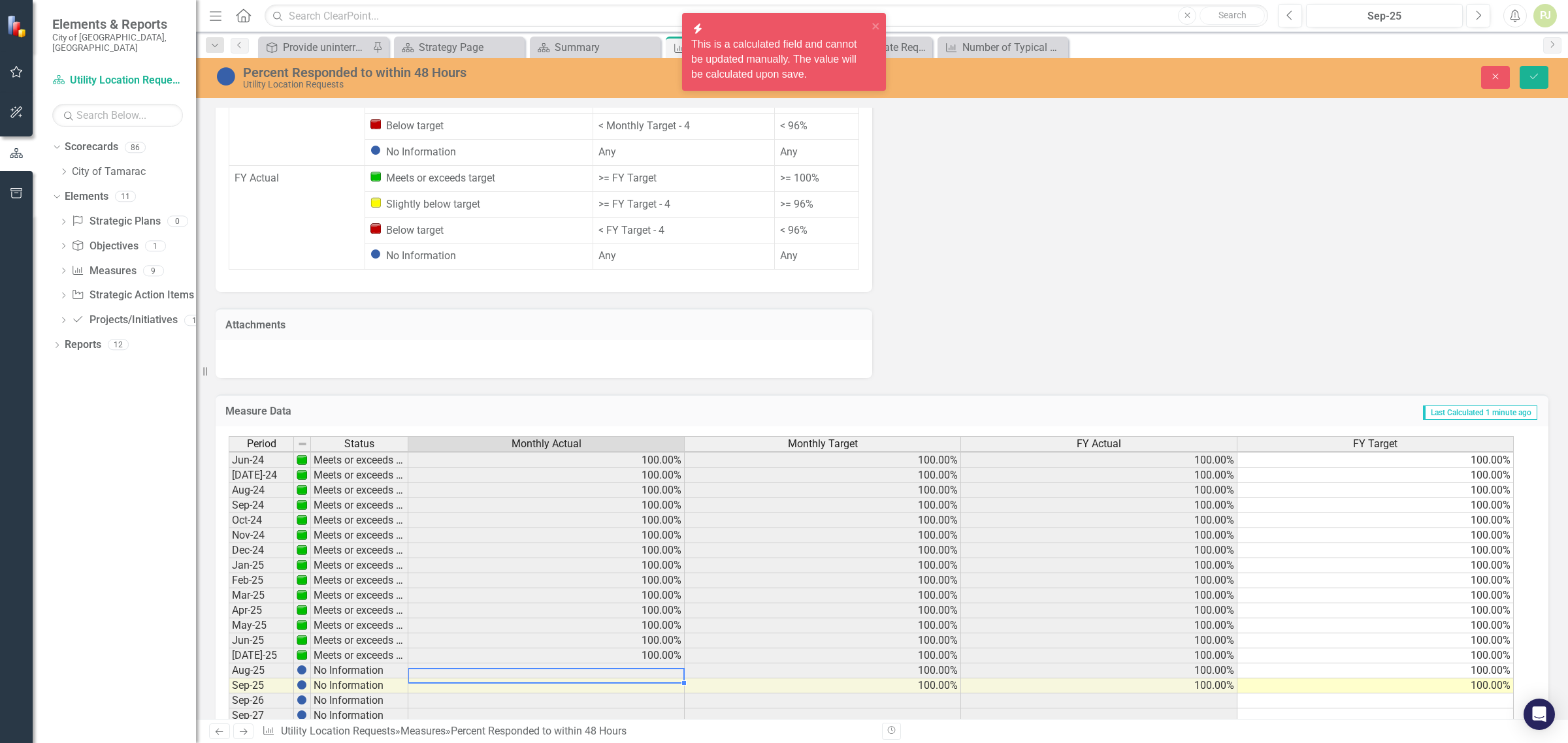
click at [360, 664] on td "No Information" at bounding box center [360, 671] width 97 height 15
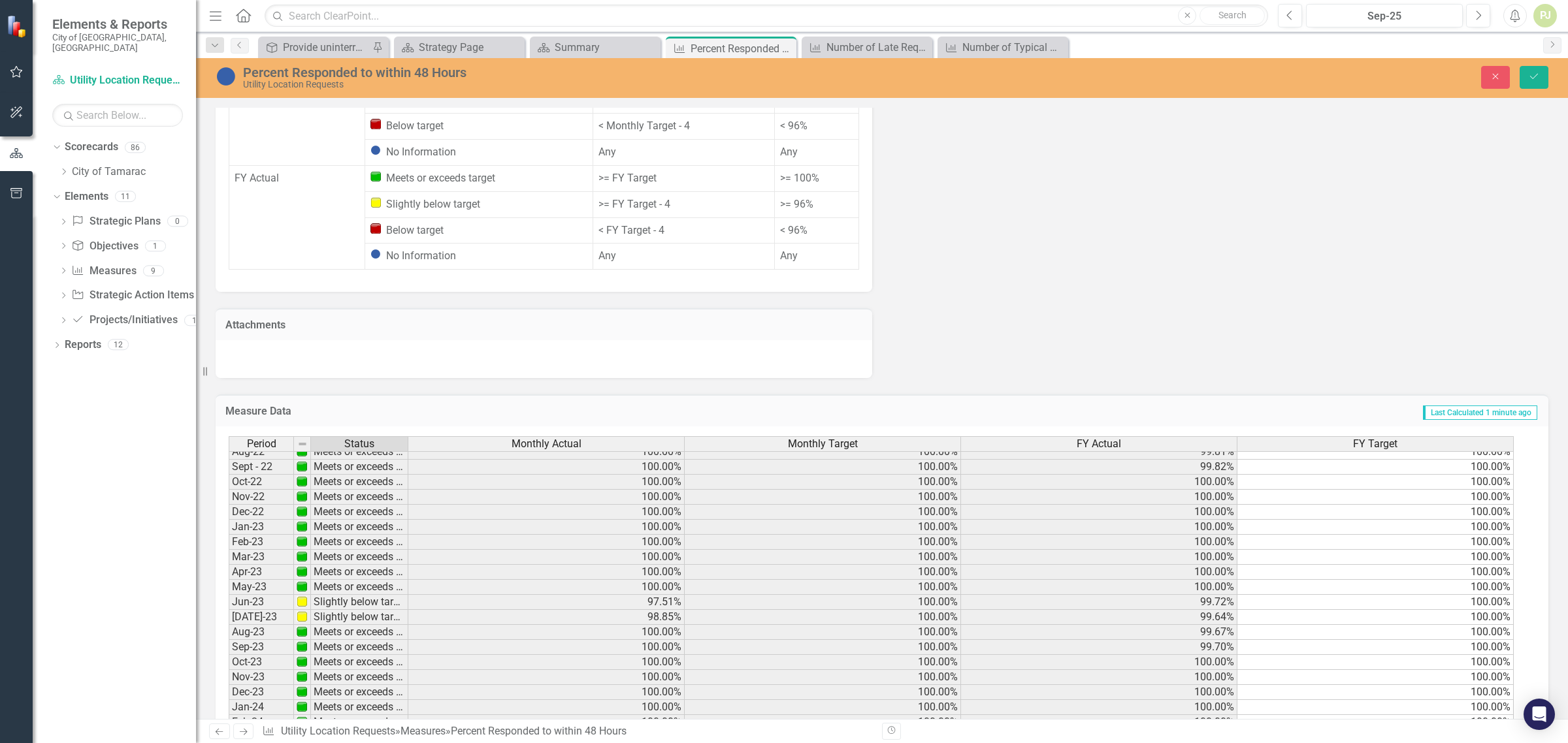
scroll to position [0, 0]
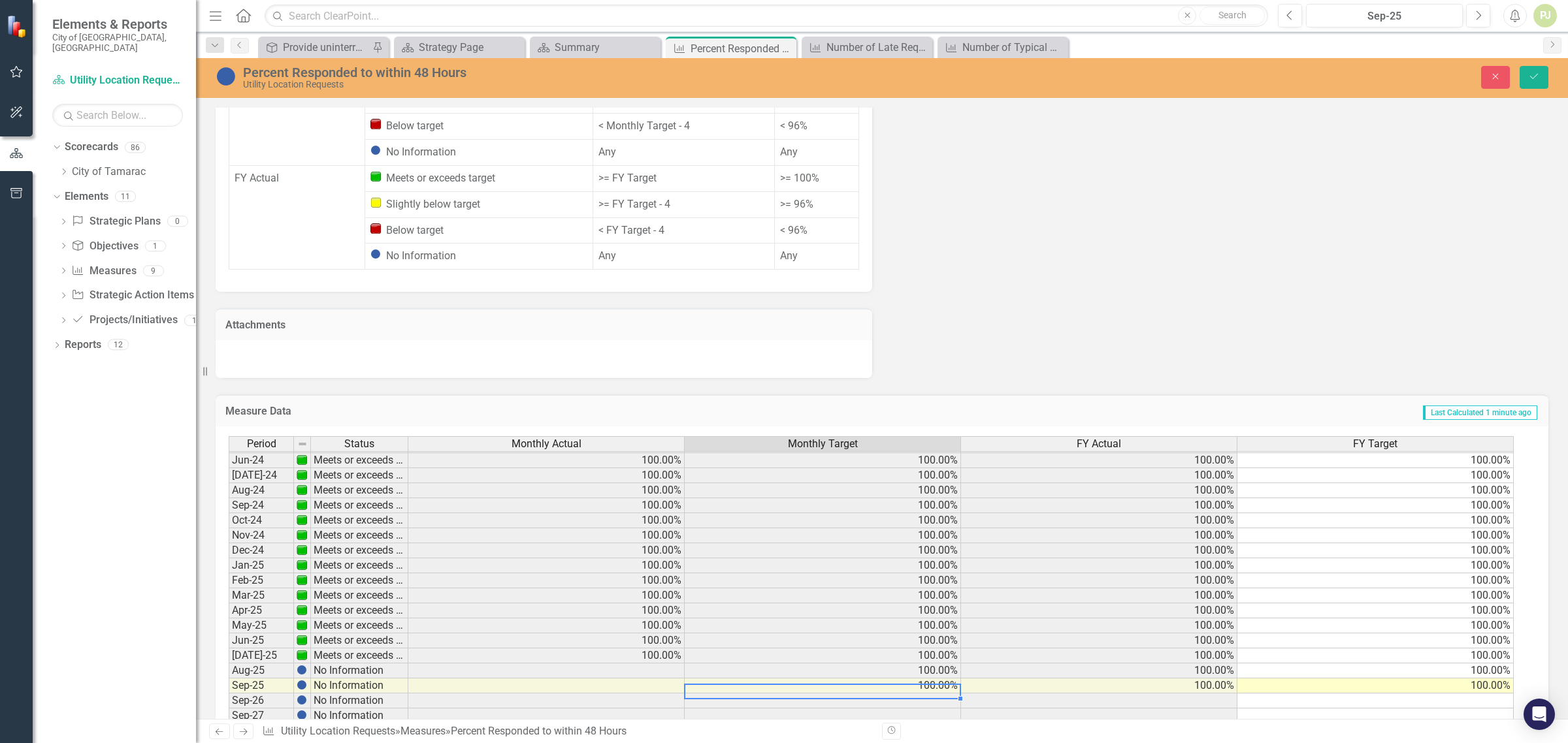
click at [848, 679] on td "100.00%" at bounding box center [823, 686] width 276 height 15
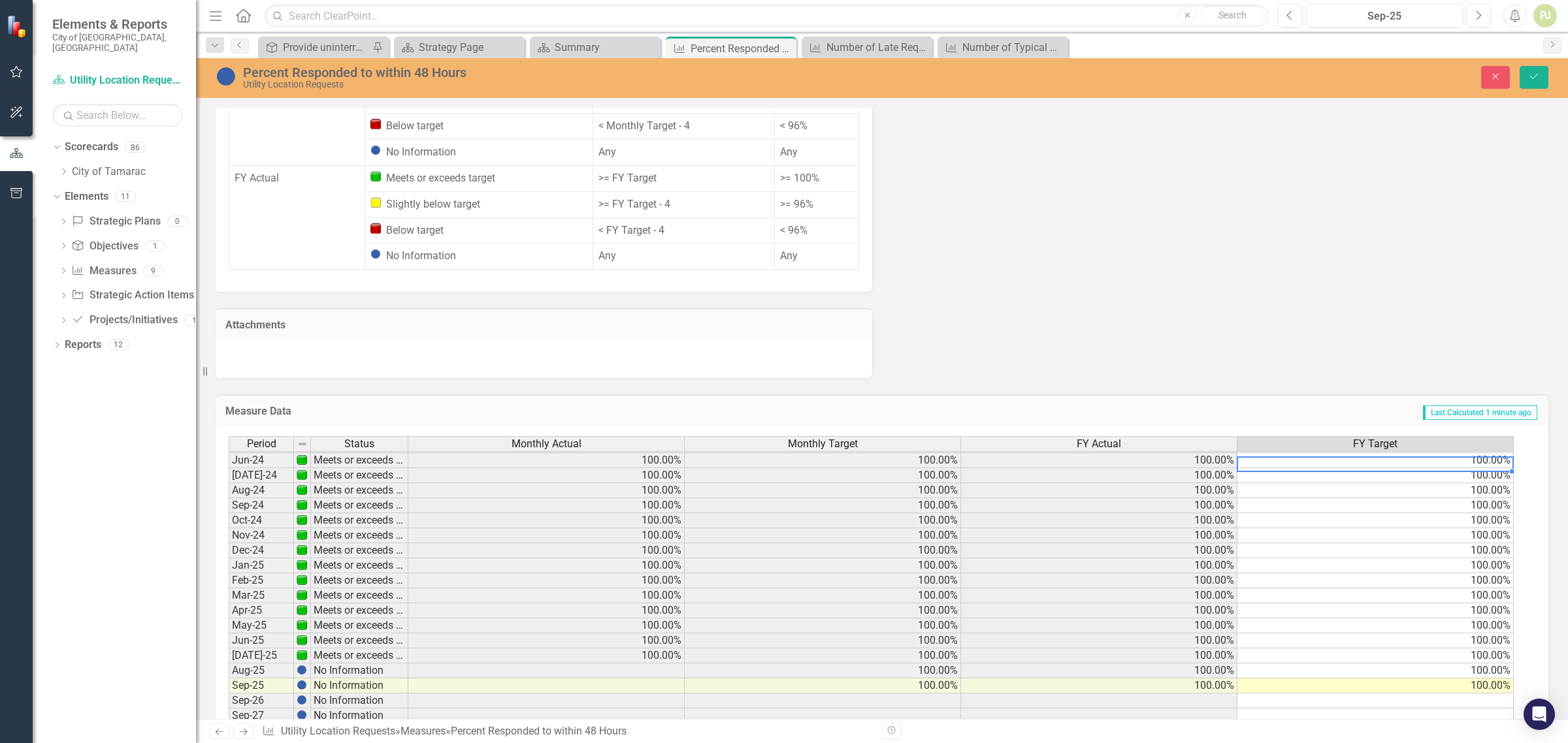
click at [1471, 453] on td "100.00%" at bounding box center [1376, 461] width 276 height 15
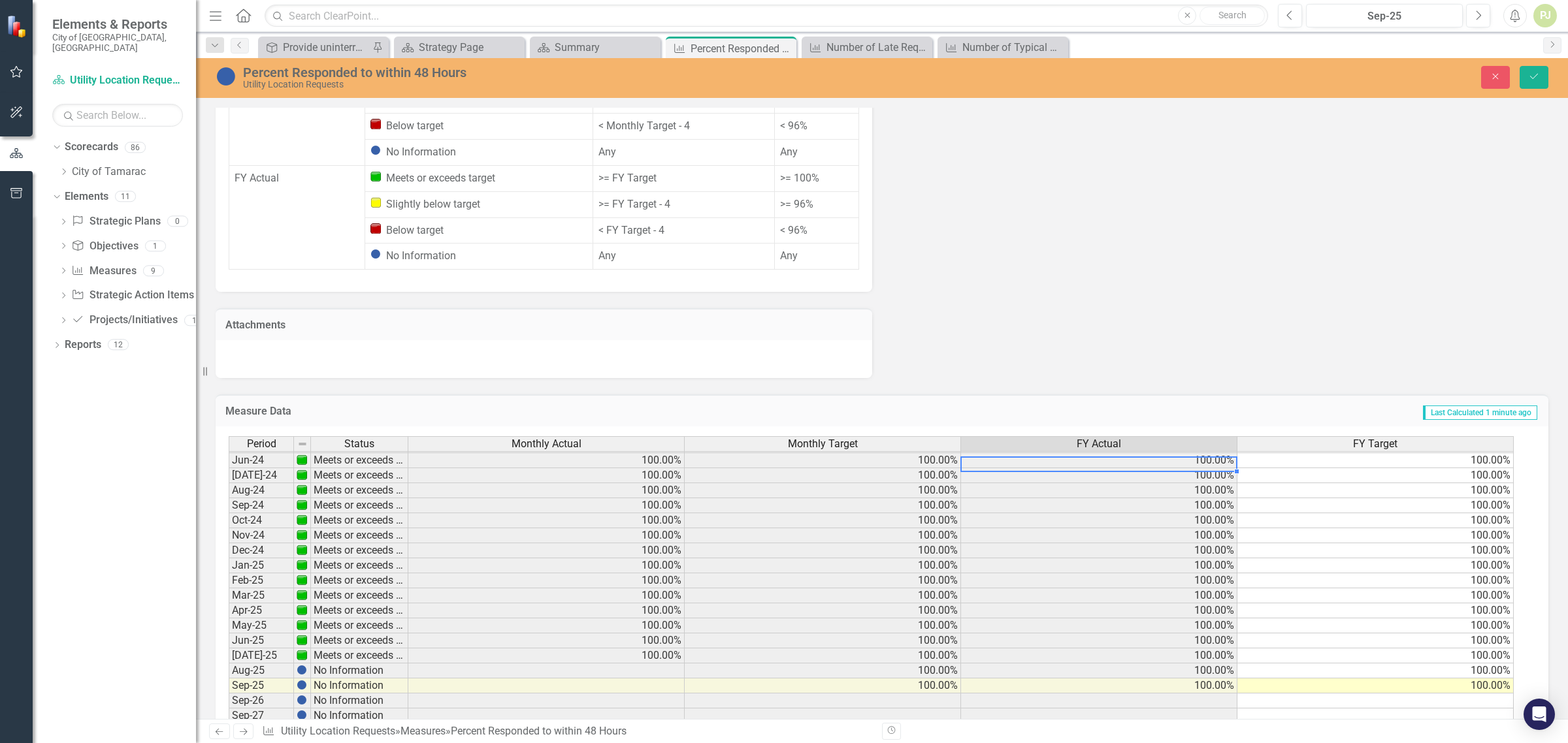
click at [1207, 453] on td "100.00%" at bounding box center [1099, 461] width 276 height 15
click at [229, 536] on div "Period Status Feb-23 Meets or exceeds target Mar-23 Meets or exceeds target Apr…" at bounding box center [229, 460] width 0 height 527
click at [670, 558] on td "100.00%" at bounding box center [546, 566] width 276 height 15
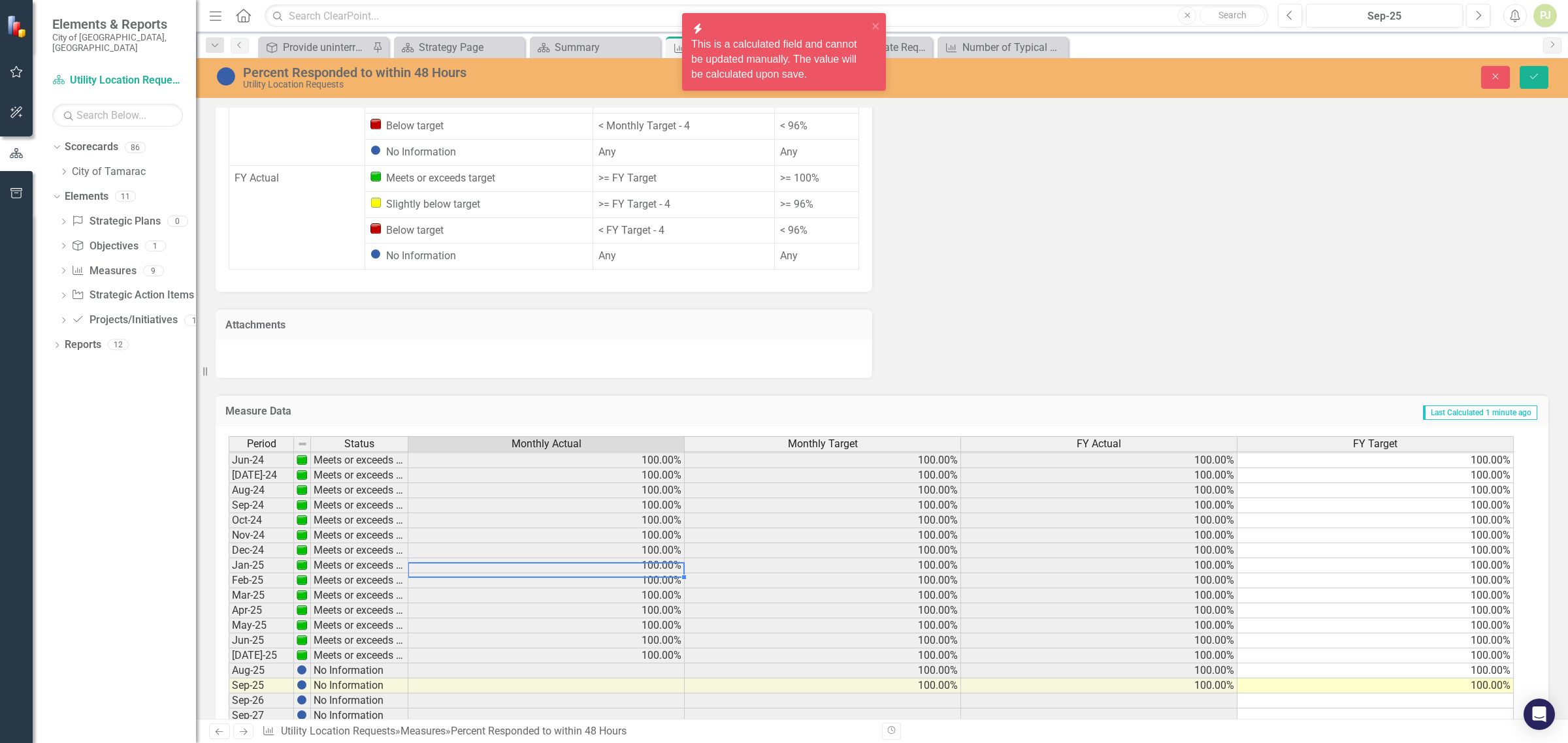
click at [936, 558] on td "100.00%" at bounding box center [823, 566] width 276 height 15
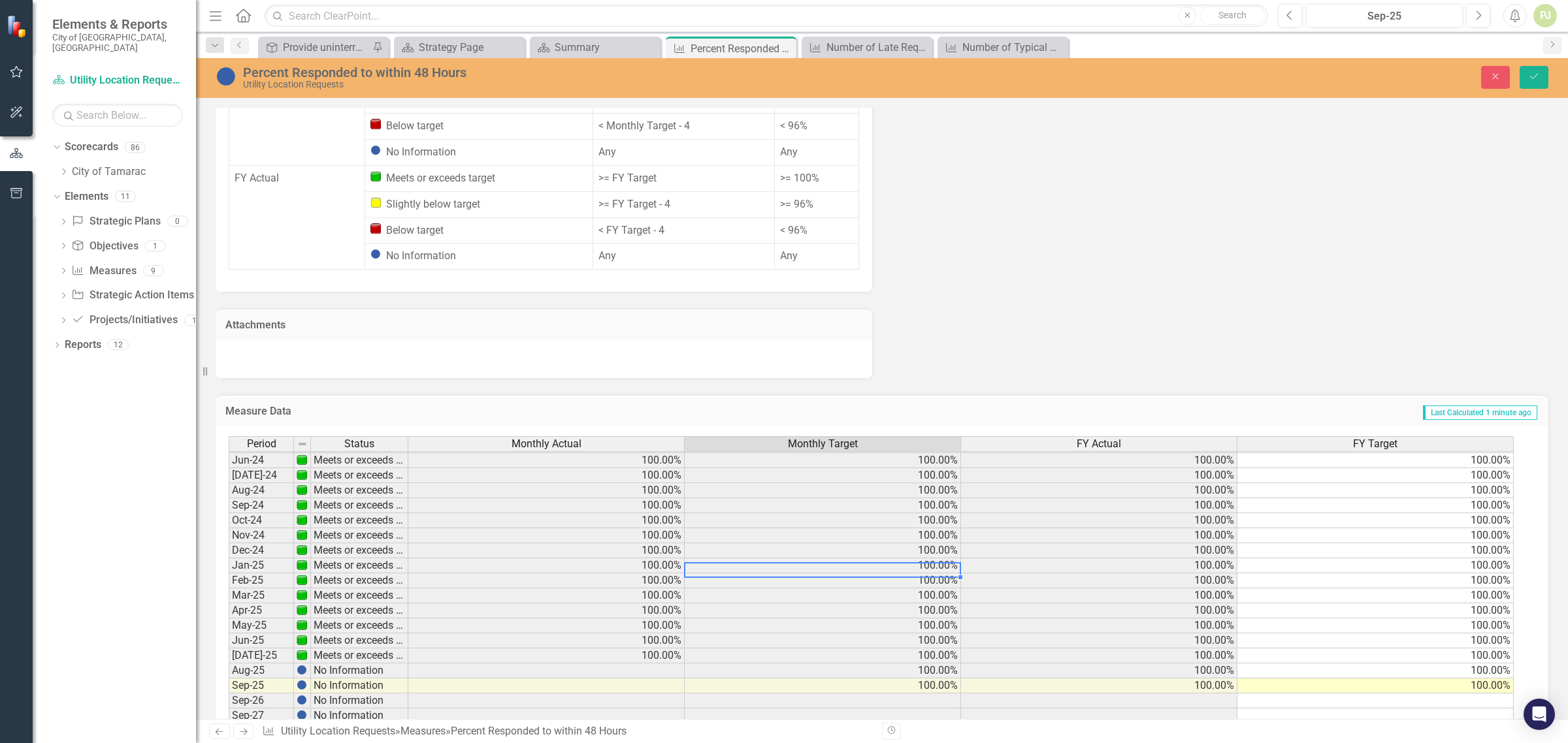
click at [1213, 558] on td "100.00%" at bounding box center [1099, 566] width 276 height 15
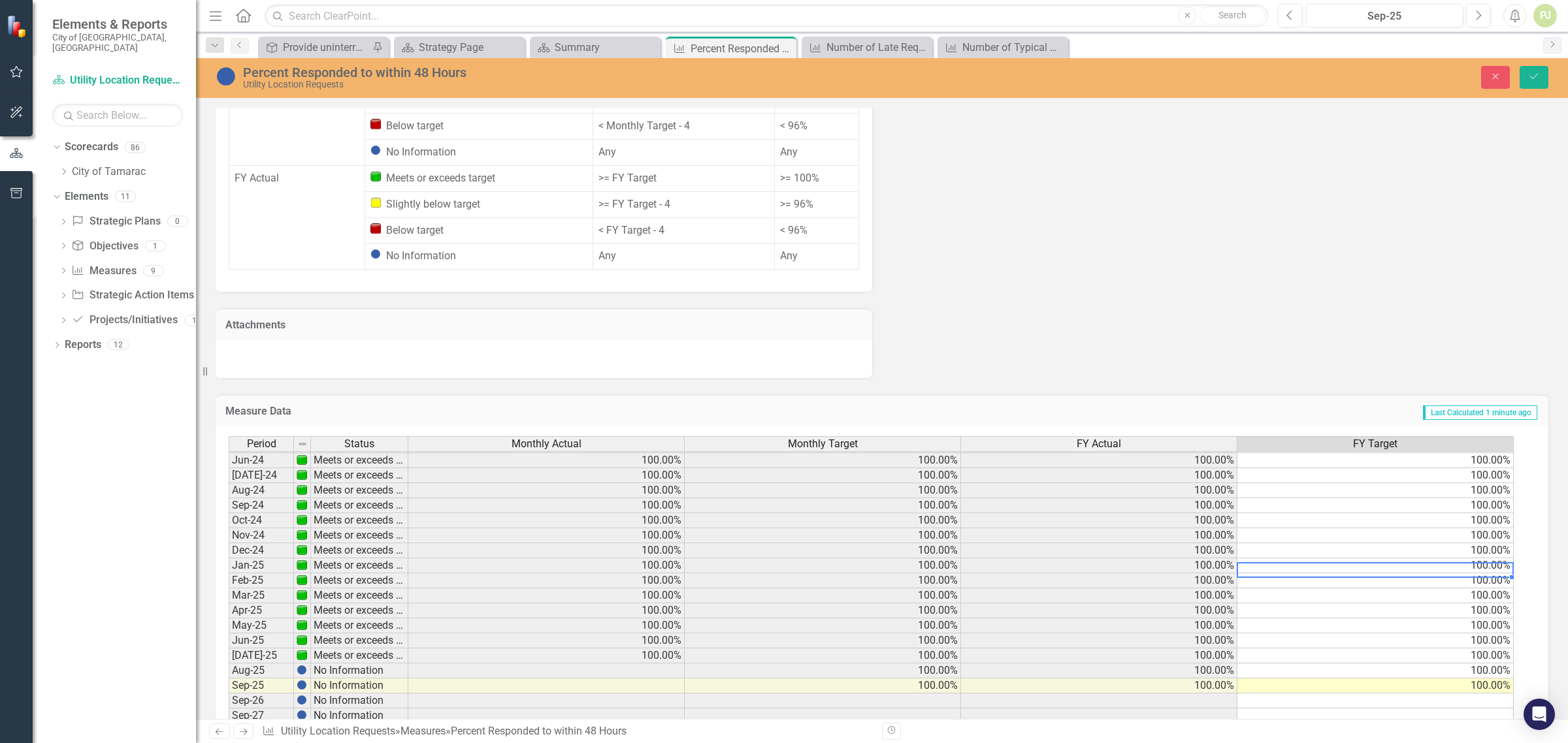
click at [1480, 558] on td "100.00%" at bounding box center [1376, 566] width 276 height 15
click at [1489, 573] on td "100.00%" at bounding box center [1376, 581] width 276 height 15
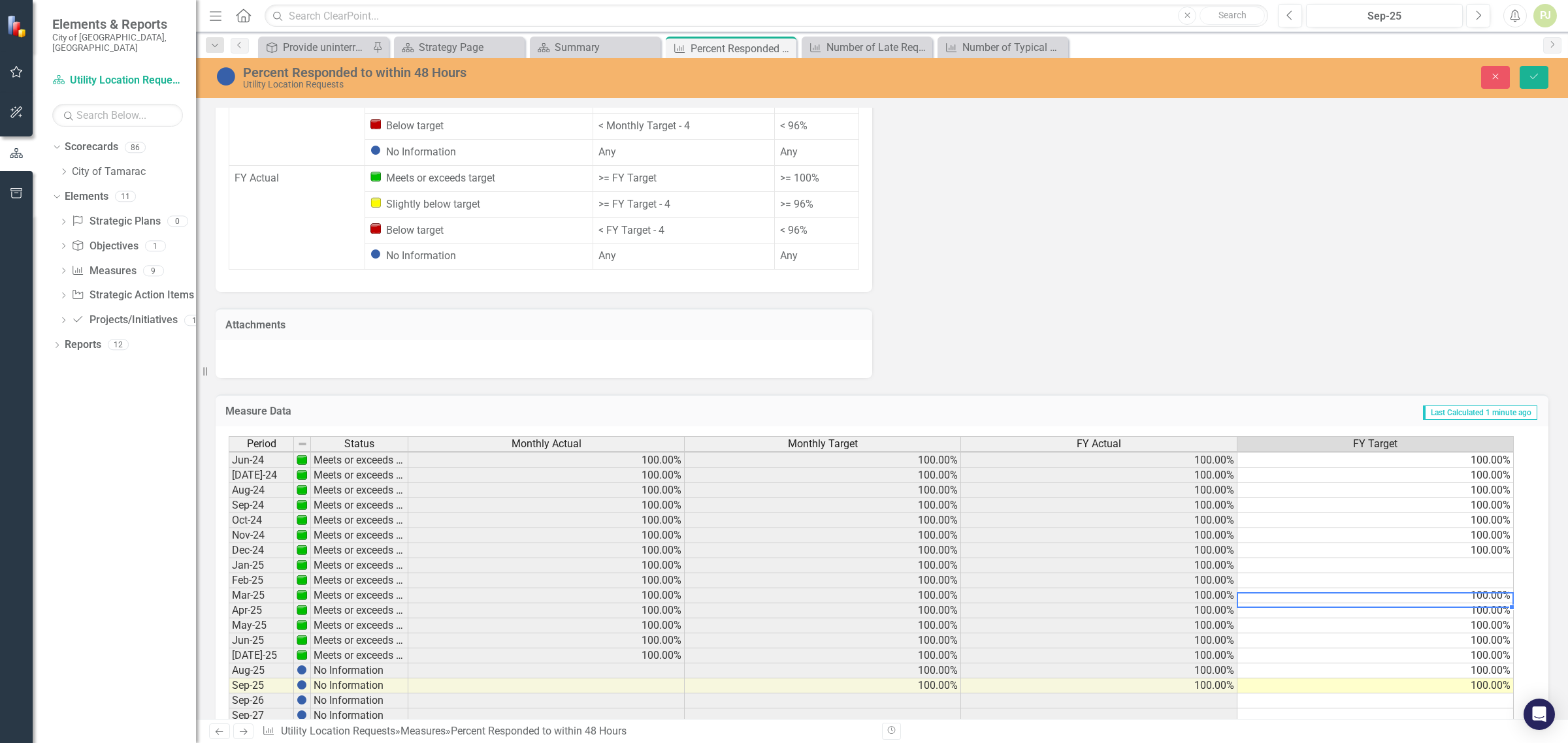
click at [1488, 589] on td "100.00%" at bounding box center [1376, 596] width 276 height 15
click at [1485, 604] on td "100.00%" at bounding box center [1376, 611] width 276 height 15
click at [1483, 618] on td "100.00%" at bounding box center [1376, 626] width 276 height 15
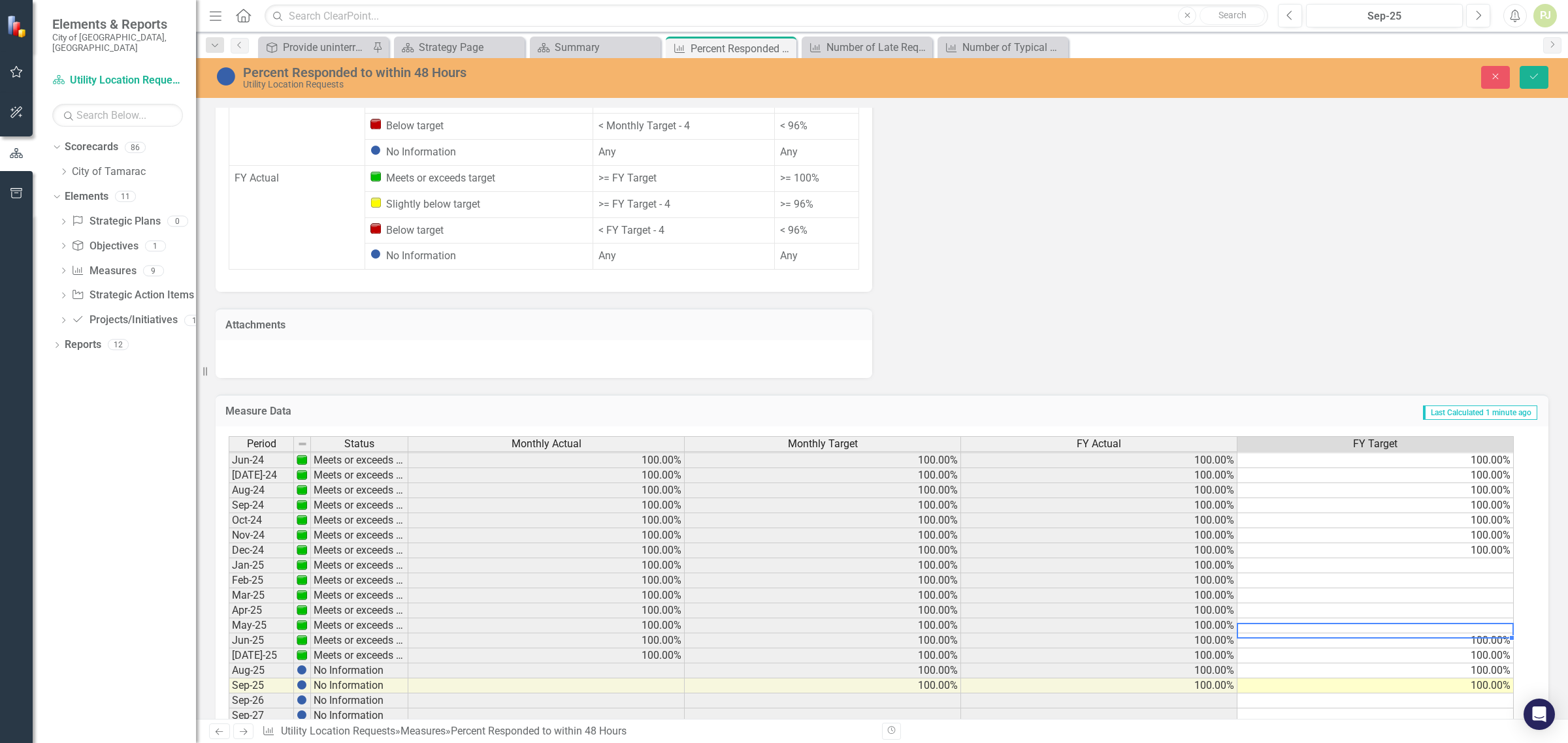
click at [1483, 633] on td "100.00%" at bounding box center [1376, 641] width 276 height 15
click at [1483, 648] on td "100.00%" at bounding box center [1376, 656] width 276 height 15
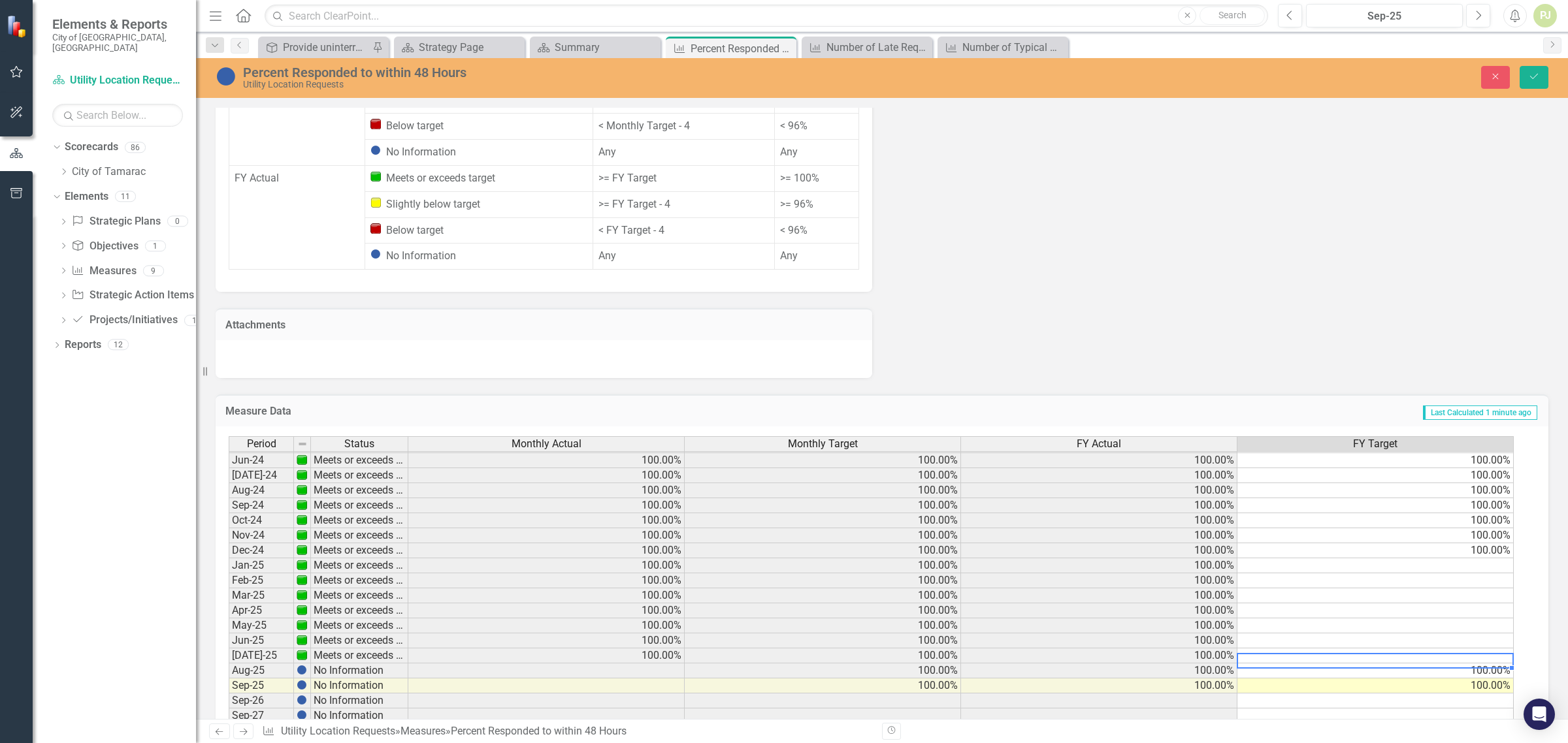
click at [1485, 664] on td "100.00%" at bounding box center [1376, 671] width 276 height 15
click at [1487, 679] on td "100.00%" at bounding box center [1376, 686] width 276 height 15
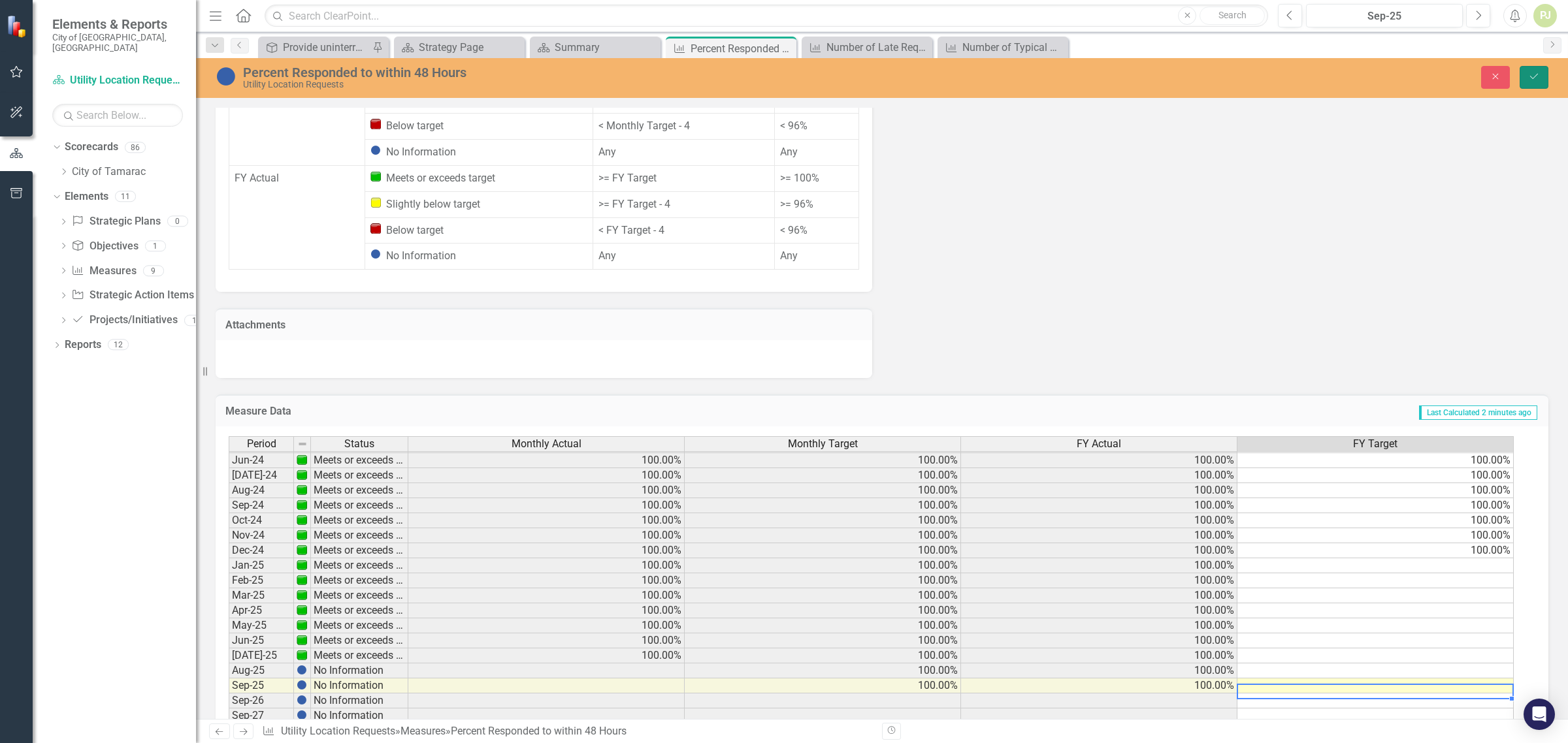
click at [1537, 77] on icon "Save" at bounding box center [1534, 76] width 12 height 9
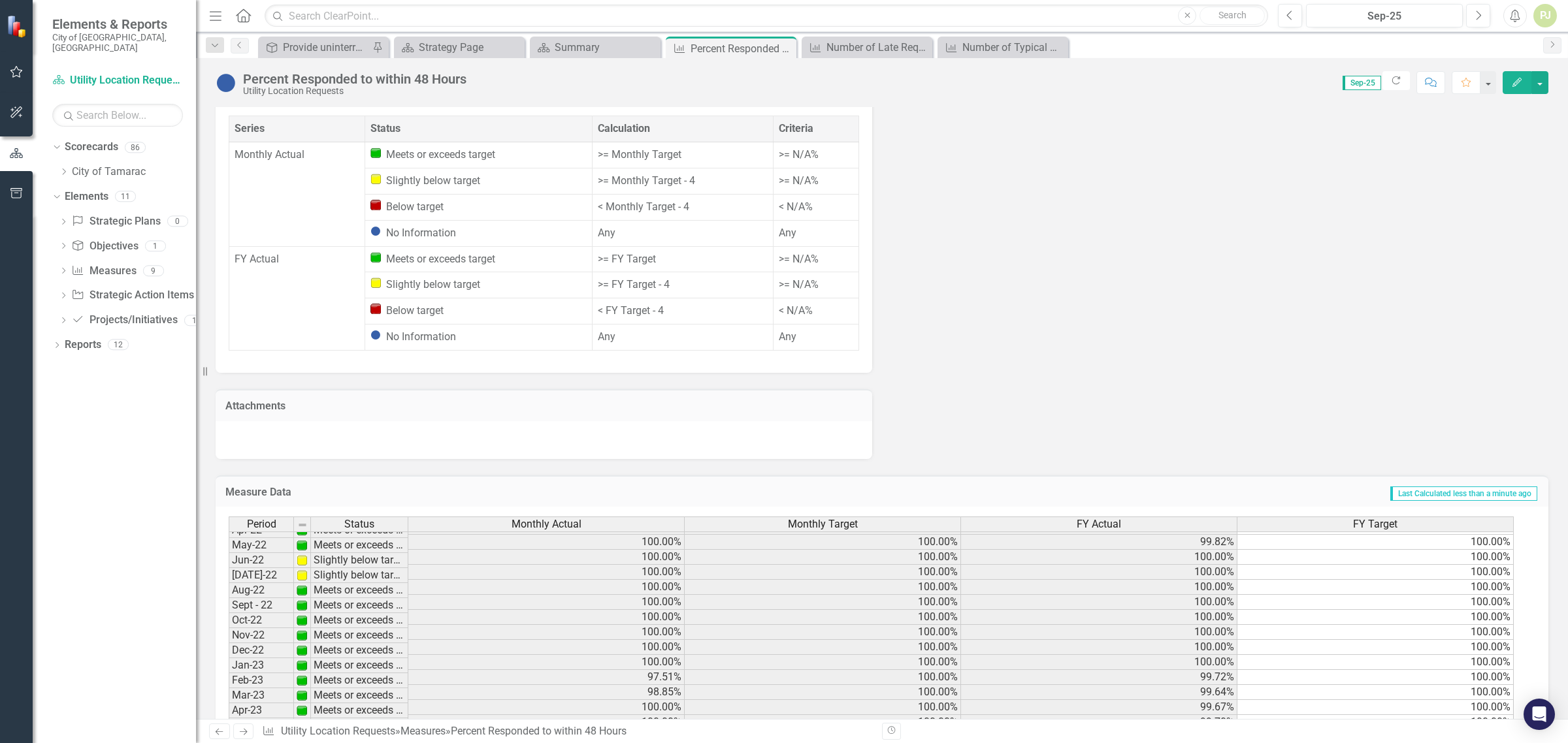
scroll to position [163, 0]
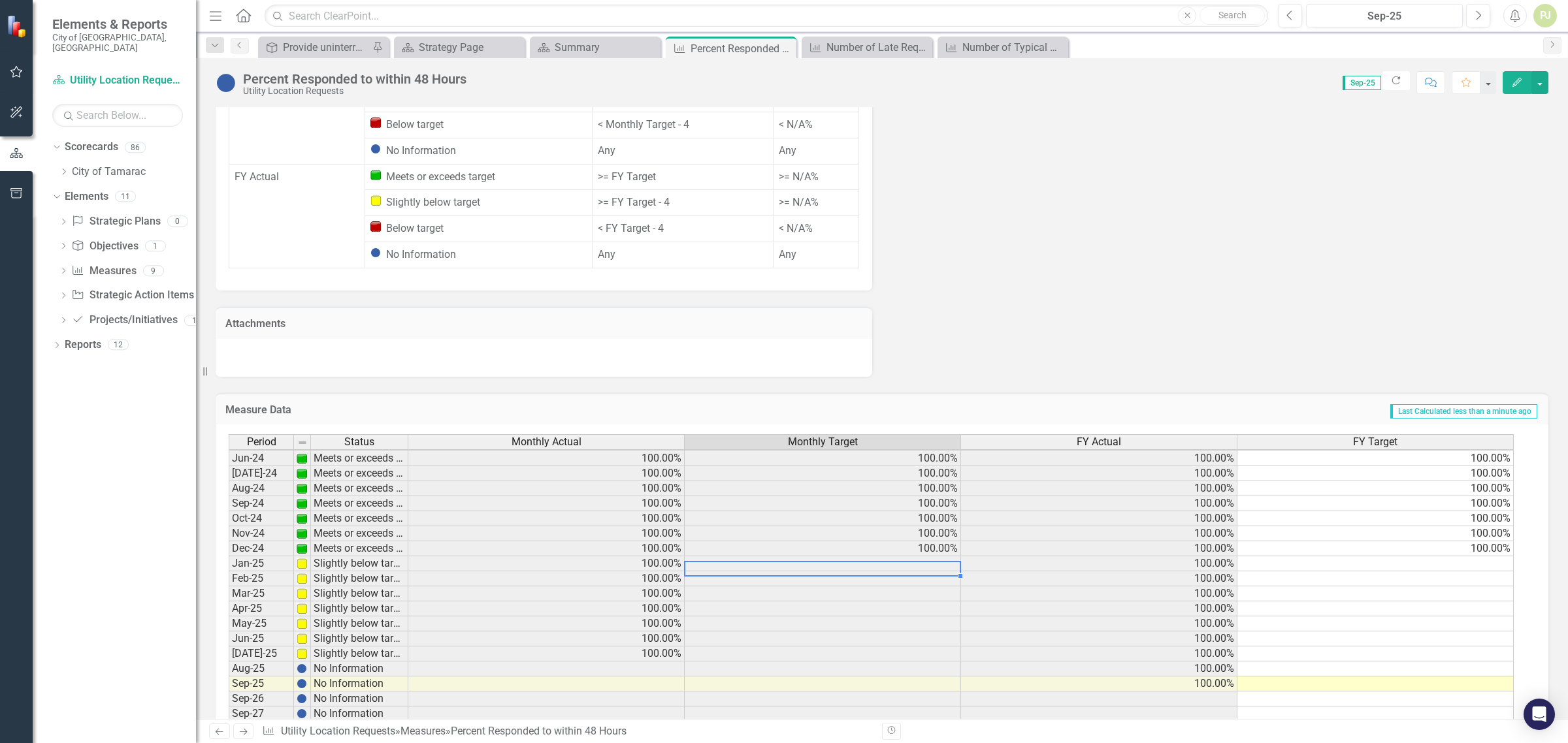
click at [930, 526] on tbody "Jan-23 Meets or exceeds target 100.00% 100.00% 100.00% 100.00% Feb-23 Meets or …" at bounding box center [871, 459] width 1286 height 526
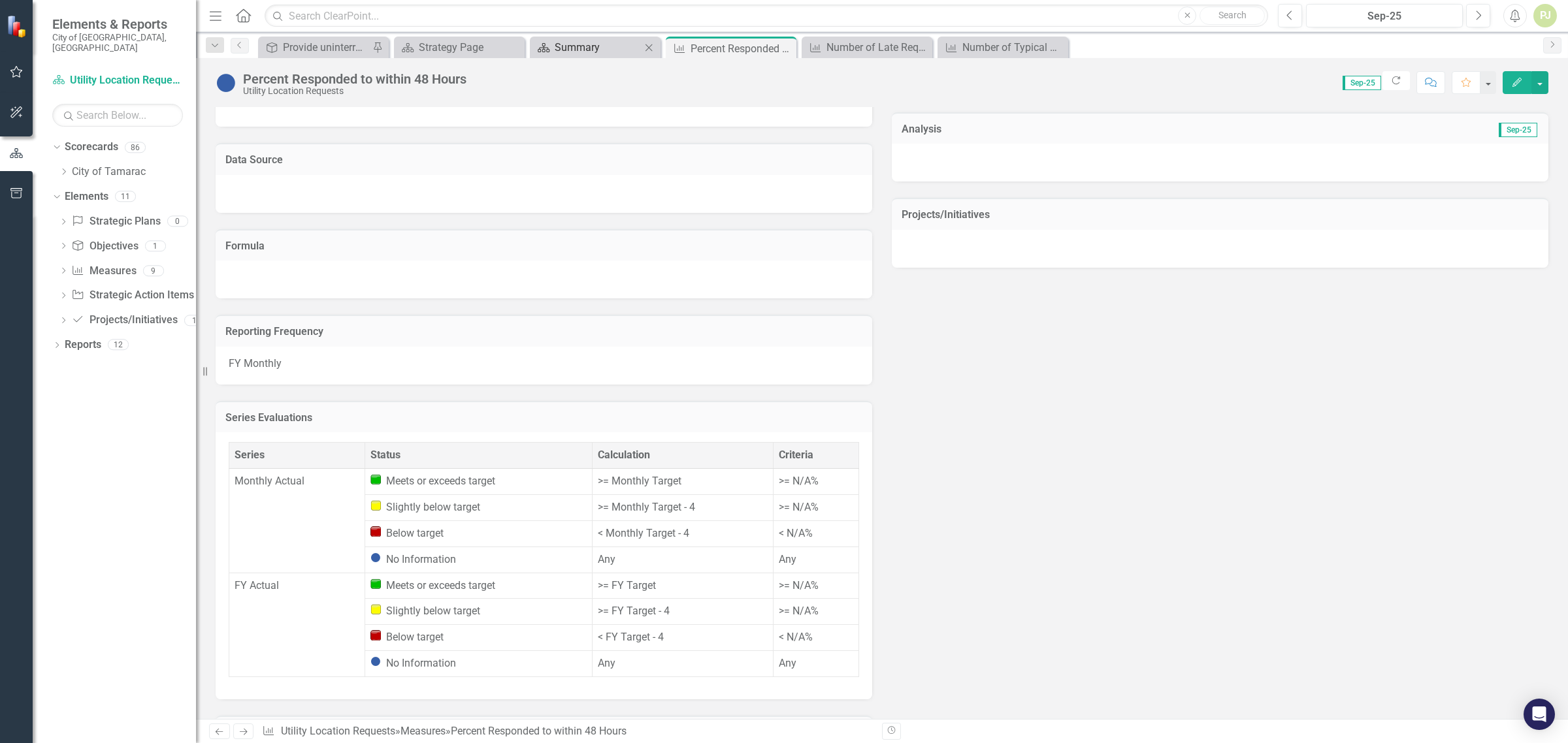
click at [595, 47] on div "Summary" at bounding box center [597, 47] width 86 height 16
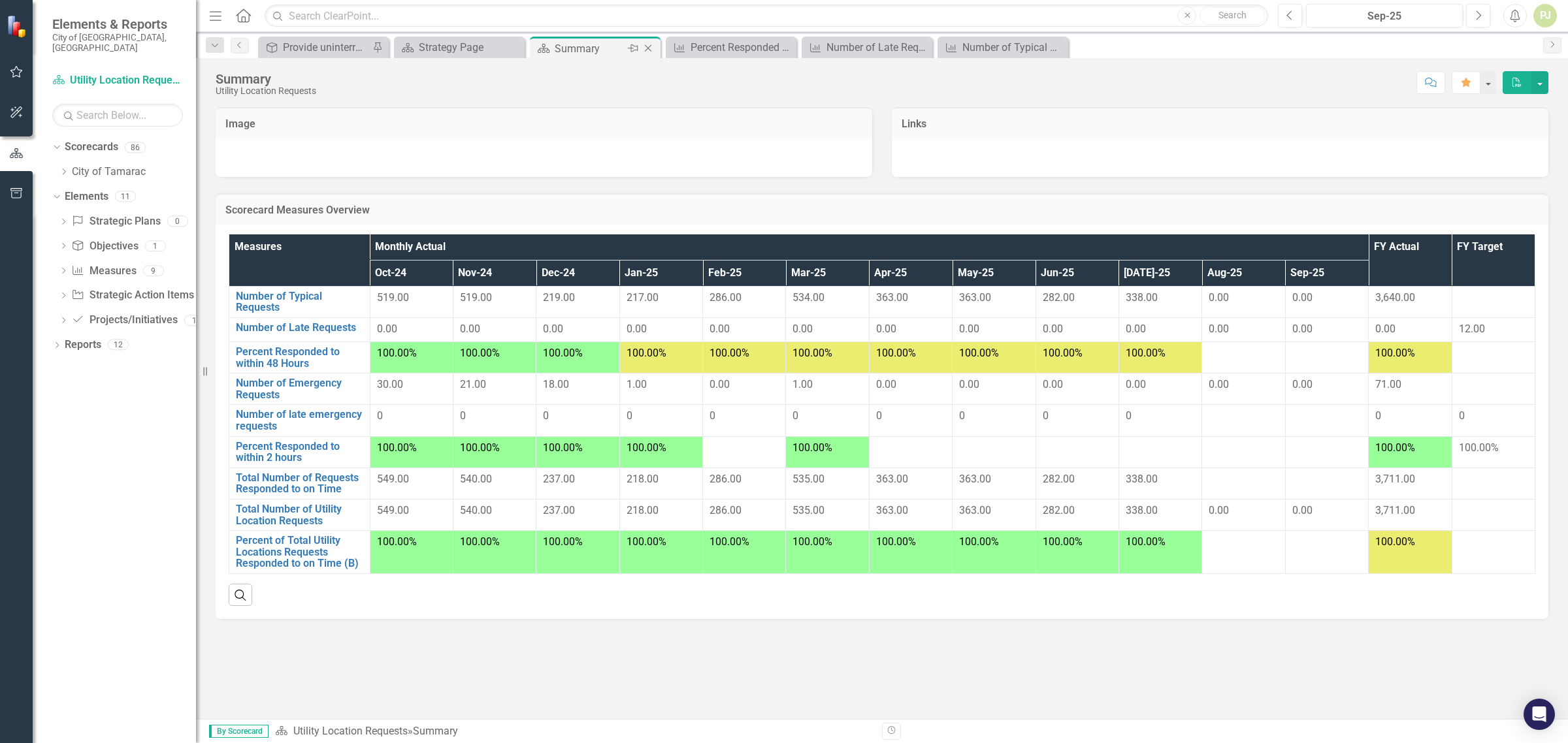
click at [573, 50] on div "Summary" at bounding box center [589, 49] width 70 height 16
click at [317, 356] on link "Percent Responded to within 48 Hours" at bounding box center [299, 358] width 127 height 23
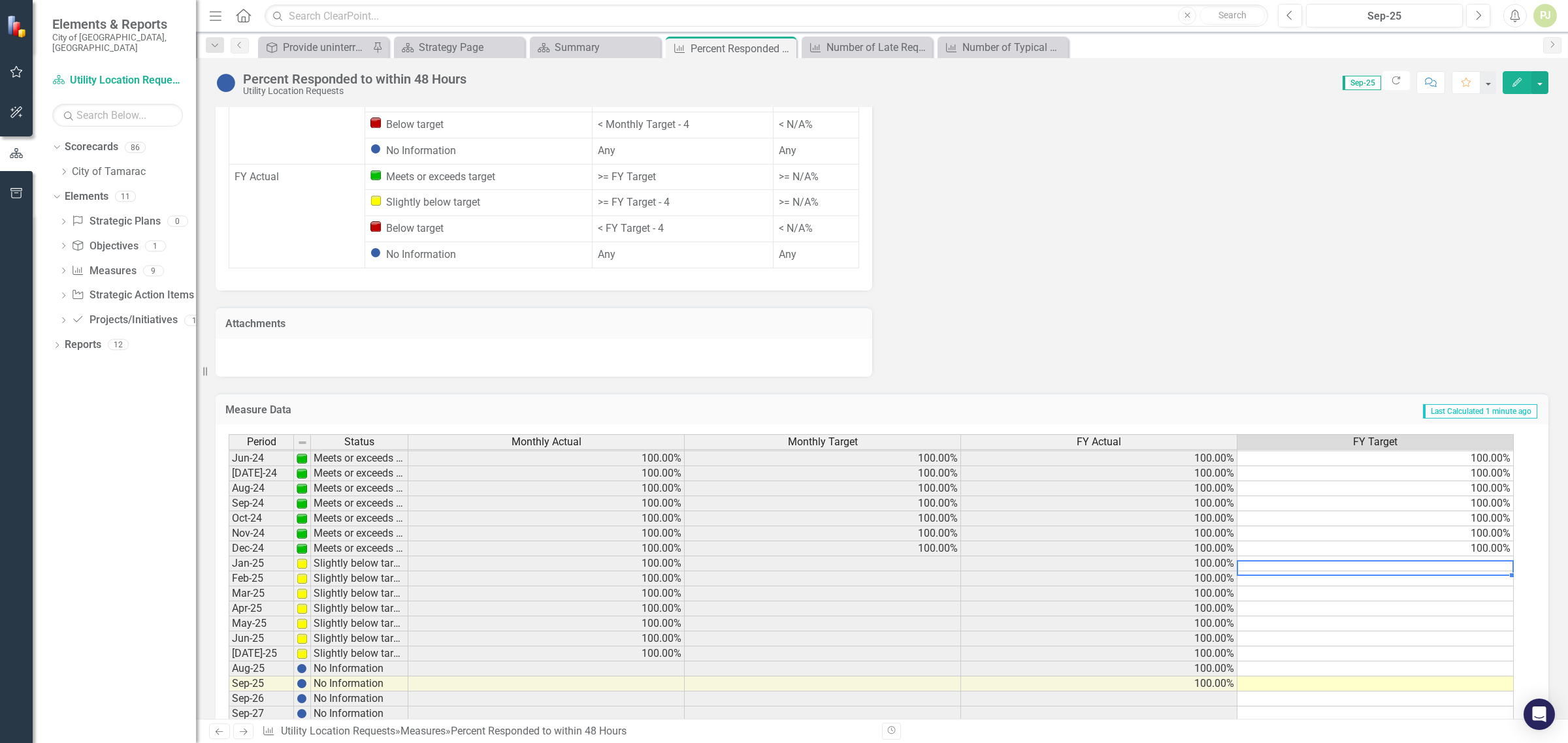
click at [1481, 527] on tbody "May-23 Meets or exceeds target 100.00% 100.00% 100.00% 100.00% Jun-23 Slightly …" at bounding box center [871, 488] width 1286 height 466
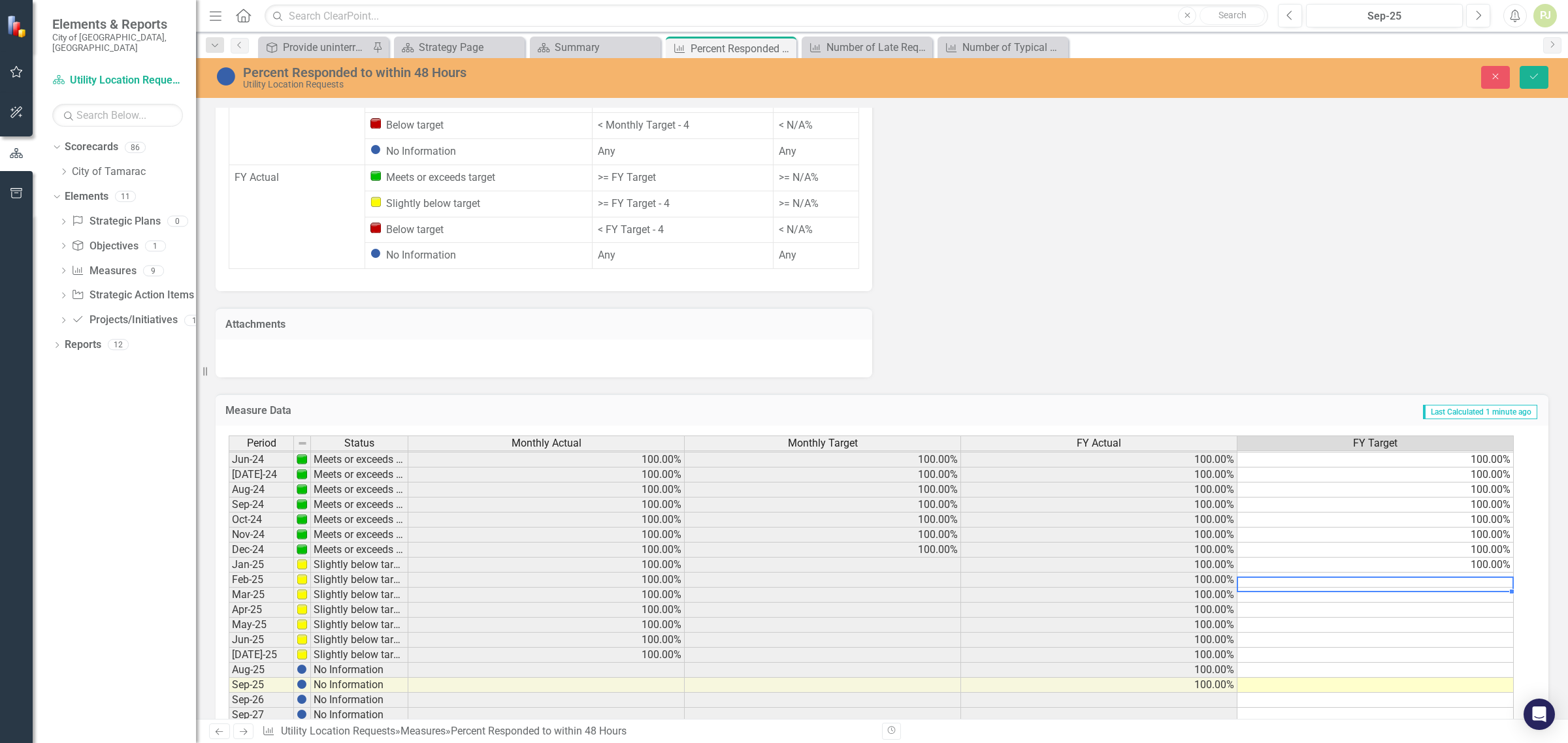
click at [1481, 572] on td at bounding box center [1376, 580] width 276 height 15
click at [1482, 572] on td at bounding box center [1376, 580] width 276 height 15
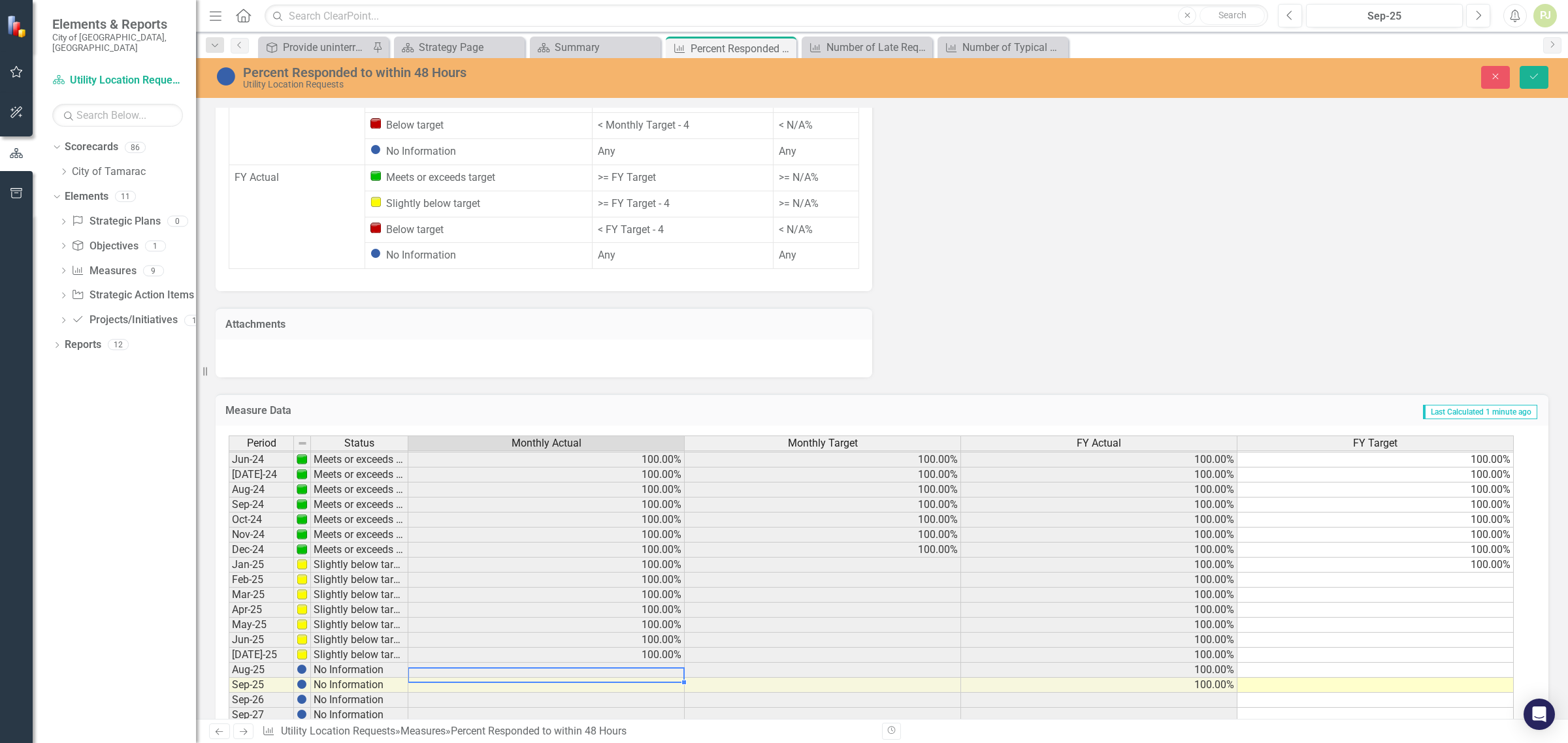
click at [652, 663] on td at bounding box center [546, 671] width 276 height 15
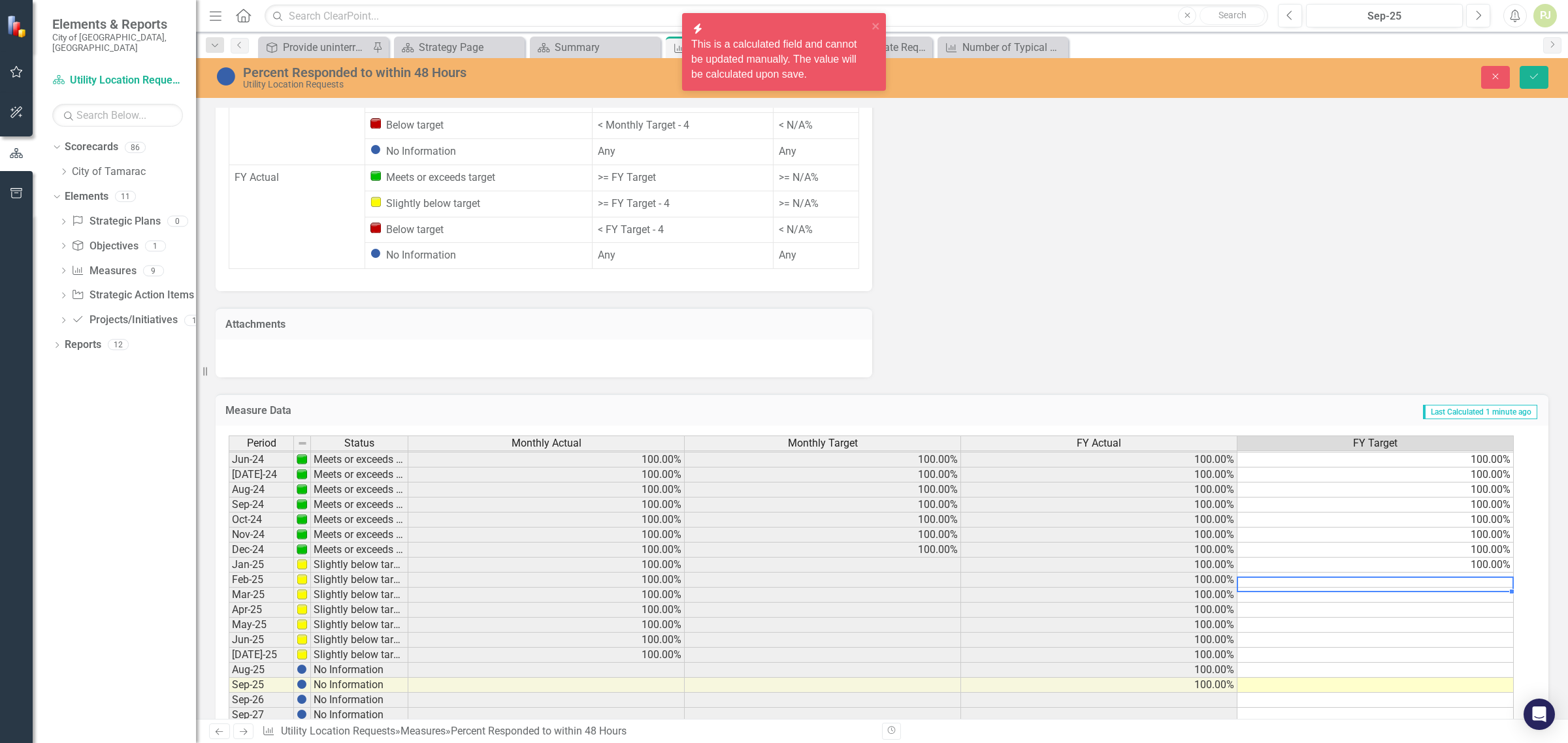
click at [1485, 572] on td at bounding box center [1376, 580] width 276 height 15
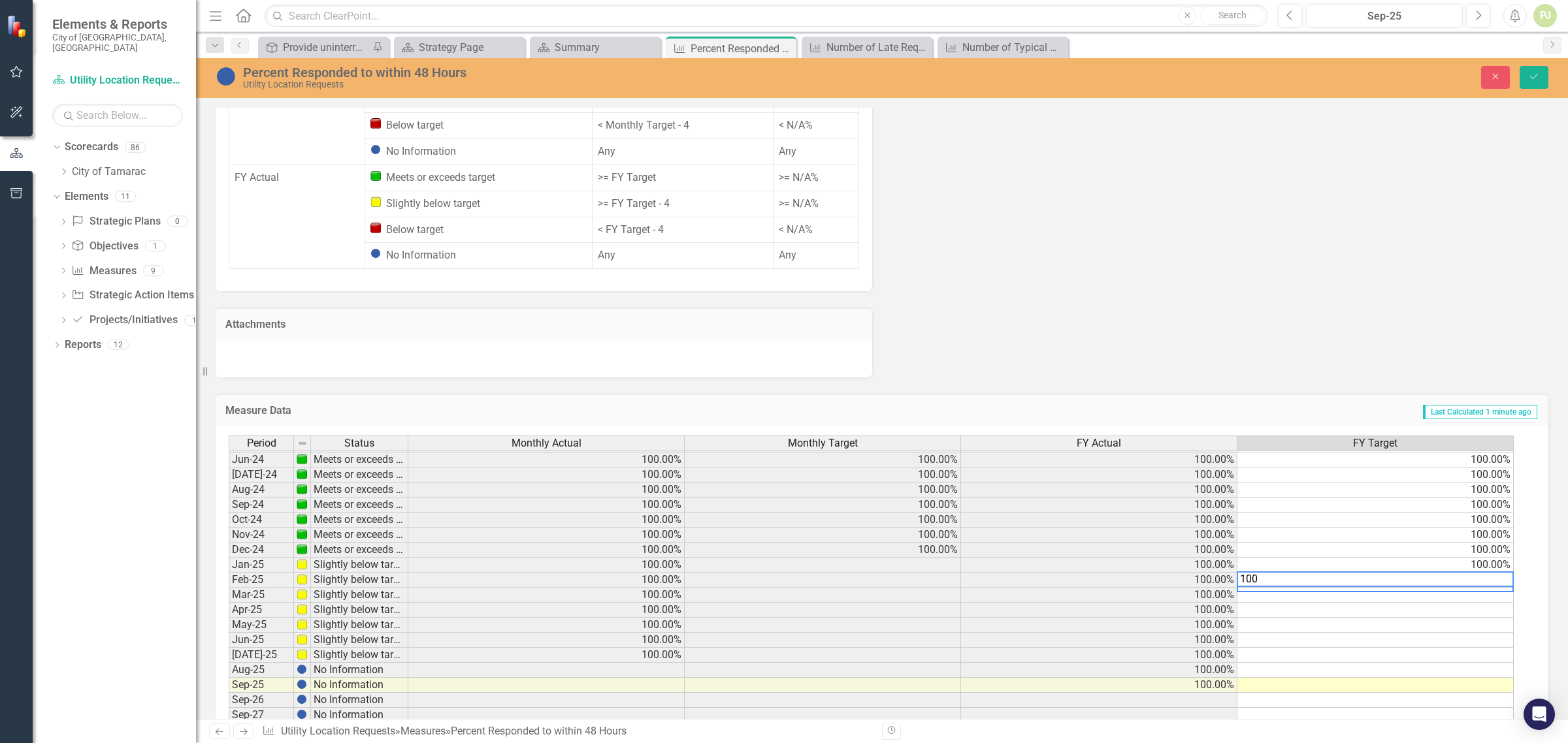
click at [1462, 603] on td at bounding box center [1376, 610] width 276 height 15
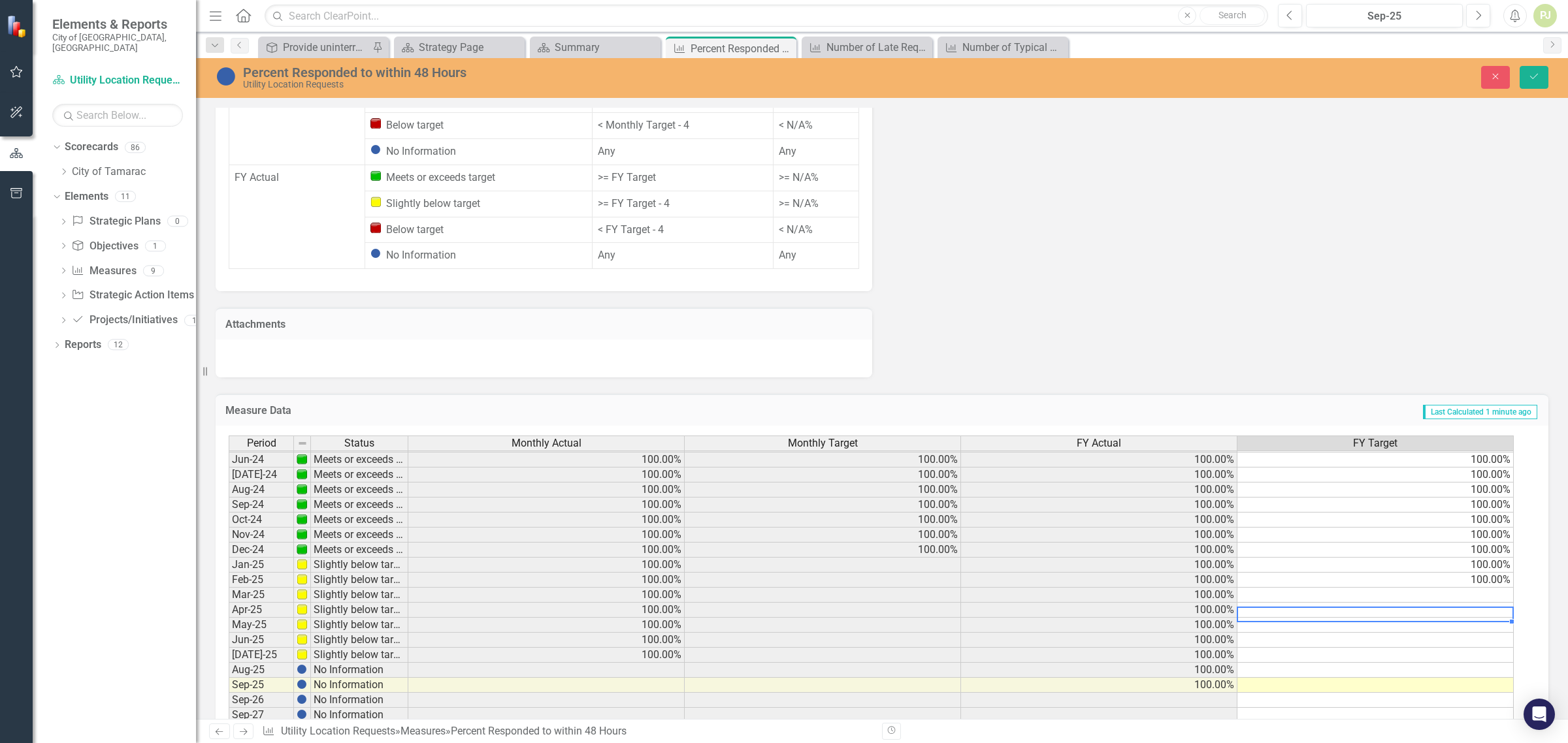
click at [1475, 588] on td at bounding box center [1376, 595] width 276 height 15
click at [1471, 603] on td at bounding box center [1376, 610] width 276 height 15
click at [1465, 618] on td at bounding box center [1376, 625] width 276 height 15
click at [229, 610] on div "Period Status Monthly Actual Monthly Target FY Actual FY Target May-23 Meets or…" at bounding box center [229, 482] width 0 height 482
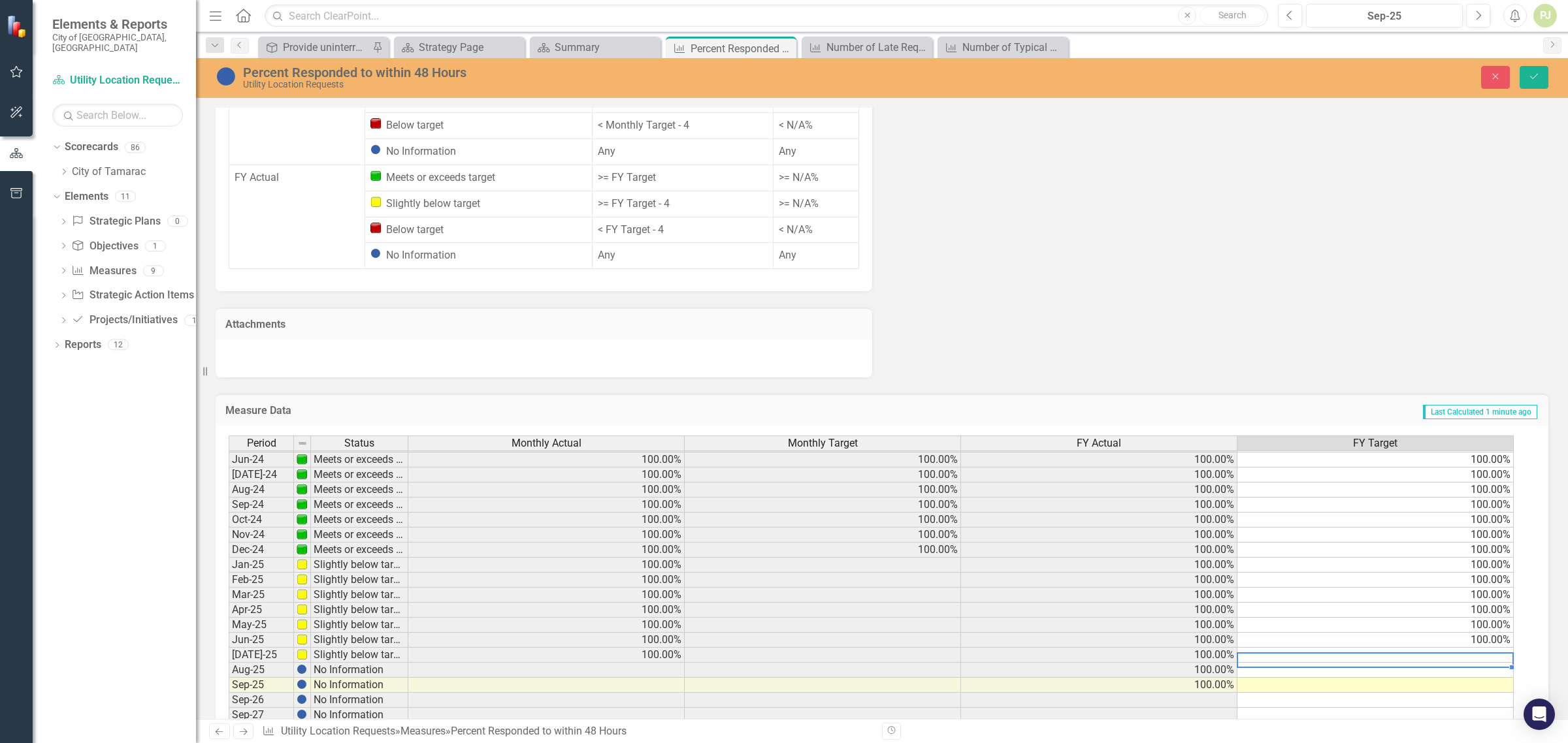
click at [1461, 648] on td at bounding box center [1376, 655] width 276 height 15
click at [1468, 663] on td at bounding box center [1376, 671] width 276 height 15
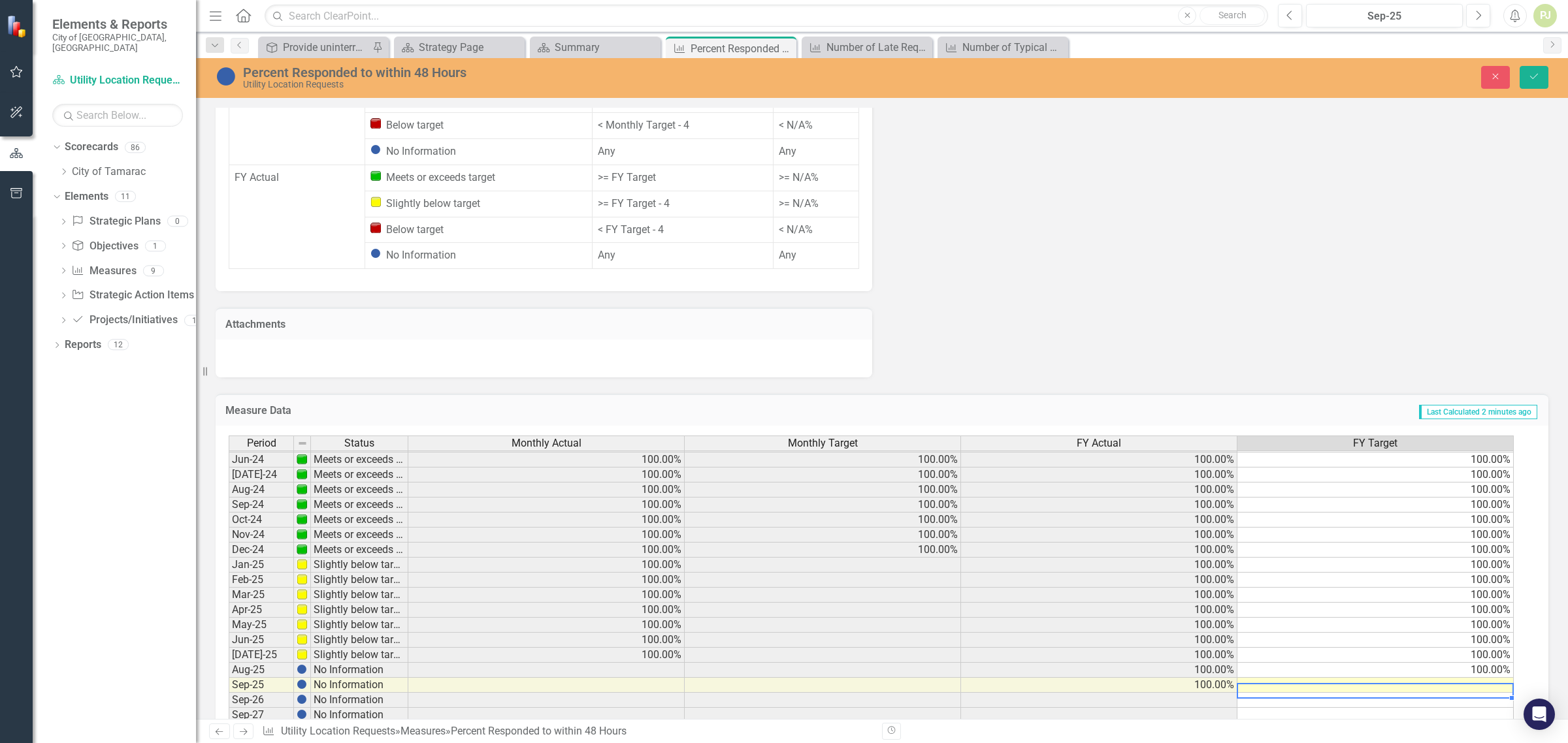
click at [1471, 678] on td at bounding box center [1376, 685] width 276 height 15
click at [1152, 663] on td "100.00%" at bounding box center [1099, 671] width 276 height 15
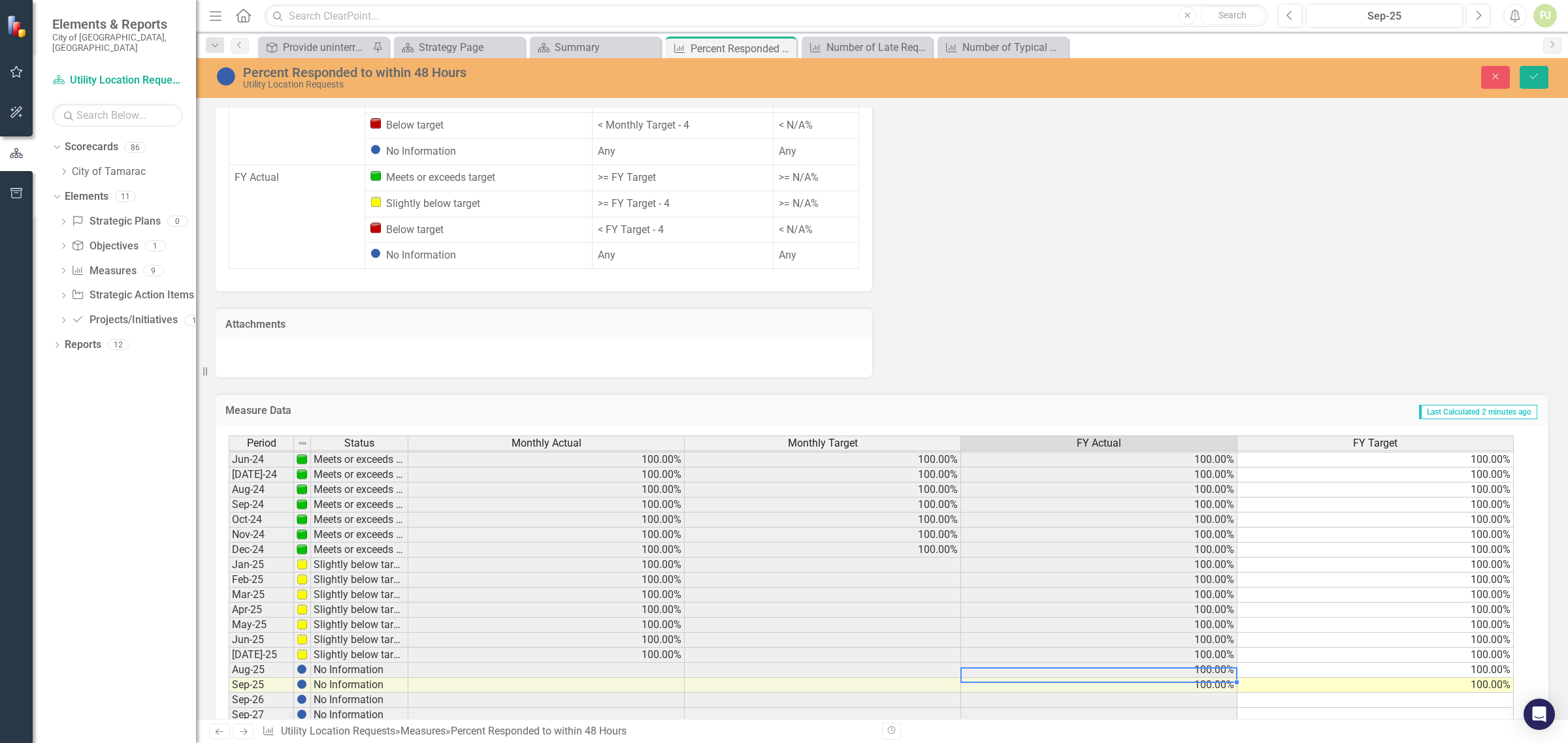
click at [929, 663] on td at bounding box center [823, 671] width 276 height 15
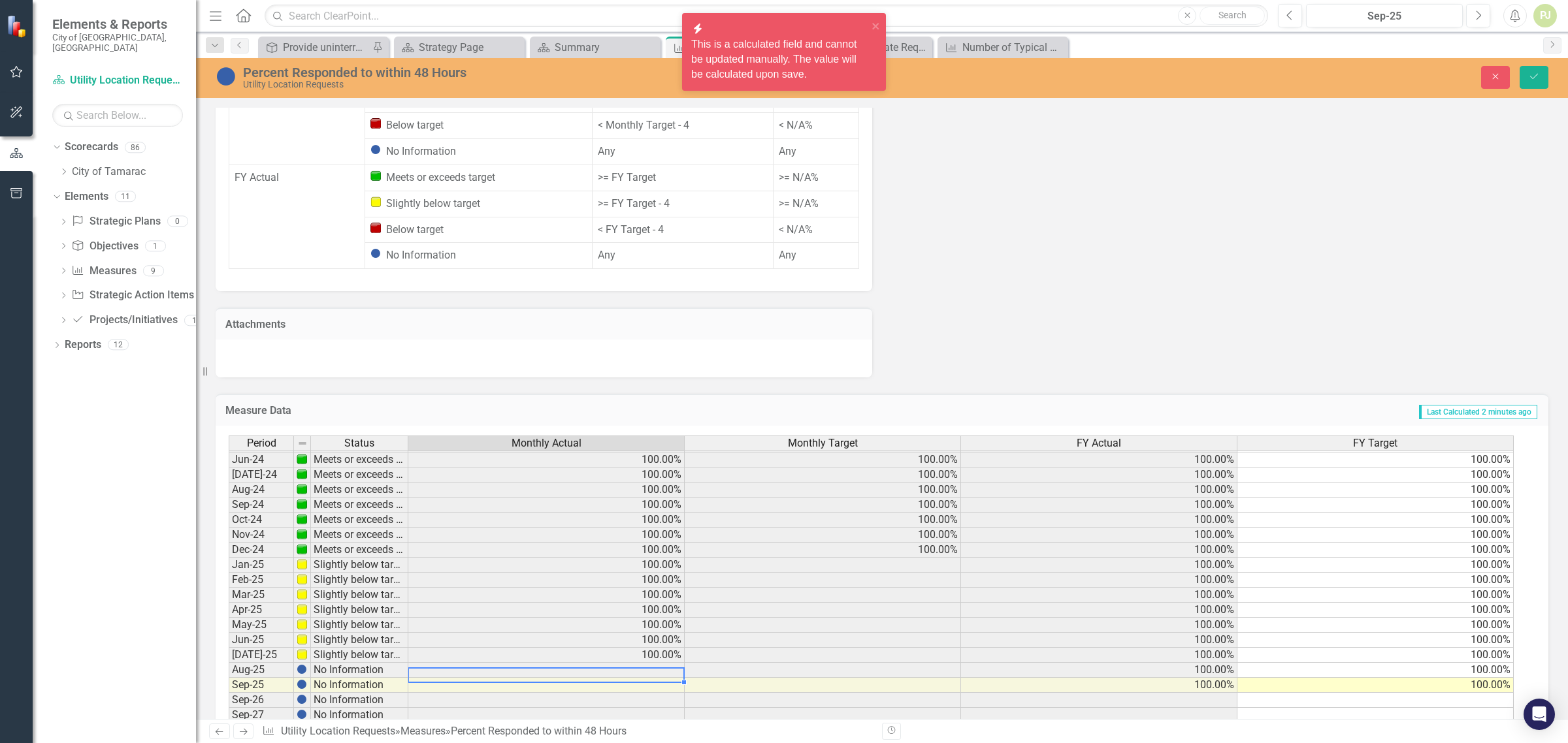
click at [654, 663] on td at bounding box center [546, 671] width 276 height 15
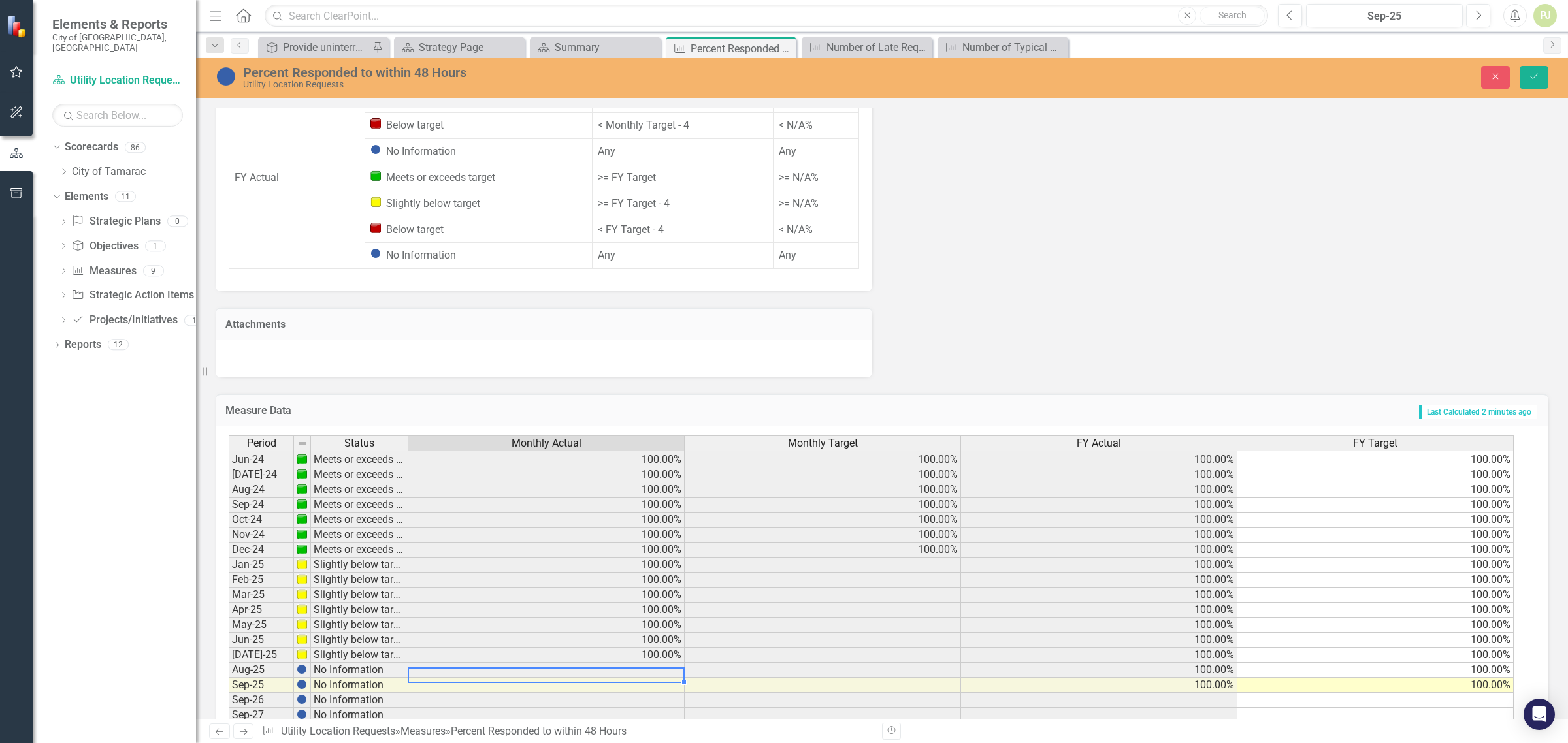
click at [229, 521] on div "Period Status Monthly Actual Monthly Target FY Actual FY Target May-23 Meets or…" at bounding box center [229, 482] width 0 height 482
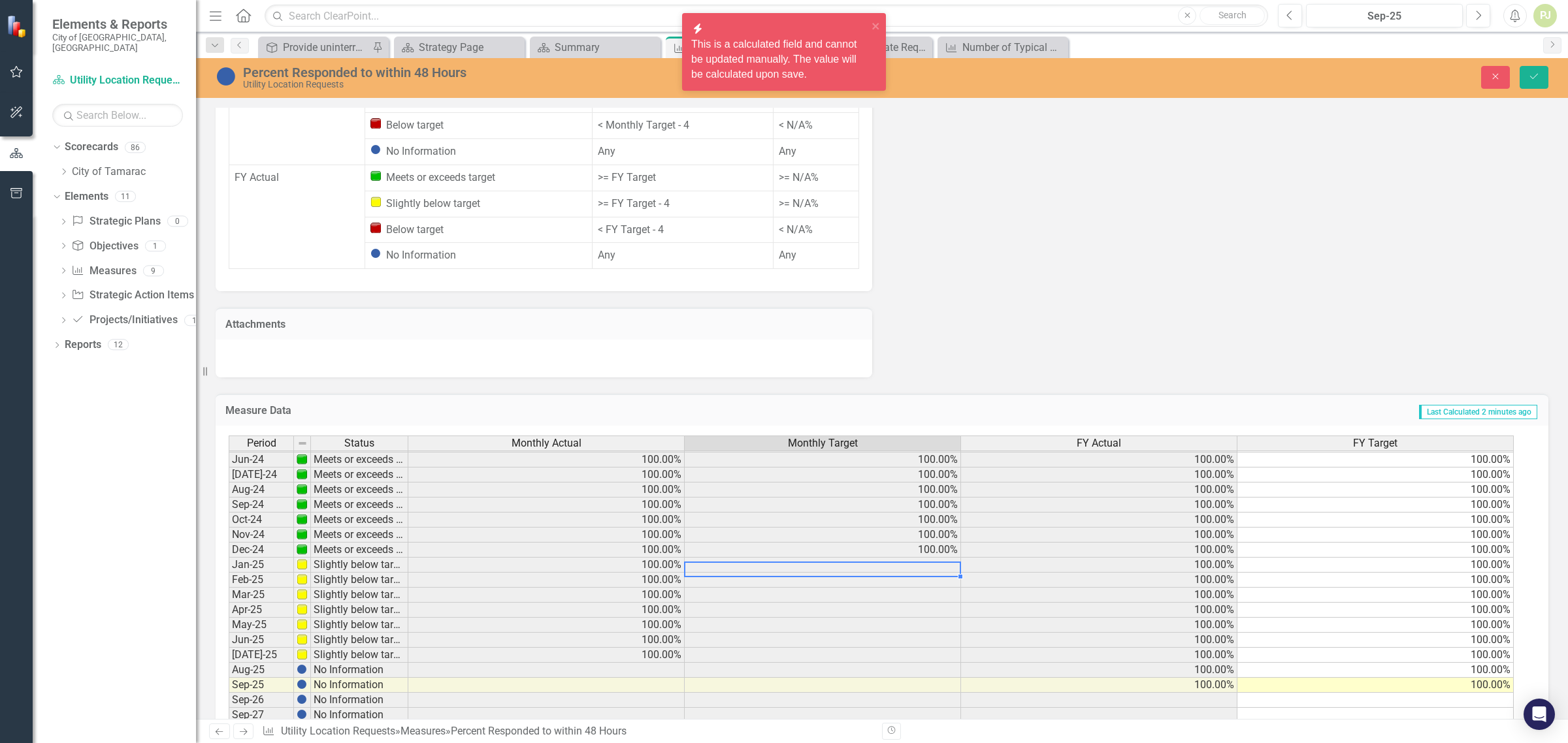
click at [661, 558] on td "100.00%" at bounding box center [546, 565] width 276 height 15
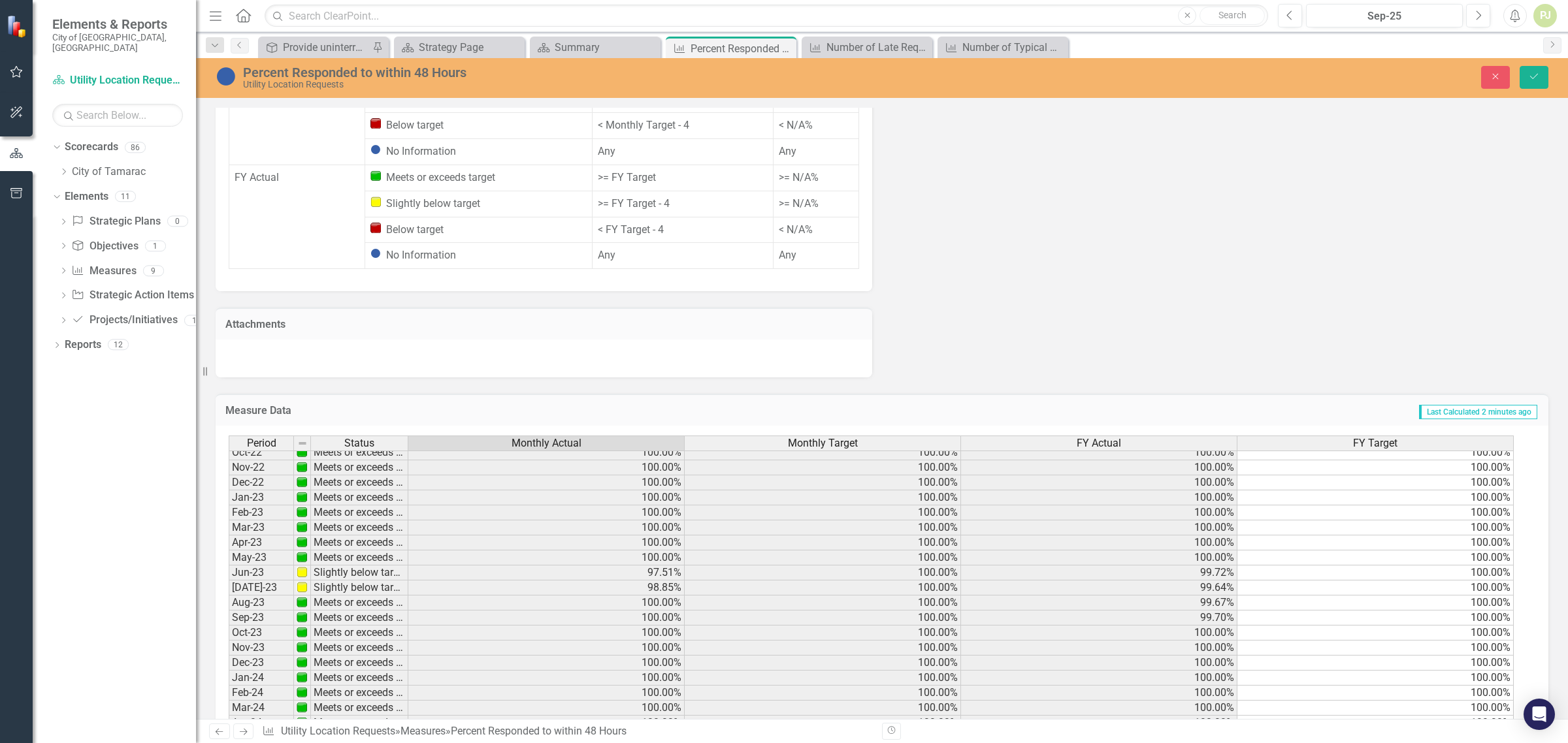
scroll to position [158, 0]
click at [661, 594] on td "97.51%" at bounding box center [546, 602] width 276 height 15
click at [347, 594] on td "Slightly below target" at bounding box center [360, 602] width 97 height 15
click at [347, 594] on td "Slightly below target" at bounding box center [360, 602] width 97 height 15
click at [344, 594] on td "Slightly below target" at bounding box center [360, 602] width 97 height 15
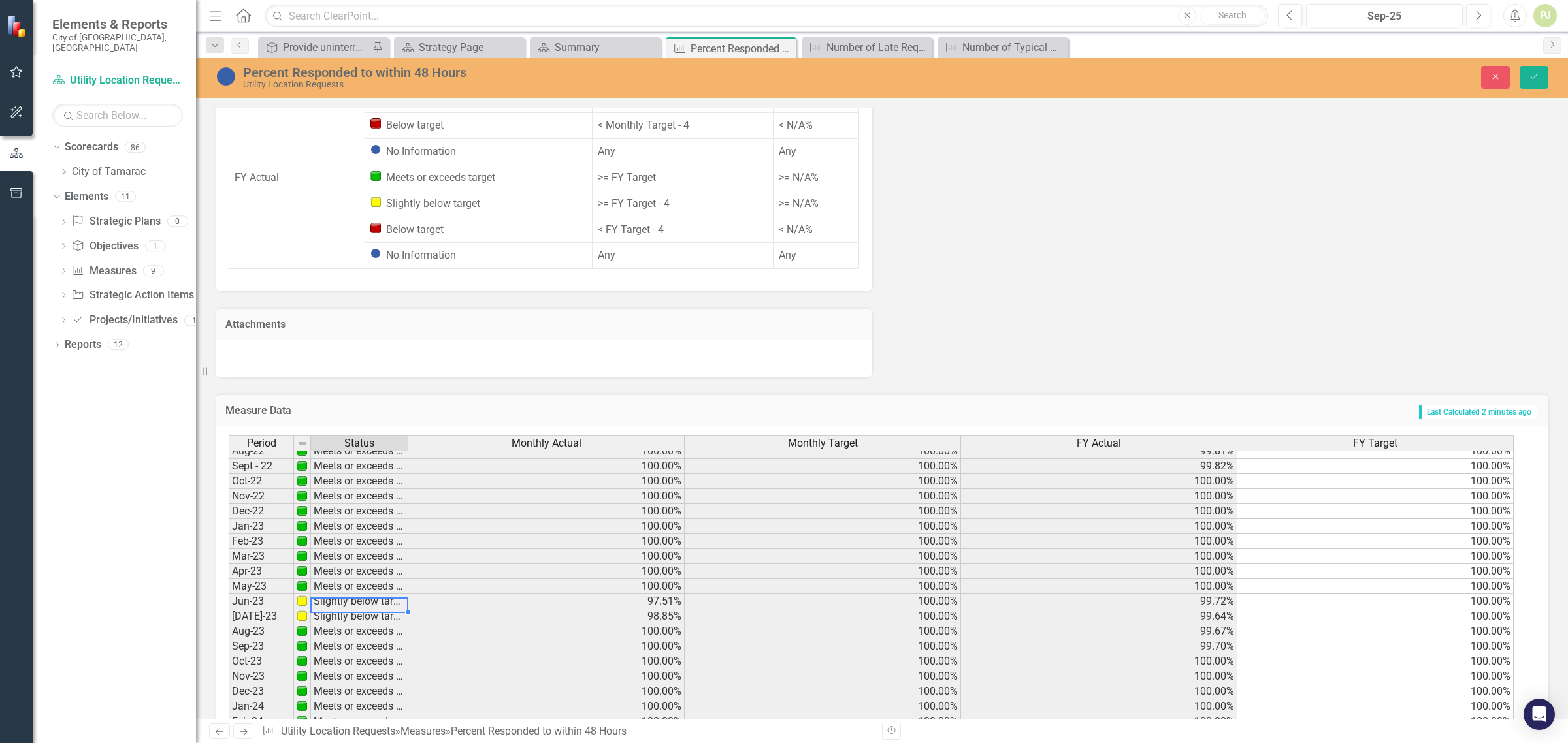
click at [344, 594] on td "Slightly below target" at bounding box center [360, 602] width 97 height 15
click at [667, 579] on td "100.00%" at bounding box center [546, 587] width 276 height 15
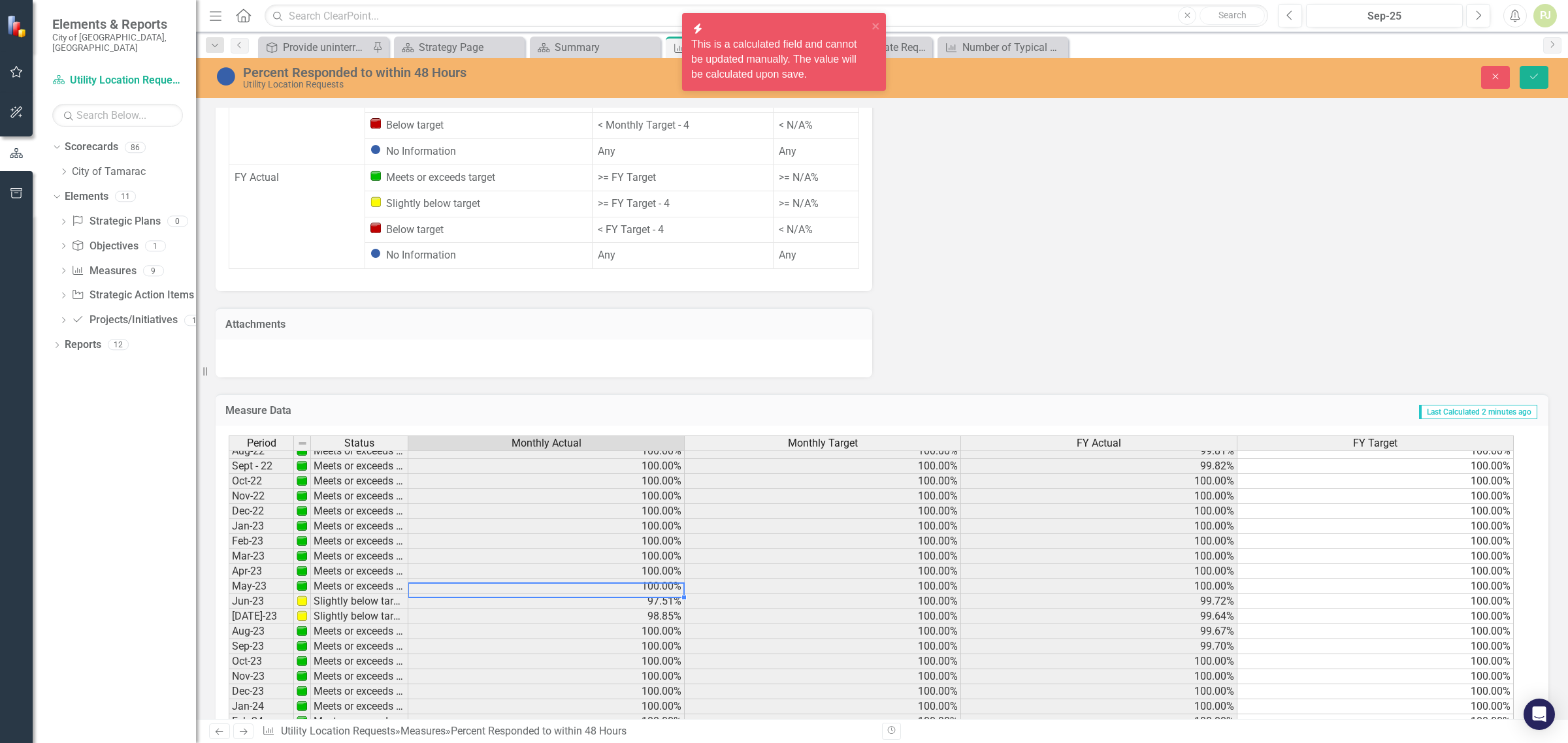
click at [938, 579] on td "100.00%" at bounding box center [823, 587] width 276 height 15
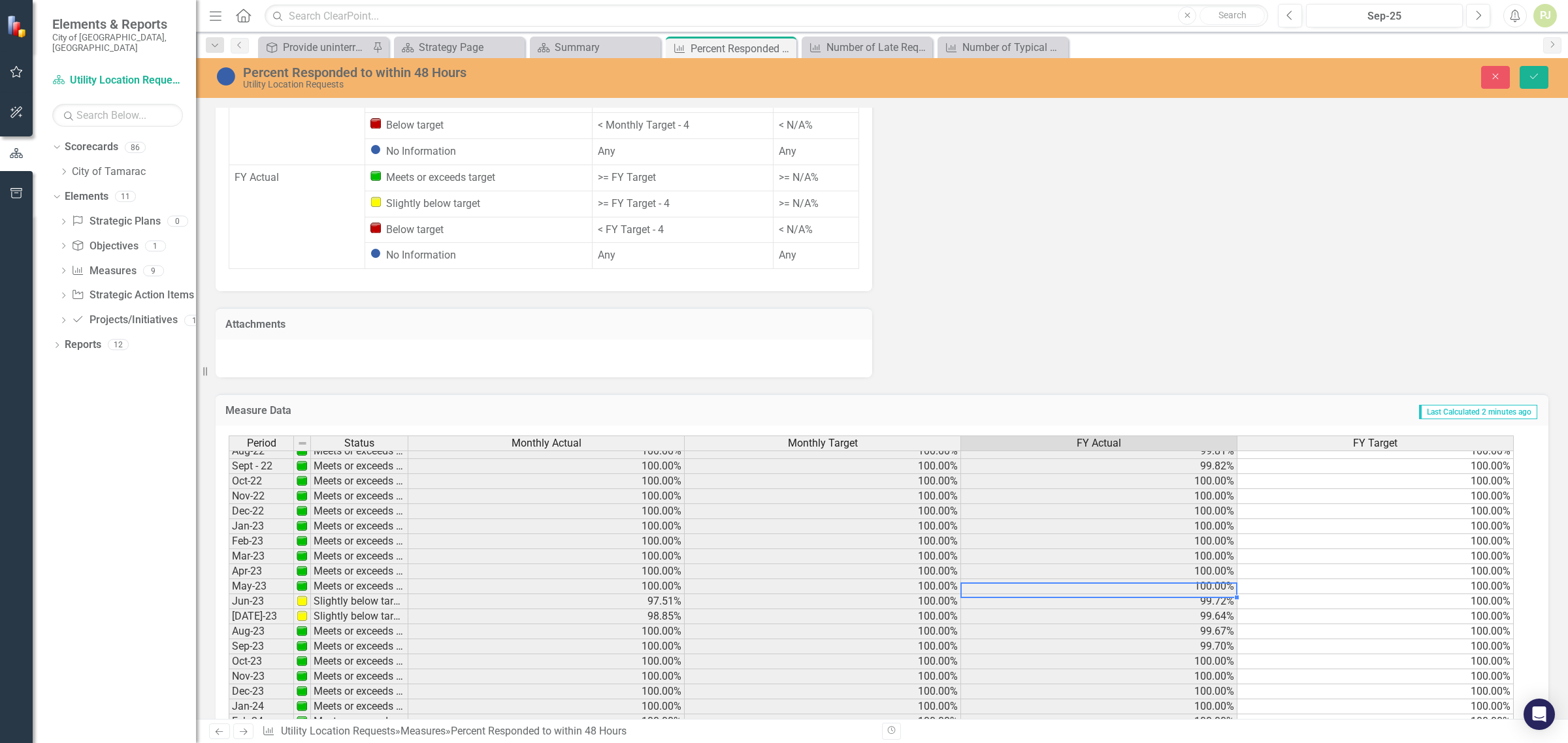
click at [1213, 579] on td "100.00%" at bounding box center [1099, 587] width 276 height 15
click at [1437, 579] on td "100.00%" at bounding box center [1376, 587] width 276 height 15
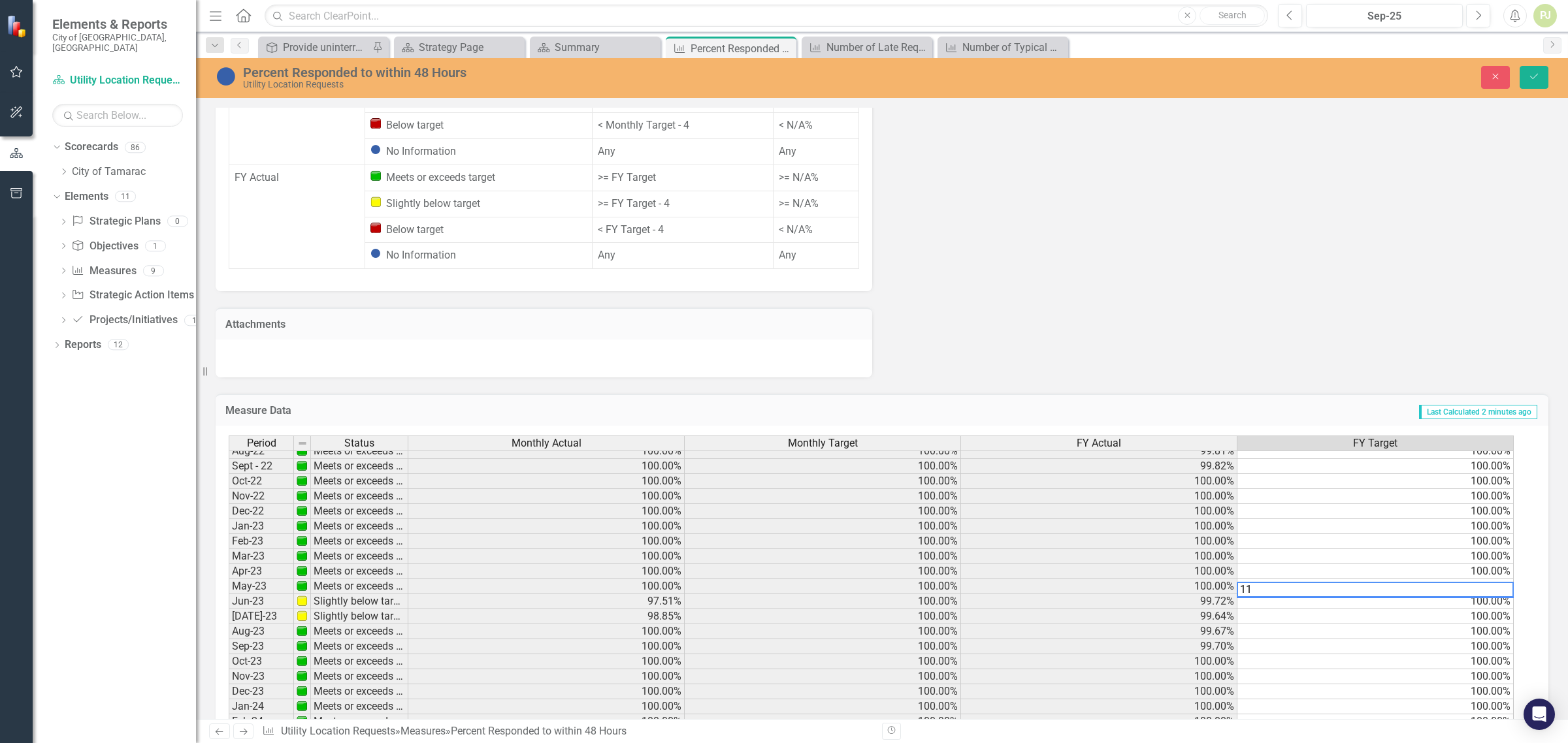
type textarea "1"
type textarea "100"
click at [1269, 625] on td "100.00%" at bounding box center [1376, 632] width 276 height 15
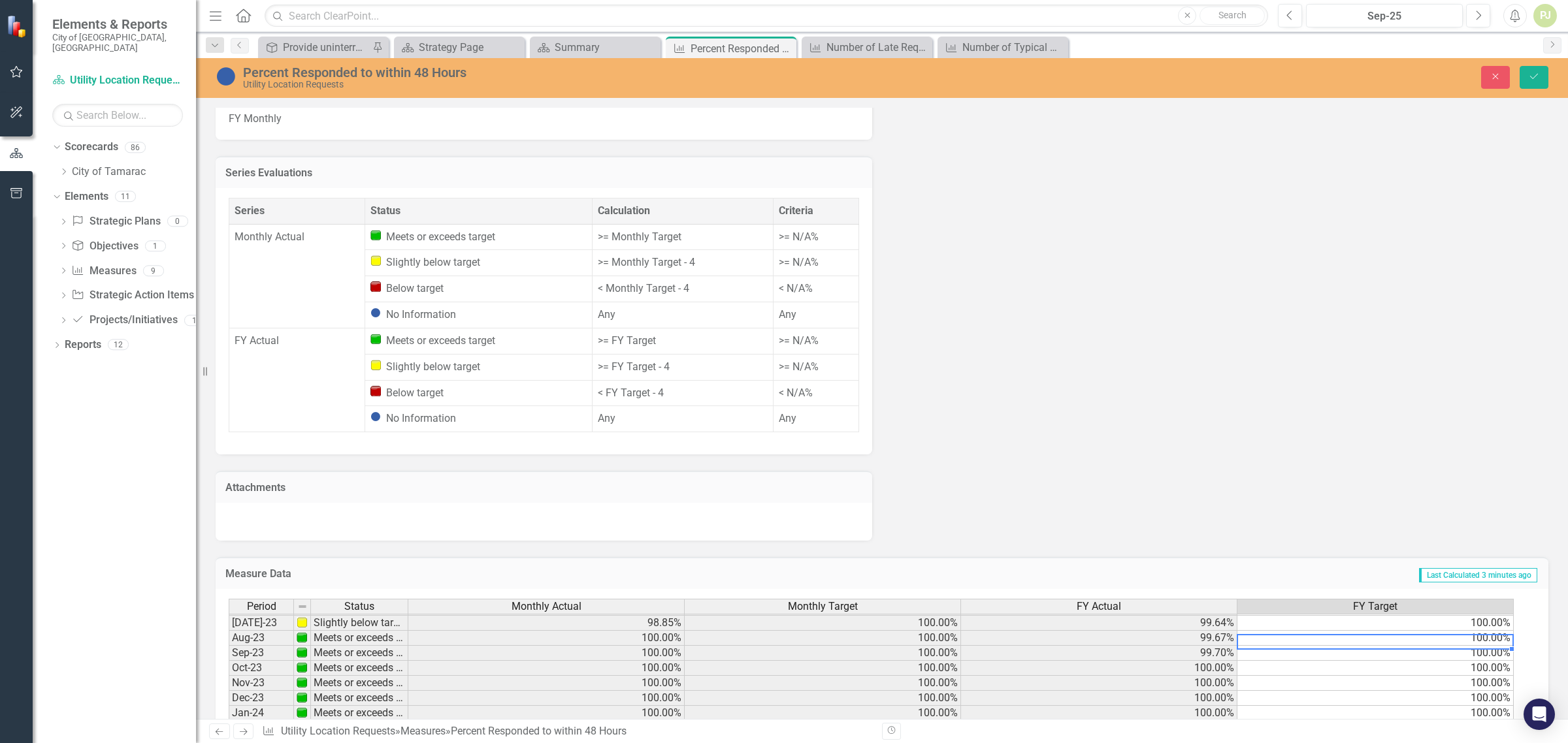
scroll to position [327, 0]
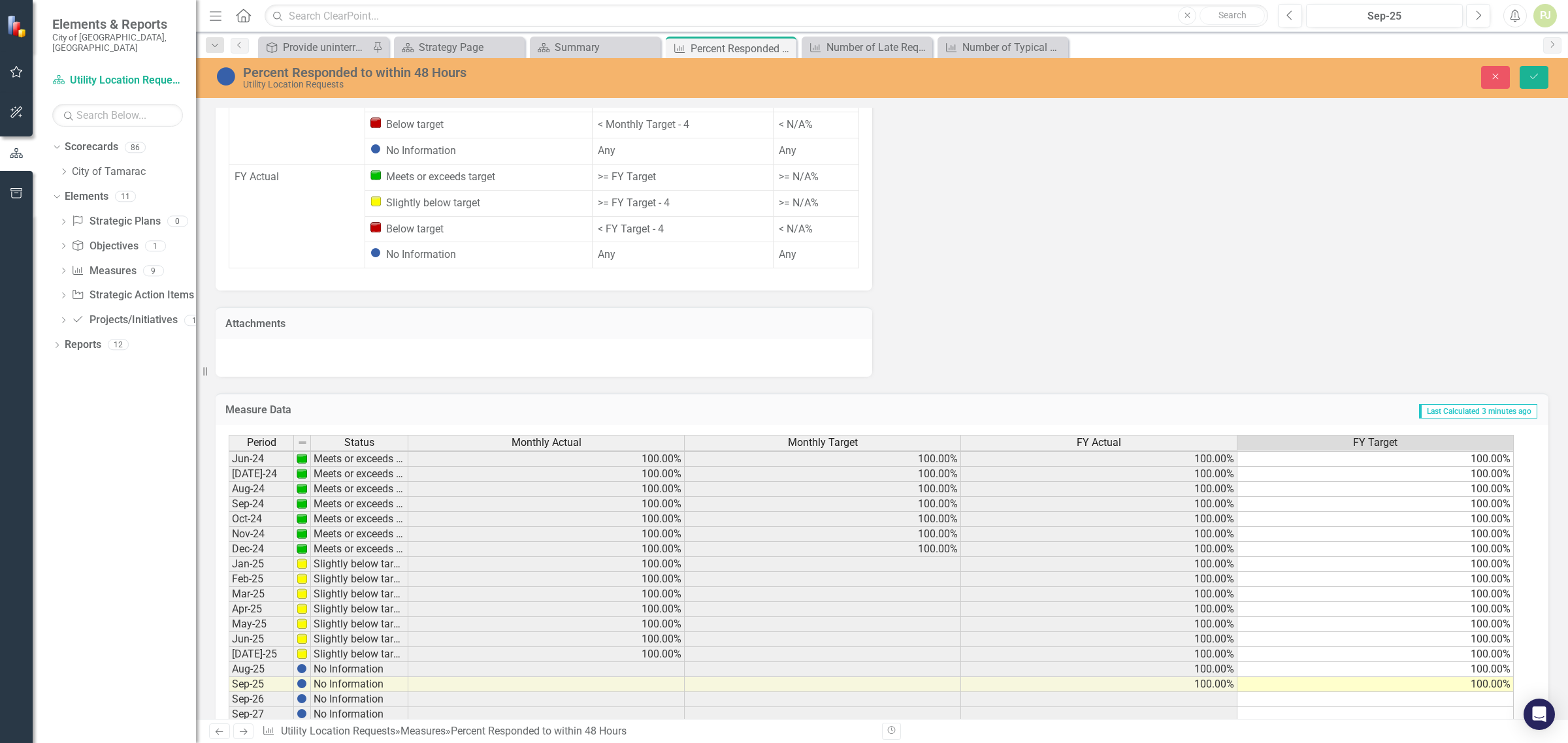
click at [913, 524] on tbody "Aug-22 Meets or exceeds target 100.00% 100.00% 99.81% 100.00% Sept - 22 Meets o…" at bounding box center [871, 422] width 1286 height 602
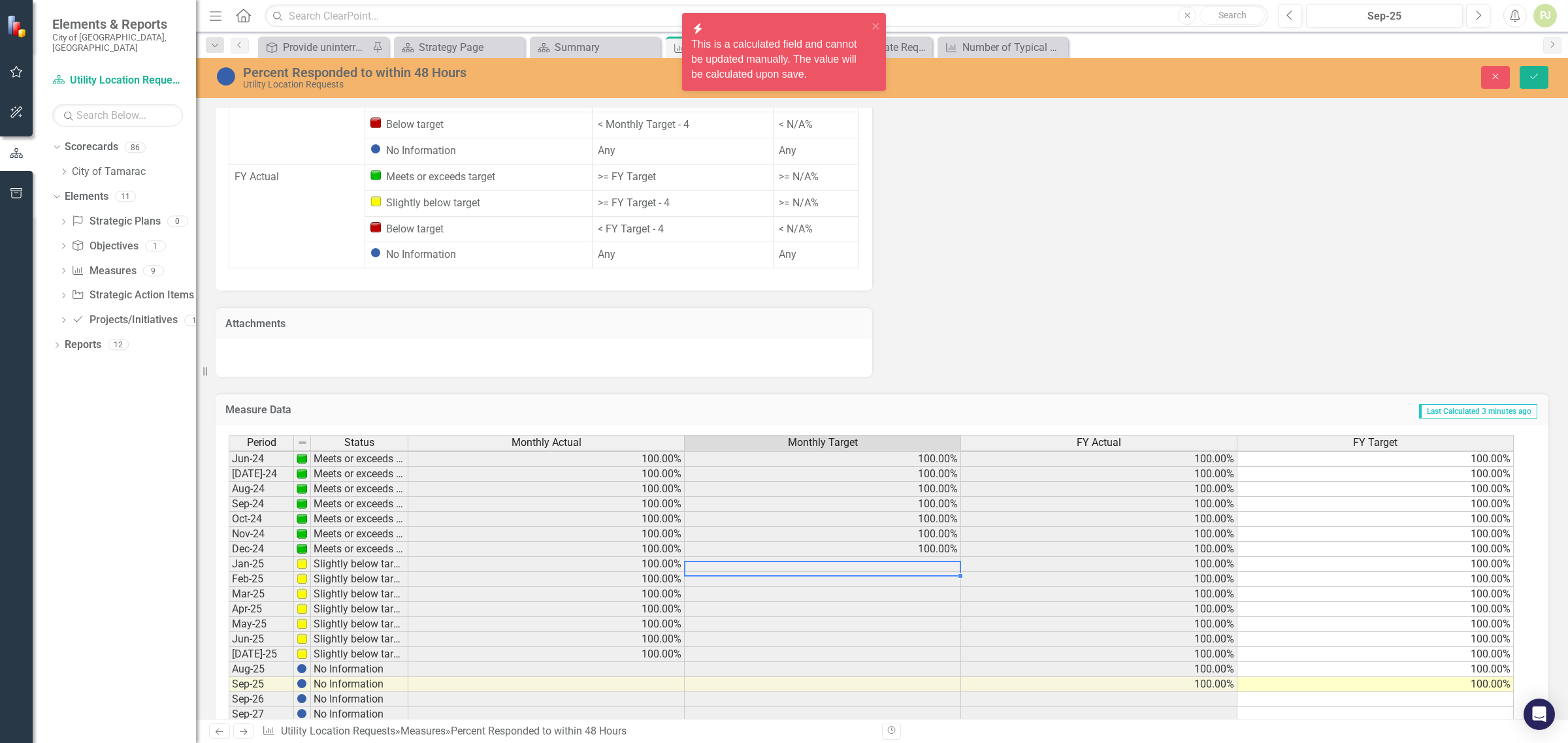
click at [913, 557] on td at bounding box center [823, 564] width 276 height 15
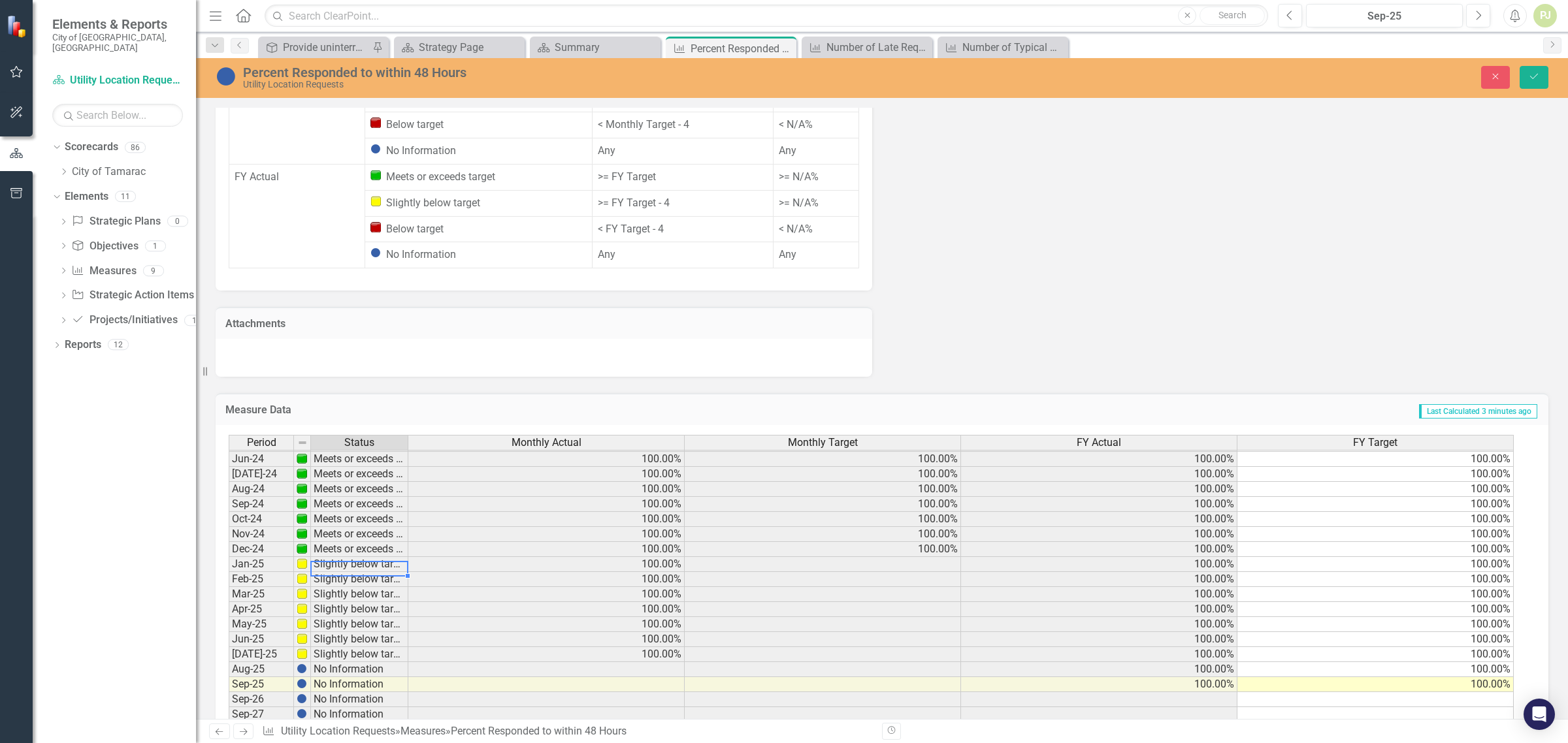
click at [347, 557] on td "Slightly below target" at bounding box center [360, 564] width 97 height 15
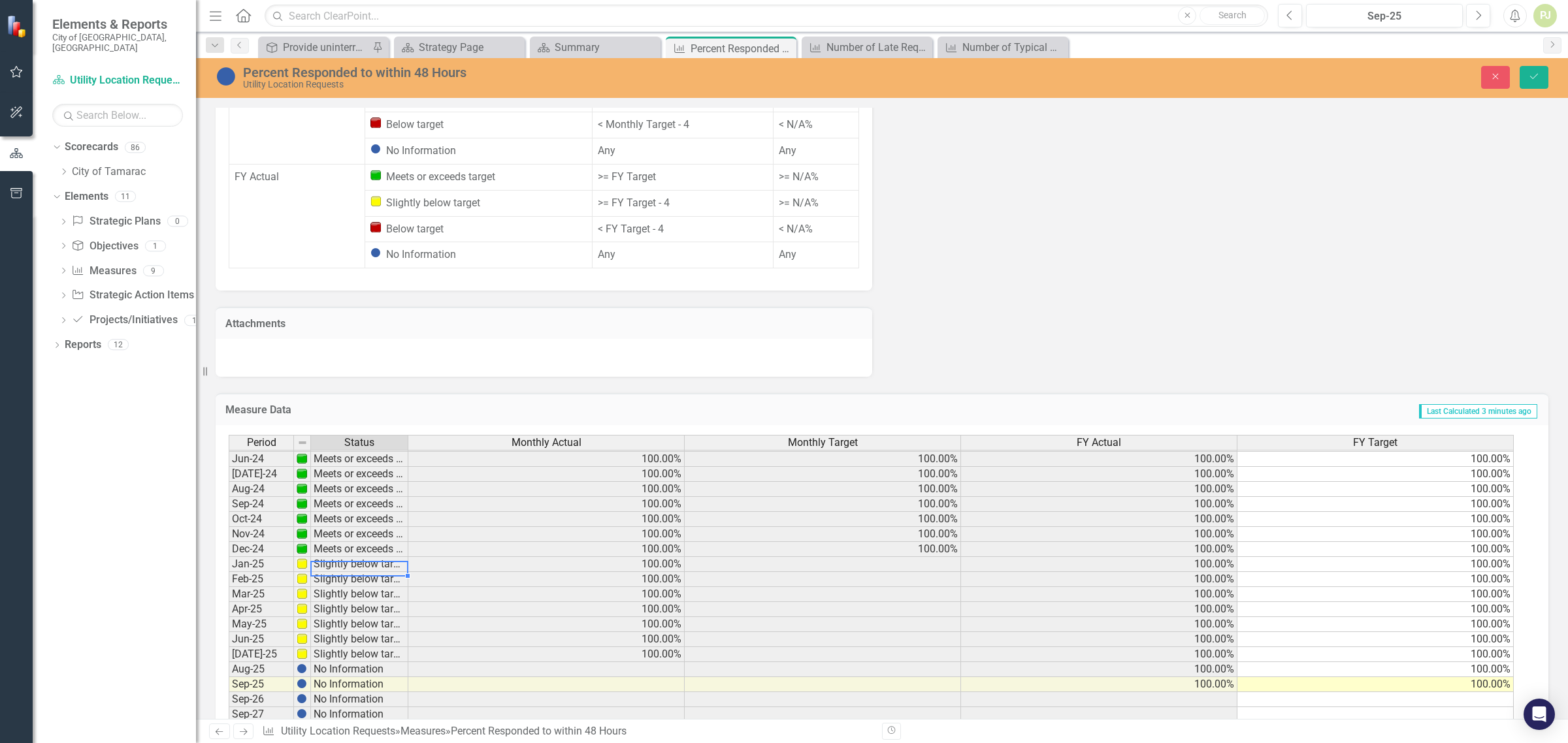
click at [347, 557] on td "Slightly below target" at bounding box center [360, 564] width 97 height 15
click at [347, 542] on td "Meets or exceeds target" at bounding box center [360, 549] width 97 height 15
click at [308, 542] on td at bounding box center [302, 549] width 17 height 15
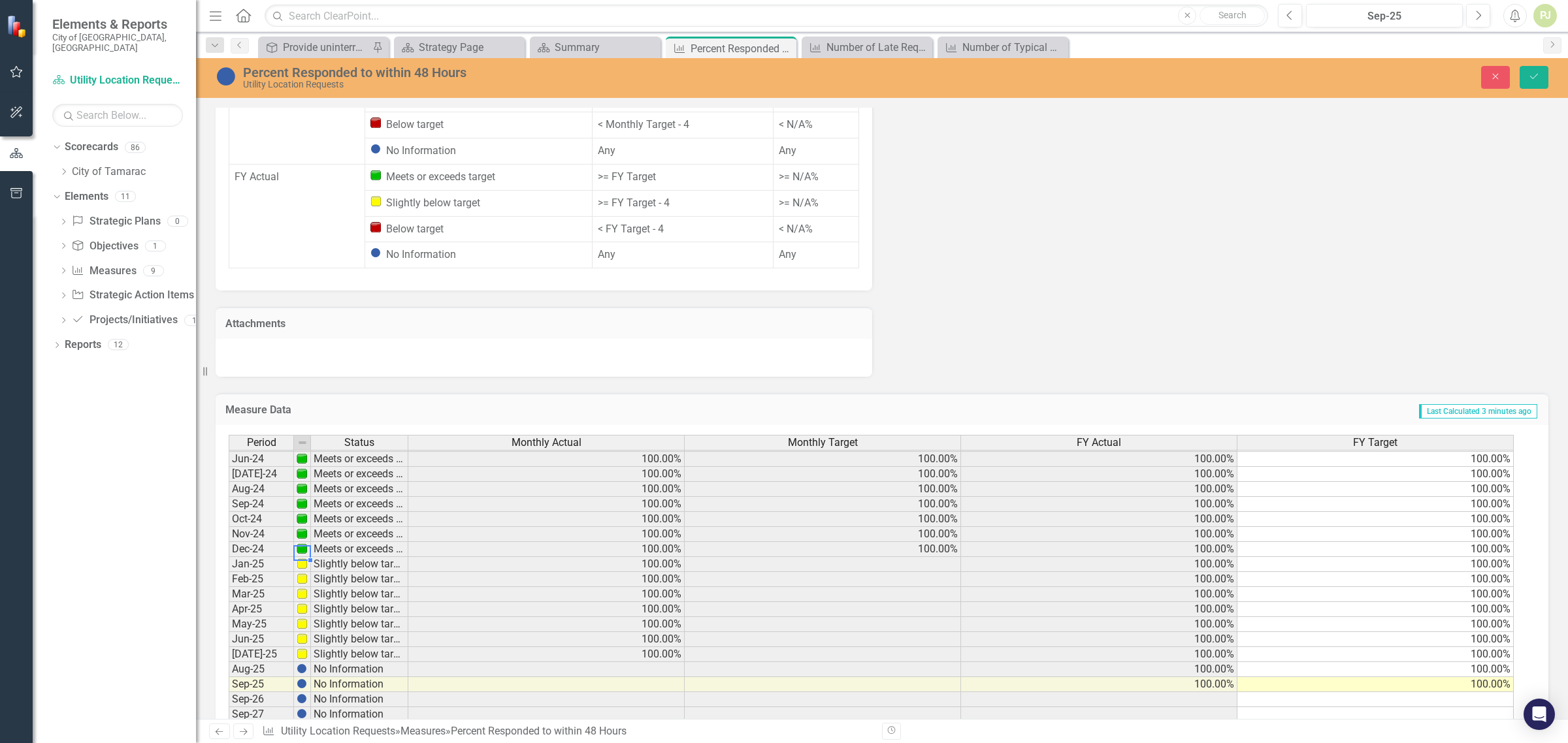
click at [308, 542] on td at bounding box center [302, 549] width 17 height 15
click at [306, 558] on img at bounding box center [301, 563] width 10 height 10
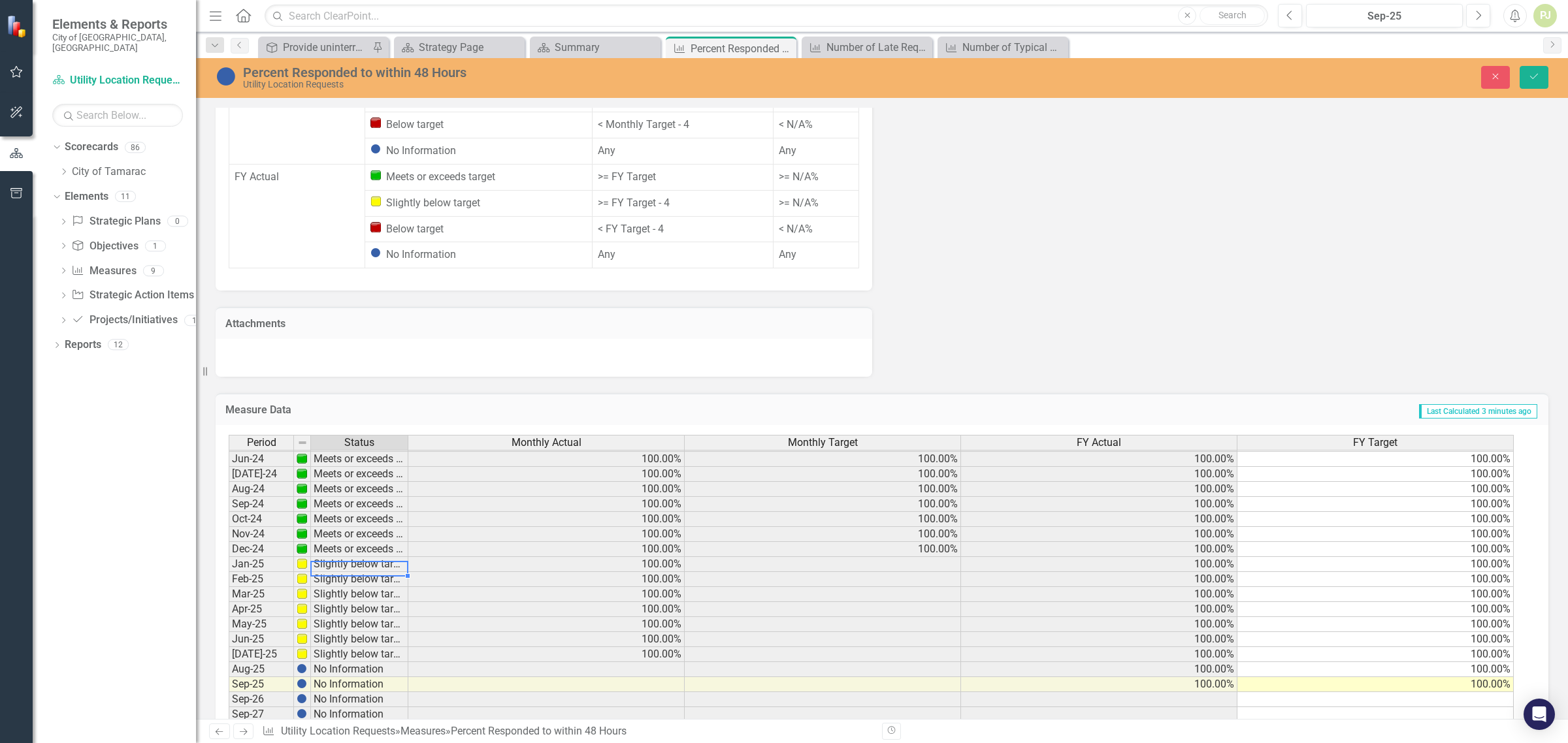
click at [366, 557] on td "Slightly below target" at bounding box center [360, 564] width 97 height 15
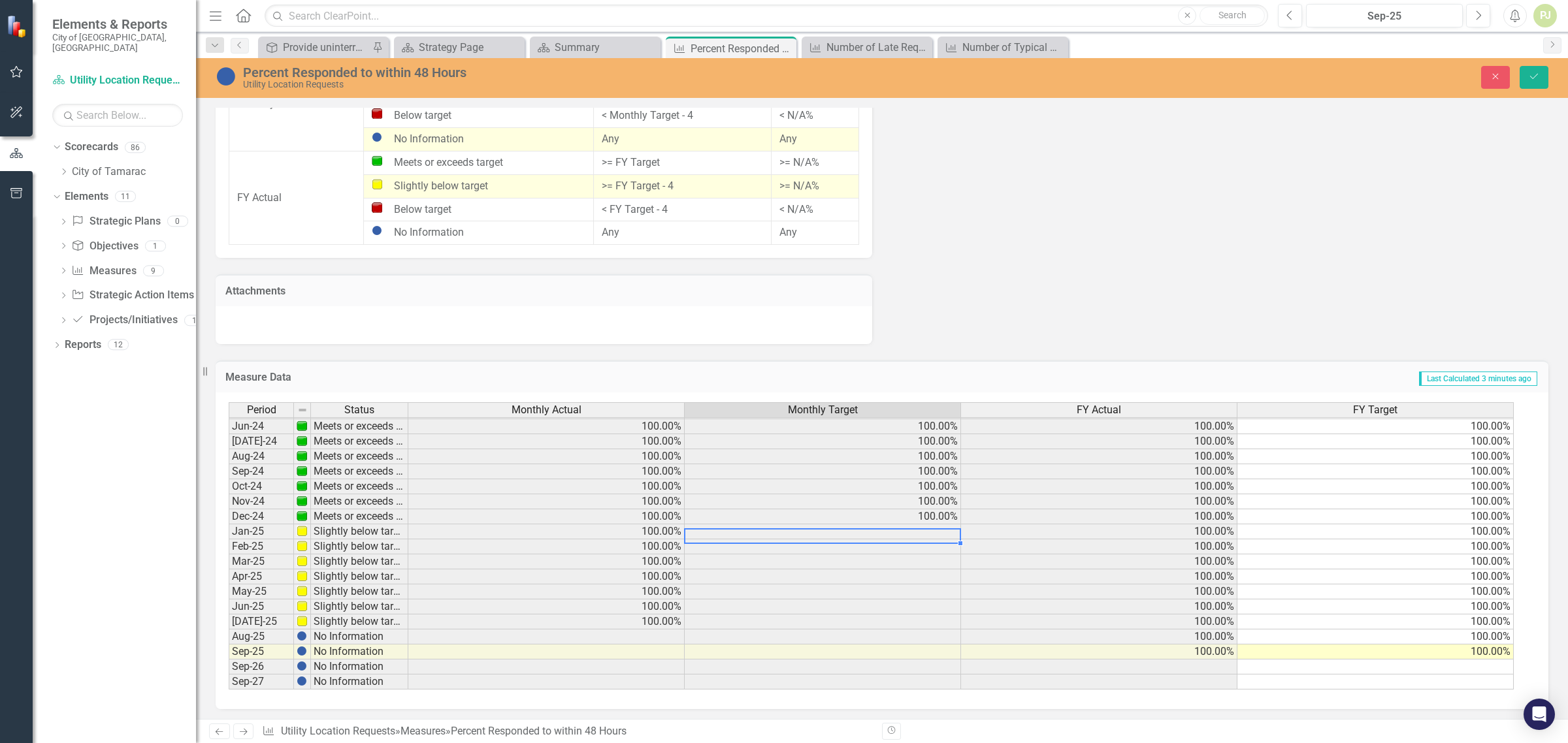
click at [886, 531] on td at bounding box center [823, 532] width 276 height 15
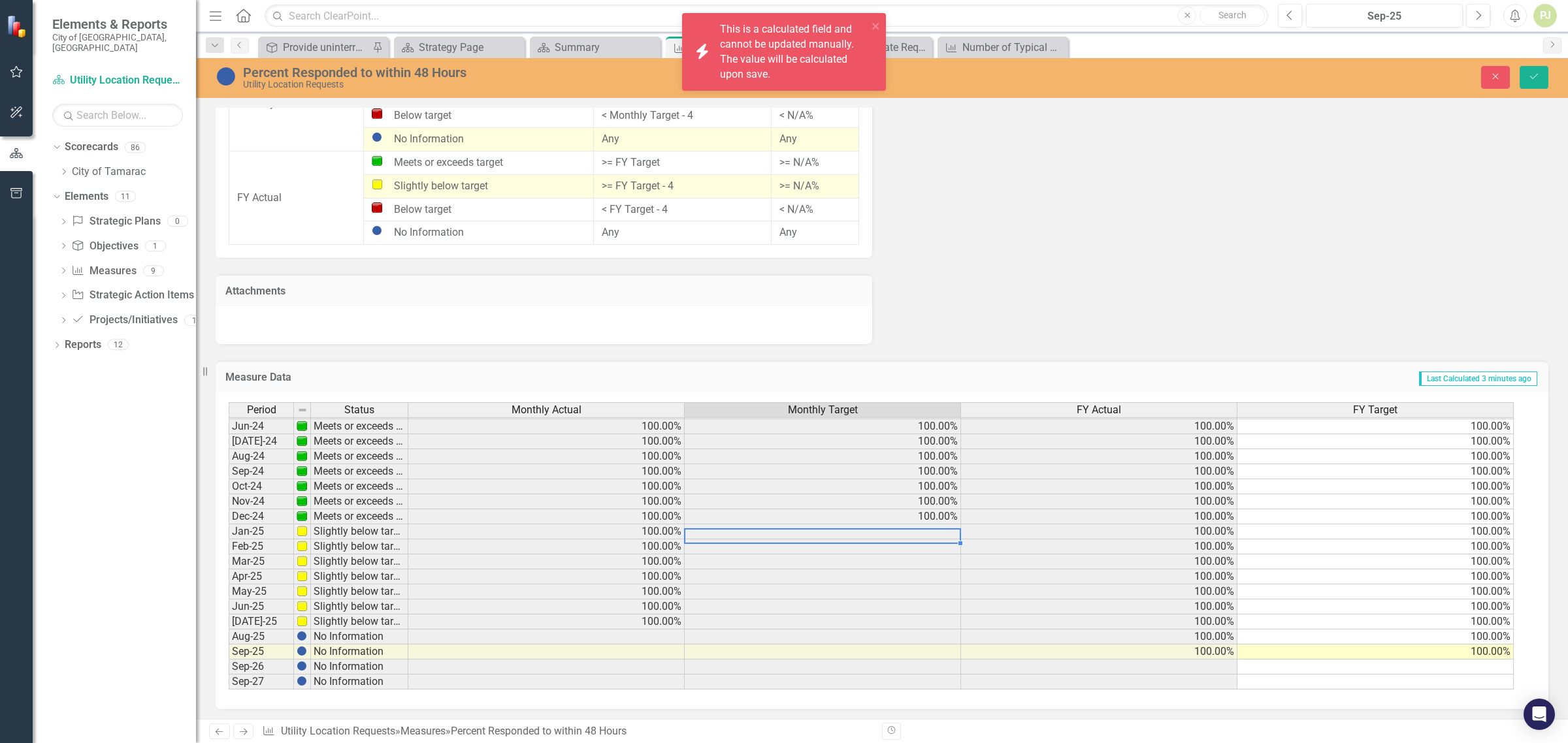
click at [886, 531] on td at bounding box center [823, 532] width 276 height 15
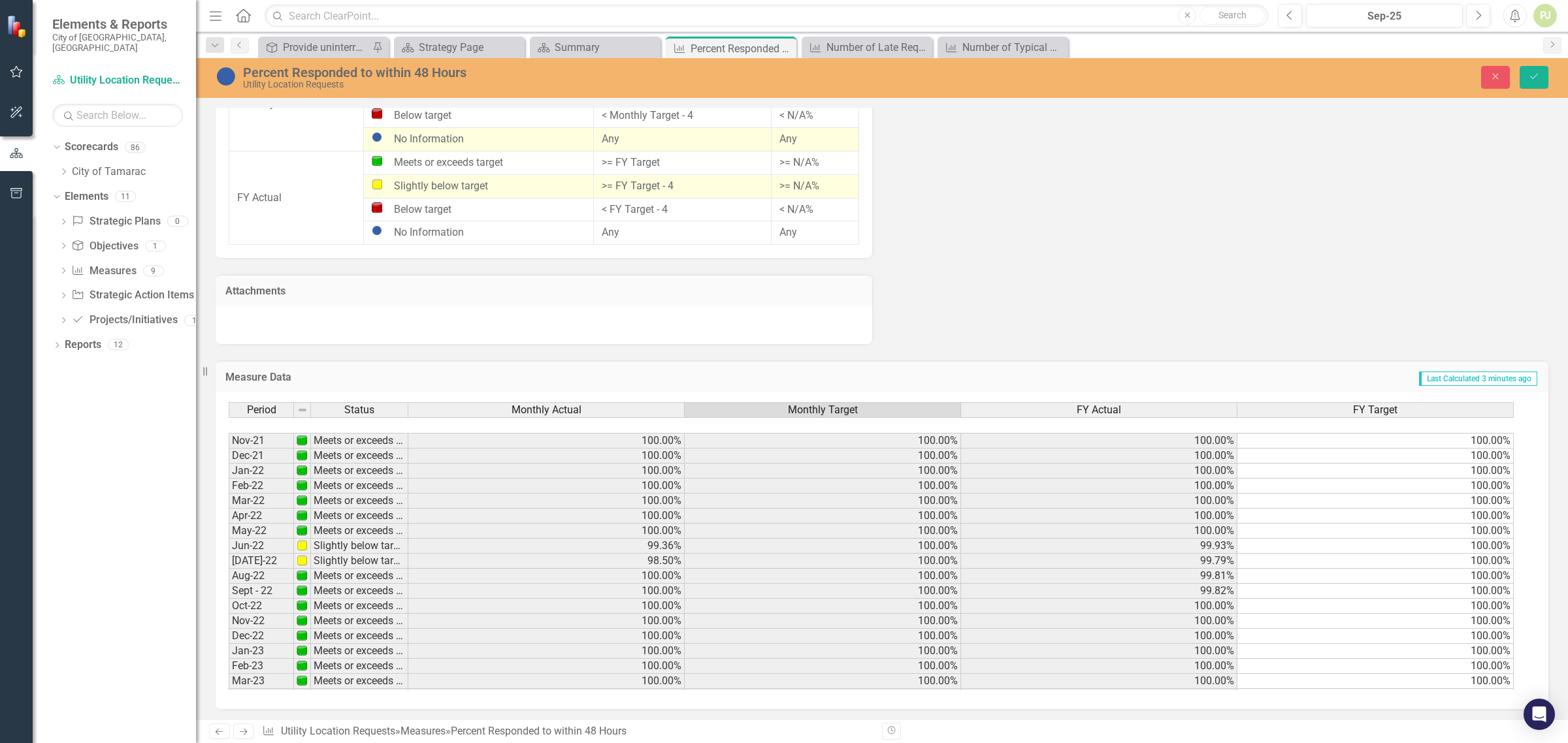
scroll to position [843, 0]
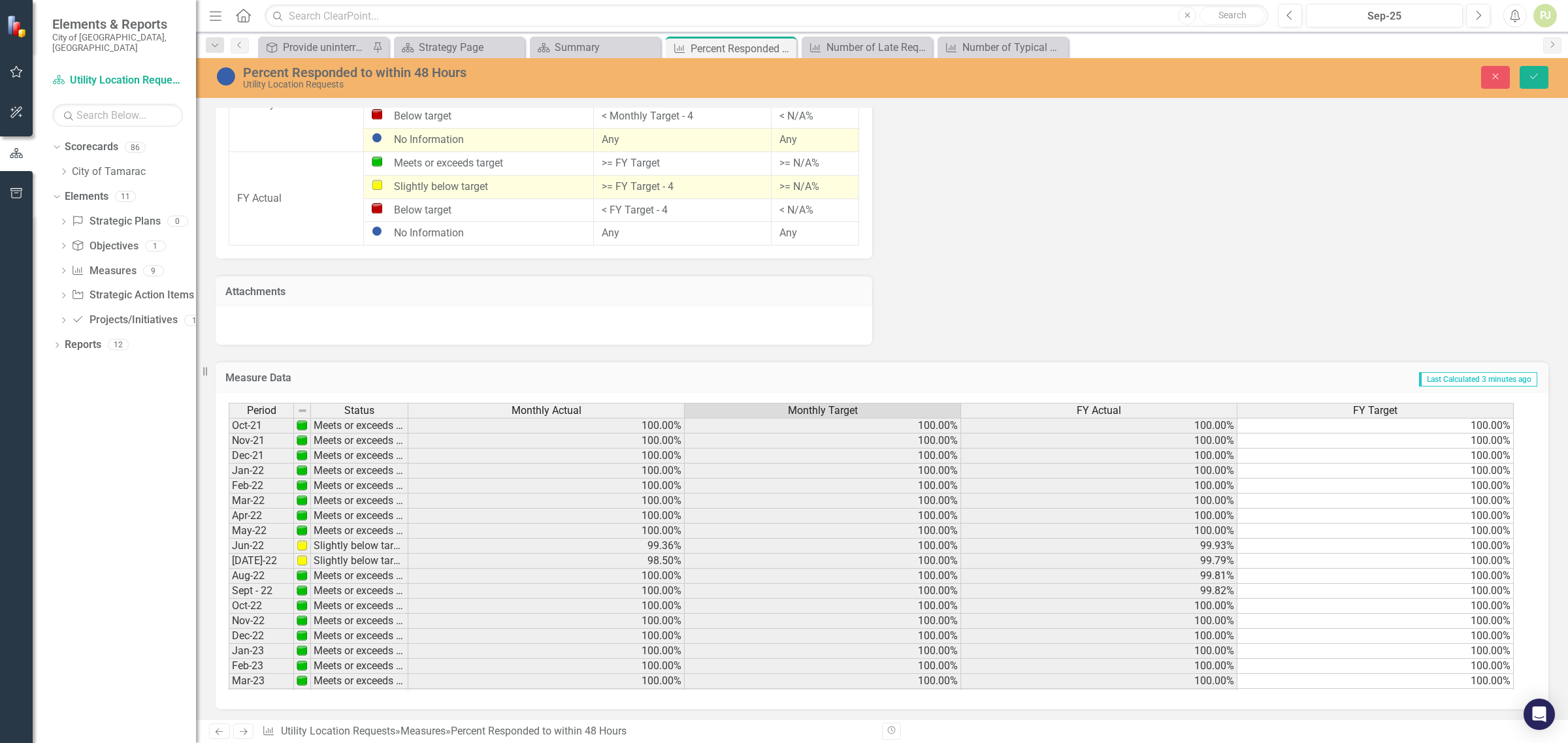
click at [229, 535] on div "Period Status Oct-21 Meets or exceeds target Nov-21 Meets or exceeds target Dec…" at bounding box center [229, 591] width 0 height 376
click at [362, 547] on td "Slightly below target" at bounding box center [360, 546] width 97 height 15
click at [363, 547] on td "Slightly below target" at bounding box center [360, 546] width 97 height 15
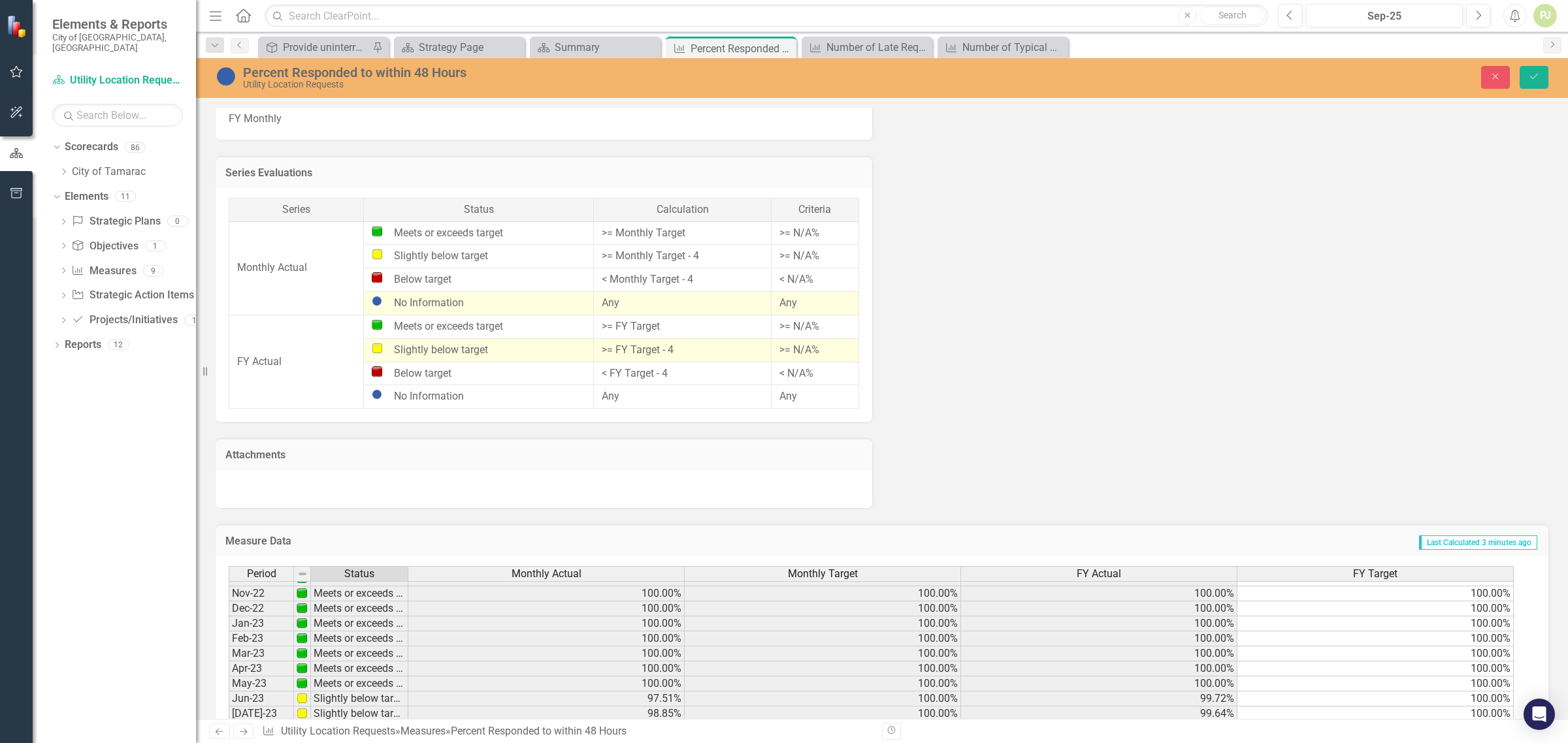
scroll to position [0, 0]
click at [1537, 79] on icon "Save" at bounding box center [1534, 76] width 12 height 9
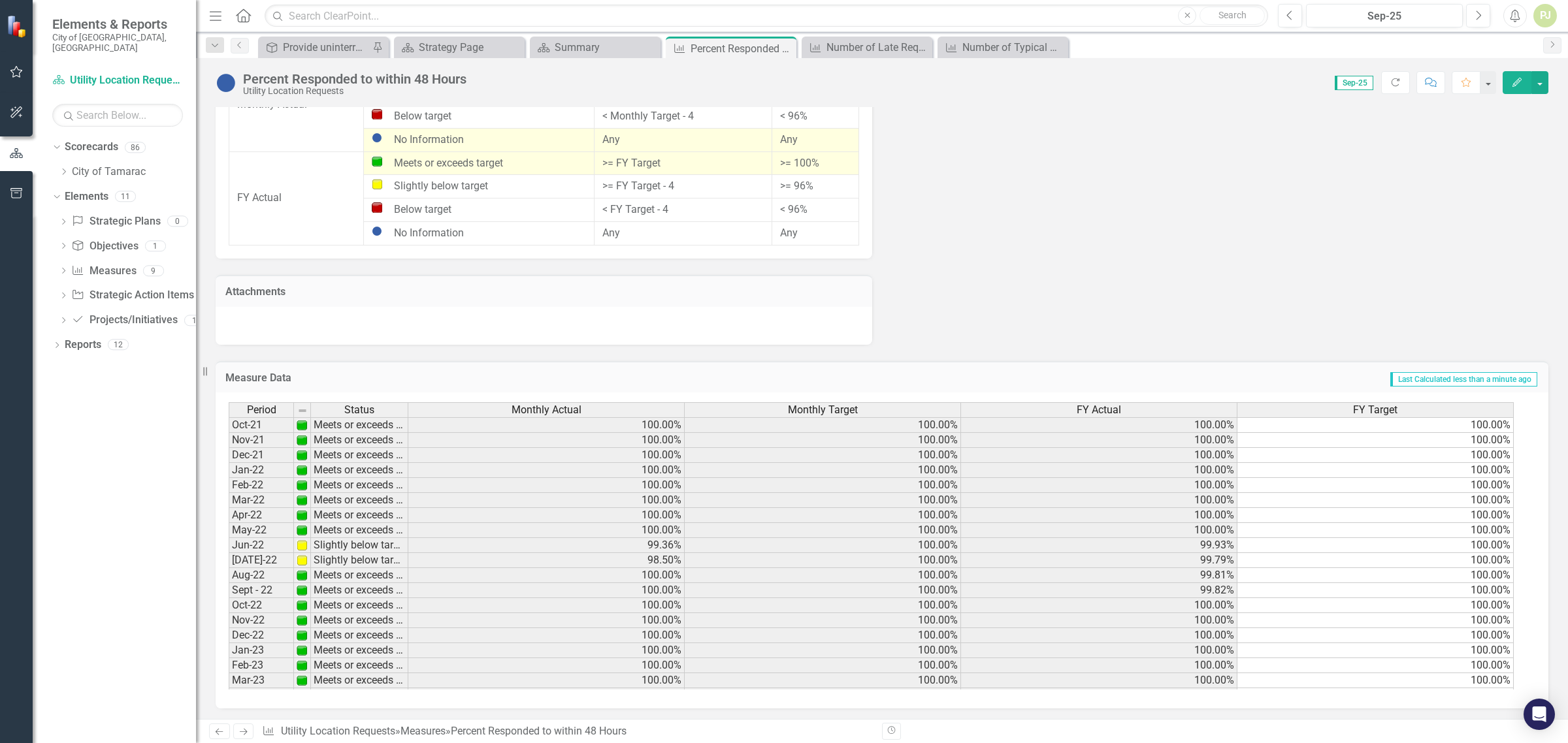
click at [1364, 84] on span "Sep-25" at bounding box center [1354, 83] width 39 height 14
click at [1360, 82] on span "Sep-25" at bounding box center [1354, 83] width 39 height 14
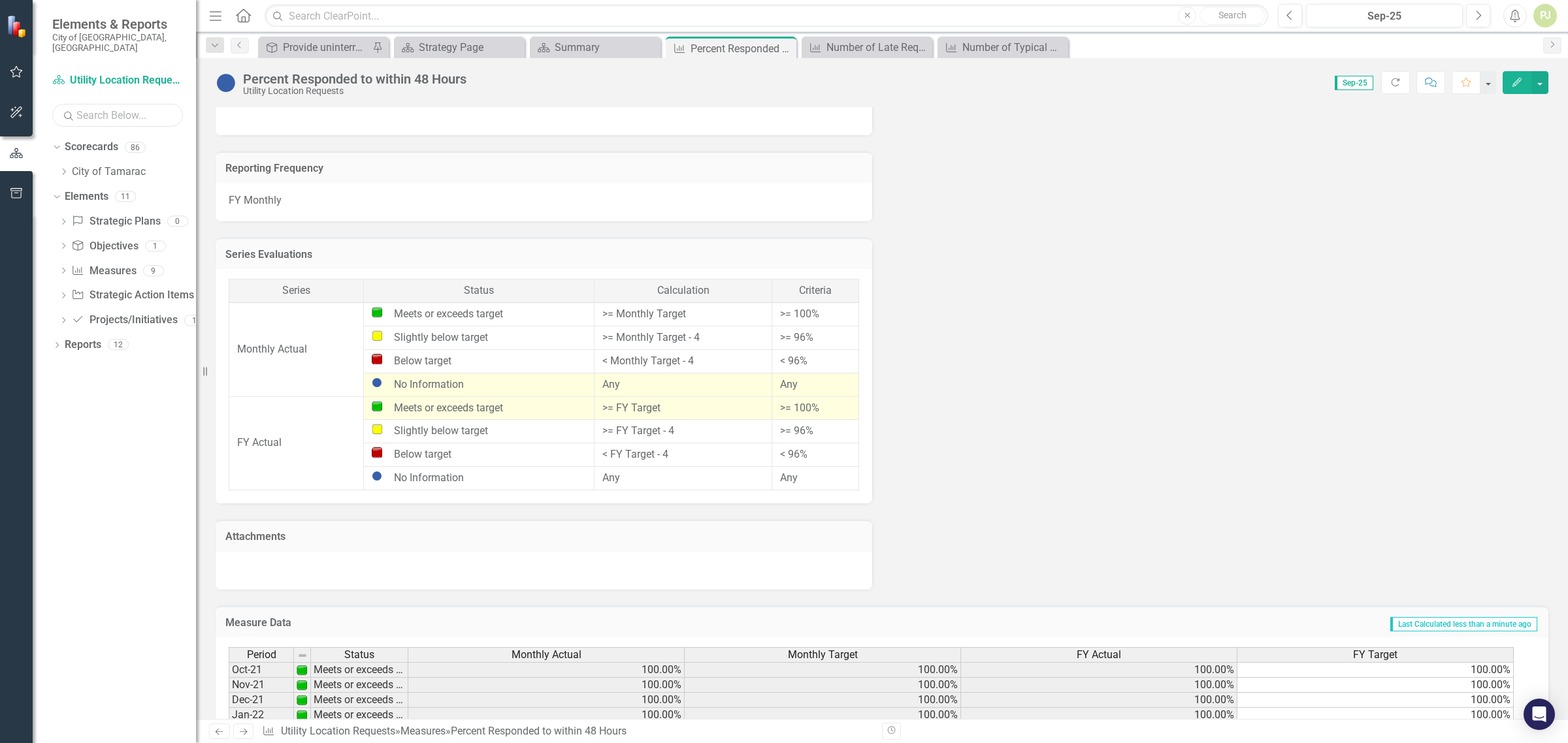
click at [150, 112] on input "text" at bounding box center [117, 115] width 131 height 23
drag, startPoint x: 807, startPoint y: 77, endPoint x: 818, endPoint y: 76, distance: 11.0
click at [808, 77] on div "Score: 0.00 Sep-25 Completed Refresh Comment Favorite Edit" at bounding box center [1011, 82] width 1076 height 22
click at [1362, 83] on span "Sep-25" at bounding box center [1354, 83] width 39 height 14
click at [1540, 88] on button "button" at bounding box center [1540, 83] width 17 height 23
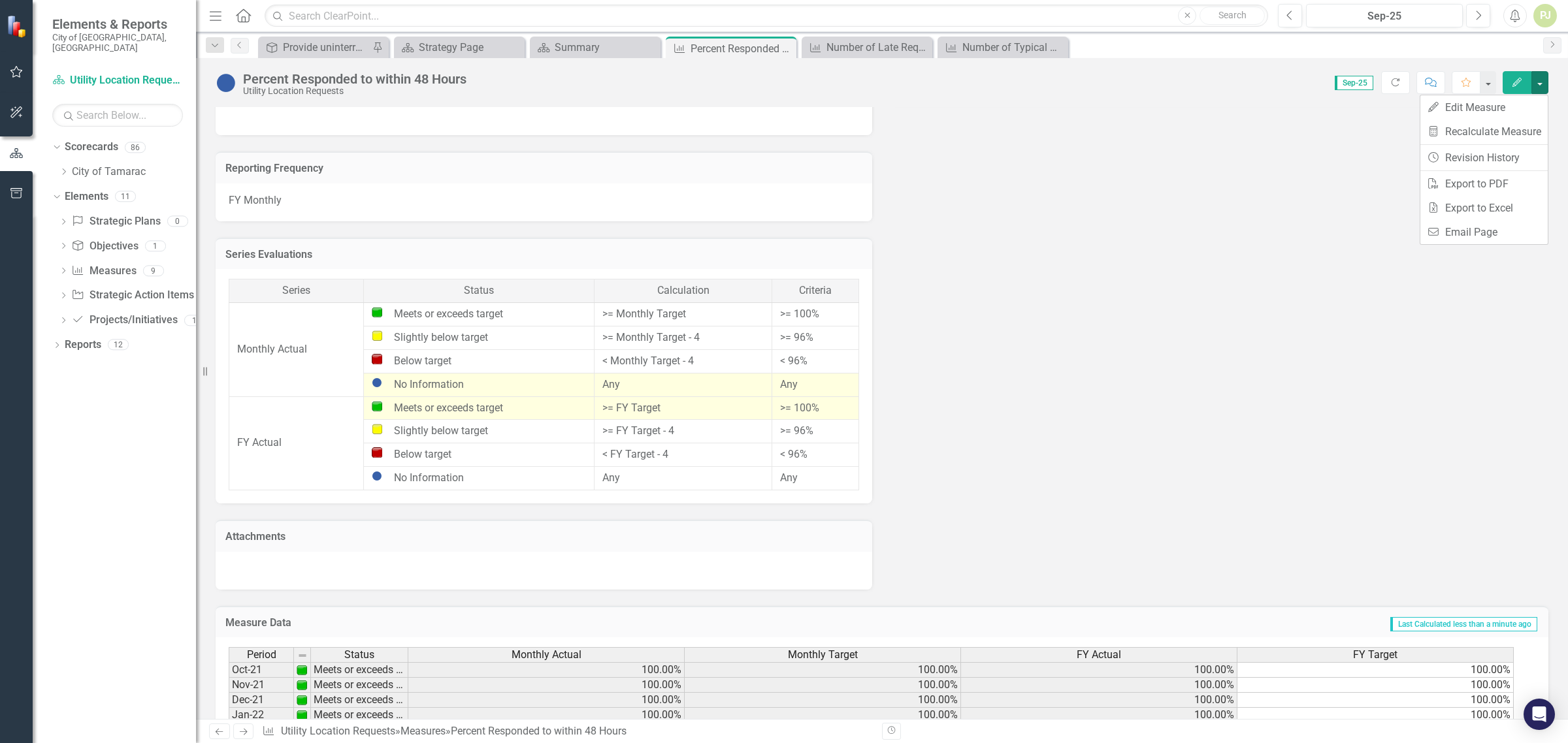
drag, startPoint x: 1212, startPoint y: 198, endPoint x: 1199, endPoint y: 196, distance: 13.2
click at [1212, 198] on div "Measure FAQs: Objectives Respond to typical and emergency utility location requ…" at bounding box center [882, 41] width 1353 height 1097
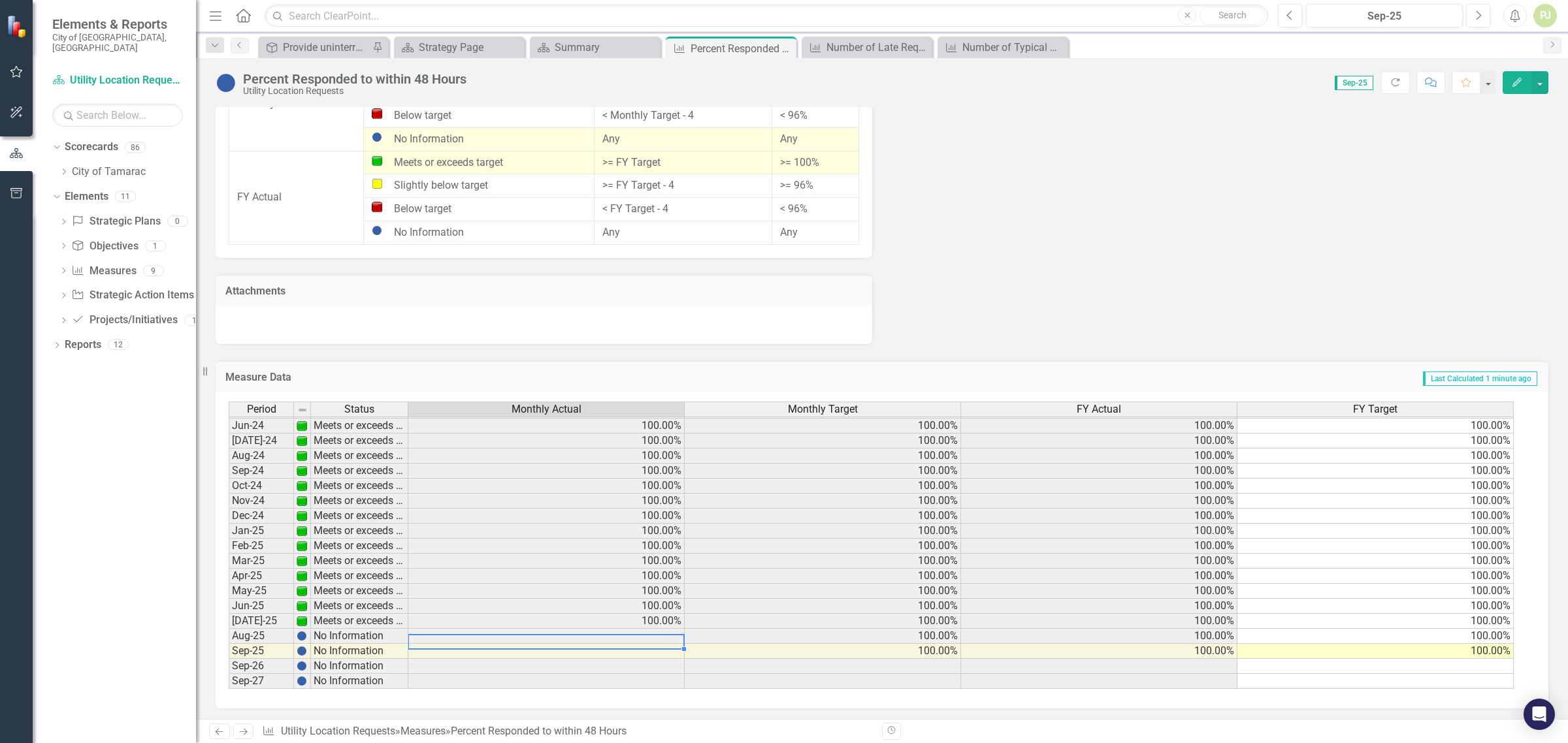
click at [661, 637] on td at bounding box center [546, 636] width 276 height 15
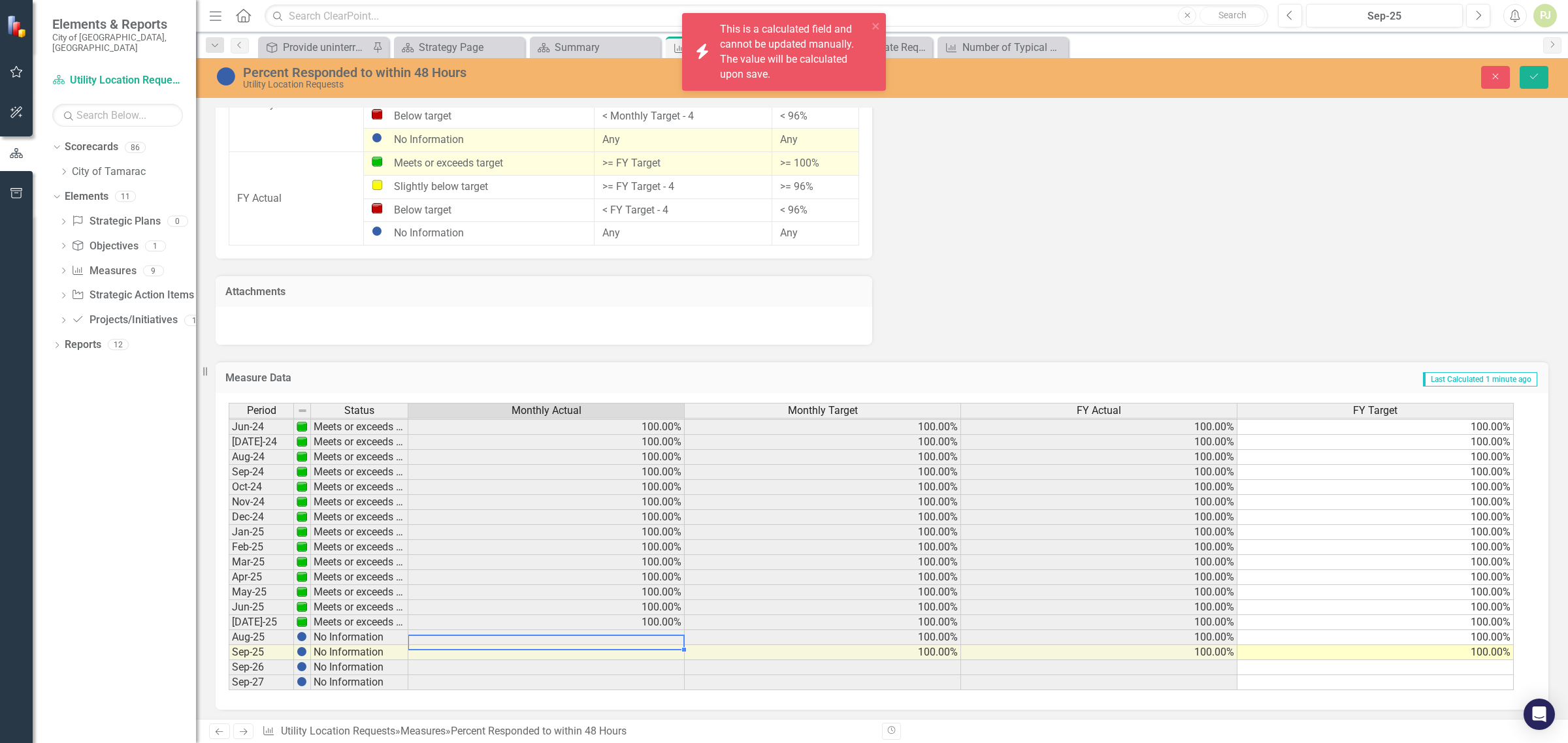
click at [661, 637] on td at bounding box center [546, 637] width 276 height 15
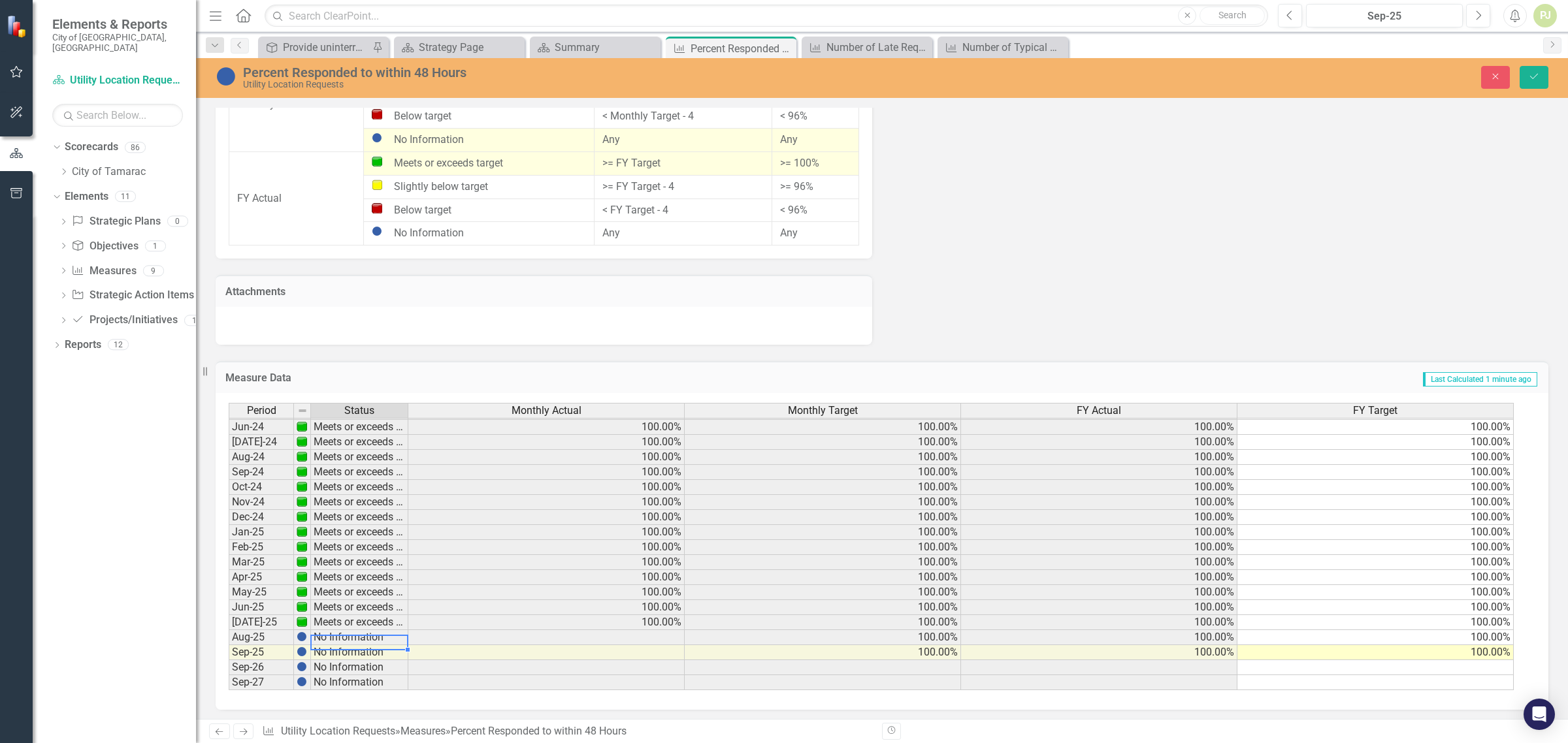
click at [319, 642] on td "No Information" at bounding box center [360, 637] width 97 height 15
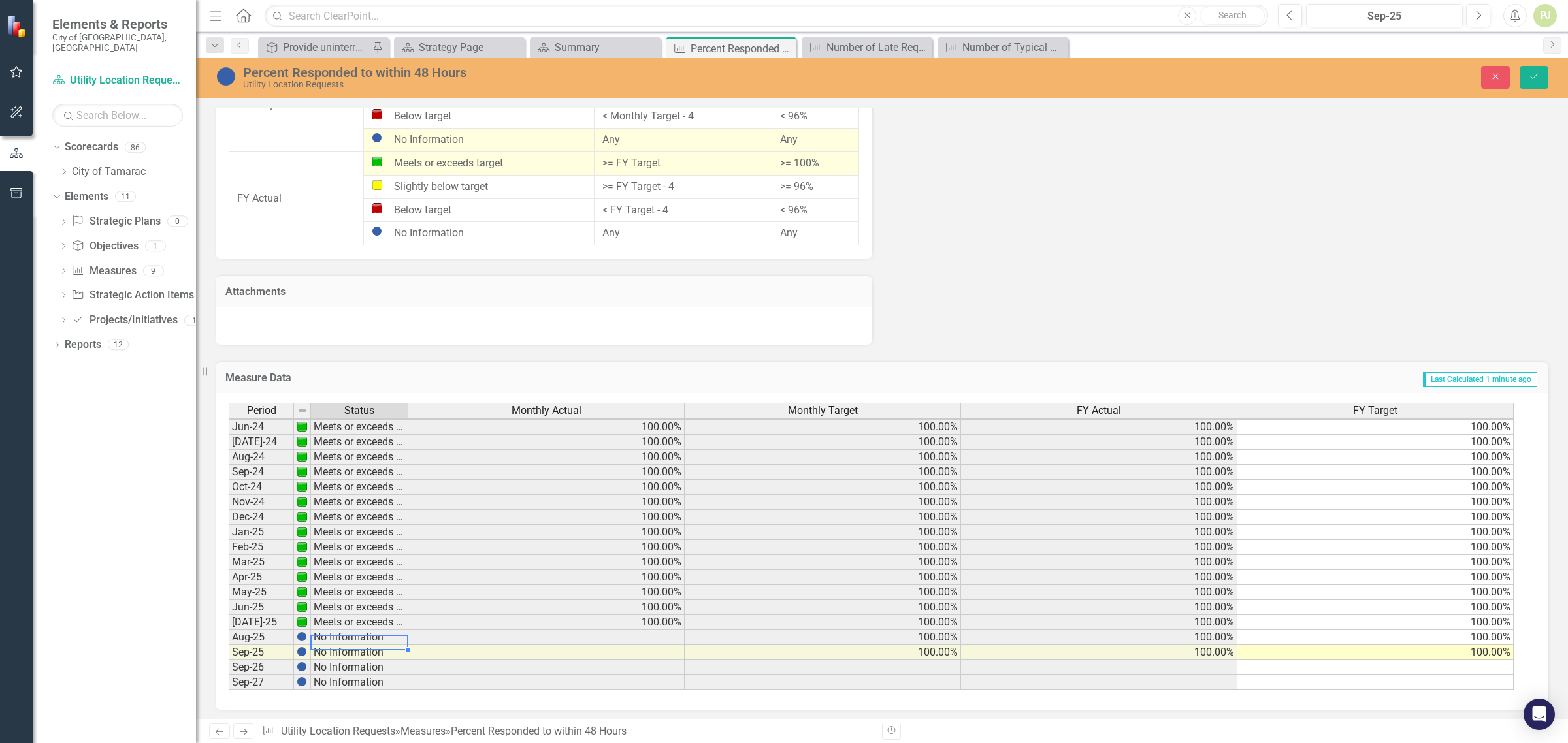
click at [255, 644] on td "Aug-25" at bounding box center [261, 637] width 66 height 15
click at [255, 618] on td "[DATE]-25" at bounding box center [261, 623] width 66 height 15
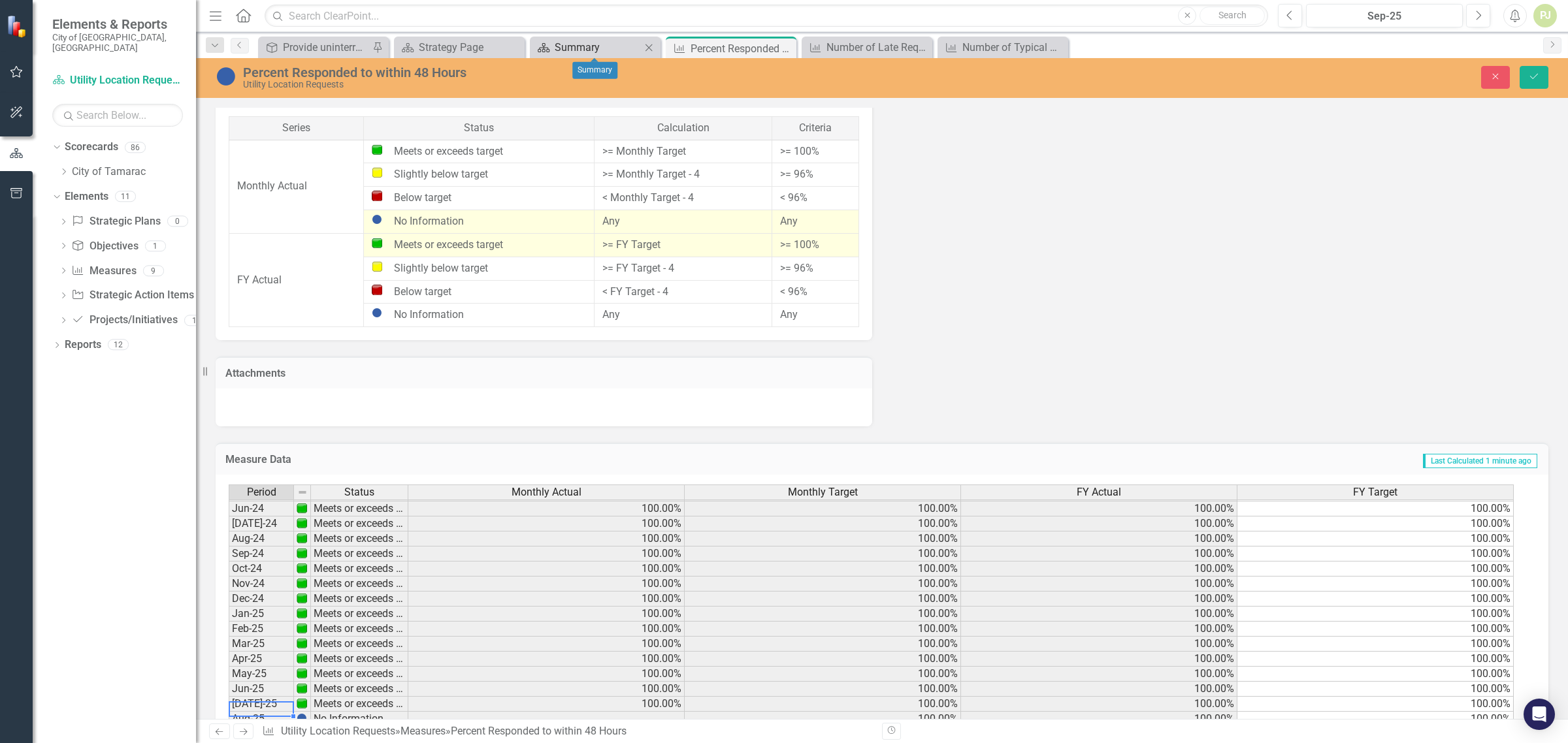
click at [586, 49] on div "Summary" at bounding box center [597, 47] width 86 height 16
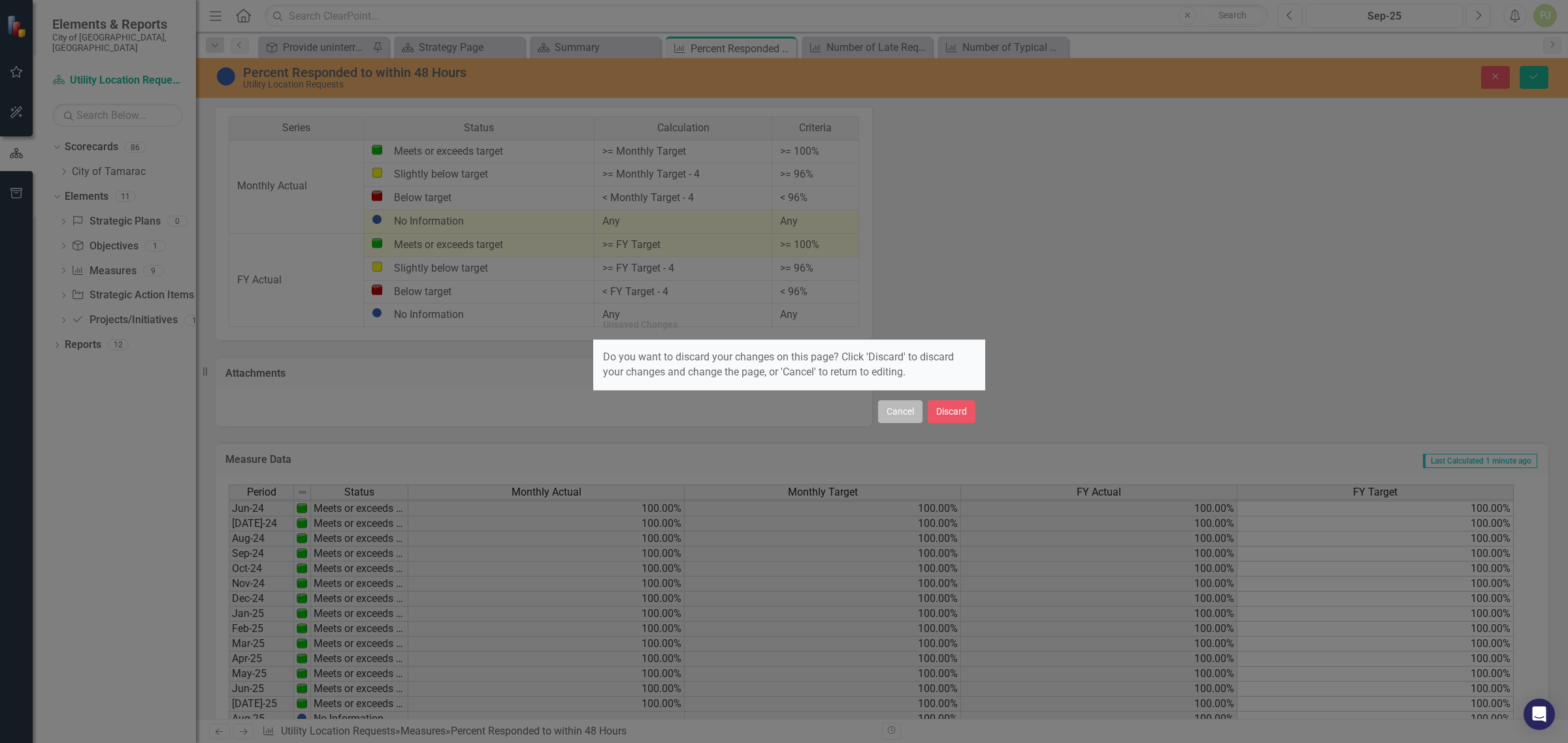
click at [897, 416] on button "Cancel" at bounding box center [900, 412] width 45 height 23
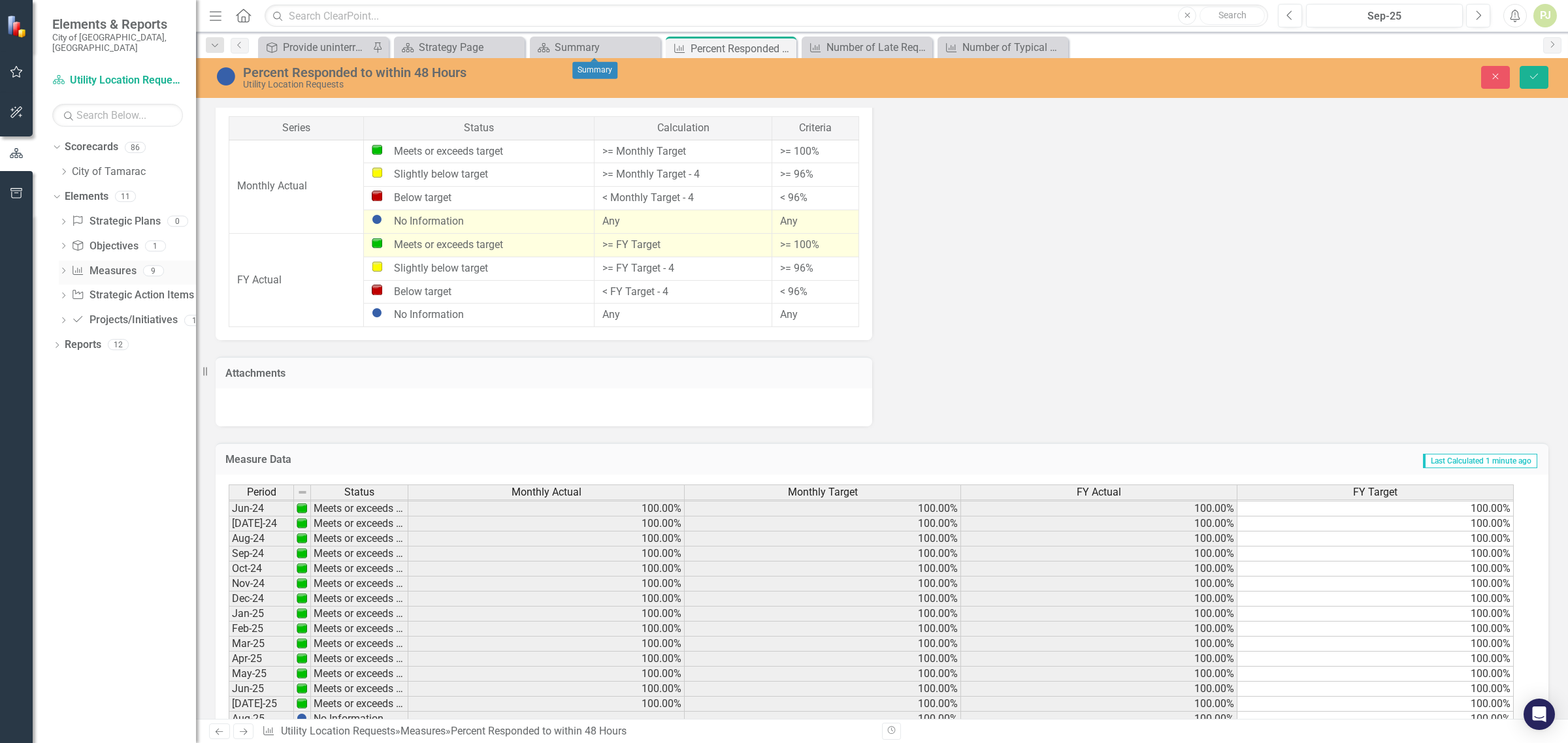
click at [64, 269] on icon "Dropdown" at bounding box center [64, 272] width 9 height 7
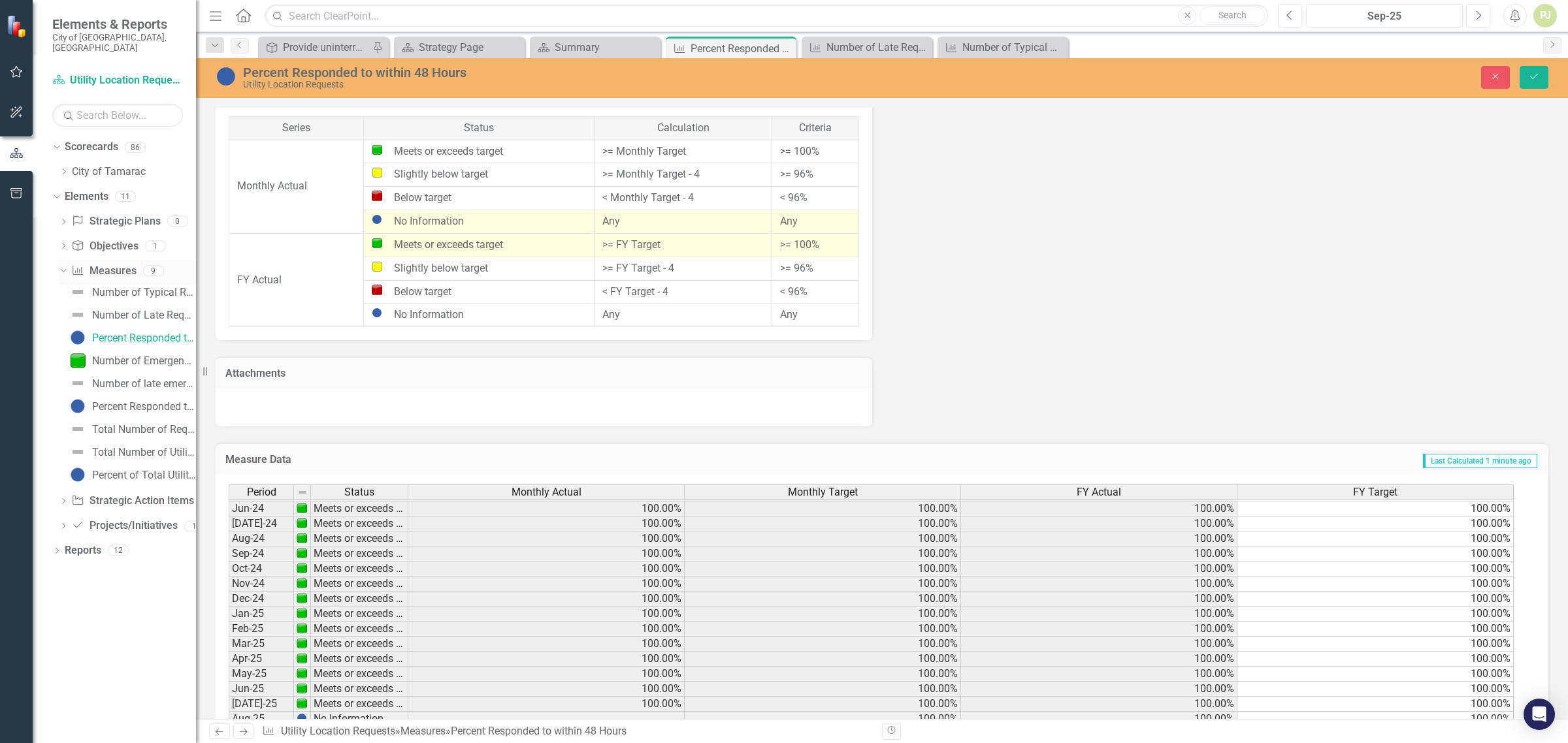
click at [70, 267] on div "Dropdown Measure Measures 9" at bounding box center [127, 273] width 137 height 25
click at [66, 217] on div "Dropdown" at bounding box center [64, 223] width 9 height 11
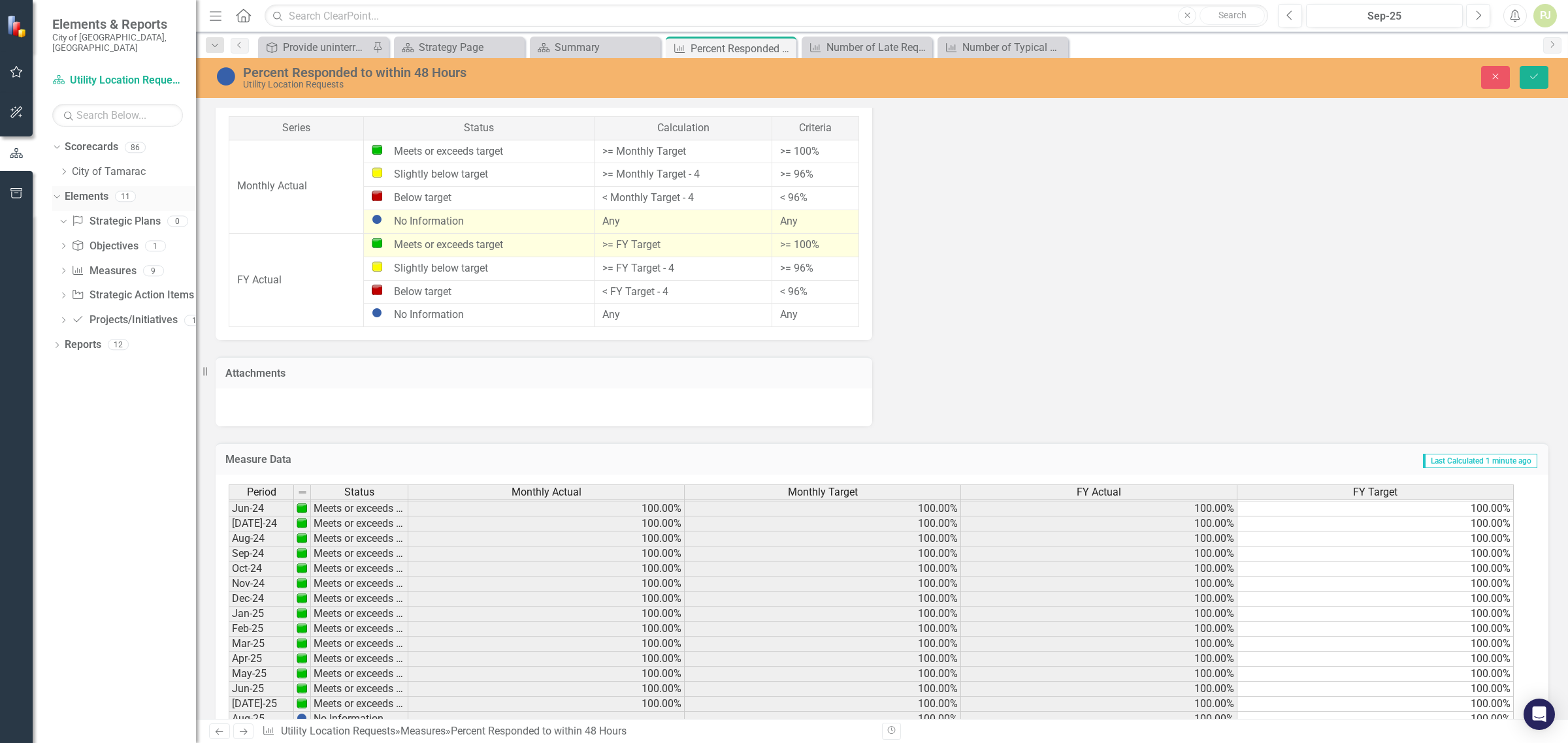
click at [56, 192] on icon "Dropdown" at bounding box center [55, 196] width 7 height 9
click at [56, 195] on icon "Dropdown" at bounding box center [57, 198] width 9 height 7
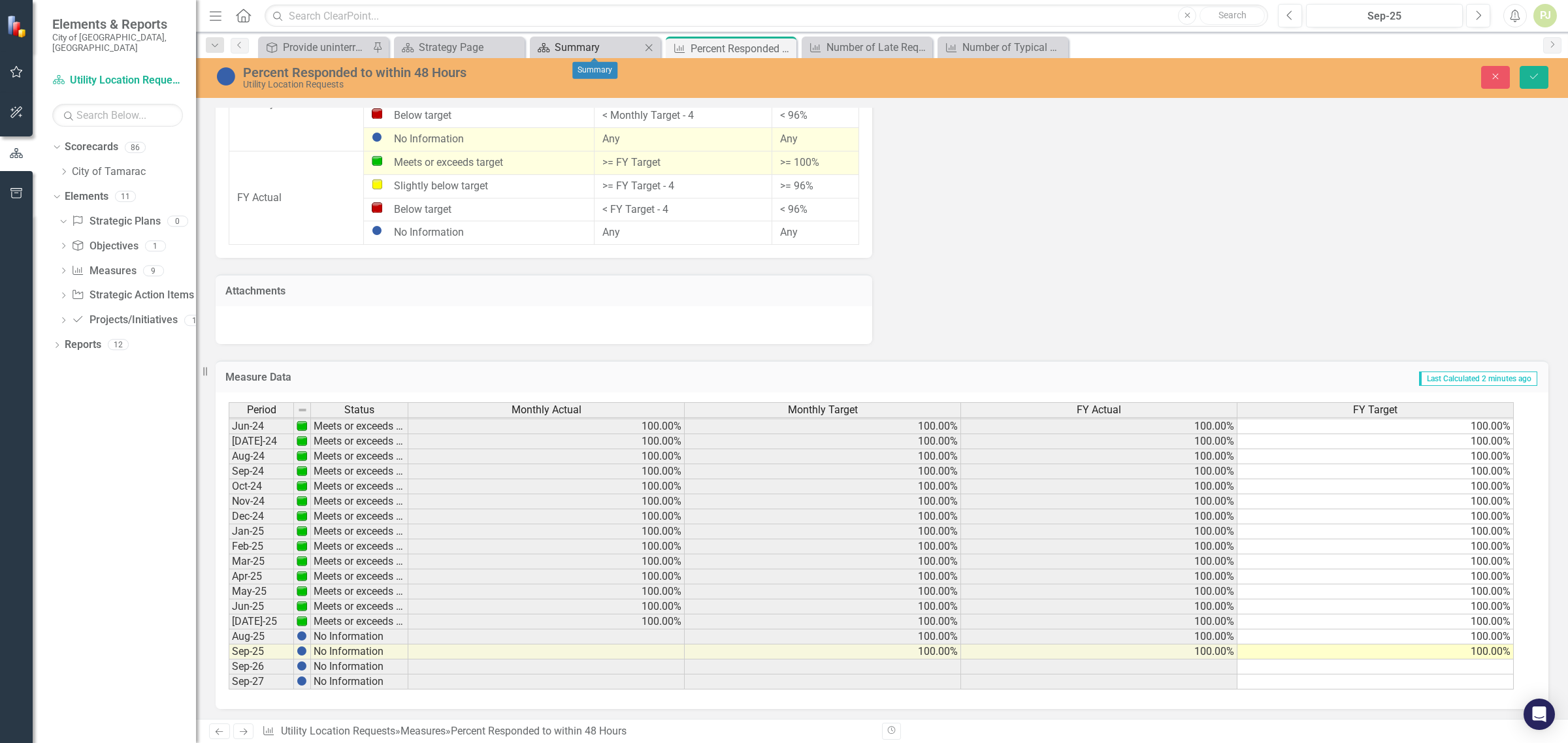
click at [605, 45] on div "Summary" at bounding box center [597, 47] width 86 height 16
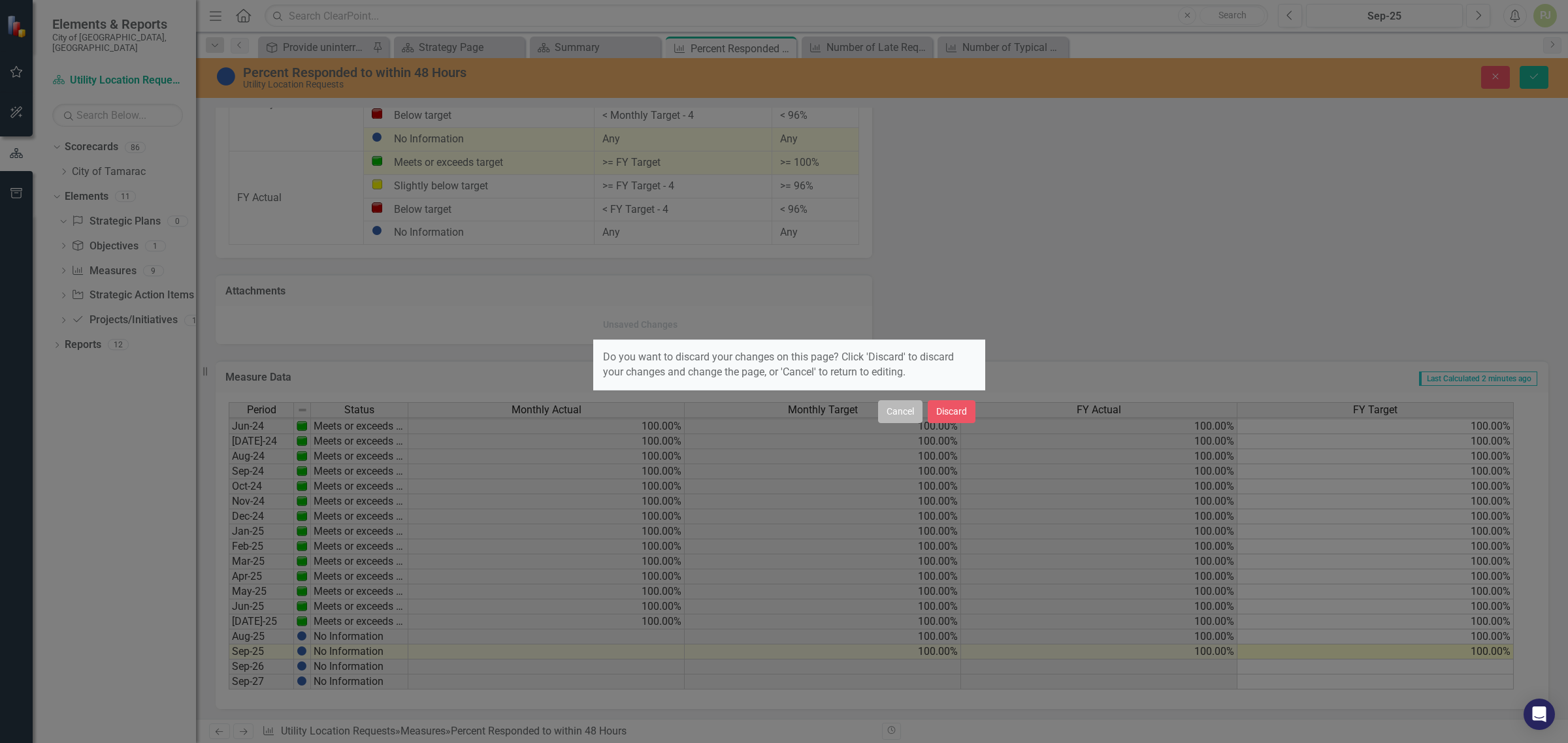
click at [886, 411] on button "Cancel" at bounding box center [900, 412] width 45 height 23
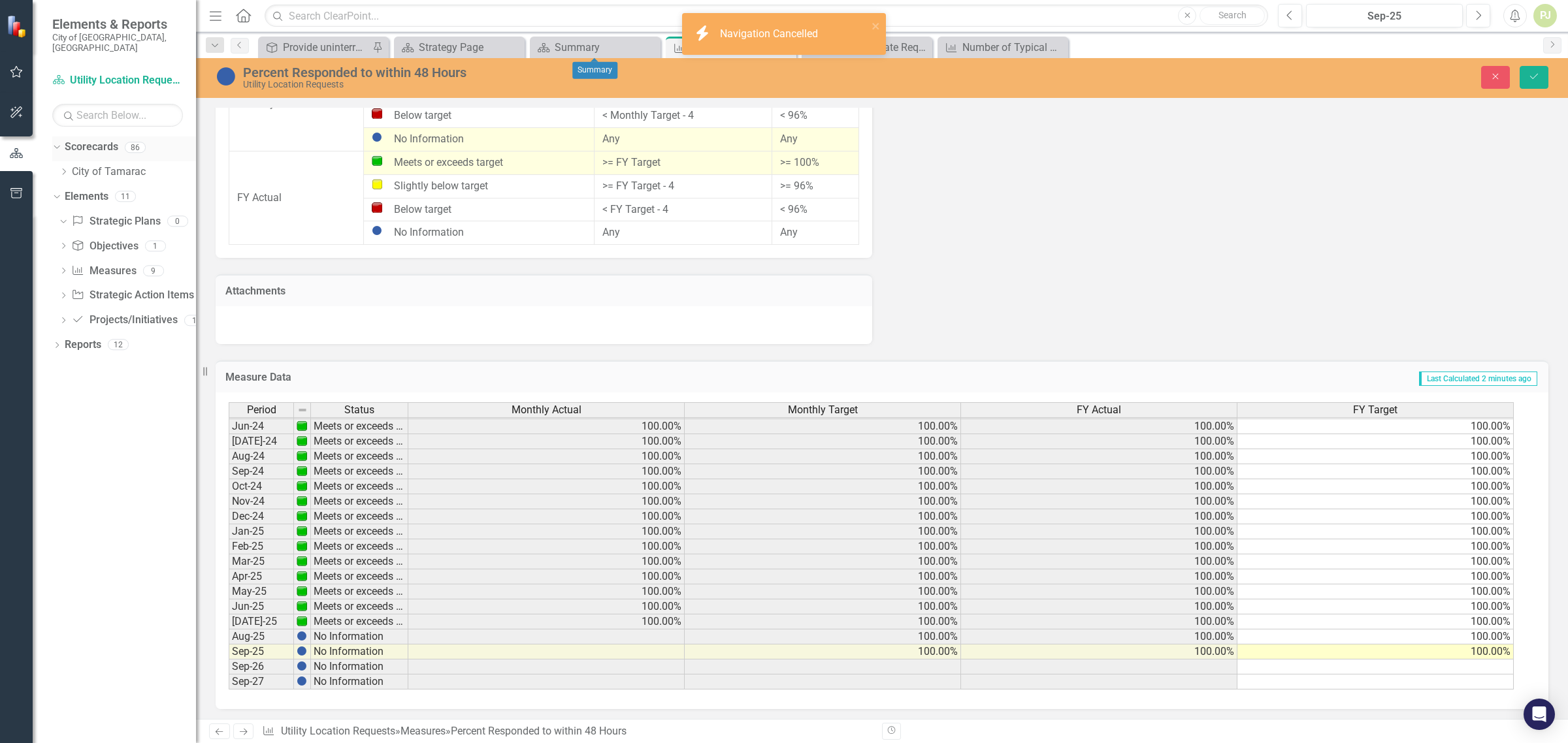
click at [56, 145] on div "Dropdown" at bounding box center [57, 149] width 9 height 7
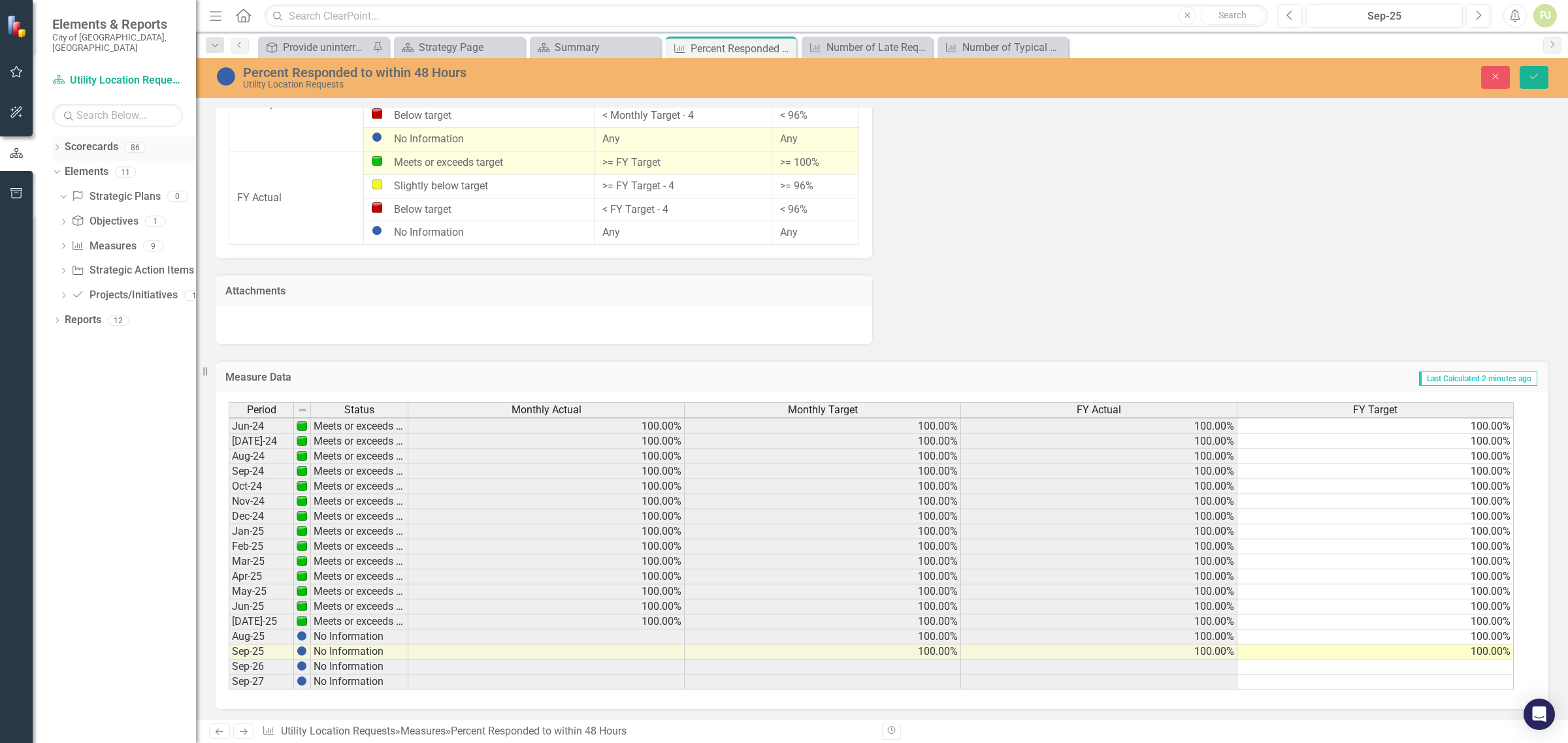
click at [56, 145] on icon "Dropdown" at bounding box center [57, 148] width 9 height 7
click at [63, 269] on icon "Dropdown" at bounding box center [64, 272] width 9 height 7
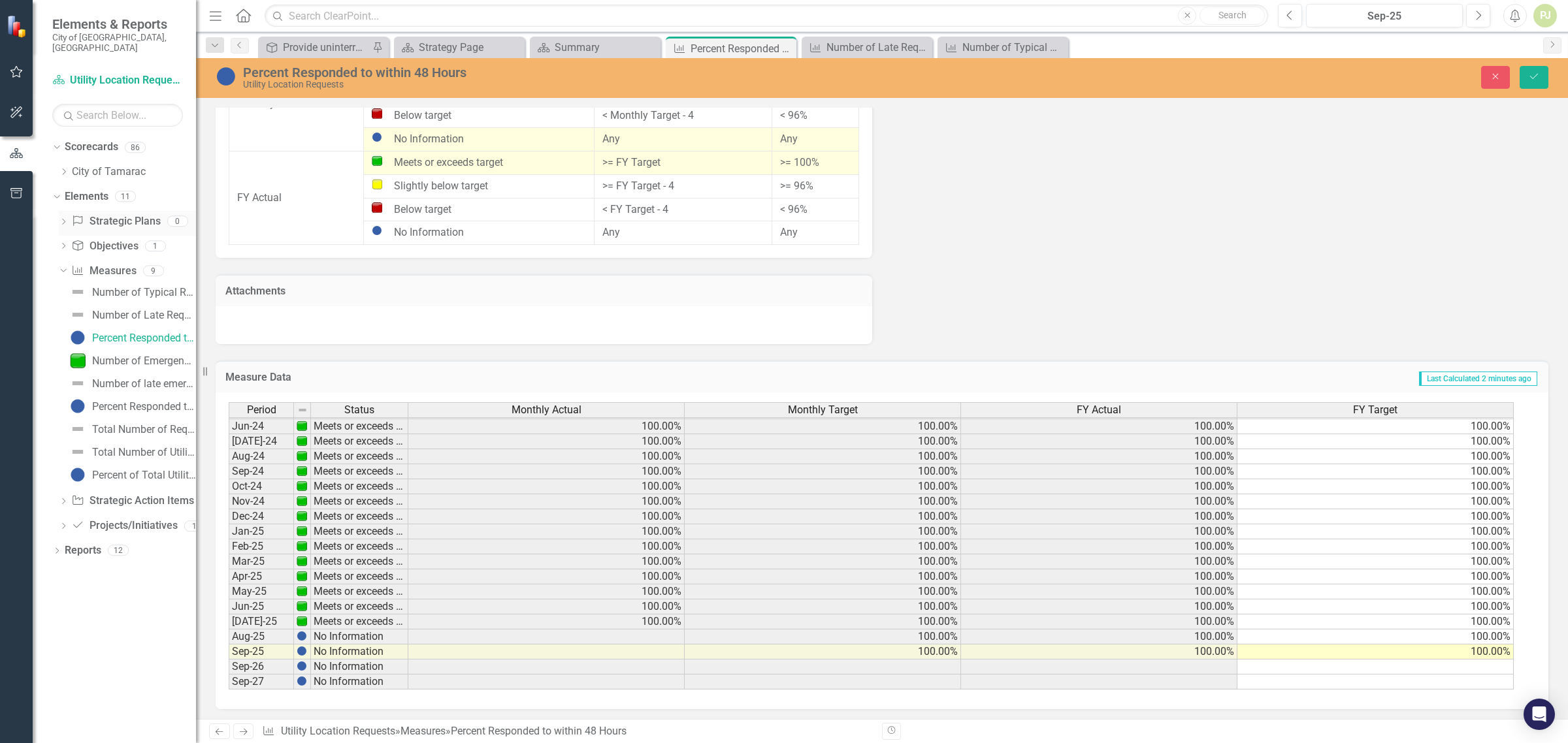
click at [62, 219] on icon "Dropdown" at bounding box center [64, 223] width 9 height 7
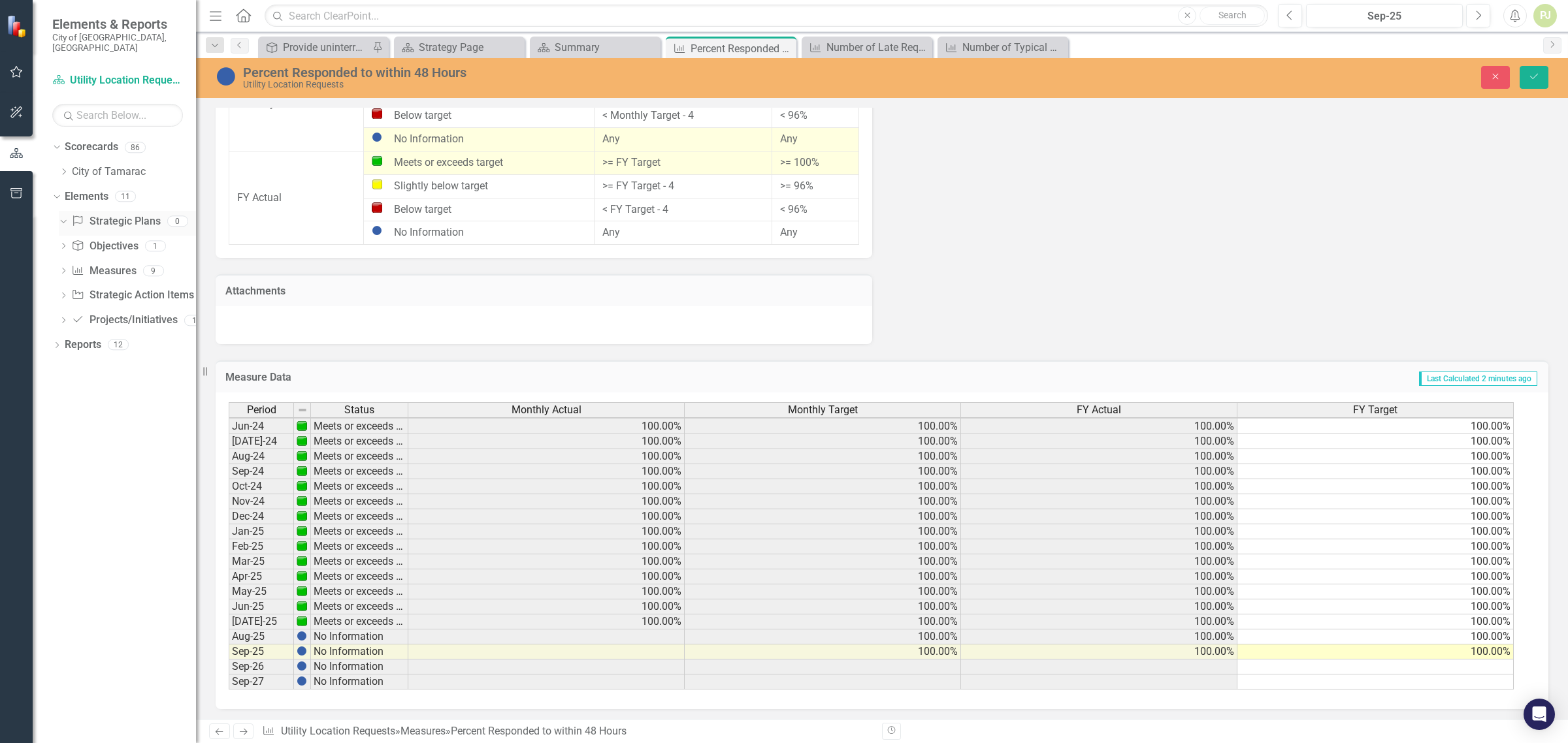
click at [62, 216] on icon "Dropdown" at bounding box center [62, 221] width 7 height 9
click at [60, 168] on icon "Dropdown" at bounding box center [64, 172] width 9 height 8
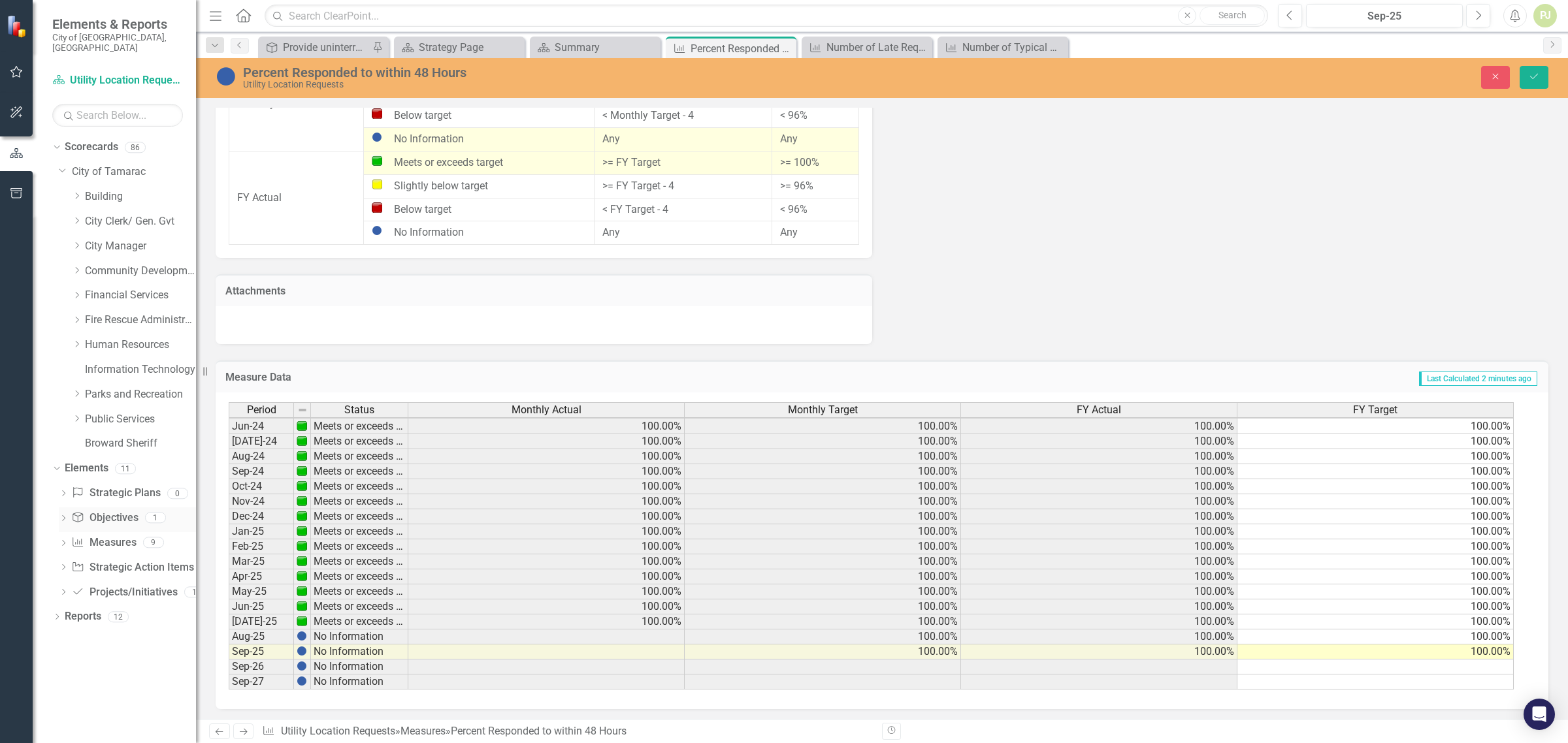
click at [62, 516] on icon "Dropdown" at bounding box center [64, 520] width 9 height 7
click at [79, 390] on icon "Dropdown" at bounding box center [77, 394] width 9 height 8
click at [80, 612] on icon "Dropdown" at bounding box center [77, 616] width 9 height 8
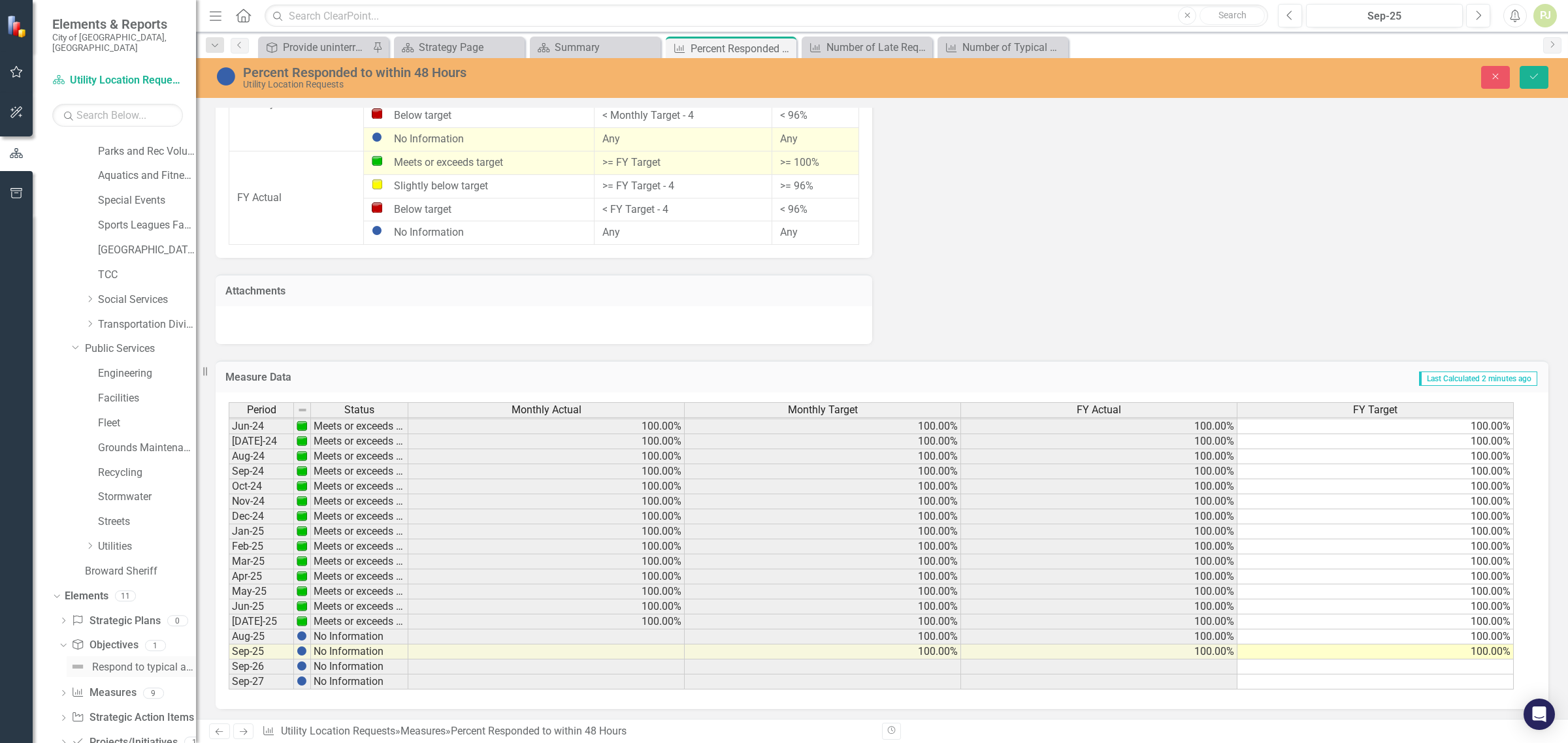
scroll to position [295, 0]
click at [86, 515] on icon "Dropdown" at bounding box center [89, 519] width 9 height 8
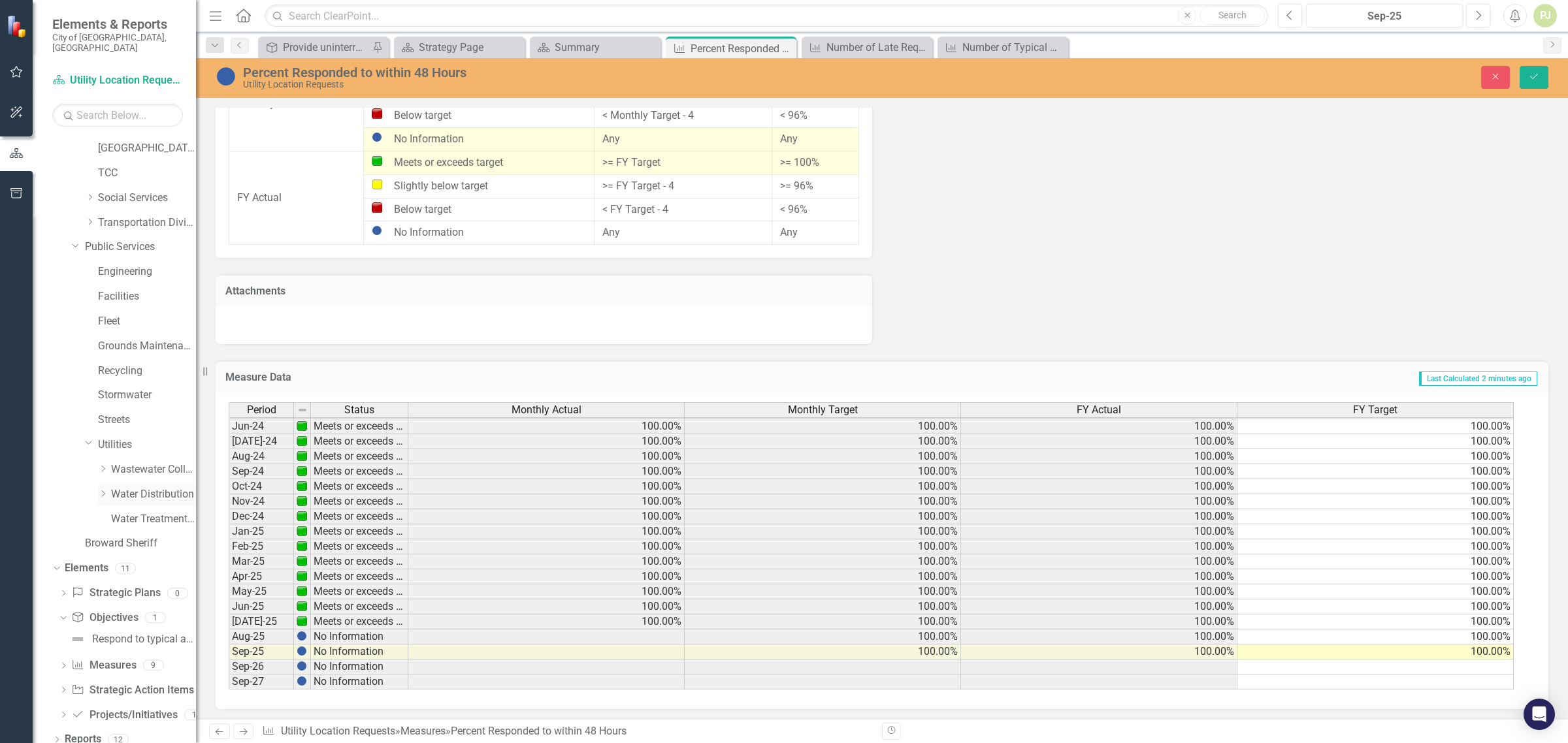
click at [104, 490] on icon "Dropdown" at bounding box center [103, 494] width 9 height 8
click at [132, 388] on link "Call Outs Log" at bounding box center [160, 396] width 72 height 15
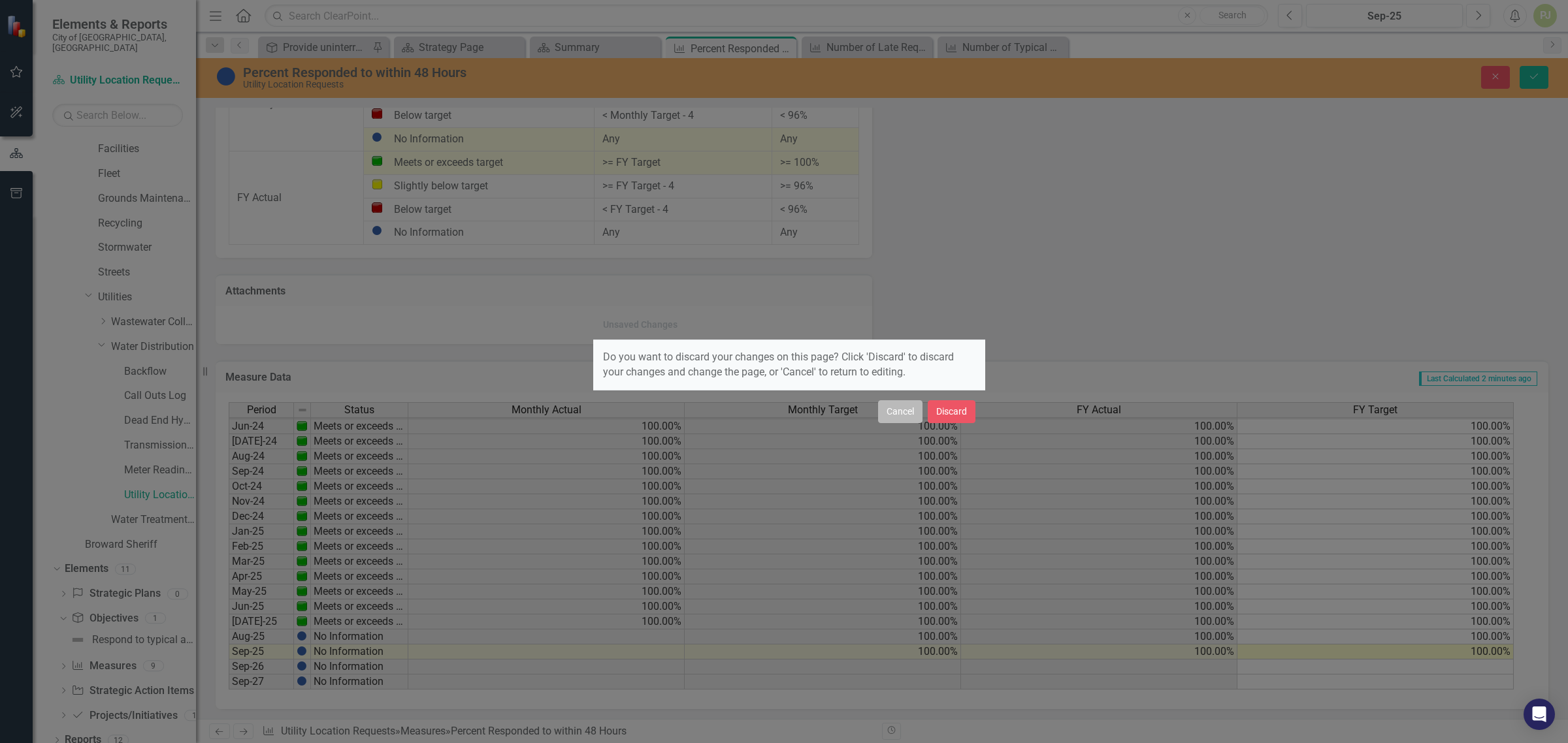
click at [896, 412] on button "Cancel" at bounding box center [900, 412] width 45 height 23
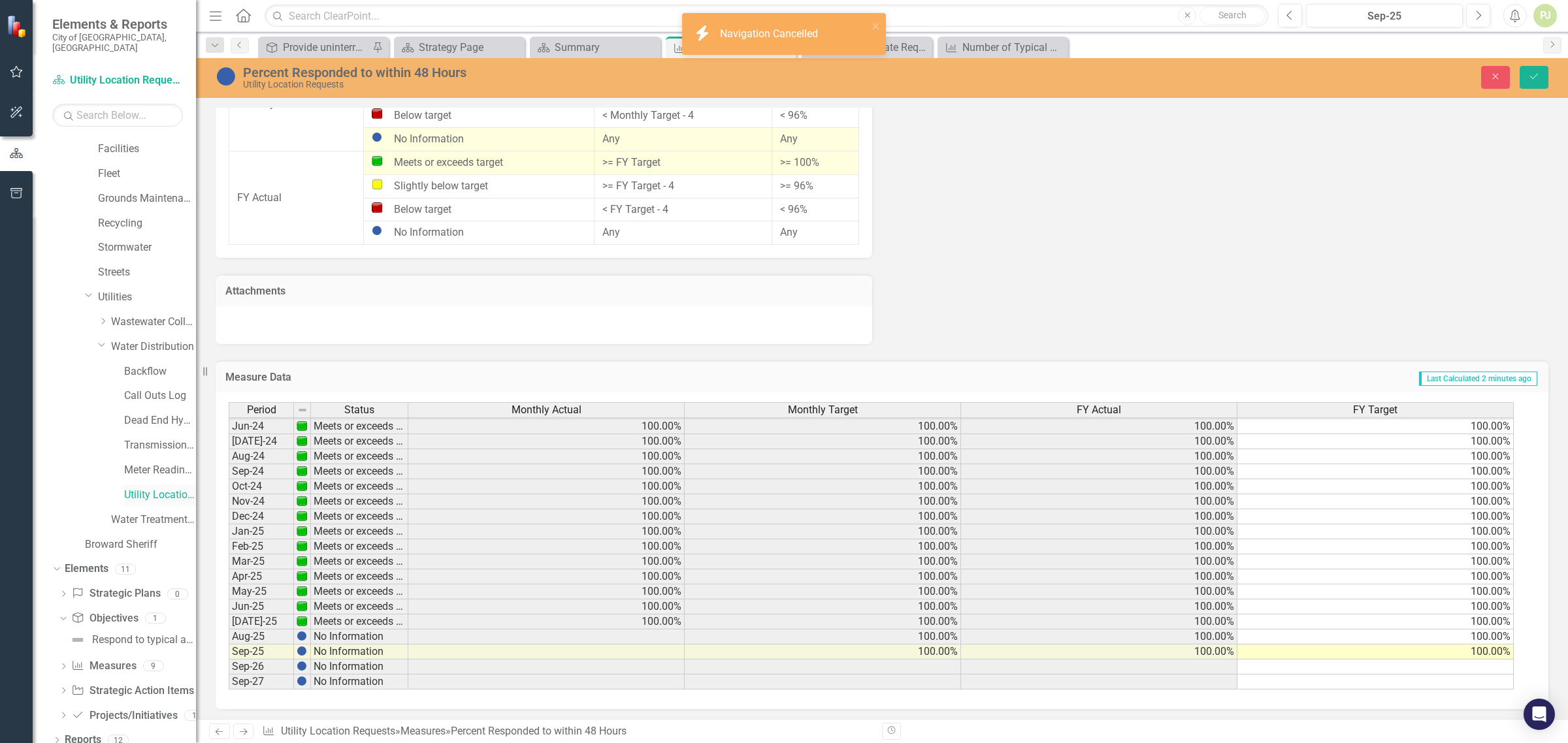
click at [138, 488] on link "Utility Location Requests" at bounding box center [160, 495] width 72 height 15
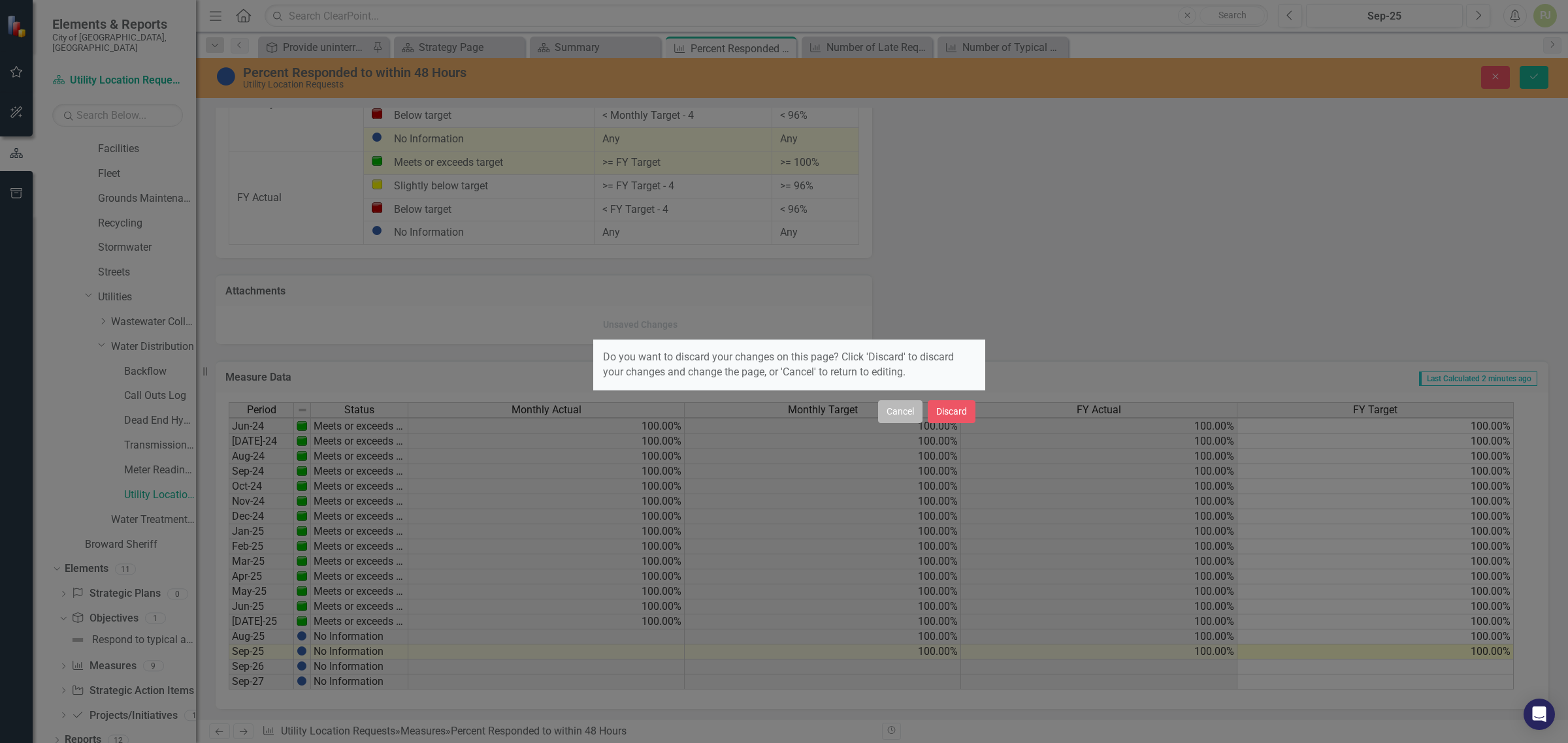
click at [887, 415] on button "Cancel" at bounding box center [900, 412] width 45 height 23
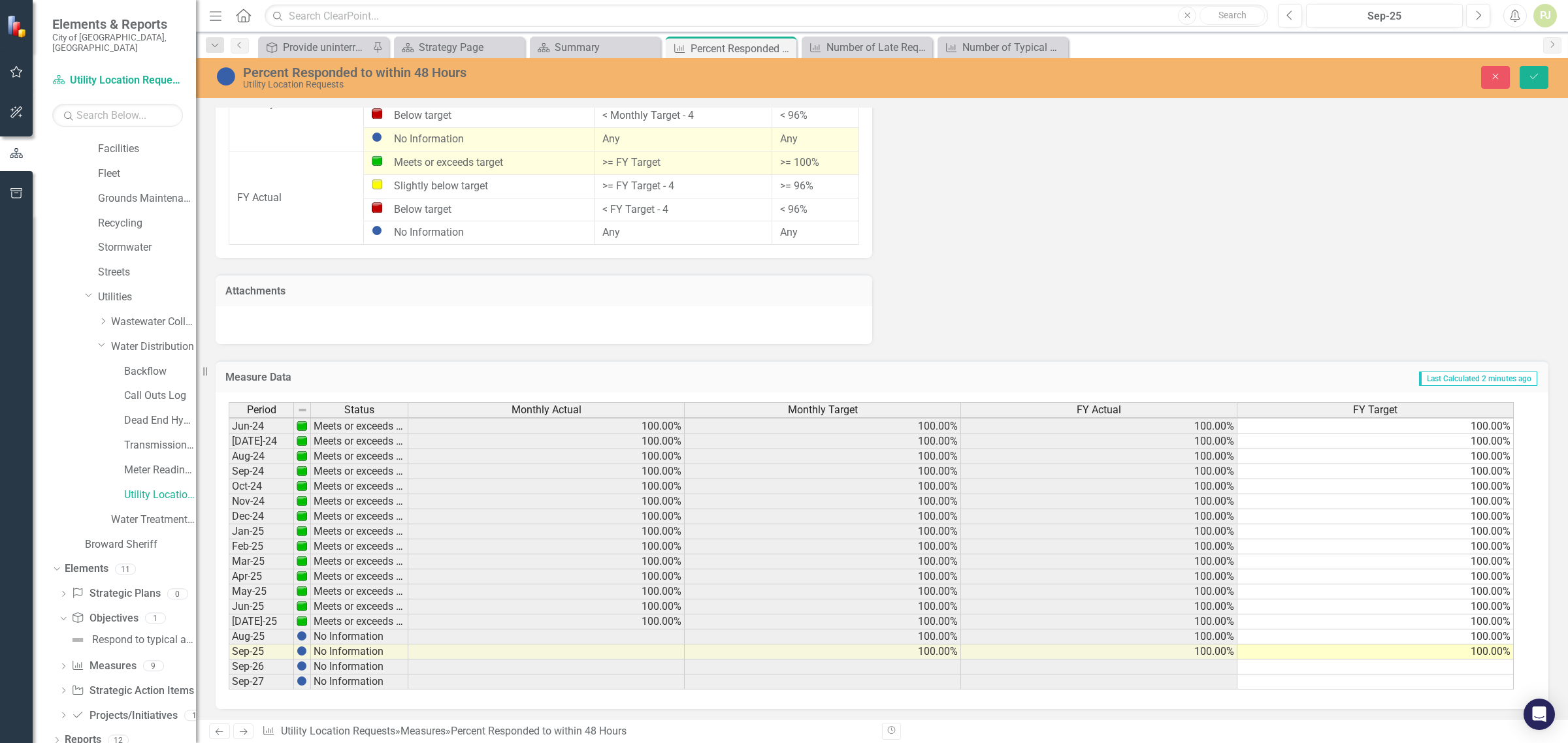
click at [354, 635] on td "No Information" at bounding box center [360, 637] width 97 height 15
click at [229, 627] on div "Period Status Monthly Actual Monthly Target FY Actual FY Target May-23 Meets or…" at bounding box center [229, 449] width 0 height 482
click at [1533, 77] on icon "Save" at bounding box center [1534, 76] width 12 height 9
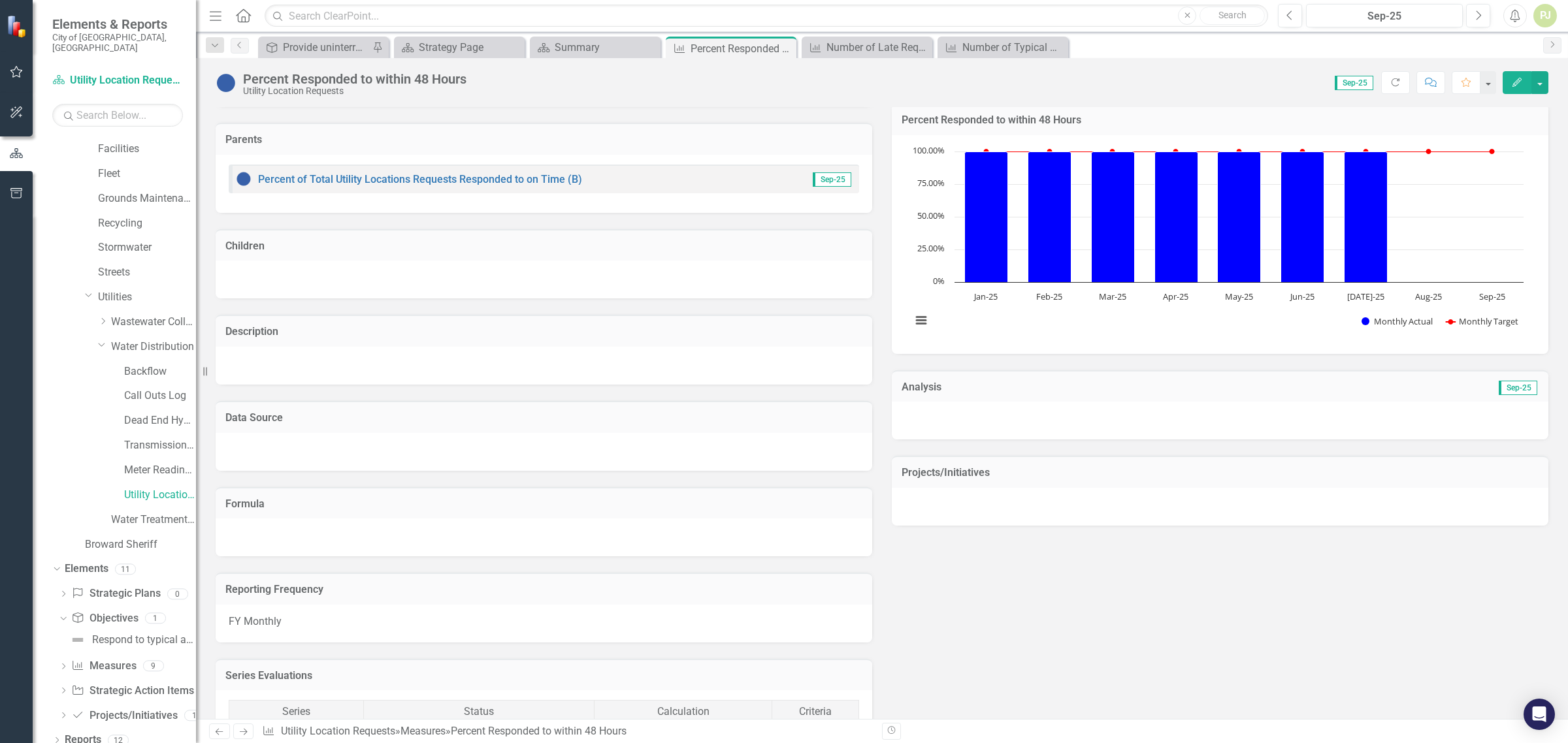
scroll to position [82, 0]
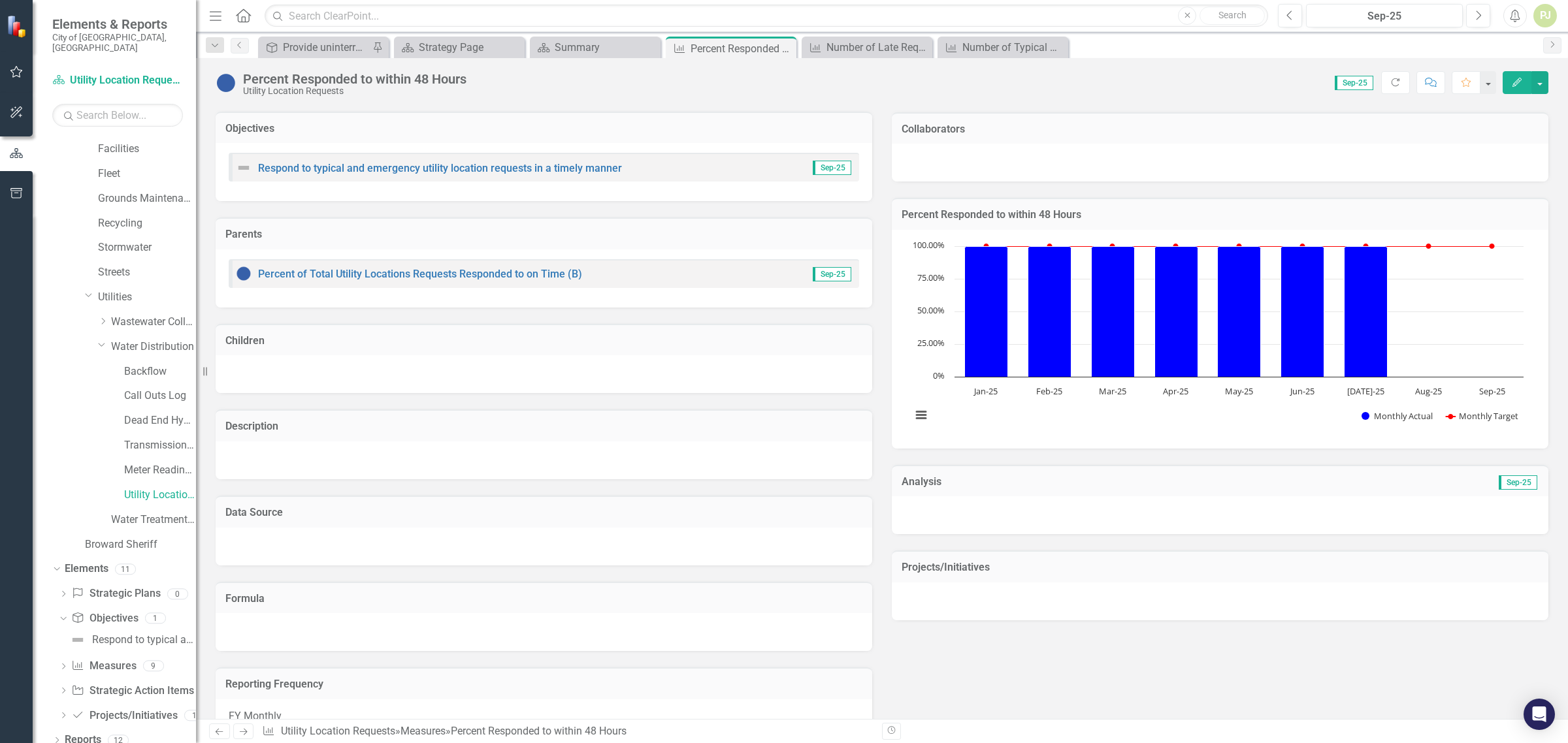
click at [1433, 386] on text "Aug-25" at bounding box center [1429, 390] width 27 height 12
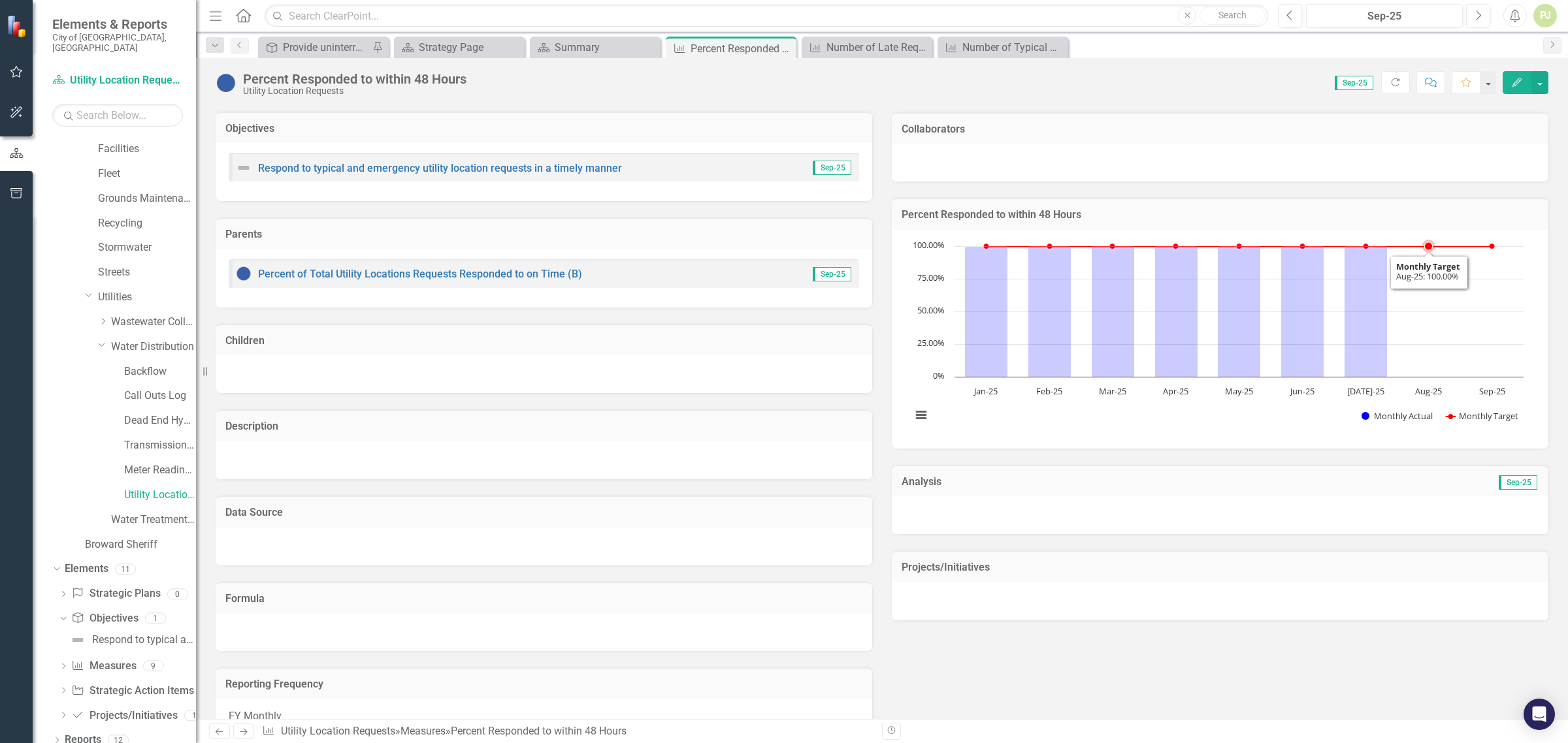
click at [1425, 245] on icon "Aug-25, 100. Monthly Target." at bounding box center [1429, 246] width 8 height 8
click at [1425, 249] on icon "Aug-25, 100. Monthly Target." at bounding box center [1429, 246] width 8 height 8
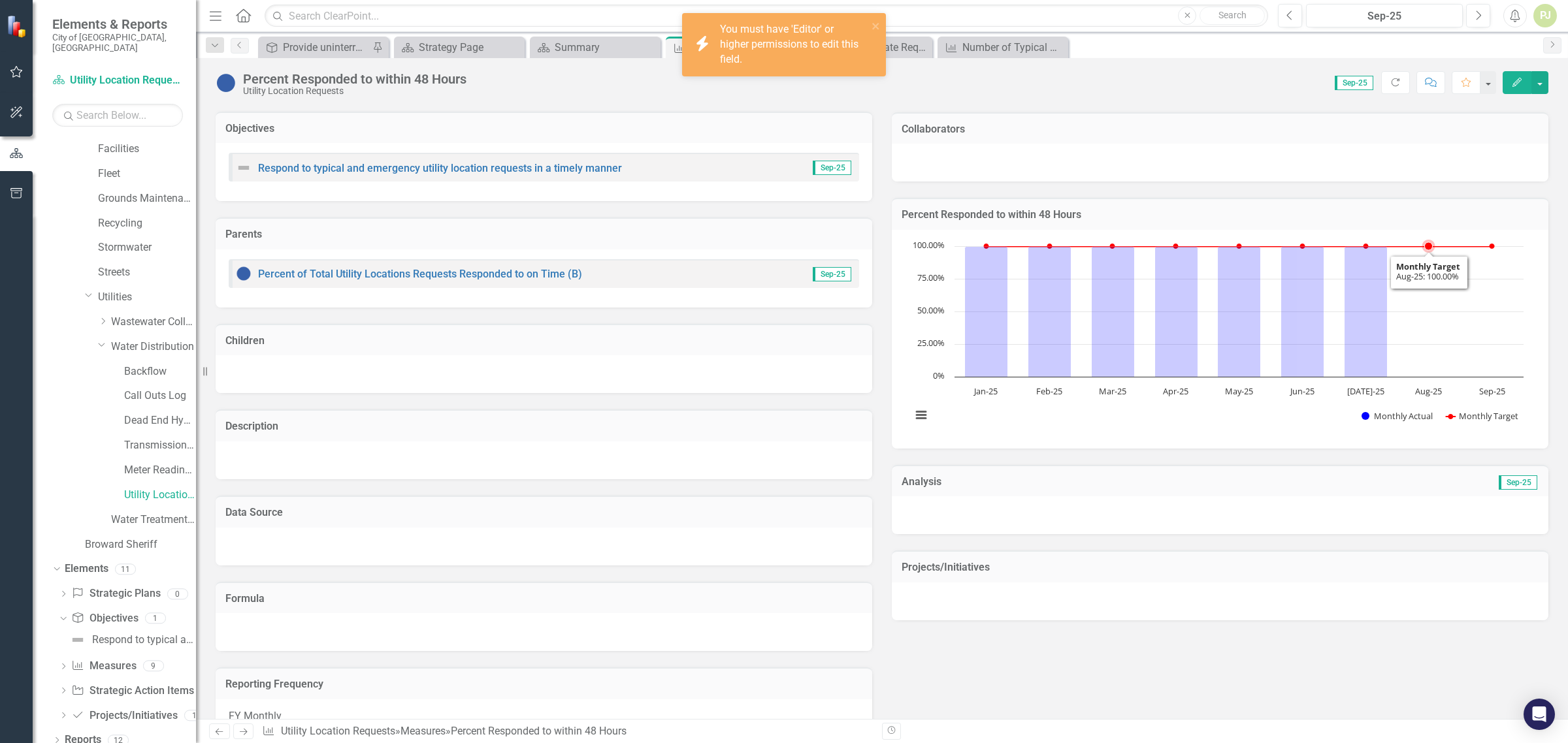
click at [1431, 274] on rect "Interactive chart" at bounding box center [1218, 338] width 626 height 196
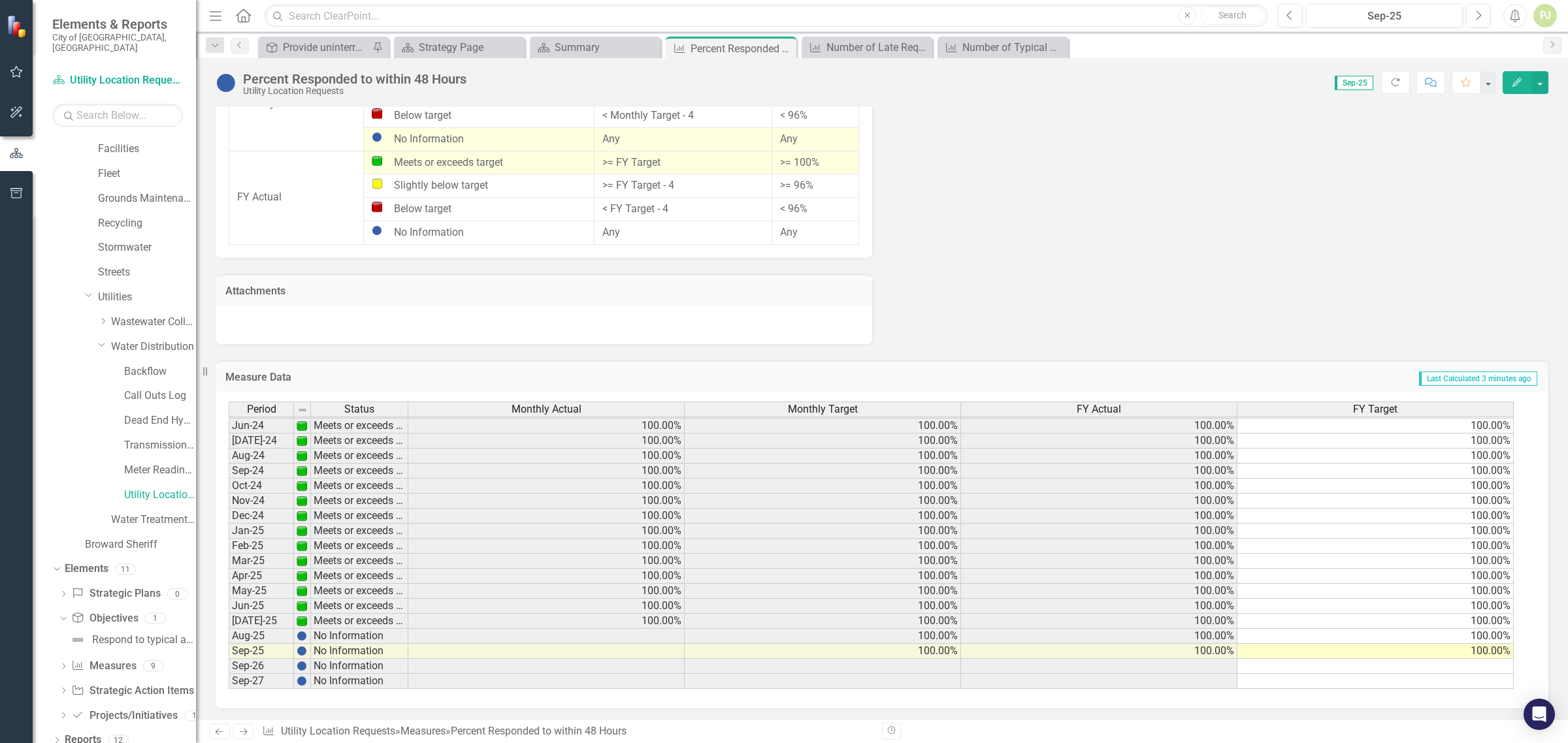
scroll to position [485, 0]
click at [305, 631] on img at bounding box center [301, 635] width 10 height 10
click at [1491, 647] on td "100.00%" at bounding box center [1376, 652] width 276 height 15
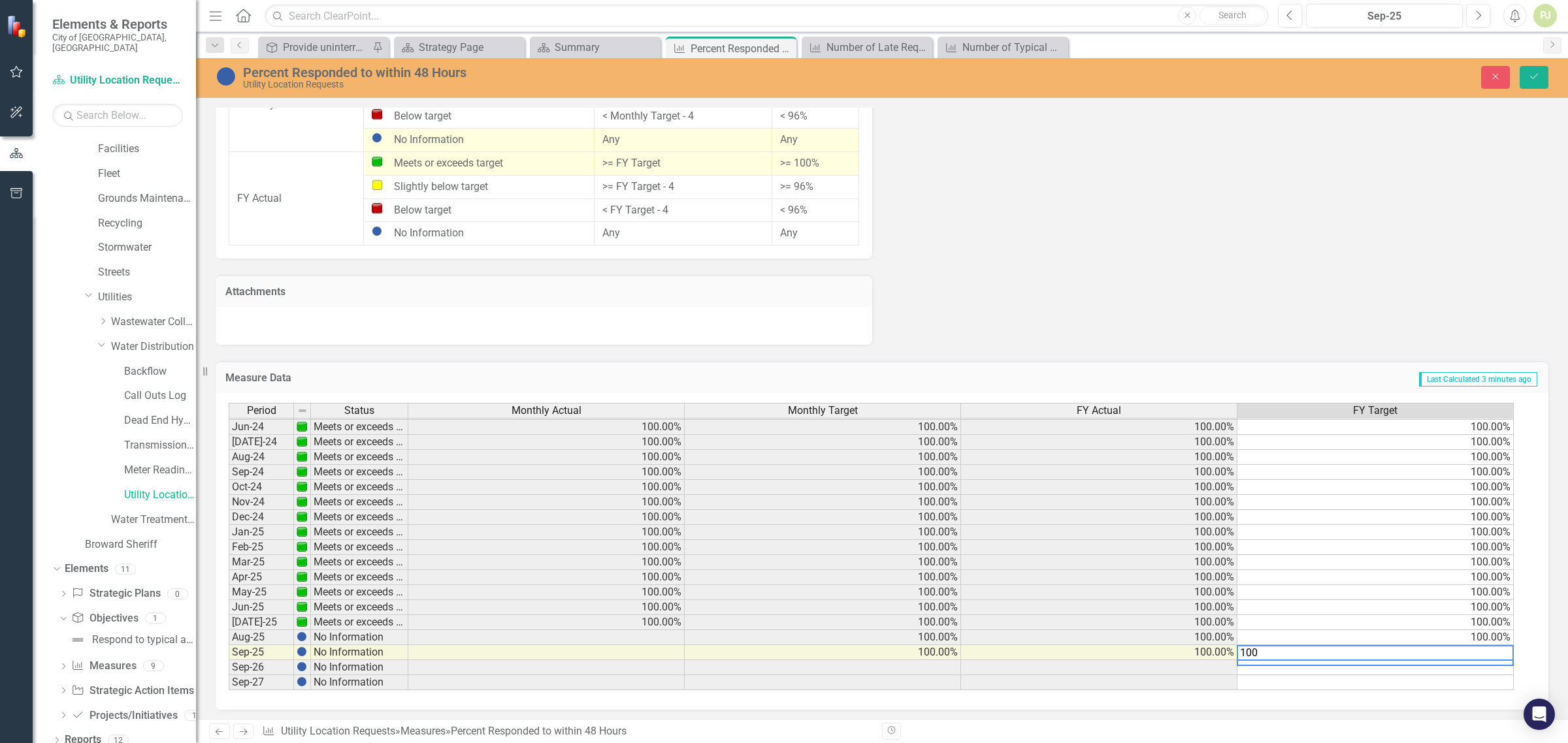
scroll to position [485, 0]
type textarea "1"
click at [639, 650] on td at bounding box center [546, 653] width 276 height 15
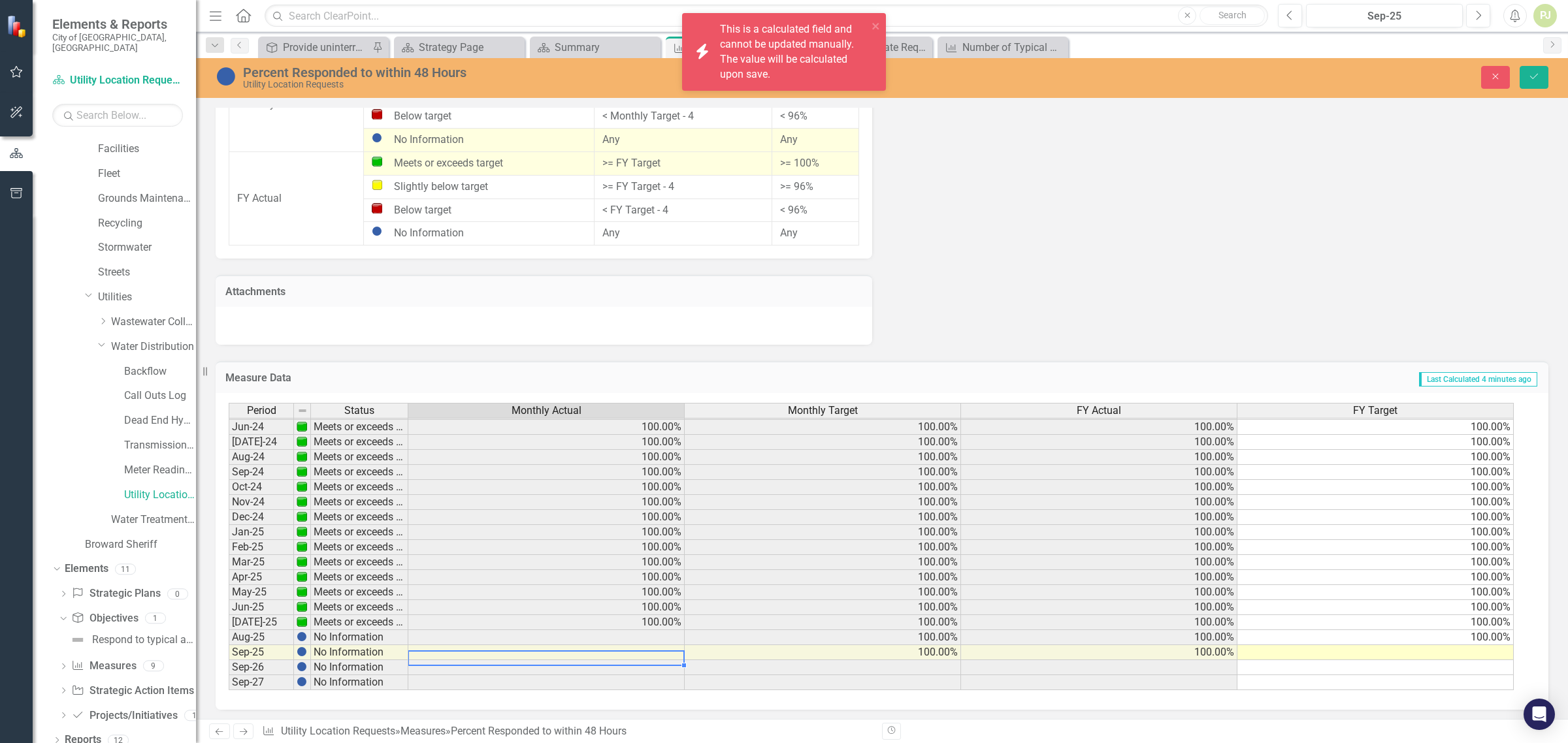
click at [639, 646] on td at bounding box center [546, 653] width 276 height 15
click at [800, 650] on td "100.00%" at bounding box center [823, 653] width 276 height 15
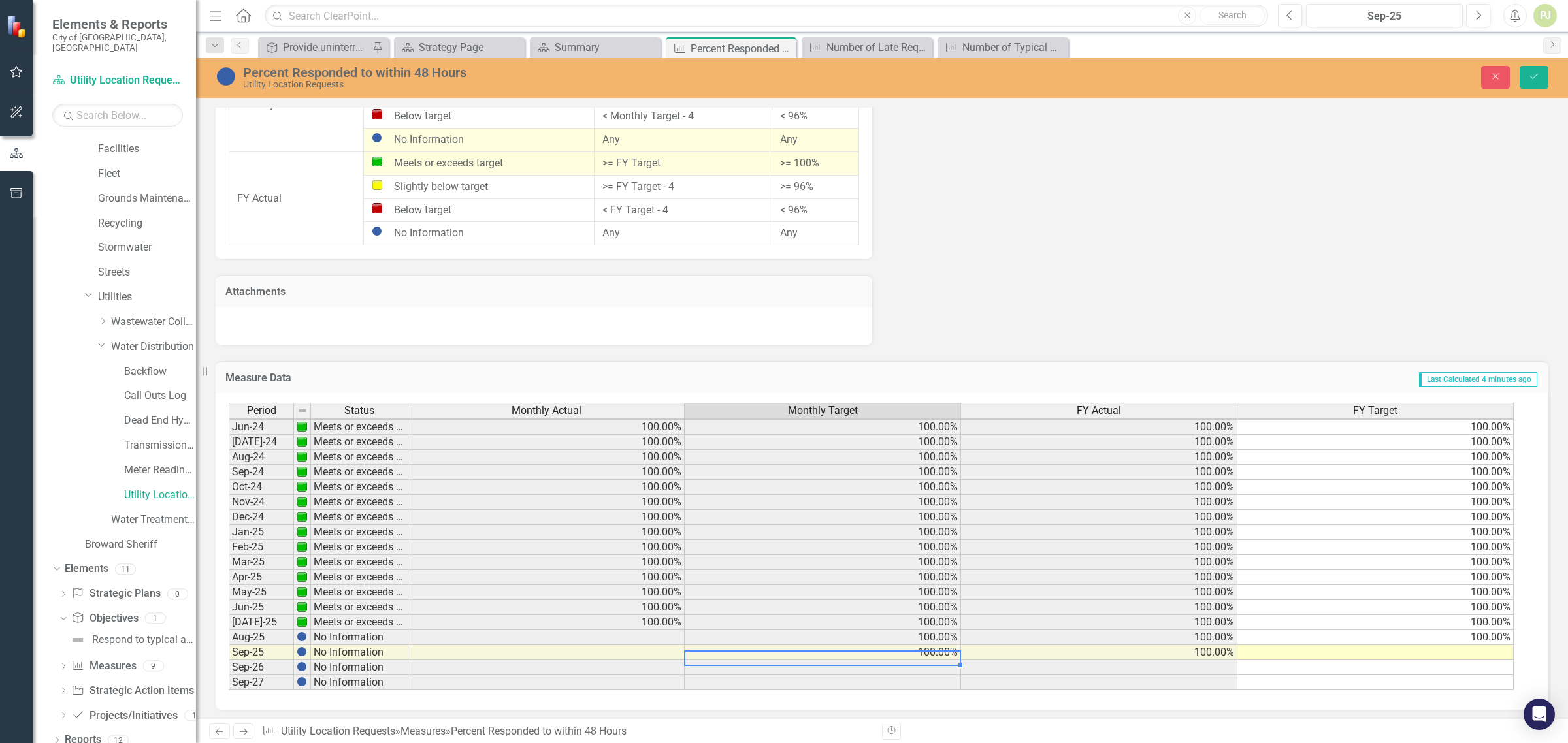
click at [1199, 653] on td "100.00%" at bounding box center [1099, 653] width 276 height 15
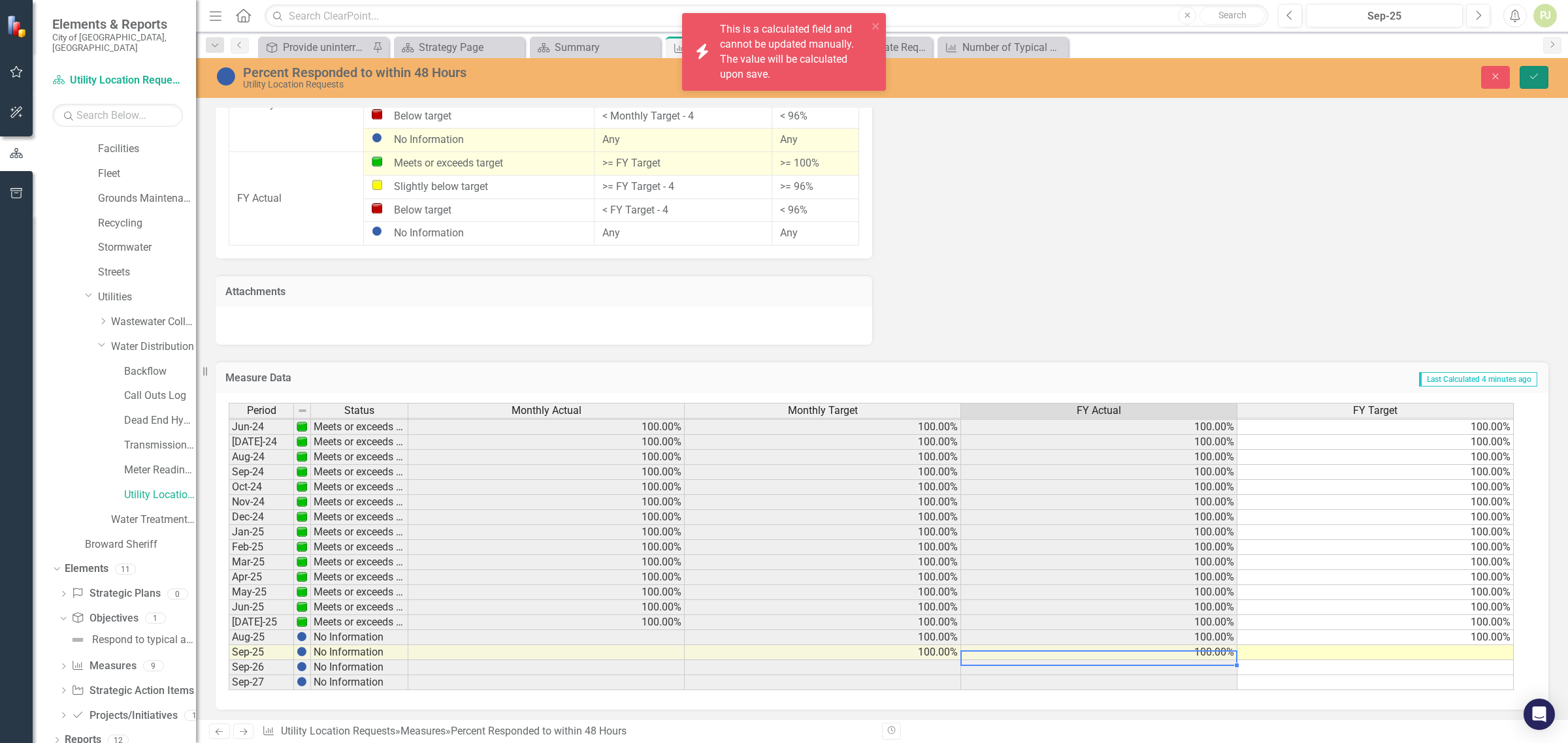
click at [1538, 76] on icon "Save" at bounding box center [1534, 76] width 12 height 9
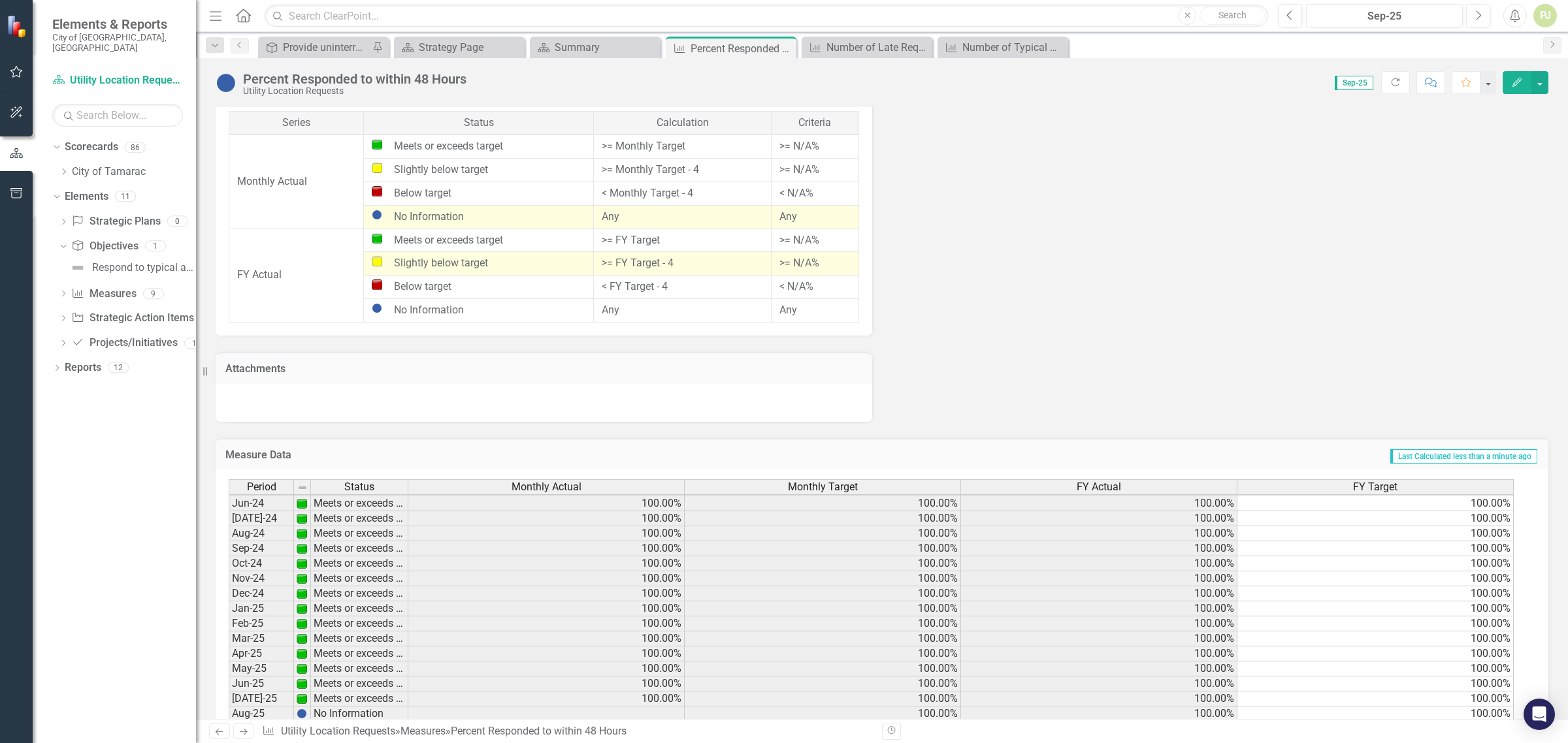
scroll to position [843, 0]
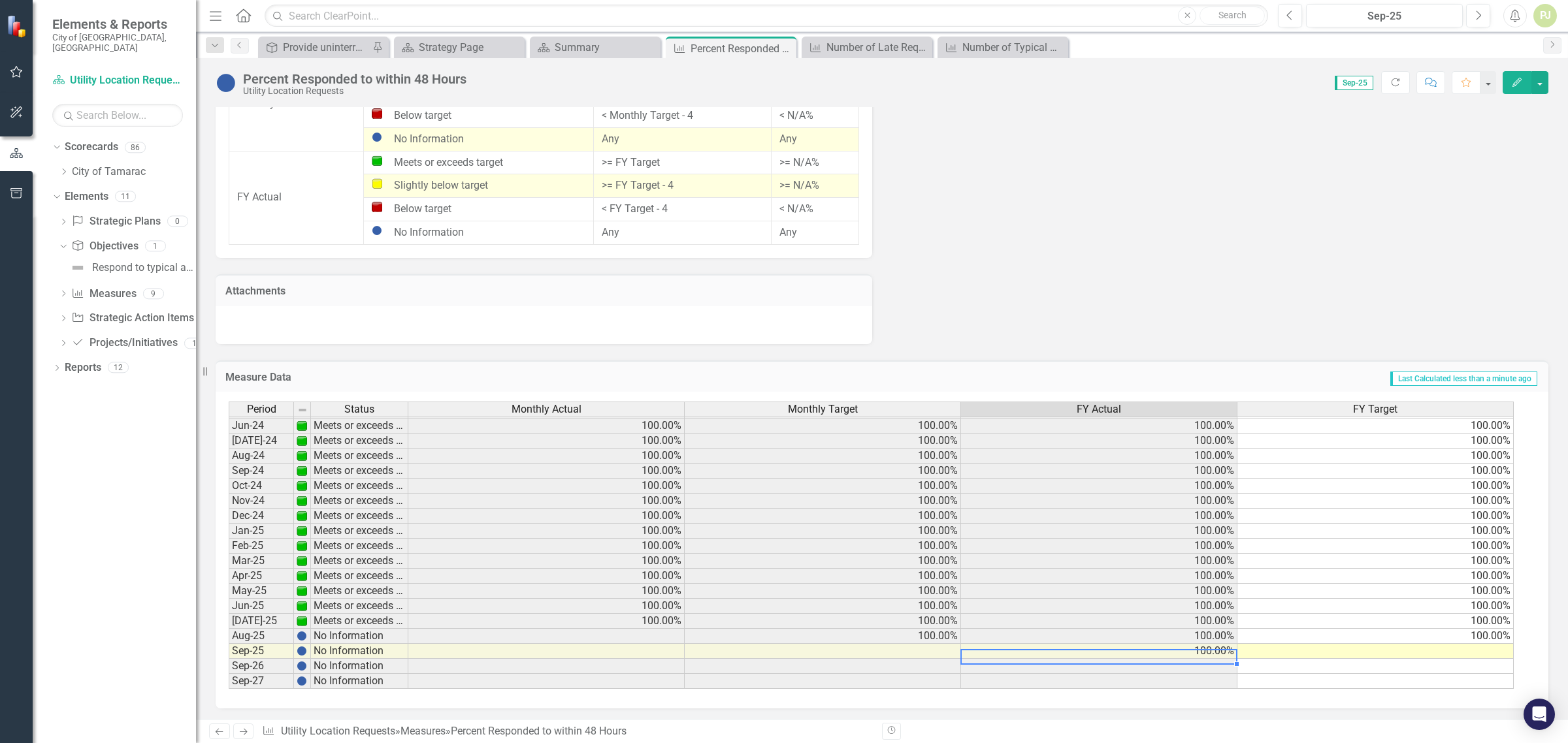
click at [1219, 648] on td "100.00%" at bounding box center [1099, 652] width 276 height 15
click at [1360, 84] on span "Sep-25" at bounding box center [1354, 83] width 39 height 14
click at [1197, 648] on td "100.00%" at bounding box center [1099, 652] width 276 height 15
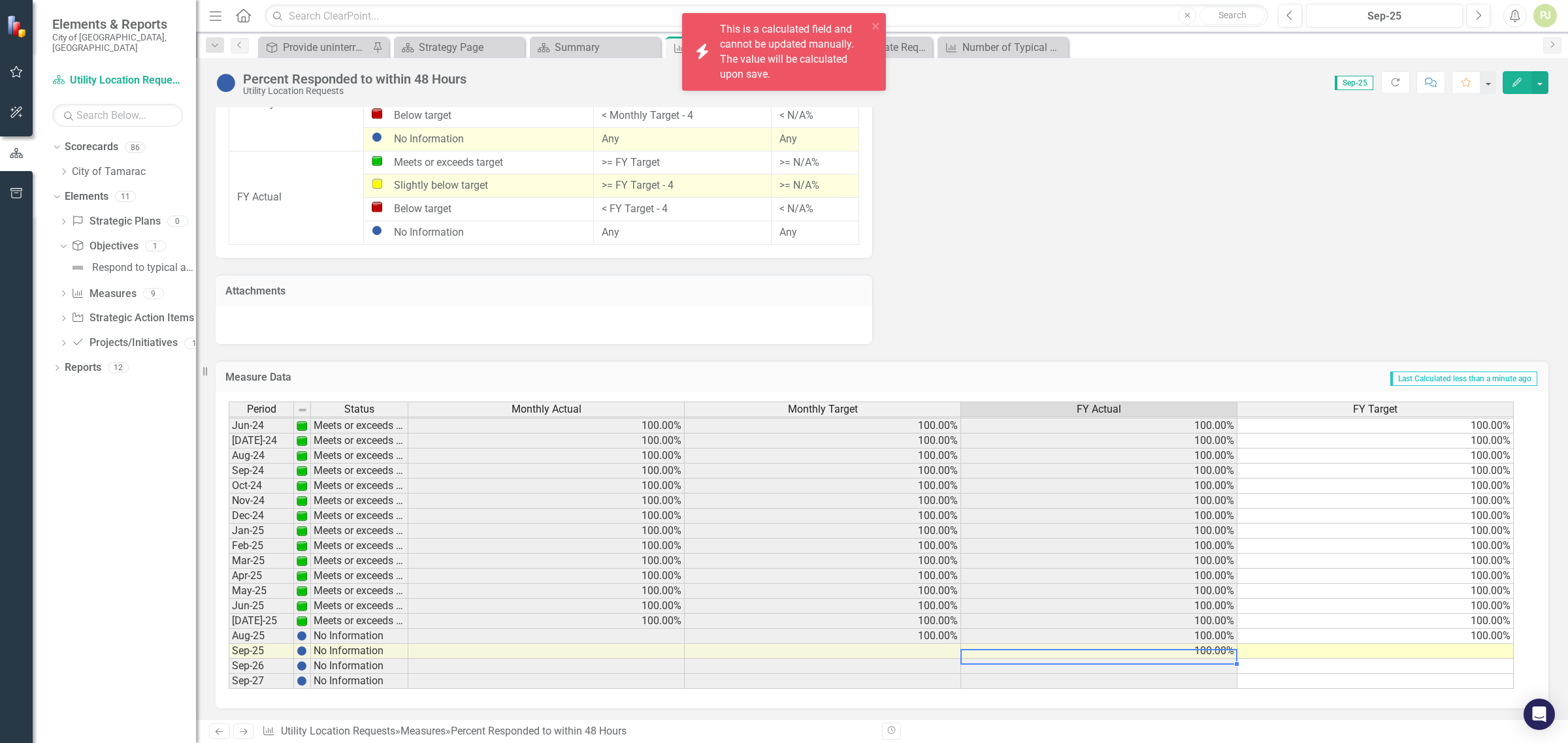
click at [1200, 646] on td "100.00%" at bounding box center [1099, 652] width 276 height 15
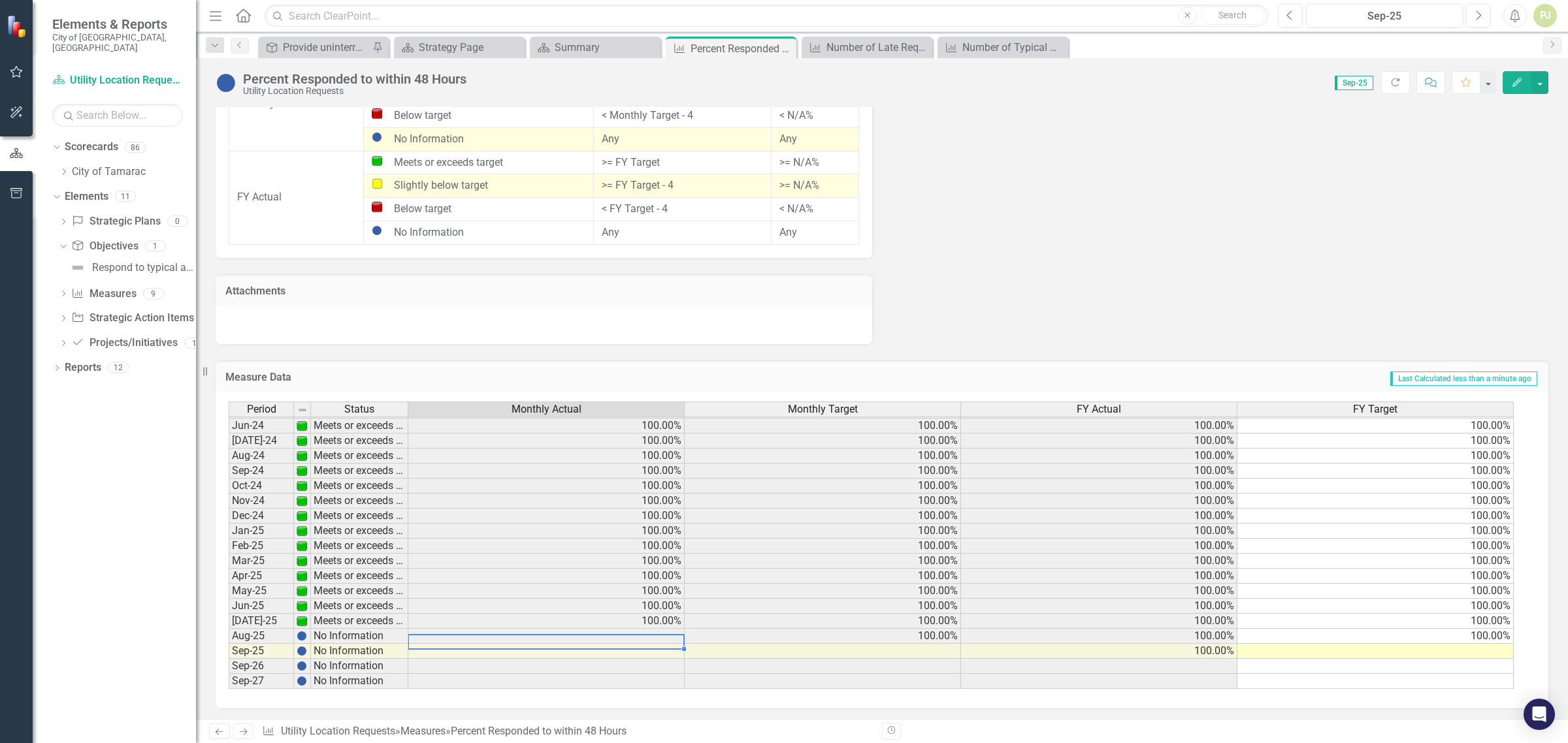
drag, startPoint x: 643, startPoint y: 640, endPoint x: 661, endPoint y: 634, distance: 19.0
click at [229, 640] on div "Period Status Monthly Actual Monthly Target FY Actual FY Target Mar-23 Meets or…" at bounding box center [229, 433] width 0 height 512
click at [673, 614] on td "100.00%" at bounding box center [546, 621] width 276 height 15
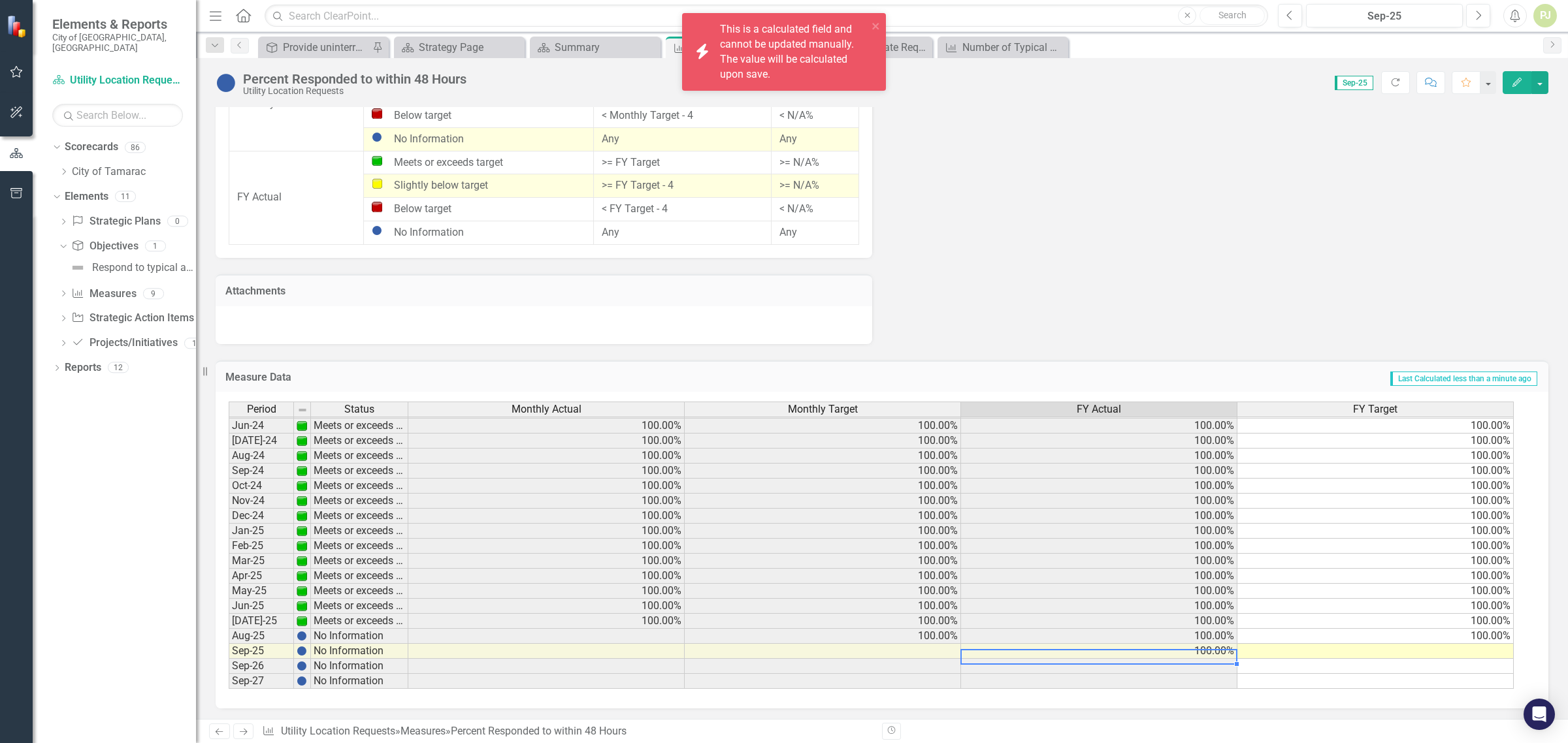
click at [1229, 647] on td "100.00%" at bounding box center [1099, 652] width 276 height 15
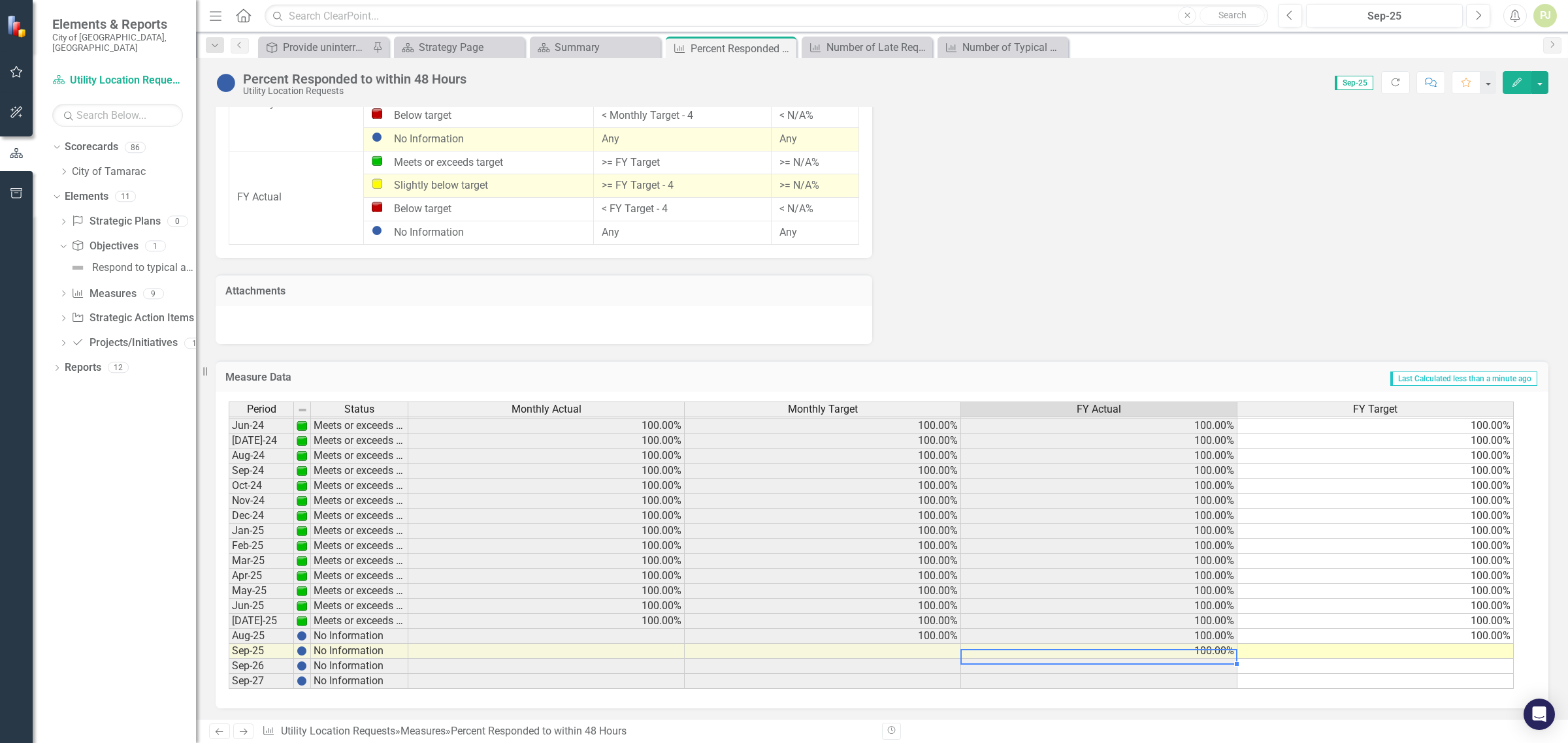
click at [1455, 644] on td at bounding box center [1376, 652] width 276 height 15
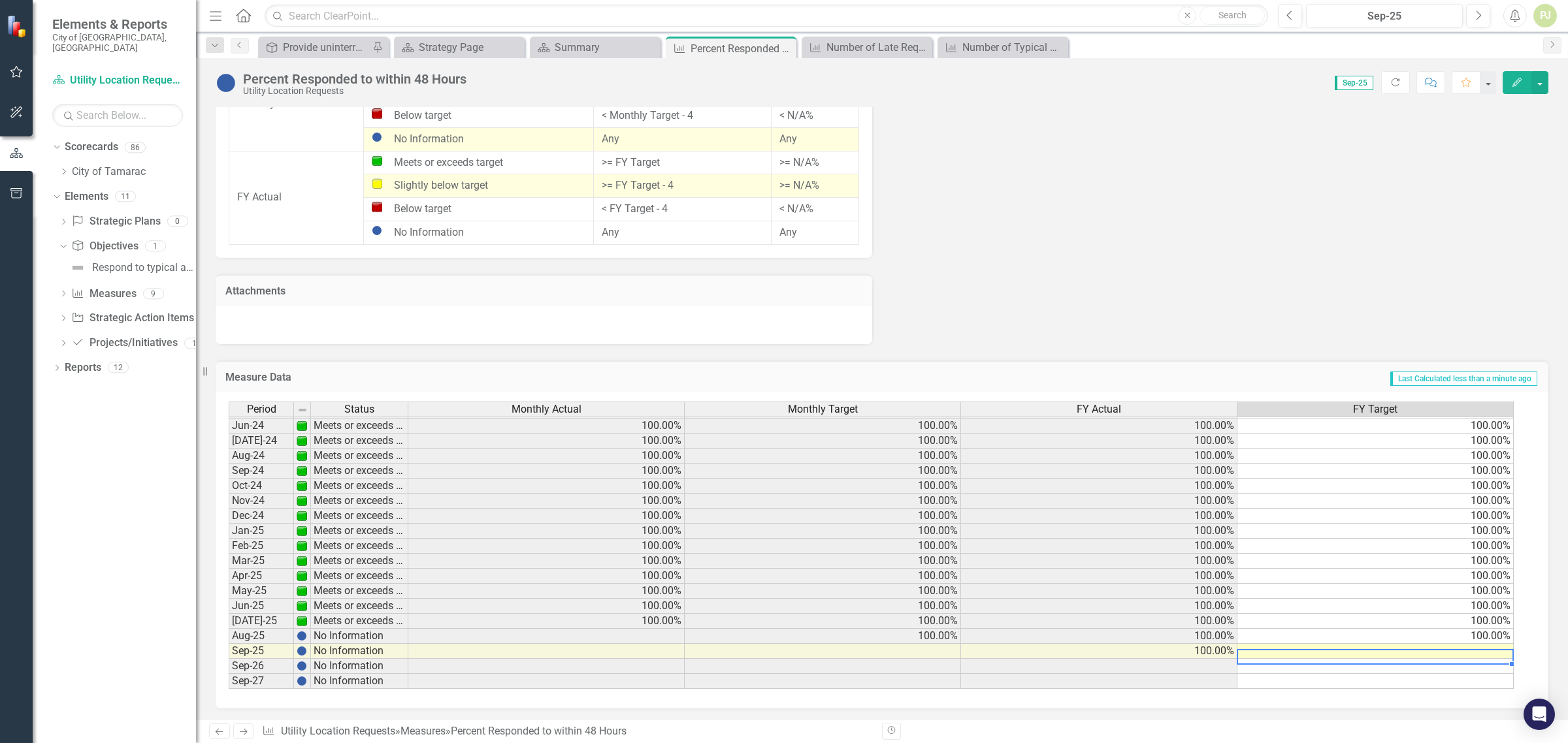
click at [1485, 648] on td at bounding box center [1376, 652] width 276 height 15
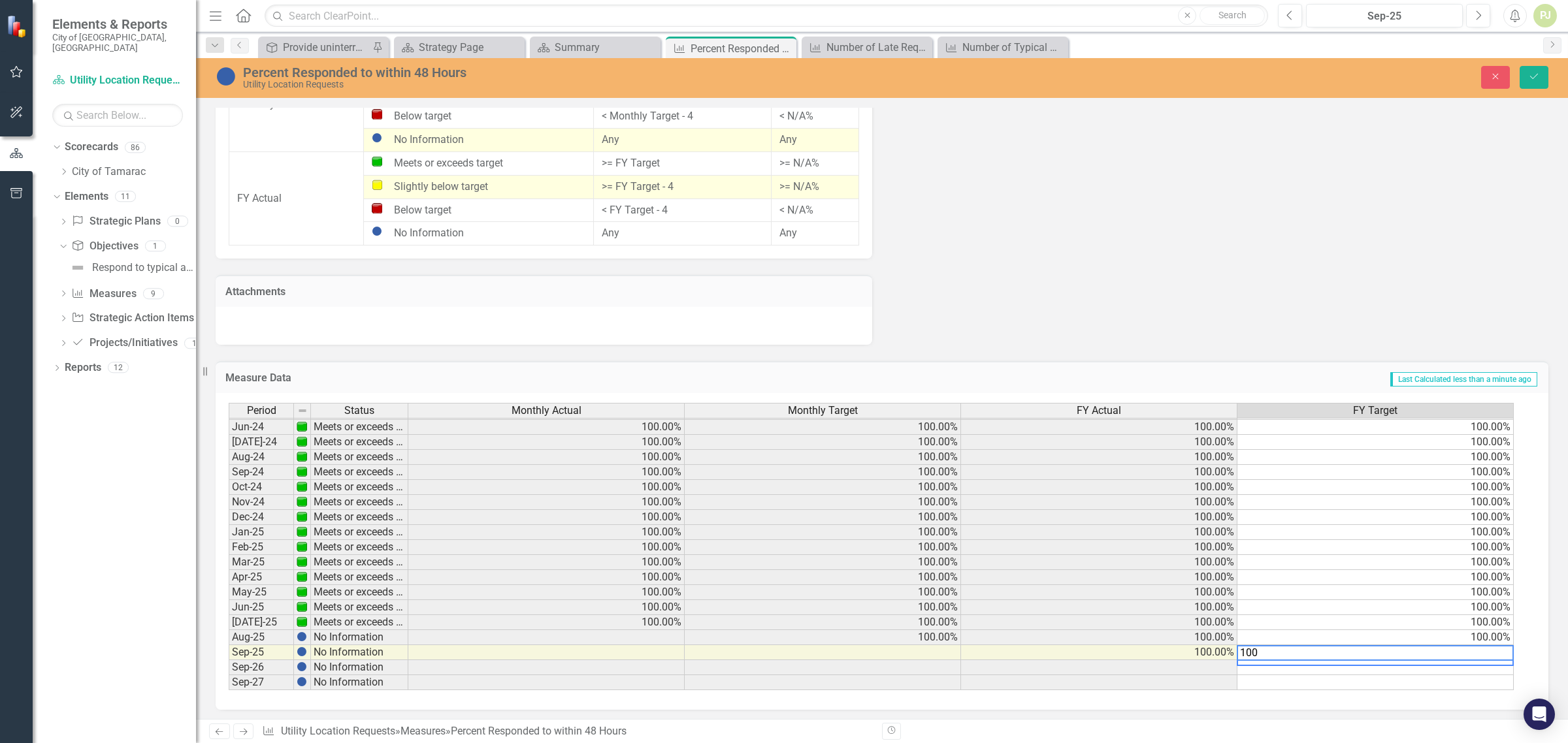
type textarea "100"
click at [229, 673] on div "Period Status Monthly Actual Monthly Target FY Actual FY Target May-23 Meets or…" at bounding box center [229, 449] width 0 height 482
click at [1527, 78] on button "Save" at bounding box center [1534, 77] width 28 height 23
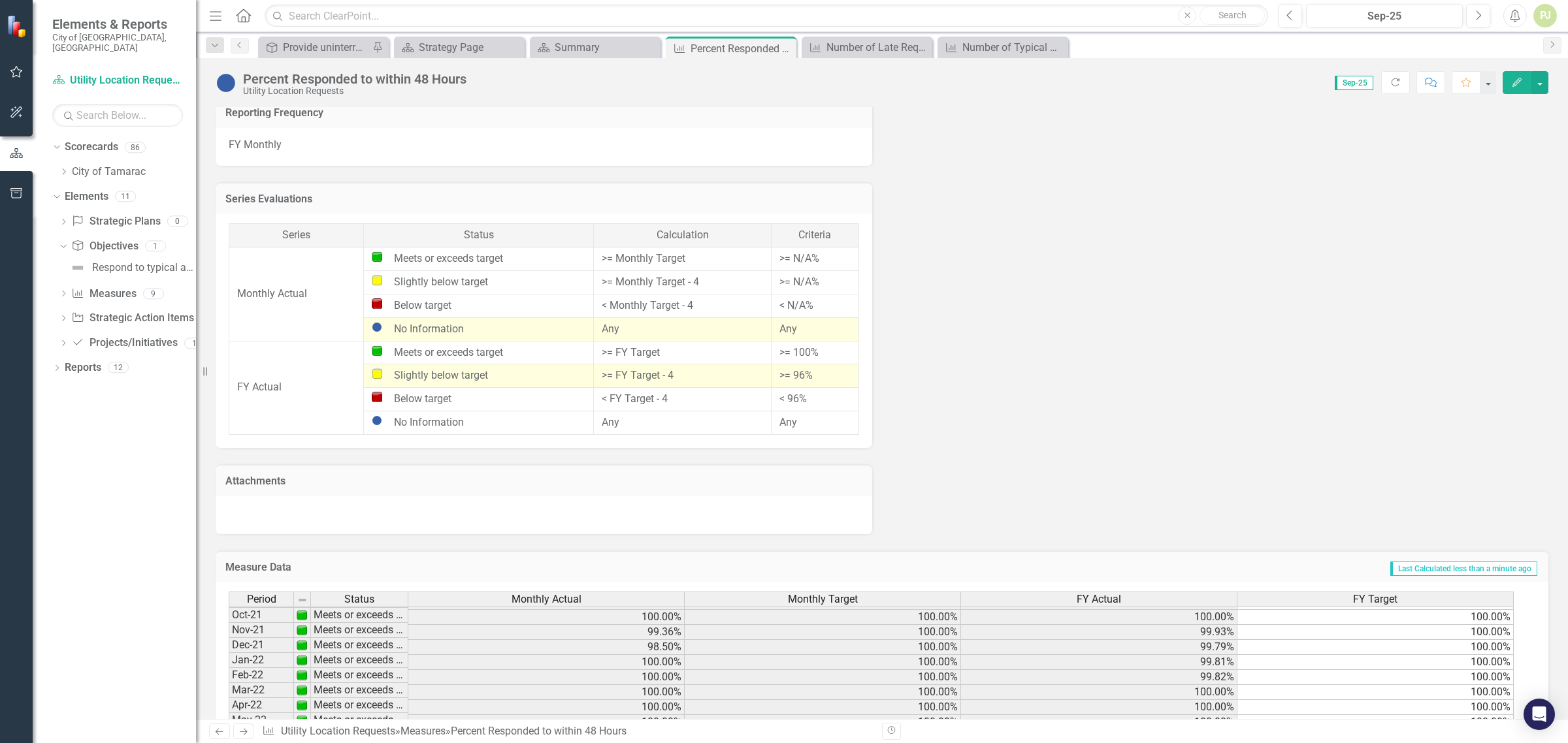
scroll to position [327, 0]
click at [67, 168] on icon "Dropdown" at bounding box center [64, 172] width 9 height 8
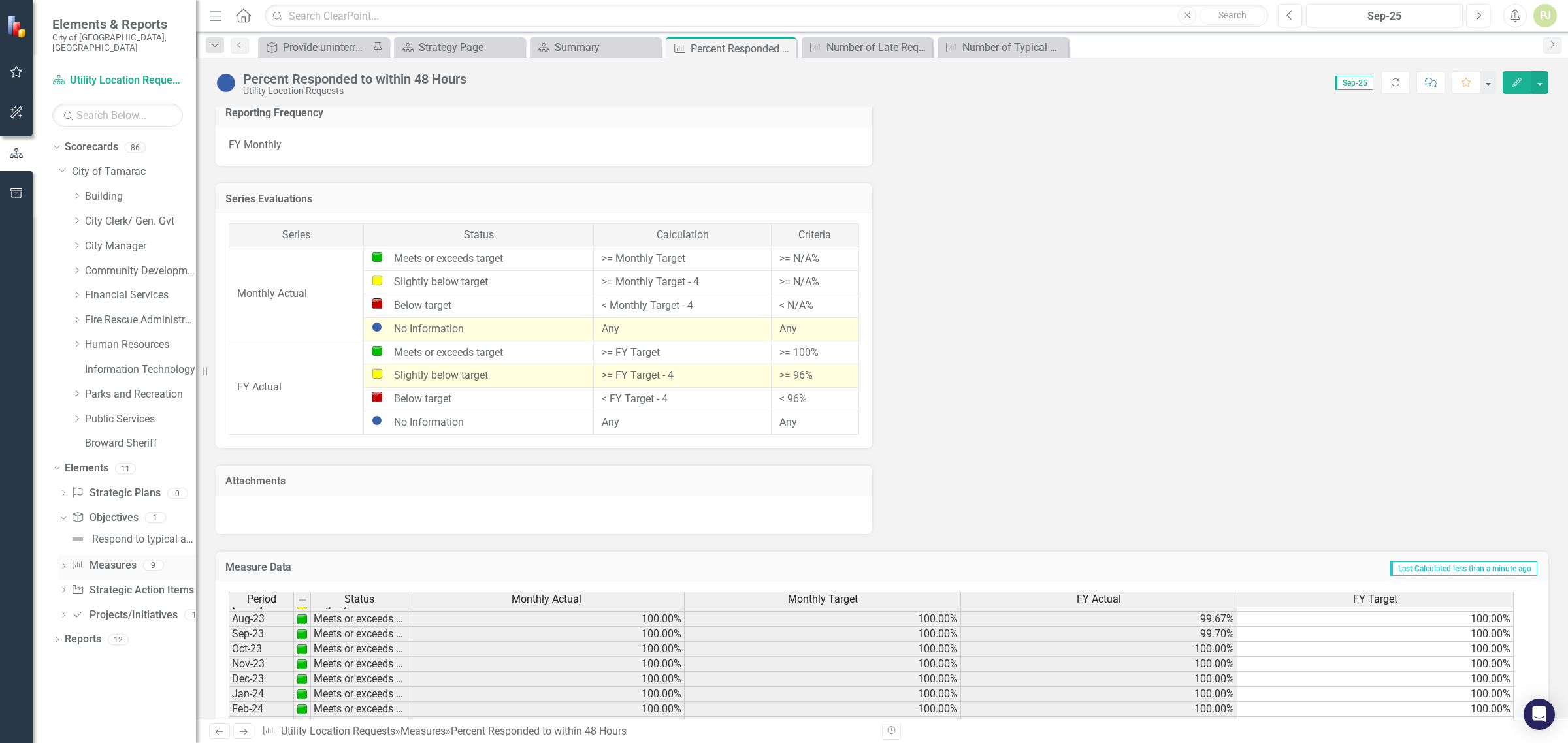
click at [66, 564] on icon "Dropdown" at bounding box center [64, 567] width 9 height 7
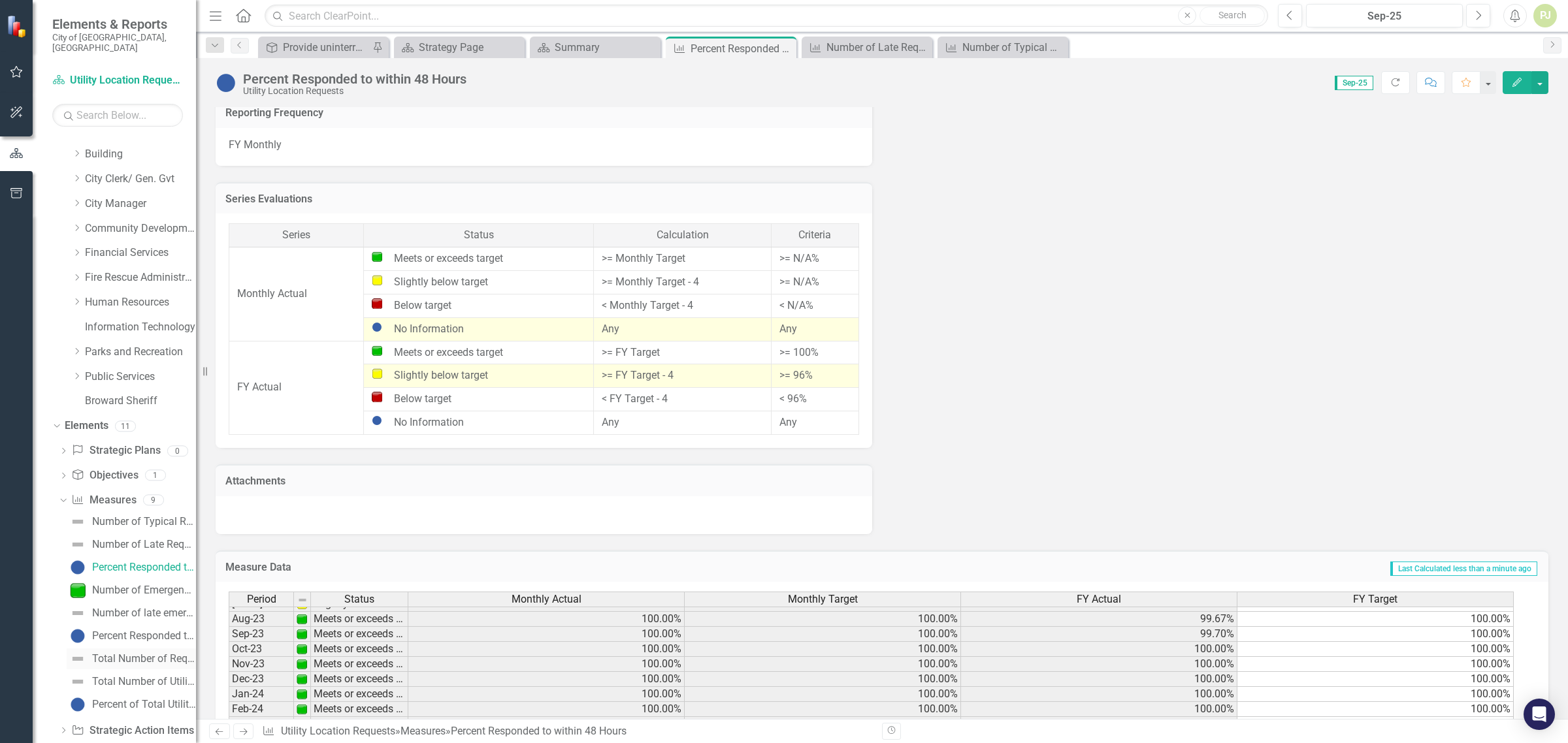
scroll to position [83, 0]
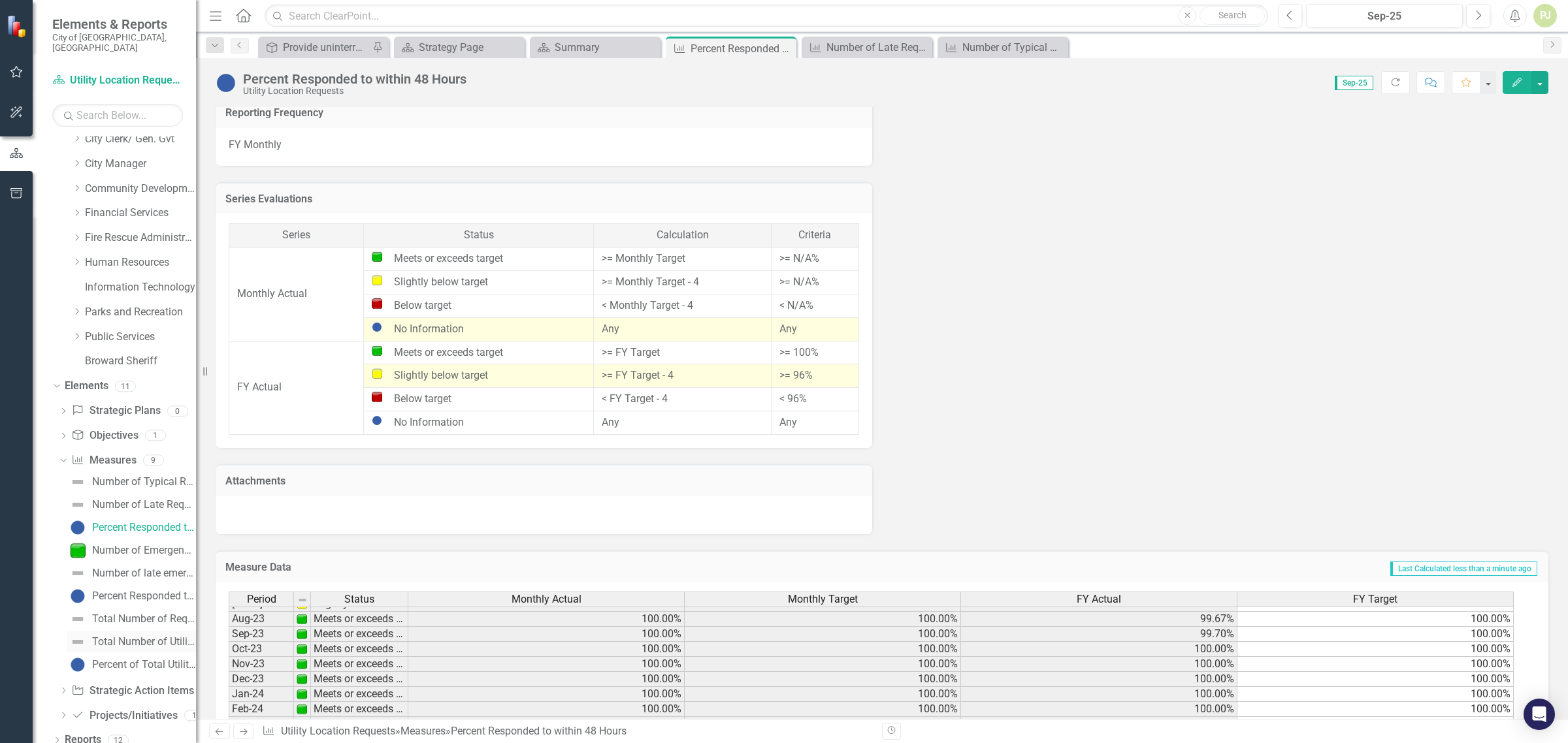
click at [122, 636] on div "Total Number of Utility Location Requests" at bounding box center [144, 641] width 104 height 12
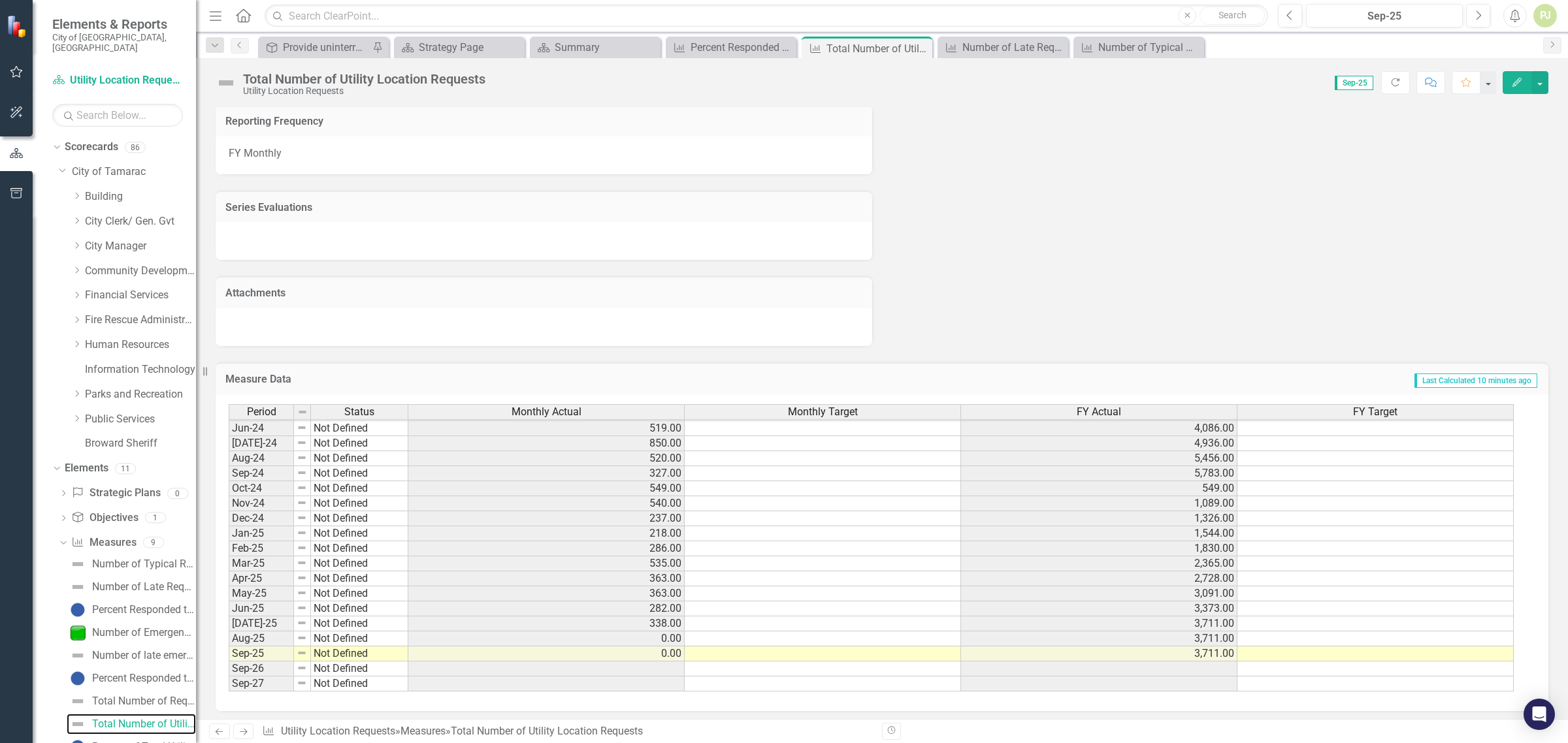
scroll to position [660, 0]
click at [334, 422] on tbody "Feb-23 Meets or exceeds target Mar-23 Meets or exceeds target Apr-23 Meets or e…" at bounding box center [318, 435] width 179 height 512
click at [334, 422] on td "Not Defined" at bounding box center [360, 428] width 97 height 15
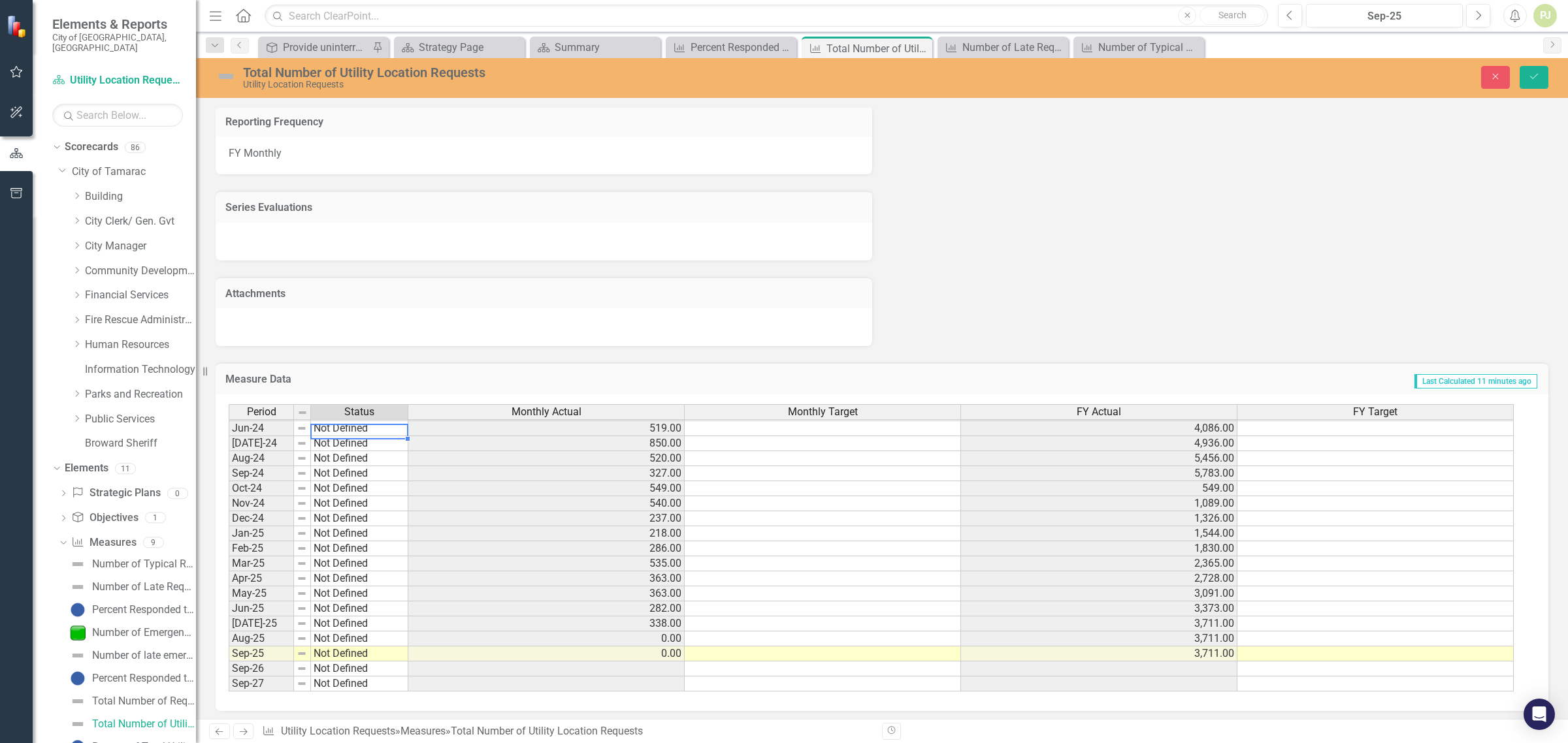
click at [335, 422] on td "Not Defined" at bounding box center [360, 429] width 97 height 15
click at [361, 434] on div "Period Status Monthly Actual Monthly Target FY Actual FY Target May-23 Meets or…" at bounding box center [877, 548] width 1297 height 288
click at [357, 436] on td "Not Defined" at bounding box center [360, 444] width 97 height 15
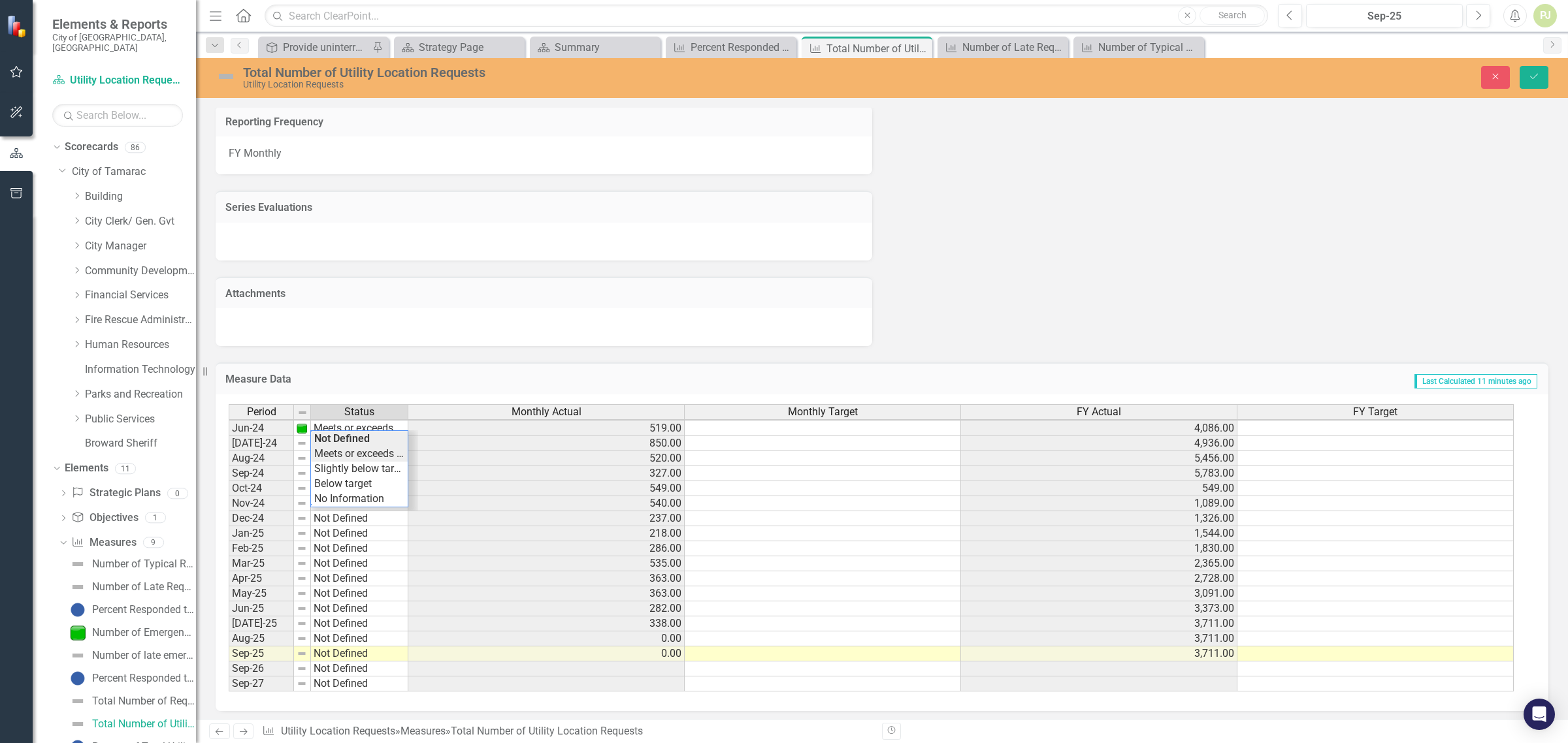
click at [355, 449] on div "Period Status Monthly Actual Monthly Target FY Actual FY Target May-23 Meets or…" at bounding box center [877, 548] width 1297 height 288
click at [345, 451] on td "Not Defined" at bounding box center [360, 459] width 97 height 15
click at [351, 464] on div "Period Status Monthly Actual Monthly Target FY Actual FY Target May-23 Meets or…" at bounding box center [877, 548] width 1297 height 288
click at [347, 466] on td "Not Defined" at bounding box center [360, 474] width 97 height 15
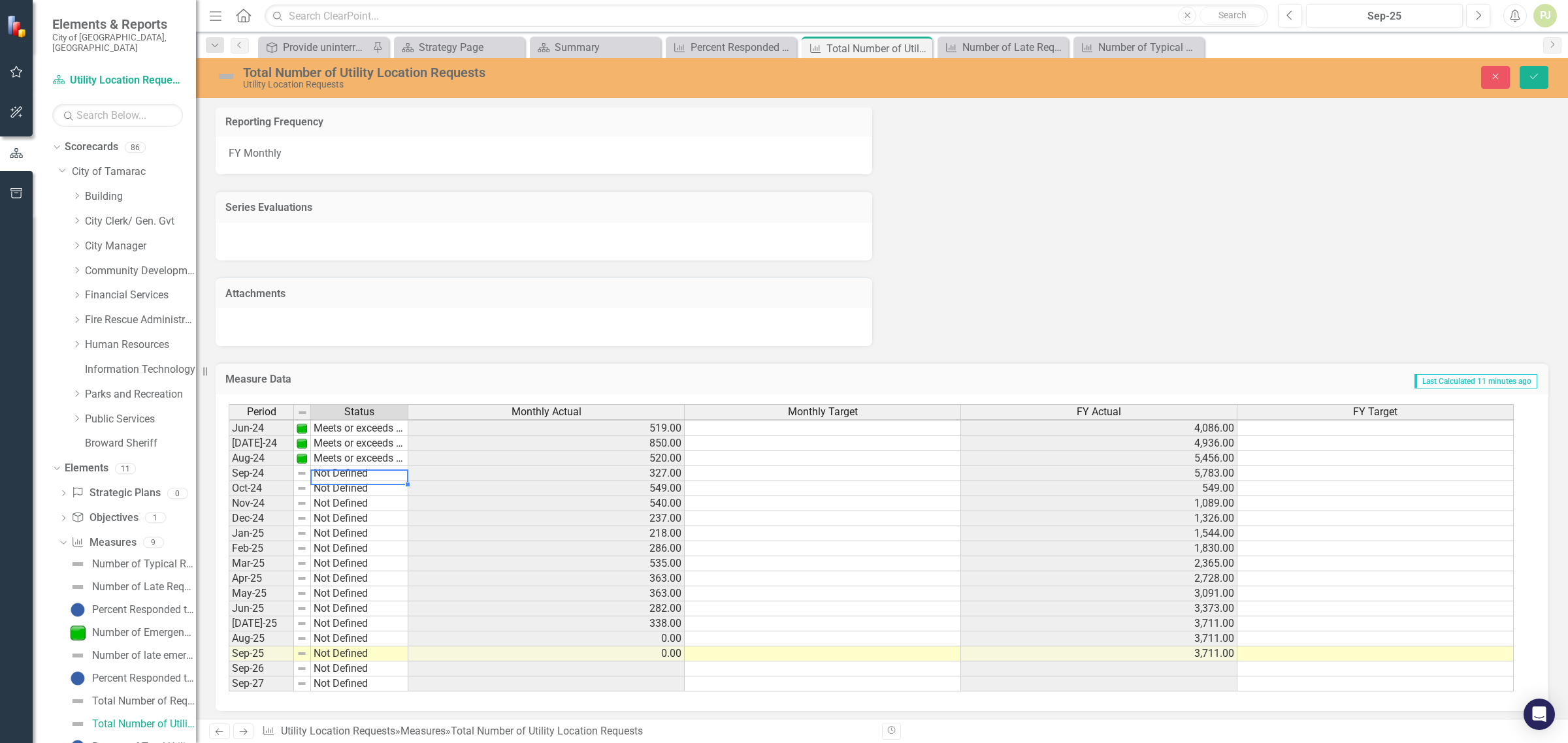
click at [347, 466] on td "Not Defined" at bounding box center [360, 474] width 97 height 15
click at [348, 480] on div "Period Status Monthly Actual Monthly Target FY Actual FY Target May-23 Meets or…" at bounding box center [877, 548] width 1297 height 288
click at [345, 481] on td "Not Defined" at bounding box center [360, 489] width 97 height 15
click at [353, 497] on div "Period Status Monthly Actual Monthly Target FY Actual FY Target May-23 Meets or…" at bounding box center [877, 548] width 1297 height 288
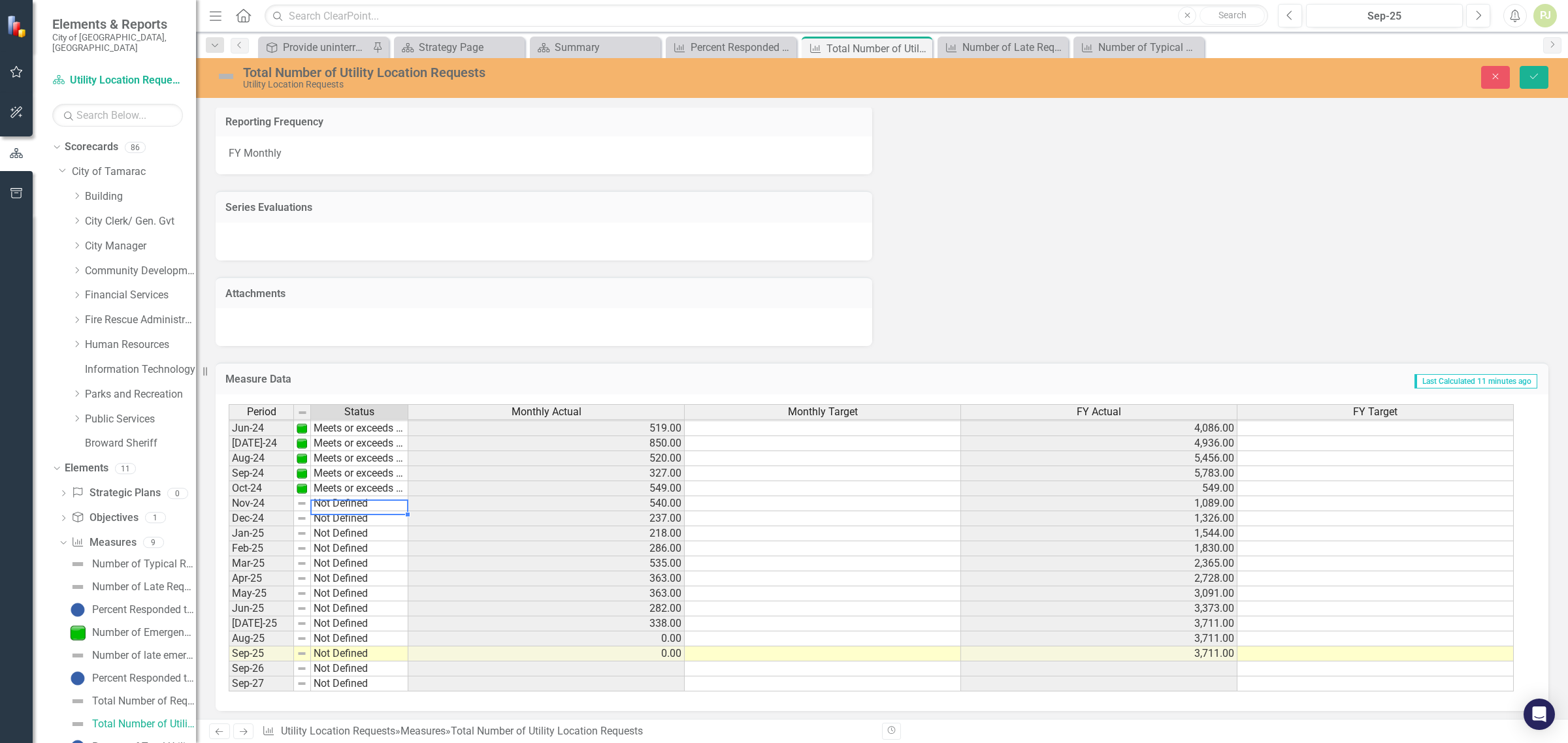
click at [347, 497] on td "Not Defined" at bounding box center [360, 504] width 97 height 15
click at [351, 512] on div "Period Status Monthly Actual Monthly Target FY Actual FY Target May-23 Meets or…" at bounding box center [877, 548] width 1297 height 288
click at [353, 514] on td "Not Defined" at bounding box center [360, 519] width 97 height 15
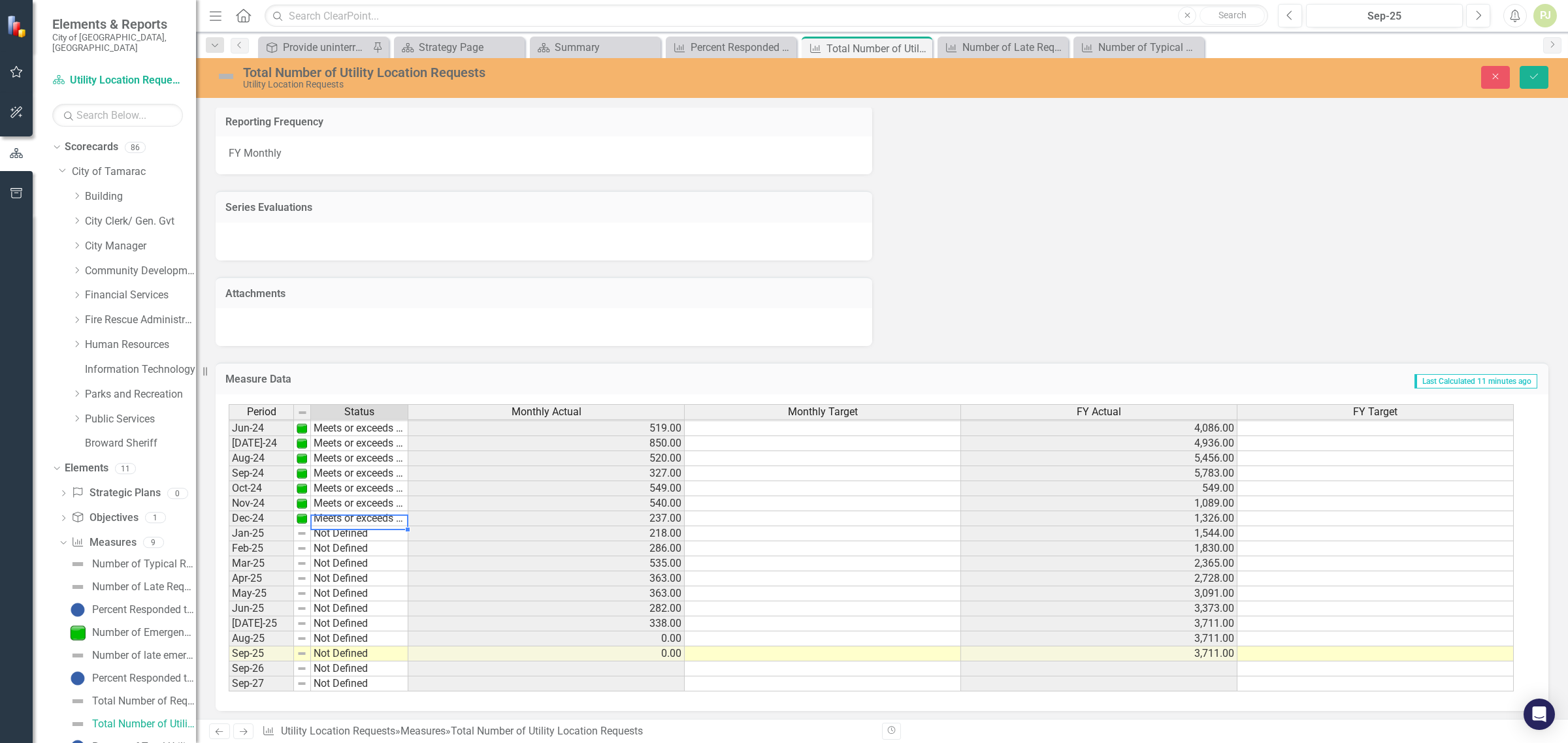
click at [358, 524] on div "Period Status Monthly Actual Monthly Target FY Actual FY Target May-23 Meets or…" at bounding box center [877, 548] width 1297 height 288
click at [357, 526] on td "Not Defined" at bounding box center [360, 534] width 97 height 15
click at [360, 540] on div "Period Status Monthly Actual Monthly Target FY Actual FY Target May-23 Meets or…" at bounding box center [877, 548] width 1297 height 288
click at [356, 547] on td "Not Defined" at bounding box center [360, 549] width 97 height 15
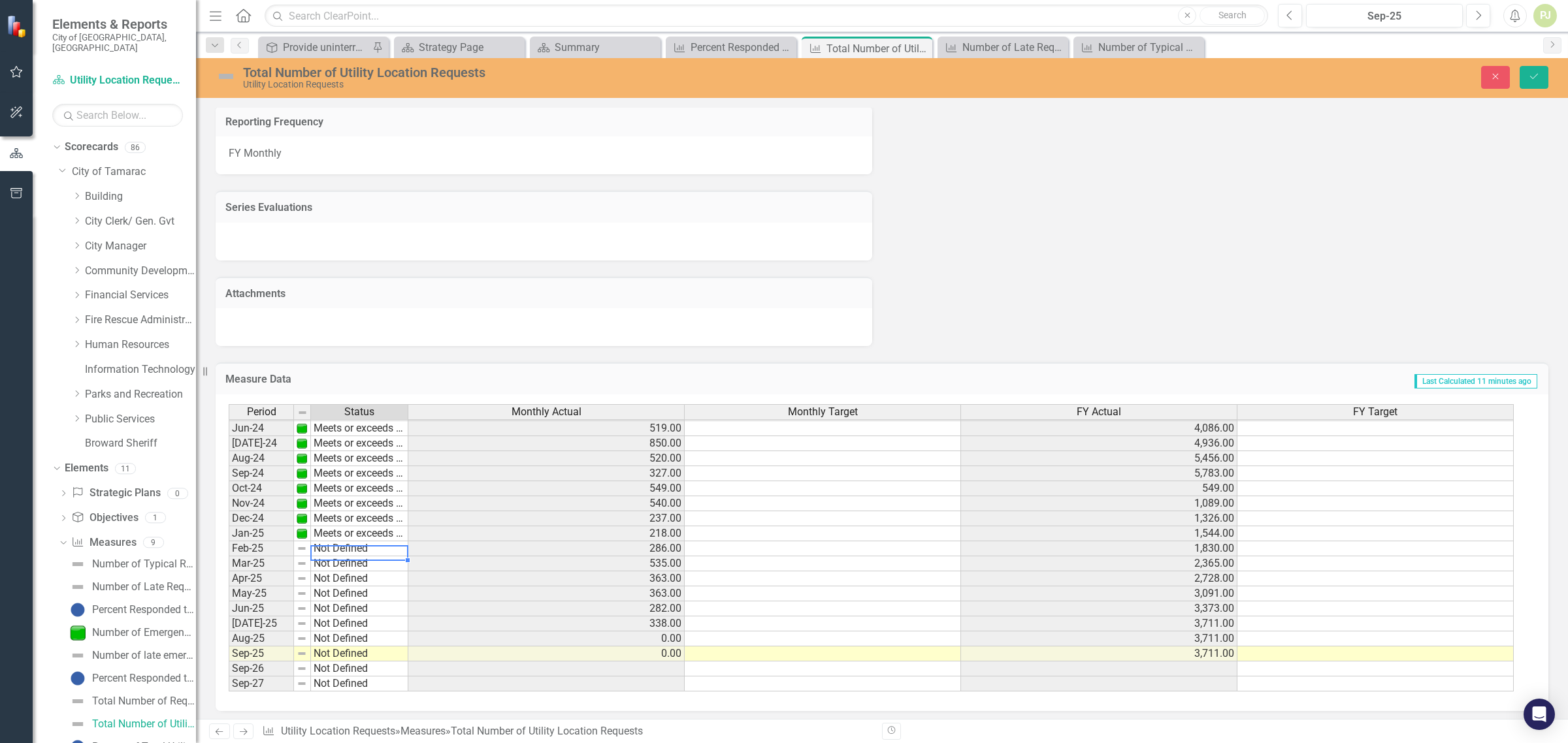
click at [356, 547] on td "Not Defined" at bounding box center [360, 549] width 97 height 15
click at [360, 556] on div "Period Status Monthly Actual Monthly Target FY Actual FY Target May-23 Meets or…" at bounding box center [877, 548] width 1297 height 288
click at [360, 559] on td "Not Defined" at bounding box center [360, 564] width 97 height 15
click at [363, 572] on div "Period Status Monthly Actual Monthly Target FY Actual FY Target May-23 Meets or…" at bounding box center [877, 548] width 1297 height 288
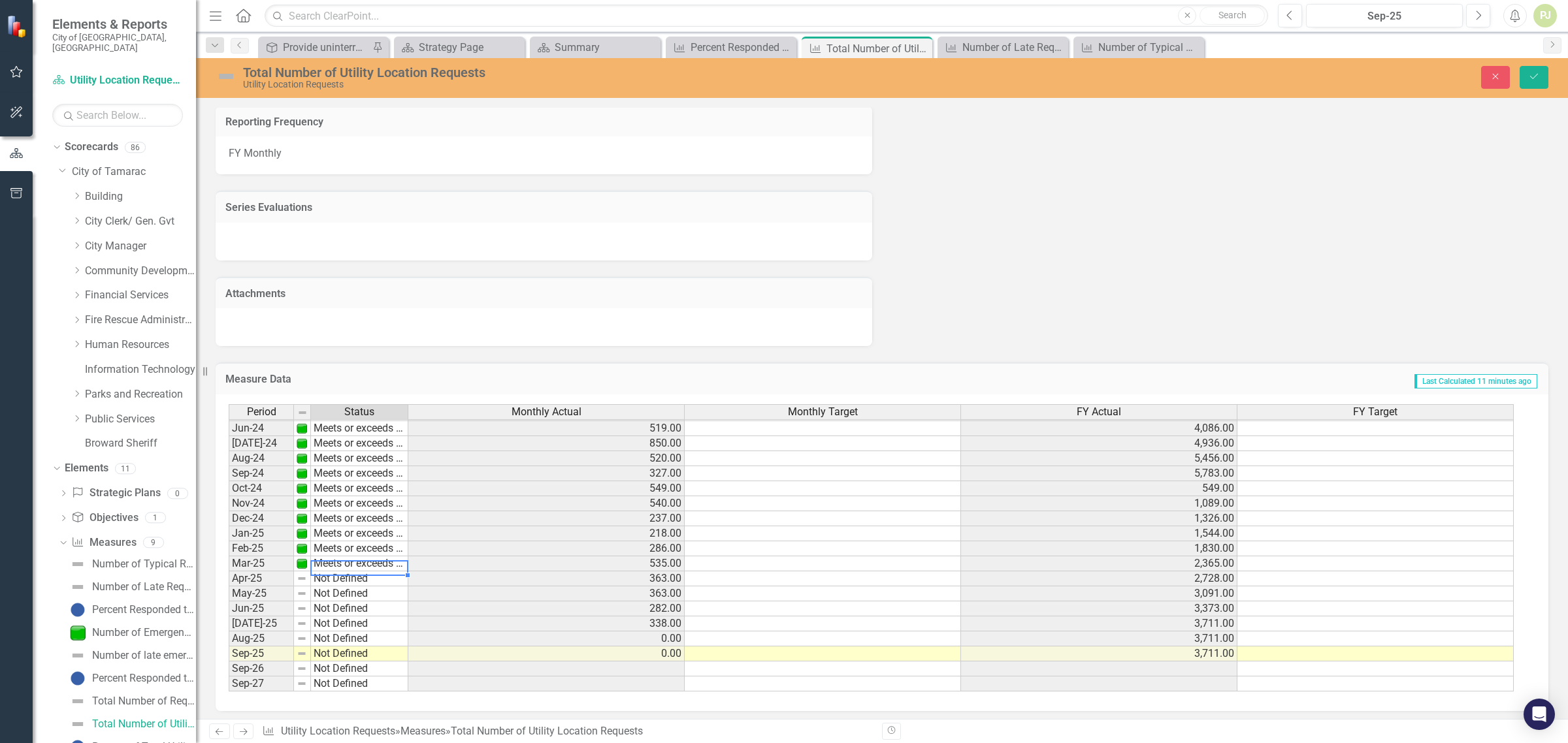
click at [358, 577] on td "Not Defined" at bounding box center [360, 579] width 97 height 15
click at [358, 575] on td "Not Defined" at bounding box center [360, 579] width 97 height 15
click at [362, 590] on div "Period Status Monthly Actual Monthly Target FY Actual FY Target May-23 Meets or…" at bounding box center [877, 548] width 1297 height 288
click at [360, 591] on td "Not Defined" at bounding box center [360, 594] width 97 height 15
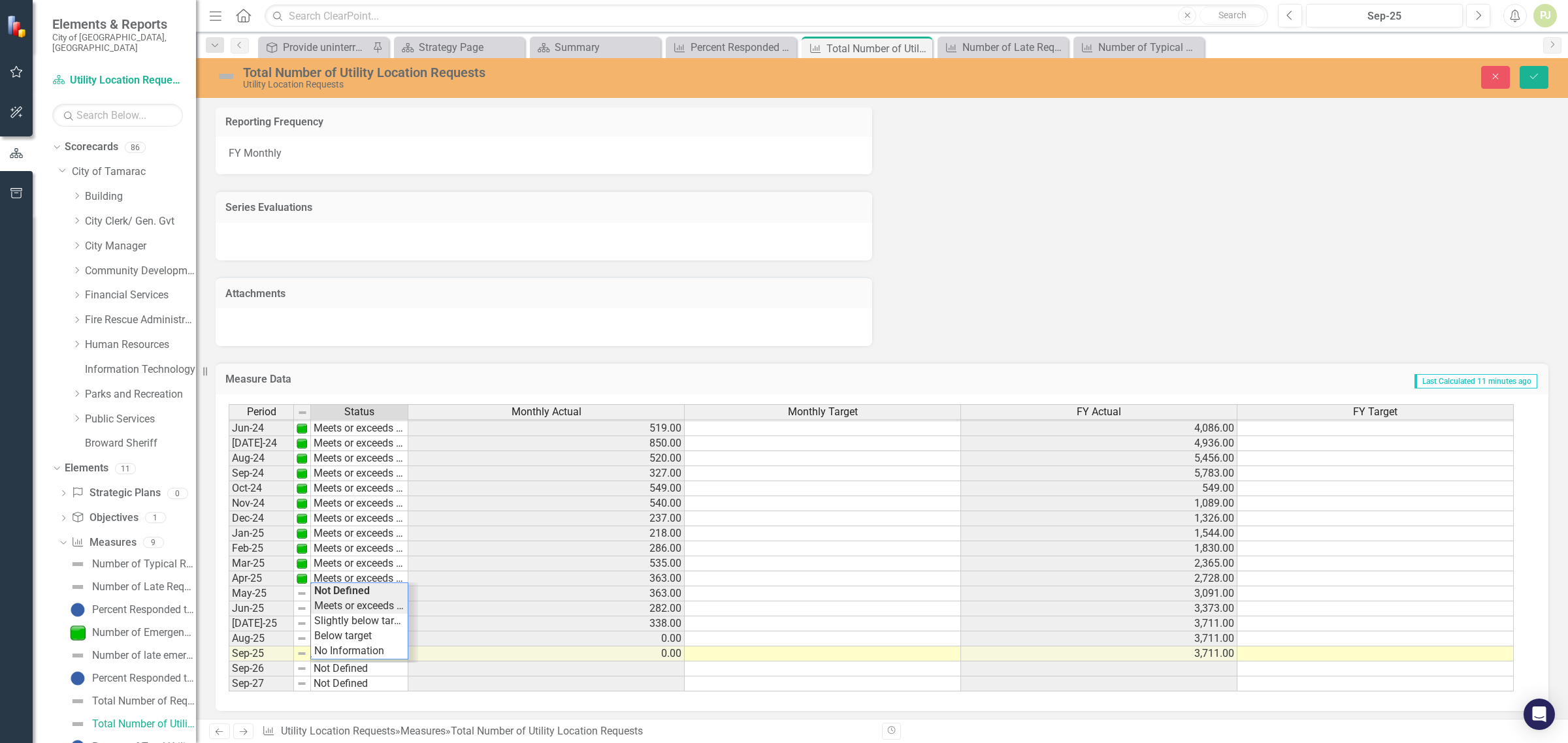
click at [364, 601] on div "Period Status Monthly Actual Monthly Target FY Actual FY Target May-23 Meets or…" at bounding box center [877, 548] width 1297 height 288
click at [365, 602] on td "Not Defined" at bounding box center [360, 609] width 97 height 15
click at [370, 539] on div "Period Status Monthly Actual Monthly Target FY Actual FY Target May-23 Meets or…" at bounding box center [877, 548] width 1297 height 288
click at [377, 619] on td "Not Defined" at bounding box center [360, 624] width 97 height 15
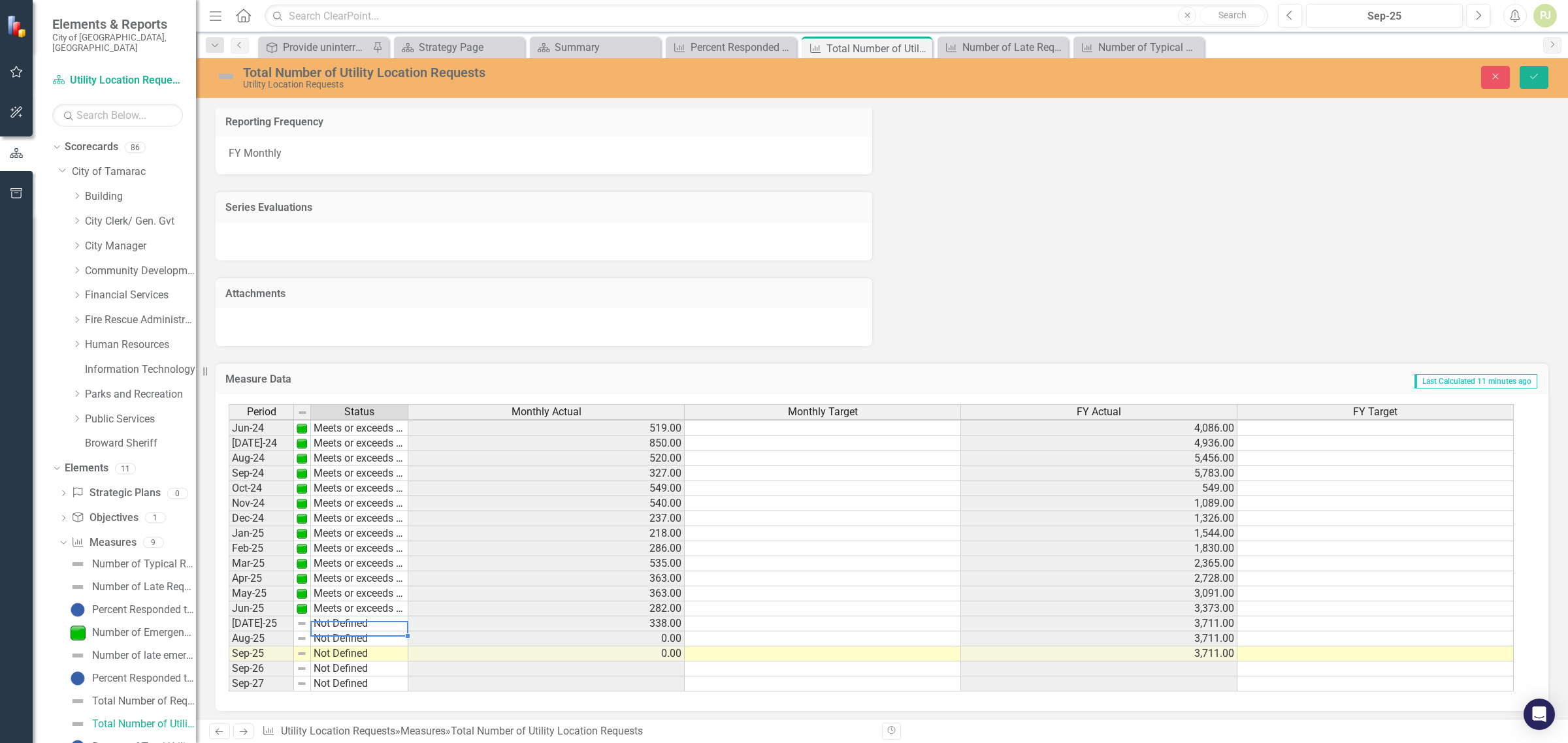
click at [377, 619] on td "Not Defined" at bounding box center [360, 624] width 97 height 15
click at [378, 556] on div "Period Status Monthly Actual Monthly Target FY Actual FY Target May-23 Meets or…" at bounding box center [877, 548] width 1297 height 288
click at [383, 634] on td "Not Defined" at bounding box center [360, 639] width 97 height 15
click at [384, 572] on div "Period Status Monthly Actual Monthly Target FY Actual FY Target May-23 Meets or…" at bounding box center [877, 548] width 1297 height 288
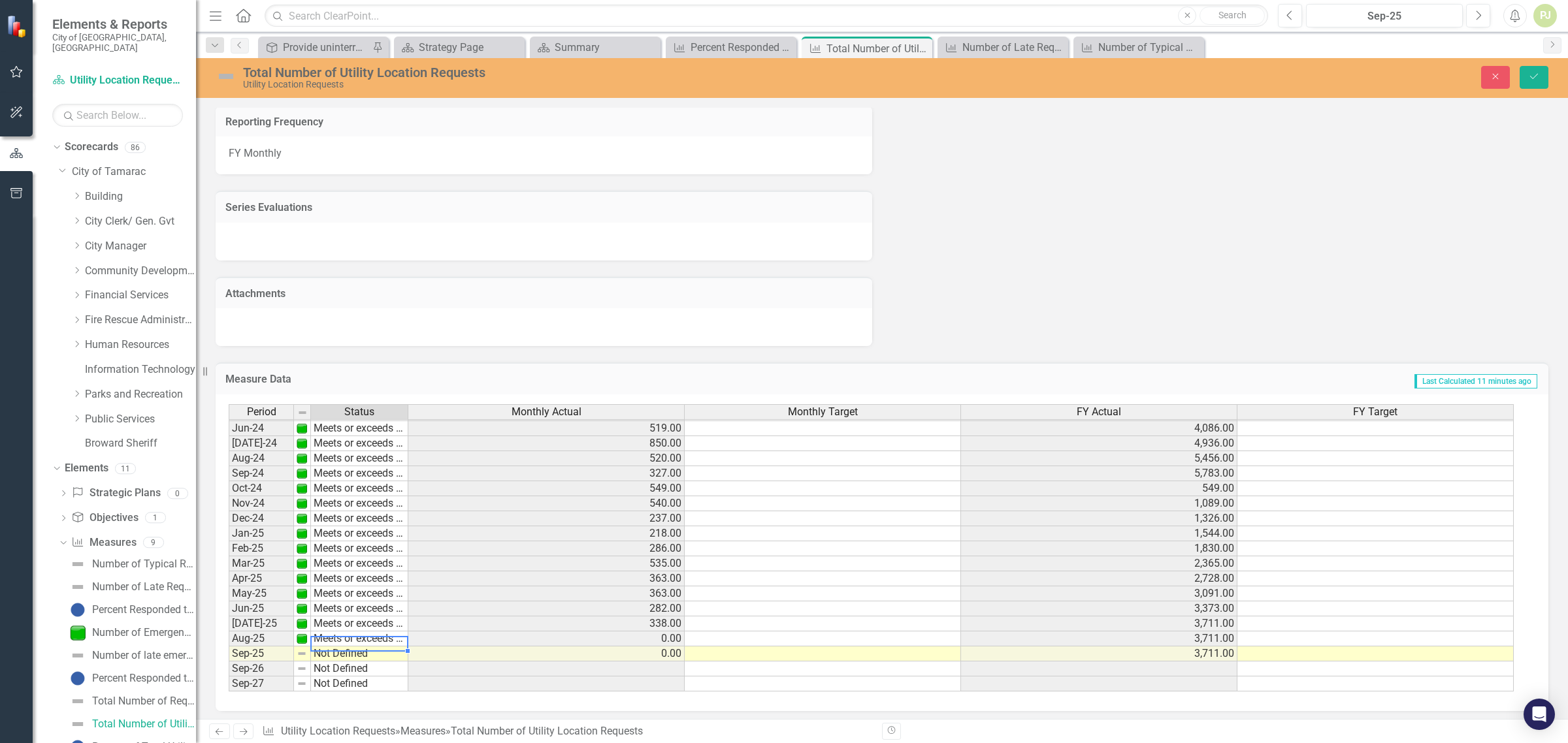
click at [380, 634] on td "Meets or exceeds target" at bounding box center [360, 639] width 97 height 15
click at [364, 556] on div "Period Status Monthly Actual Monthly Target FY Actual FY Target May-23 Meets or…" at bounding box center [877, 548] width 1297 height 288
click at [360, 651] on td "Not Defined" at bounding box center [360, 654] width 97 height 15
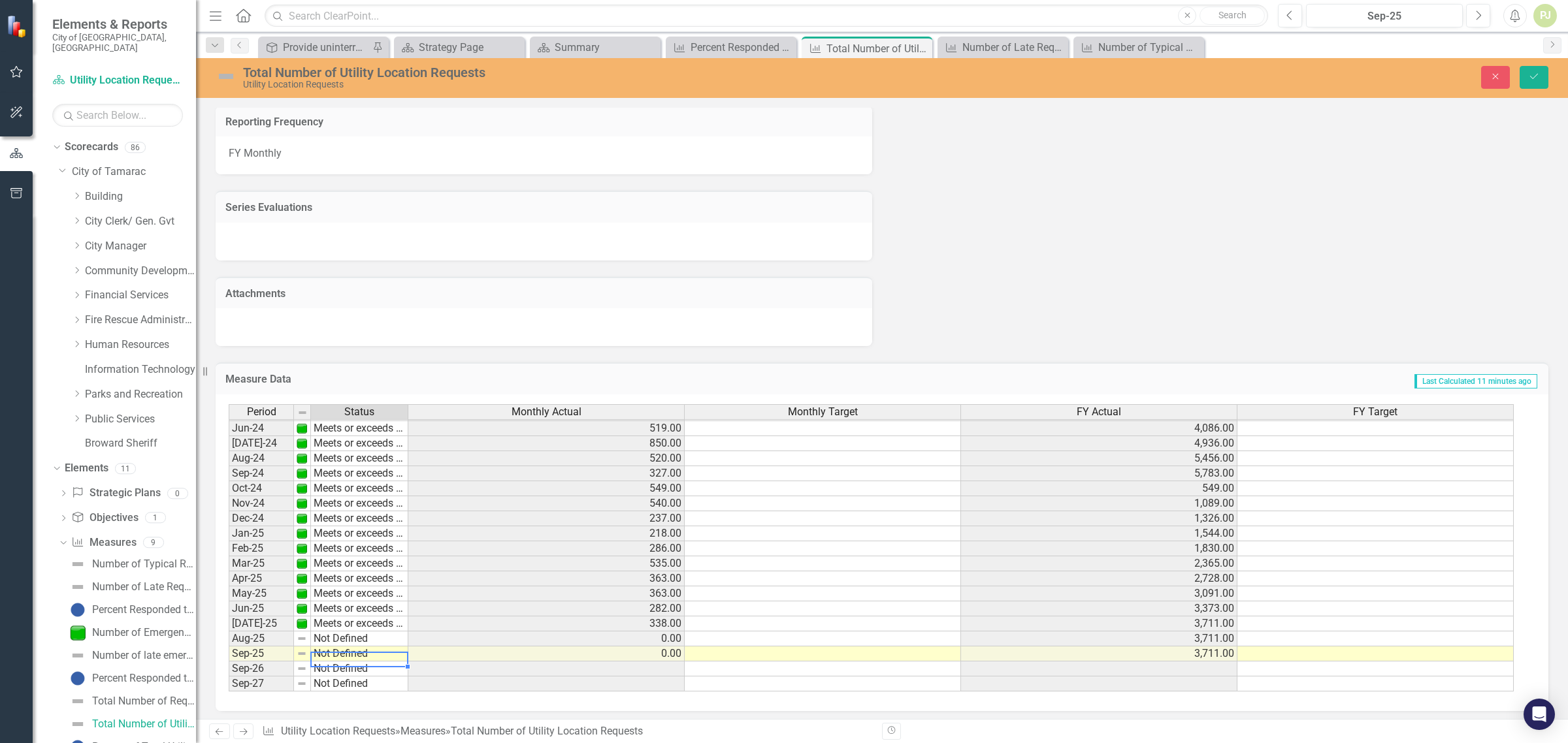
type textarea "Not Defined"
click at [367, 573] on div "Period Status Monthly Actual Monthly Target FY Actual FY Target May-23 Meets or…" at bounding box center [877, 548] width 1297 height 288
click at [1543, 73] on button "Save" at bounding box center [1534, 77] width 28 height 23
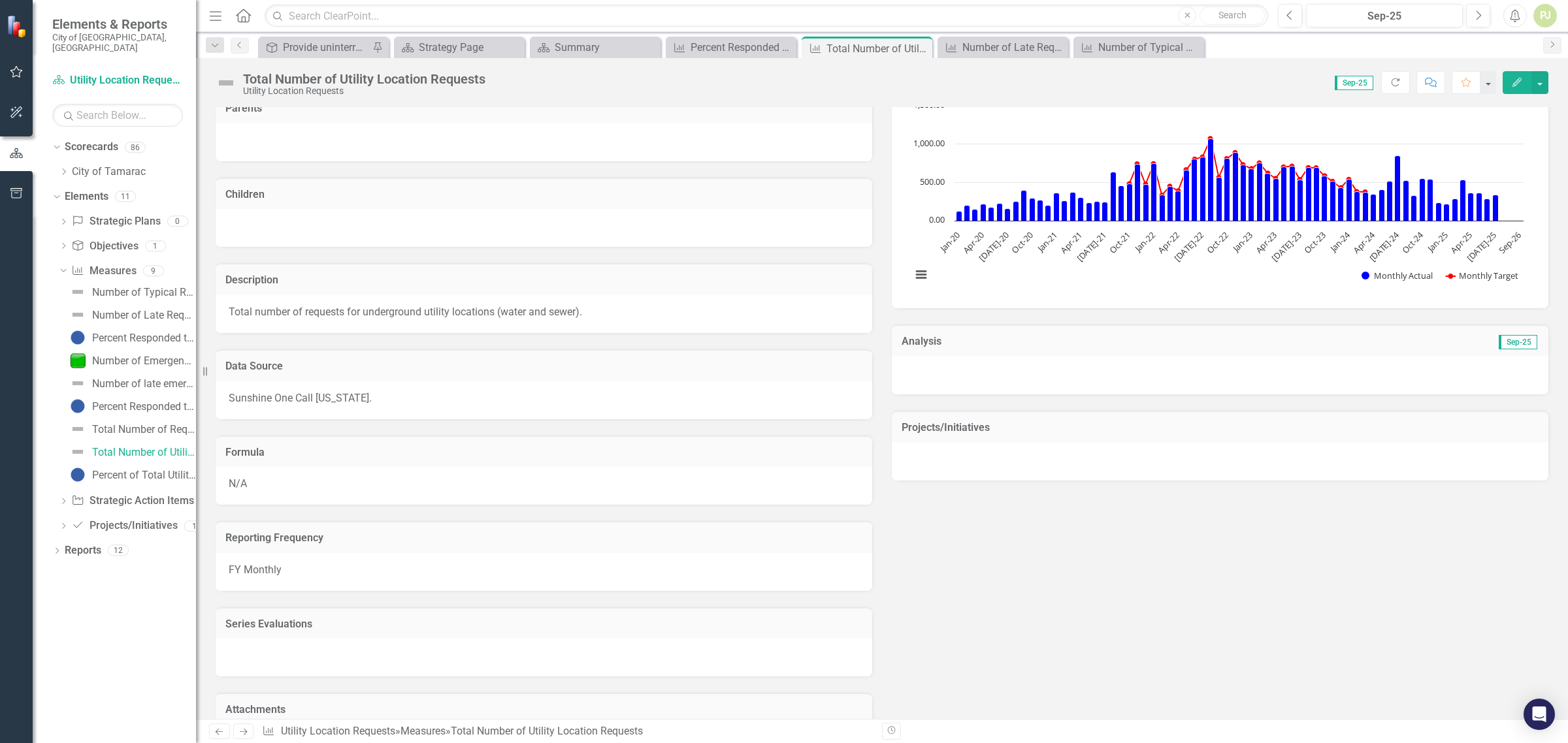
scroll to position [245, 0]
click at [165, 470] on div "Percent of Total Utility Locations Requests Responded to on Time (B)" at bounding box center [144, 475] width 104 height 12
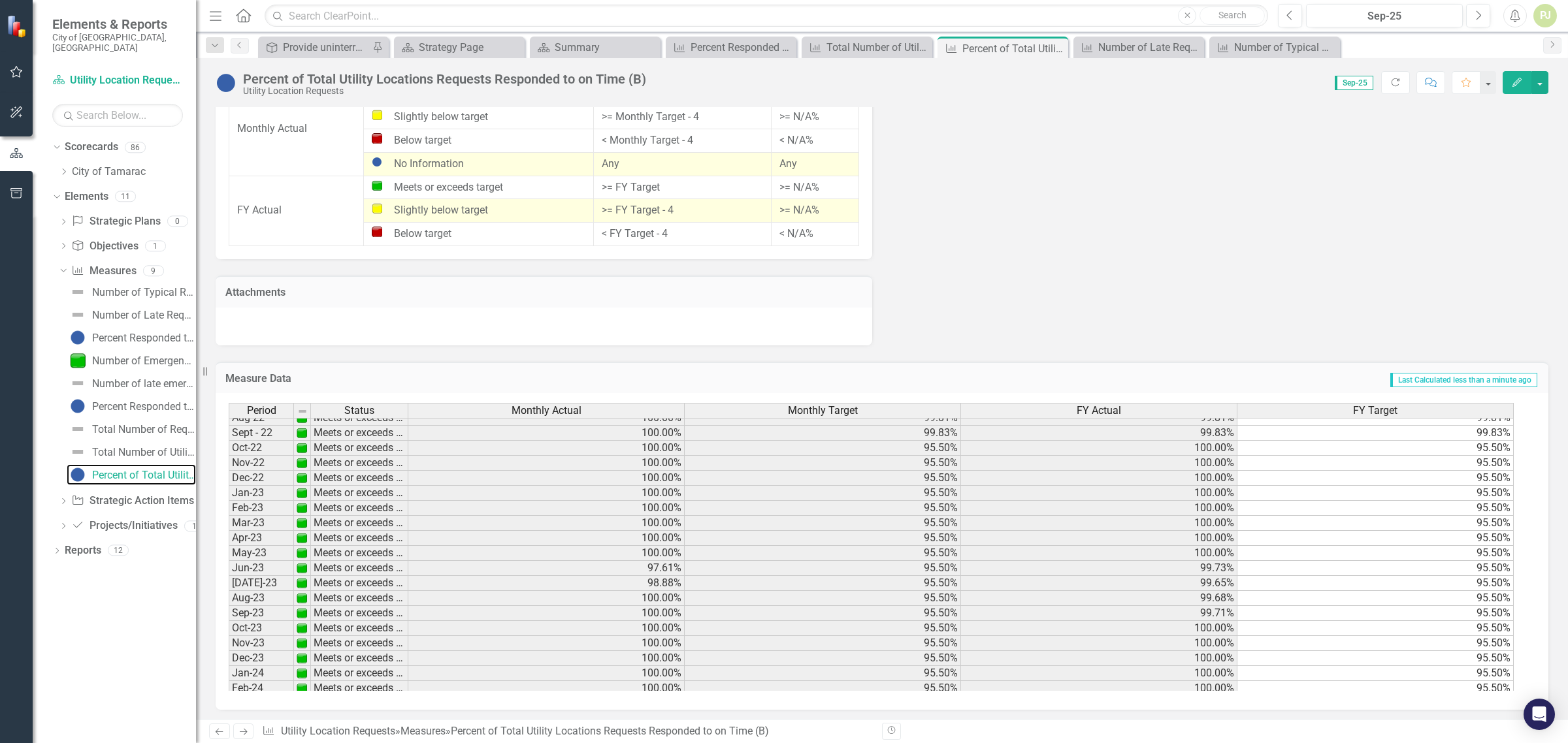
scroll to position [97, 0]
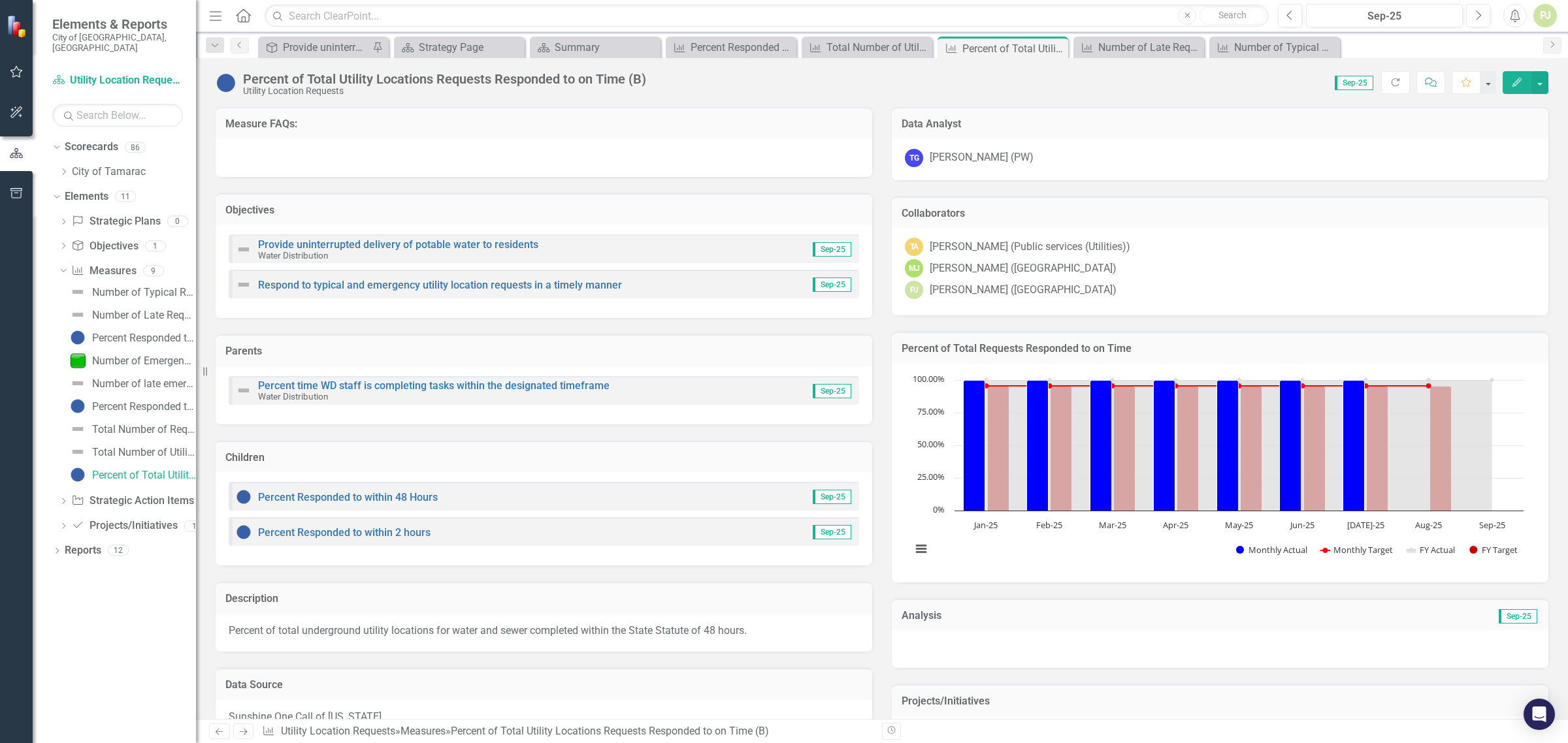
scroll to position [485, 0]
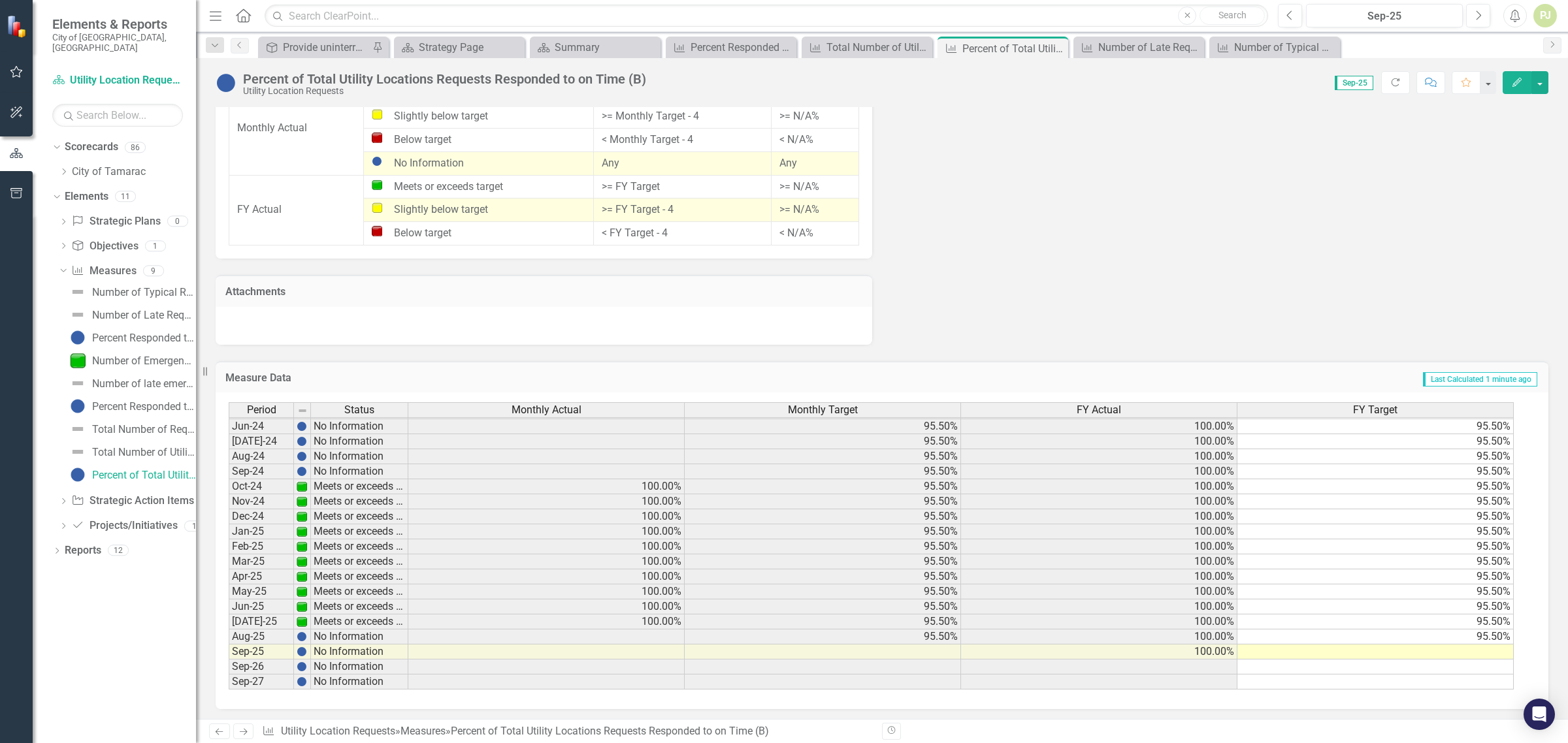
click at [658, 478] on tbody "Nov-22 Meets or exceeds target 100.00% 95.50% 100.00% 95.50% Dec-22 Meets or ex…" at bounding box center [871, 411] width 1286 height 556
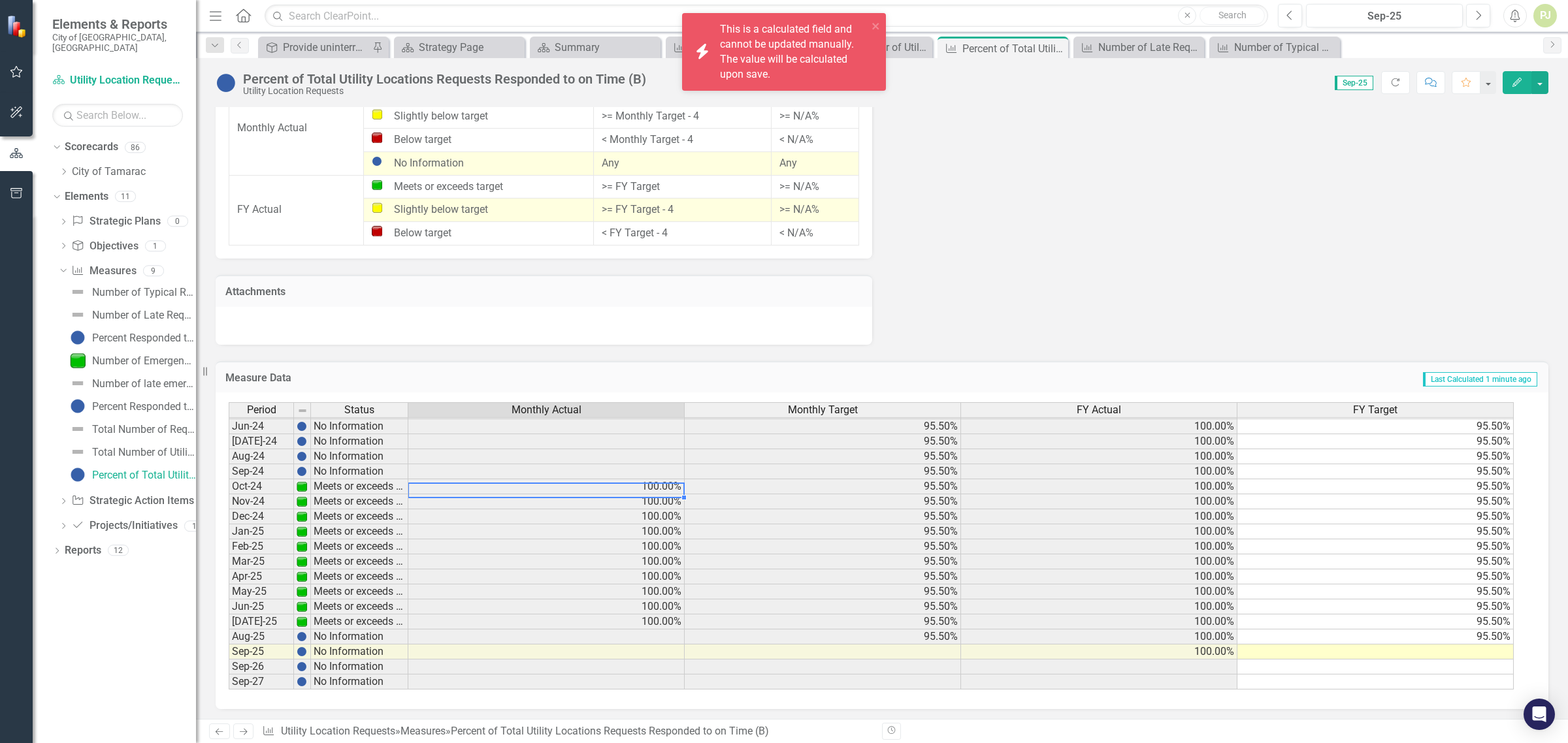
scroll to position [485, 0]
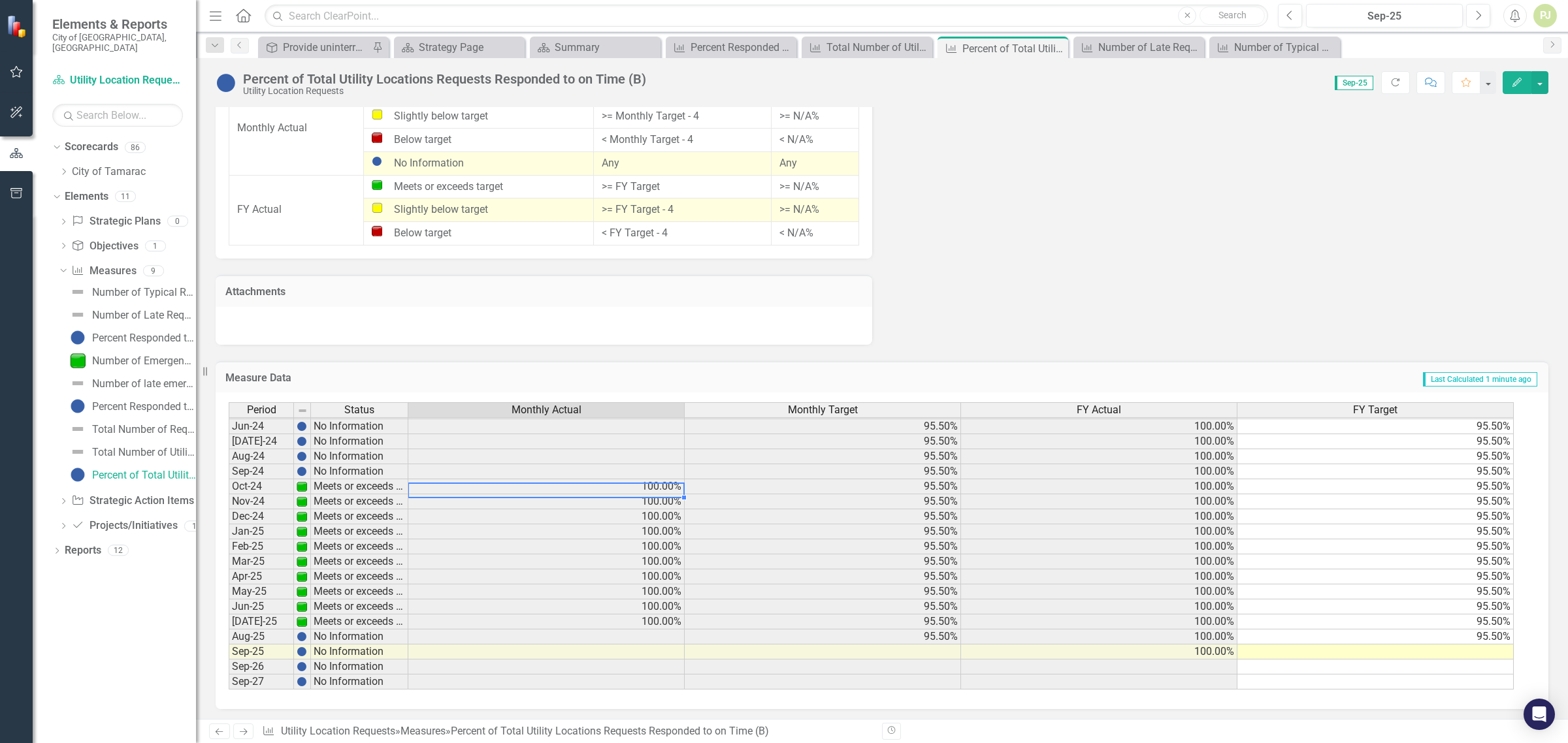
click at [646, 629] on td at bounding box center [546, 637] width 276 height 15
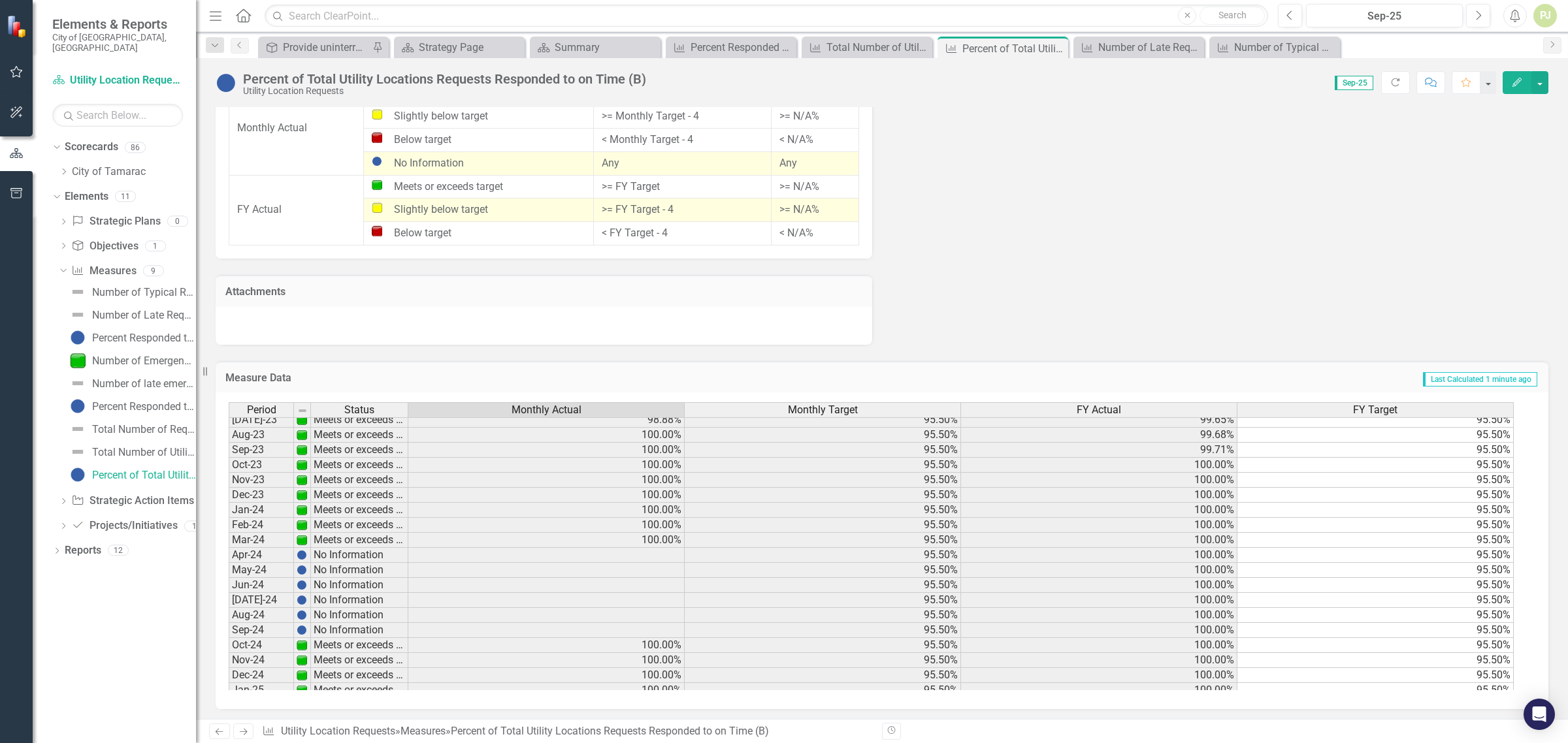
scroll to position [377, 0]
click at [657, 541] on td "99.38%" at bounding box center [546, 545] width 276 height 15
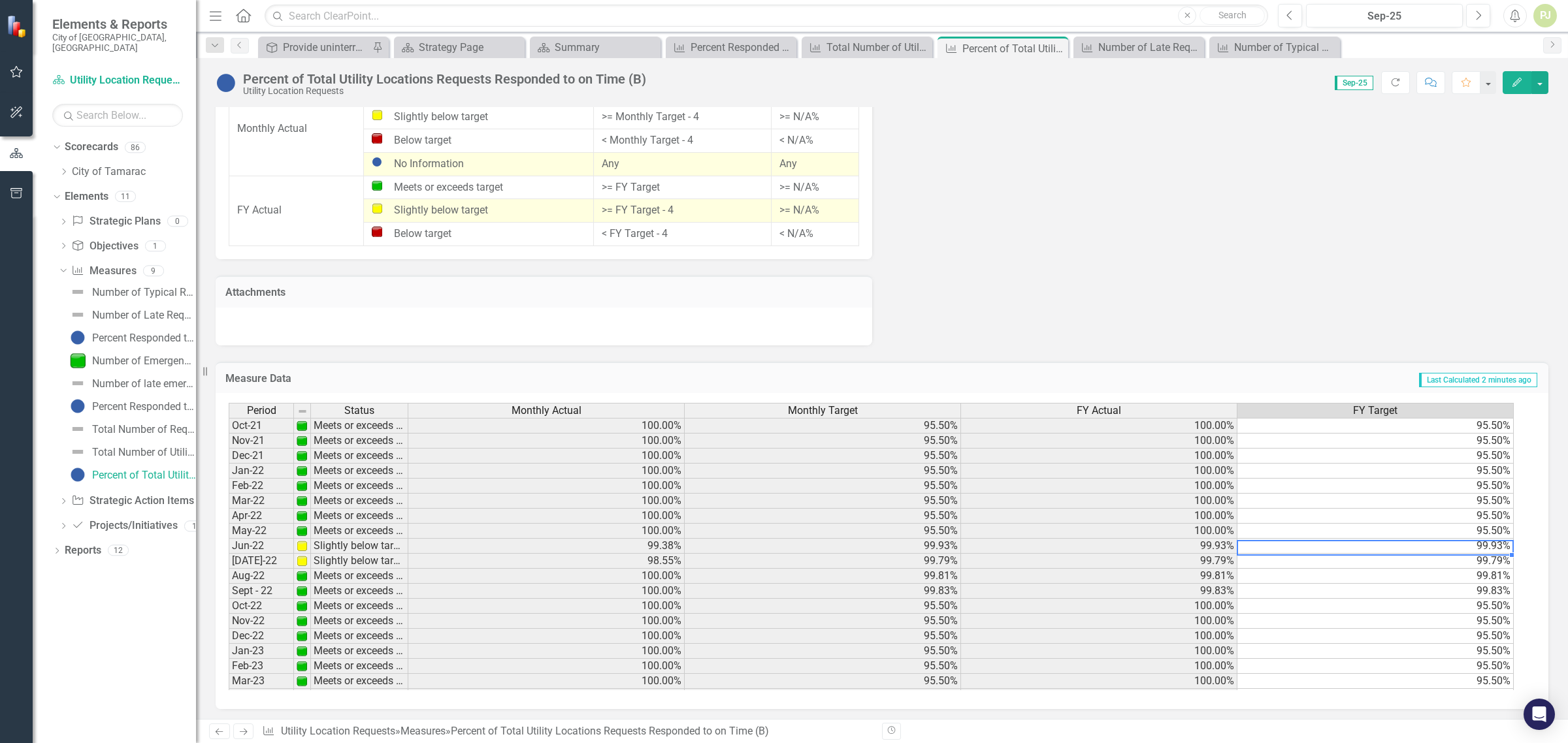
click at [1493, 544] on td "99.93%" at bounding box center [1376, 546] width 276 height 15
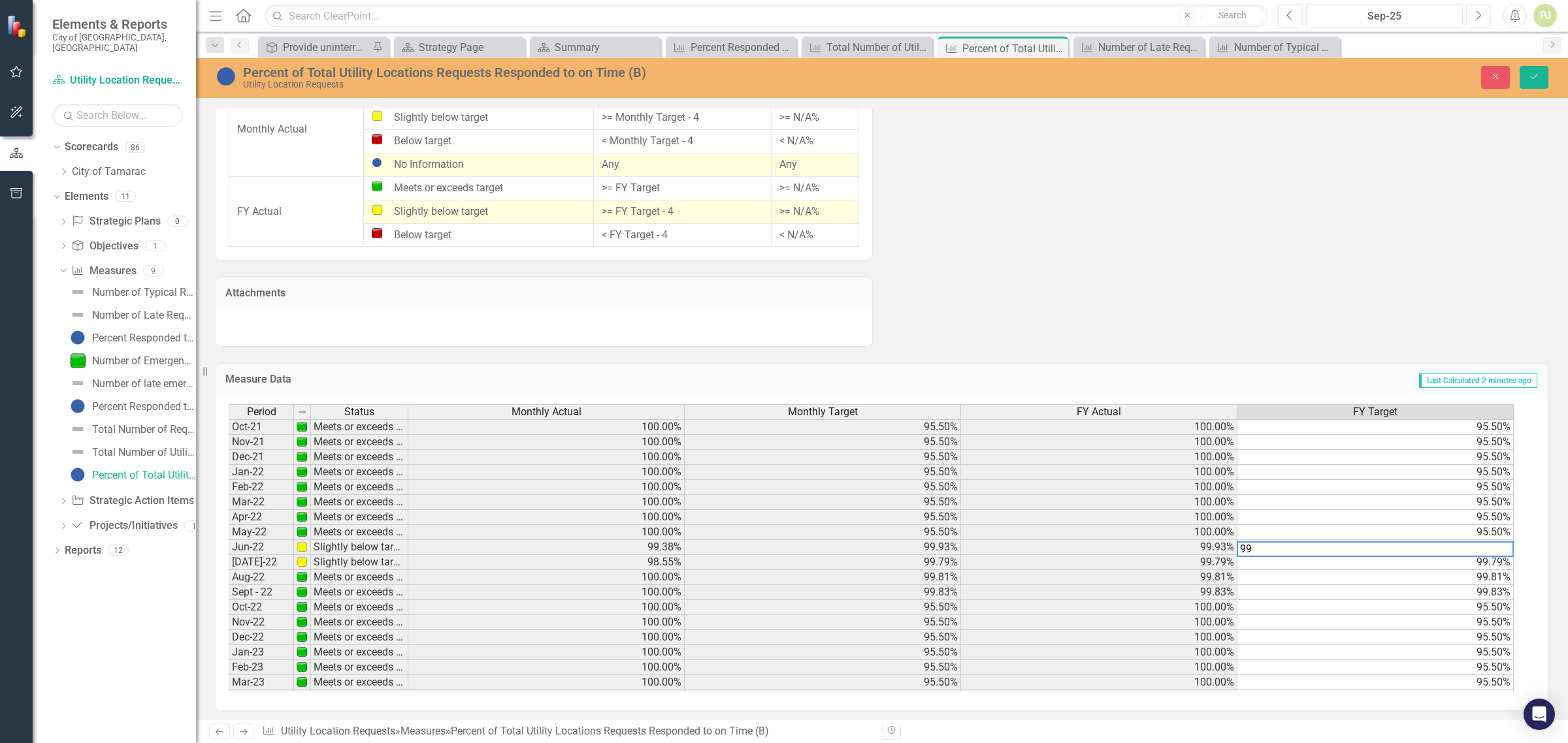
type textarea "9"
click at [1490, 563] on td "99.79%" at bounding box center [1376, 562] width 276 height 15
click at [1494, 575] on td "99.81%" at bounding box center [1376, 578] width 276 height 15
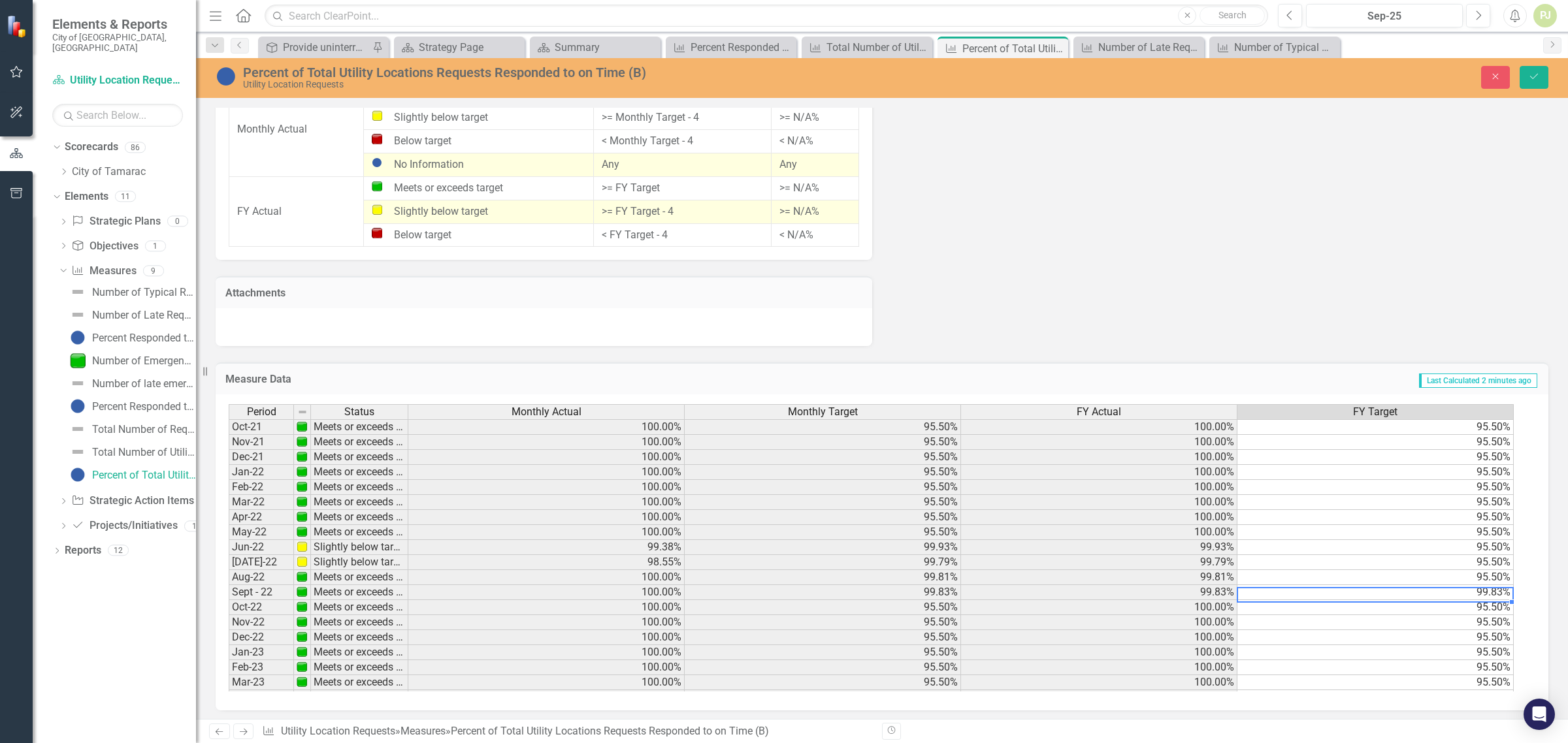
click at [1494, 592] on td "99.83%" at bounding box center [1376, 593] width 276 height 15
click at [1494, 589] on td "99.83%" at bounding box center [1376, 593] width 276 height 15
type textarea "95.5"
click at [1492, 611] on td "95.50%" at bounding box center [1376, 608] width 276 height 15
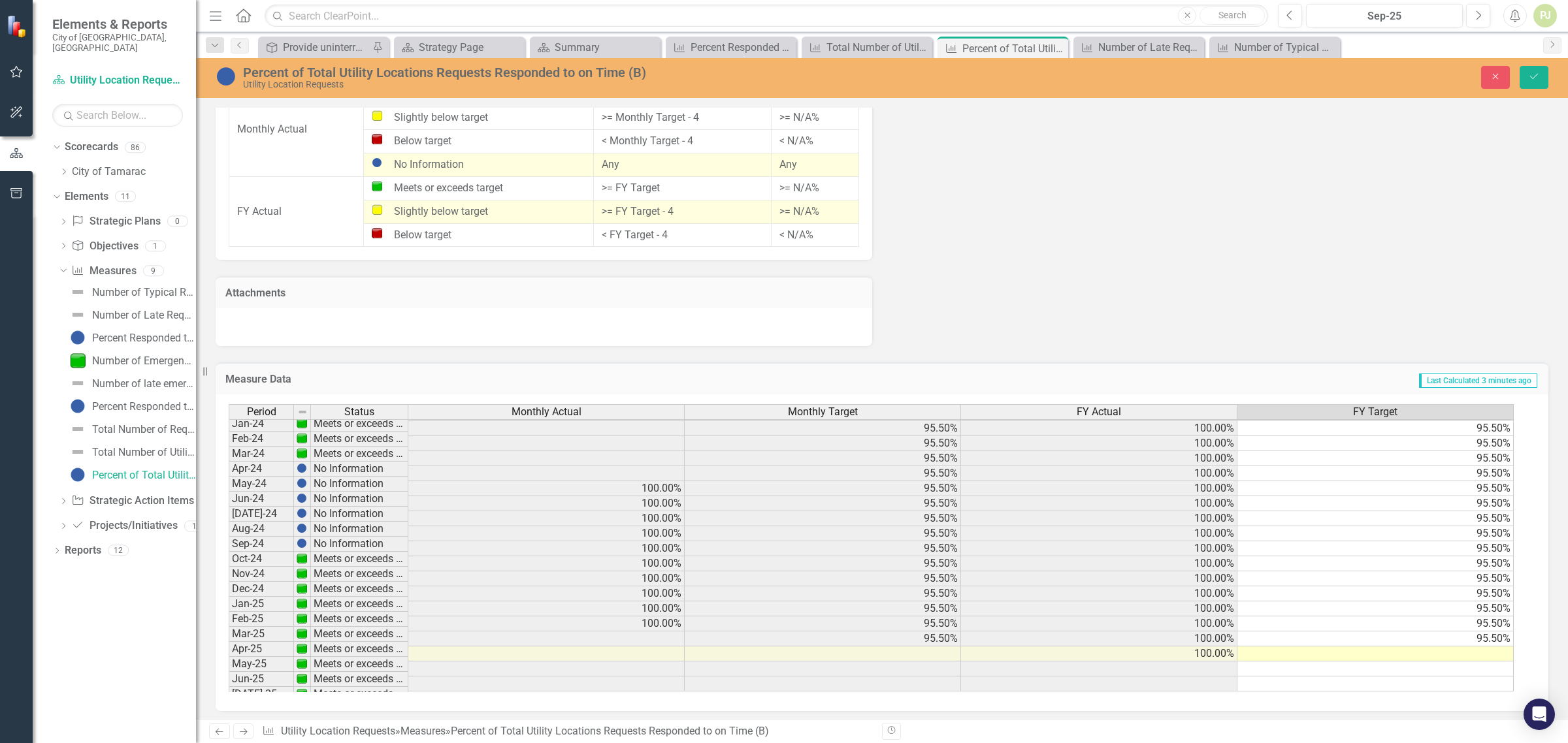
scroll to position [485, 0]
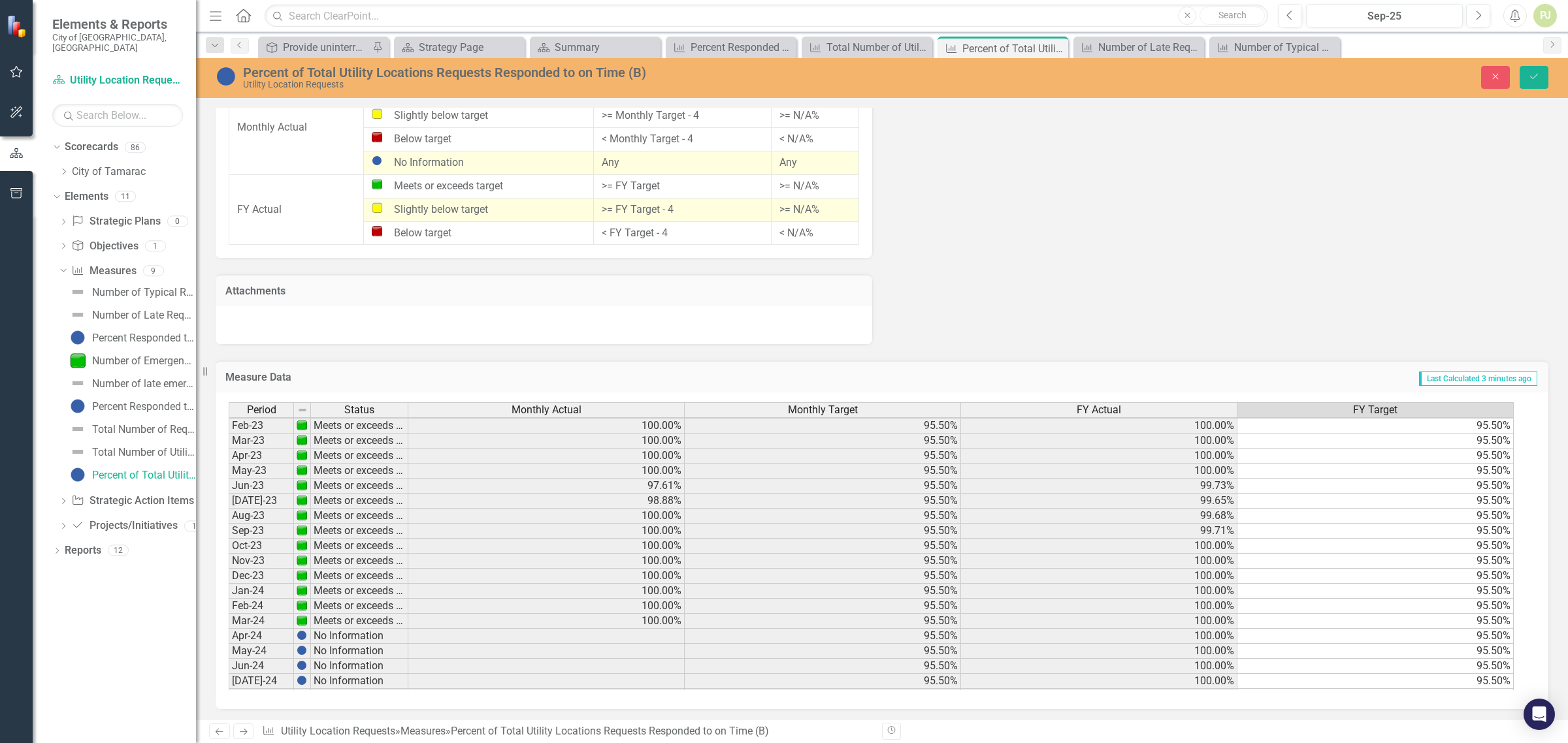
click at [1219, 485] on tbody "Dec-22 Meets or exceeds target 100.00% 95.50% 100.00% 95.50% Jan-23 Meets or ex…" at bounding box center [871, 658] width 1286 height 541
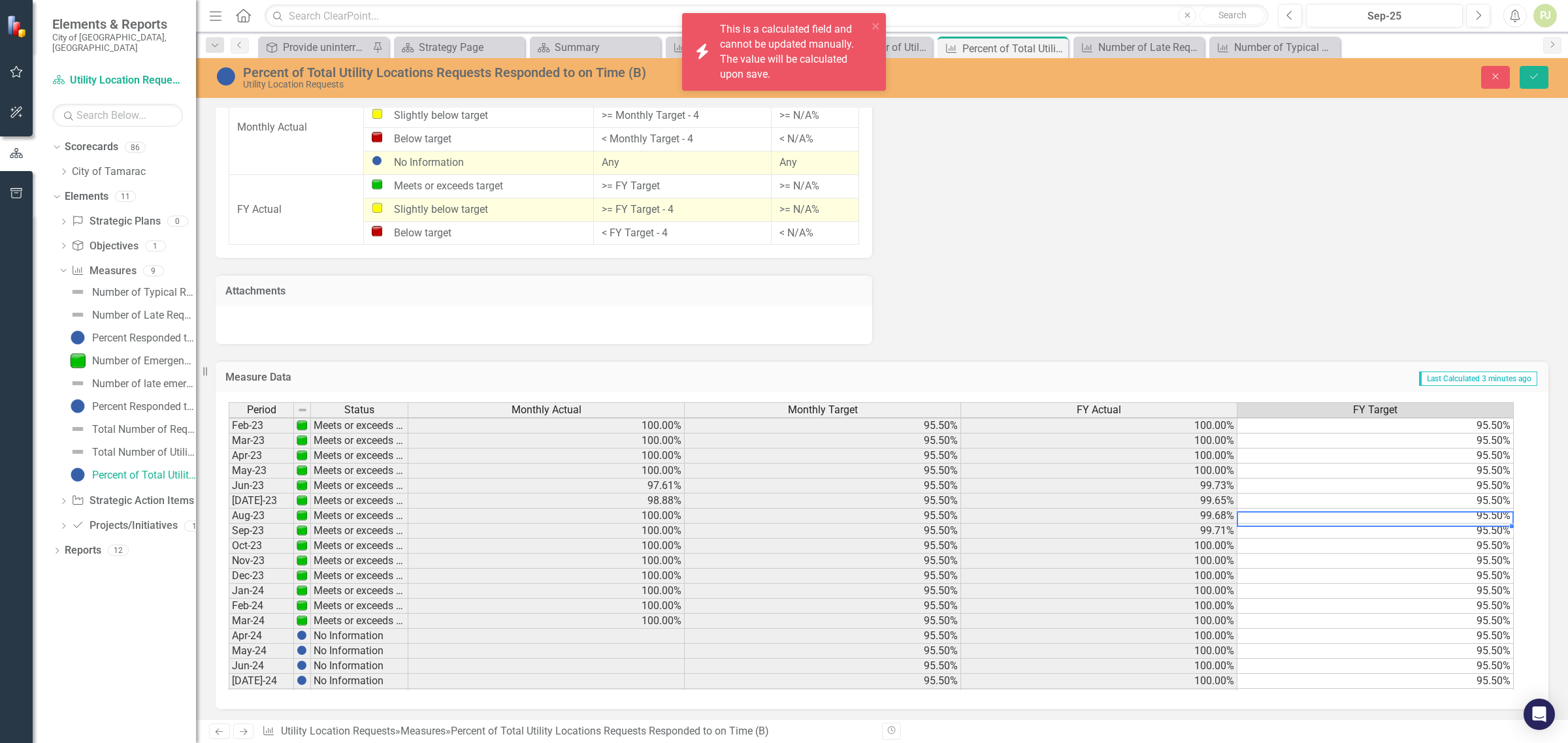
click at [1496, 510] on td "95.50%" at bounding box center [1376, 516] width 276 height 15
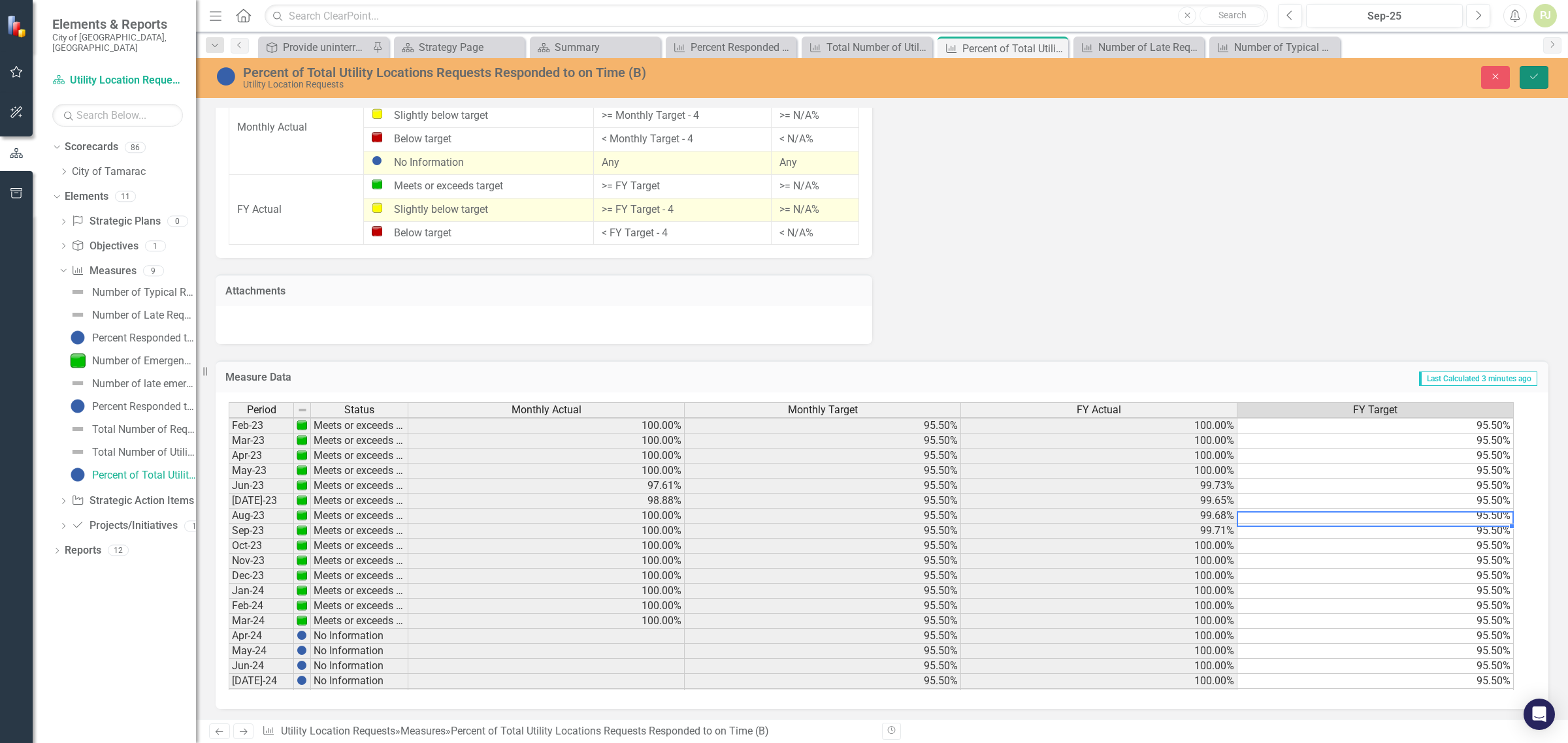
click at [1540, 80] on button "Save" at bounding box center [1534, 77] width 28 height 23
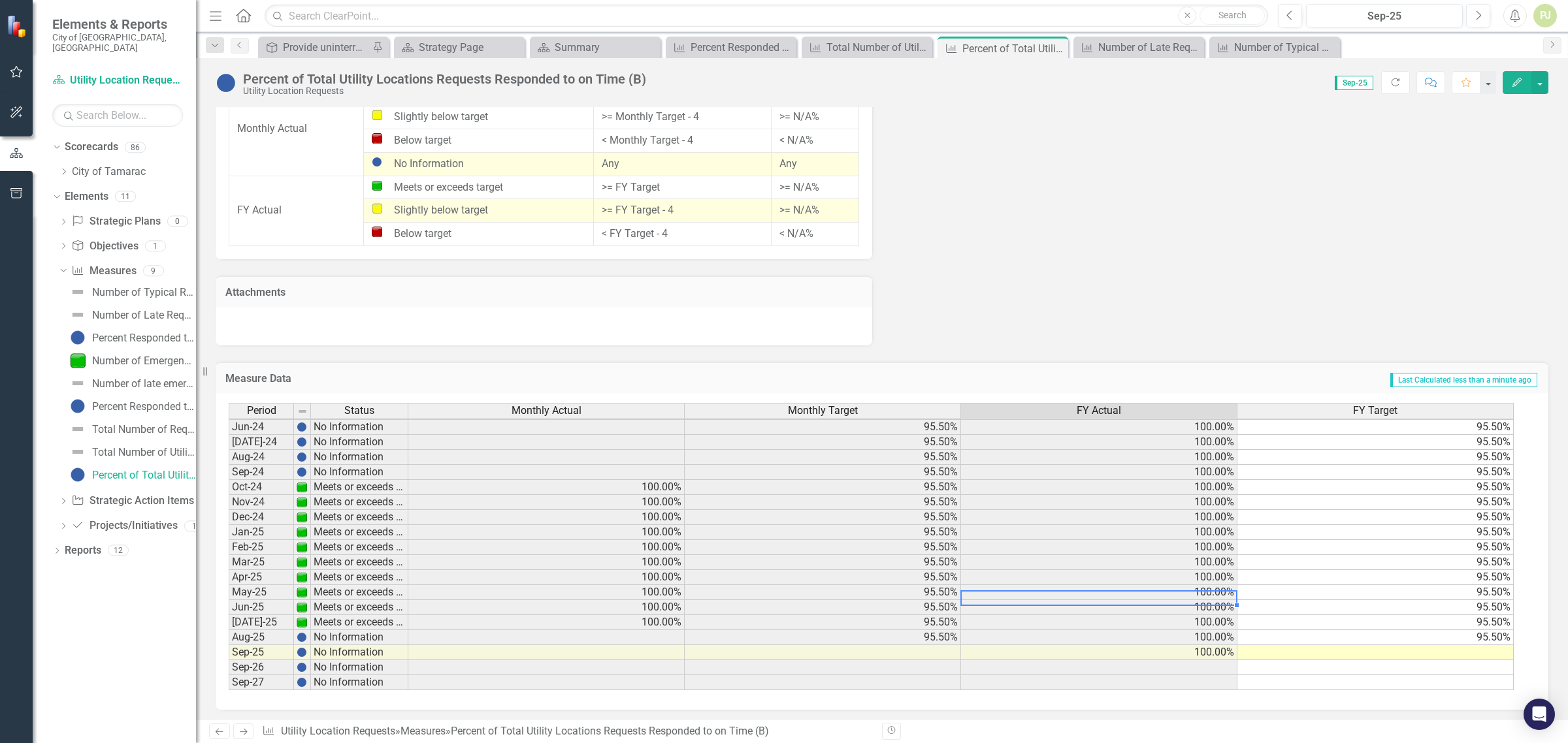
click at [1180, 586] on td "100.00%" at bounding box center [1099, 593] width 276 height 15
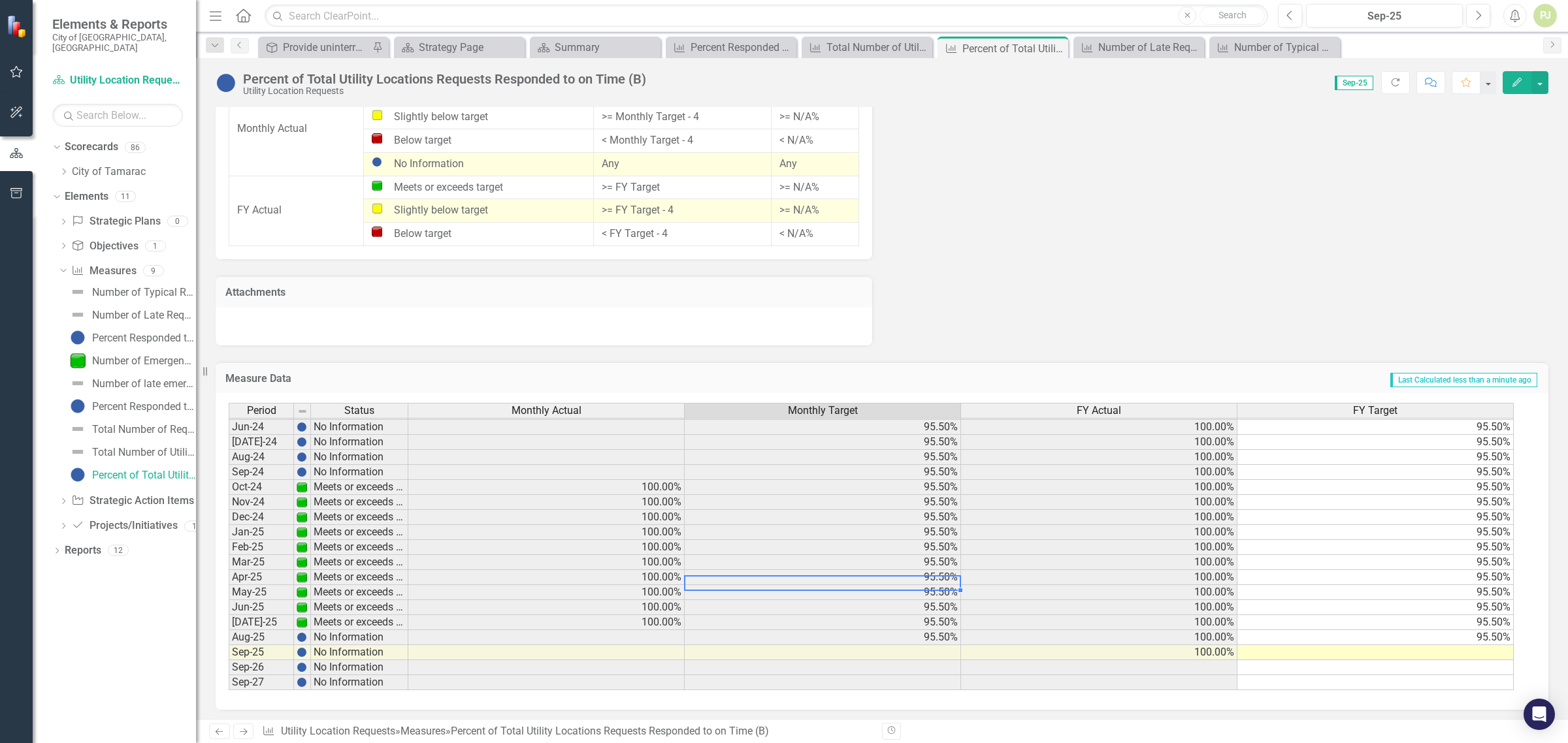
click at [229, 566] on div "Period Status Monthly Actual Monthly Target FY Actual FY Target Oct-22 Meets or…" at bounding box center [229, 397] width 0 height 587
click at [637, 468] on td at bounding box center [546, 472] width 276 height 15
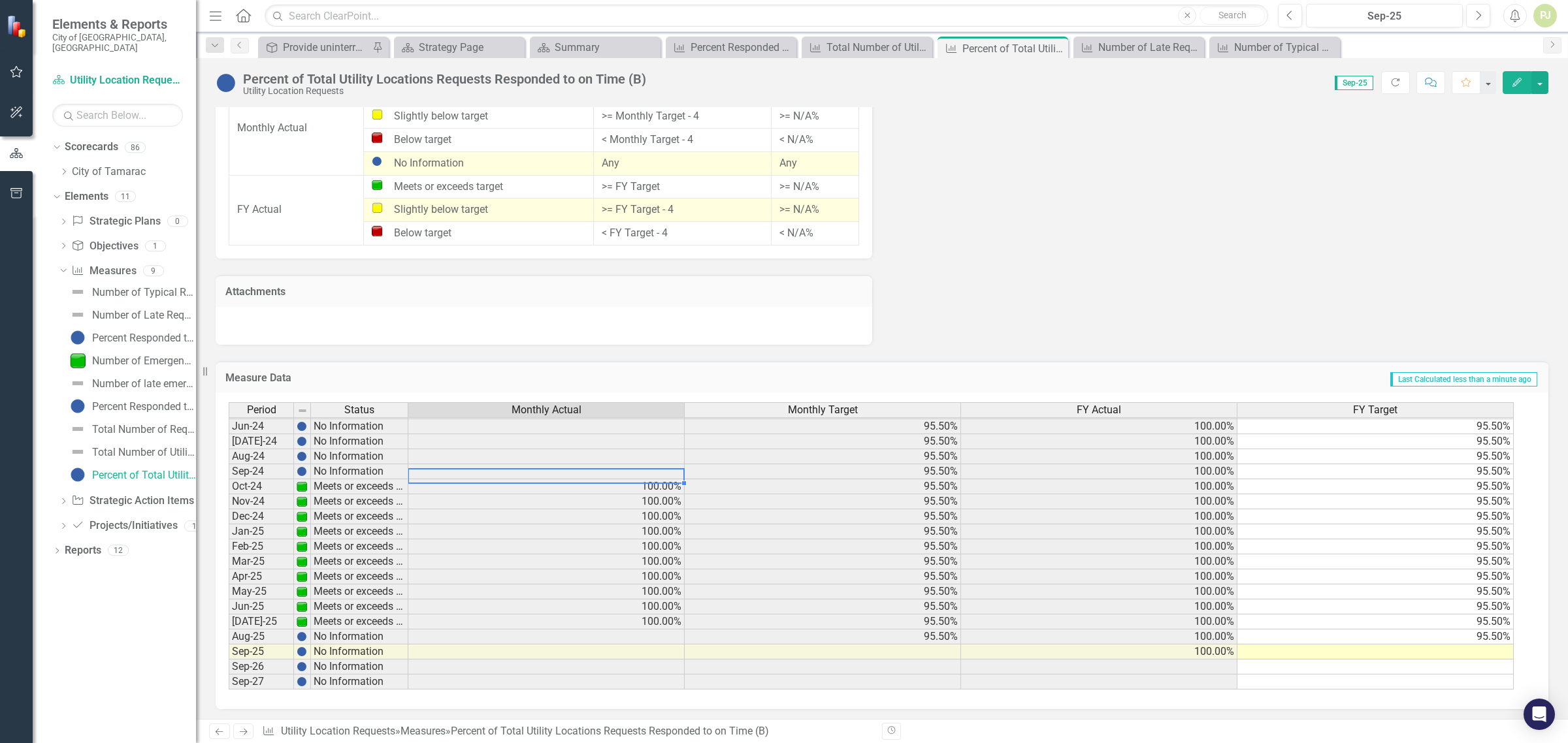
click at [637, 631] on td at bounding box center [546, 637] width 276 height 15
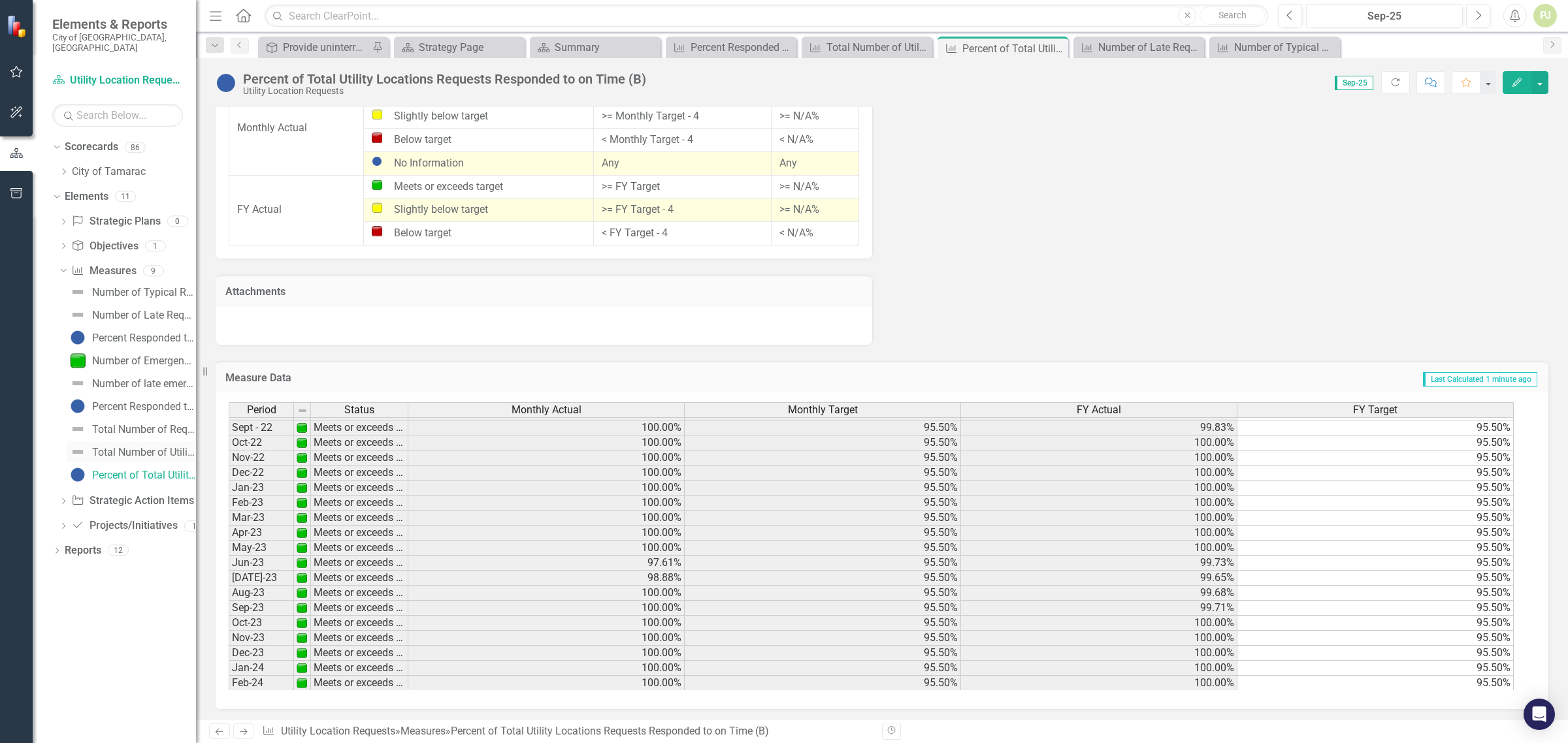
click at [136, 447] on div "Total Number of Utility Location Requests" at bounding box center [144, 452] width 104 height 12
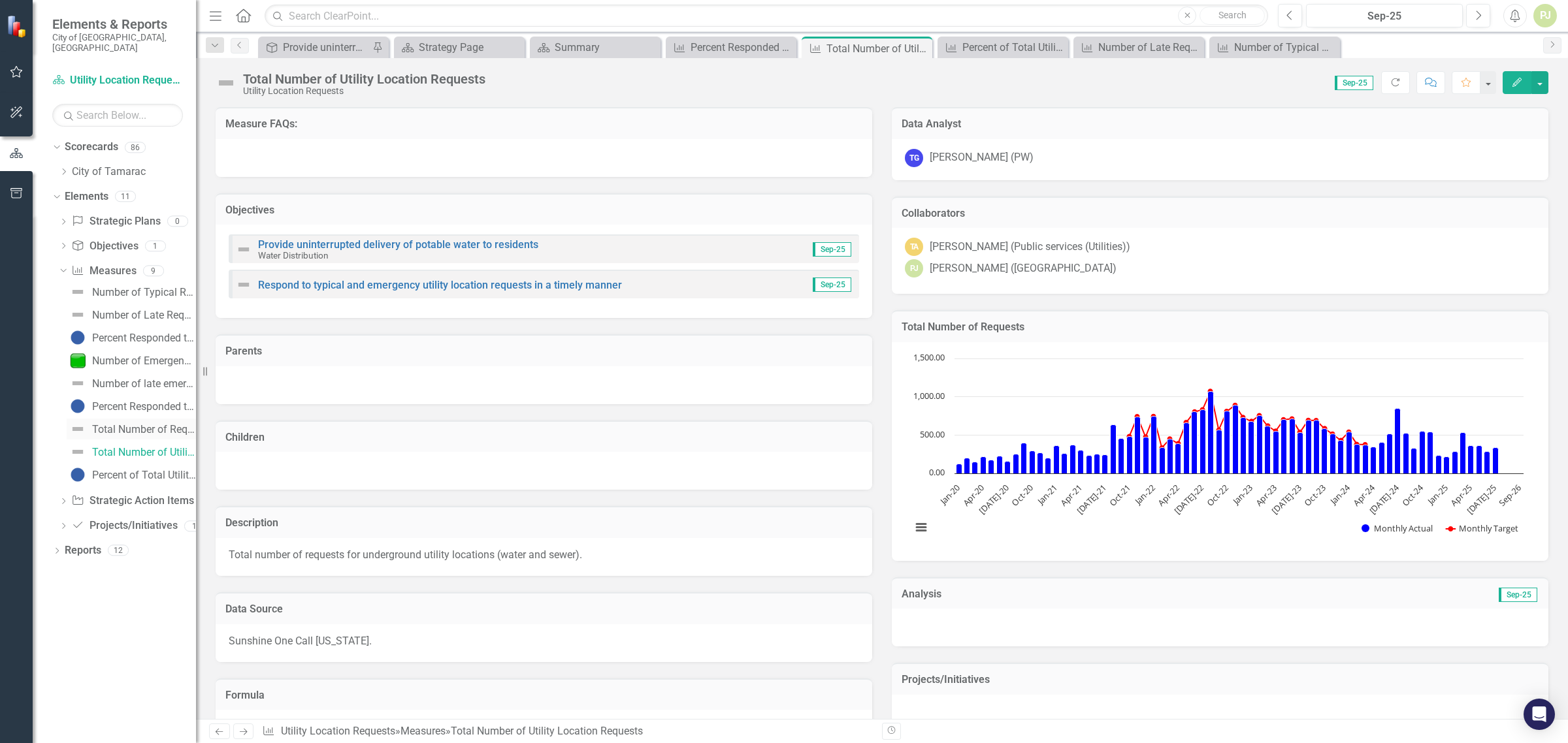
click at [138, 424] on div "Total Number of Requests Responded to on Time" at bounding box center [144, 429] width 104 height 12
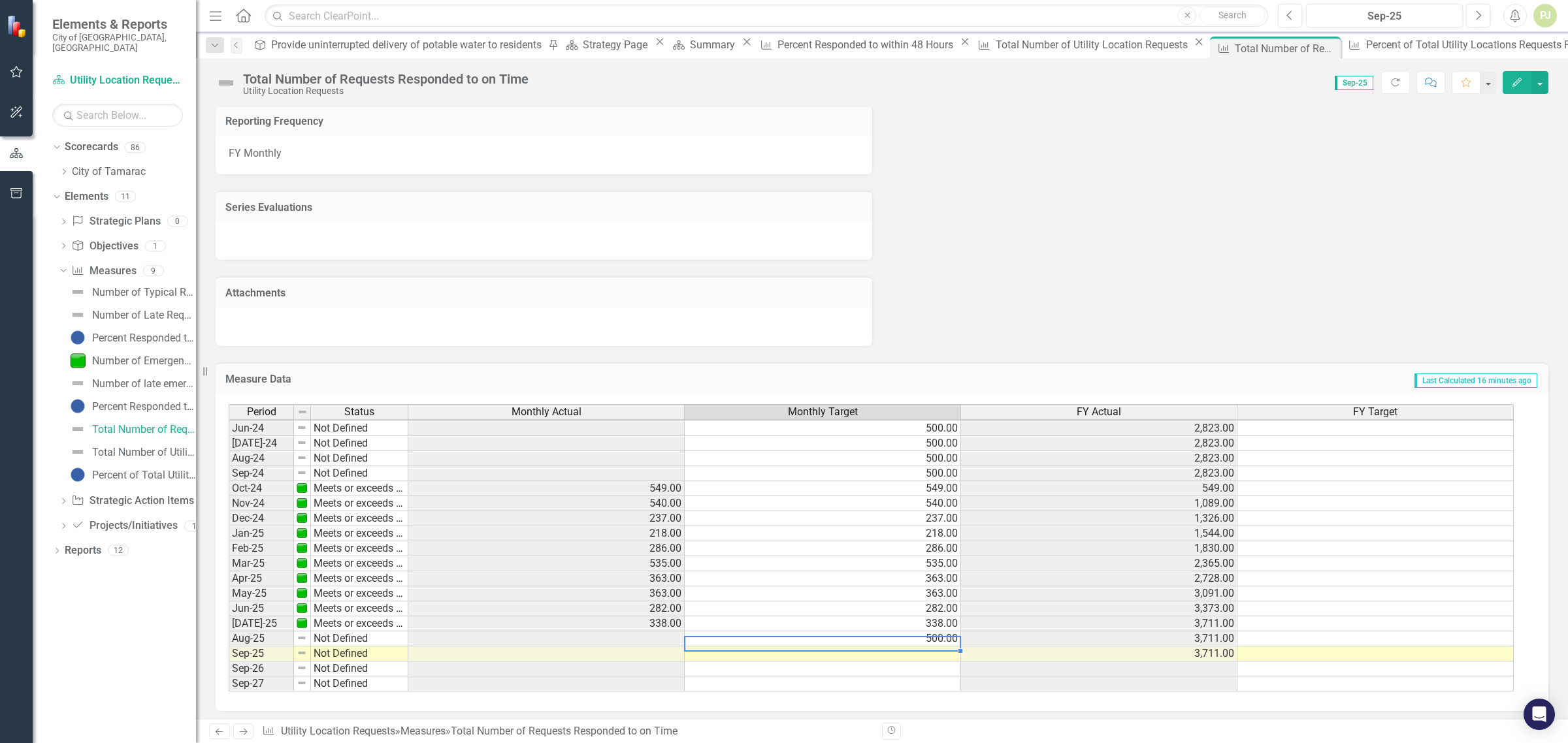
click at [757, 633] on td "500.00" at bounding box center [823, 639] width 276 height 15
click at [661, 635] on td at bounding box center [546, 639] width 276 height 15
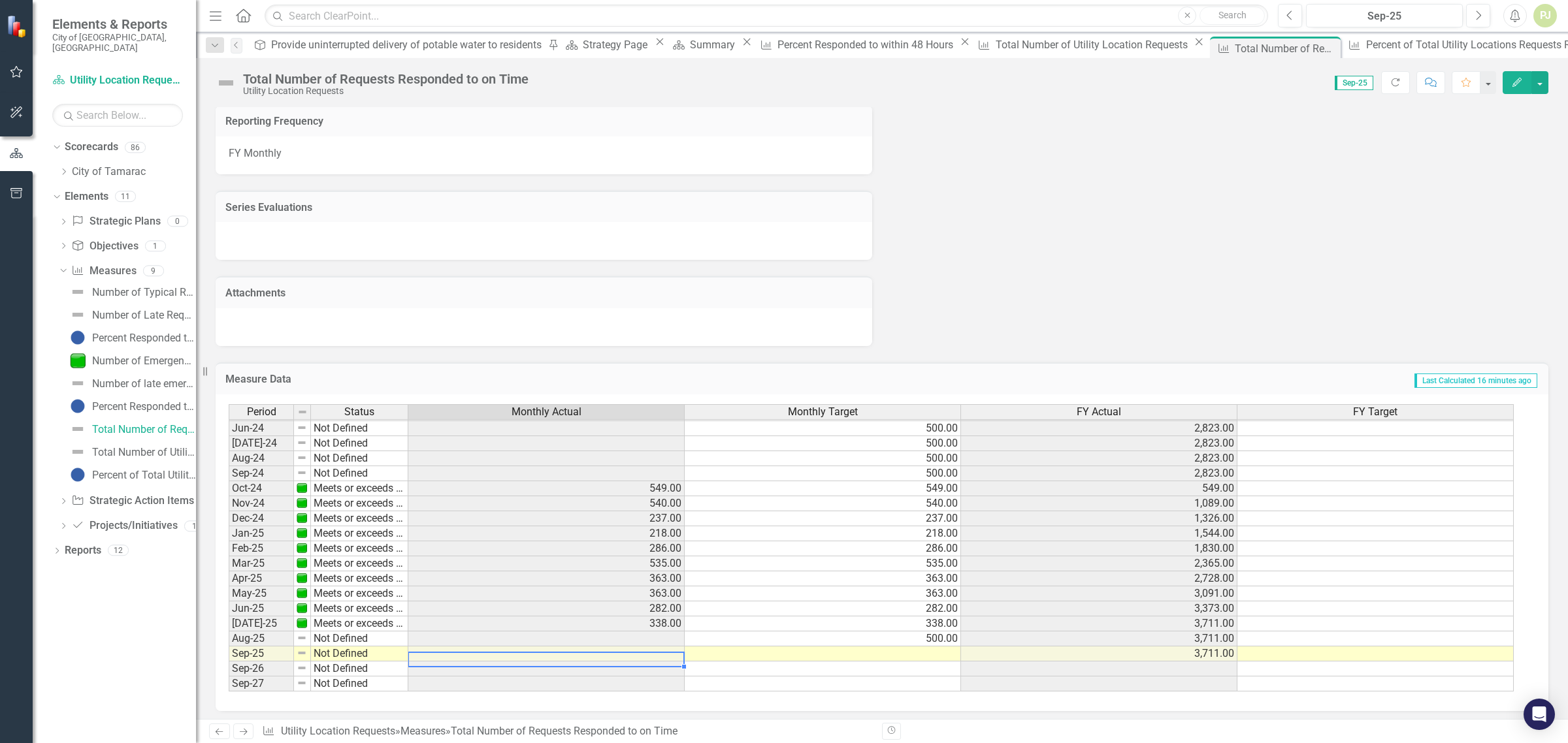
click at [657, 652] on td at bounding box center [546, 654] width 276 height 15
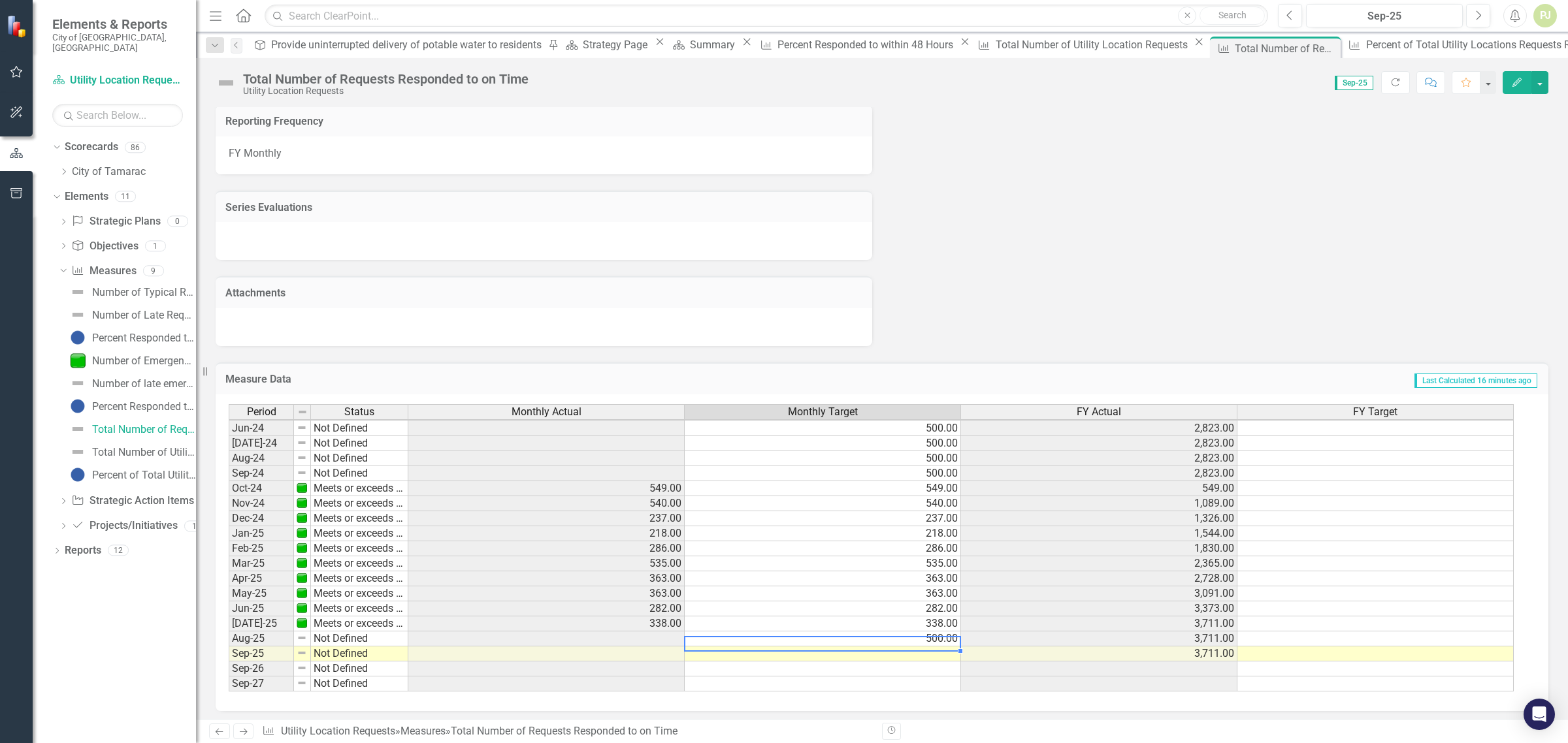
click at [870, 634] on td "500.00" at bounding box center [823, 639] width 276 height 15
click at [139, 287] on div "Number of Typical Requests" at bounding box center [144, 292] width 104 height 12
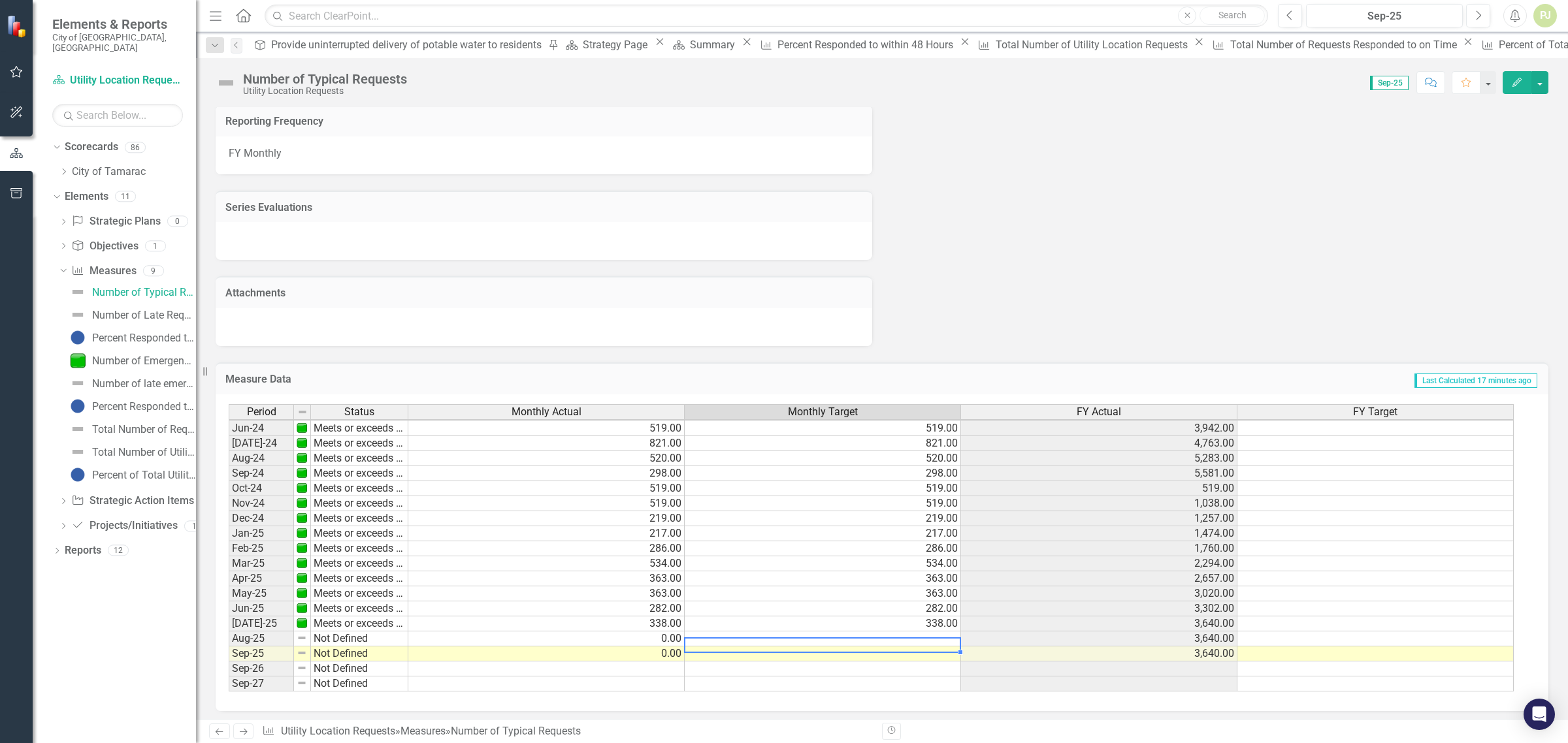
scroll to position [485, 0]
click at [119, 447] on div "Total Number of Utility Location Requests" at bounding box center [144, 452] width 104 height 12
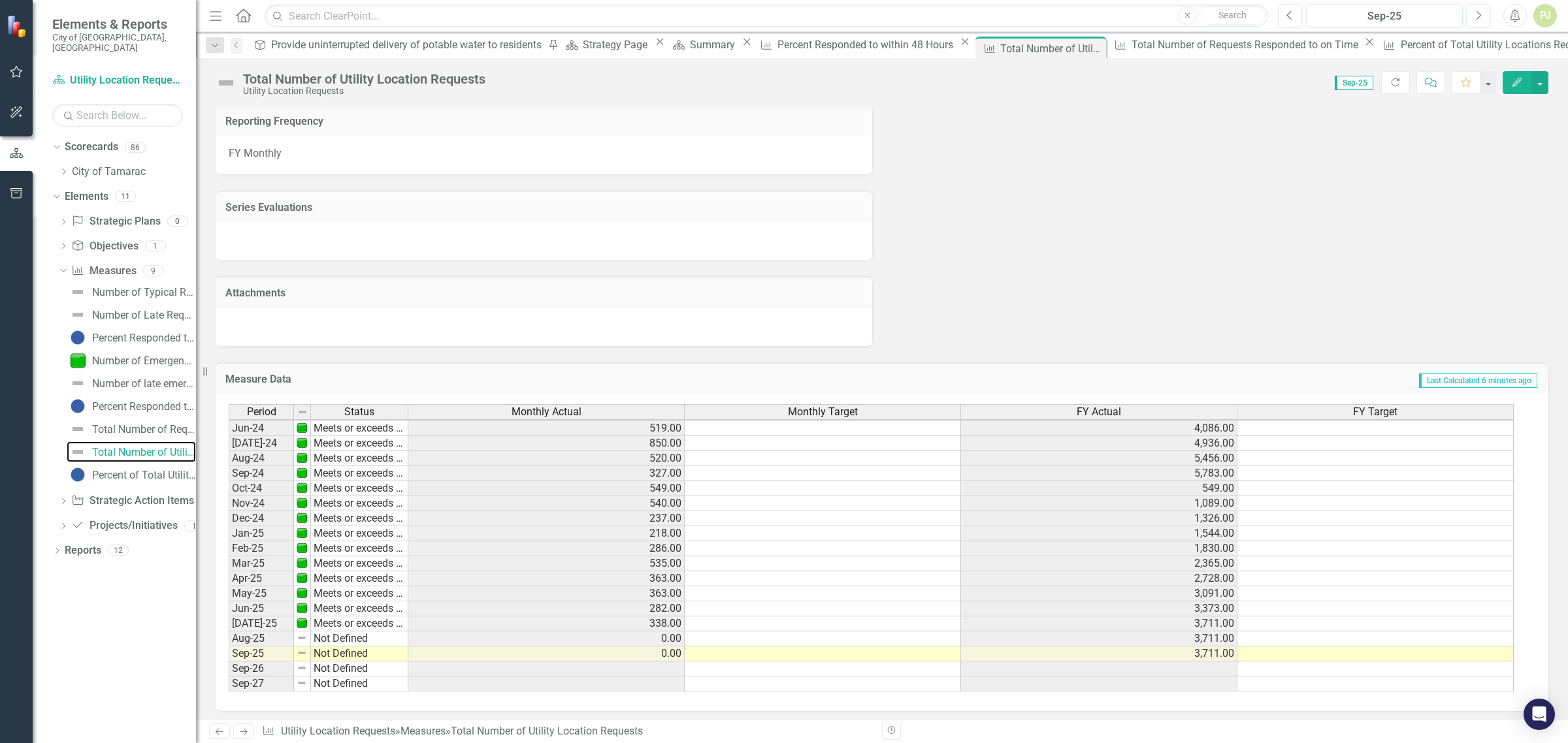
scroll to position [399, 0]
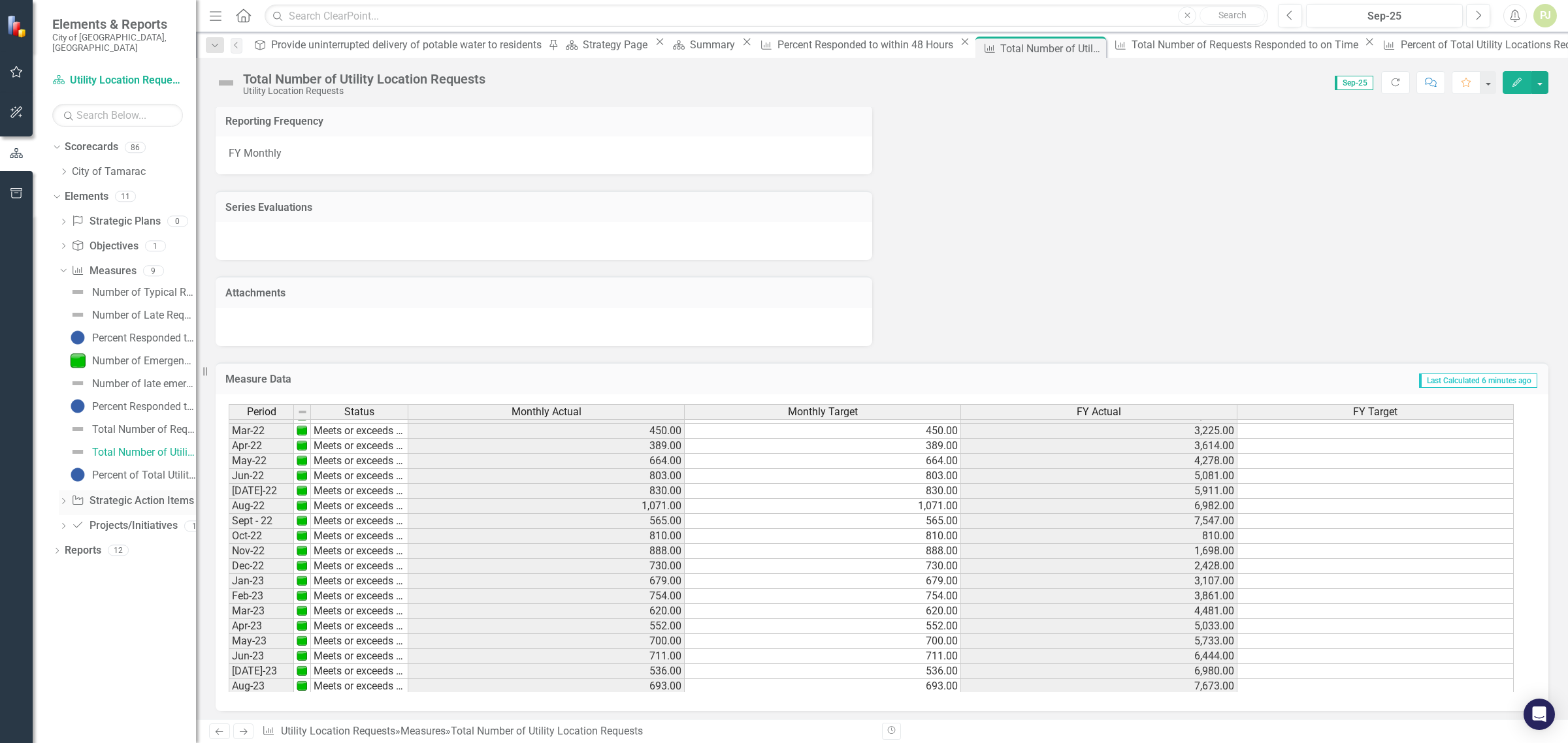
click at [61, 499] on icon "Dropdown" at bounding box center [64, 502] width 9 height 7
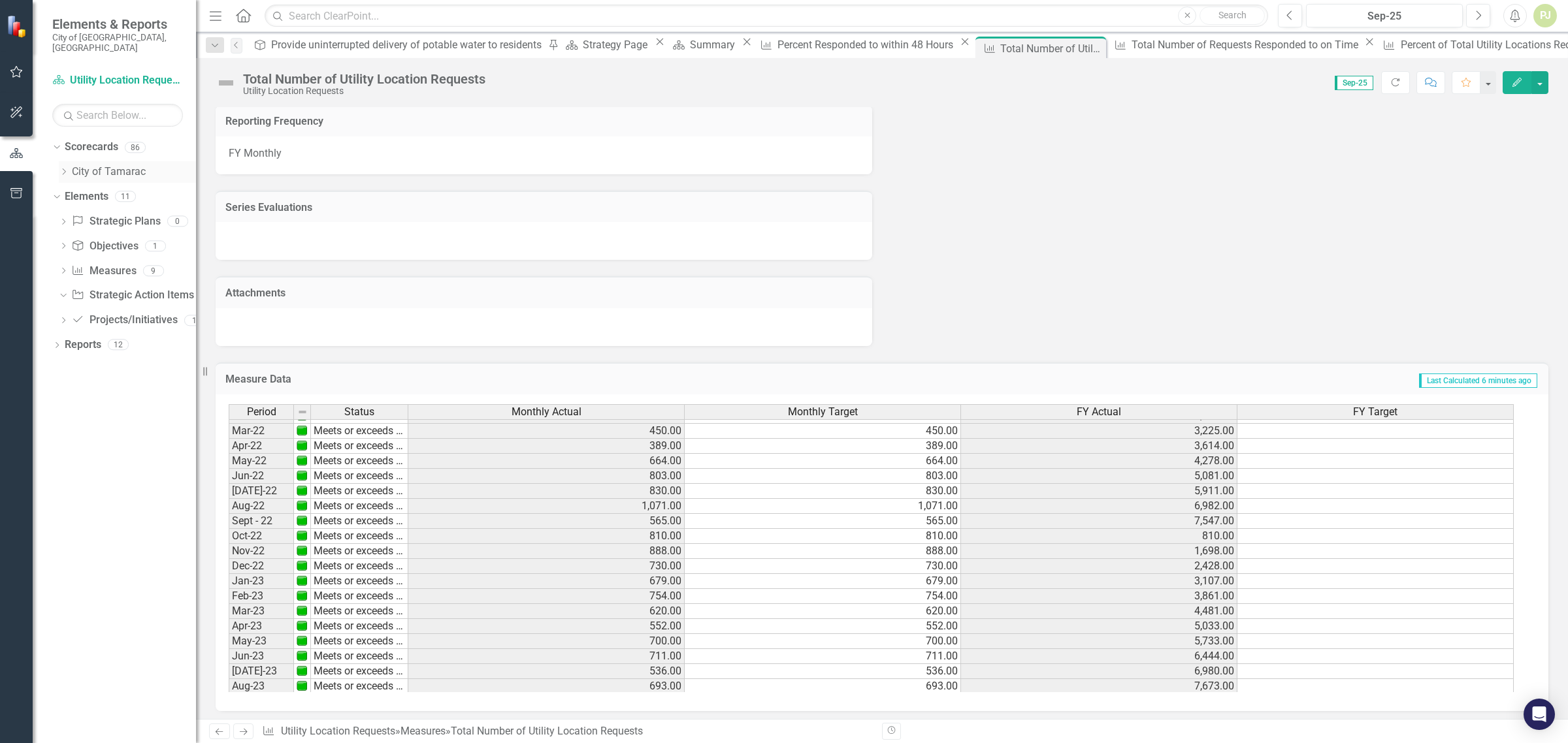
click at [63, 168] on icon "Dropdown" at bounding box center [64, 172] width 9 height 8
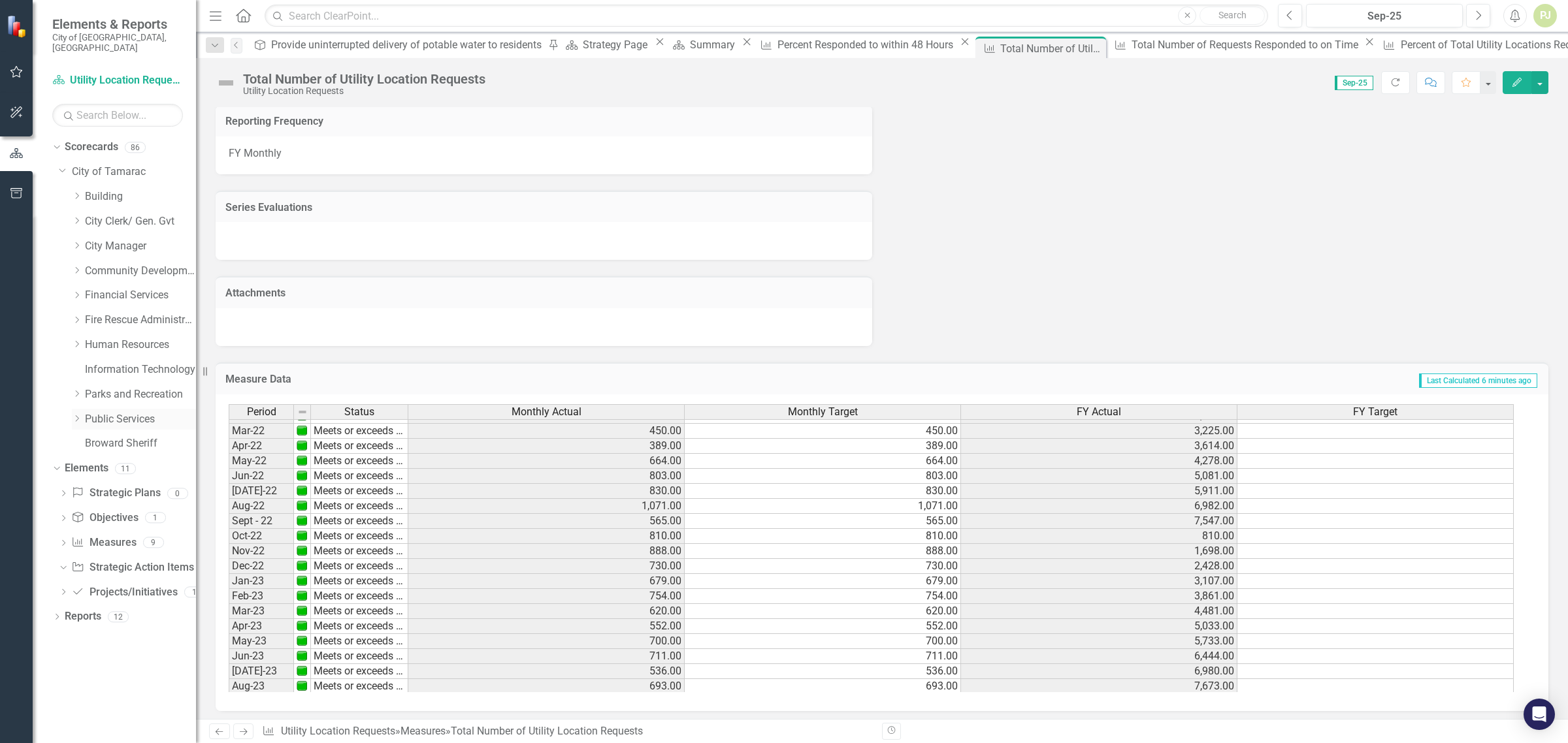
click at [80, 415] on icon "Dropdown" at bounding box center [77, 419] width 9 height 8
click at [89, 612] on icon "Dropdown" at bounding box center [89, 616] width 9 height 8
click at [102, 662] on icon "Dropdown" at bounding box center [103, 666] width 9 height 8
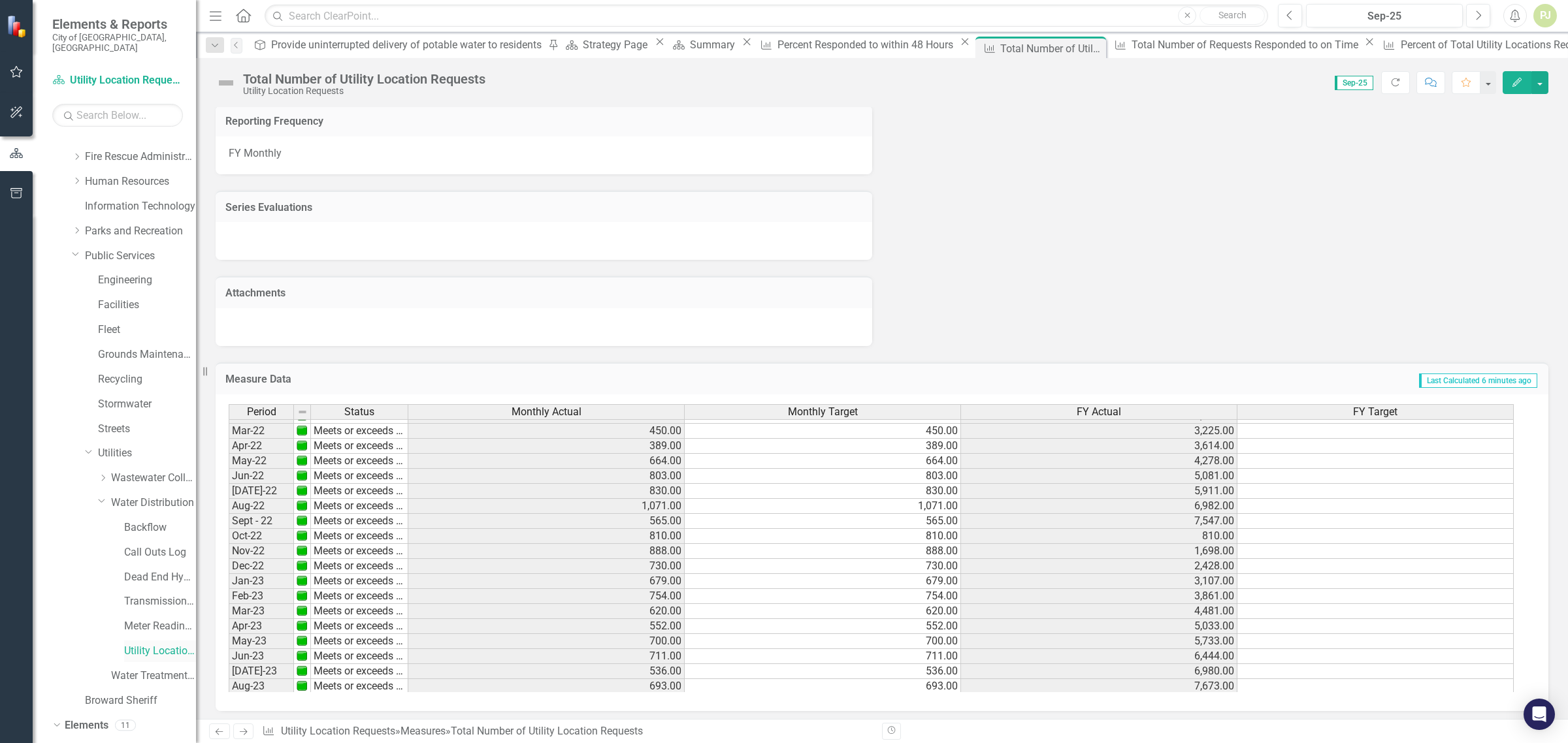
click at [133, 644] on link "Utility Location Requests" at bounding box center [160, 652] width 72 height 15
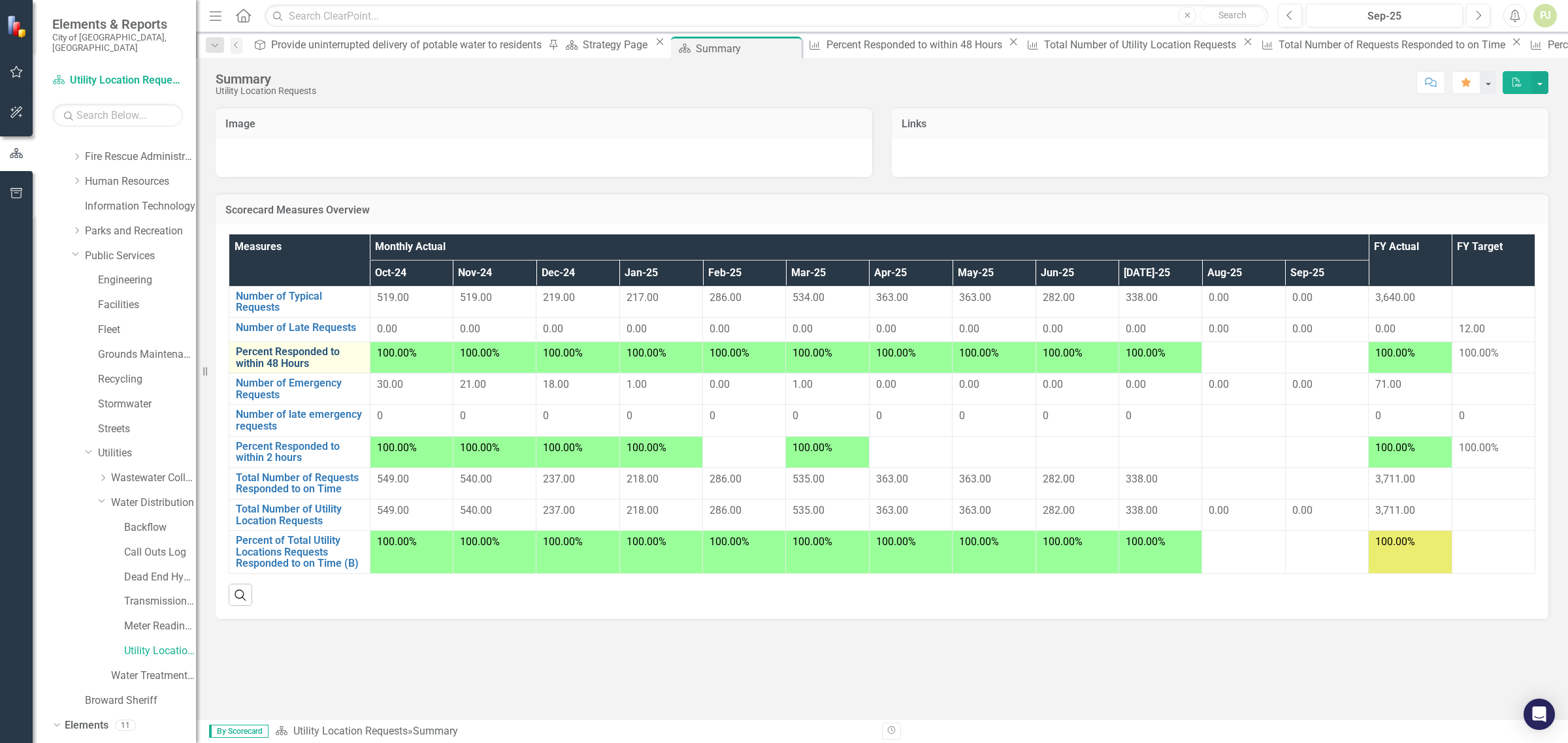
click at [305, 355] on link "Percent Responded to within 48 Hours" at bounding box center [299, 358] width 127 height 23
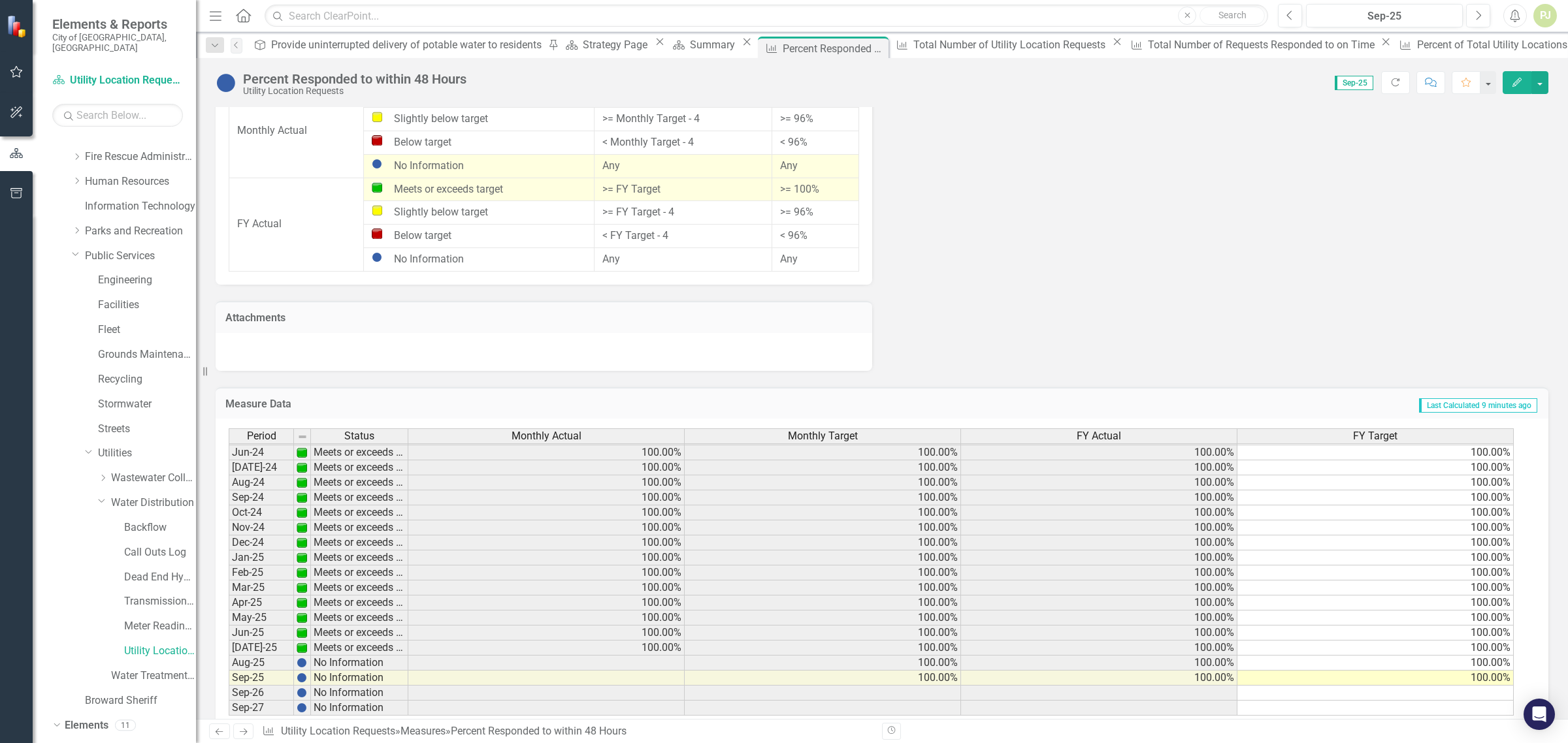
scroll to position [442, 0]
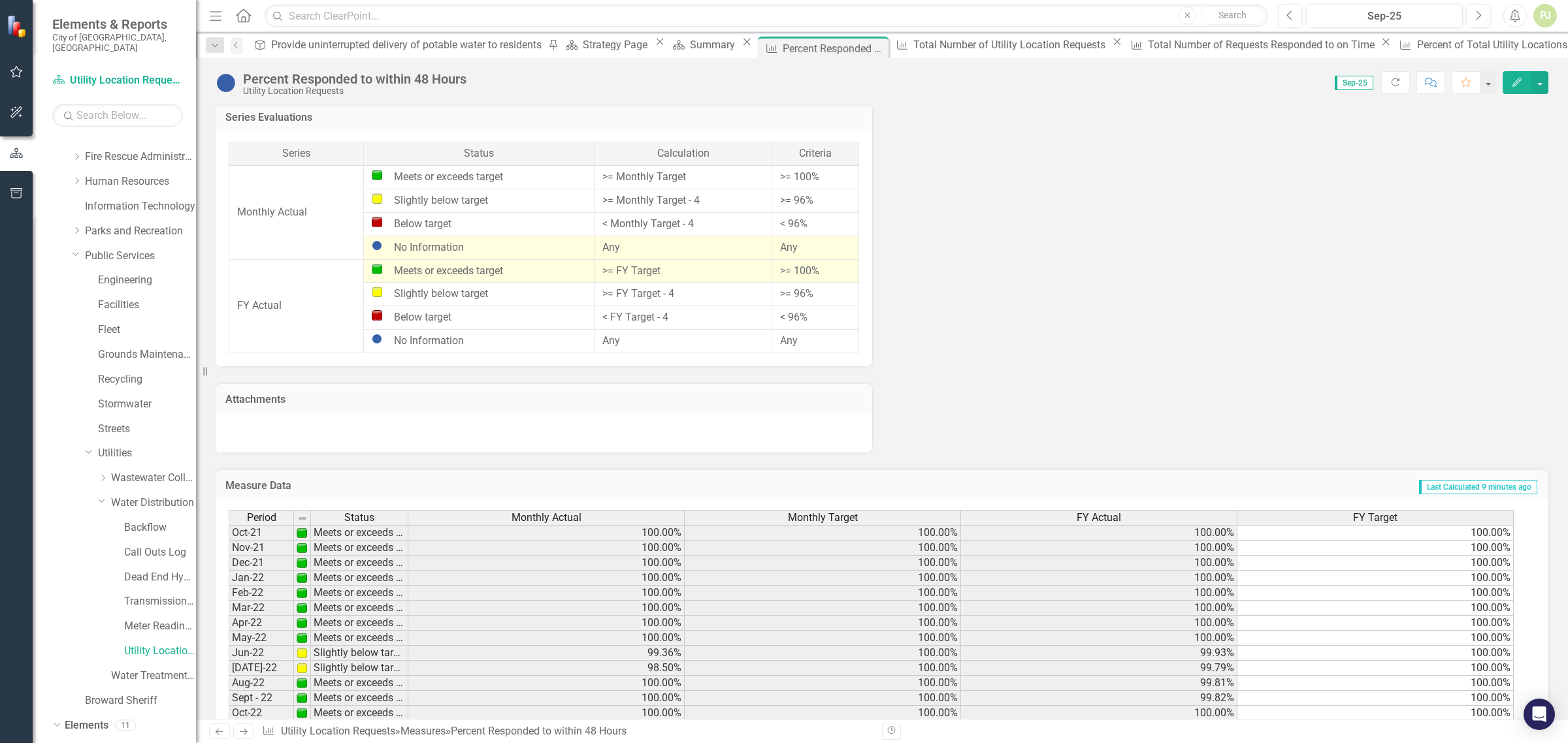
click at [1481, 534] on td "100.00%" at bounding box center [1376, 533] width 276 height 16
click at [147, 644] on link "Utility Location Requests" at bounding box center [160, 652] width 72 height 15
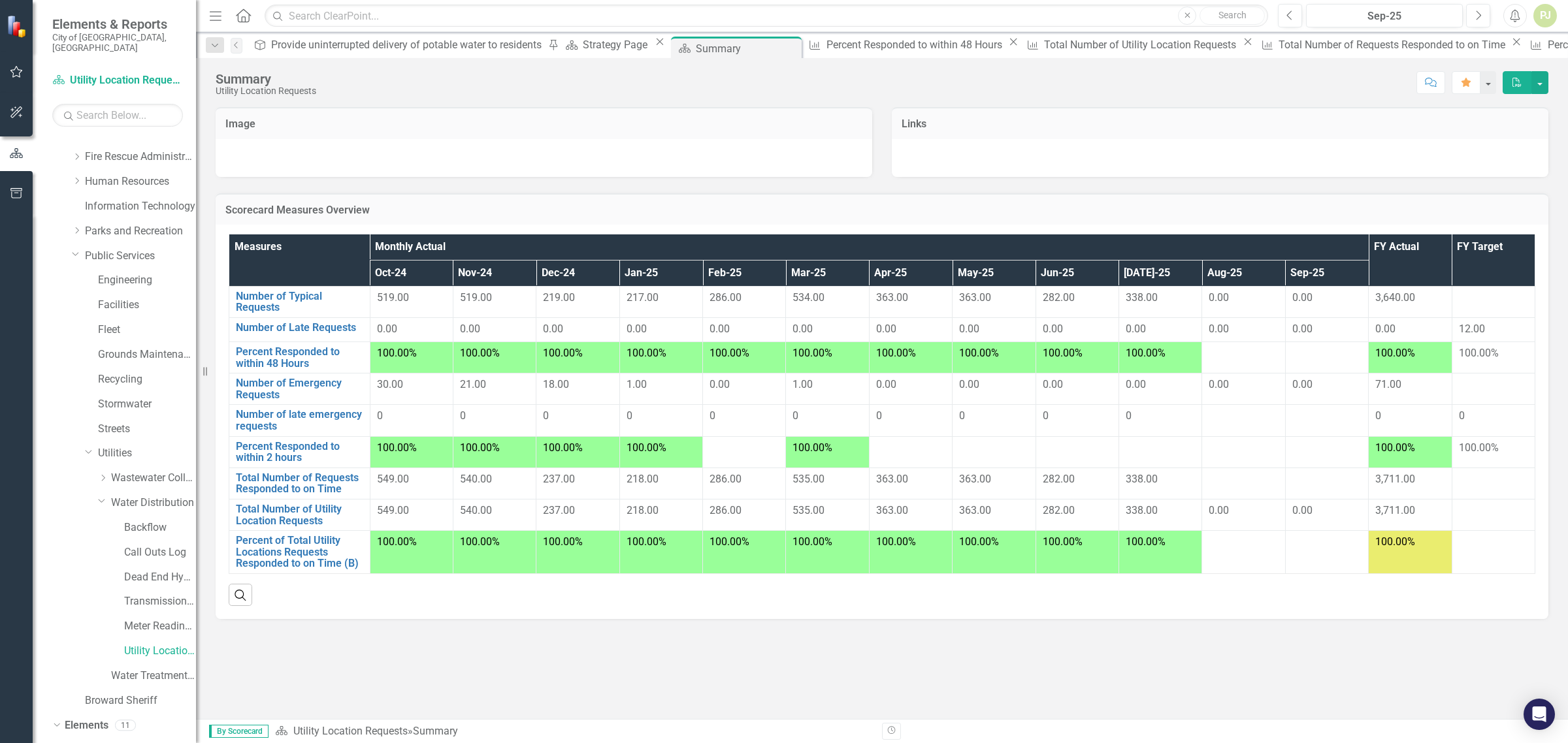
click at [1480, 354] on span "100.00%" at bounding box center [1479, 353] width 40 height 12
click at [294, 354] on link "Percent Responded to within 48 Hours" at bounding box center [299, 358] width 127 height 23
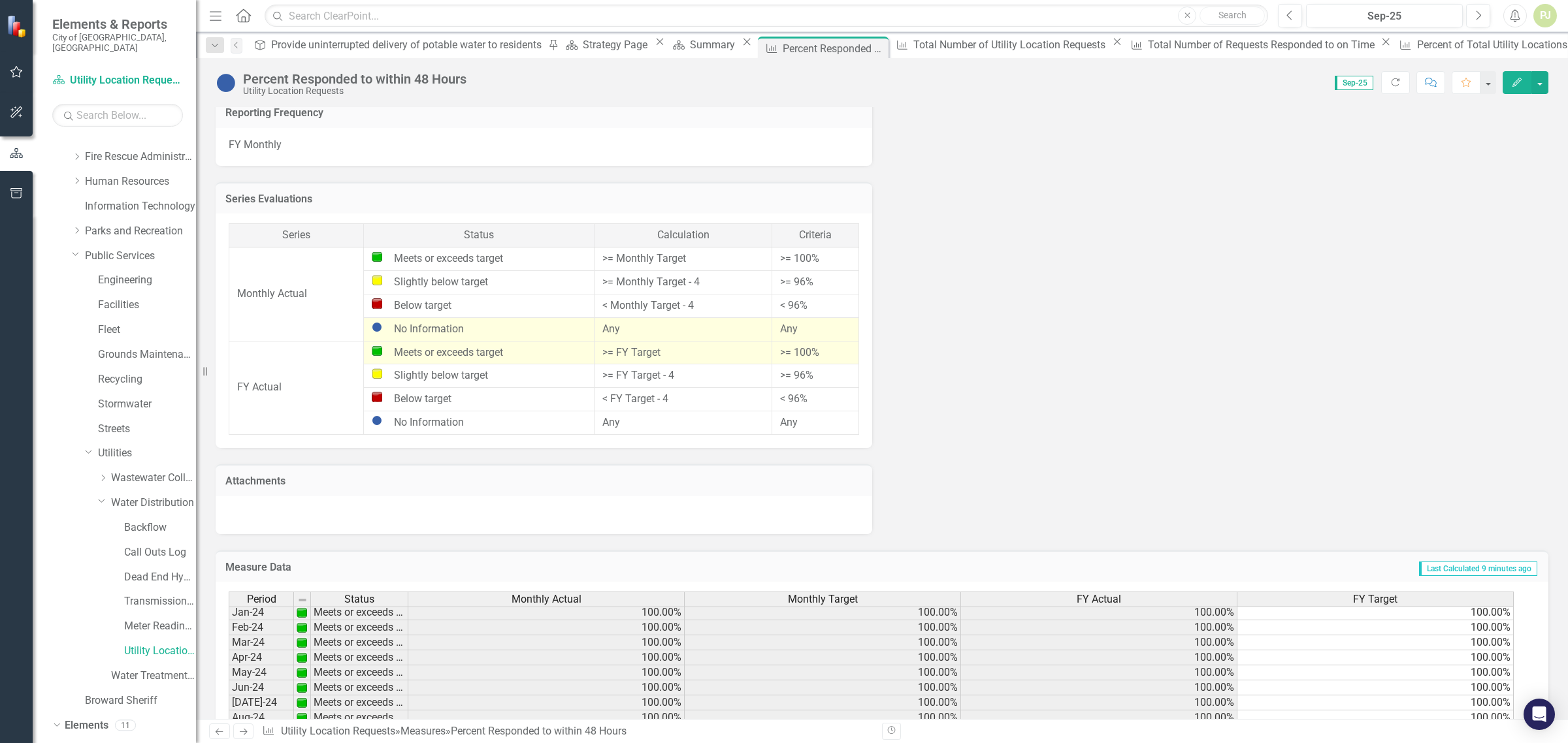
click at [1488, 667] on tbody "Oct-22 Meets or exceeds target 100.00% 100.00% 100.00% 100.00% Nov-22 Meets or …" at bounding box center [871, 665] width 1286 height 572
click at [1536, 86] on button "button" at bounding box center [1540, 83] width 17 height 23
click at [1498, 106] on link "Edit Edit Measure" at bounding box center [1484, 108] width 127 height 24
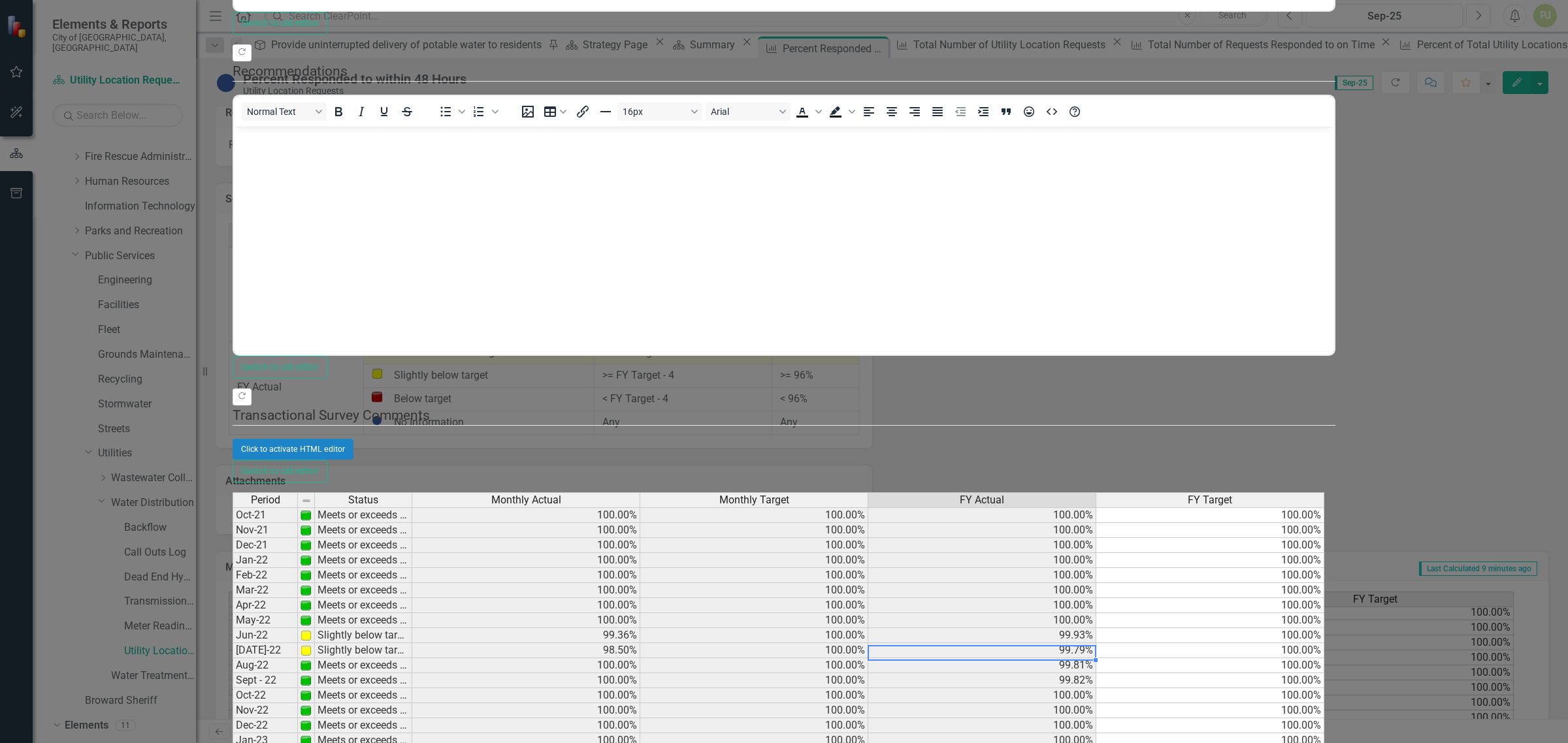
click at [1097, 644] on td "99.79%" at bounding box center [982, 651] width 228 height 15
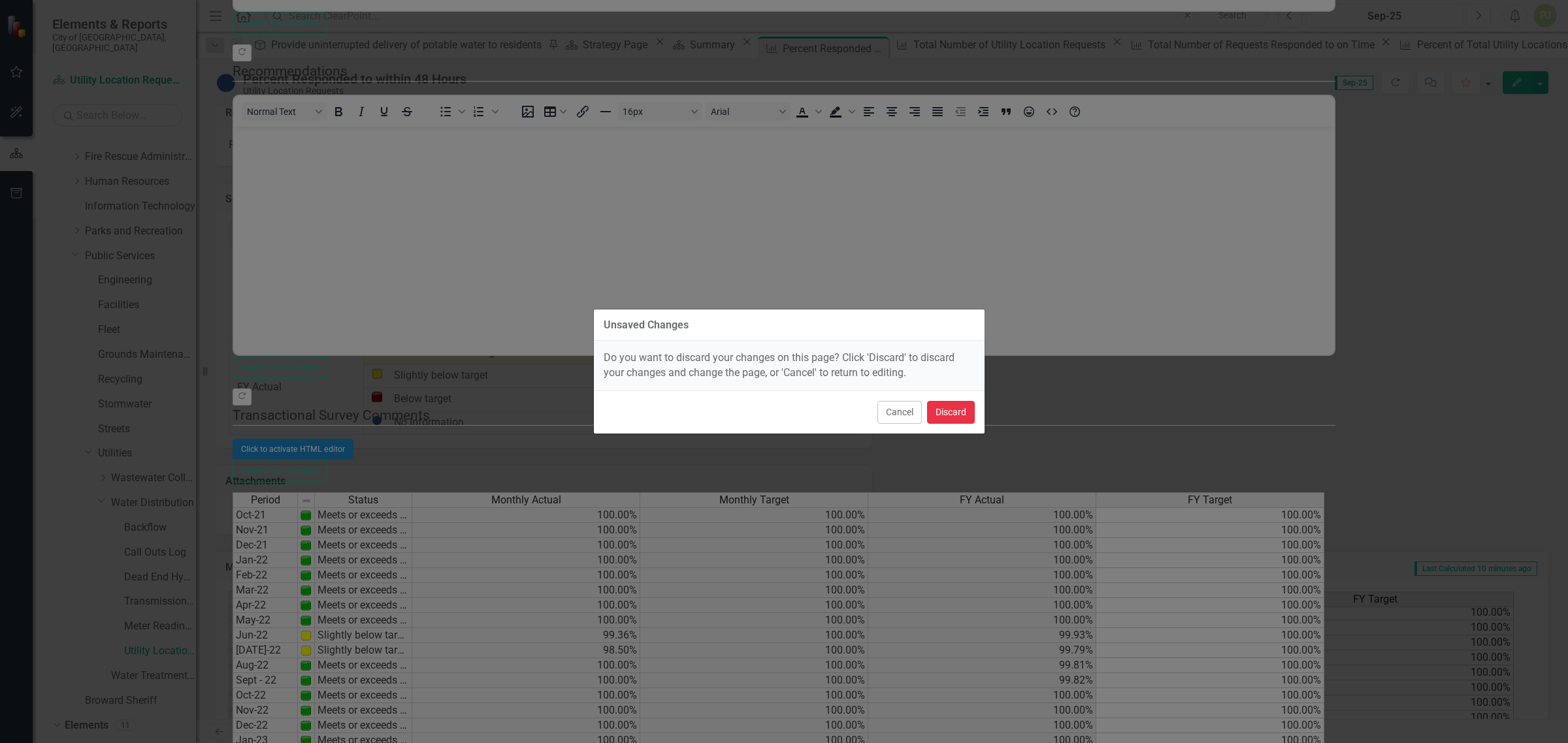
click at [944, 412] on button "Discard" at bounding box center [951, 413] width 47 height 23
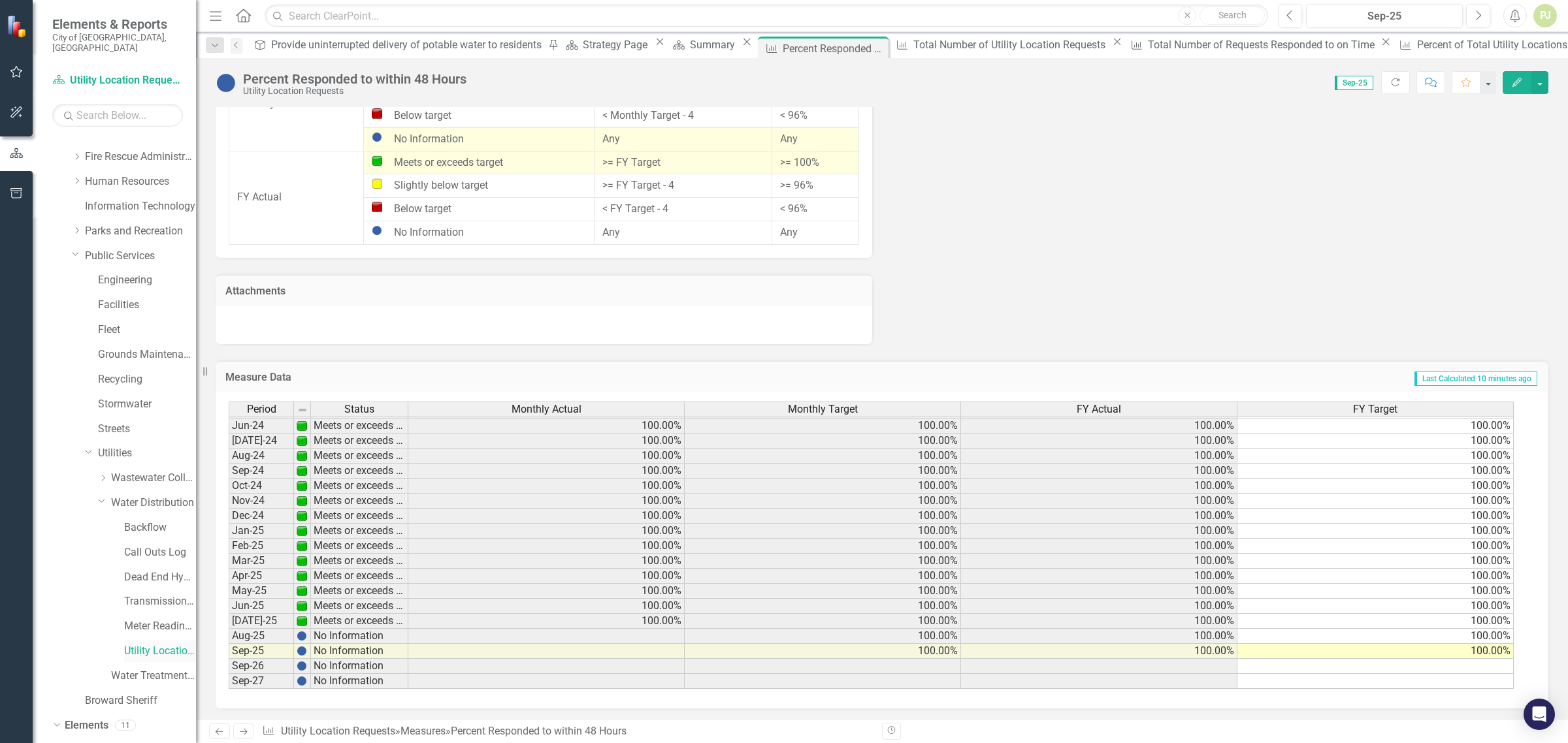
click at [149, 644] on link "Utility Location Requests" at bounding box center [160, 652] width 72 height 15
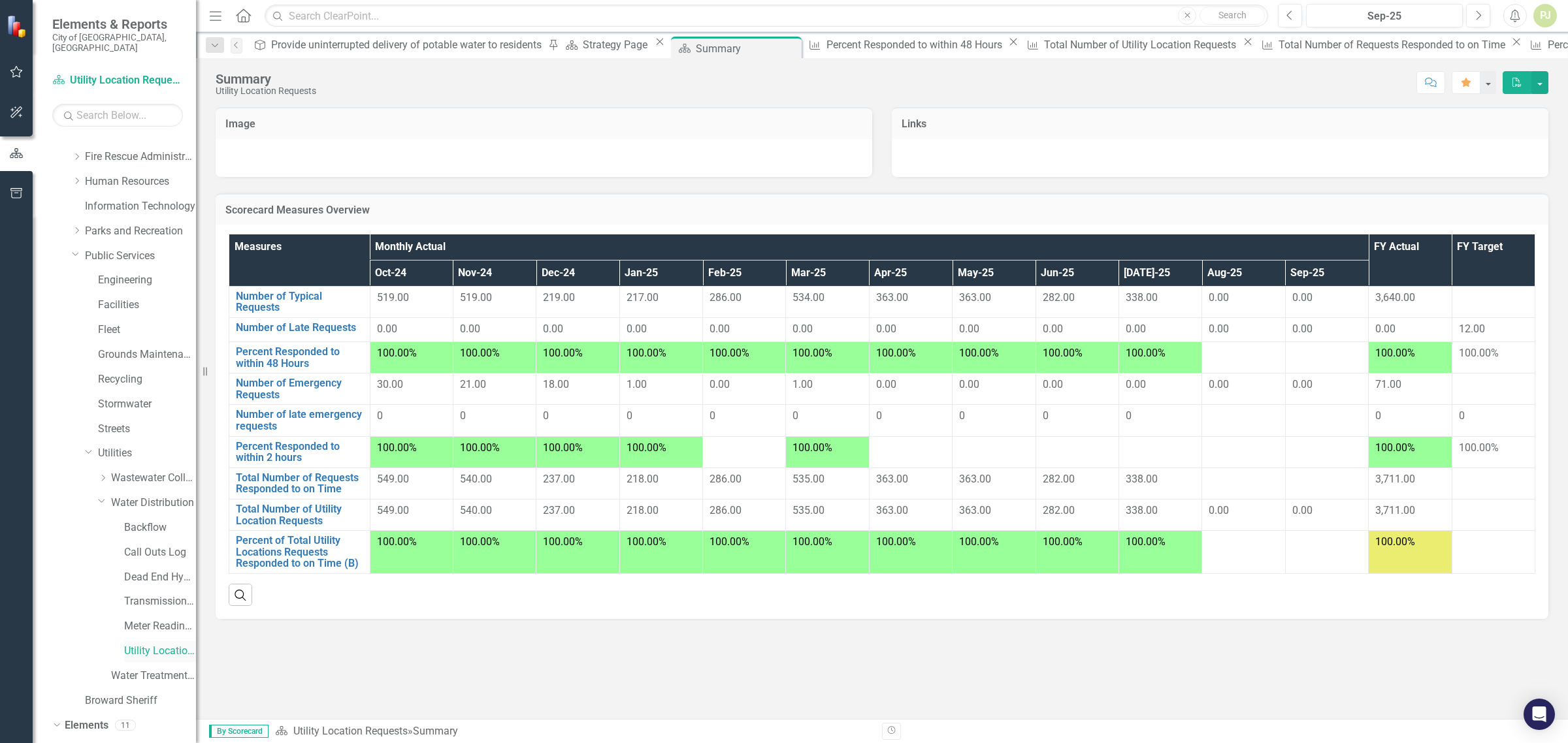
click at [144, 644] on link "Utility Location Requests" at bounding box center [160, 652] width 72 height 15
click at [303, 357] on link "Percent Responded to within 48 Hours" at bounding box center [299, 358] width 127 height 23
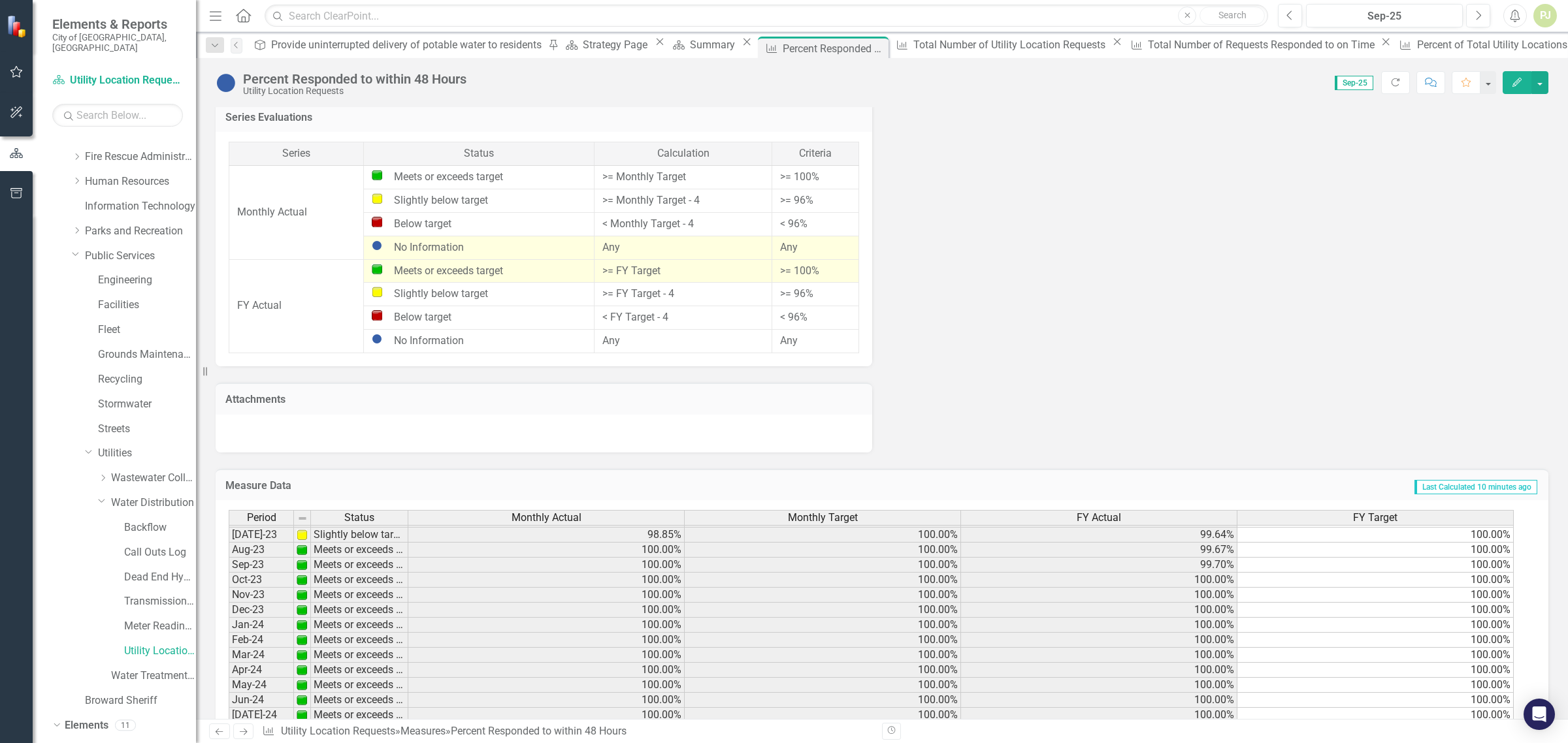
scroll to position [327, 0]
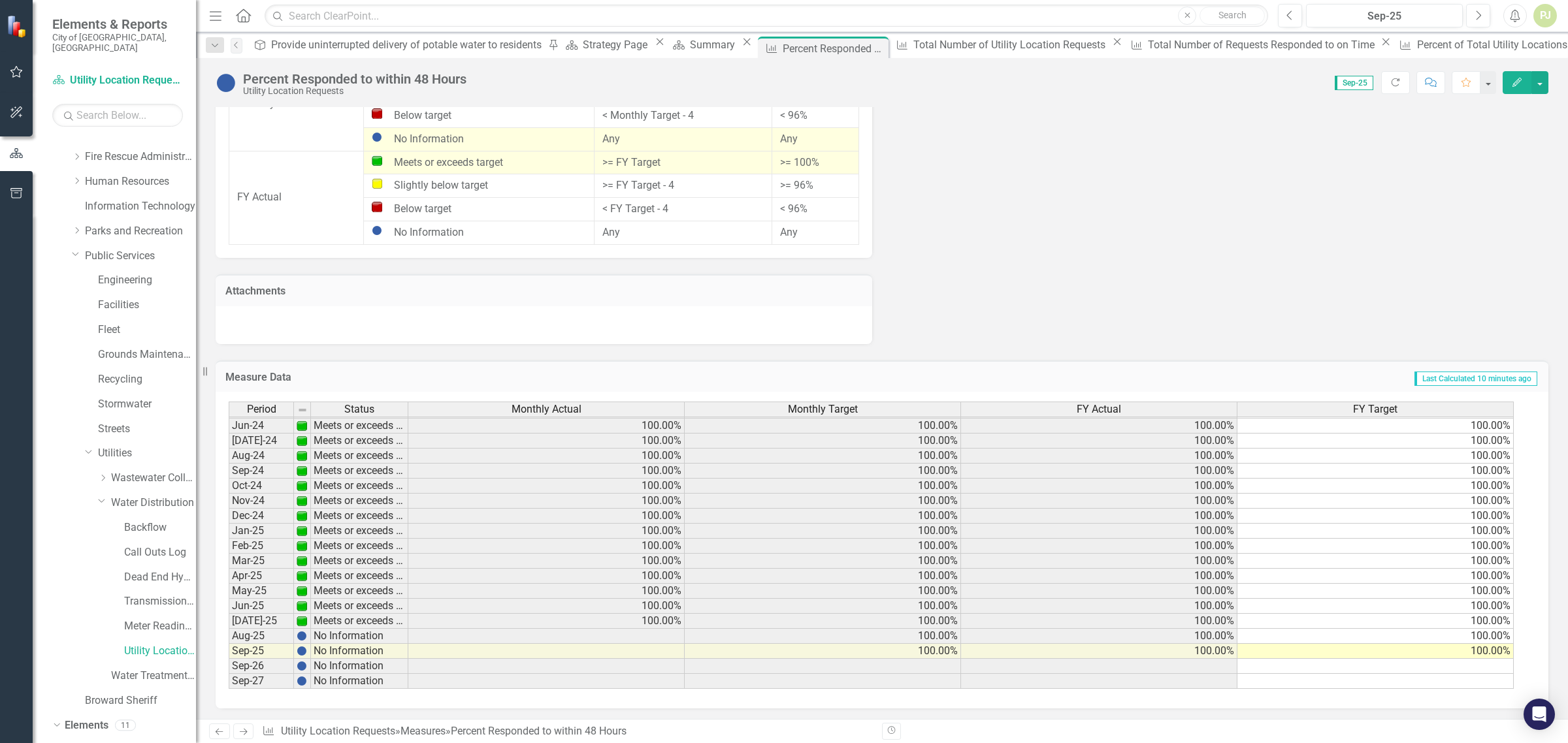
click at [798, 119] on td "< 96%" at bounding box center [816, 115] width 87 height 24
click at [1495, 553] on tbody "Nov-22 Meets or exceeds target 100.00% 100.00% 100.00% 100.00% Dec-22 Meets or …" at bounding box center [871, 411] width 1286 height 556
click at [1497, 554] on td "100.00%" at bounding box center [1376, 561] width 276 height 15
type textarea "100"
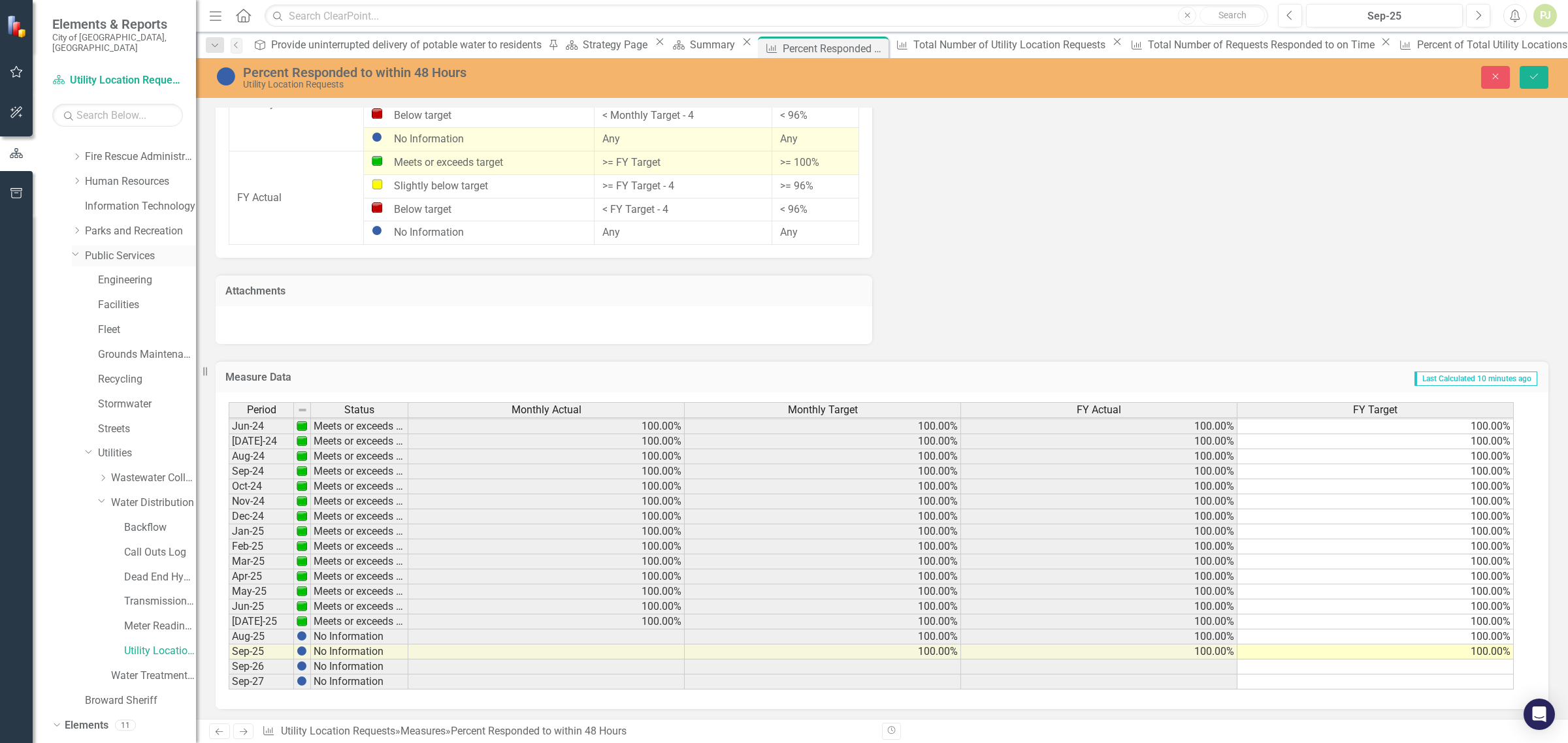
click at [125, 249] on link "Public Services" at bounding box center [140, 256] width 111 height 15
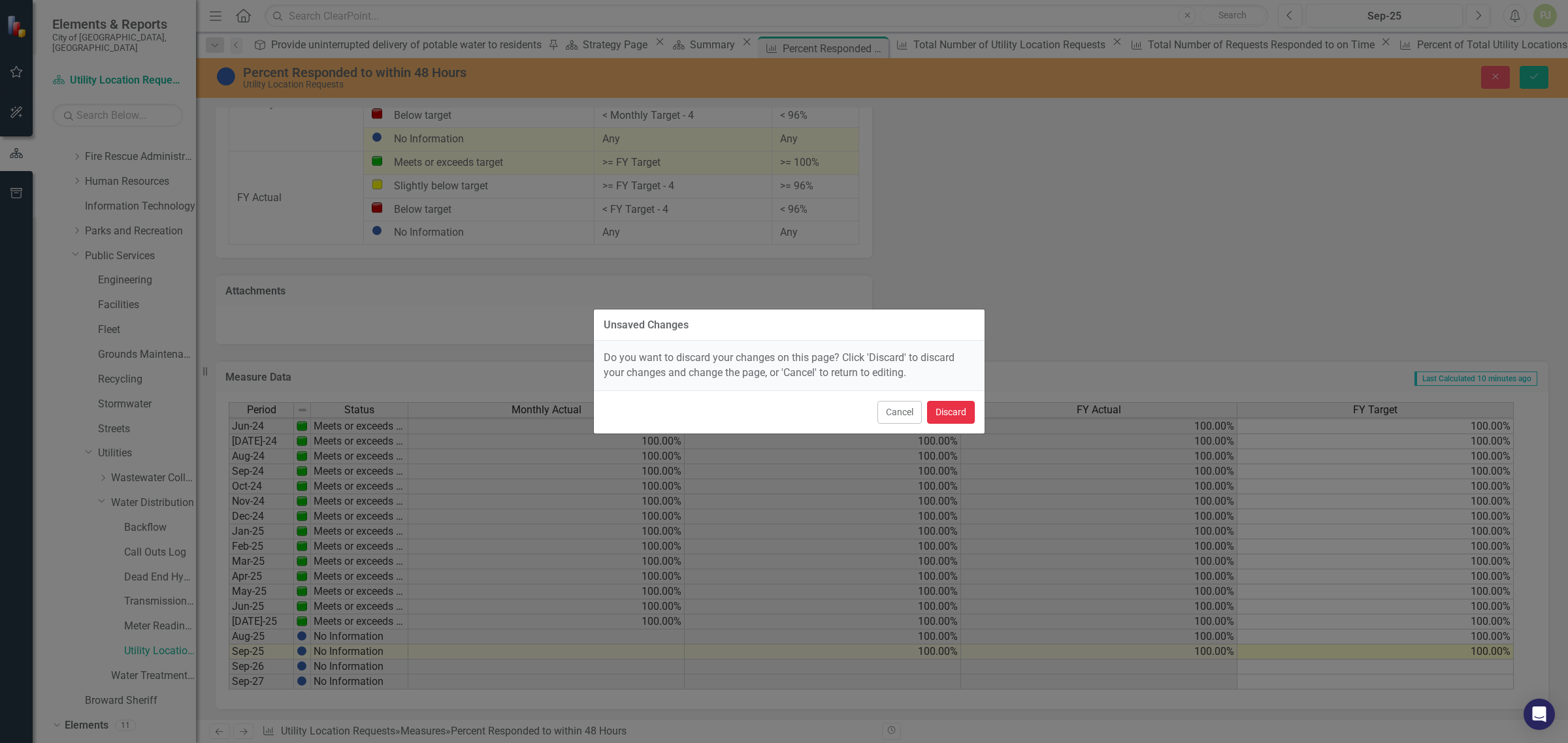
click at [942, 413] on button "Discard" at bounding box center [951, 413] width 47 height 23
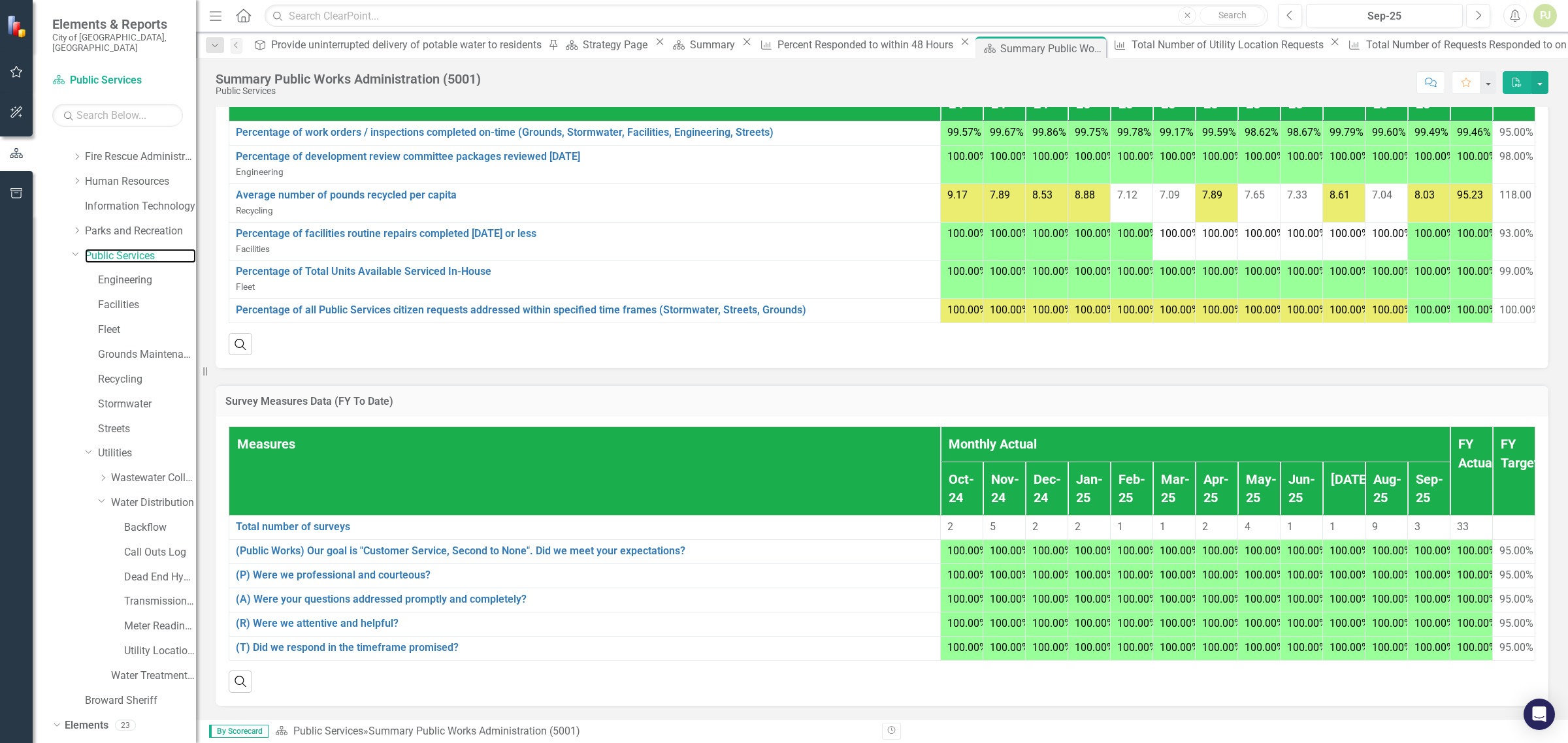
scroll to position [719, 0]
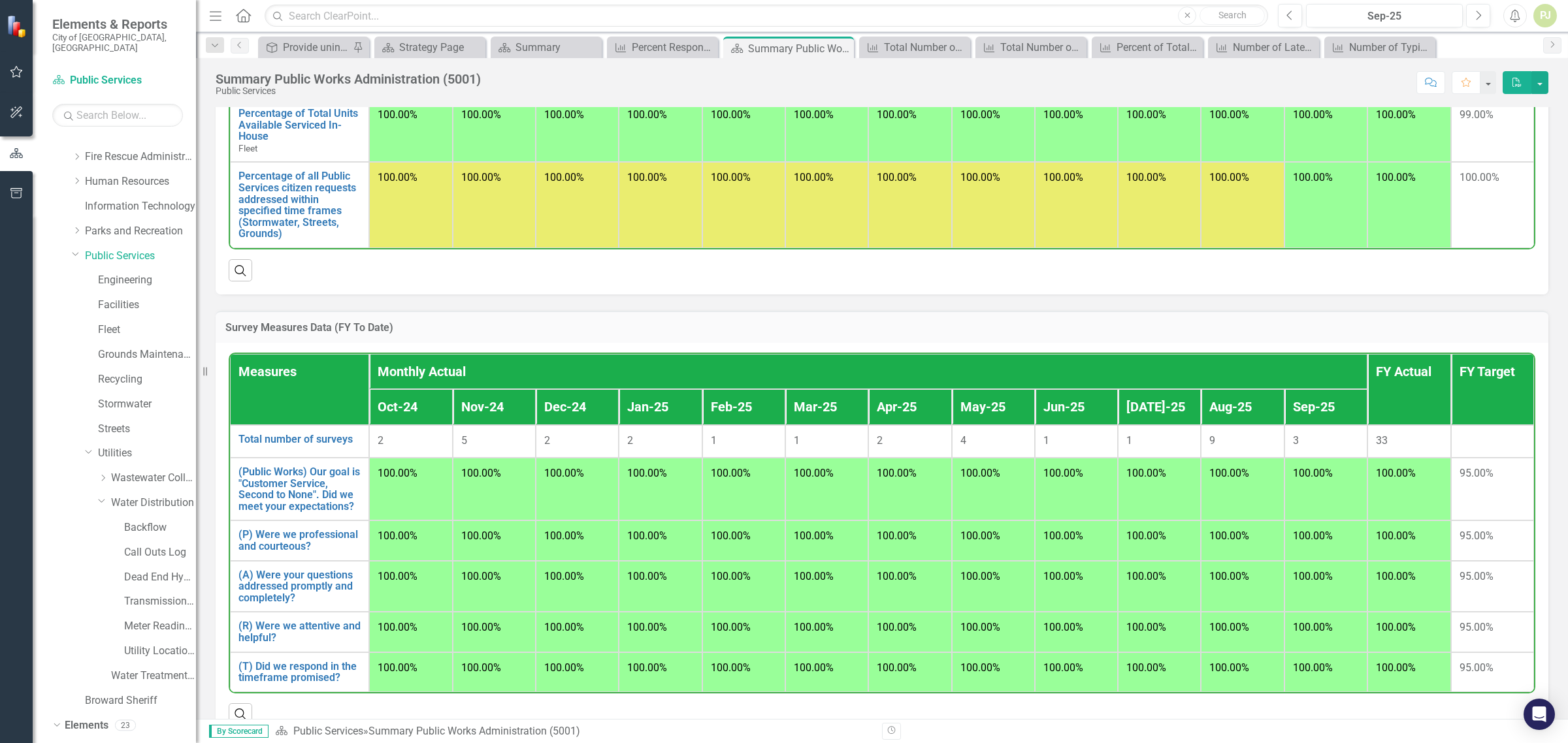
scroll to position [810, 0]
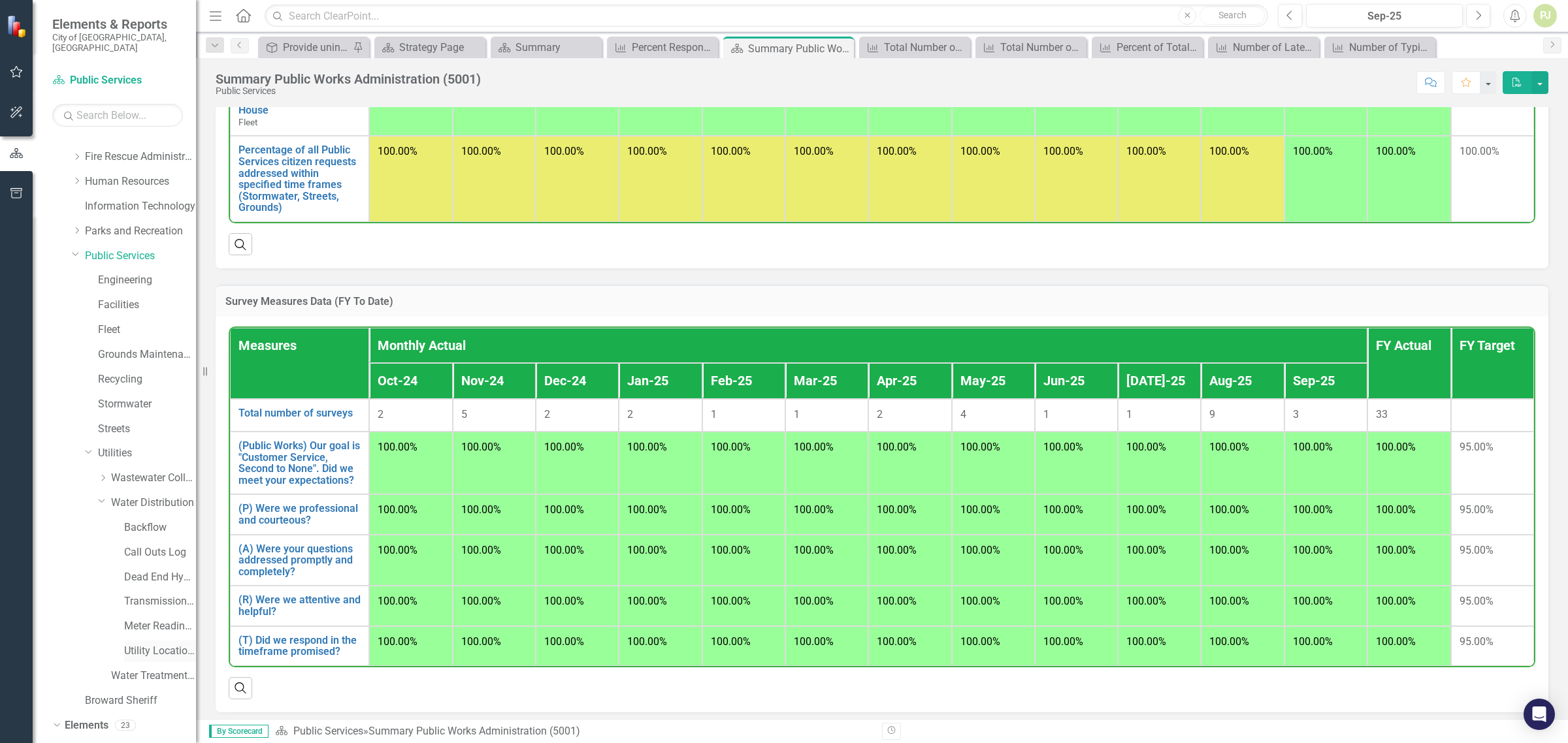
click at [162, 644] on link "Utility Location Requests" at bounding box center [160, 652] width 72 height 15
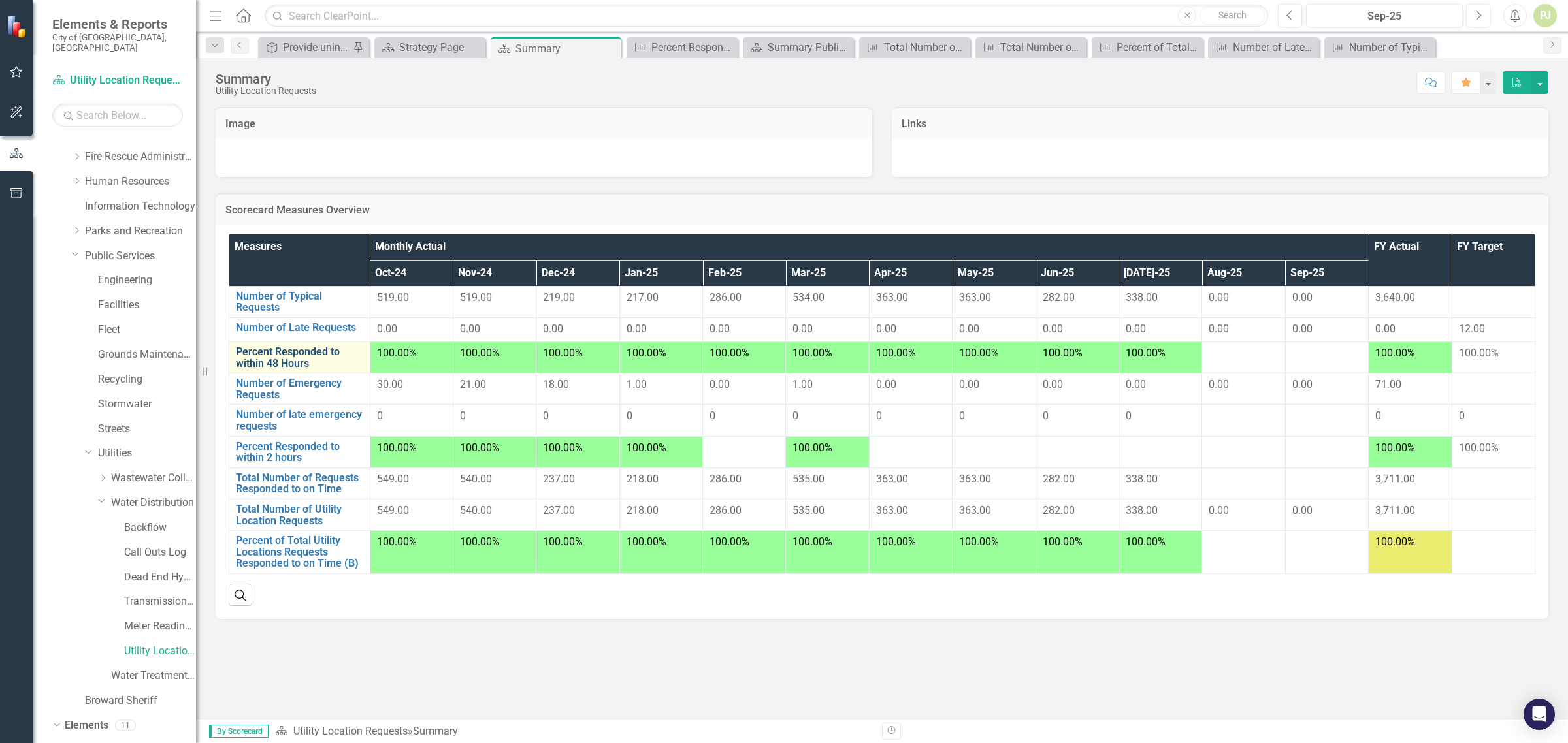
click at [286, 360] on link "Percent Responded to within 48 Hours" at bounding box center [299, 358] width 127 height 23
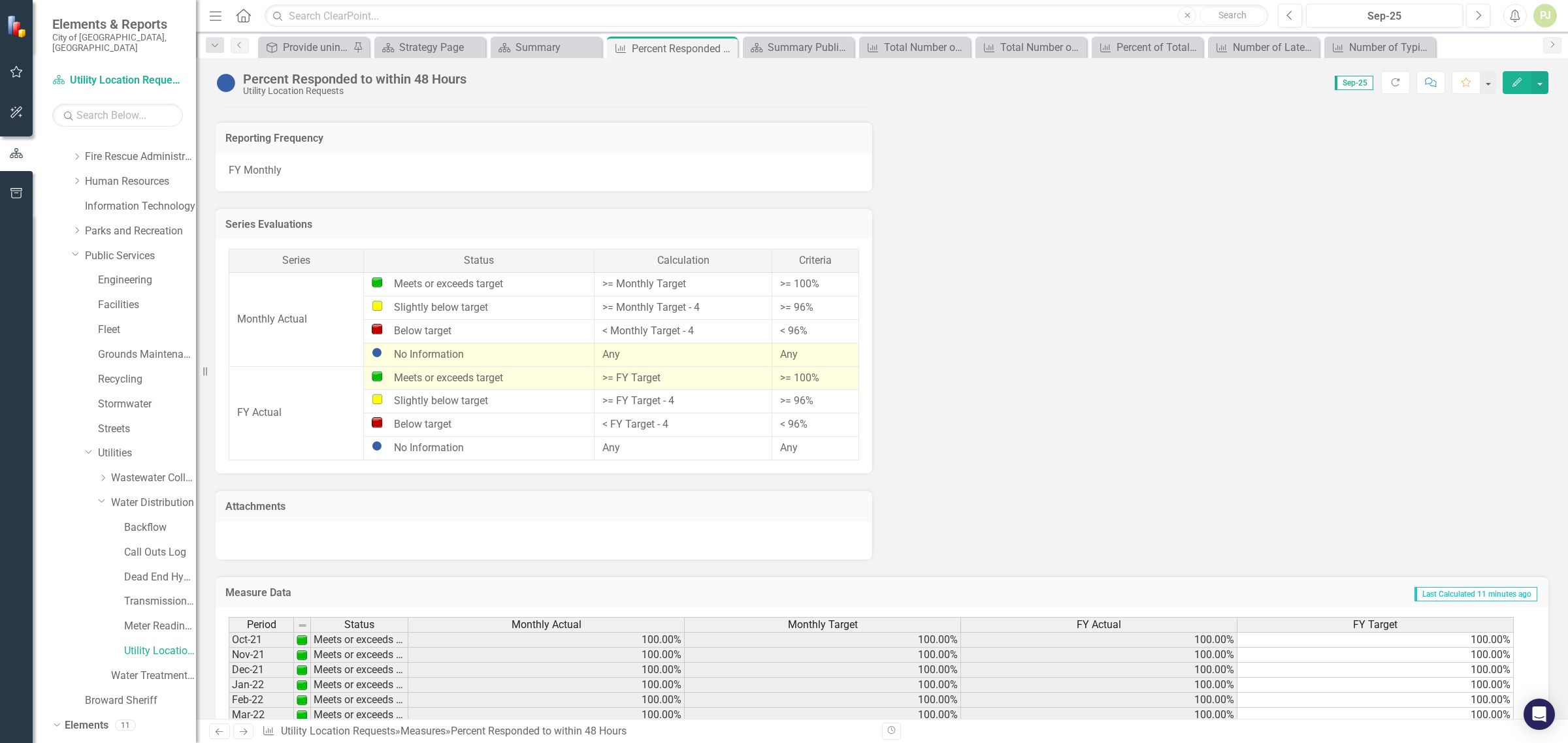
scroll to position [842, 0]
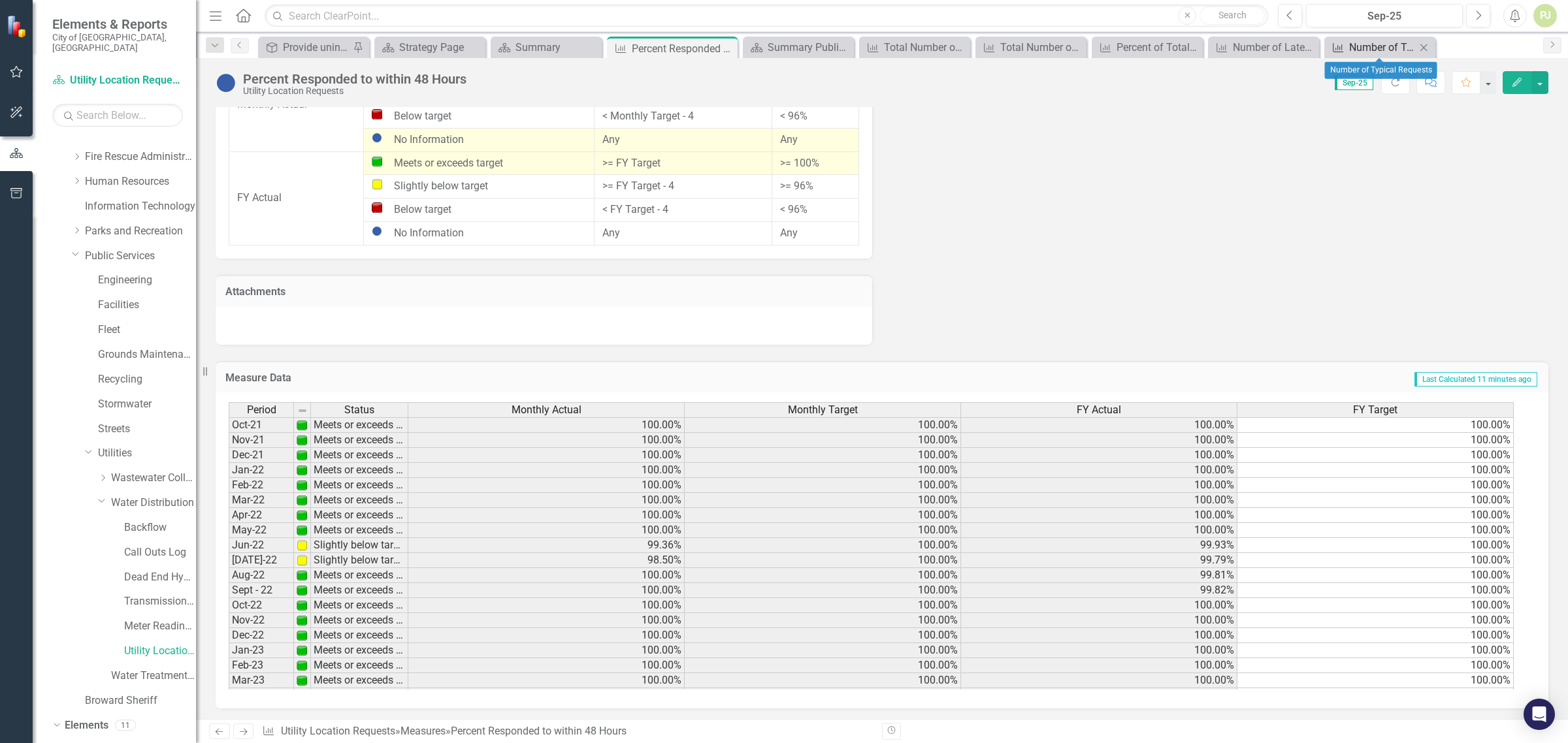
click at [1376, 49] on div "Number of Typical Requests" at bounding box center [1382, 47] width 66 height 16
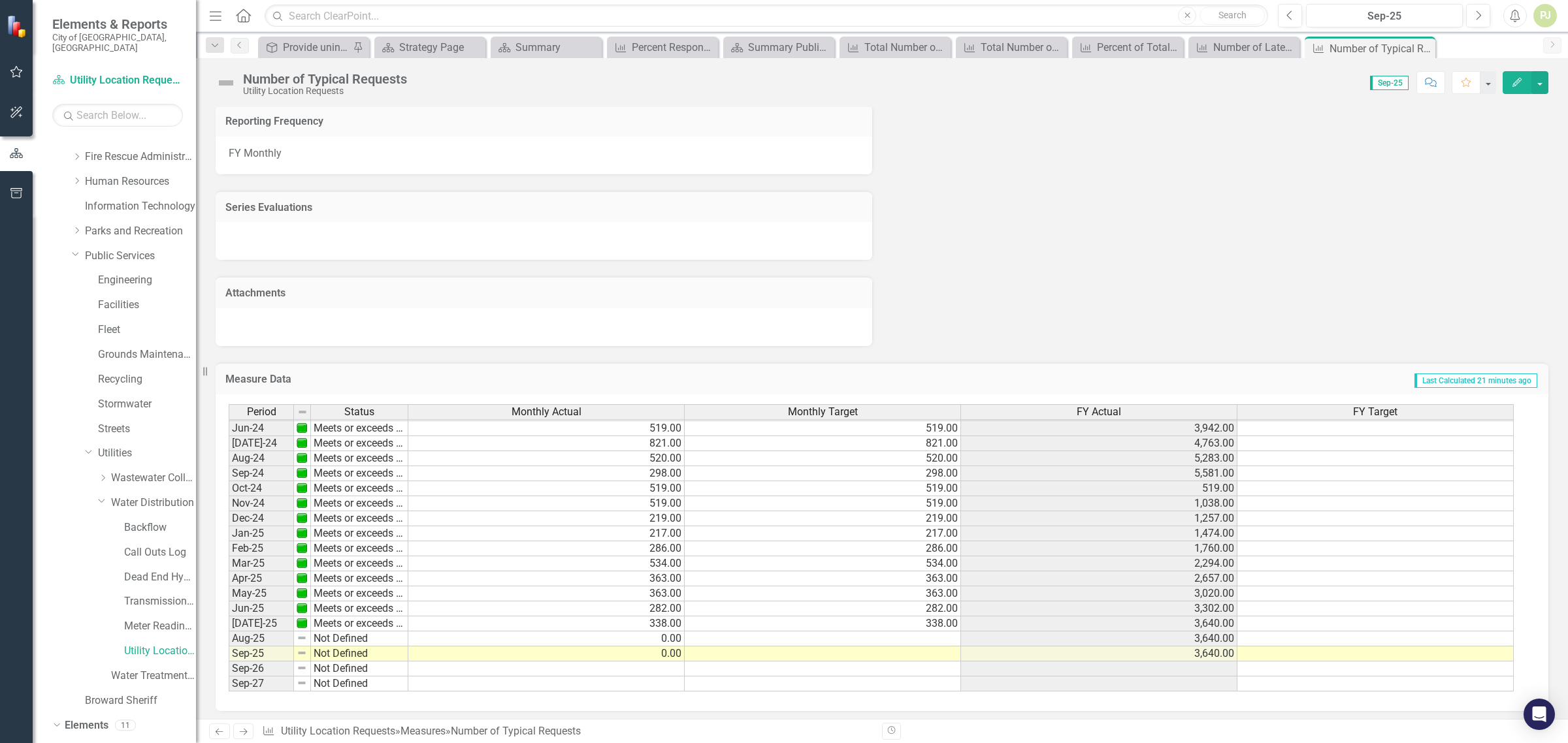
scroll to position [485, 0]
click at [168, 644] on link "Utility Location Requests" at bounding box center [160, 652] width 72 height 15
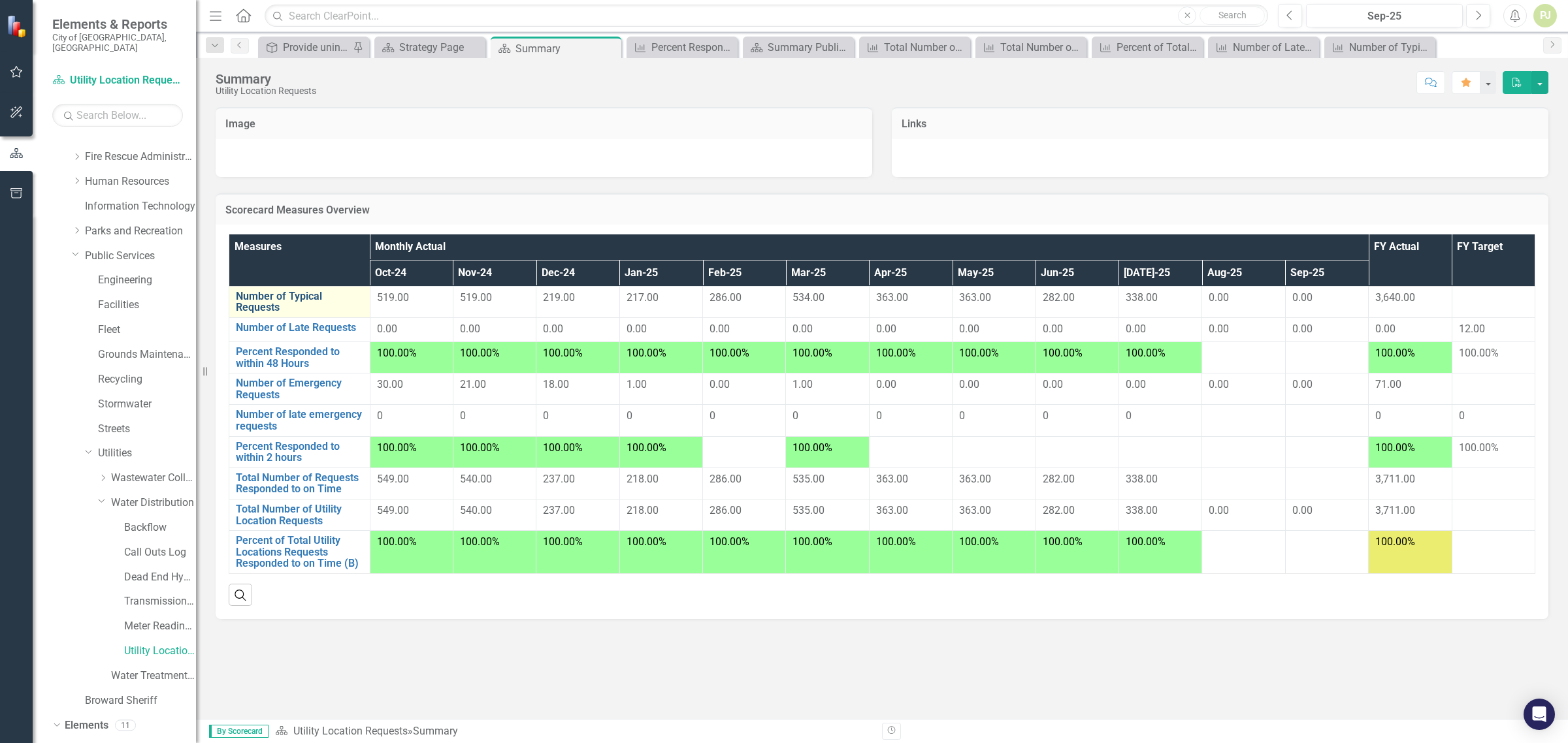
click at [311, 297] on link "Number of Typical Requests" at bounding box center [299, 302] width 127 height 23
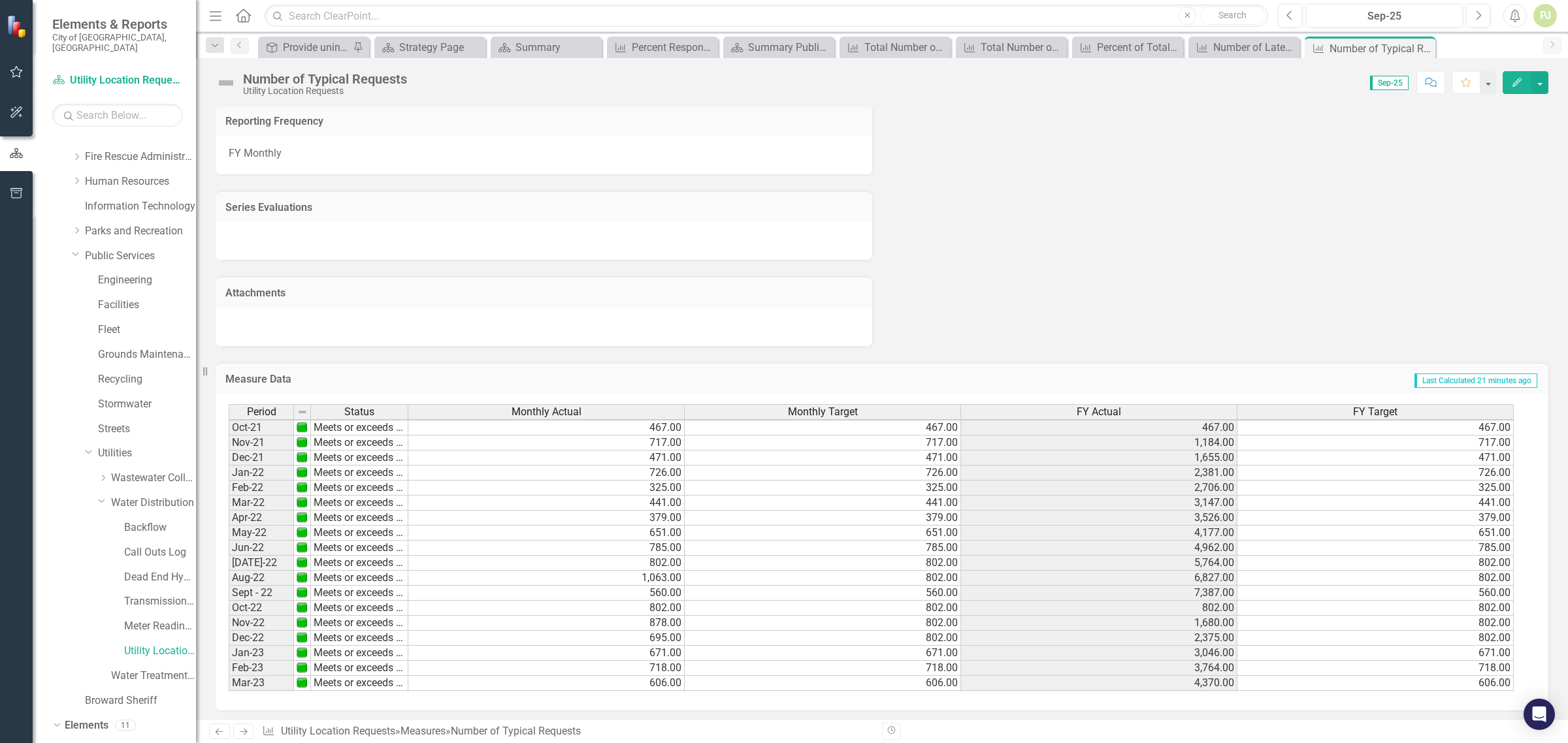
scroll to position [82, 0]
click at [1256, 50] on div "Number of Late Requests" at bounding box center [1246, 47] width 66 height 16
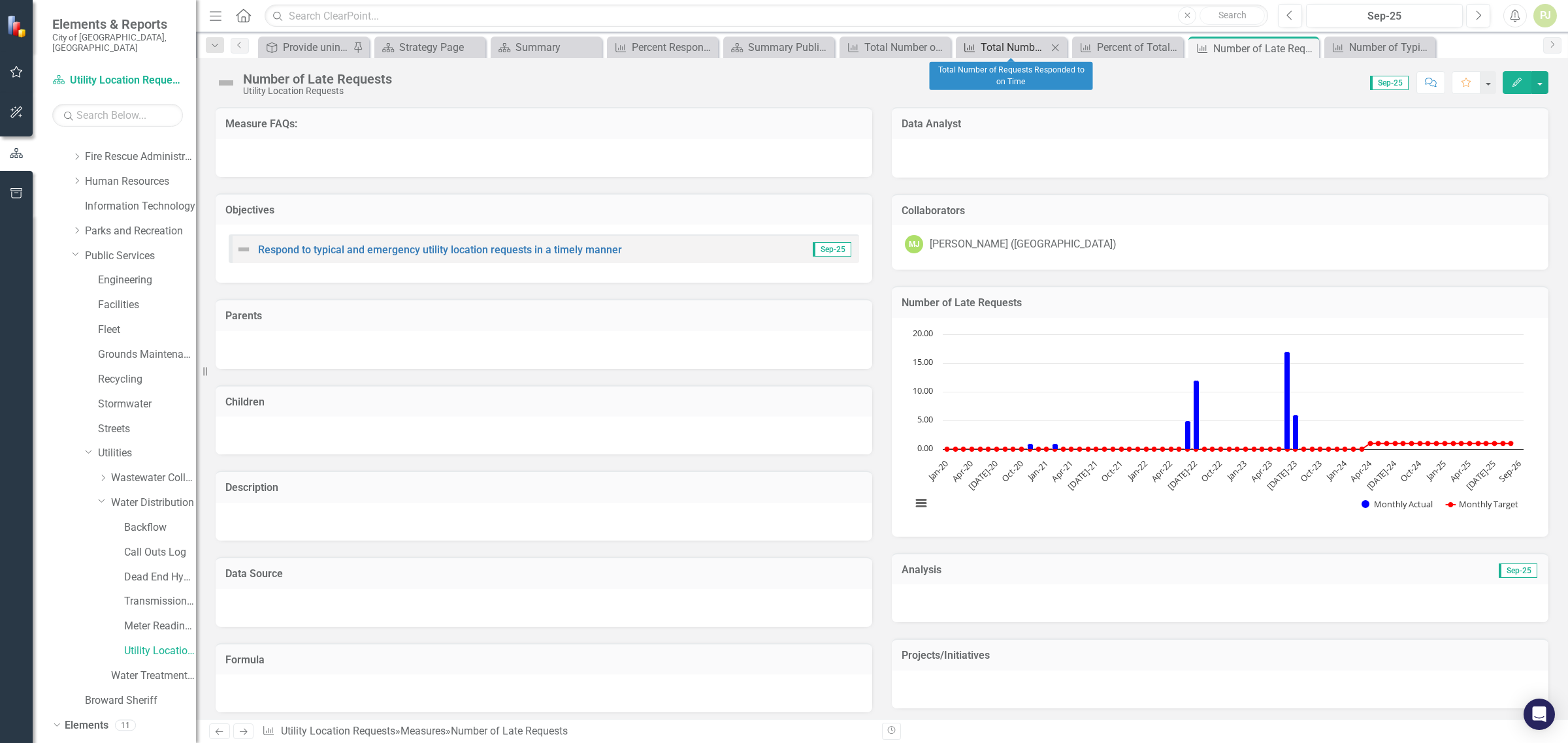
click at [1036, 55] on div "Total Number of Requests Responded to on Time" at bounding box center [1014, 47] width 66 height 16
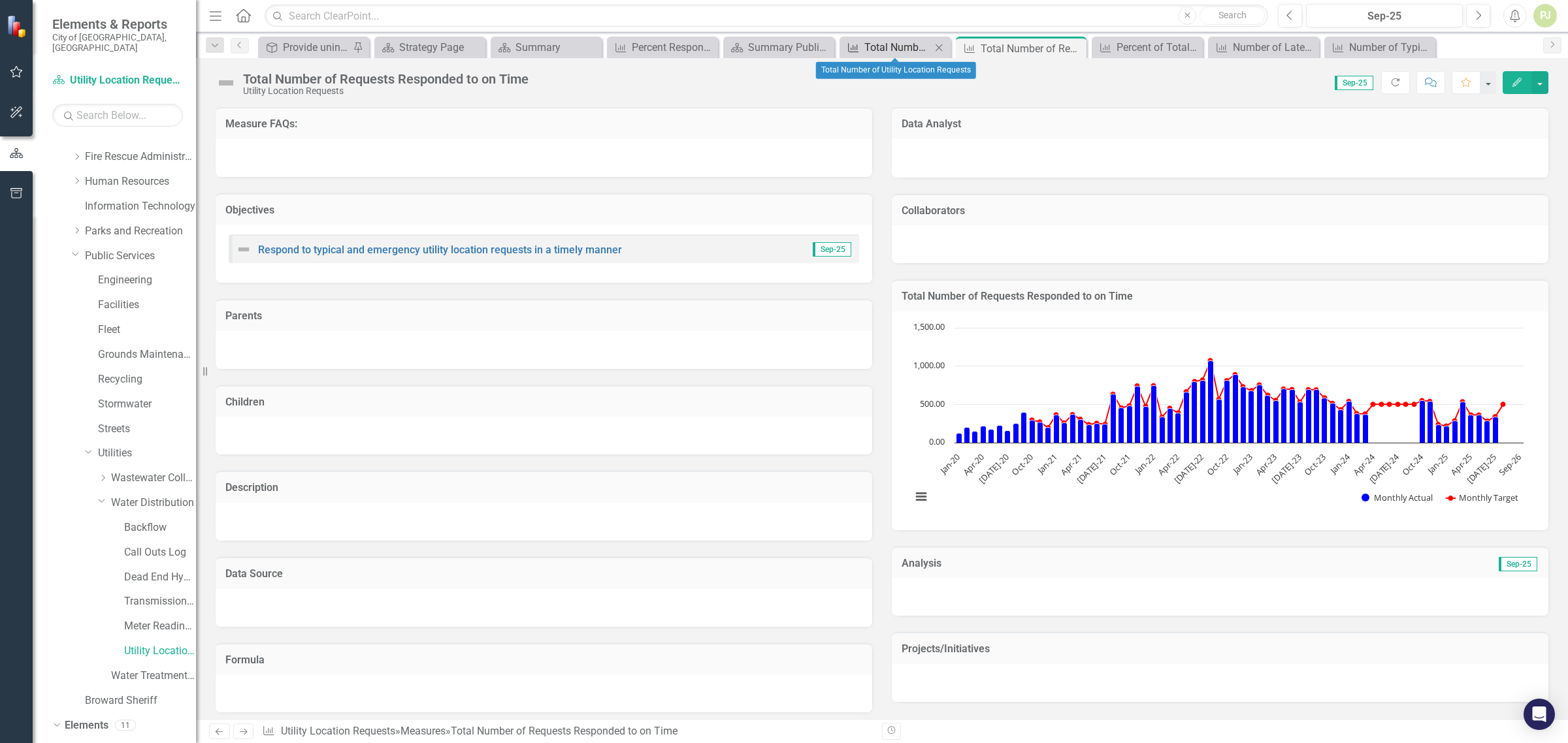
click at [907, 47] on div "Total Number of Utility Location Requests" at bounding box center [898, 47] width 66 height 16
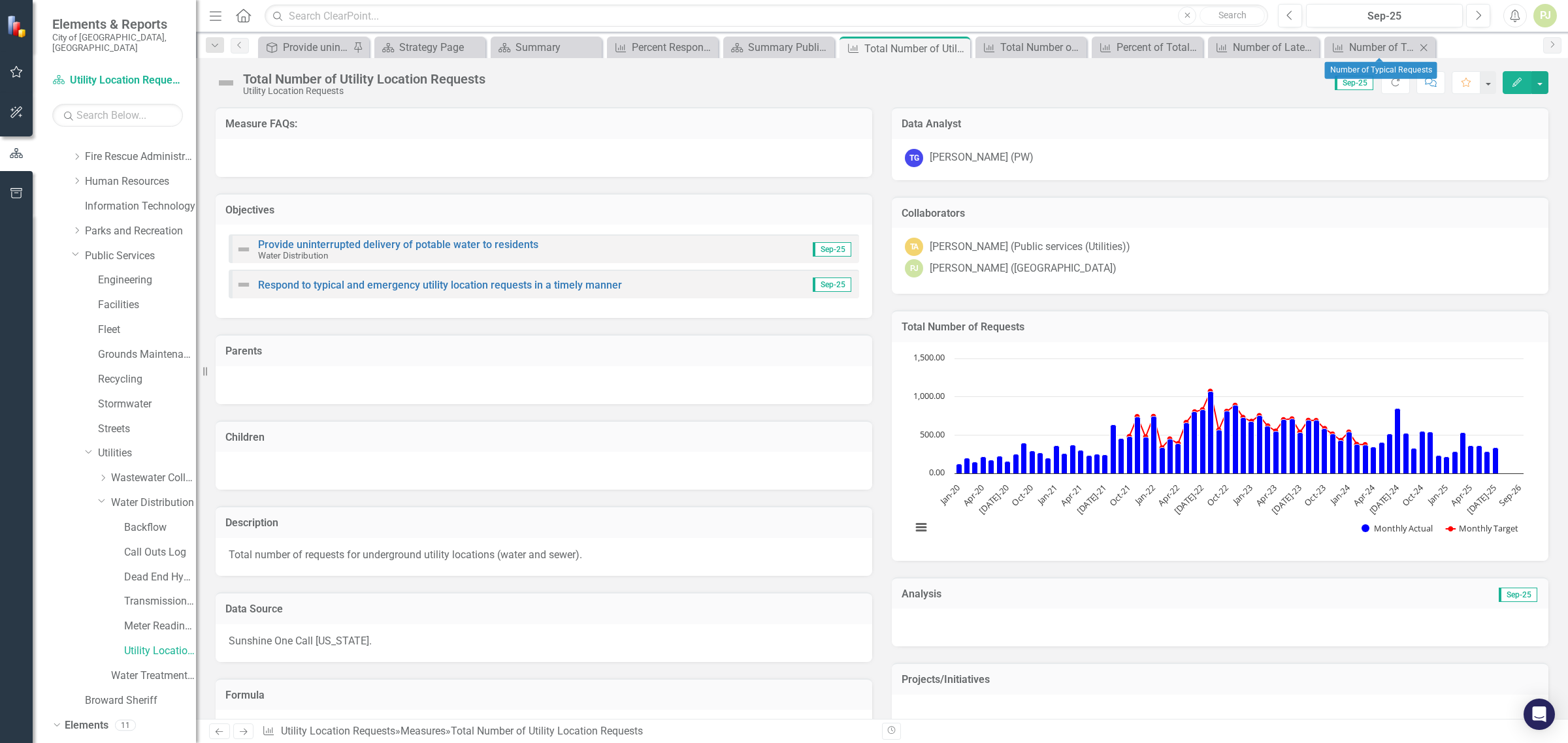
click at [1421, 46] on icon "Close" at bounding box center [1424, 47] width 13 height 10
click at [1401, 46] on icon "Close" at bounding box center [1401, 47] width 13 height 10
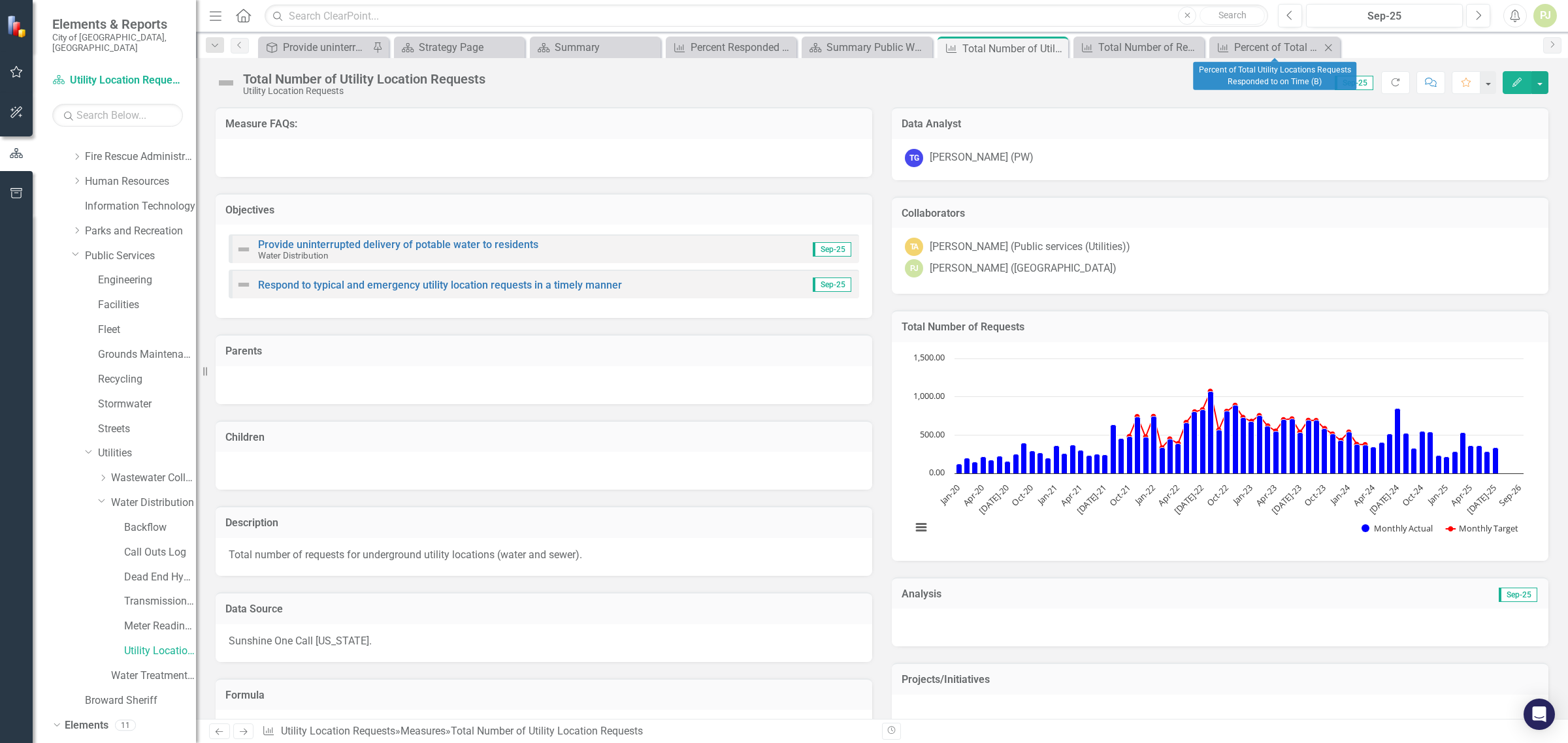
click at [1325, 44] on icon "Close" at bounding box center [1328, 47] width 13 height 10
click at [1192, 47] on icon at bounding box center [1193, 47] width 7 height 7
click at [1056, 47] on icon "Close" at bounding box center [1055, 48] width 13 height 10
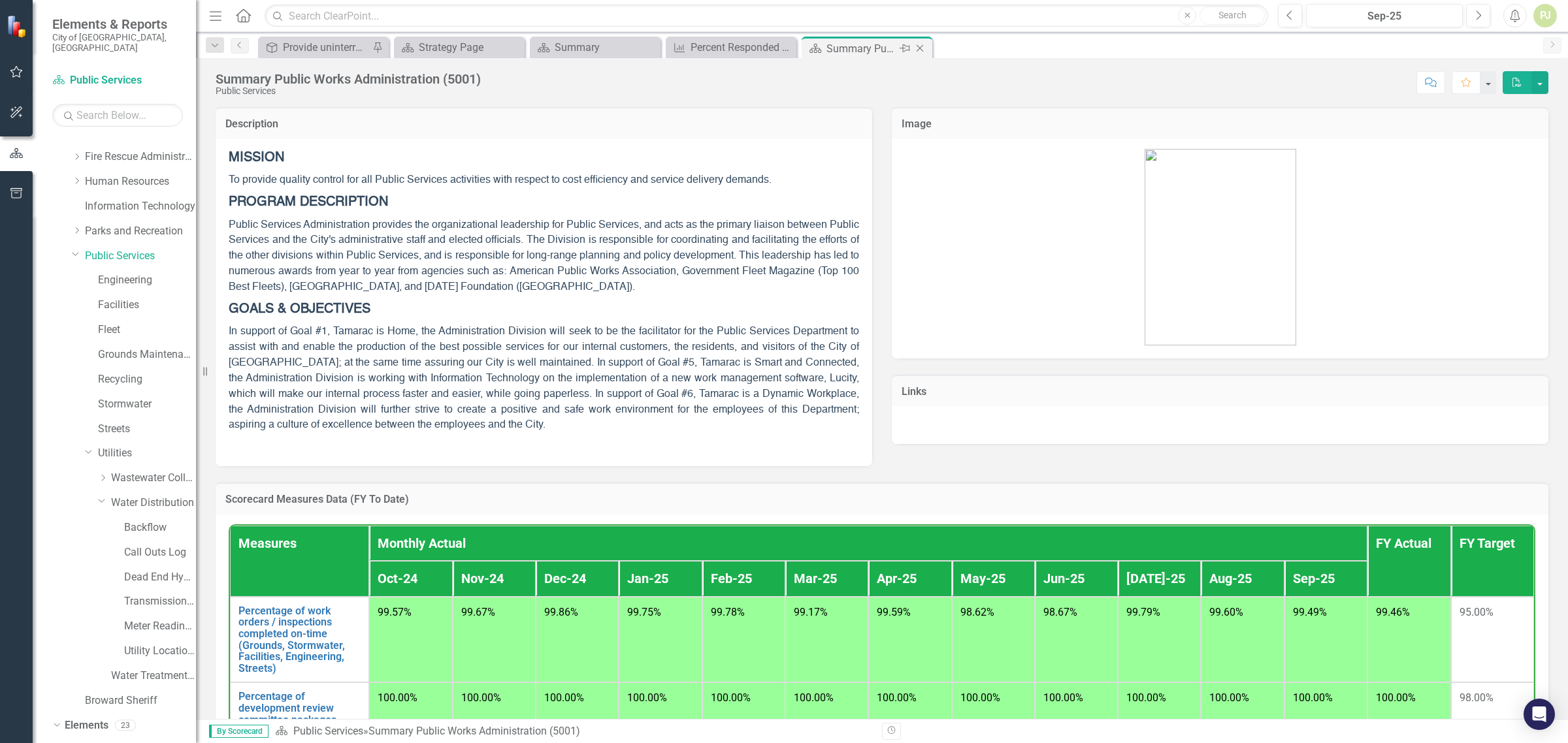
click at [919, 49] on icon "Close" at bounding box center [919, 48] width 13 height 10
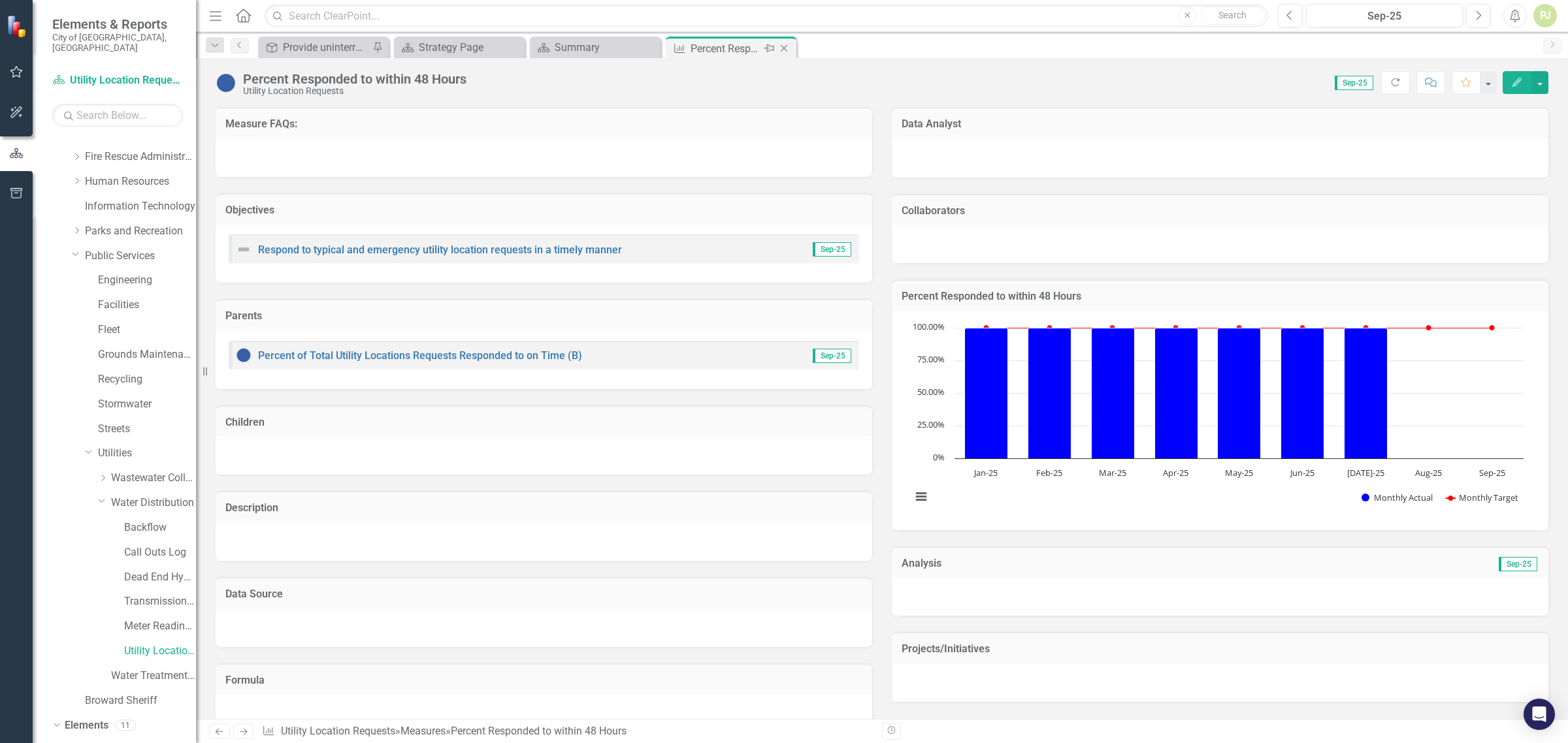
click at [779, 51] on icon "Close" at bounding box center [784, 48] width 13 height 10
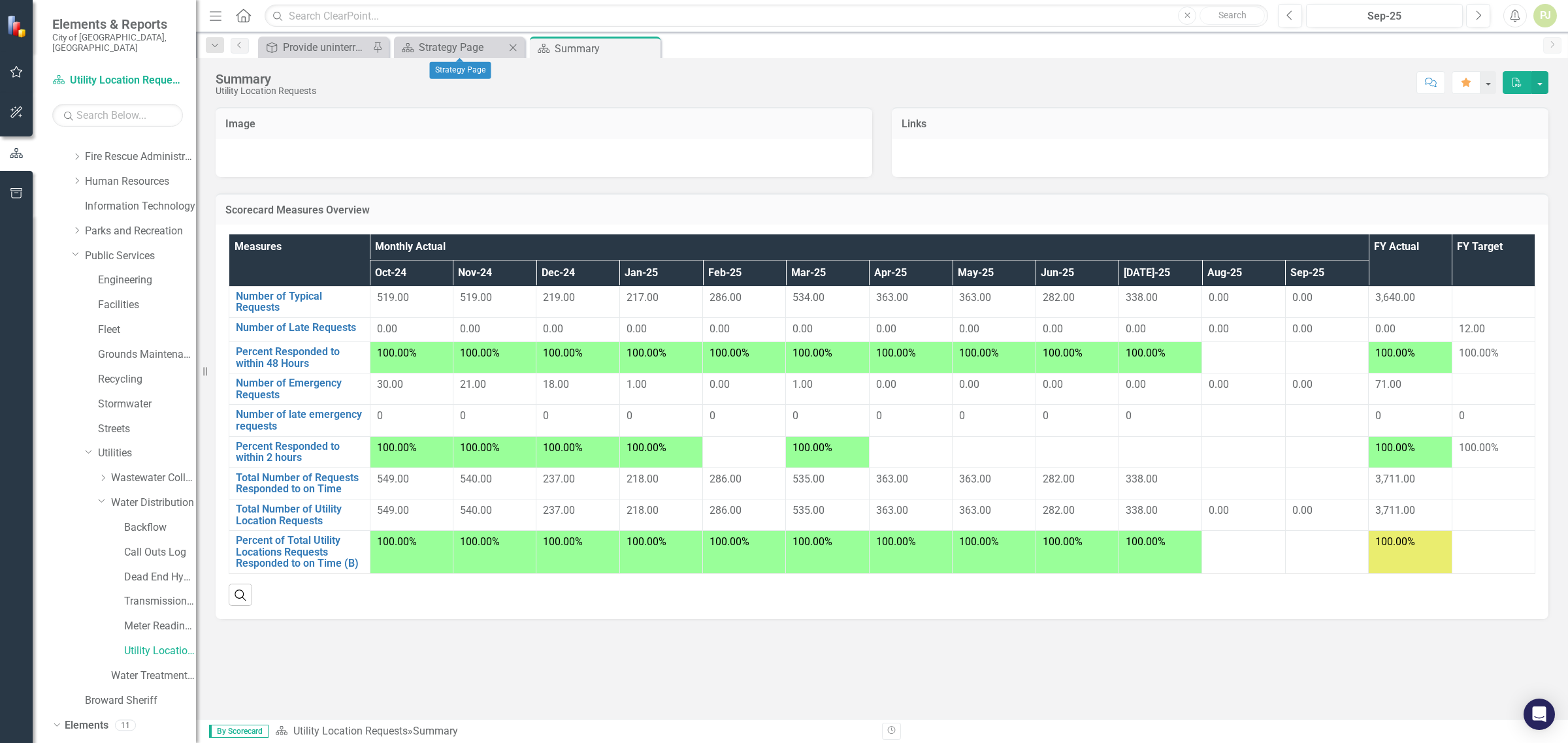
click at [510, 44] on icon "Close" at bounding box center [513, 47] width 13 height 10
click at [112, 446] on link "Utilities" at bounding box center [147, 453] width 98 height 15
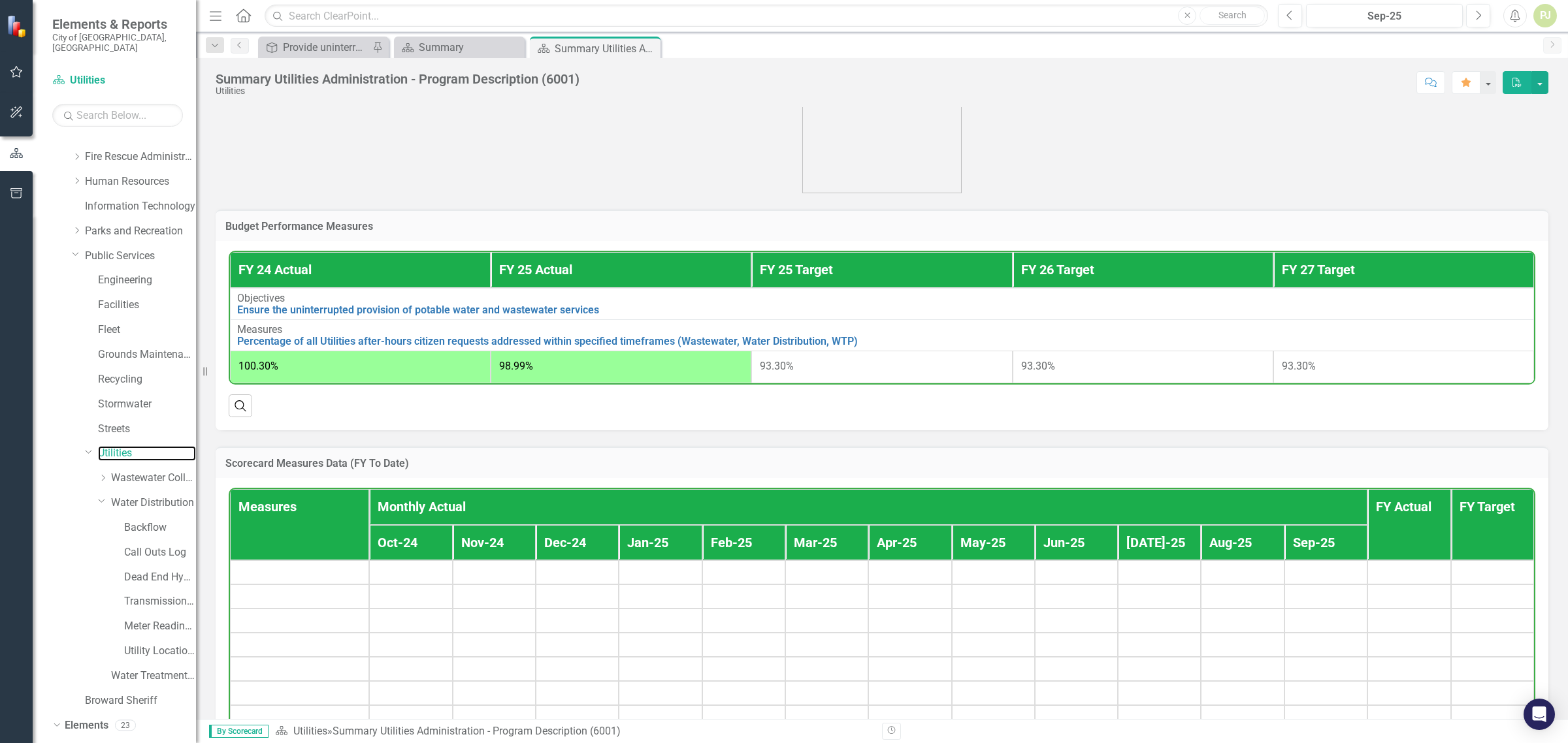
scroll to position [557, 0]
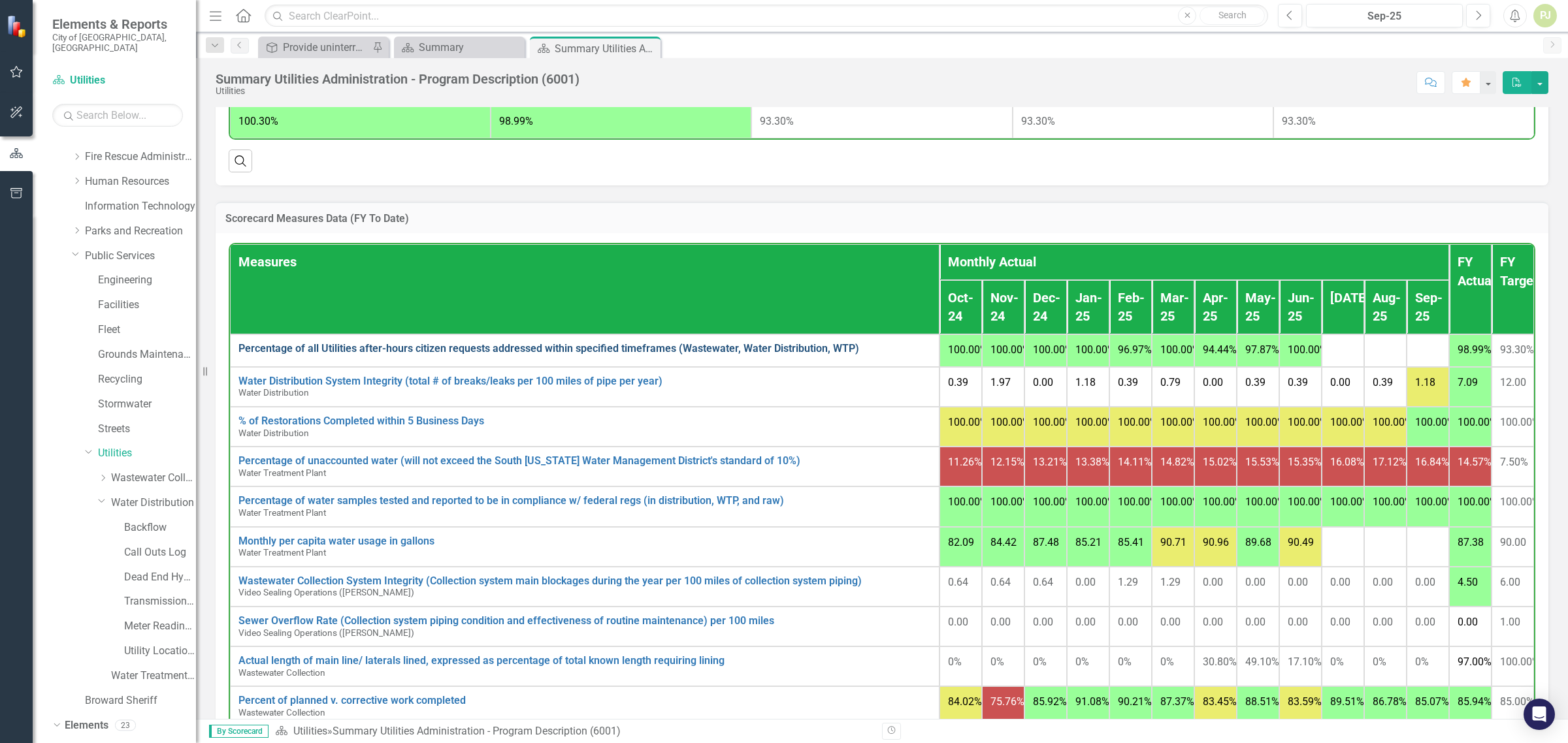
click at [311, 355] on link "Percentage of all Utilities after-hours citizen requests addressed within speci…" at bounding box center [584, 348] width 693 height 12
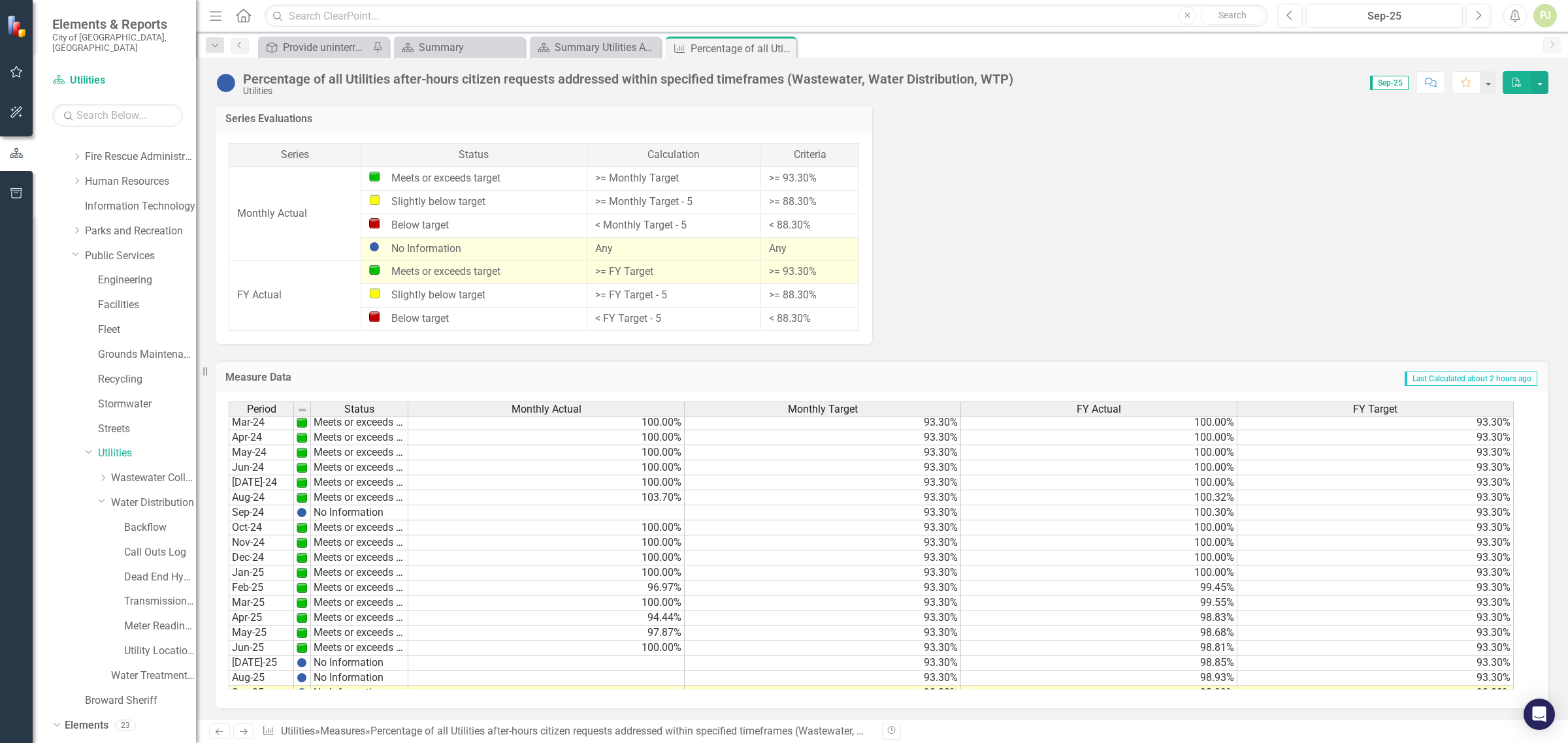
scroll to position [487, 0]
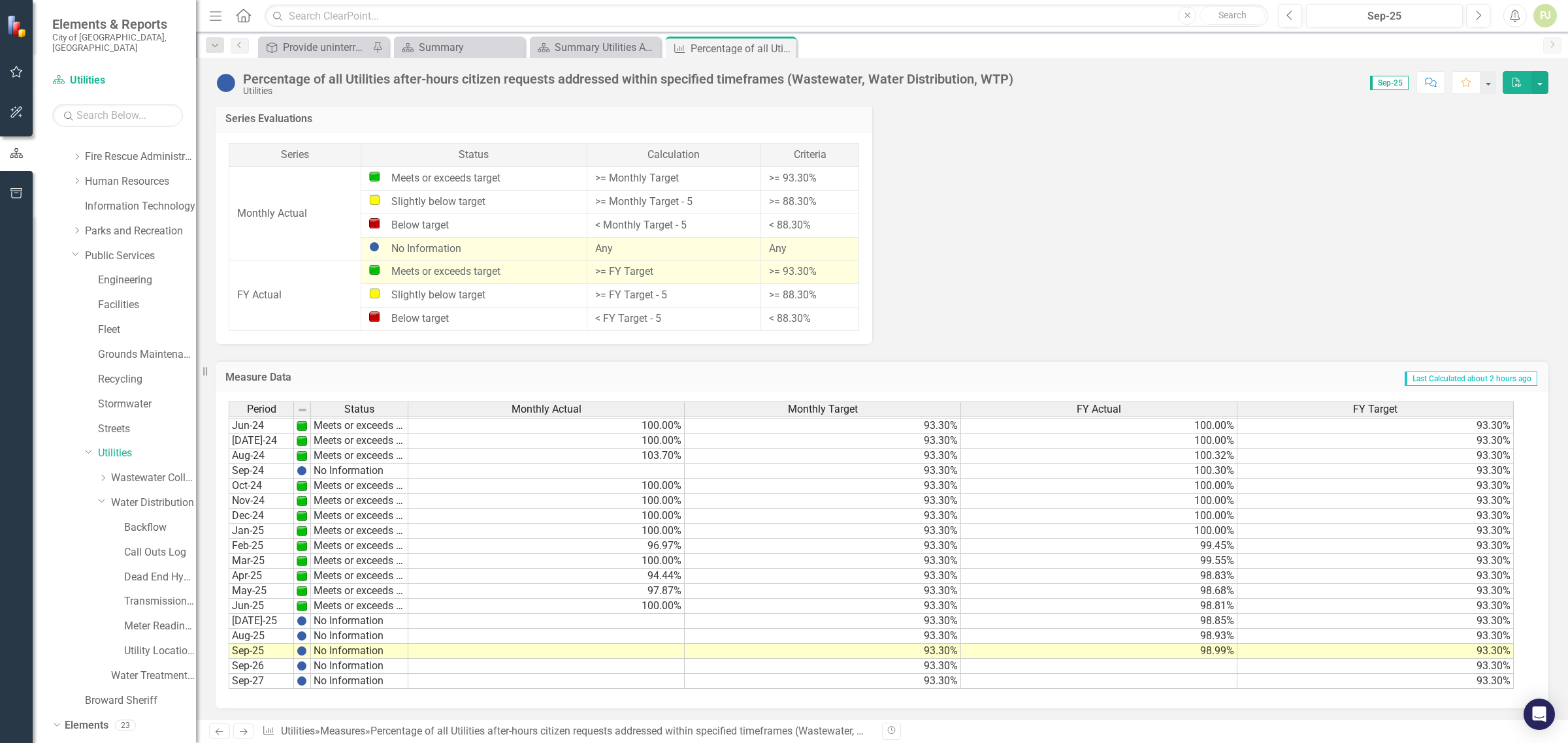
click at [229, 459] on div "Period Status Monthly Actual Monthly Target FY Actual FY Target Oct-22 Meets or…" at bounding box center [229, 396] width 0 height 587
click at [925, 484] on td "93.30%" at bounding box center [823, 486] width 276 height 15
click at [641, 614] on td at bounding box center [546, 621] width 276 height 15
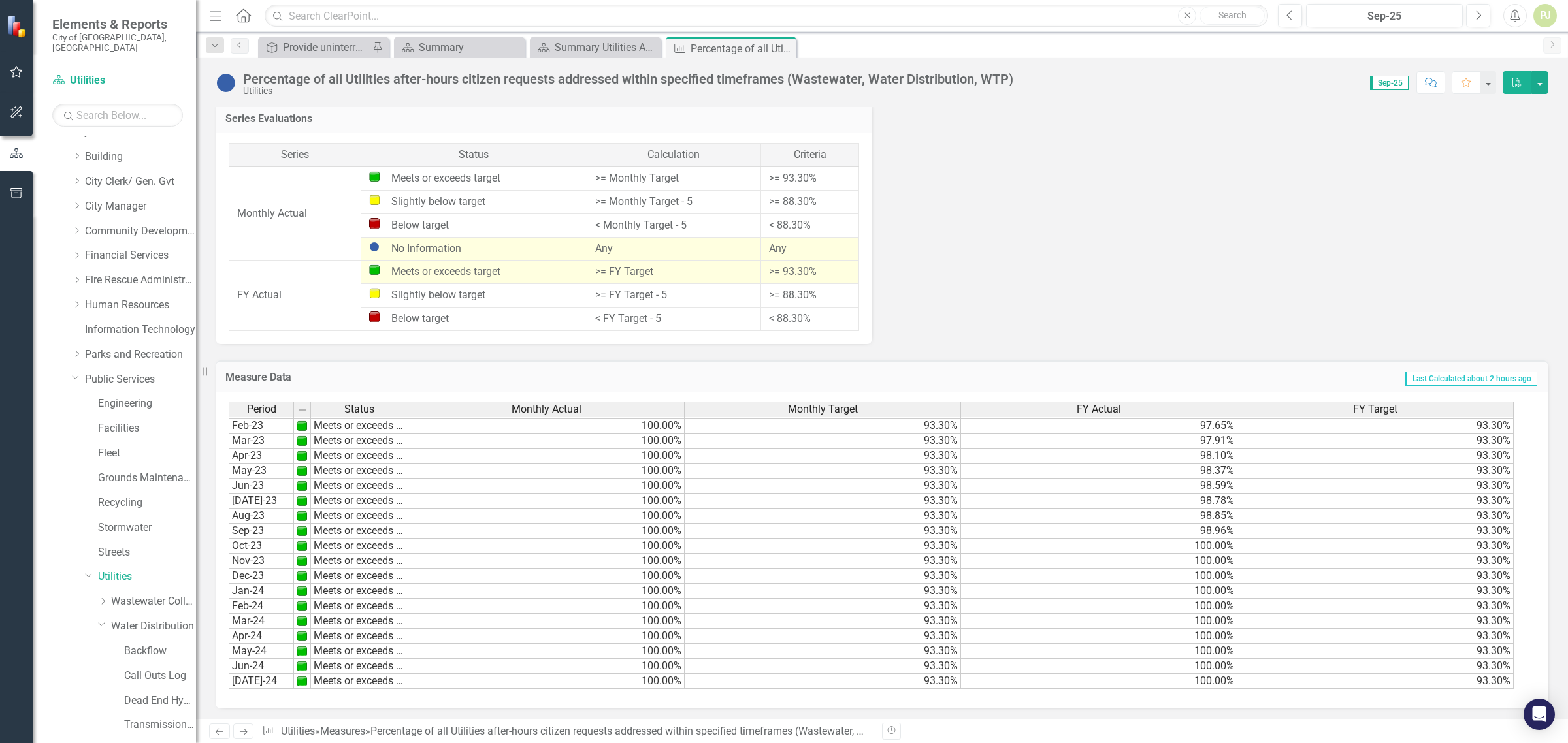
scroll to position [0, 0]
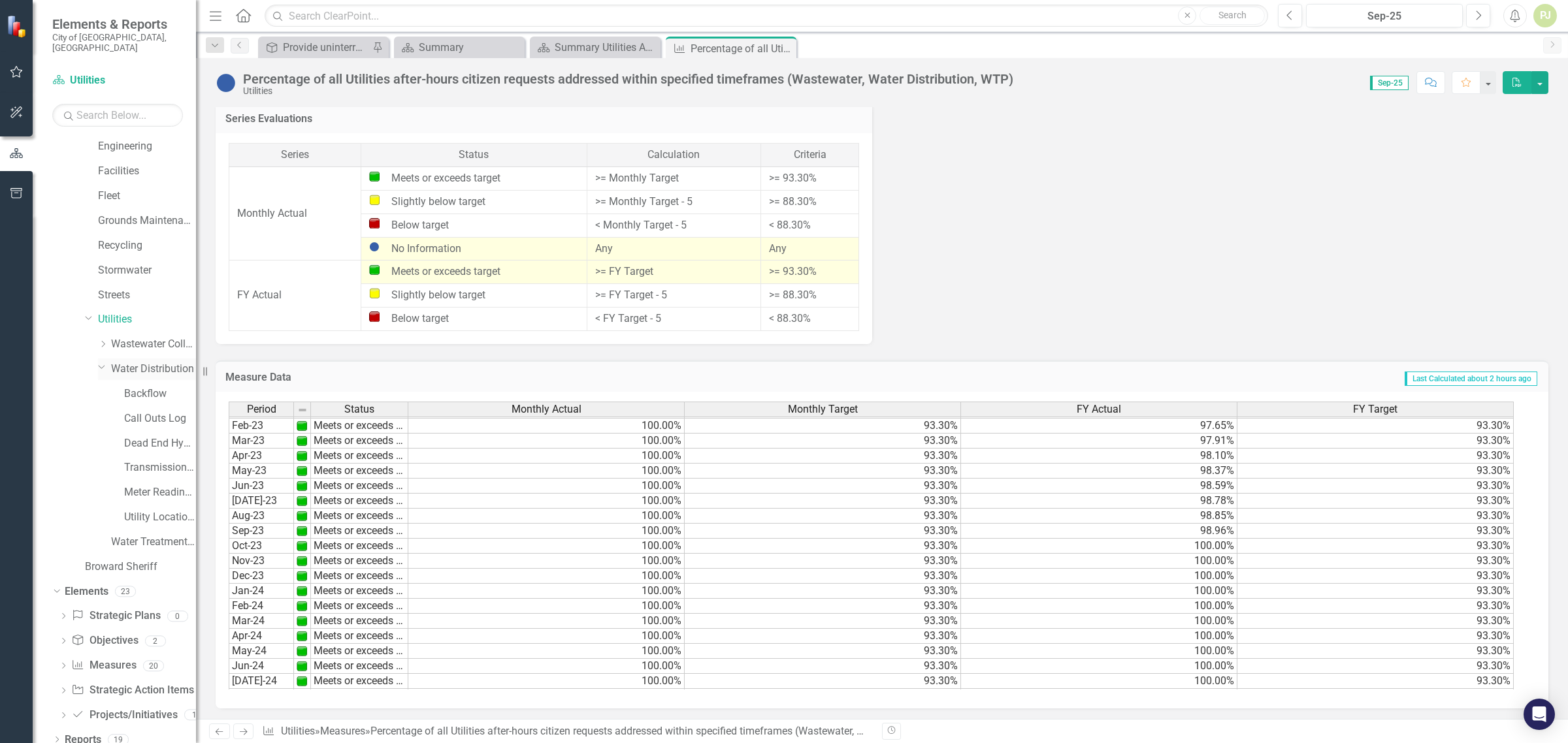
click at [160, 362] on link "Water Distribution" at bounding box center [153, 369] width 85 height 15
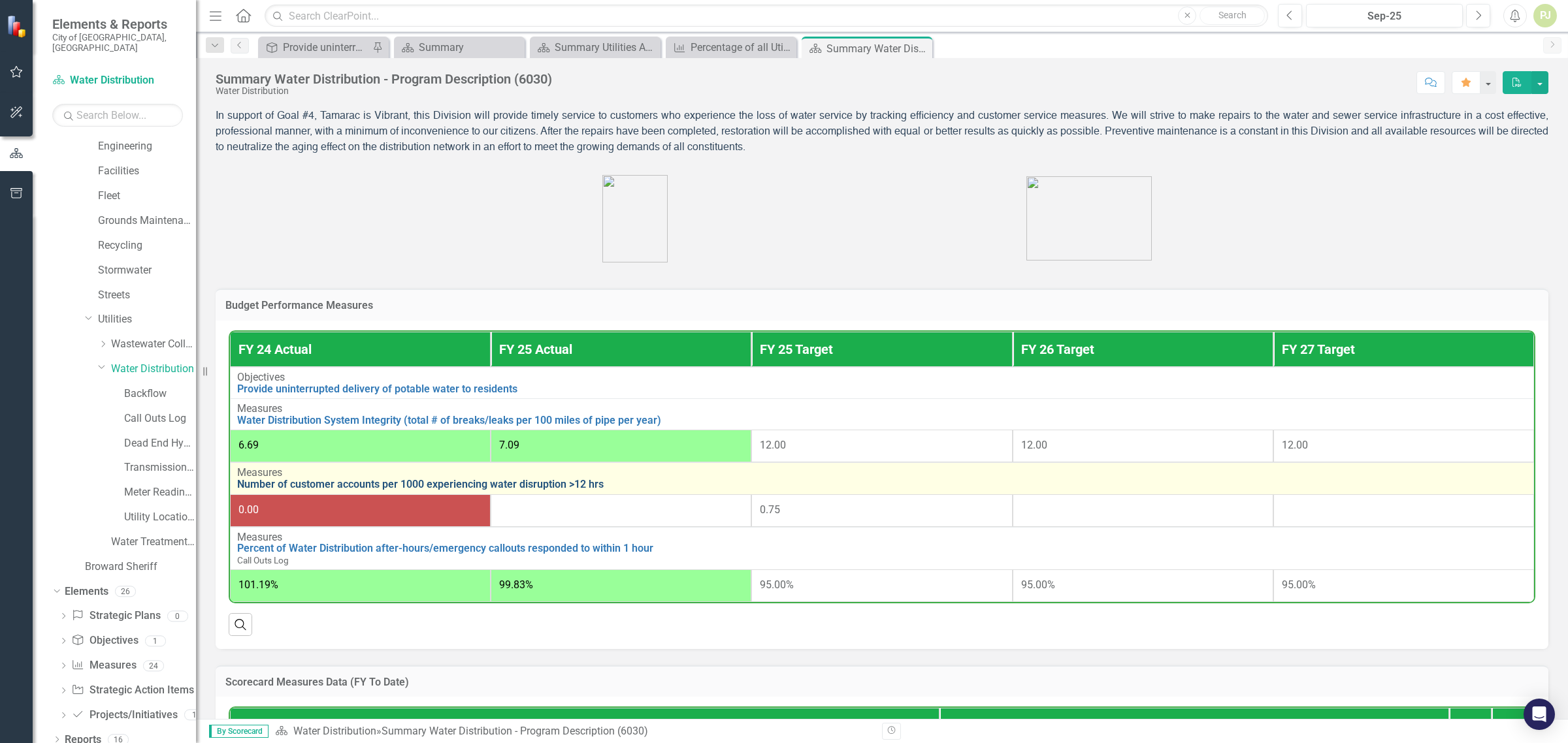
click at [351, 491] on link "Number of customer accounts per 1000 experiencing water disruption >12 hrs" at bounding box center [881, 484] width 1290 height 12
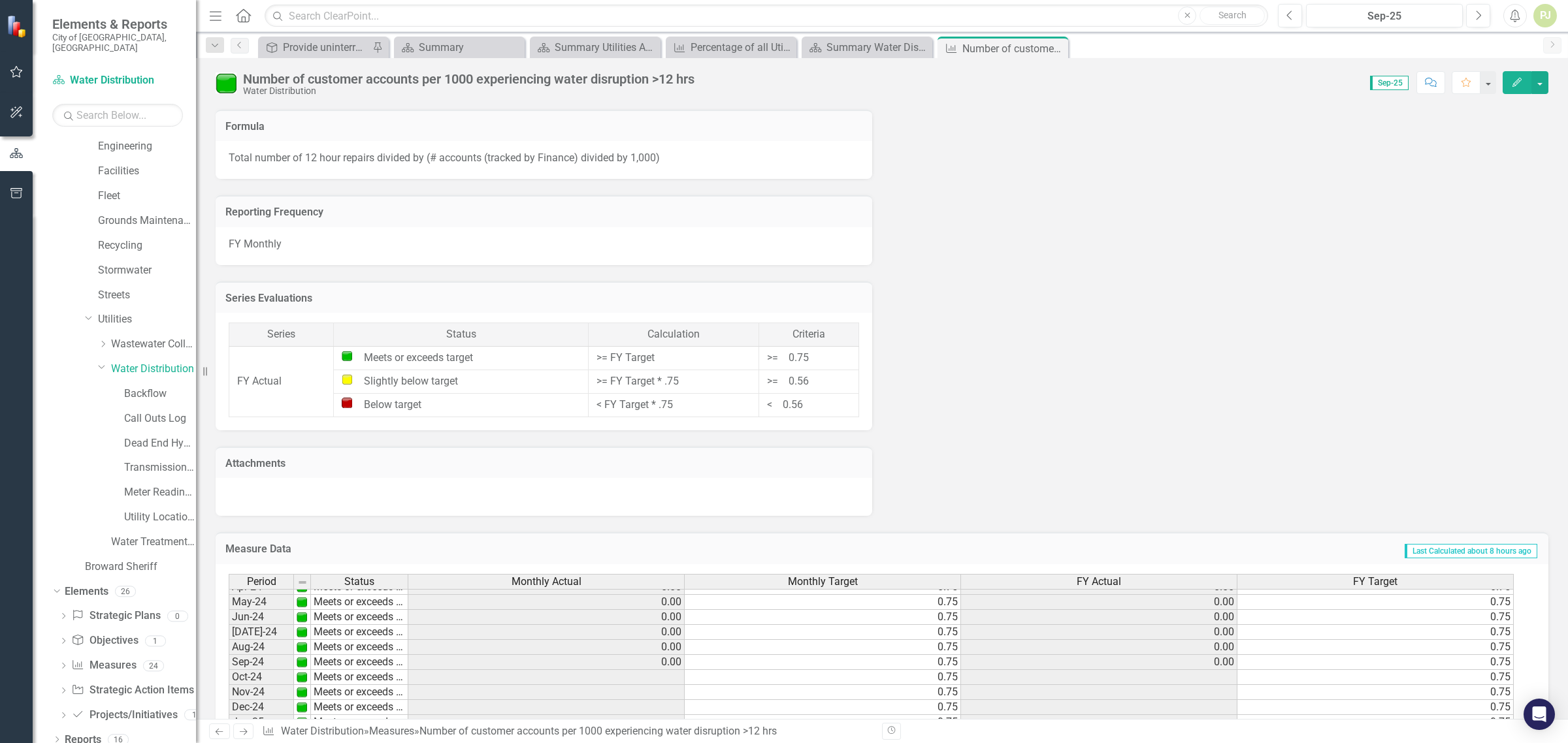
scroll to position [485, 0]
click at [660, 654] on tbody "Nov-22 Meets or exceeds target 0.00 0.00 Dec-22 Meets or exceeds target 0.00 0.…" at bounding box center [871, 583] width 1286 height 556
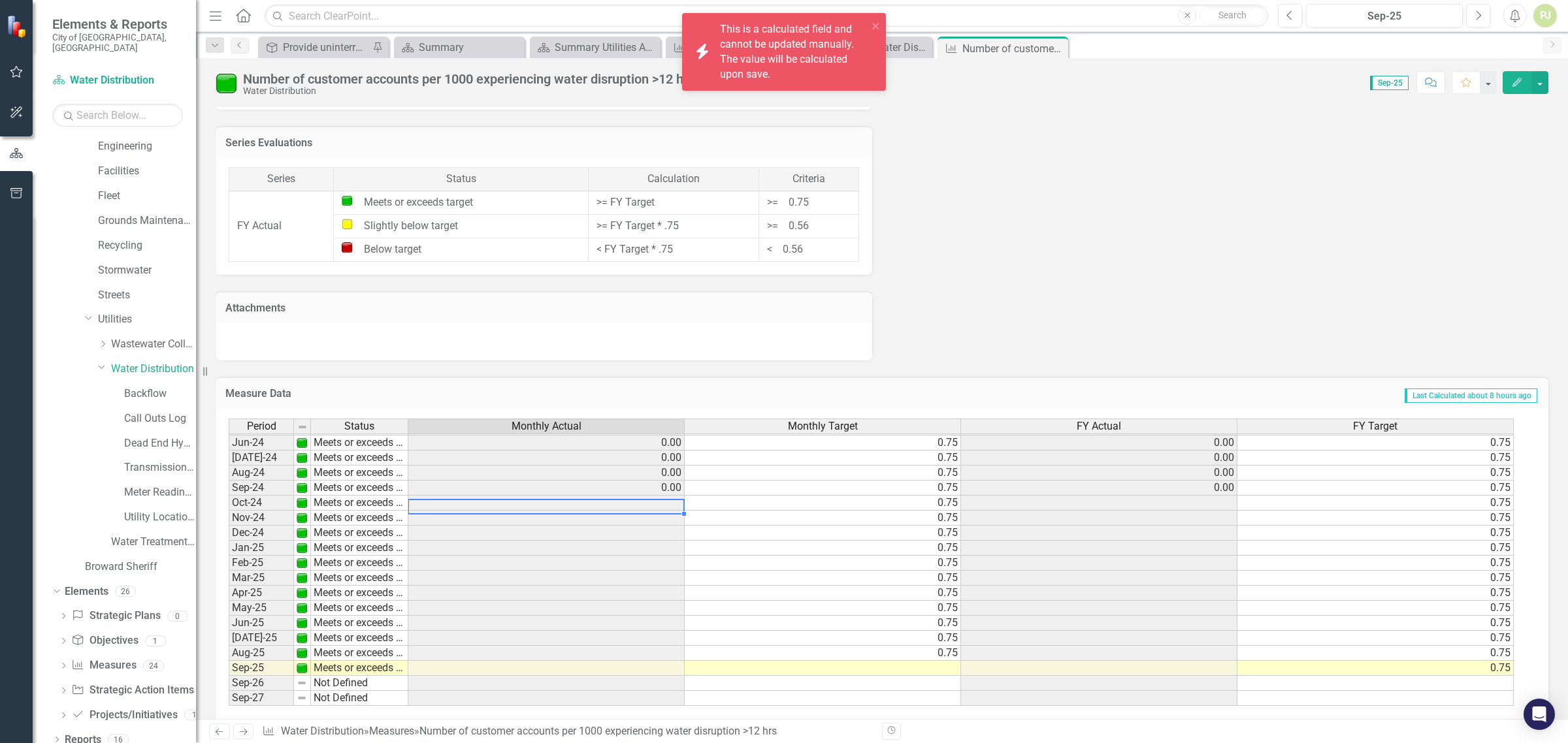
scroll to position [906, 0]
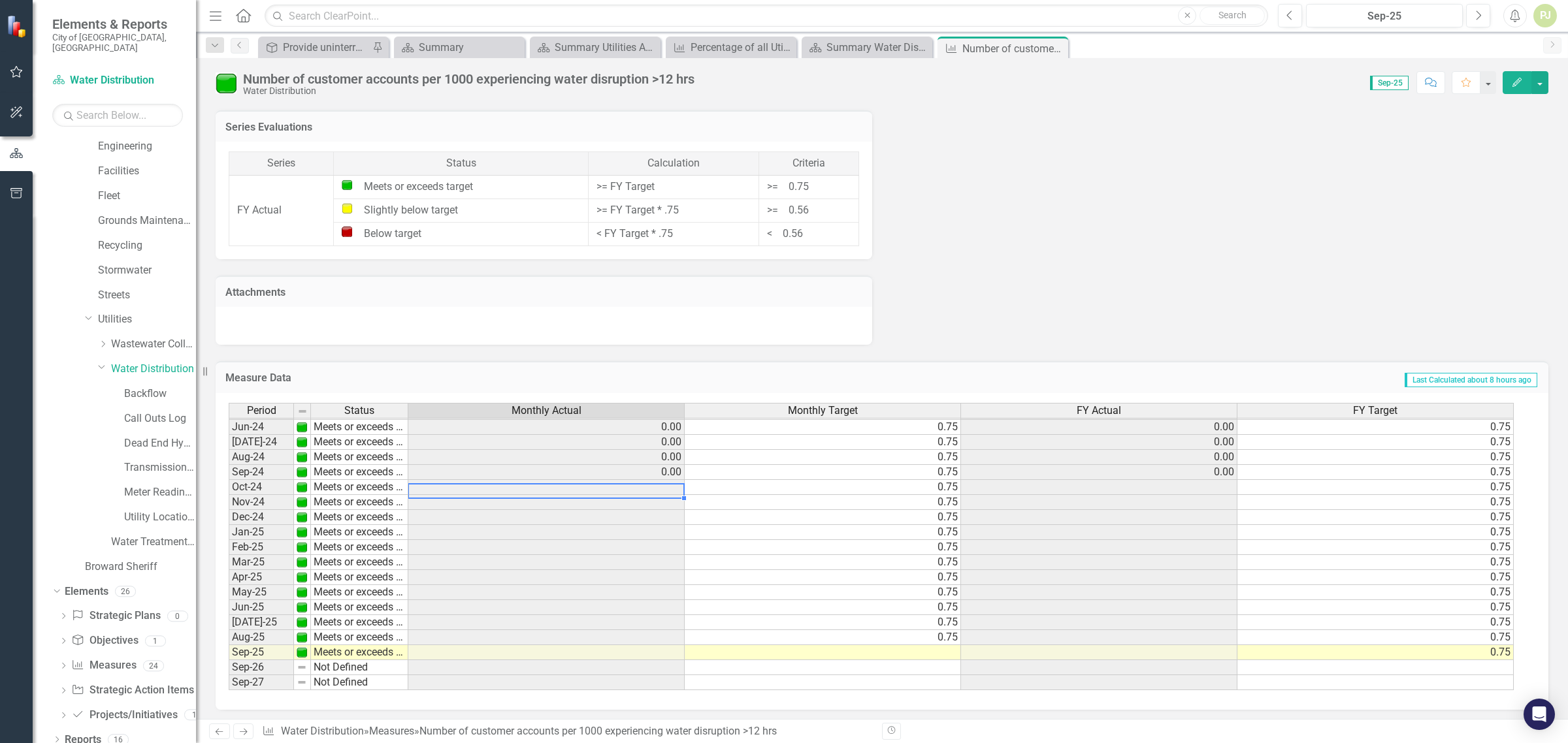
click at [582, 483] on div at bounding box center [546, 484] width 276 height 1
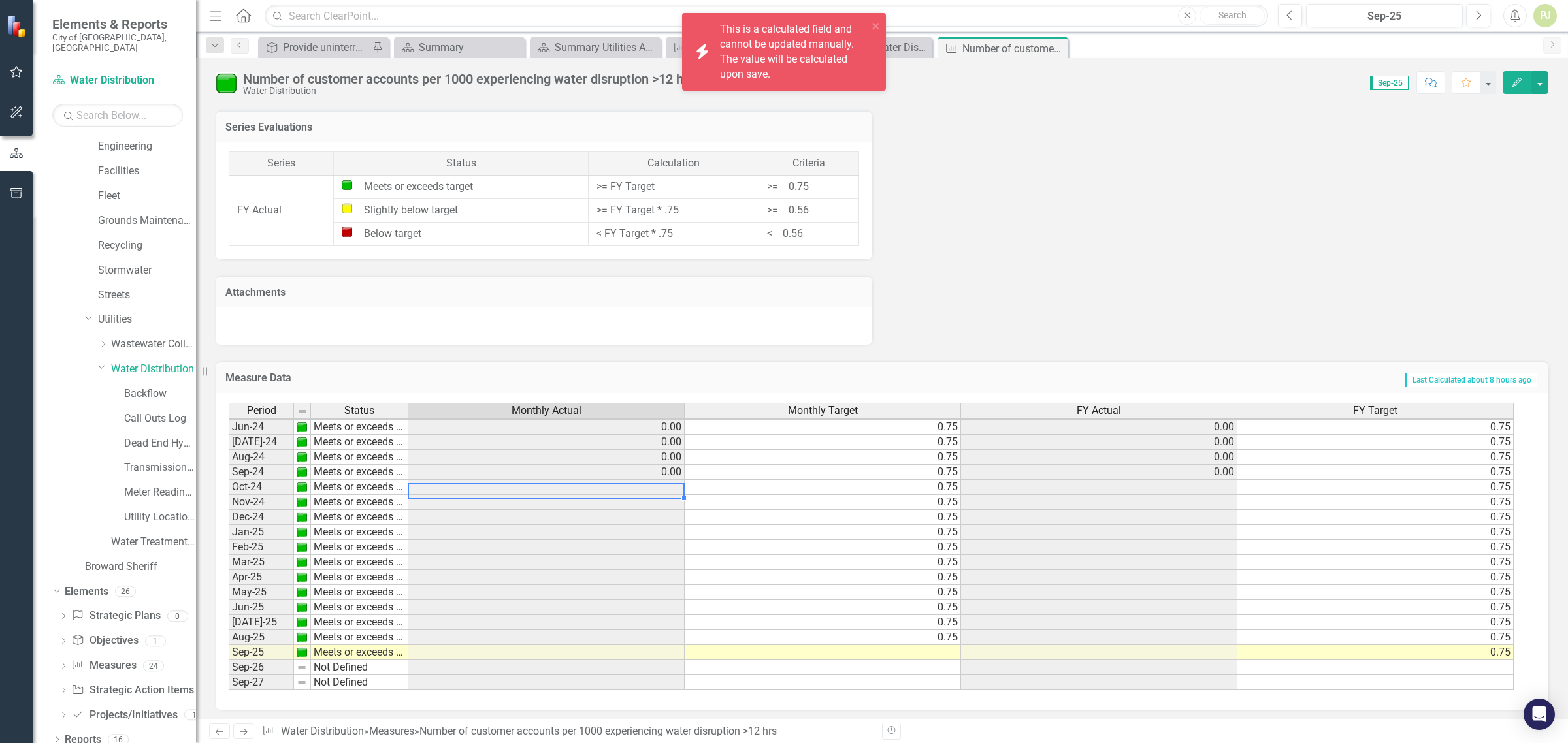
click at [579, 485] on td at bounding box center [546, 487] width 276 height 15
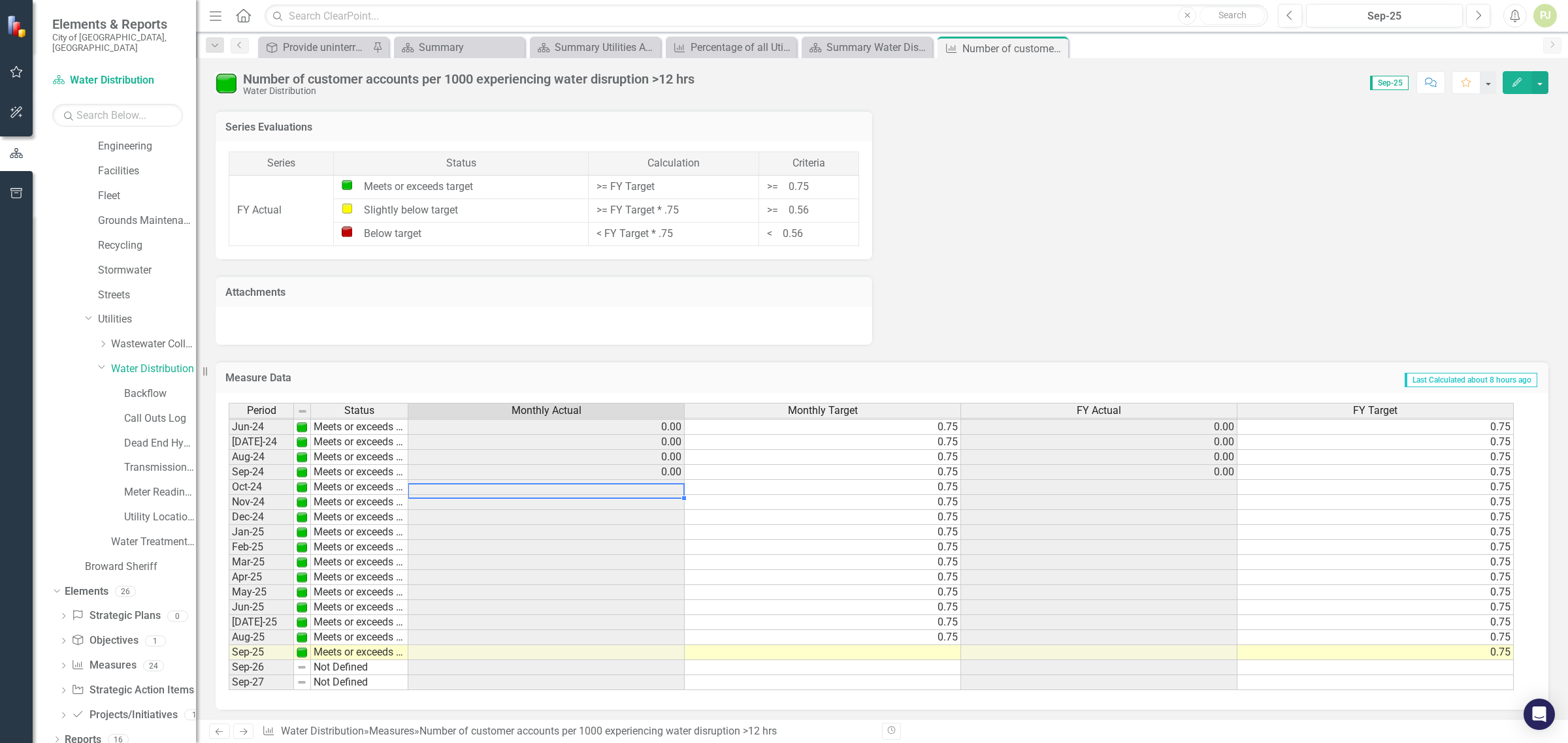
click at [596, 510] on td at bounding box center [546, 518] width 276 height 15
click at [647, 633] on td at bounding box center [546, 637] width 276 height 15
click at [899, 630] on td "0.75" at bounding box center [823, 637] width 276 height 15
click at [668, 633] on td at bounding box center [546, 637] width 276 height 15
click at [229, 490] on div "Period Status Monthly Actual Monthly Target FY Actual FY Target May-23 Meets or…" at bounding box center [229, 449] width 0 height 482
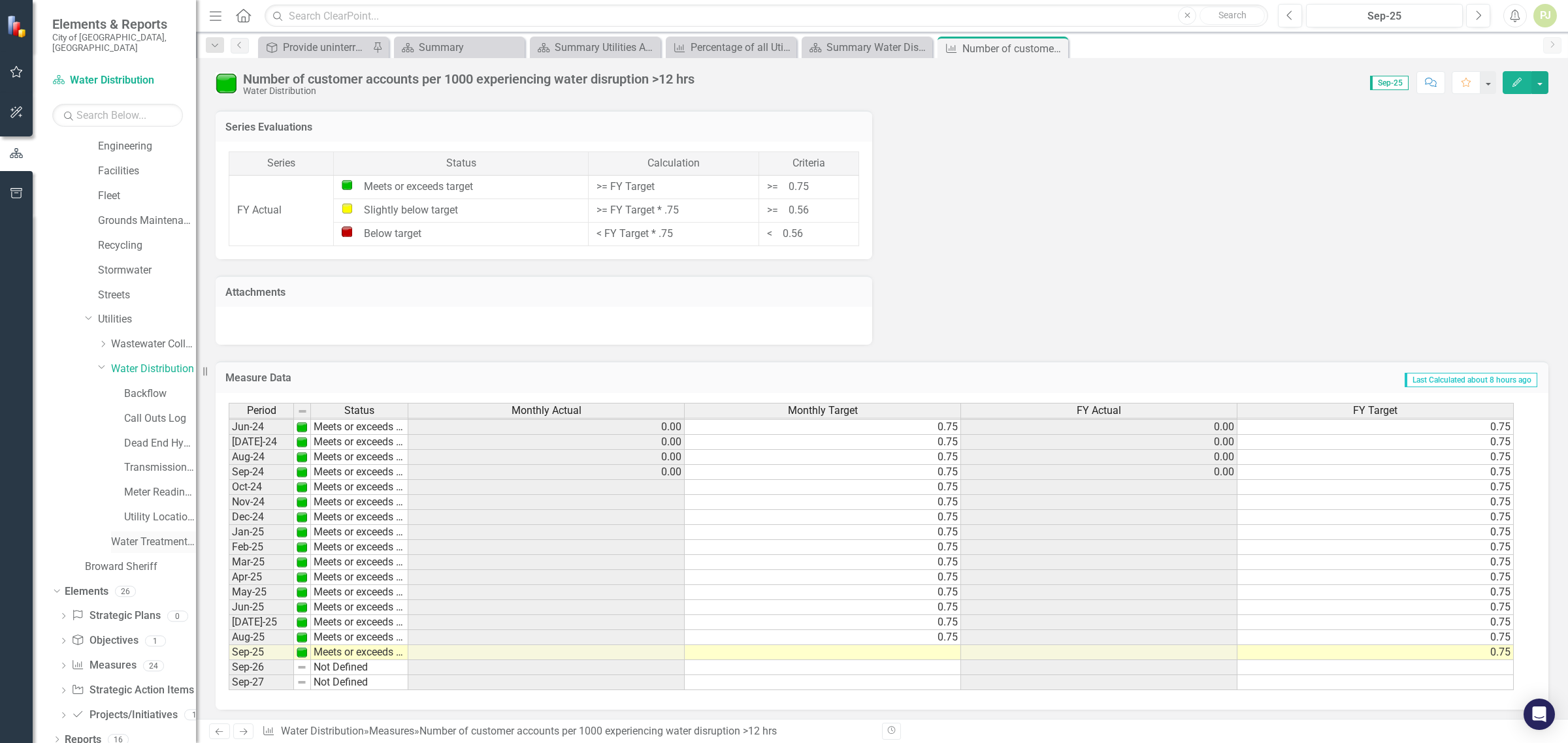
click at [141, 535] on link "Water Treatment Plant" at bounding box center [153, 542] width 85 height 15
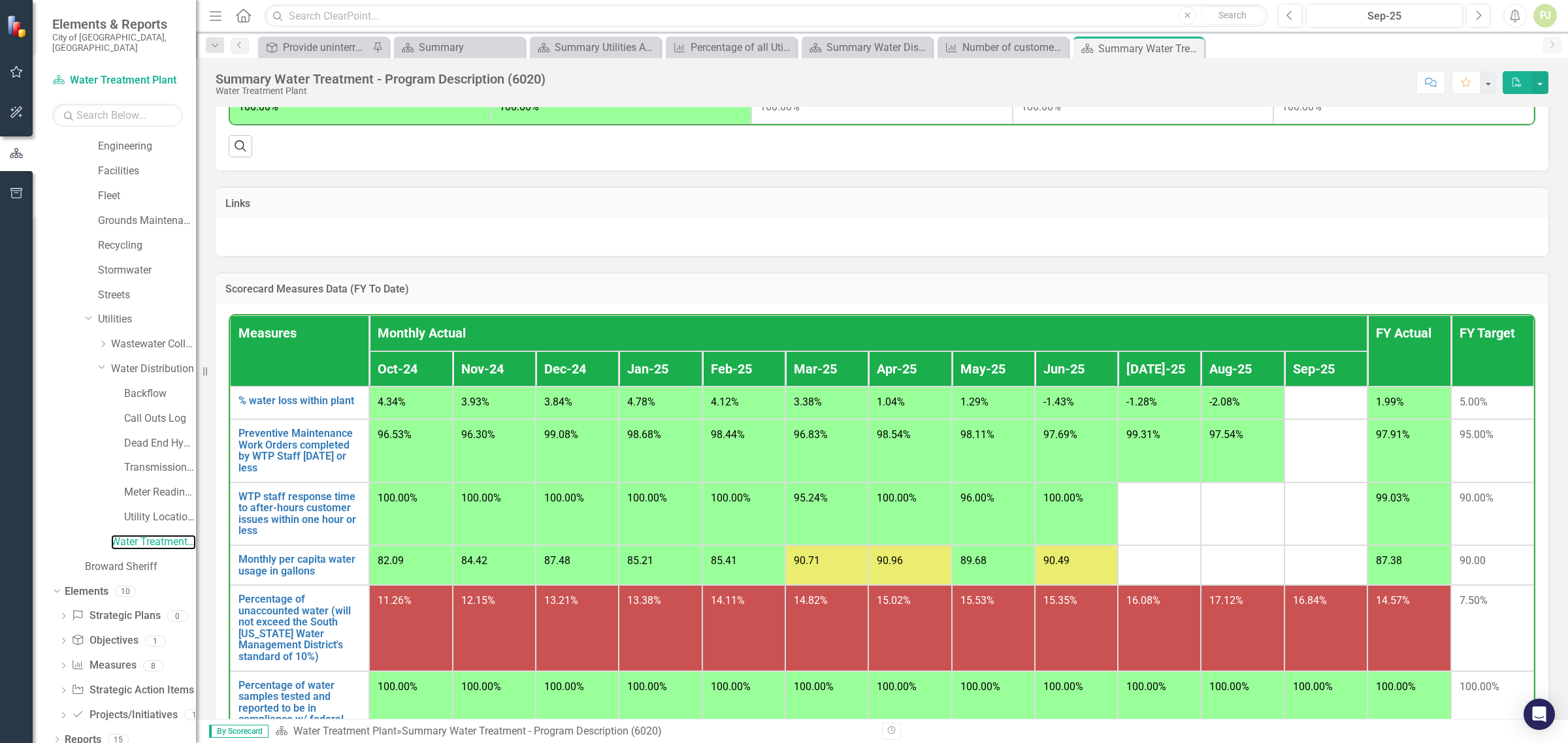
scroll to position [816, 0]
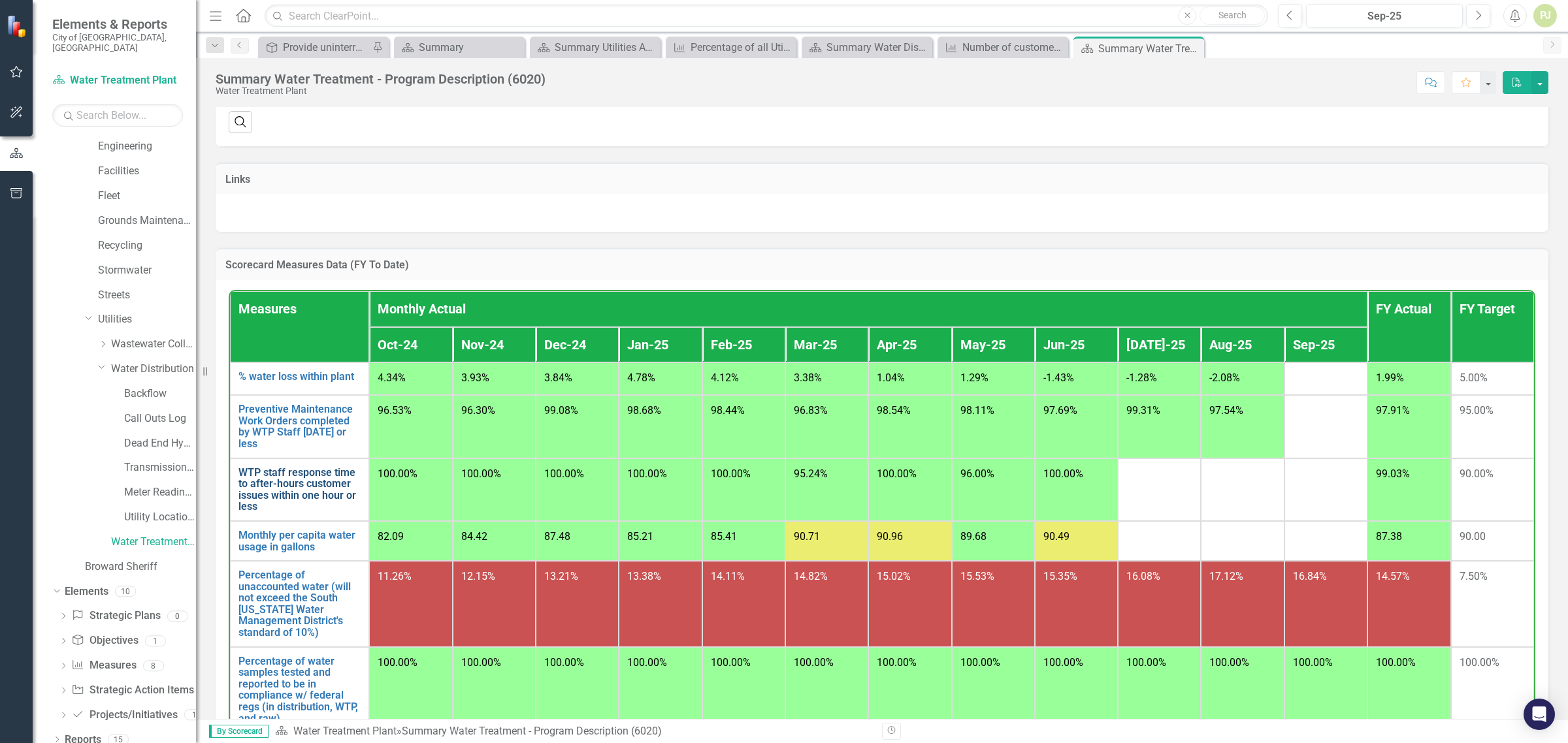
click at [301, 513] on link "WTP staff response time to after-hours customer issues within one hour or less" at bounding box center [299, 490] width 122 height 46
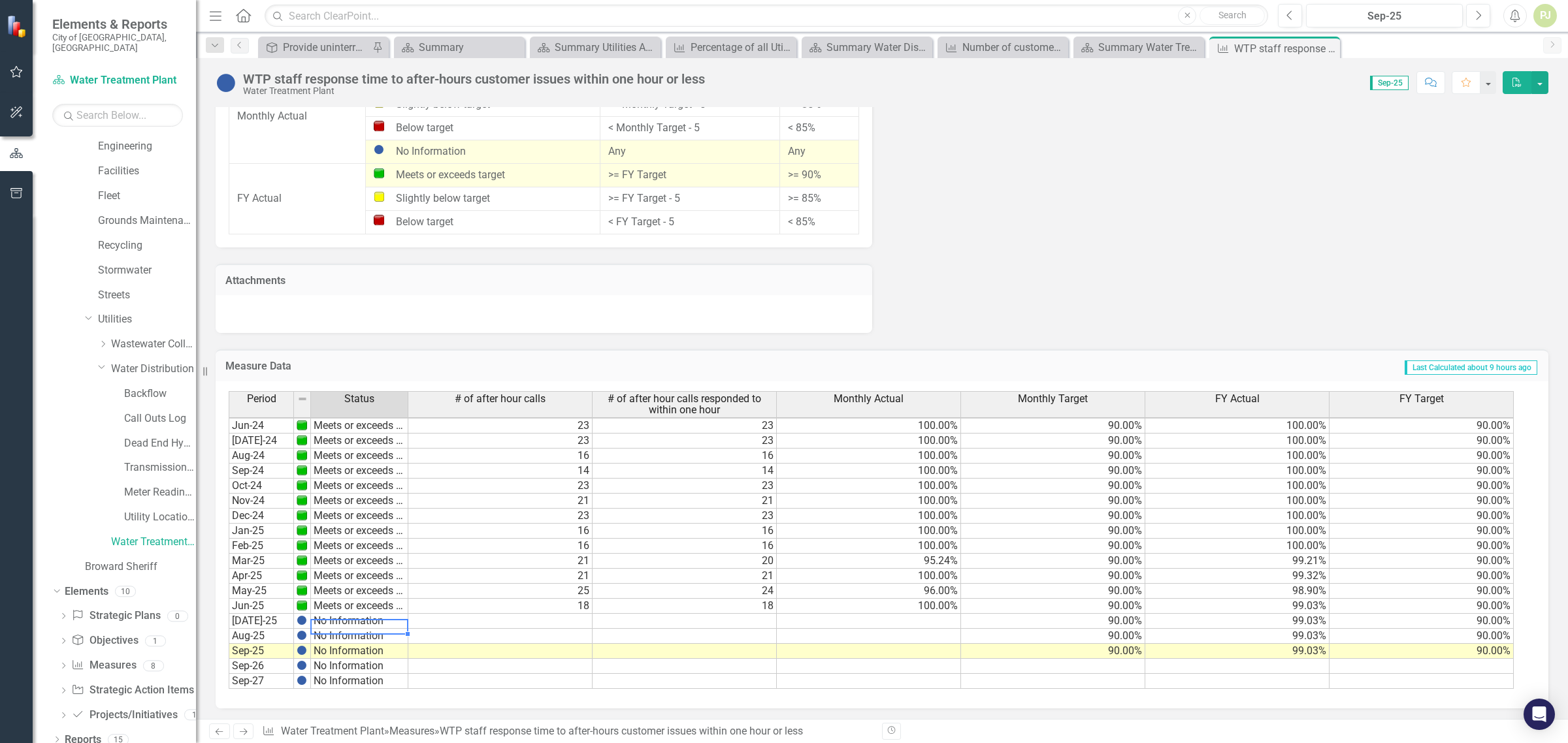
scroll to position [485, 0]
click at [536, 621] on td at bounding box center [500, 621] width 184 height 15
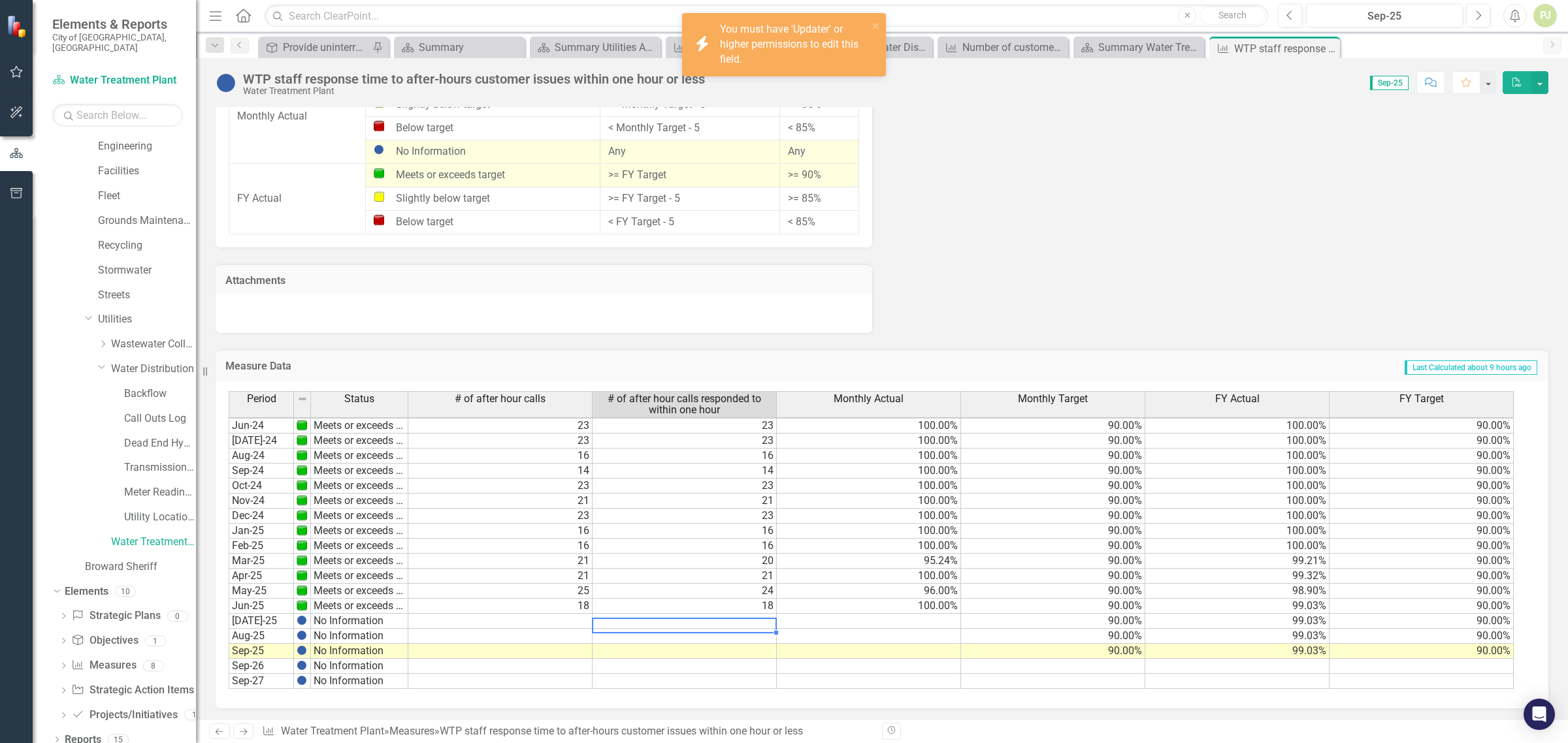
click at [718, 621] on td at bounding box center [684, 621] width 184 height 15
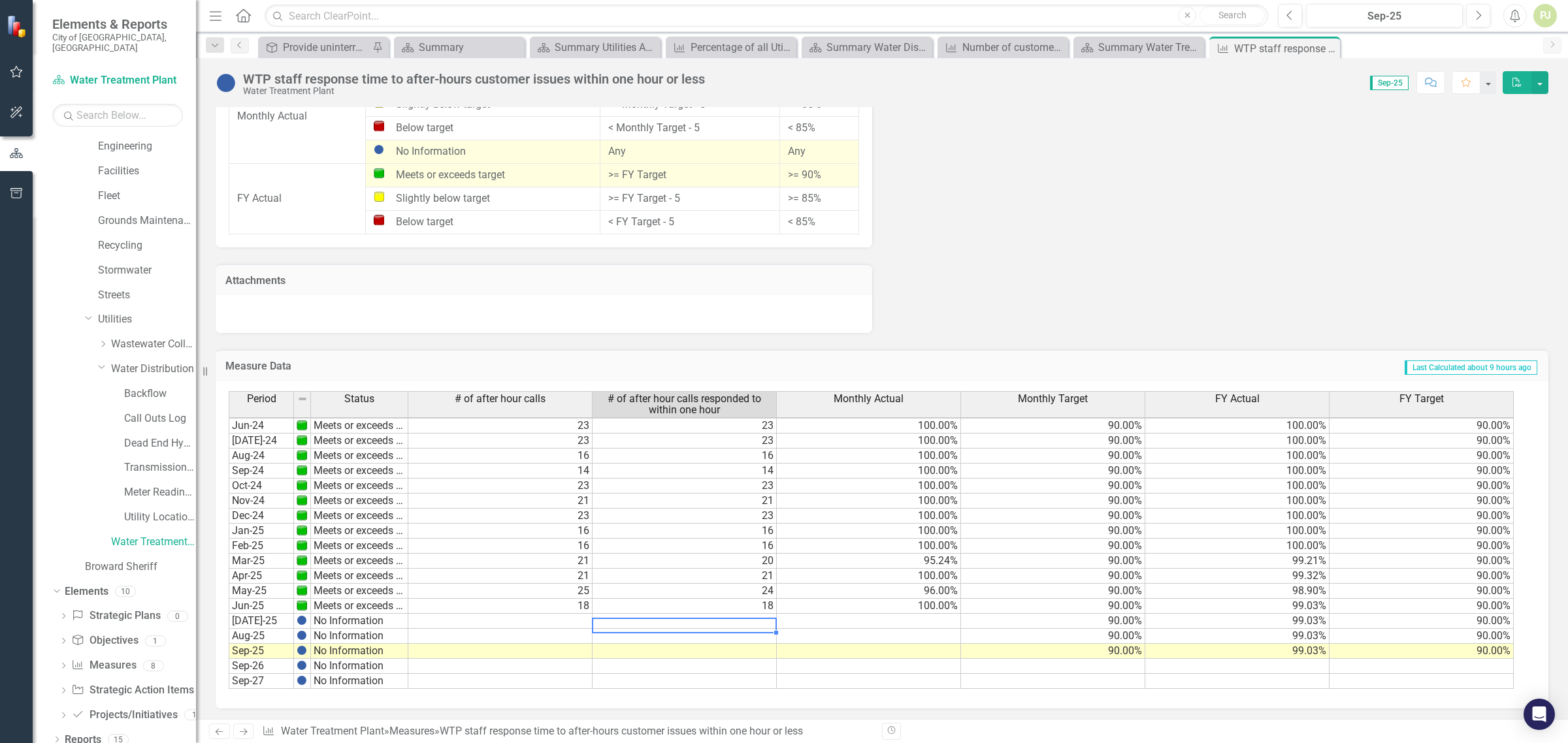
click at [582, 618] on td at bounding box center [500, 621] width 184 height 15
